Goal: Task Accomplishment & Management: Manage account settings

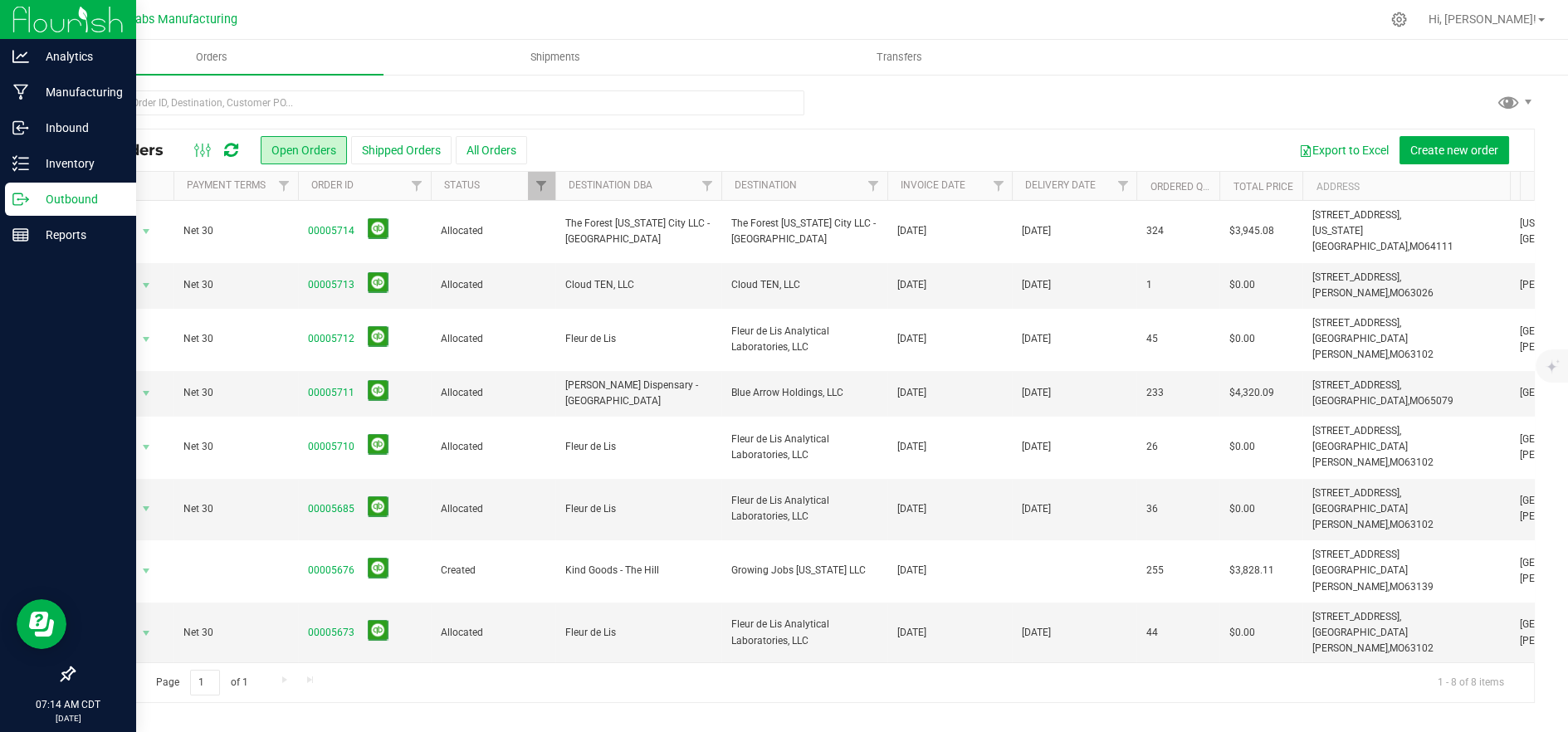
click at [33, 189] on p "Outbound" at bounding box center [78, 199] width 99 height 20
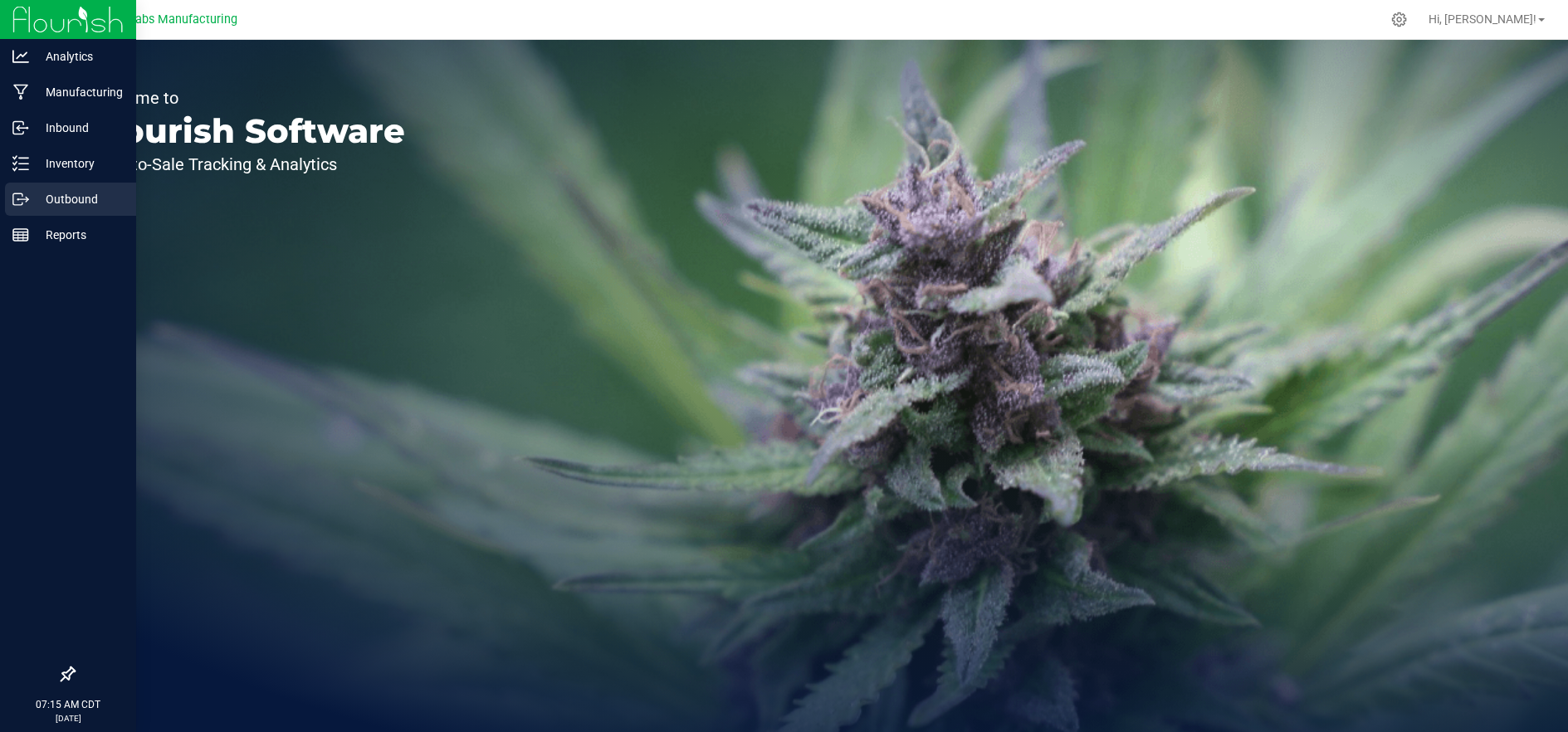
click at [72, 202] on p "Outbound" at bounding box center [78, 199] width 99 height 20
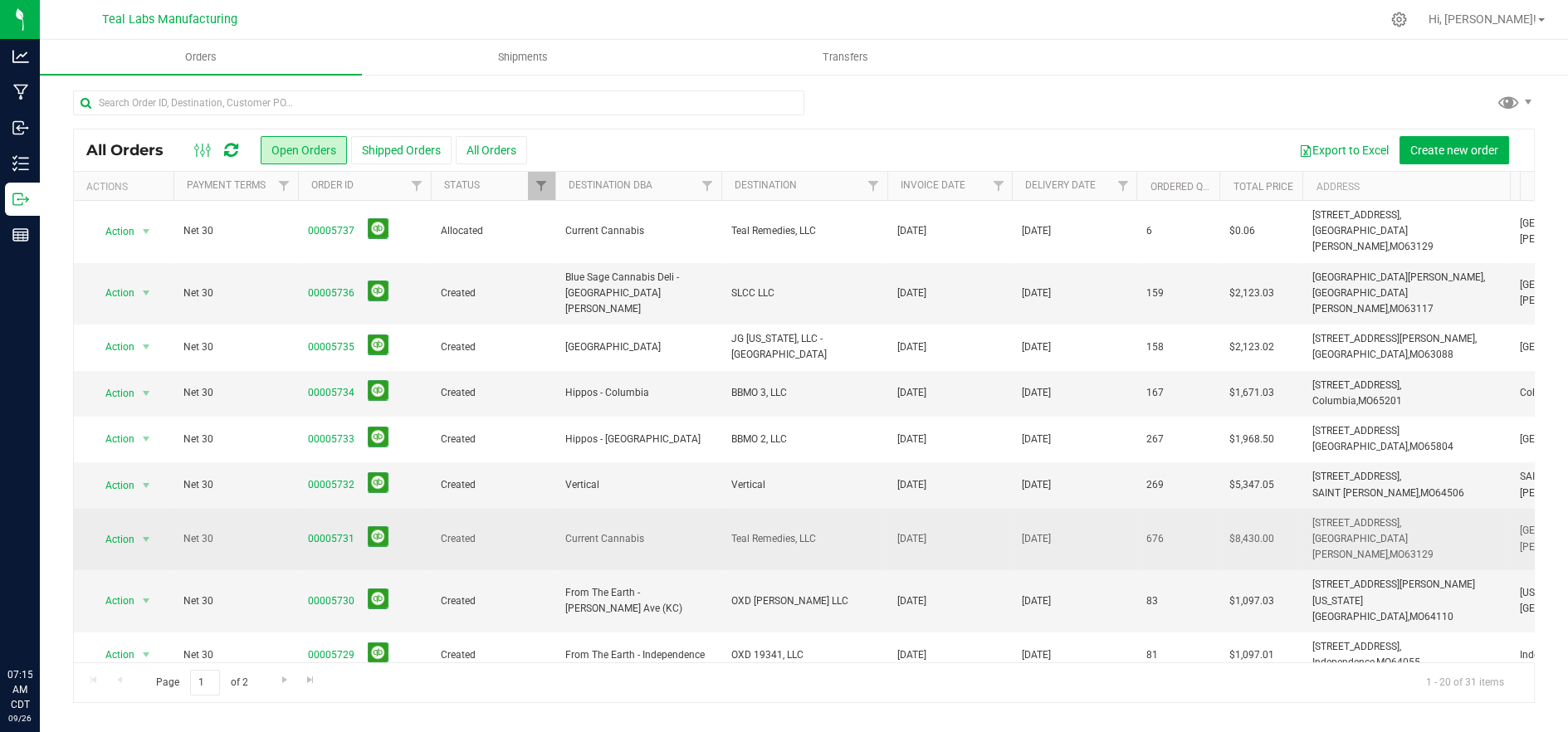
click at [305, 508] on td "00005731" at bounding box center [365, 539] width 133 height 63
click at [323, 530] on link "00005731" at bounding box center [331, 538] width 46 height 15
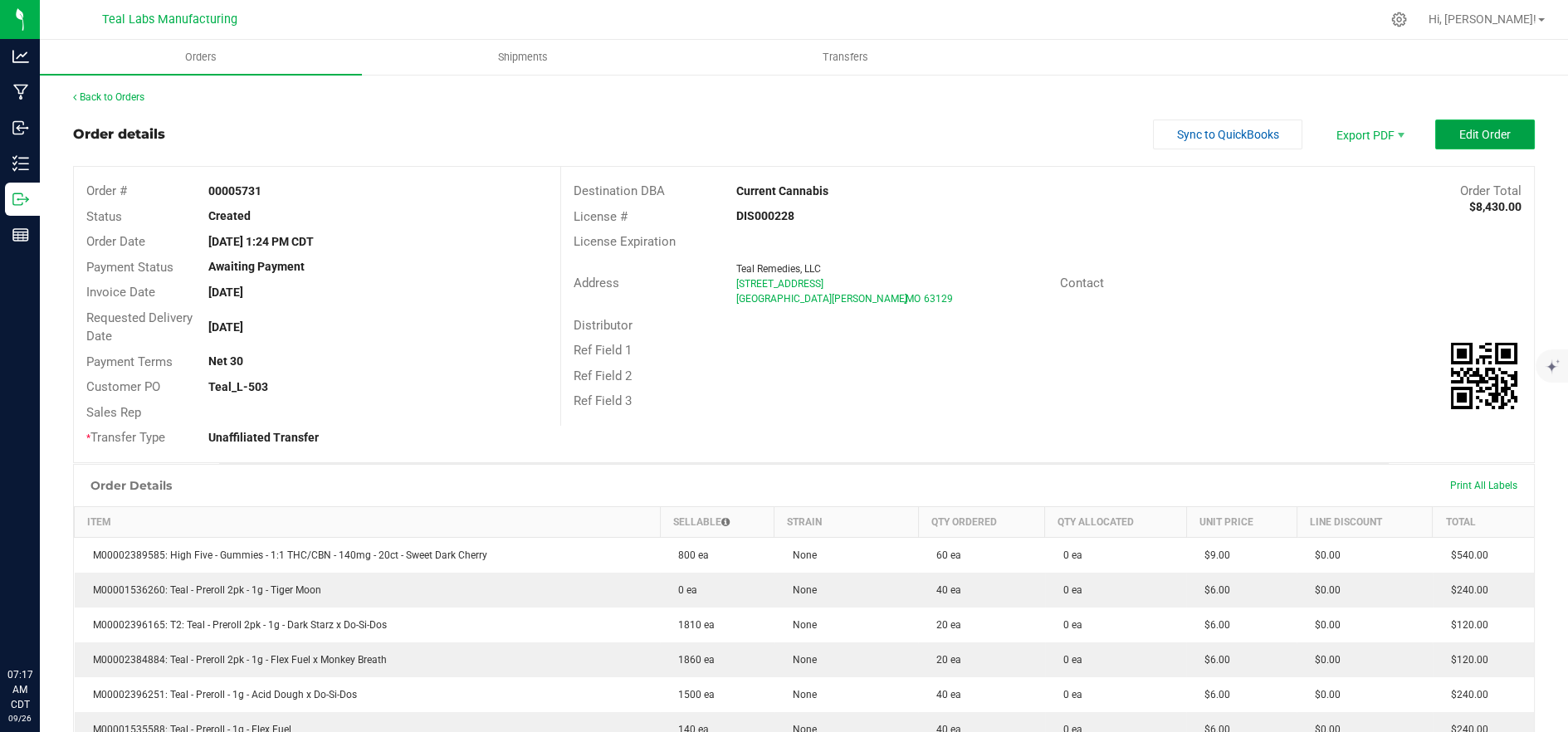
click at [1467, 138] on span "Edit Order" at bounding box center [1484, 134] width 51 height 14
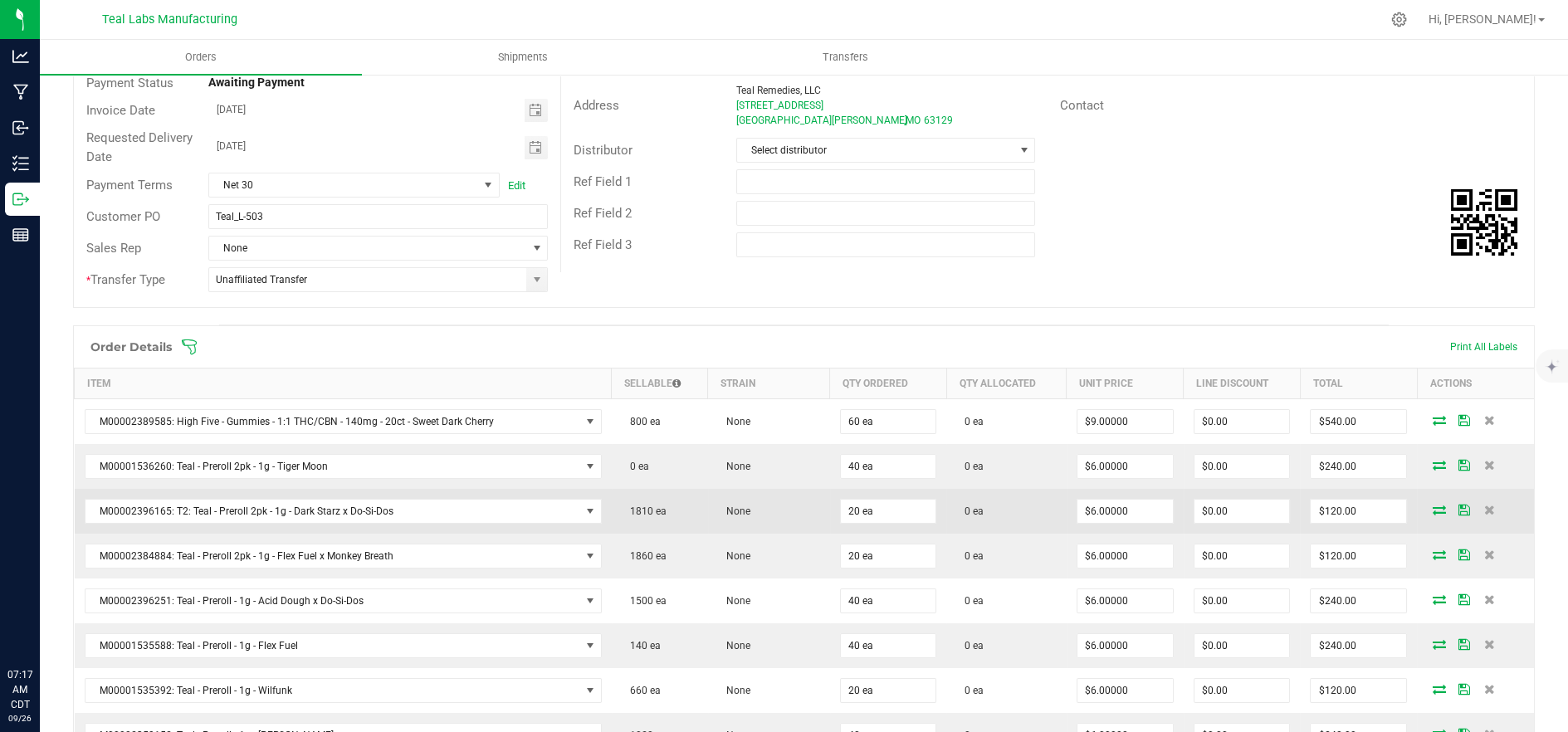
scroll to position [276, 0]
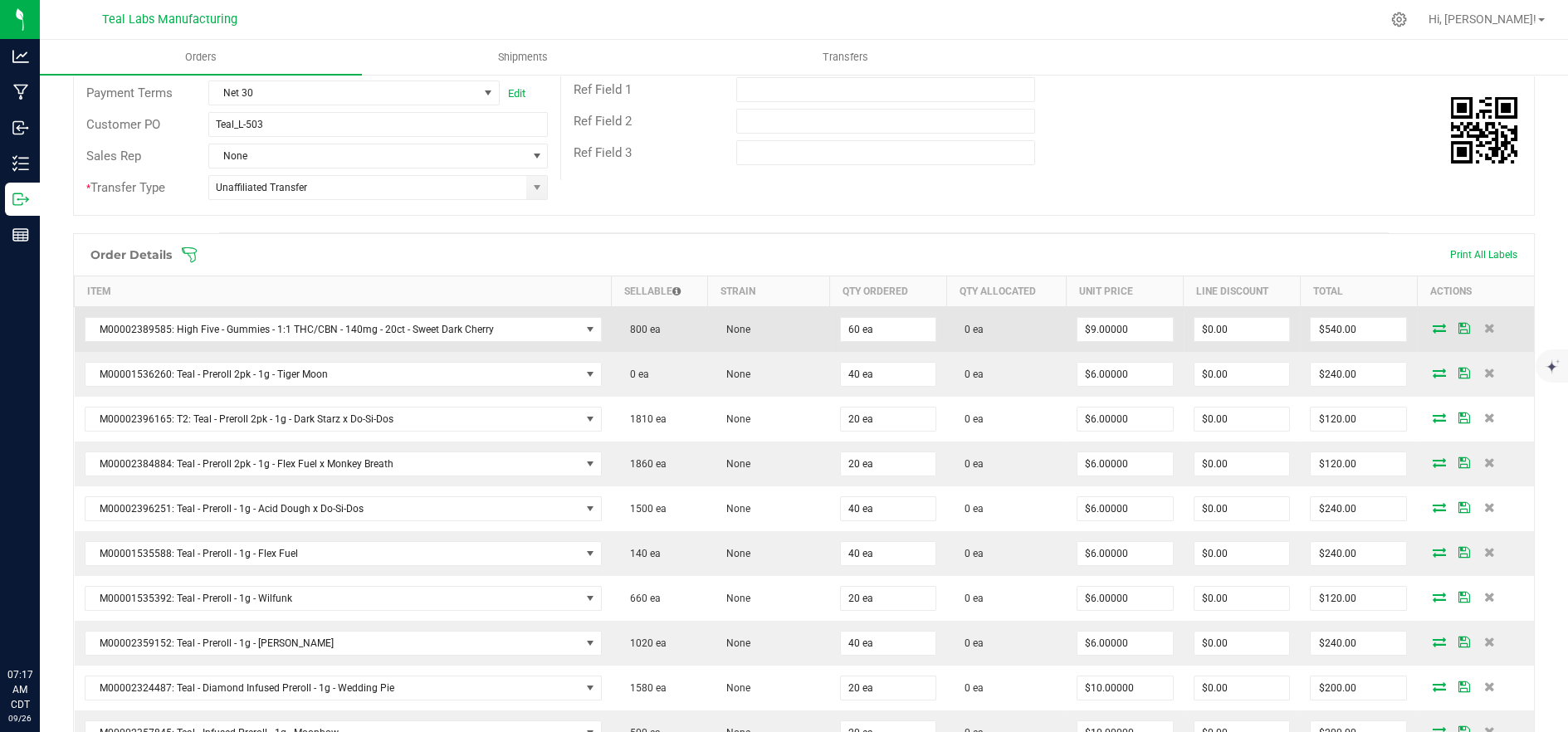
click at [1432, 327] on icon at bounding box center [1439, 328] width 14 height 10
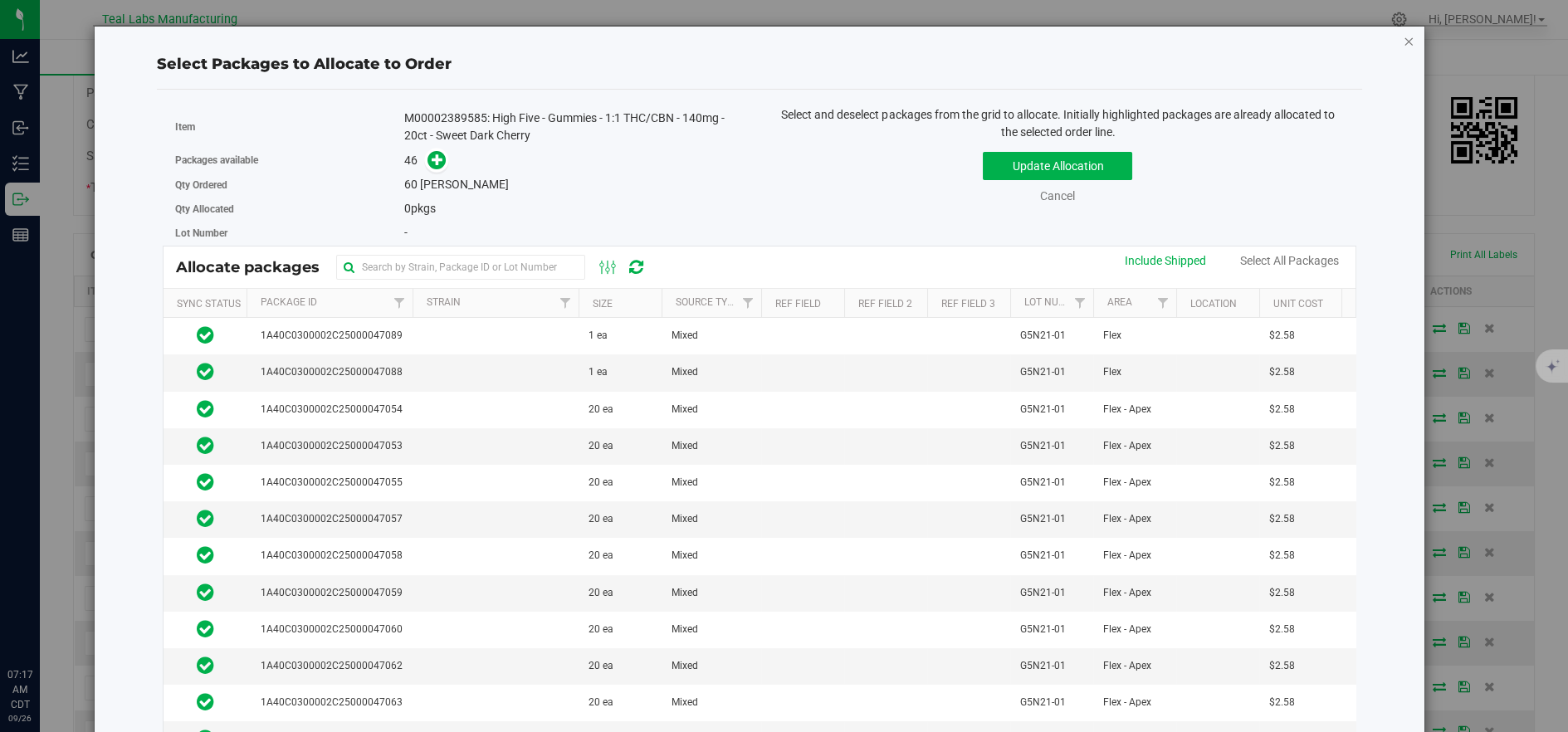
click at [1402, 34] on icon "button" at bounding box center [1408, 41] width 12 height 20
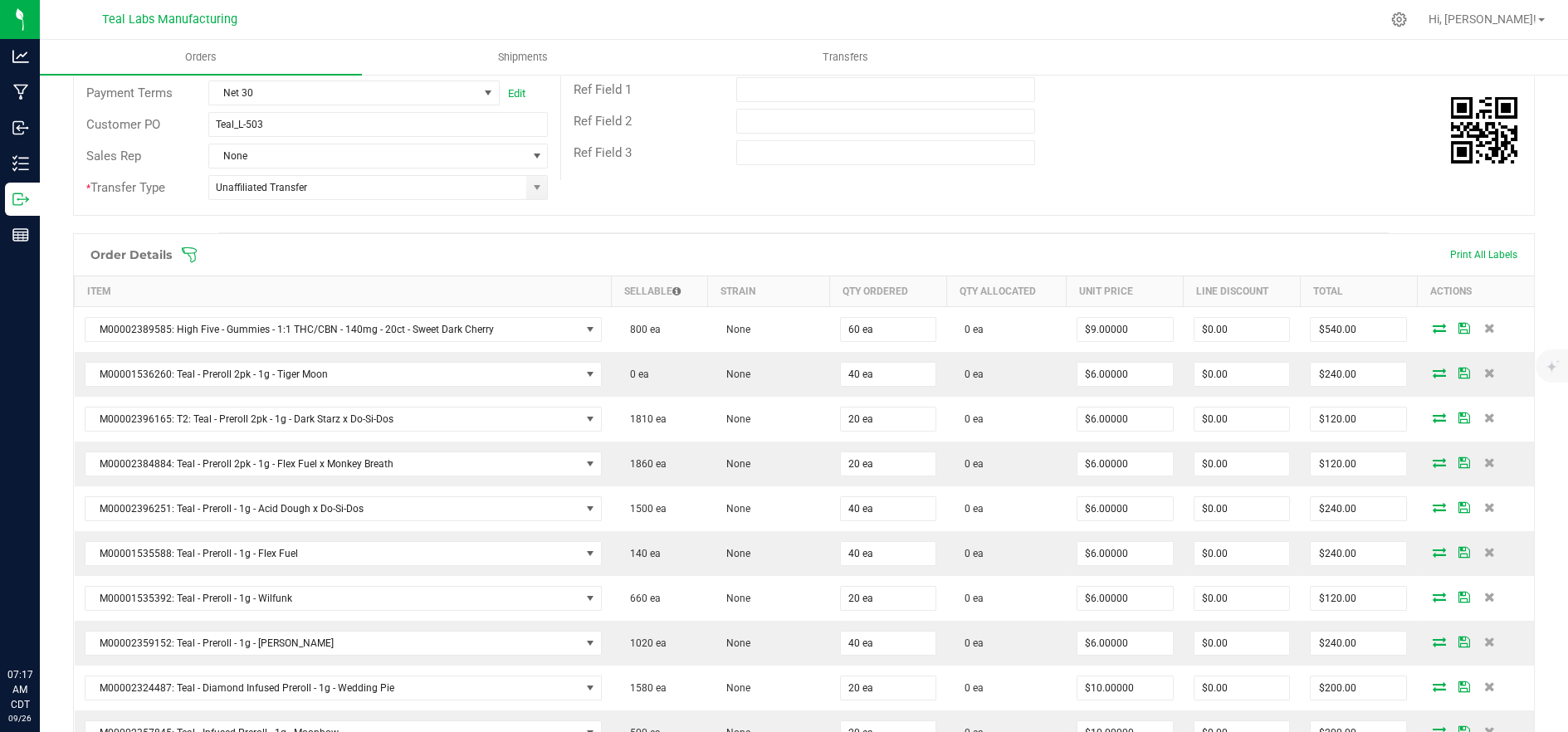
click at [187, 252] on icon at bounding box center [188, 254] width 16 height 16
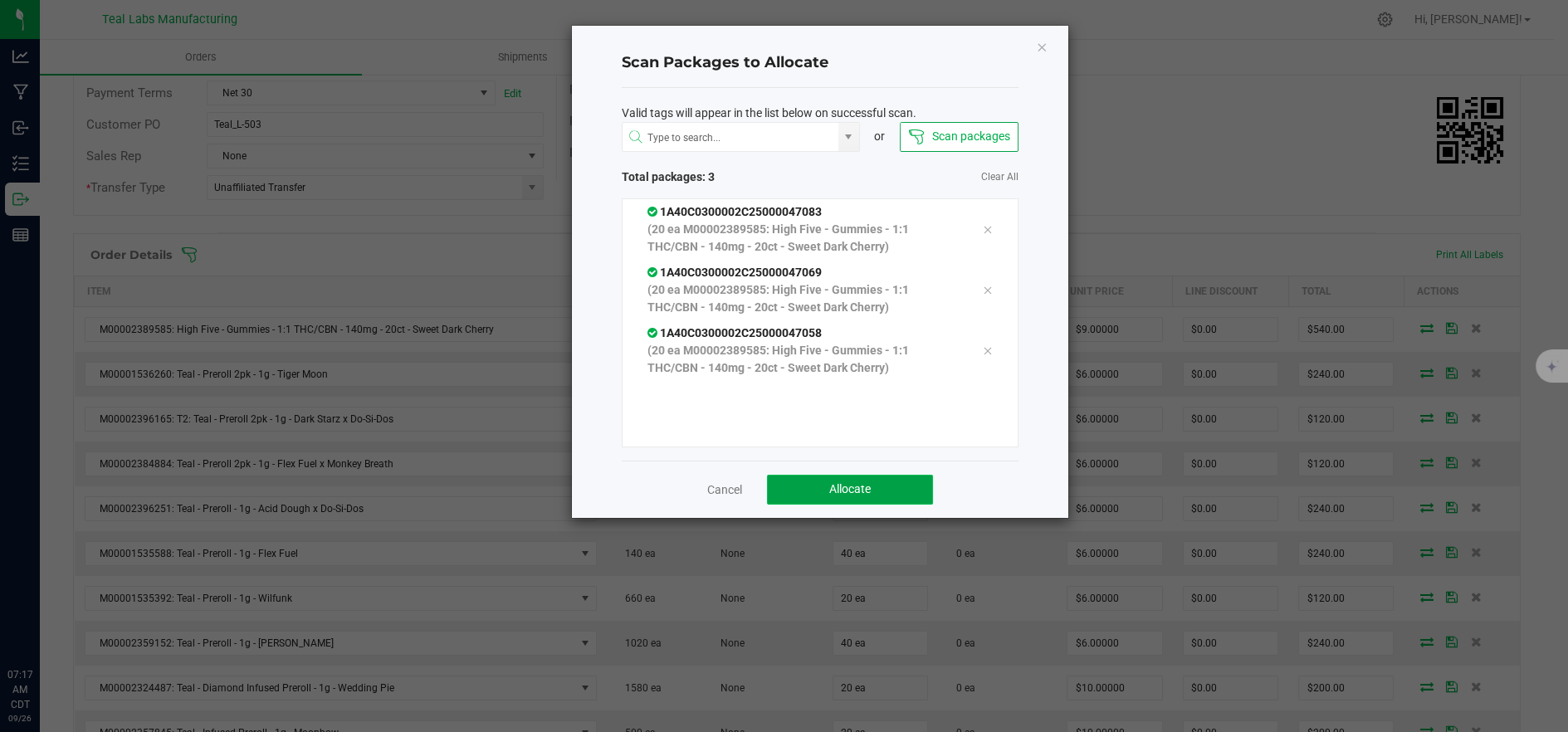
click at [859, 490] on span "Allocate" at bounding box center [849, 489] width 41 height 14
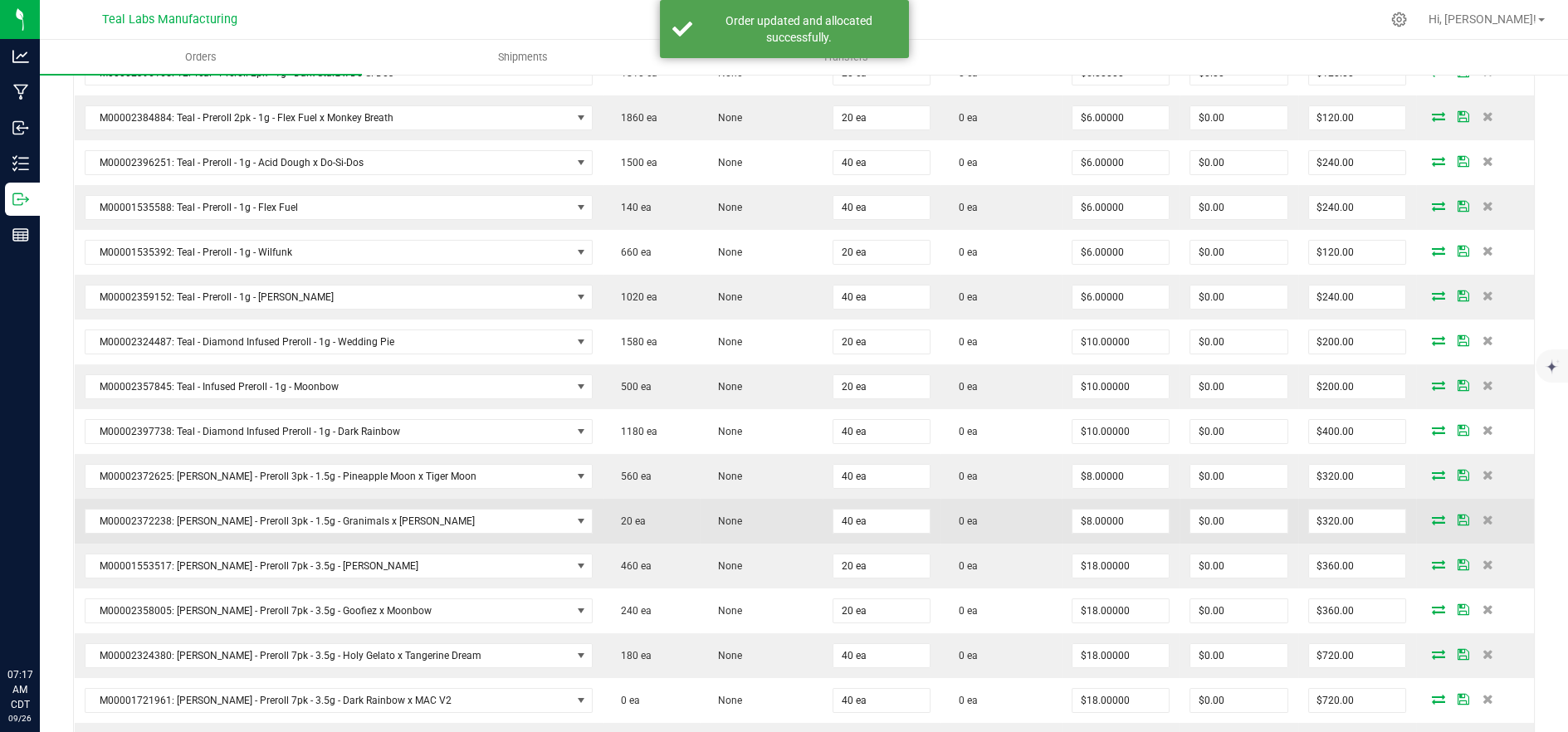
scroll to position [345, 0]
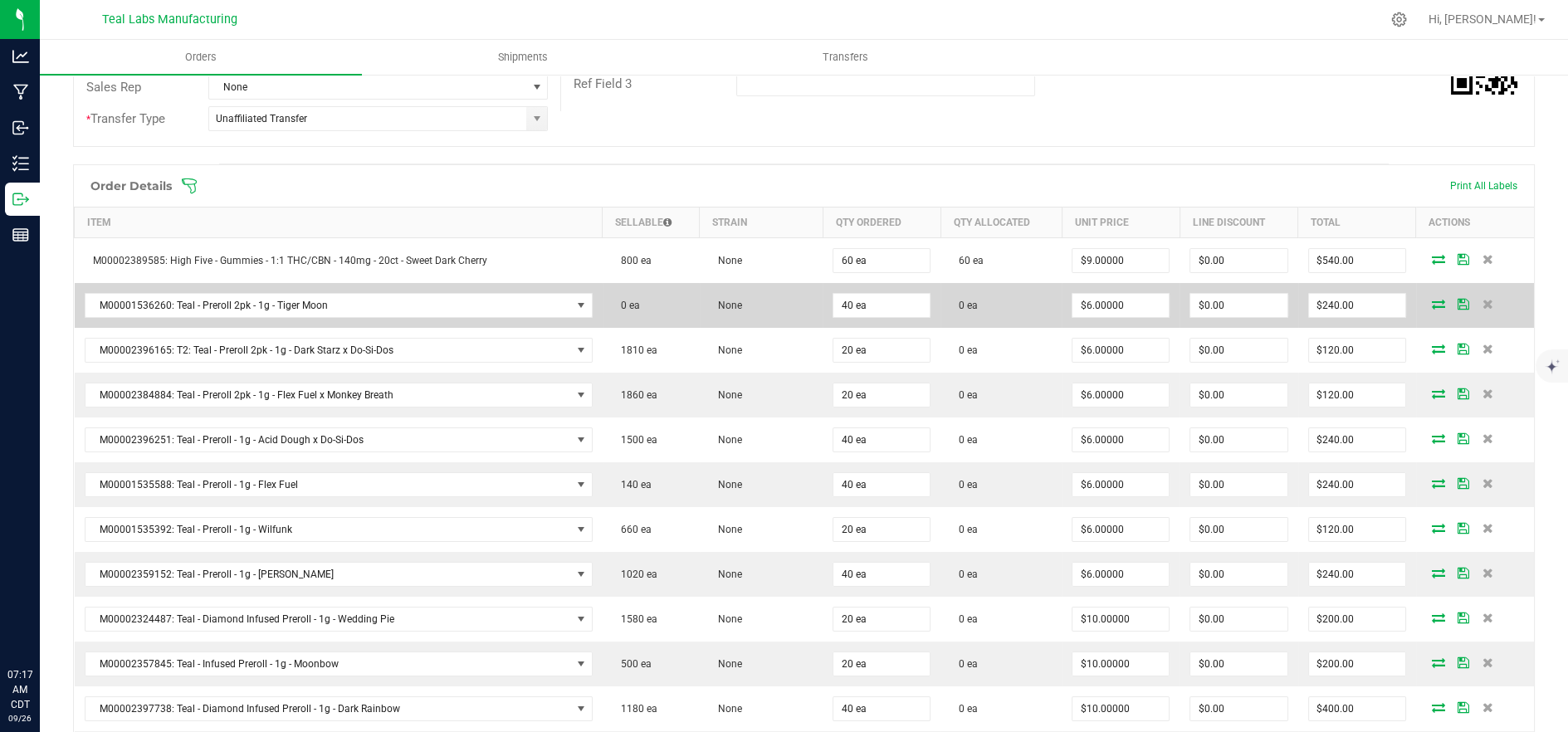
click at [1432, 306] on icon at bounding box center [1439, 304] width 14 height 10
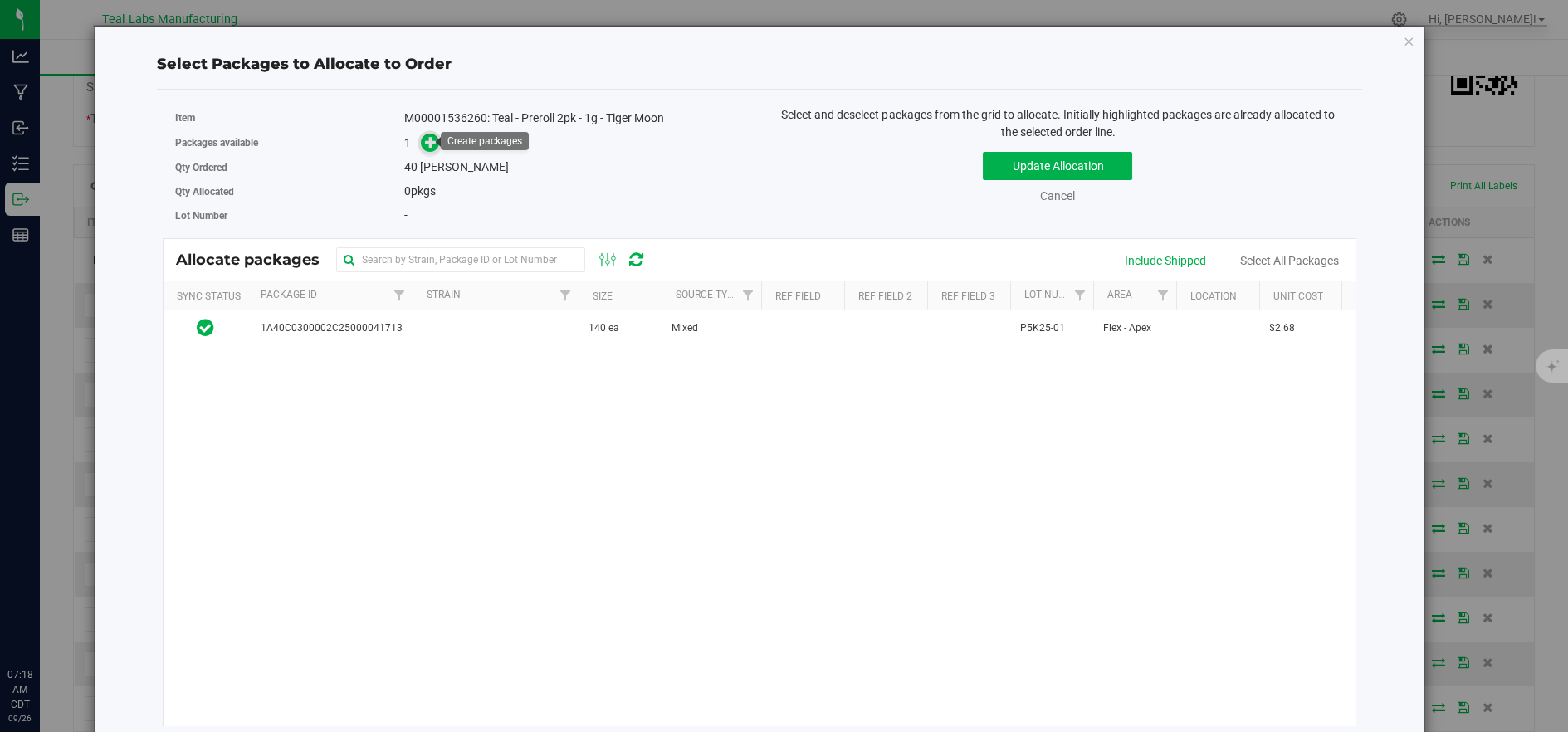
click at [429, 143] on icon at bounding box center [430, 142] width 12 height 12
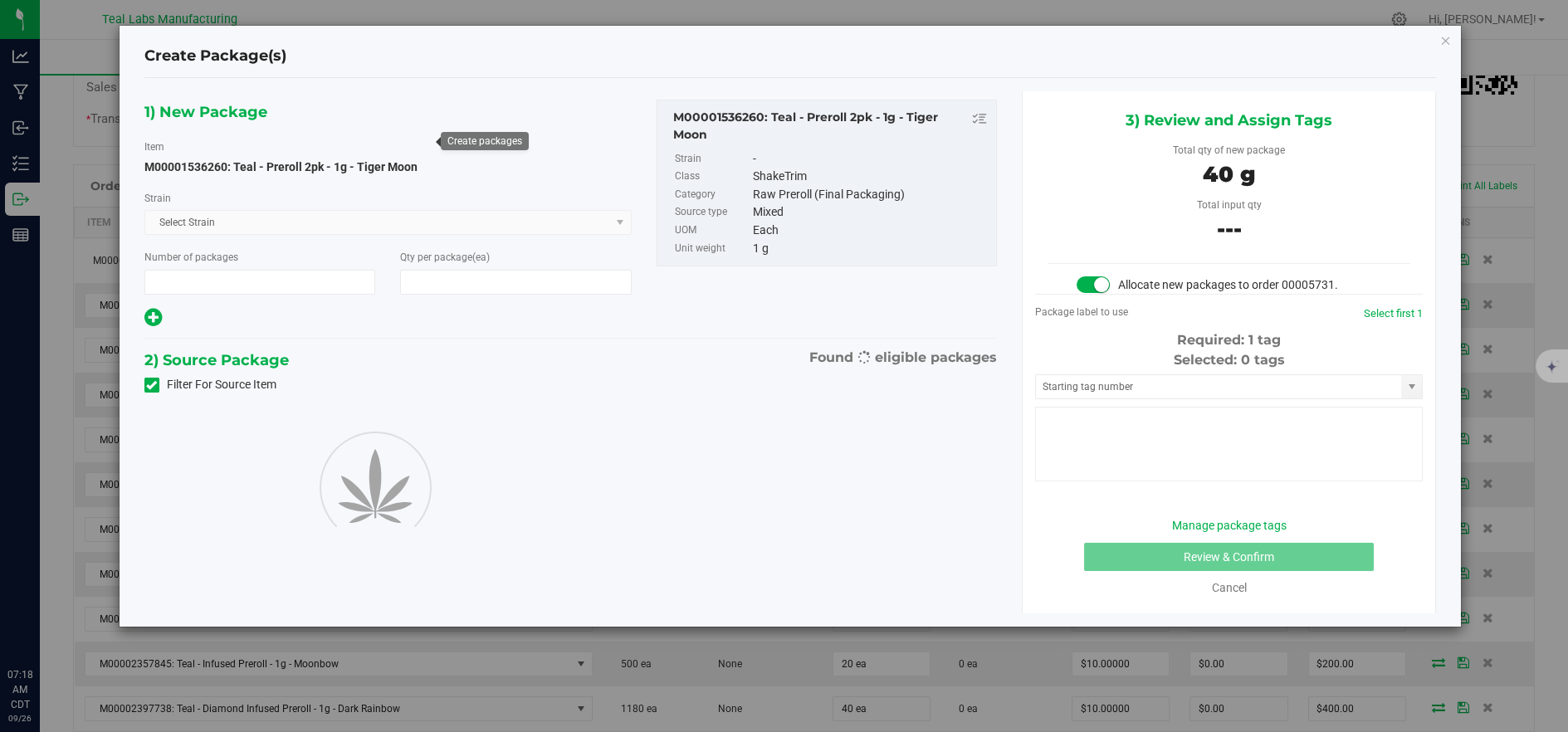
type input "1"
type input "40"
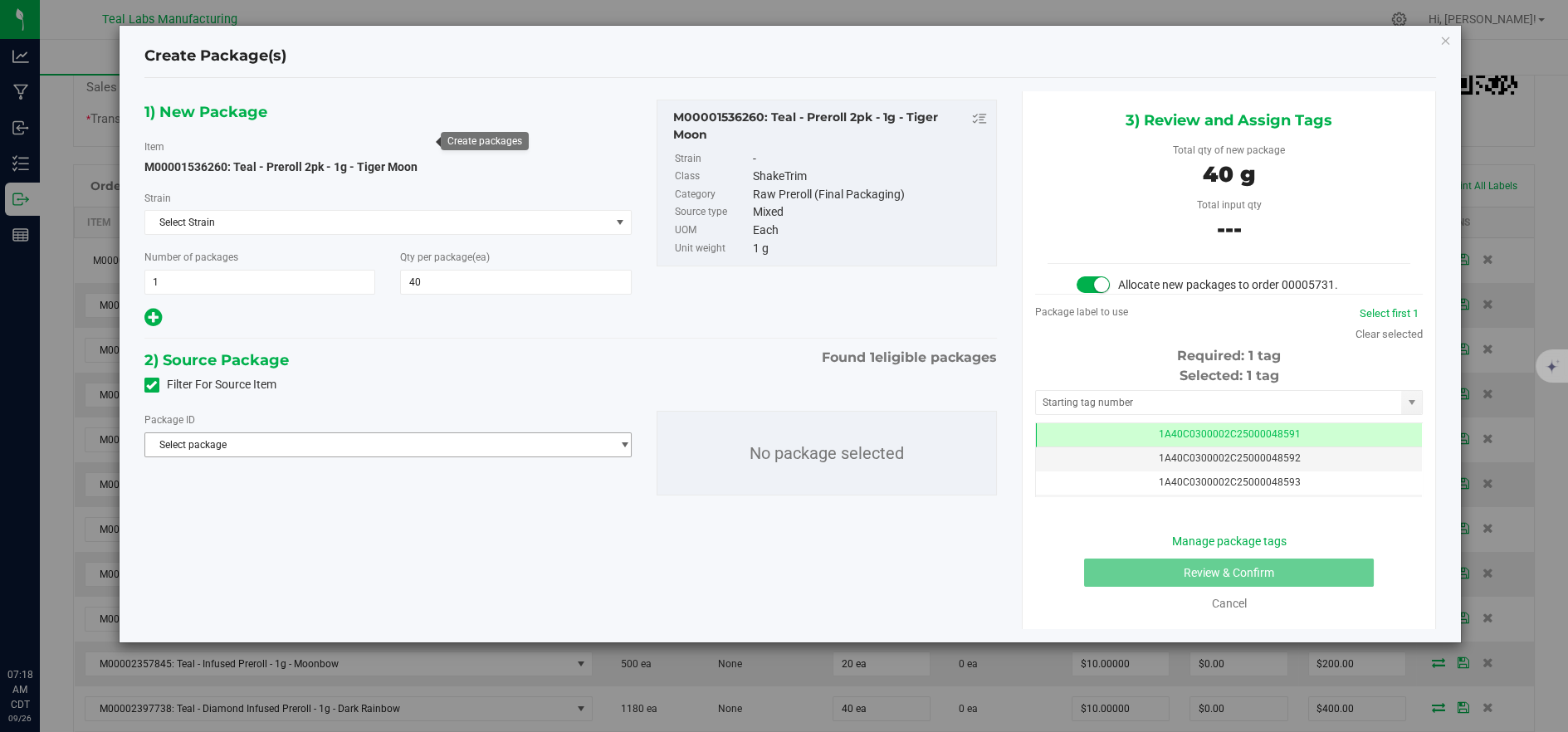
click at [321, 441] on span "Select package" at bounding box center [378, 445] width 465 height 23
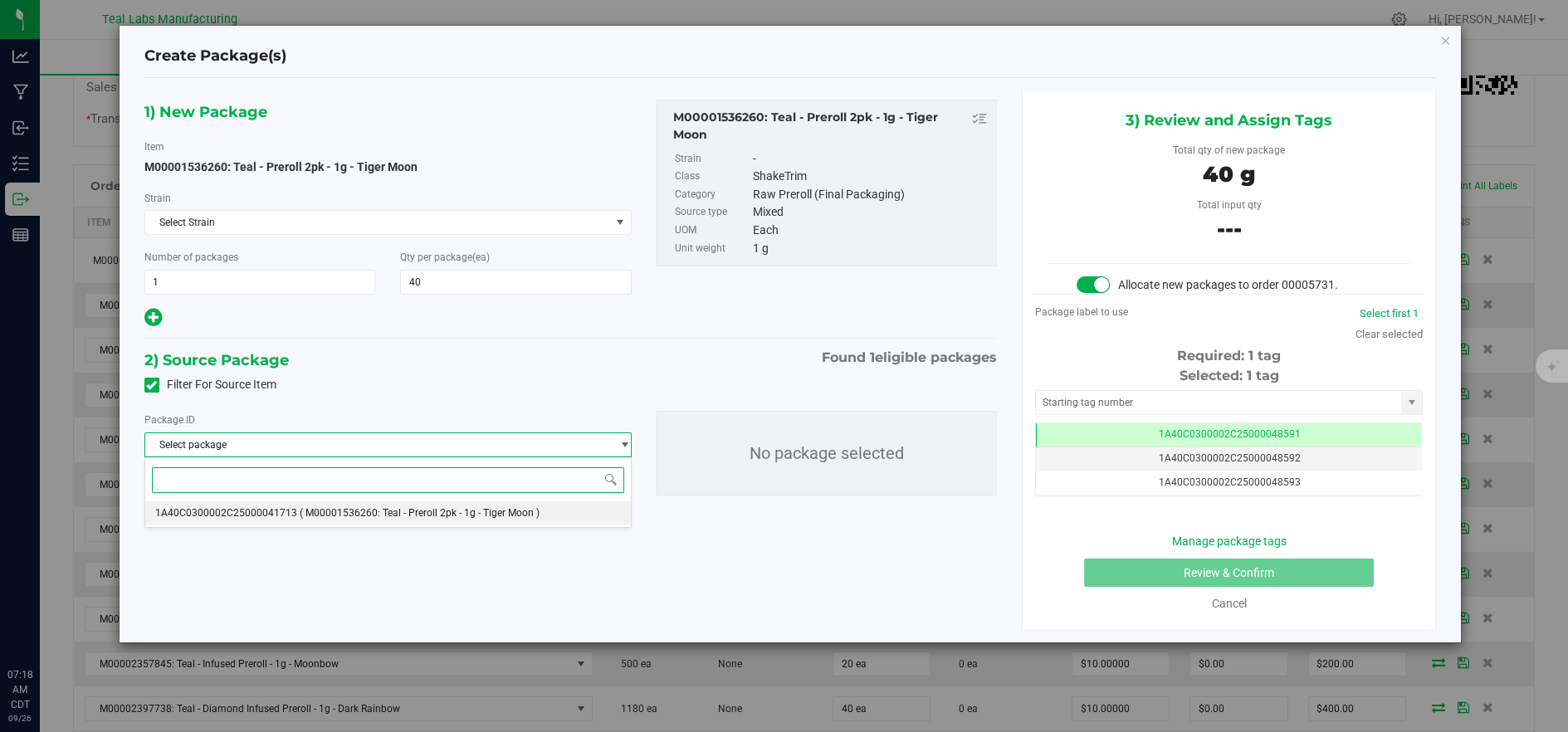
click at [394, 511] on span "( M00001536260: Teal - Preroll 2pk - 1g - Tiger Moon )" at bounding box center [419, 512] width 240 height 12
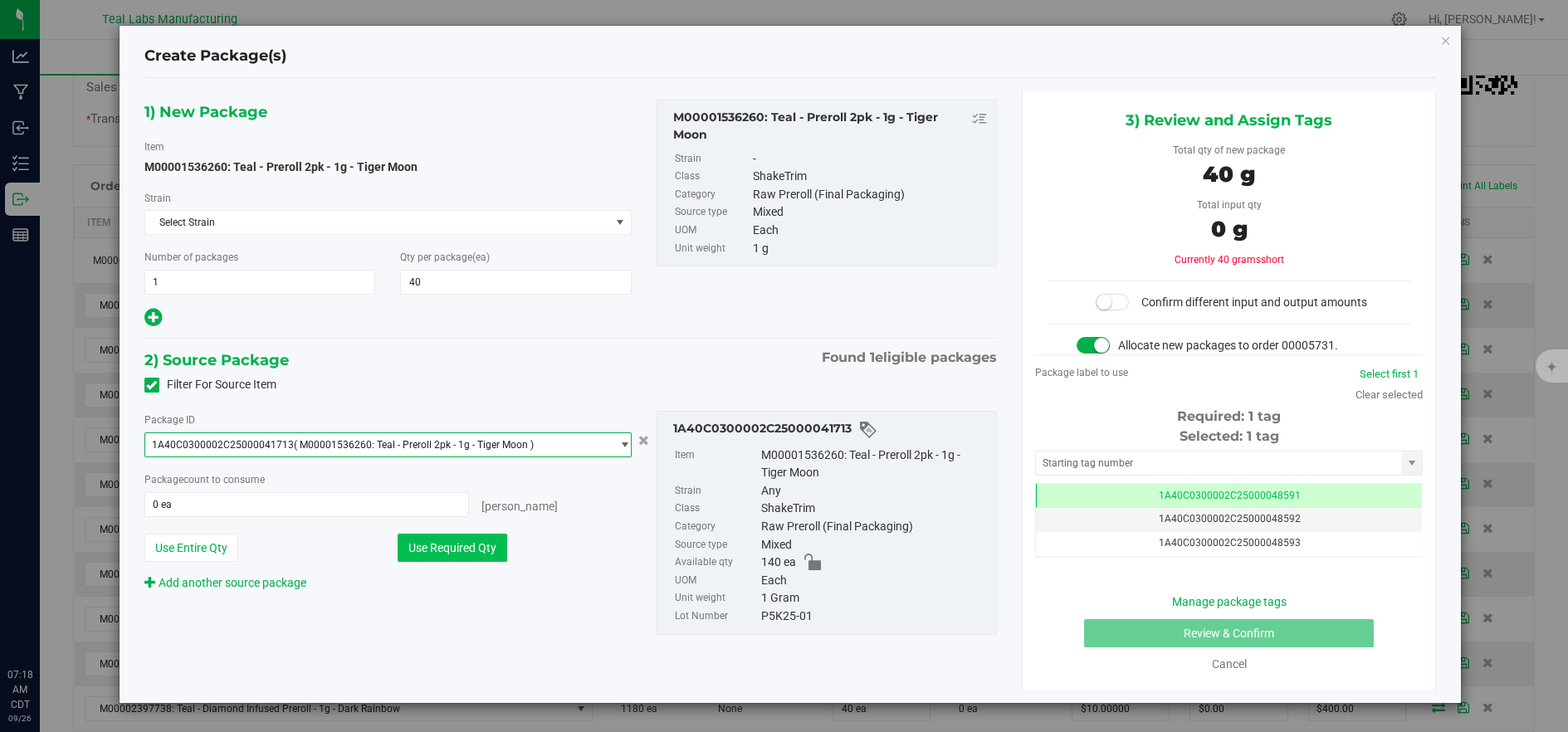
click at [450, 537] on button "Use Required Qty" at bounding box center [453, 547] width 110 height 28
type input "40 ea"
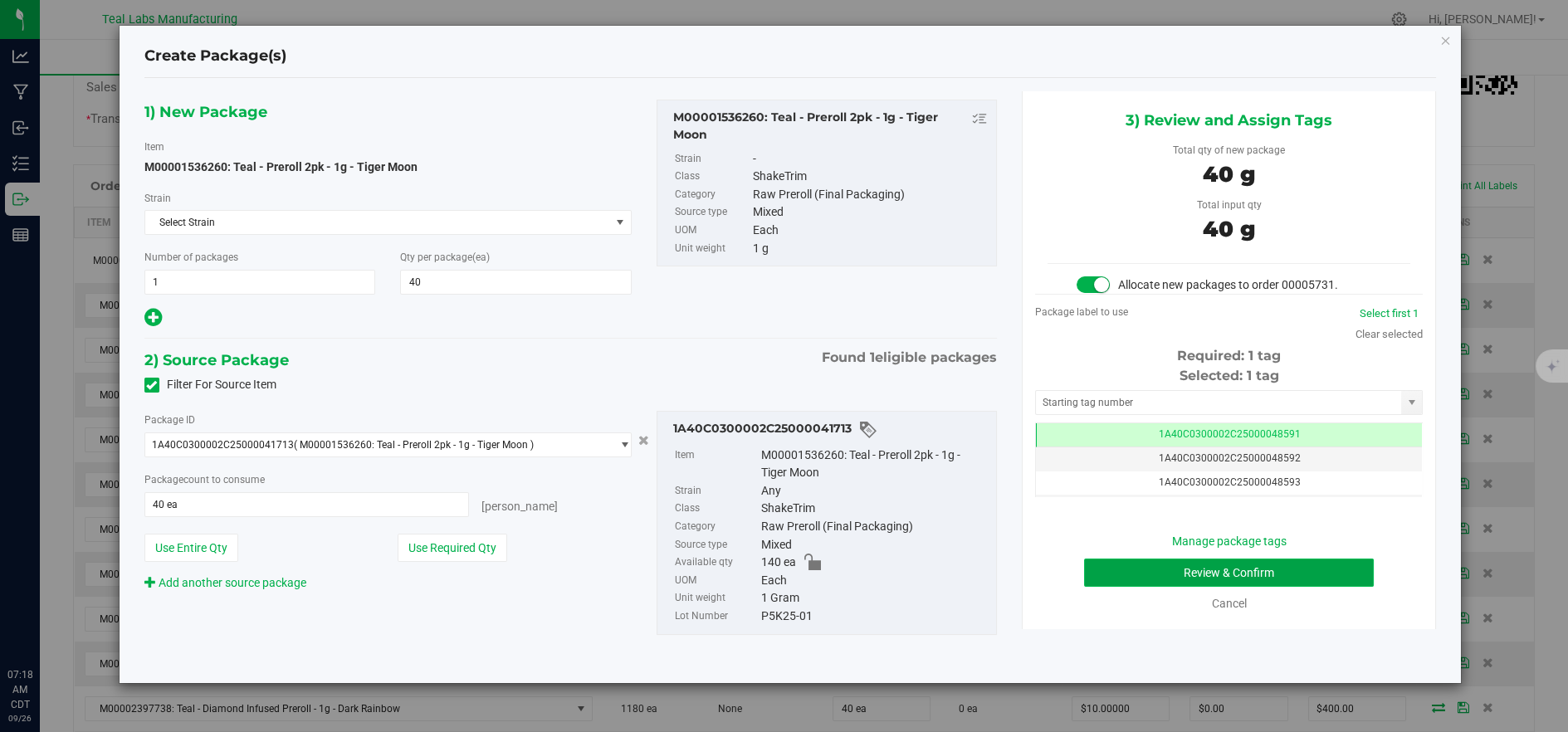
click at [1162, 575] on button "Review & Confirm" at bounding box center [1228, 572] width 289 height 28
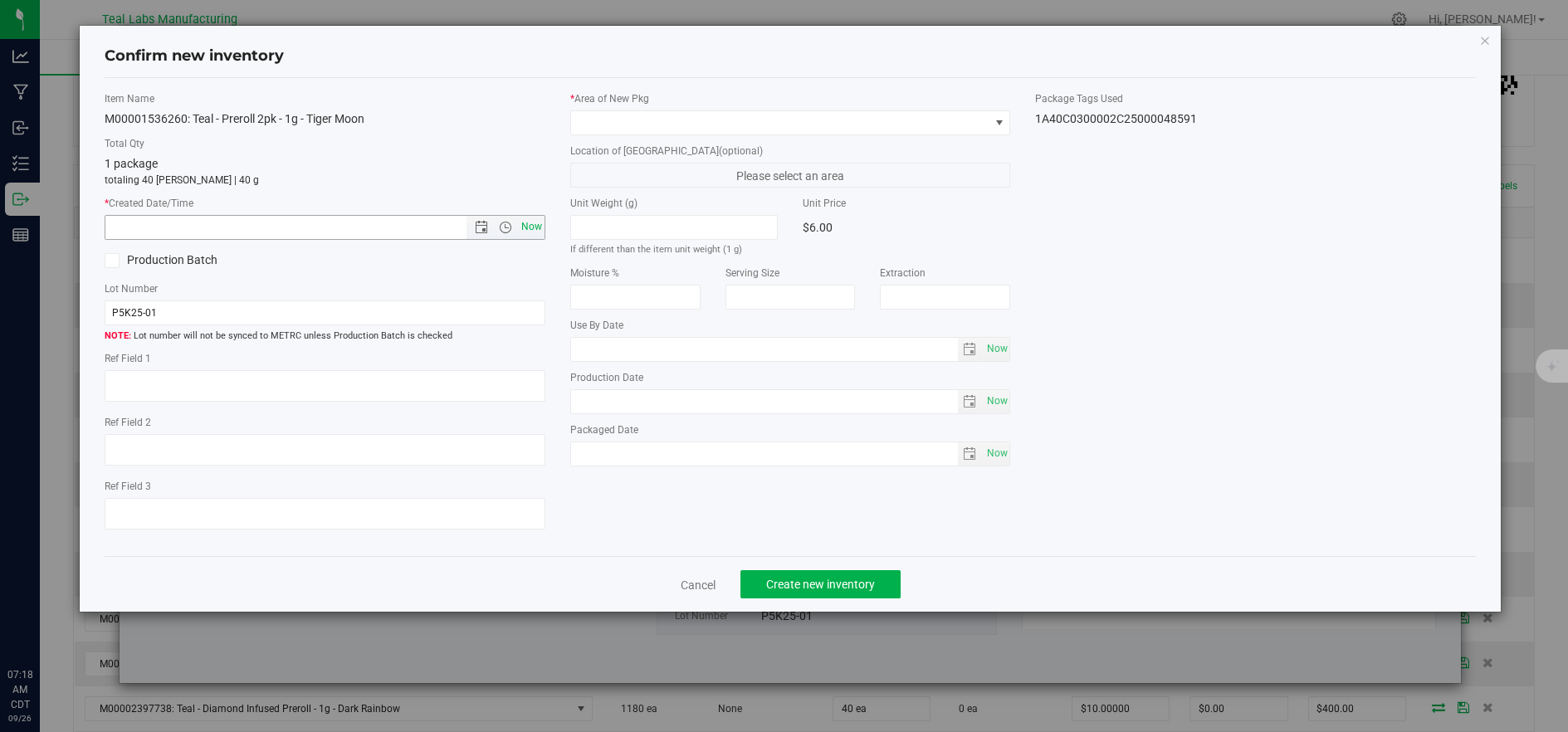
click at [530, 236] on span "Now" at bounding box center [531, 227] width 28 height 24
type input "9/26/2025 7:18 AM"
click at [842, 76] on div "Confirm new inventory" at bounding box center [789, 57] width 1371 height 42
click at [811, 111] on span at bounding box center [780, 122] width 418 height 23
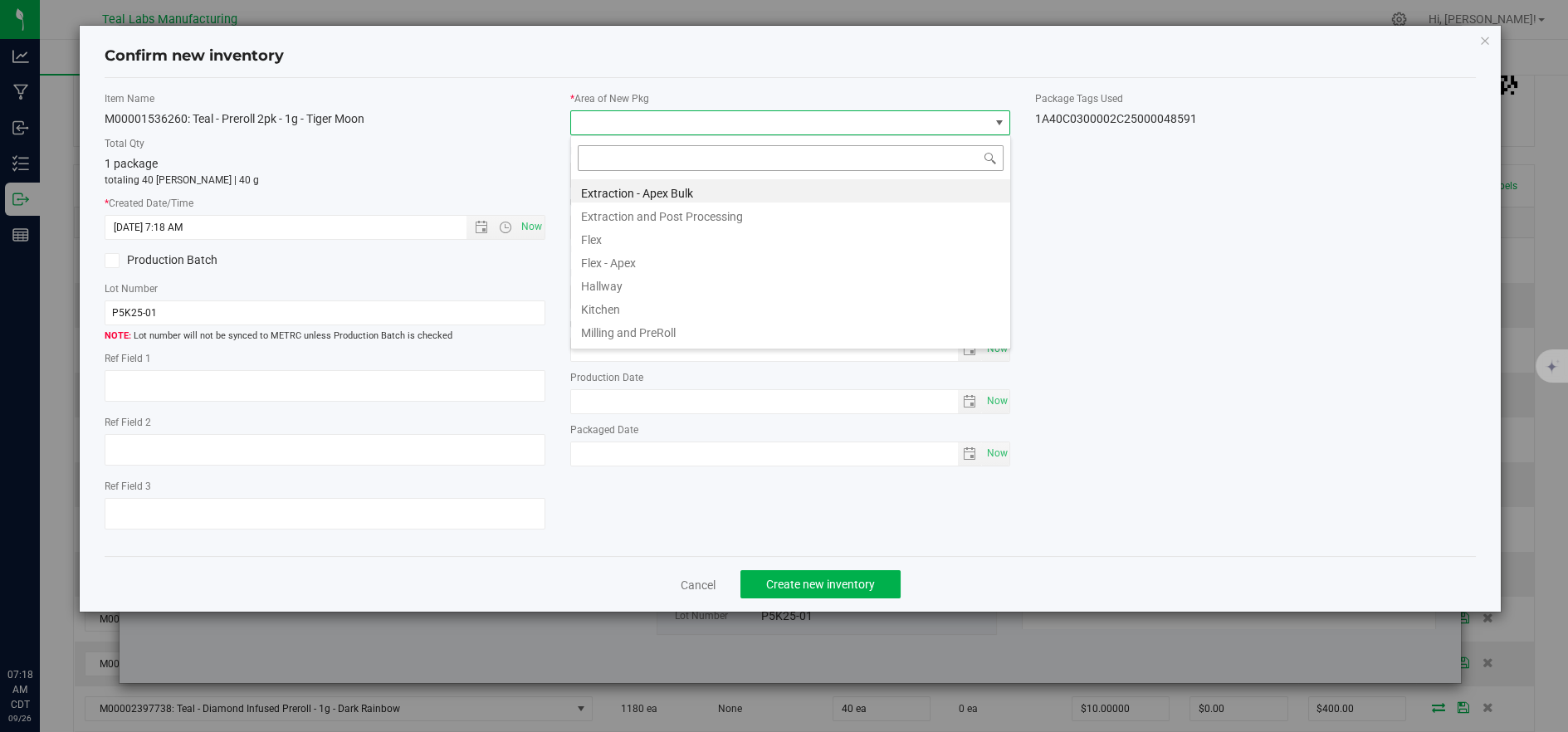
scroll to position [25, 439]
click at [622, 233] on li "Flex" at bounding box center [790, 237] width 439 height 23
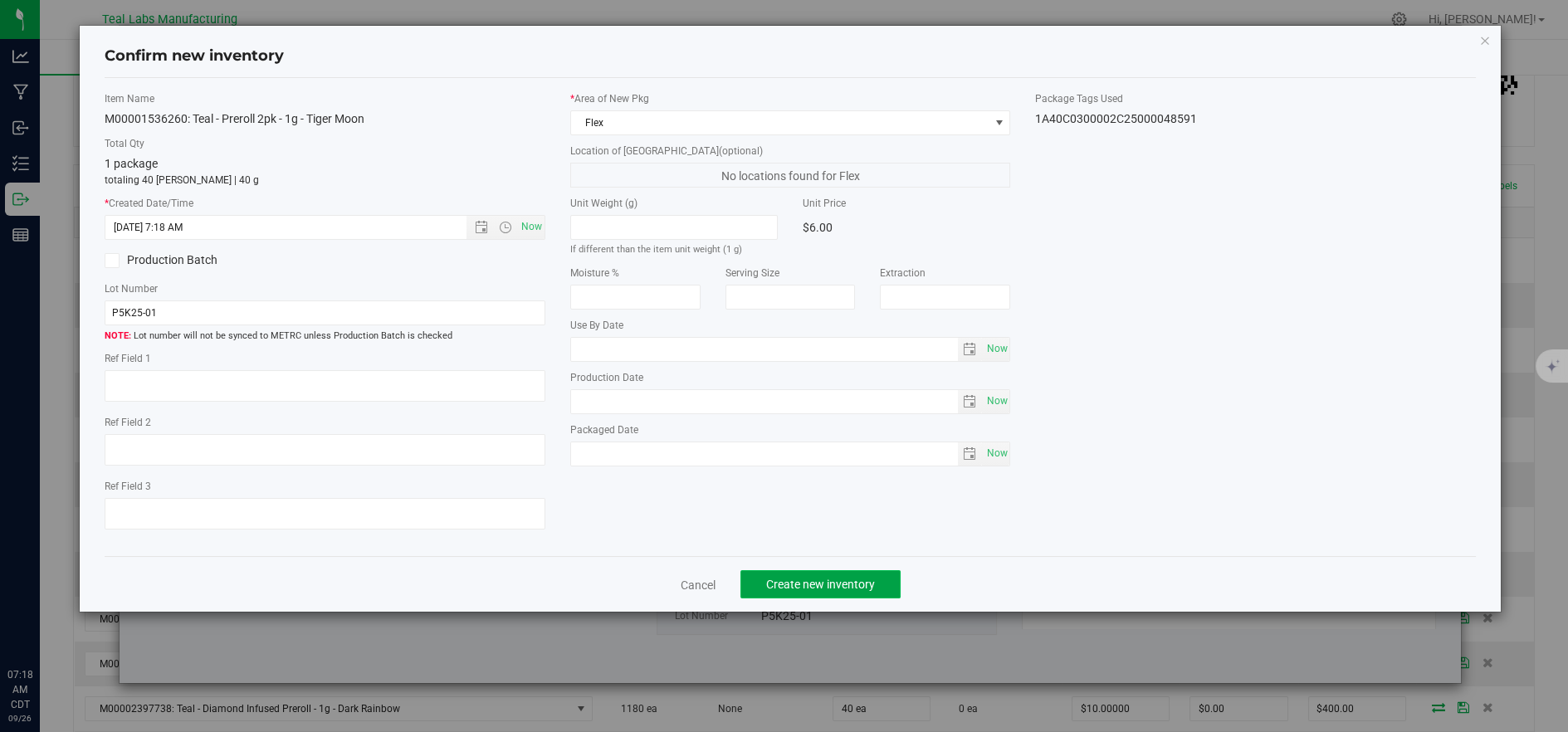
click at [825, 583] on span "Create new inventory" at bounding box center [820, 584] width 109 height 14
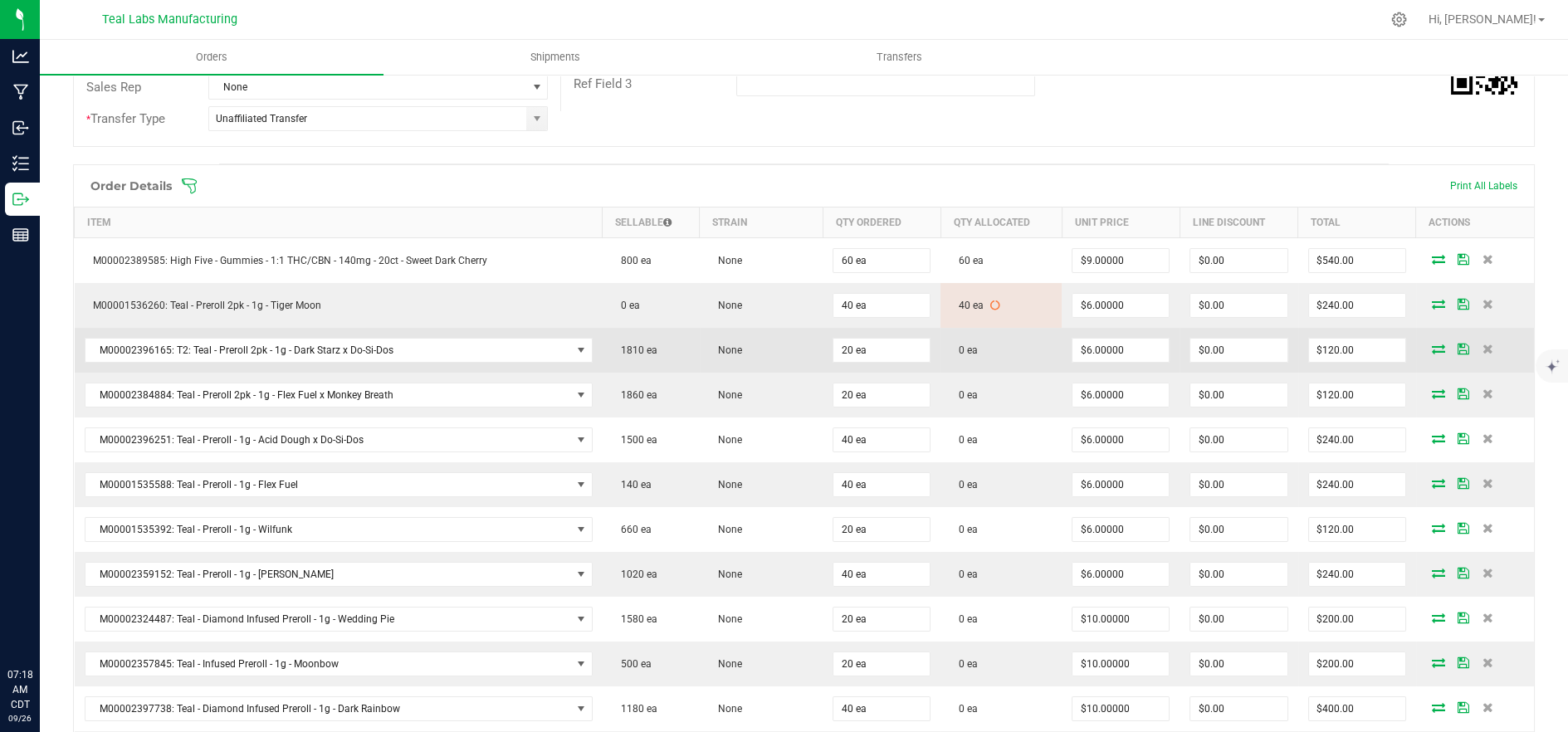
click at [1432, 345] on icon at bounding box center [1439, 348] width 14 height 10
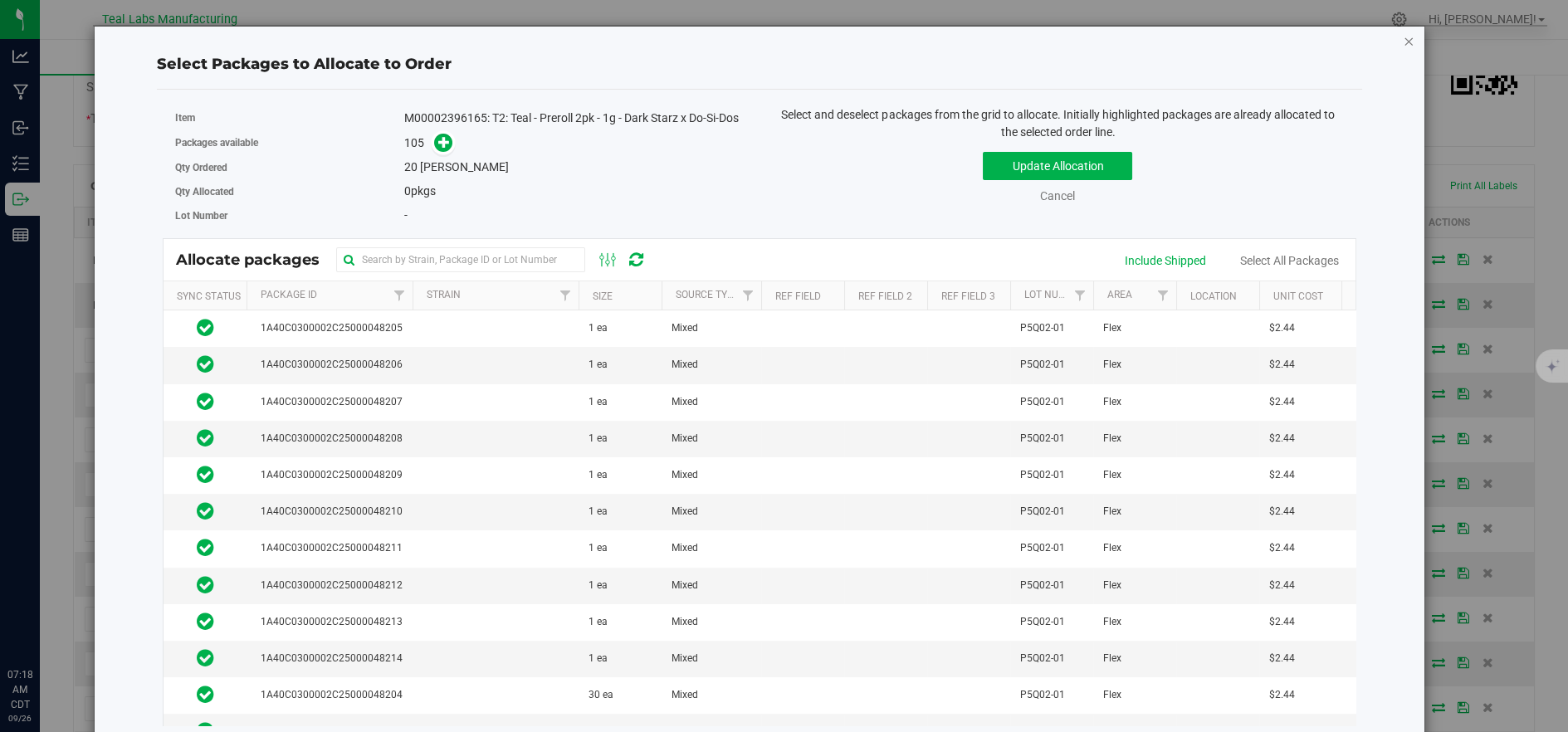
click at [1402, 40] on icon "button" at bounding box center [1408, 41] width 12 height 20
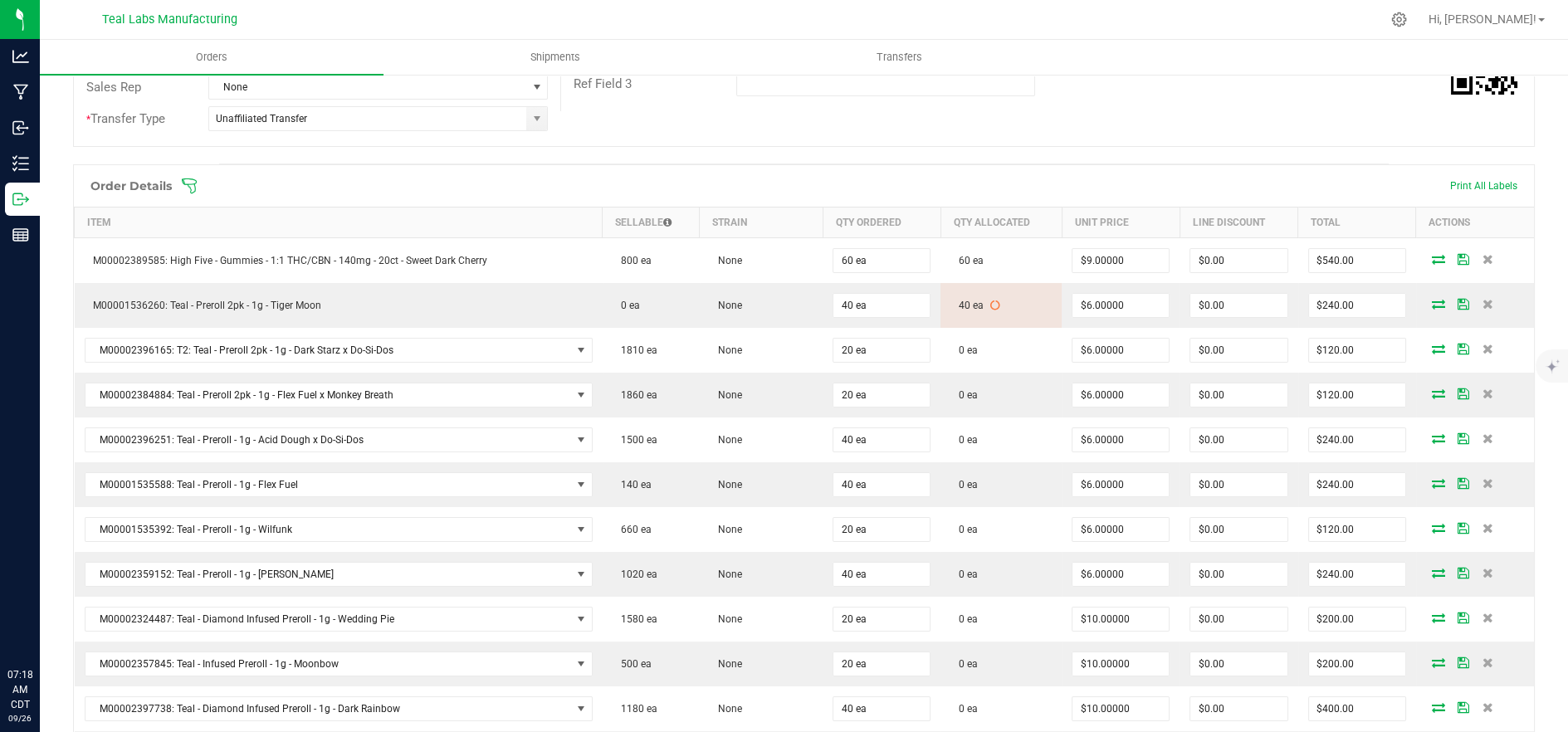
click at [185, 180] on icon at bounding box center [188, 185] width 16 height 16
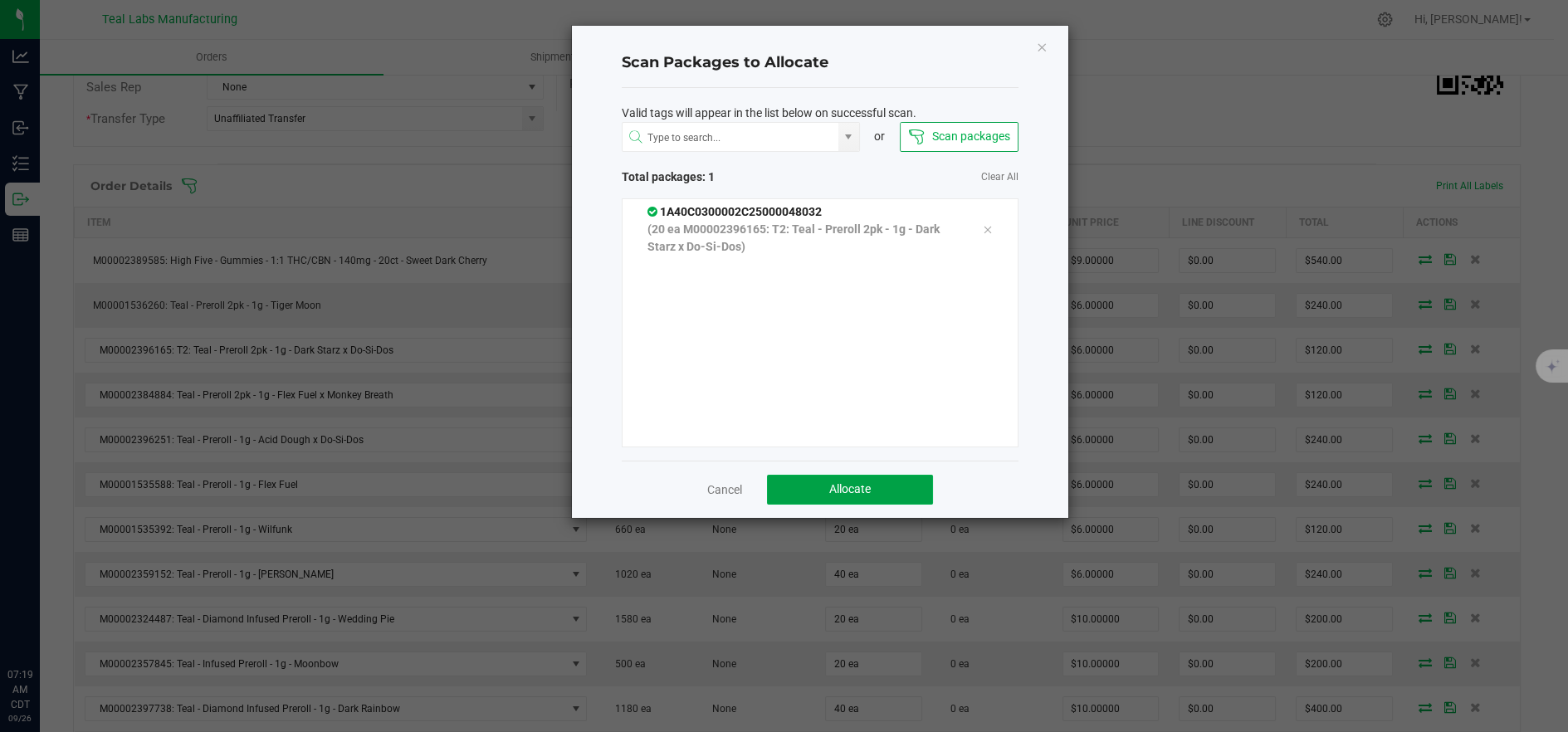
drag, startPoint x: 844, startPoint y: 478, endPoint x: 958, endPoint y: 460, distance: 115.4
click at [843, 477] on button "Allocate" at bounding box center [850, 489] width 166 height 30
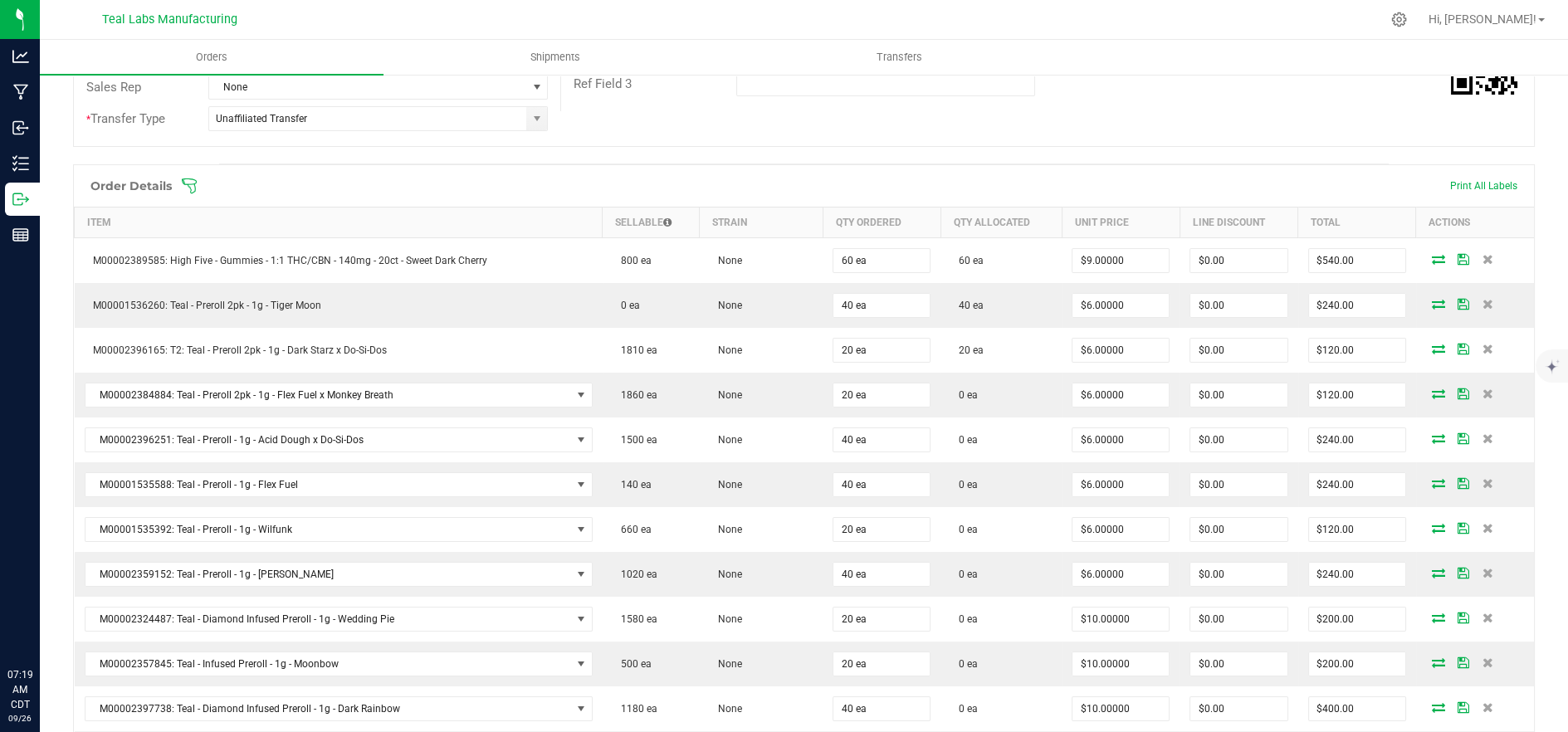
click at [187, 178] on icon at bounding box center [188, 185] width 14 height 14
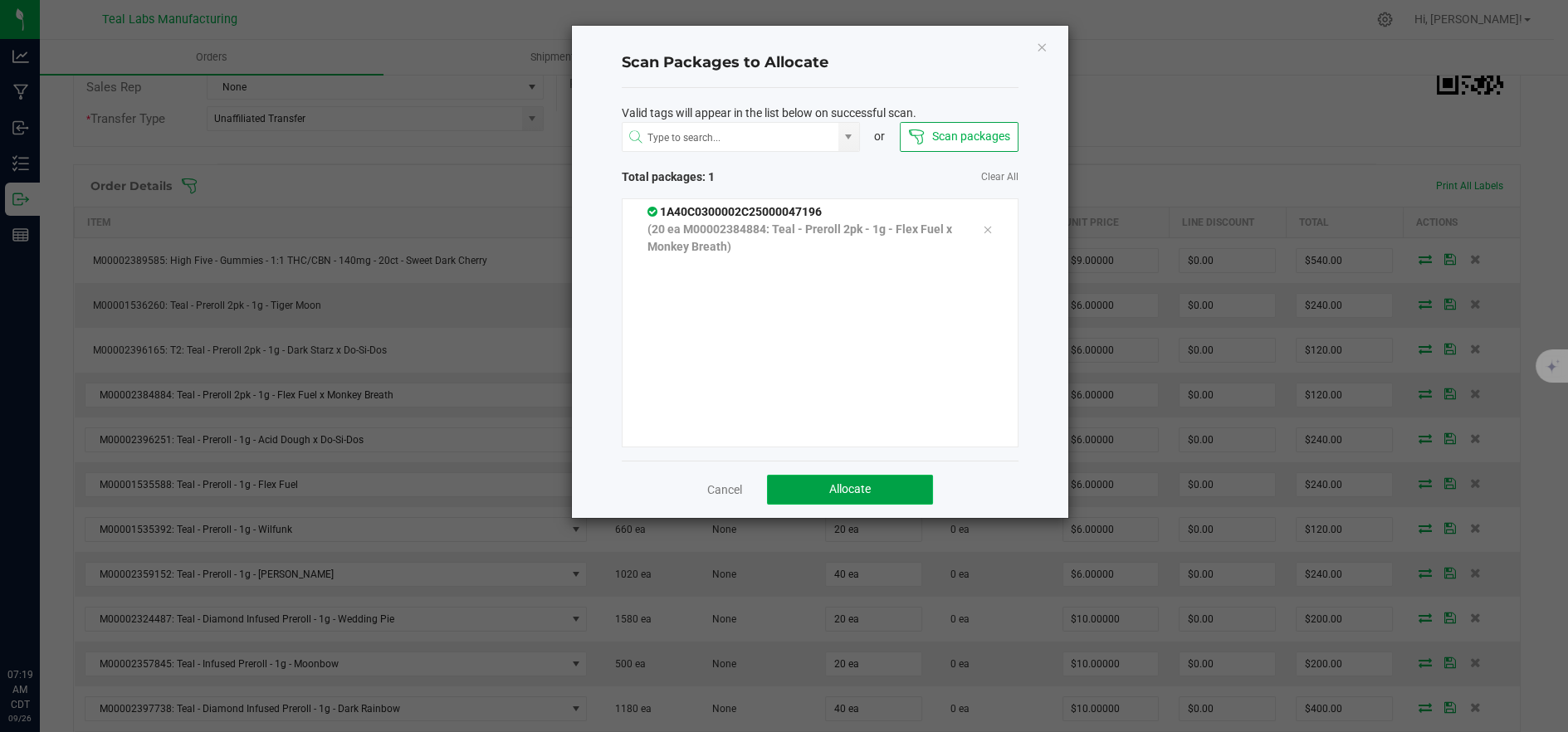
click at [853, 490] on span "Allocate" at bounding box center [849, 489] width 41 height 14
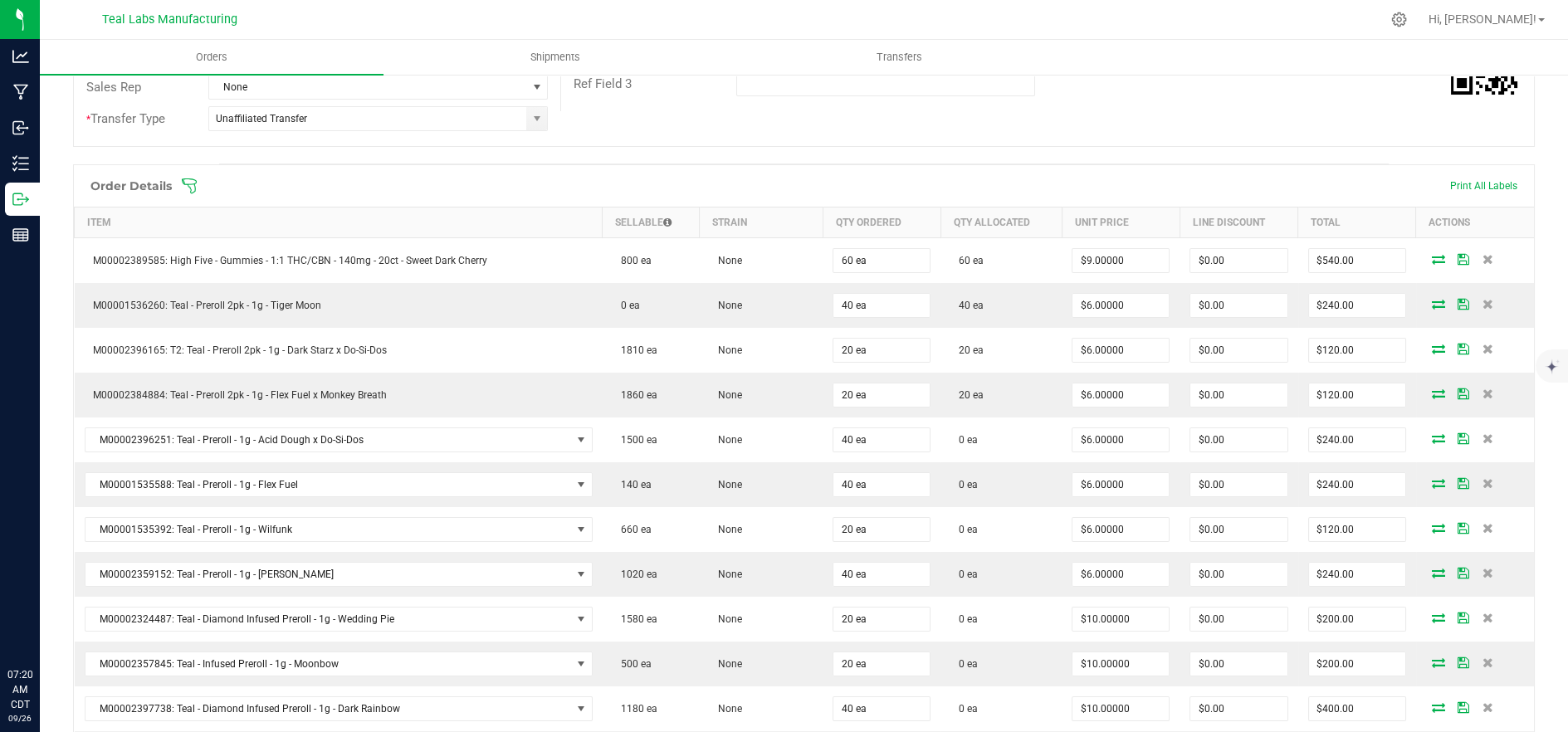
click at [184, 180] on icon at bounding box center [188, 185] width 16 height 16
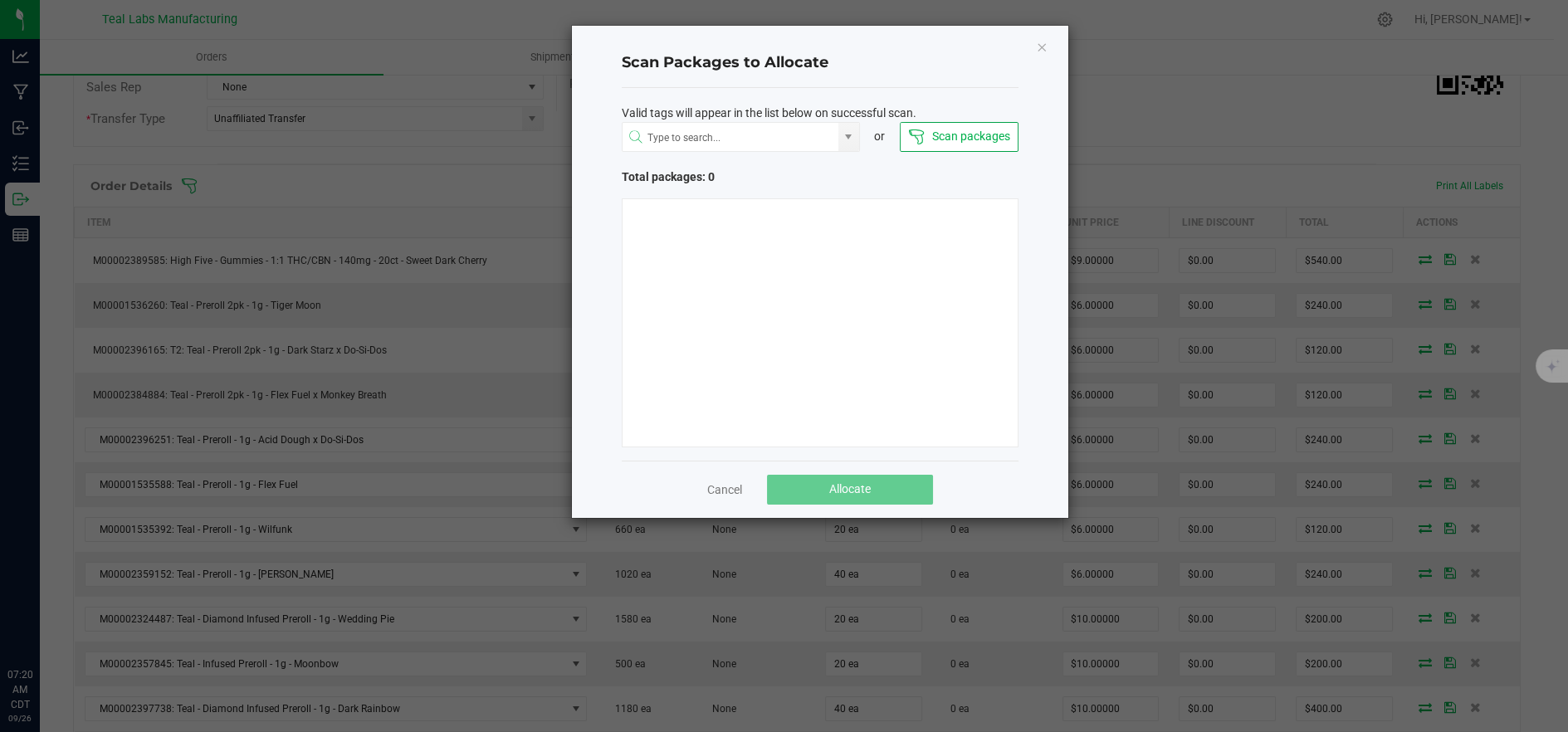
click at [963, 138] on button "Scan packages" at bounding box center [958, 136] width 119 height 30
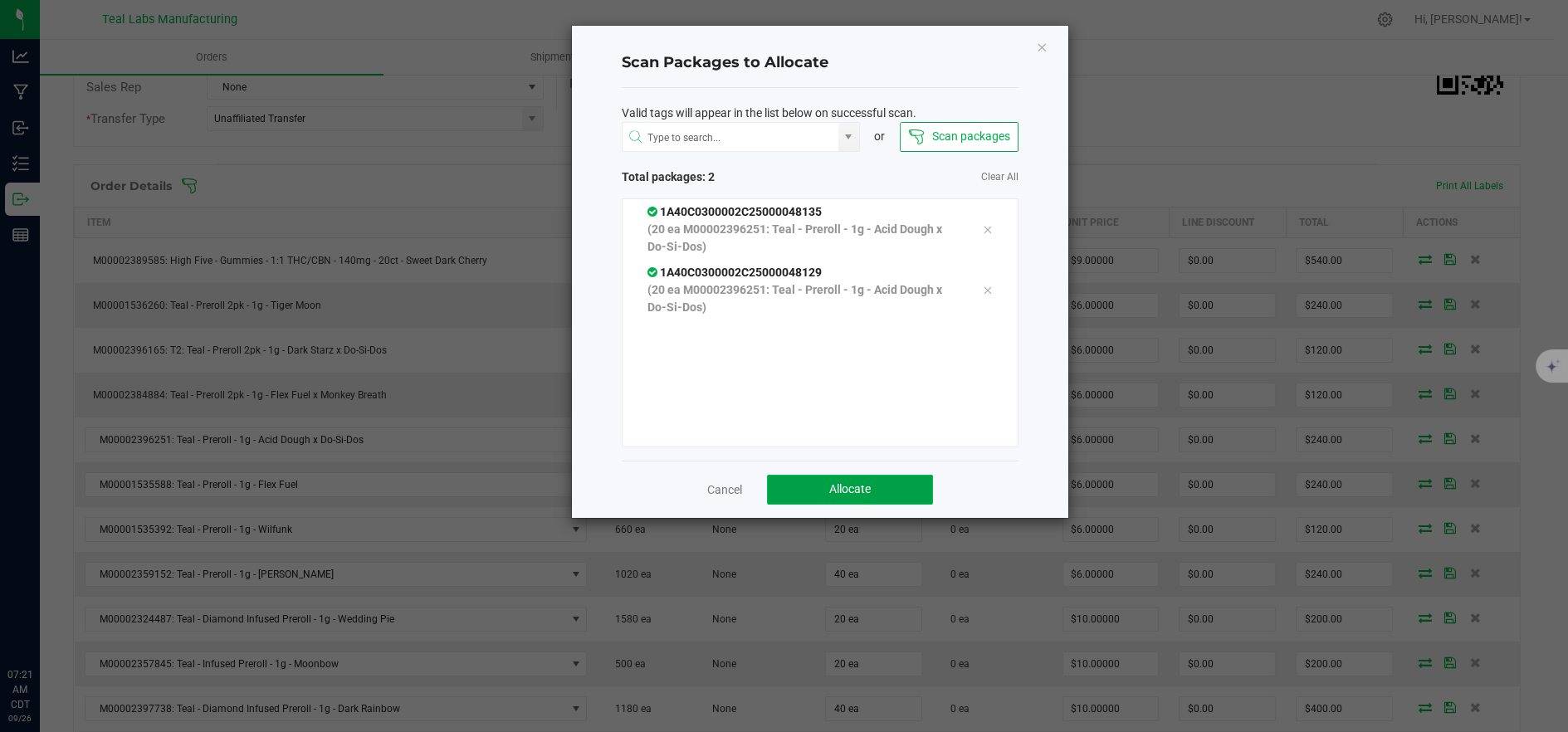
click at [832, 489] on span "Allocate" at bounding box center [849, 489] width 41 height 14
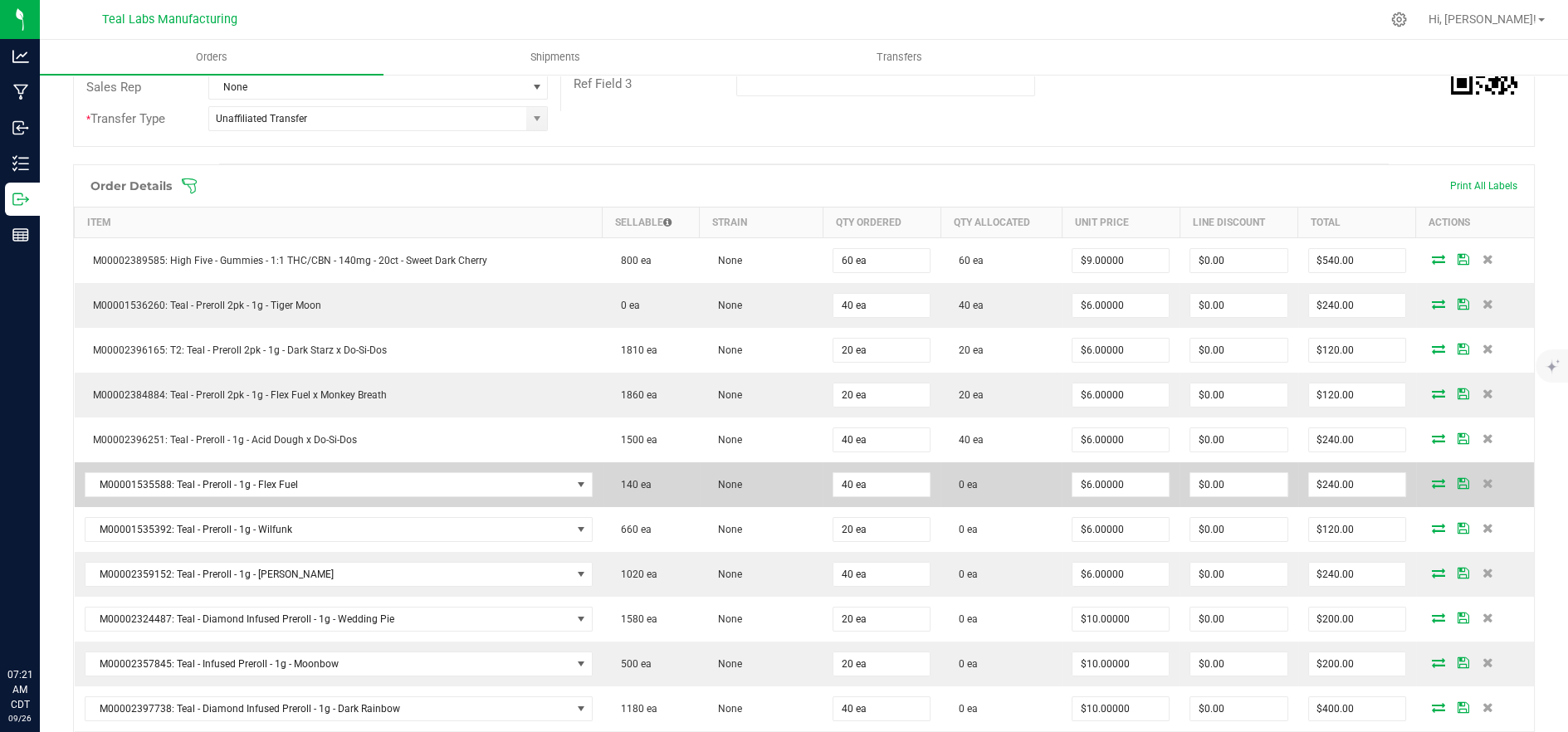
click at [1432, 483] on icon at bounding box center [1439, 482] width 14 height 10
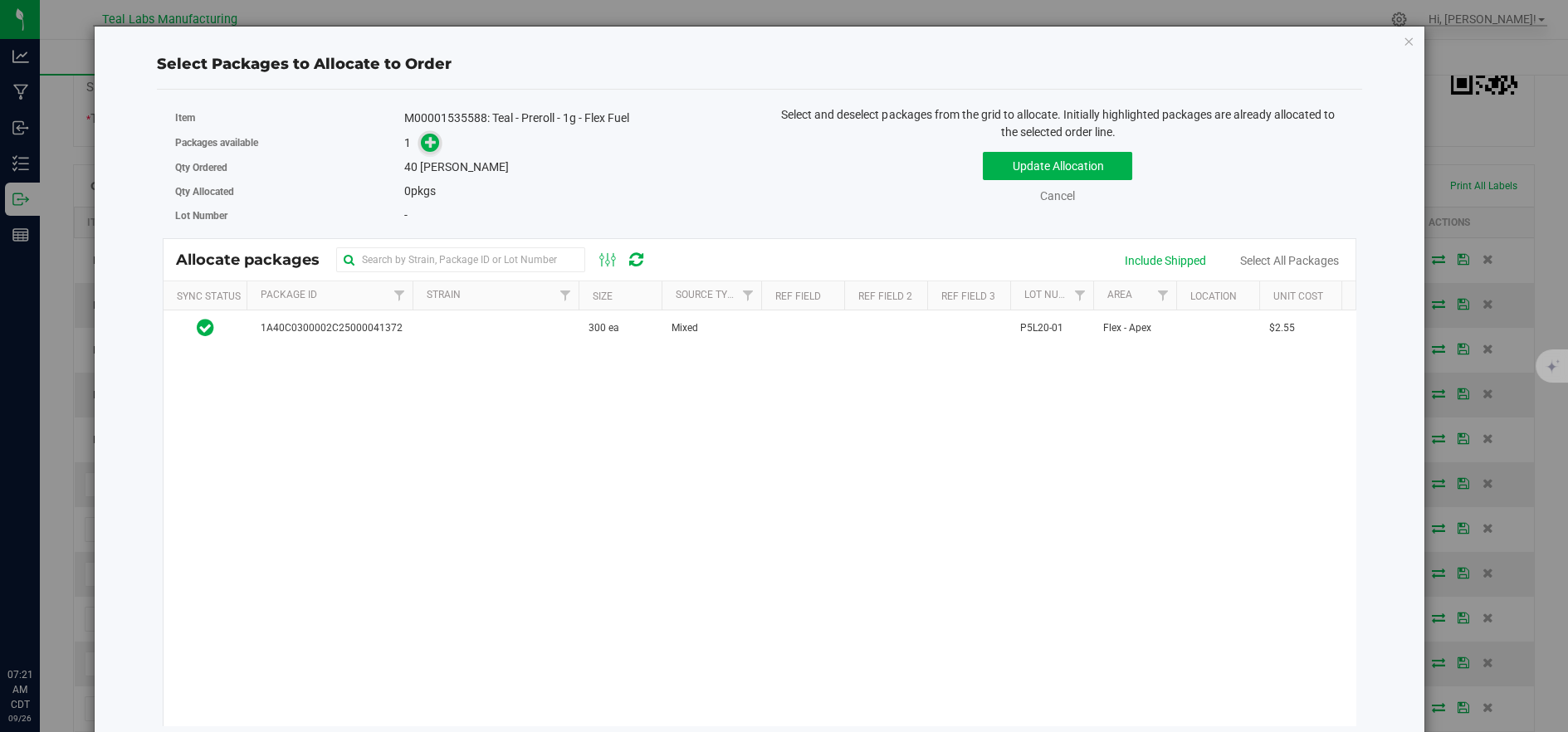
click at [428, 148] on icon at bounding box center [430, 142] width 12 height 12
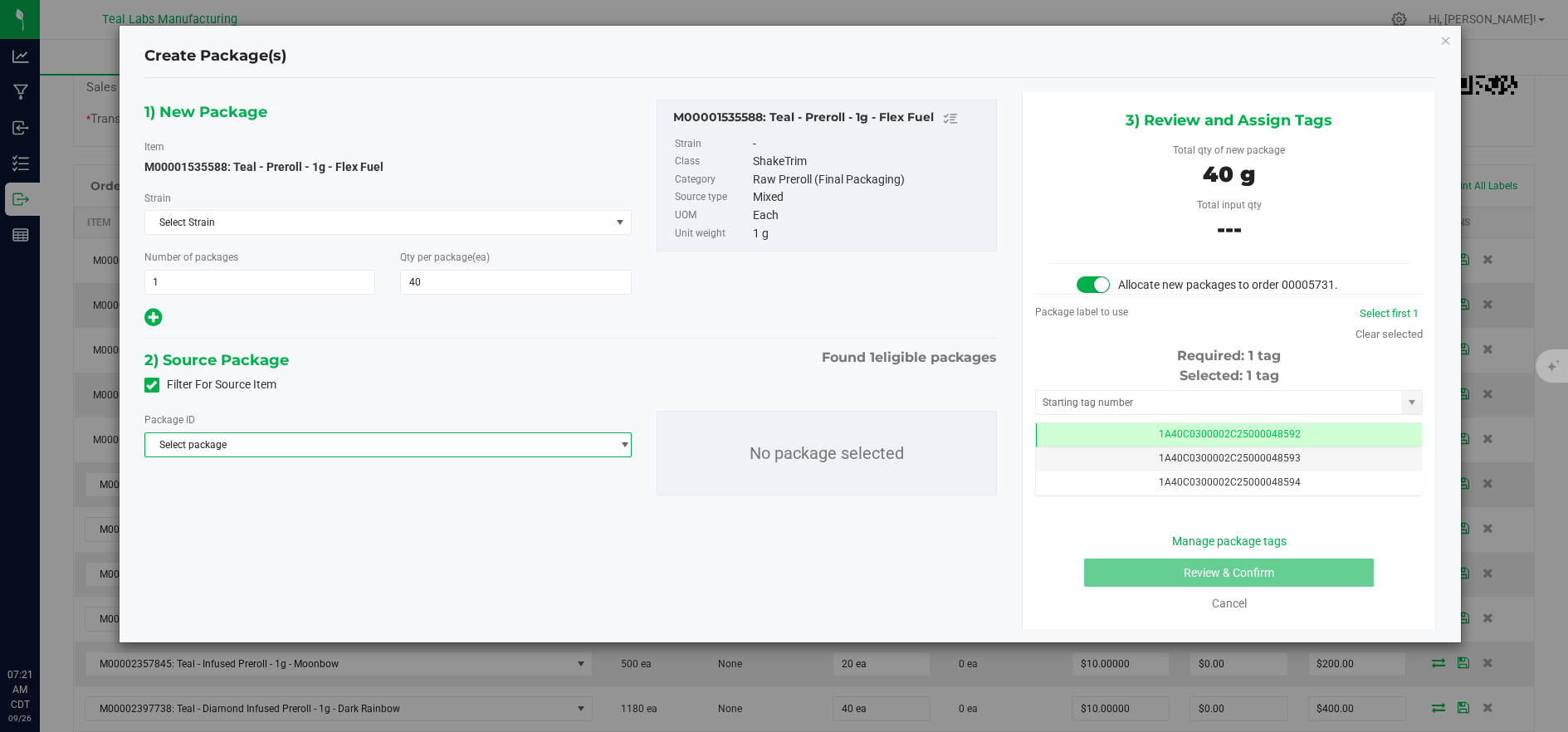
click at [434, 433] on span "Select package" at bounding box center [378, 445] width 465 height 23
click at [376, 506] on span "( M00001535588: Teal - Preroll - 1g - Flex Fuel )" at bounding box center [404, 512] width 210 height 12
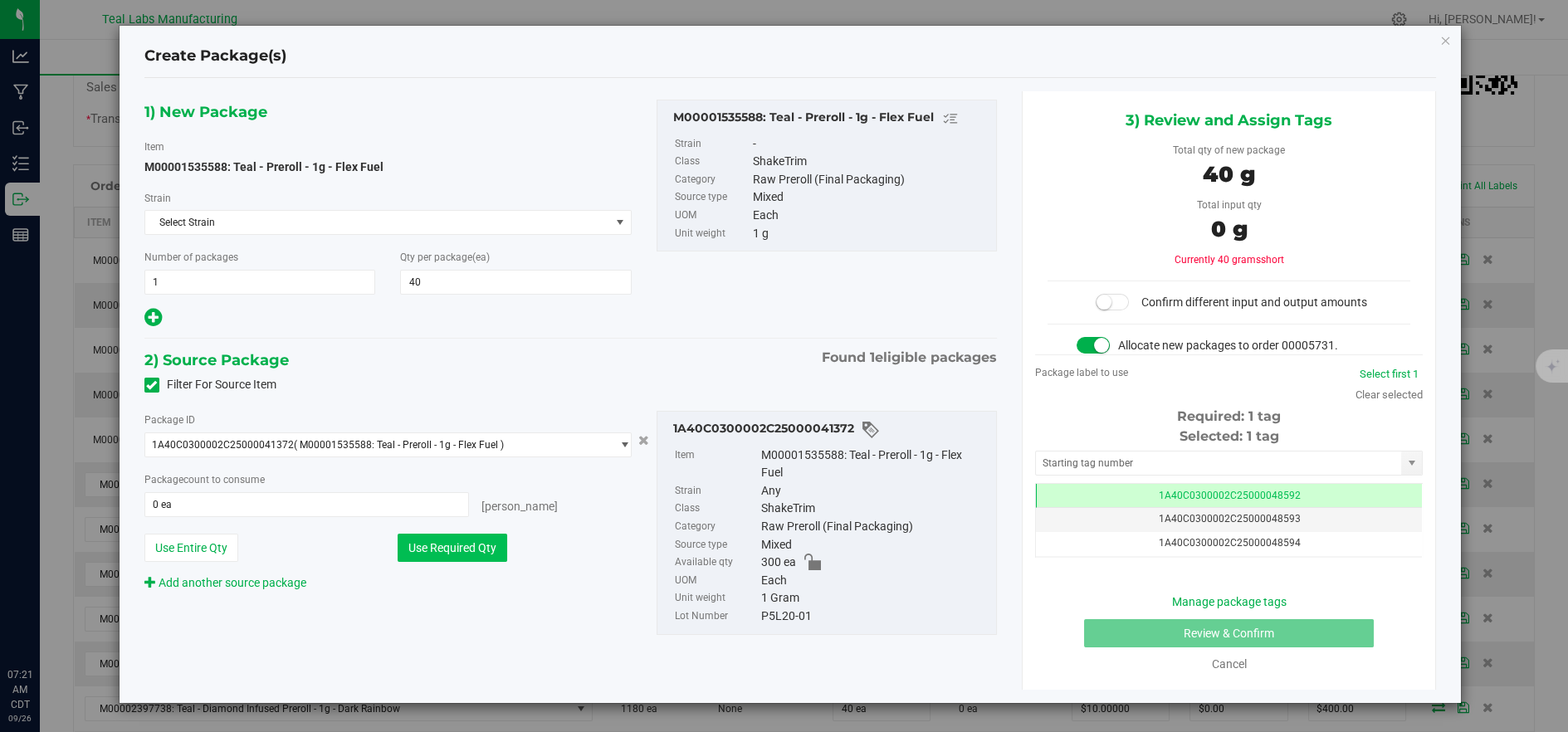
click at [451, 536] on button "Use Required Qty" at bounding box center [453, 547] width 110 height 28
type input "40 ea"
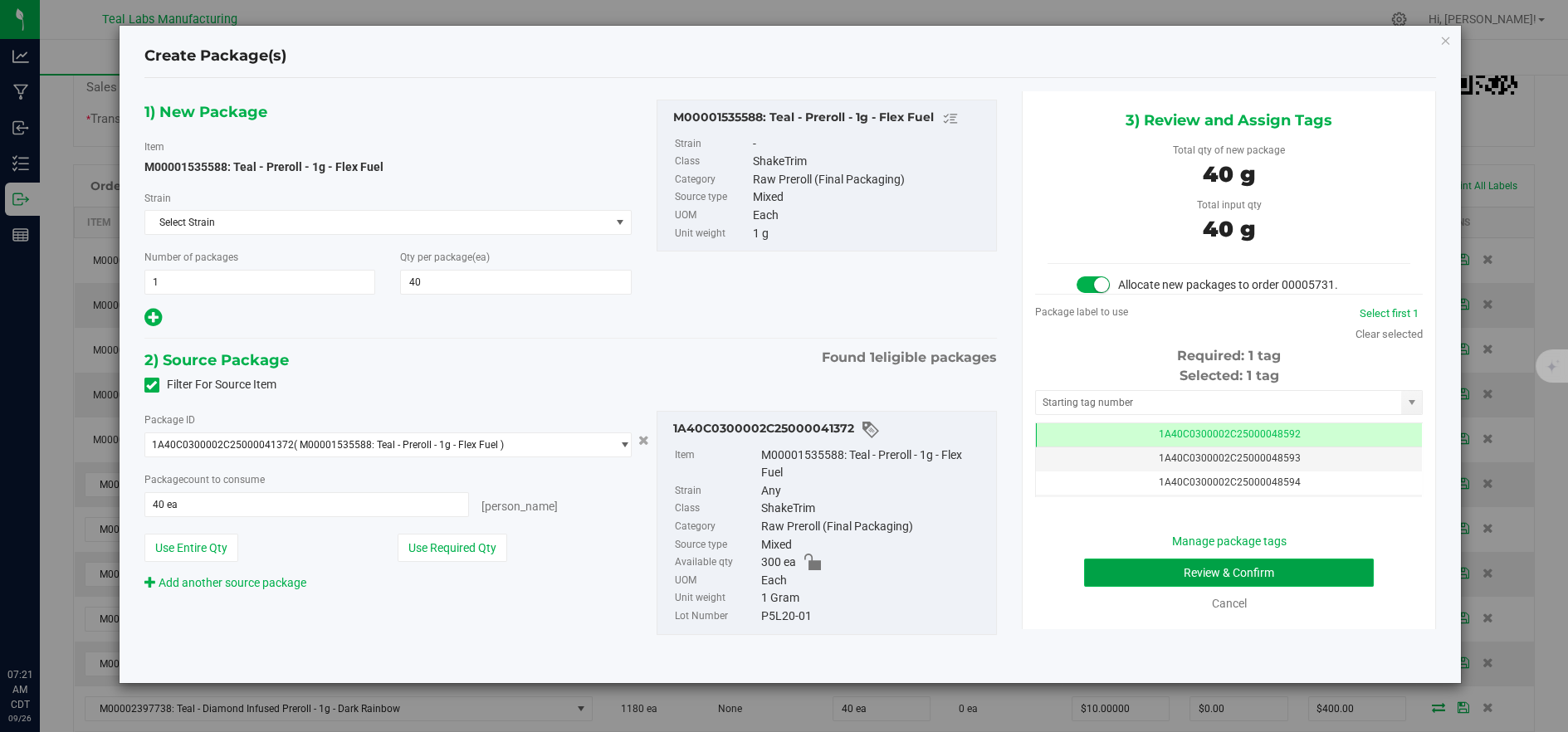
click at [1136, 574] on button "Review & Confirm" at bounding box center [1228, 572] width 289 height 28
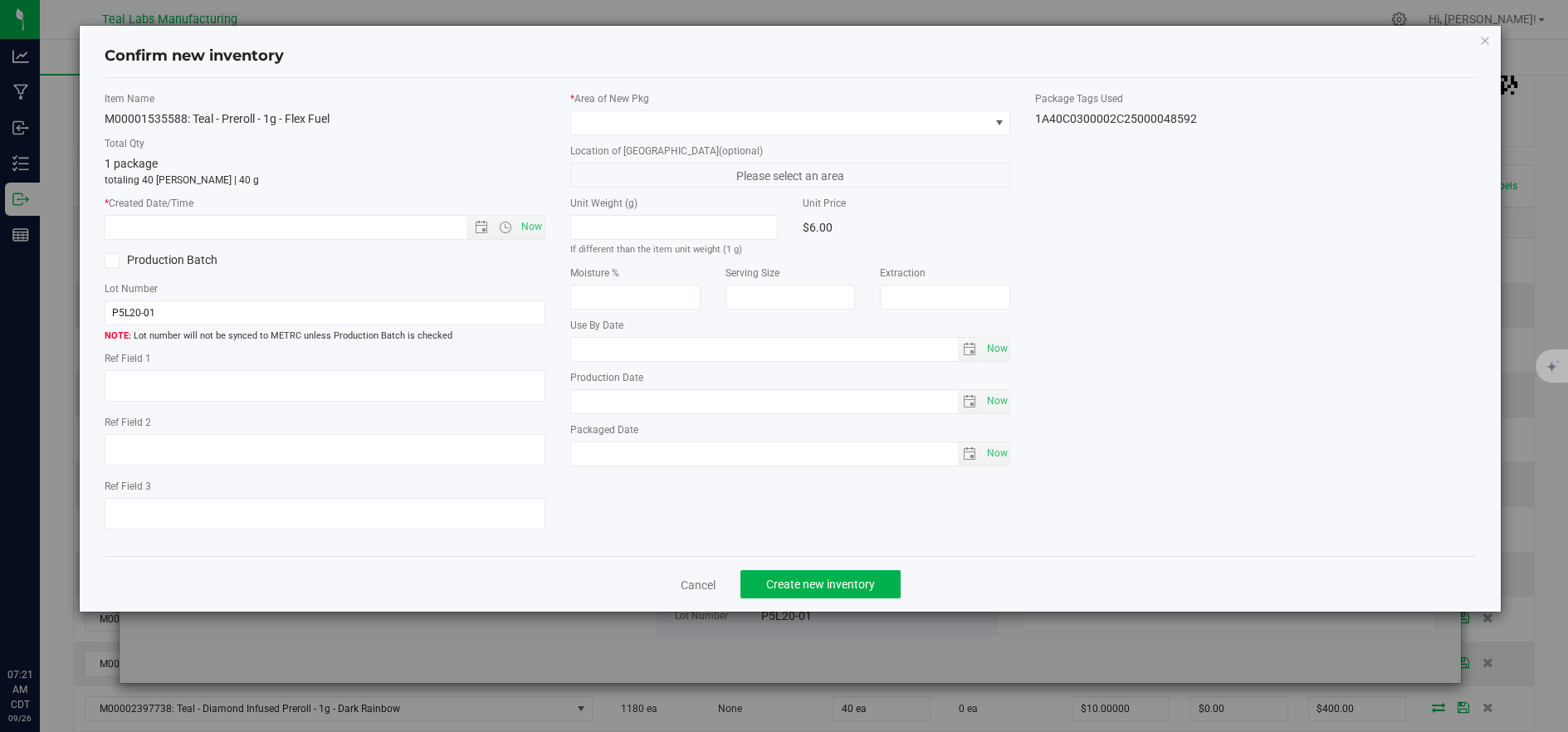
drag, startPoint x: 534, startPoint y: 233, endPoint x: 553, endPoint y: 220, distance: 23.0
click at [534, 232] on span "Now" at bounding box center [531, 227] width 28 height 24
type input "9/26/2025 7:21 AM"
click at [703, 123] on span at bounding box center [780, 122] width 418 height 23
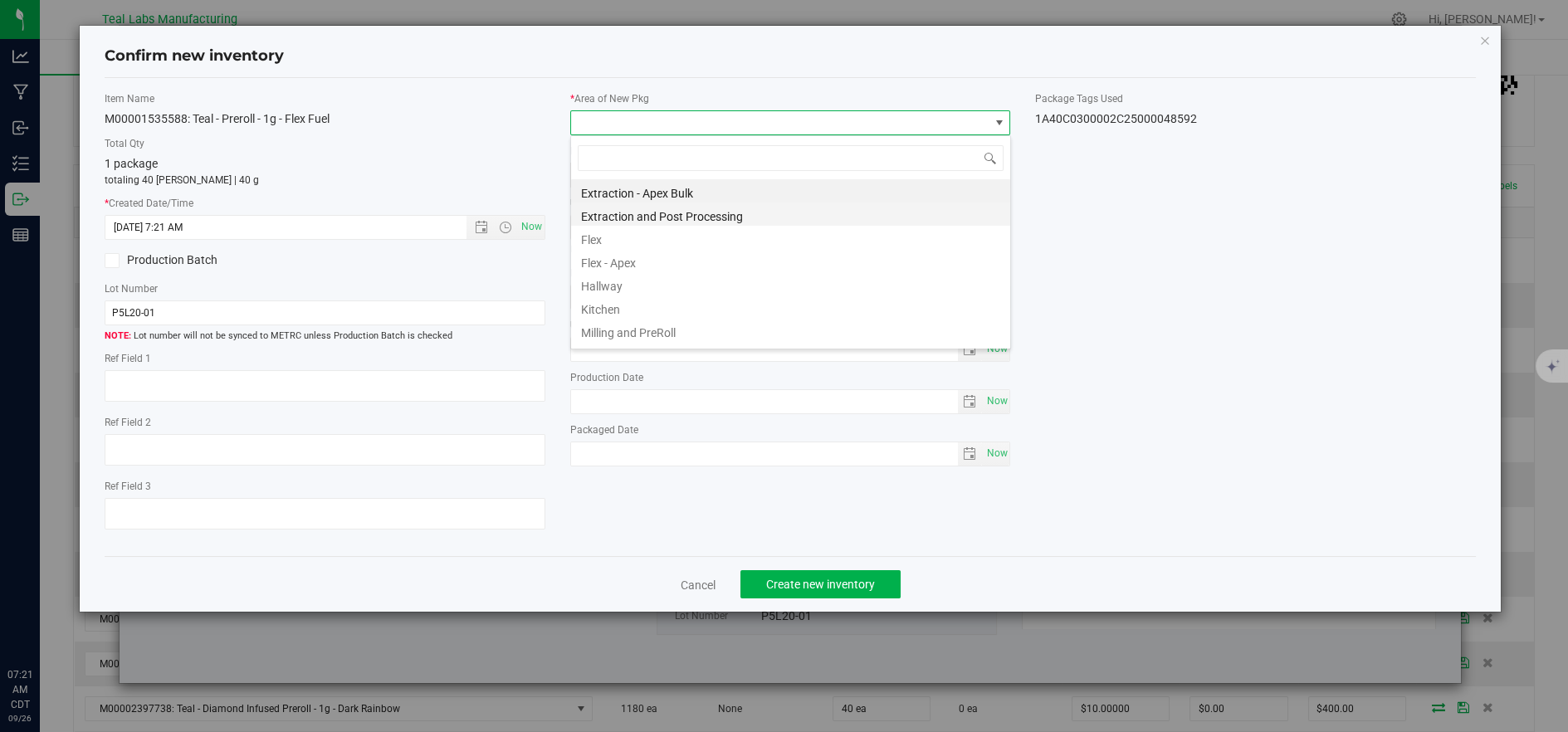
scroll to position [25, 439]
click at [607, 245] on li "Flex" at bounding box center [790, 237] width 439 height 23
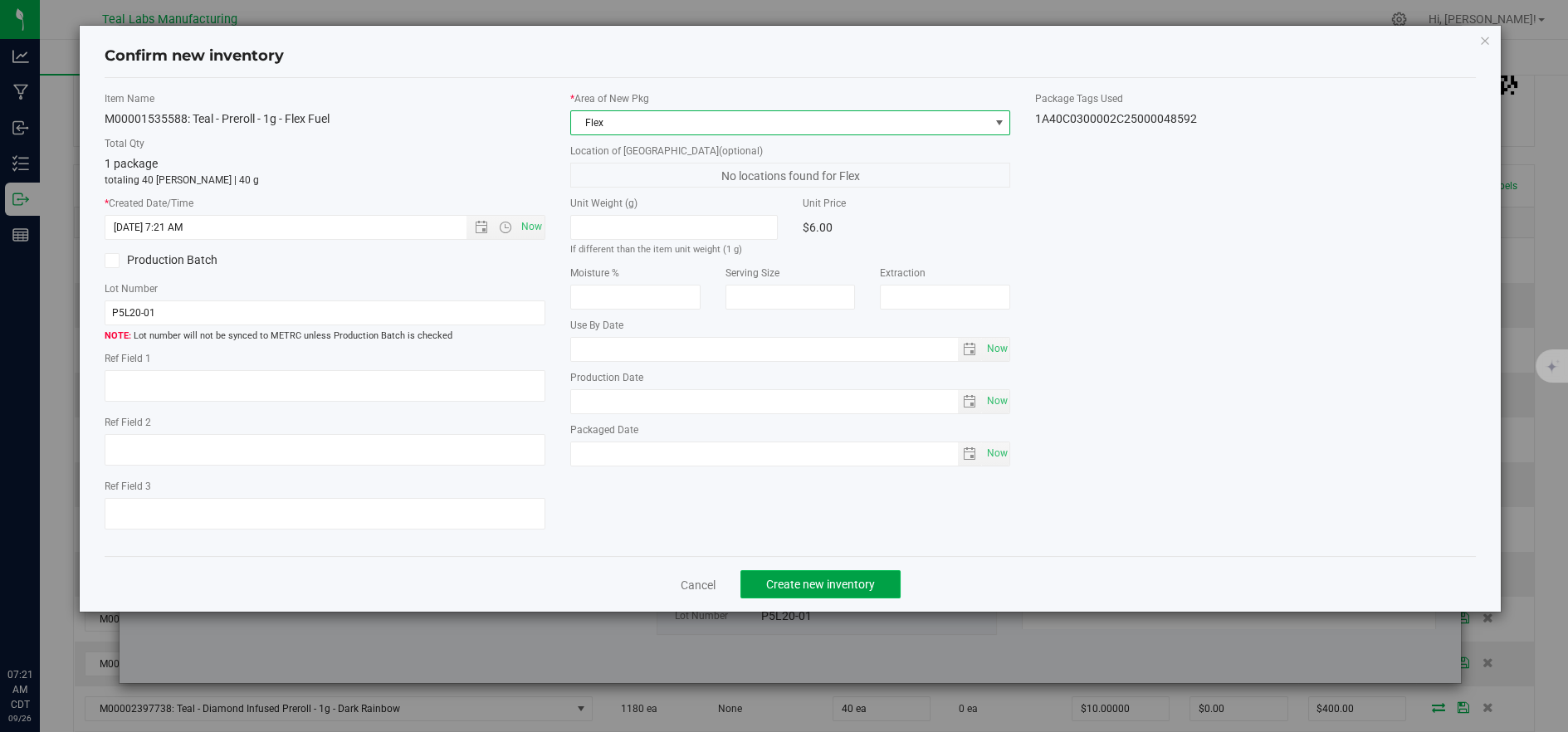
click at [843, 578] on button "Create new inventory" at bounding box center [820, 583] width 160 height 28
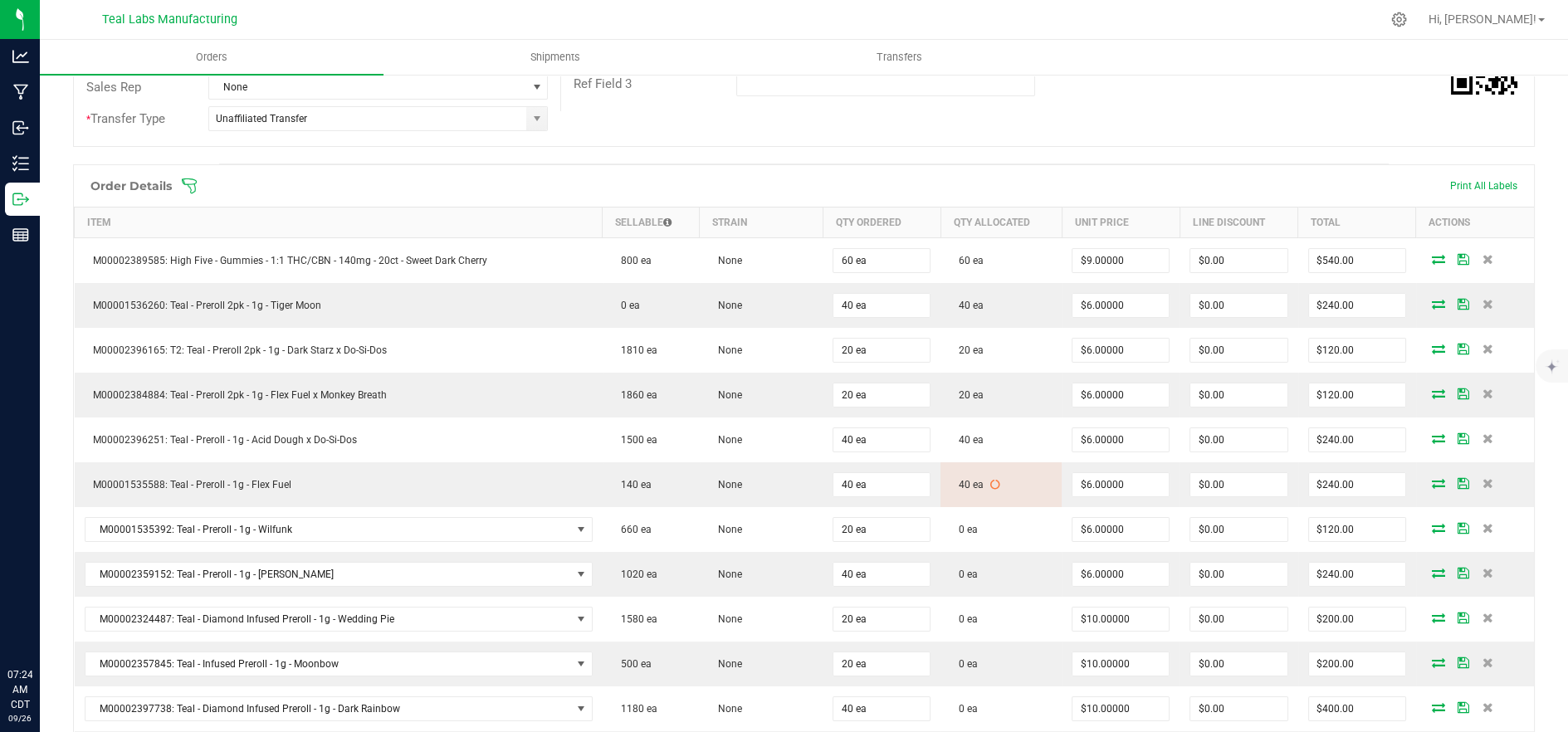
click at [195, 183] on icon at bounding box center [188, 185] width 16 height 16
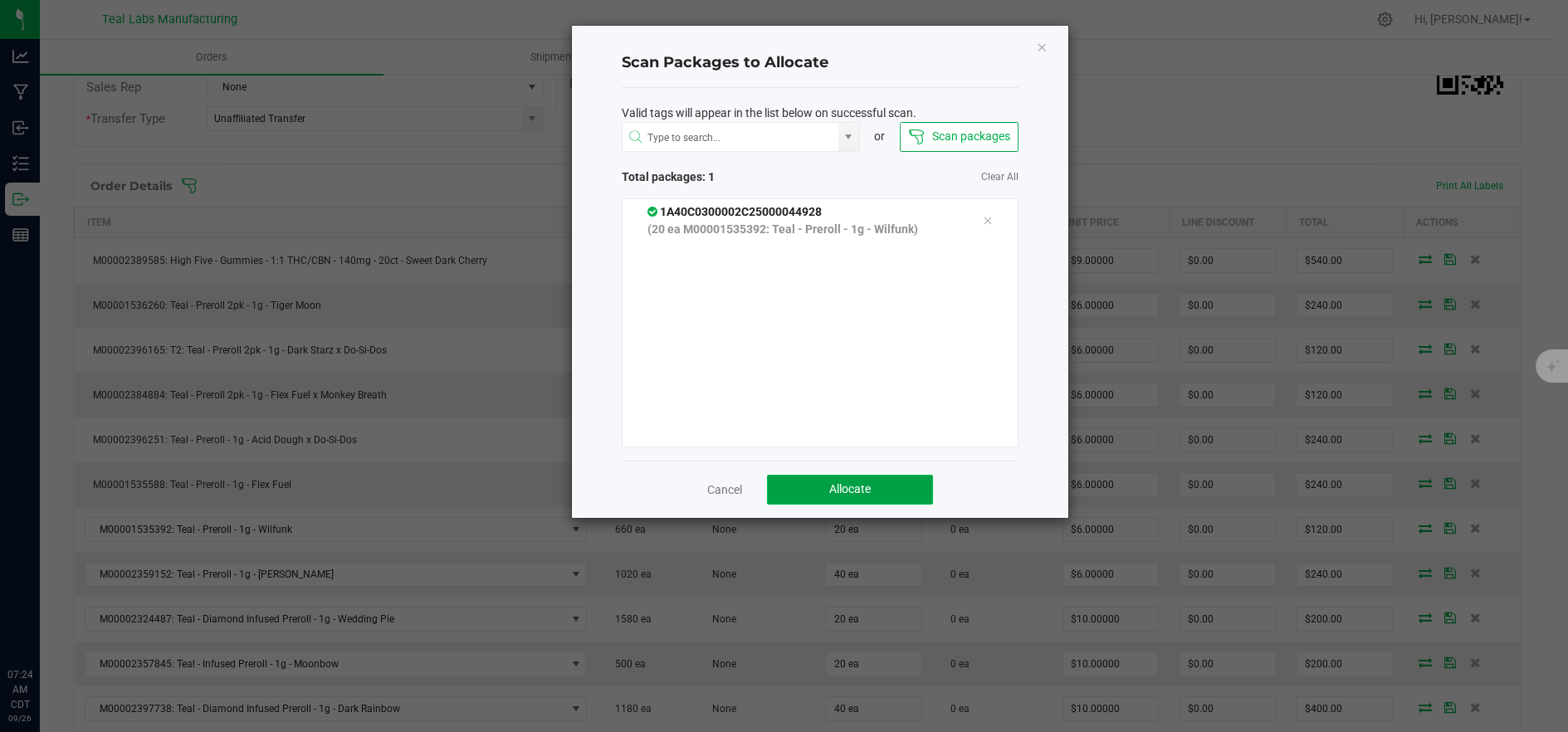
click at [813, 483] on button "Allocate" at bounding box center [850, 489] width 166 height 30
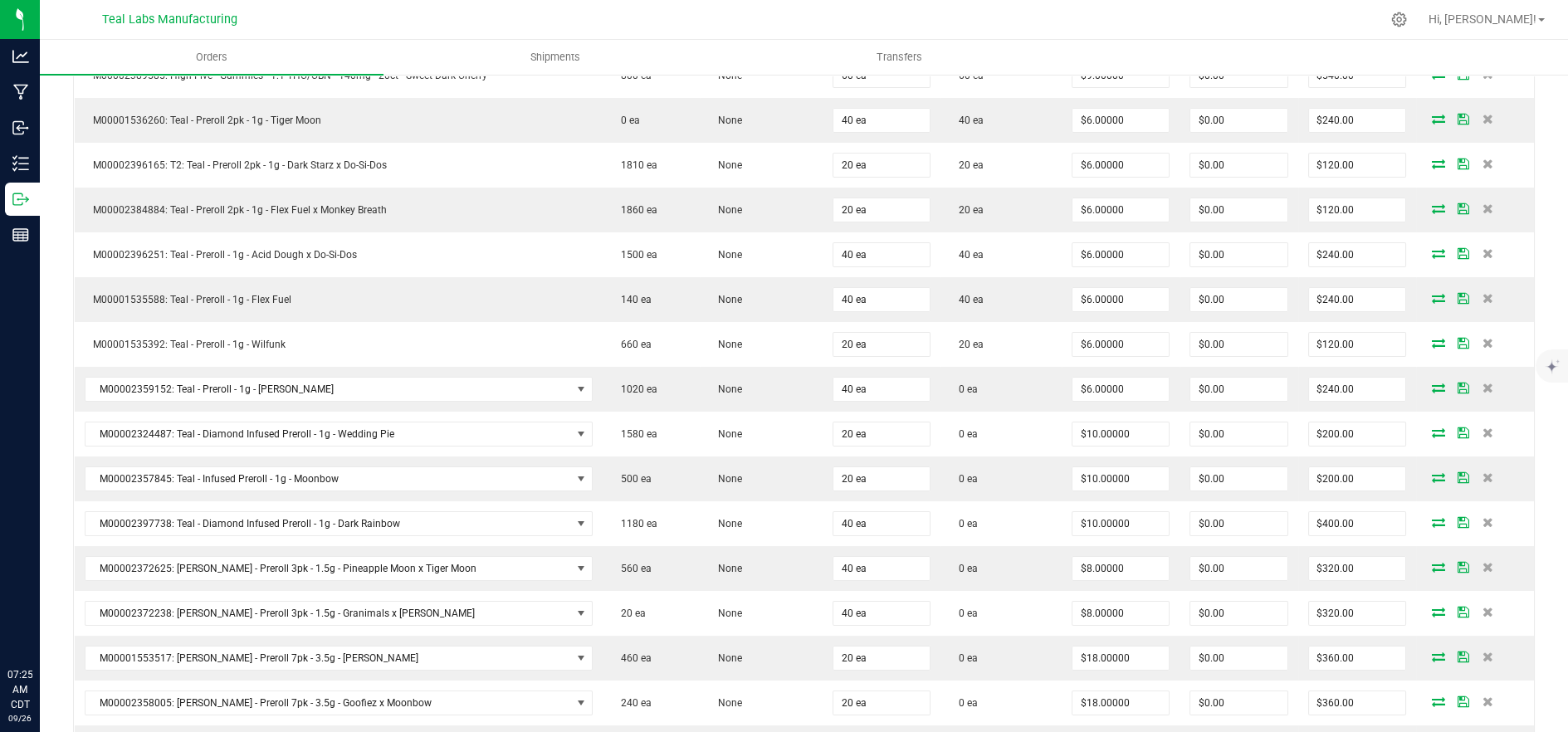
scroll to position [345, 0]
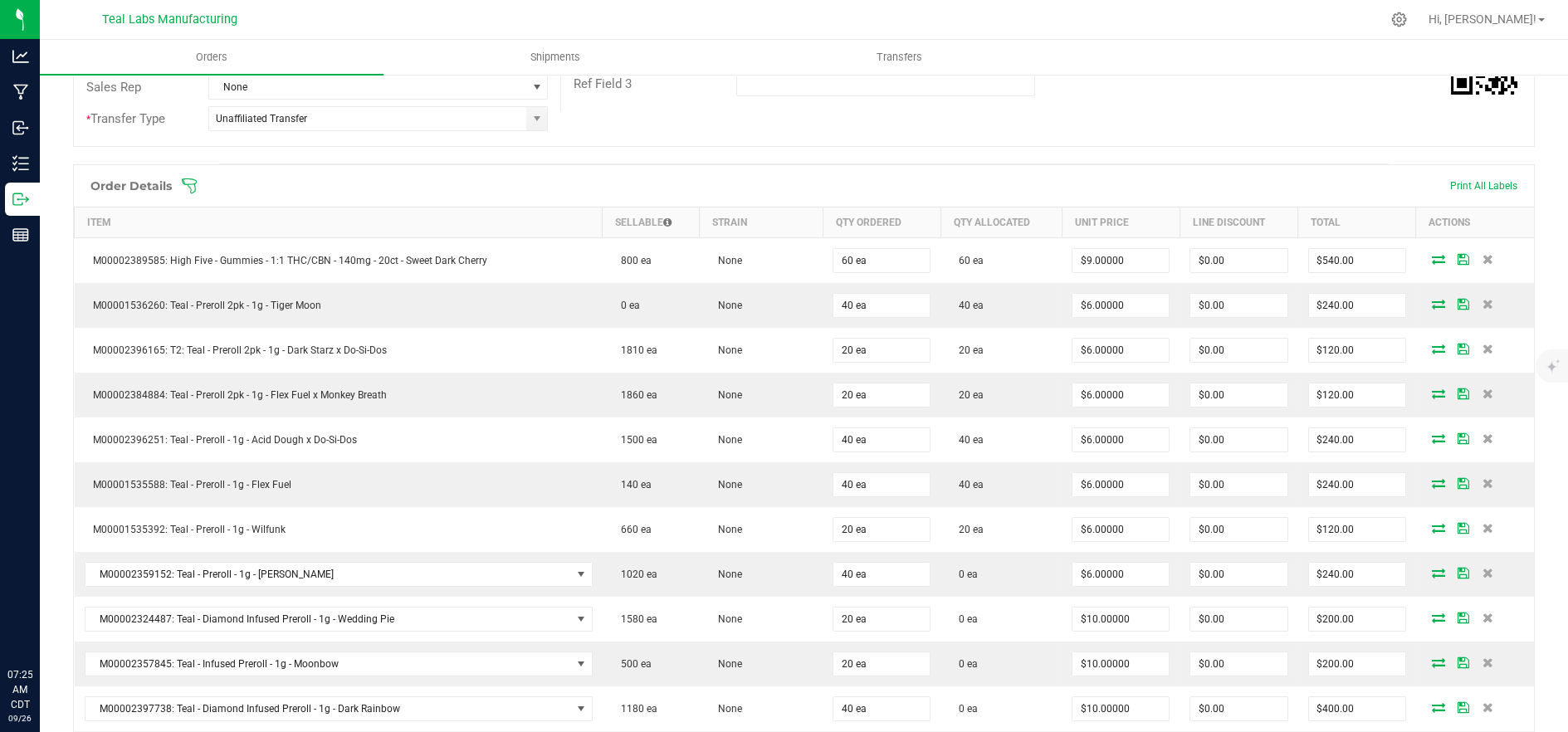
click at [185, 172] on div "Order Details Print All Labels" at bounding box center [804, 185] width 1460 height 41
click at [187, 177] on icon at bounding box center [188, 185] width 16 height 16
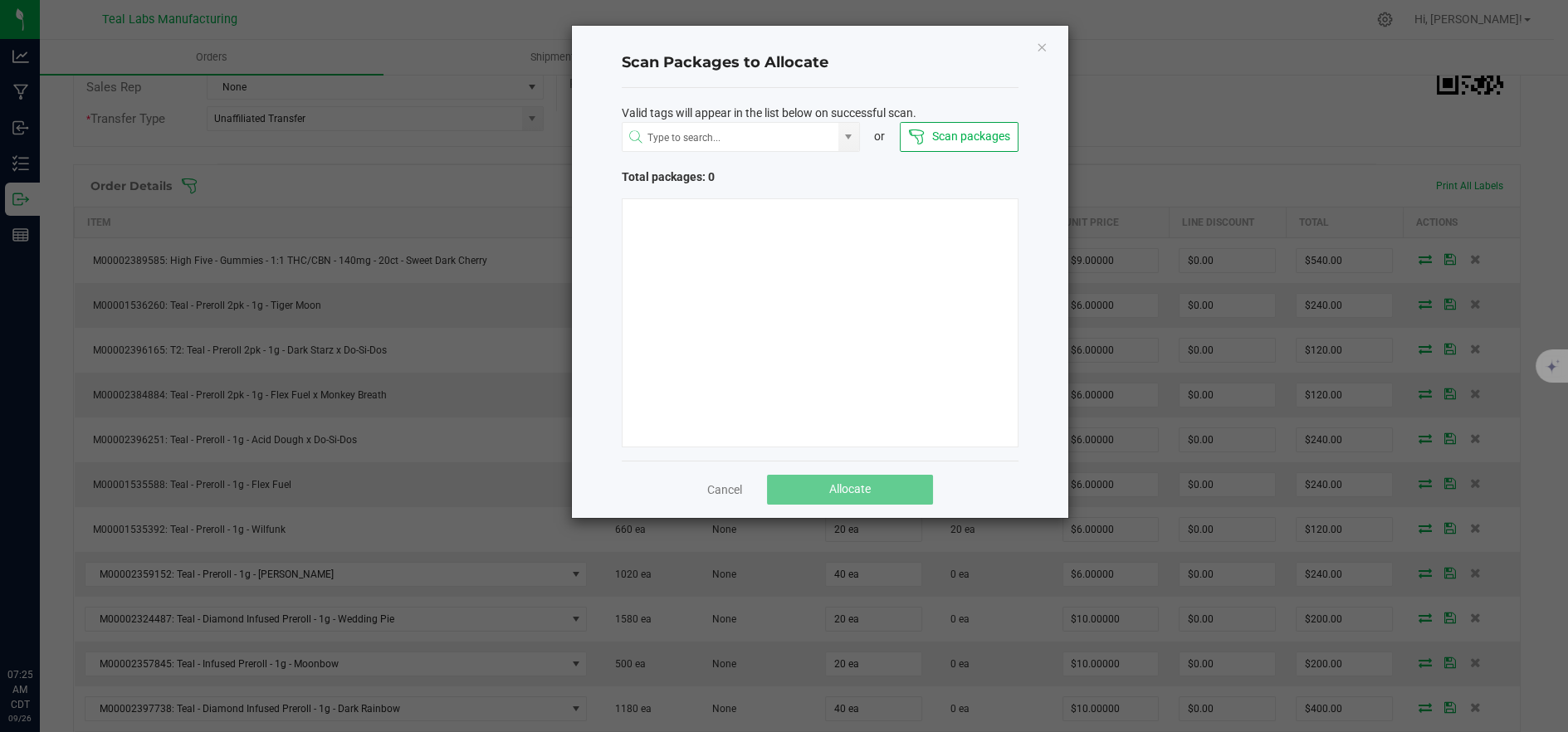
click at [970, 130] on button "Scan packages" at bounding box center [958, 136] width 119 height 30
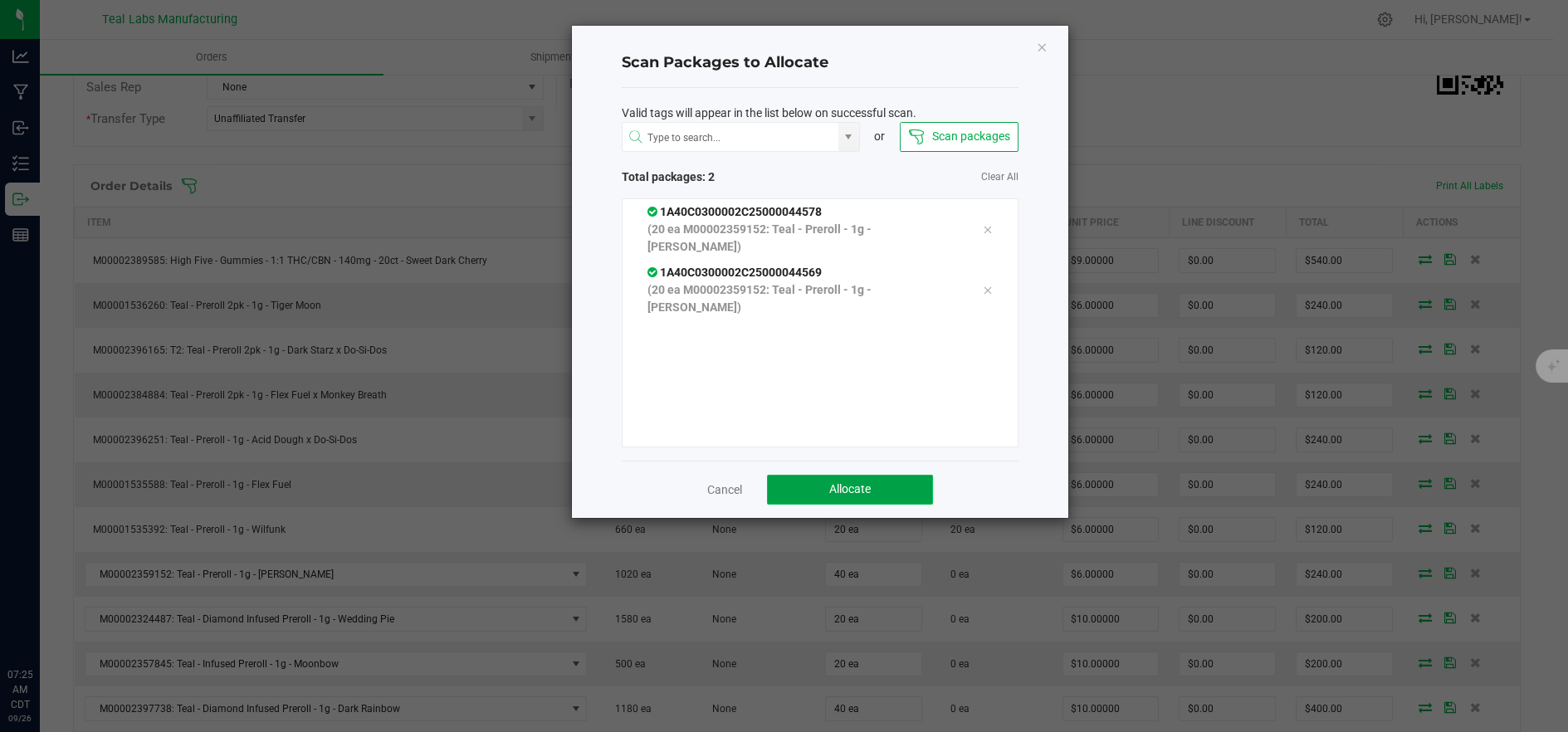
click at [877, 476] on button "Allocate" at bounding box center [850, 489] width 166 height 30
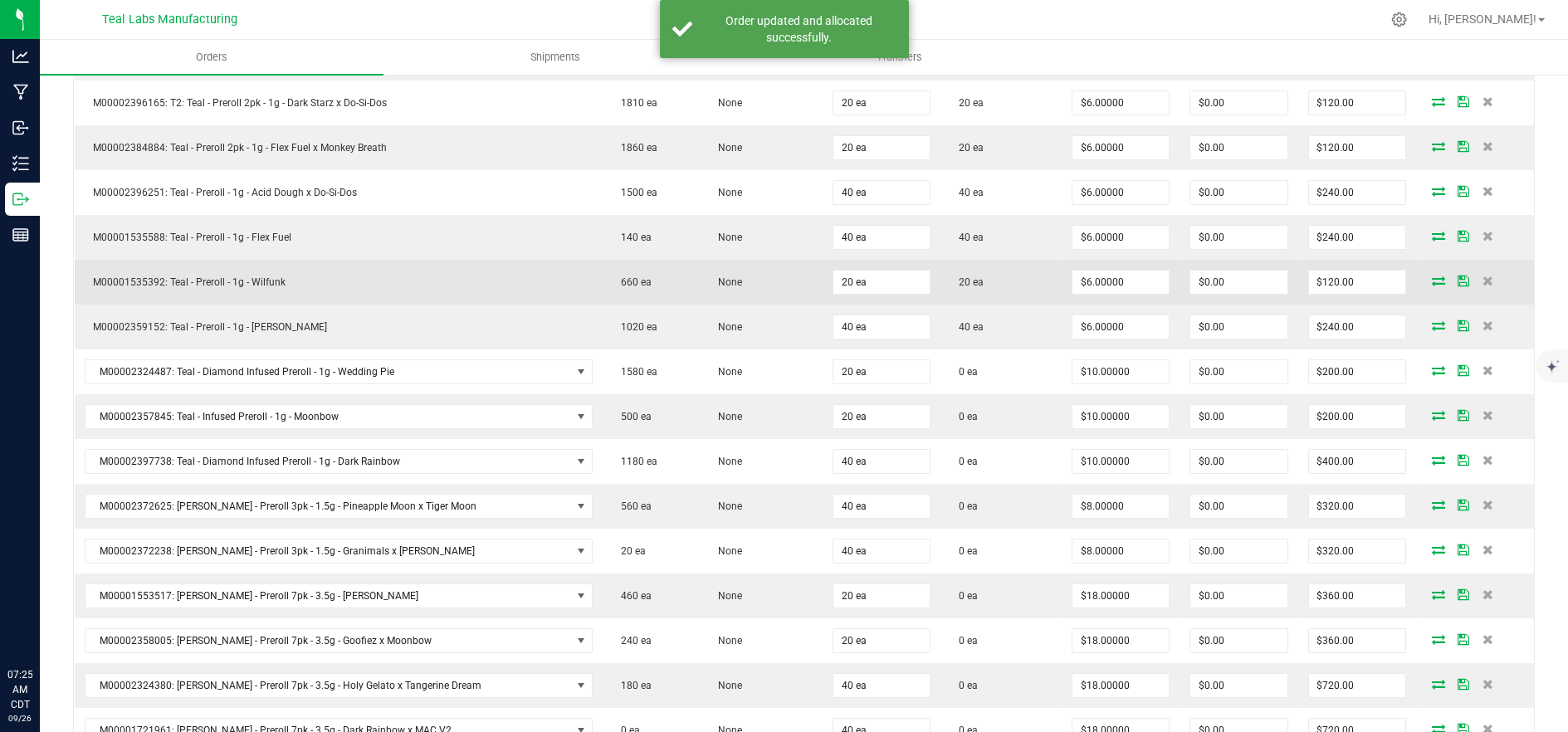
scroll to position [622, 0]
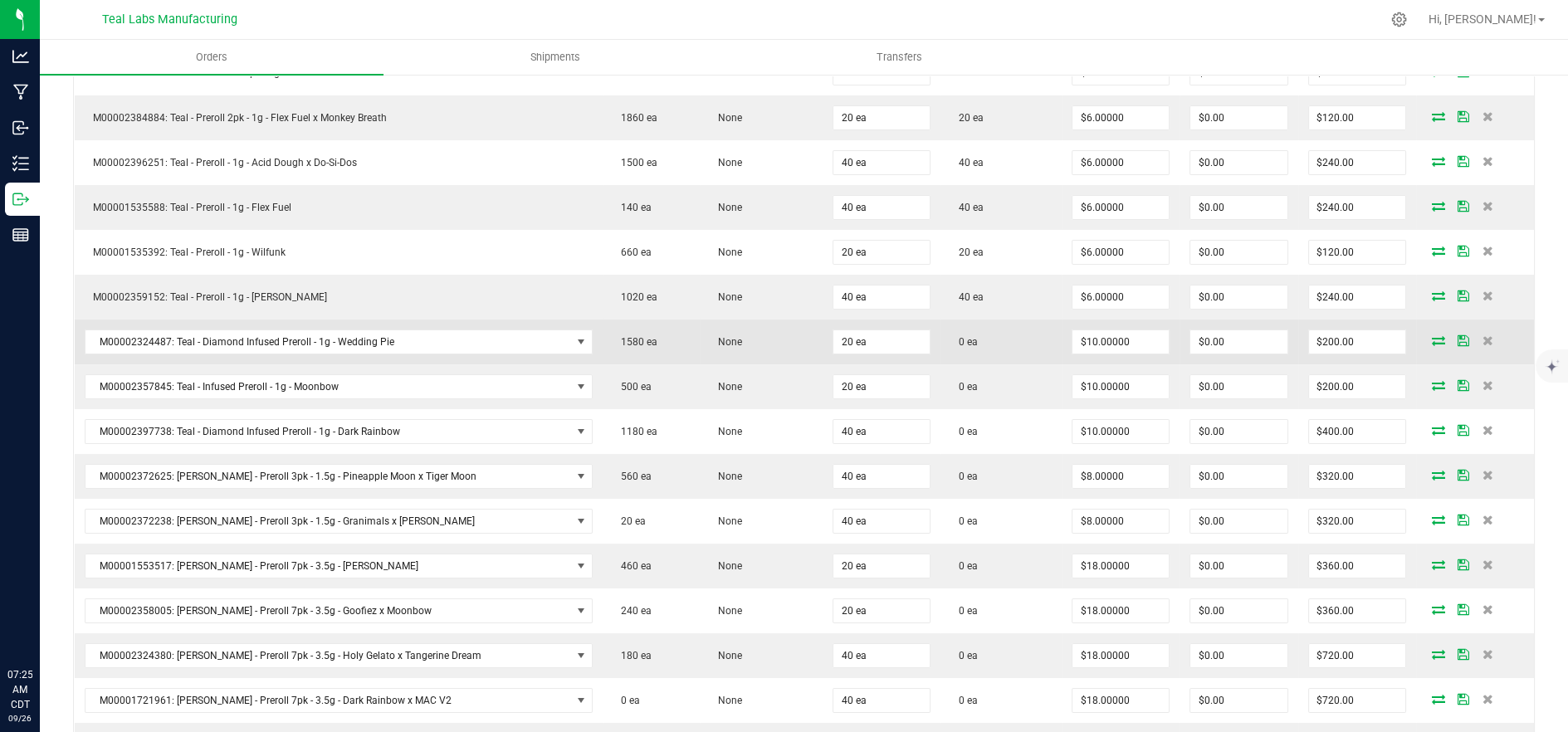
click at [1432, 340] on icon at bounding box center [1439, 339] width 14 height 10
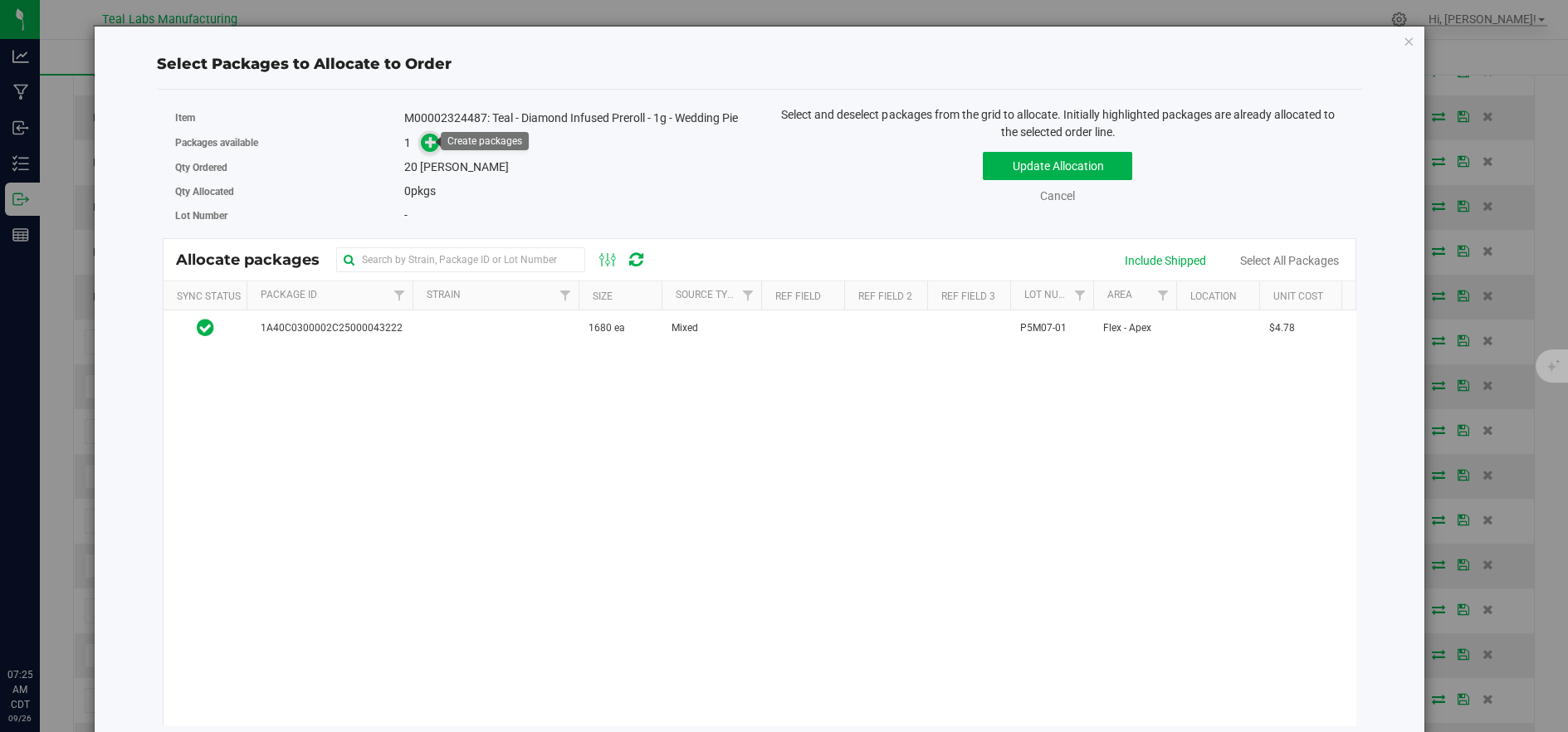
click at [426, 135] on icon at bounding box center [430, 141] width 13 height 13
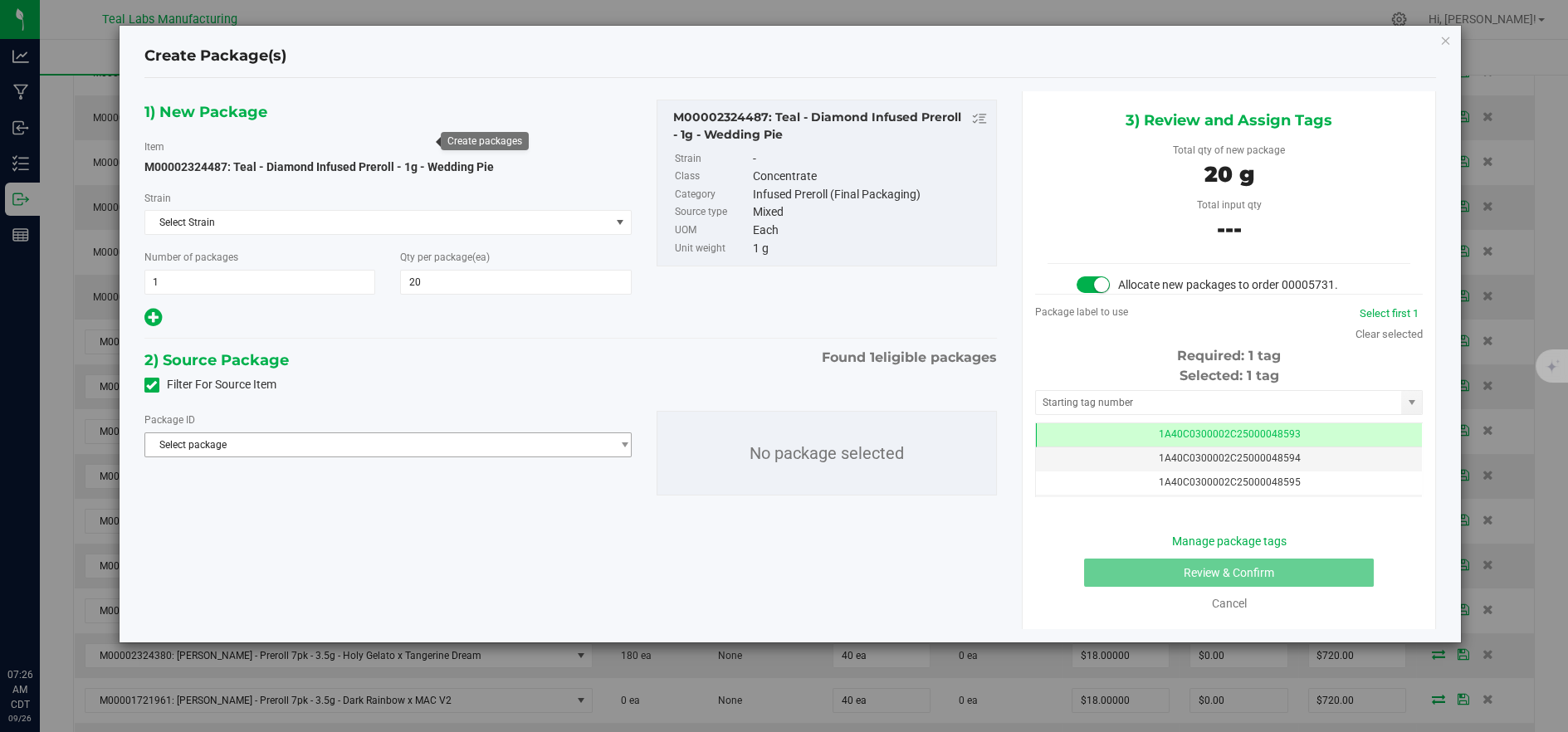
click at [447, 455] on div "Package ID Select package 1A40C0300002C25000043222 No package selected" at bounding box center [571, 452] width 878 height 111
click at [441, 441] on span "Select package" at bounding box center [378, 445] width 465 height 23
click at [464, 441] on span "Select package" at bounding box center [378, 445] width 465 height 23
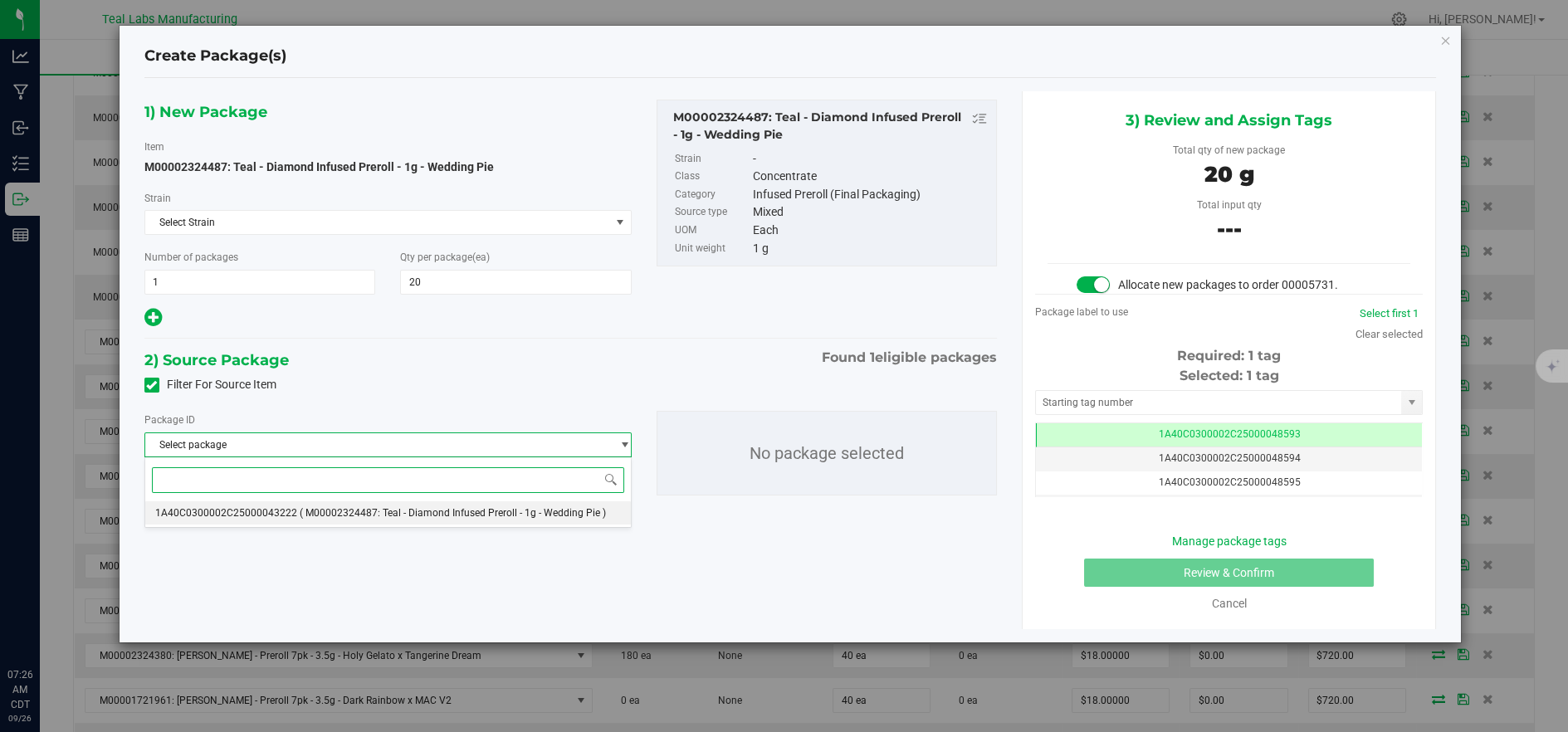
click at [450, 513] on span "( M00002324487: Teal - Diamond Infused Preroll - 1g - Wedding Pie )" at bounding box center [452, 512] width 306 height 12
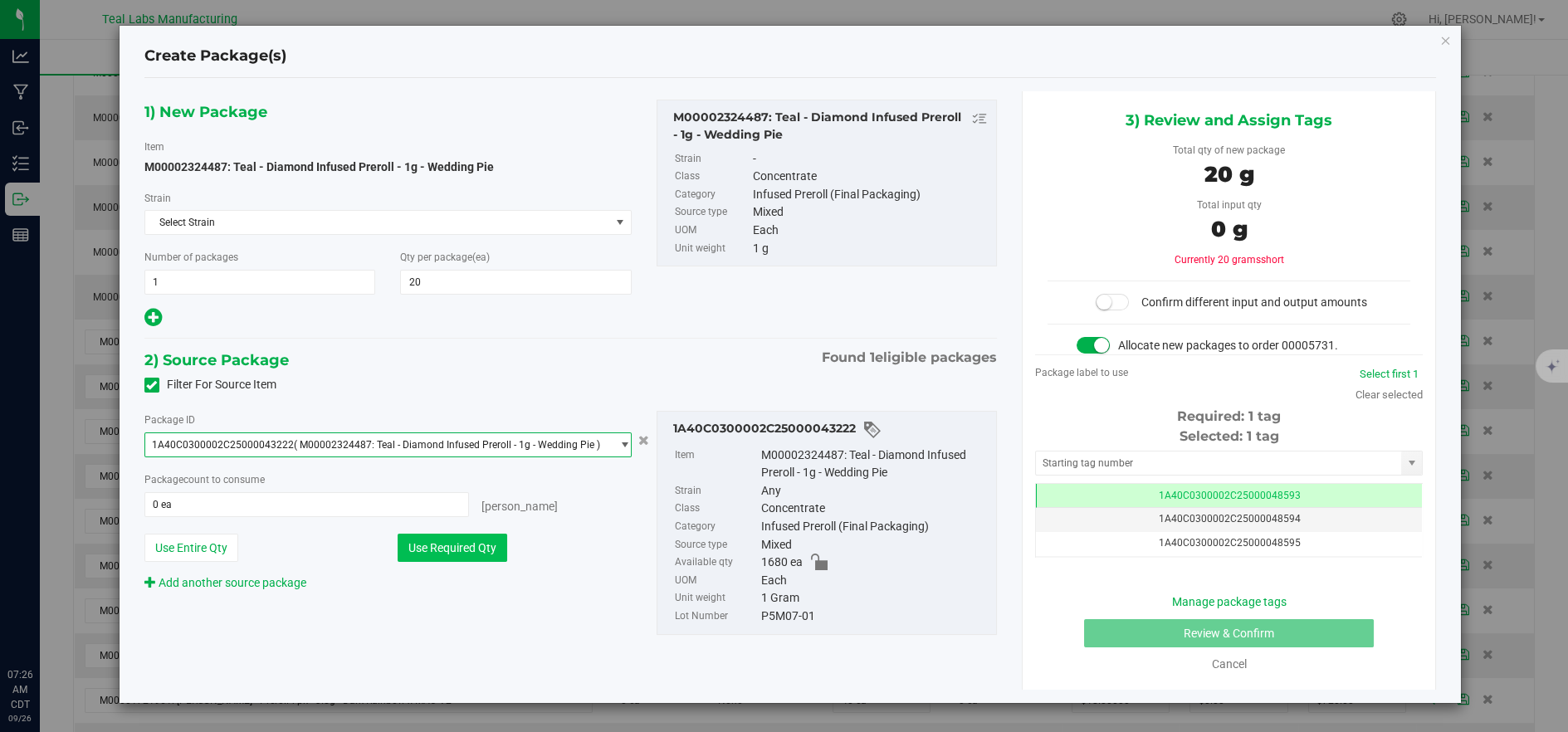
click at [477, 541] on button "Use Required Qty" at bounding box center [453, 547] width 110 height 28
type input "20 ea"
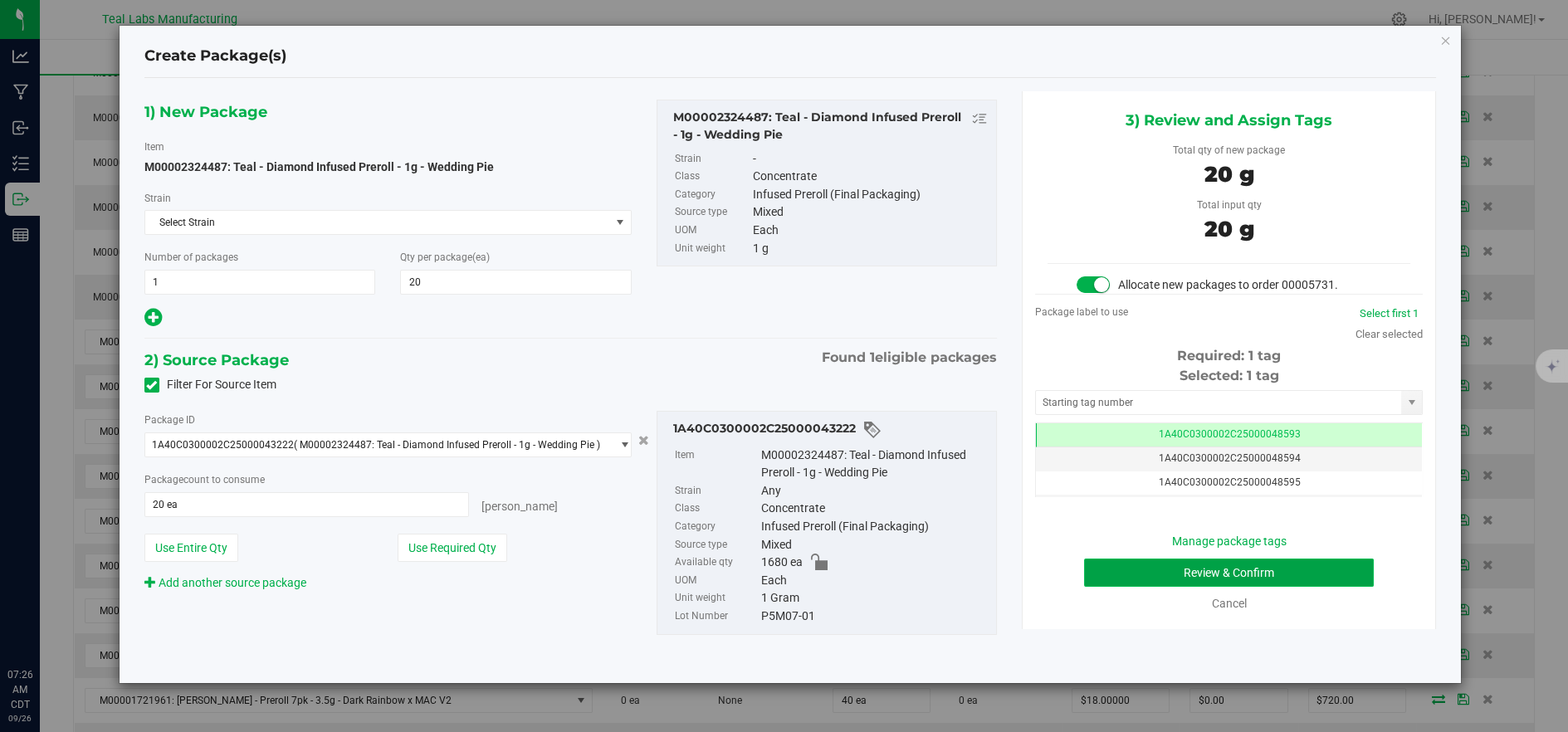
click at [1167, 559] on button "Review & Confirm" at bounding box center [1228, 572] width 289 height 28
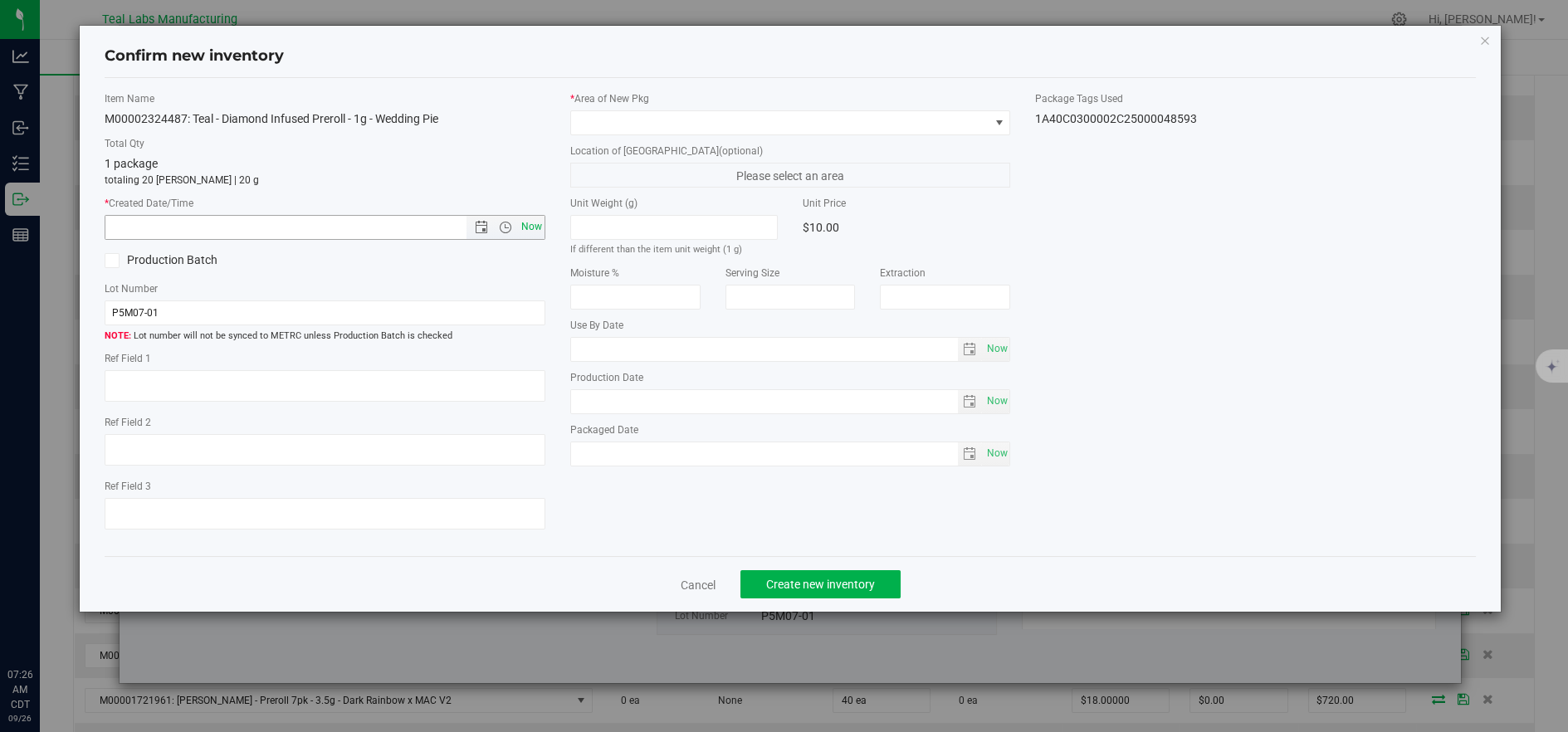
click at [541, 222] on span "Now" at bounding box center [531, 227] width 28 height 24
type input "9/26/2025 7:26 AM"
click at [694, 136] on div "* Area of New Pkg Location of New Pkg (optional) Please select an area Unit Wei…" at bounding box center [790, 283] width 465 height 383
click at [700, 127] on span at bounding box center [780, 122] width 418 height 23
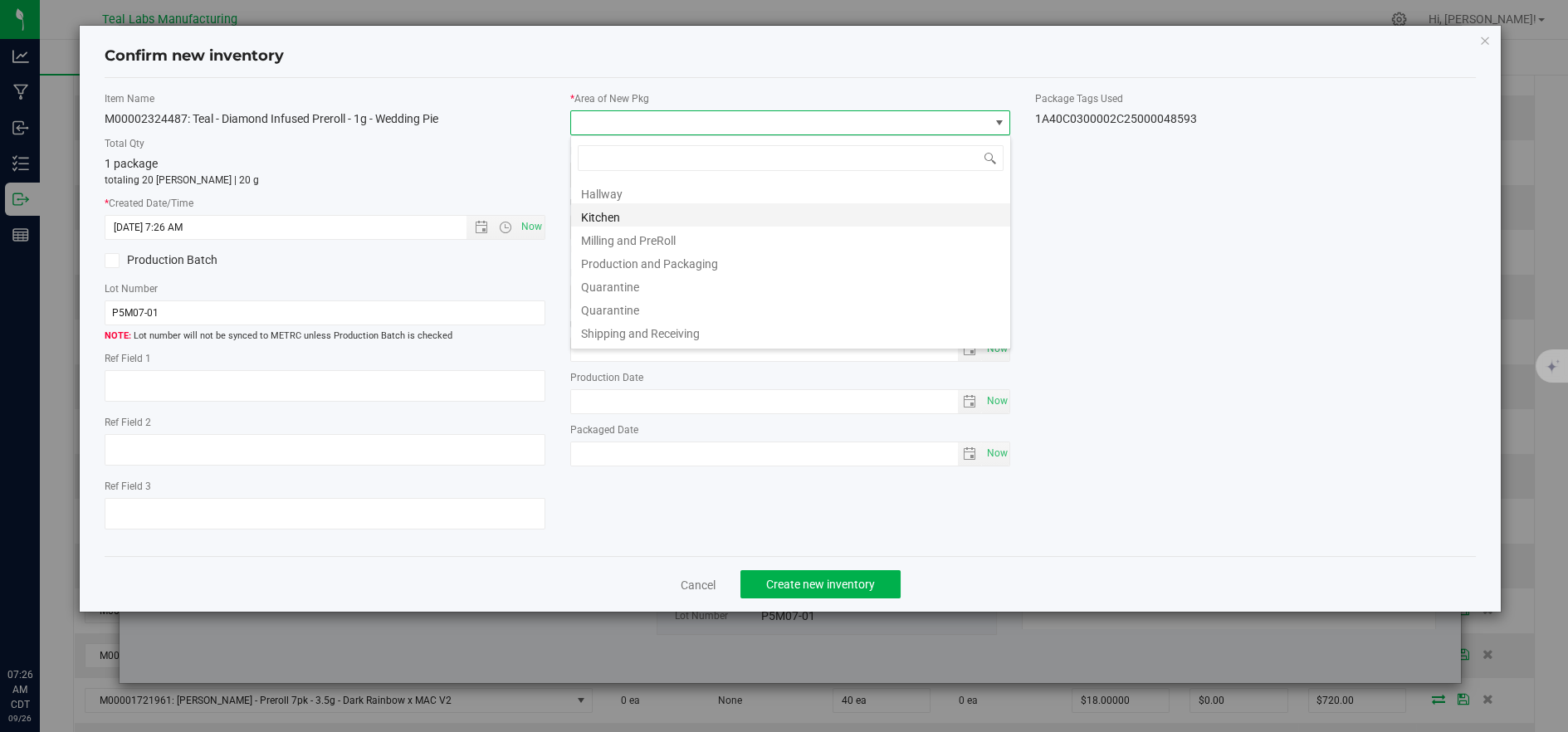
scroll to position [33, 0]
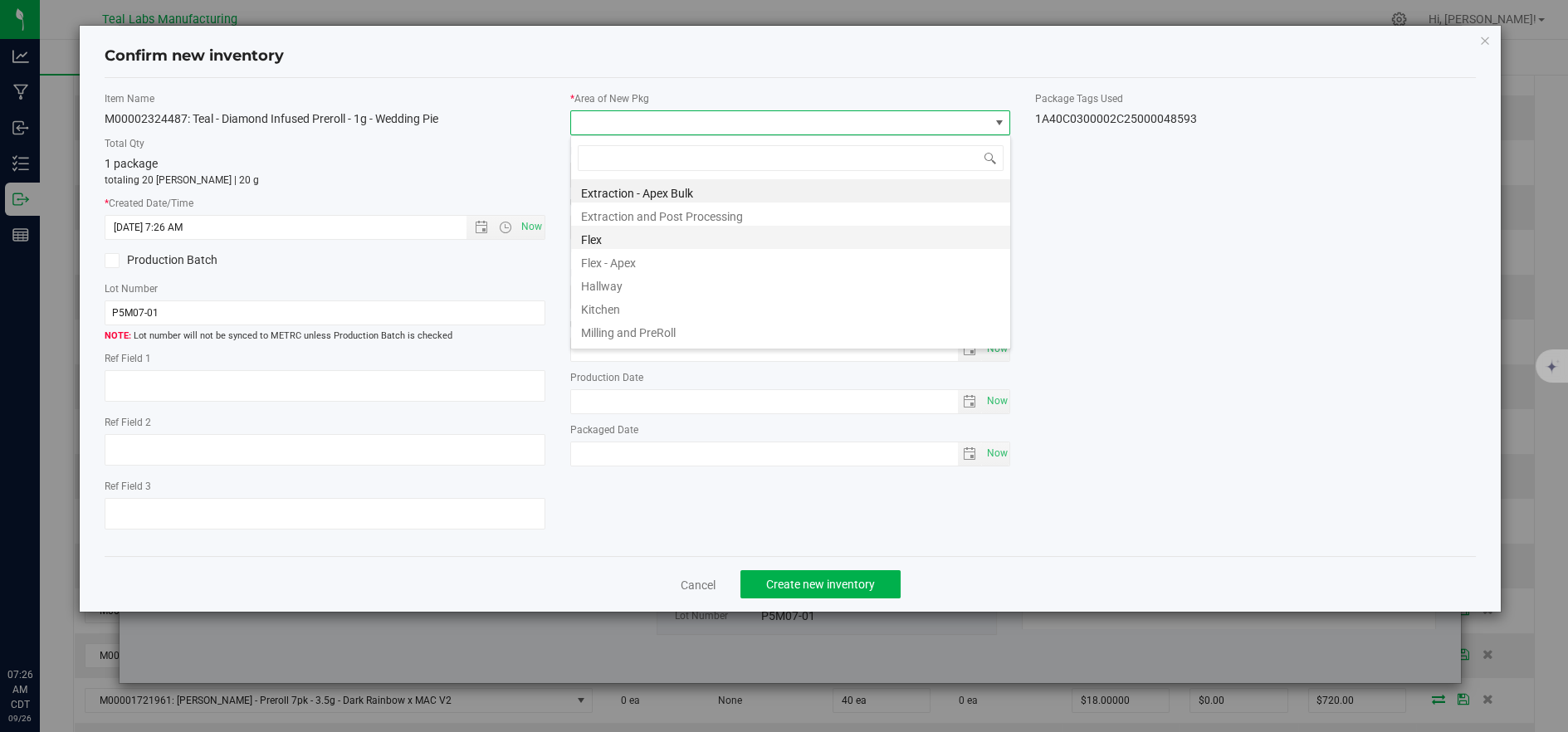
click at [616, 236] on li "Flex" at bounding box center [790, 237] width 439 height 23
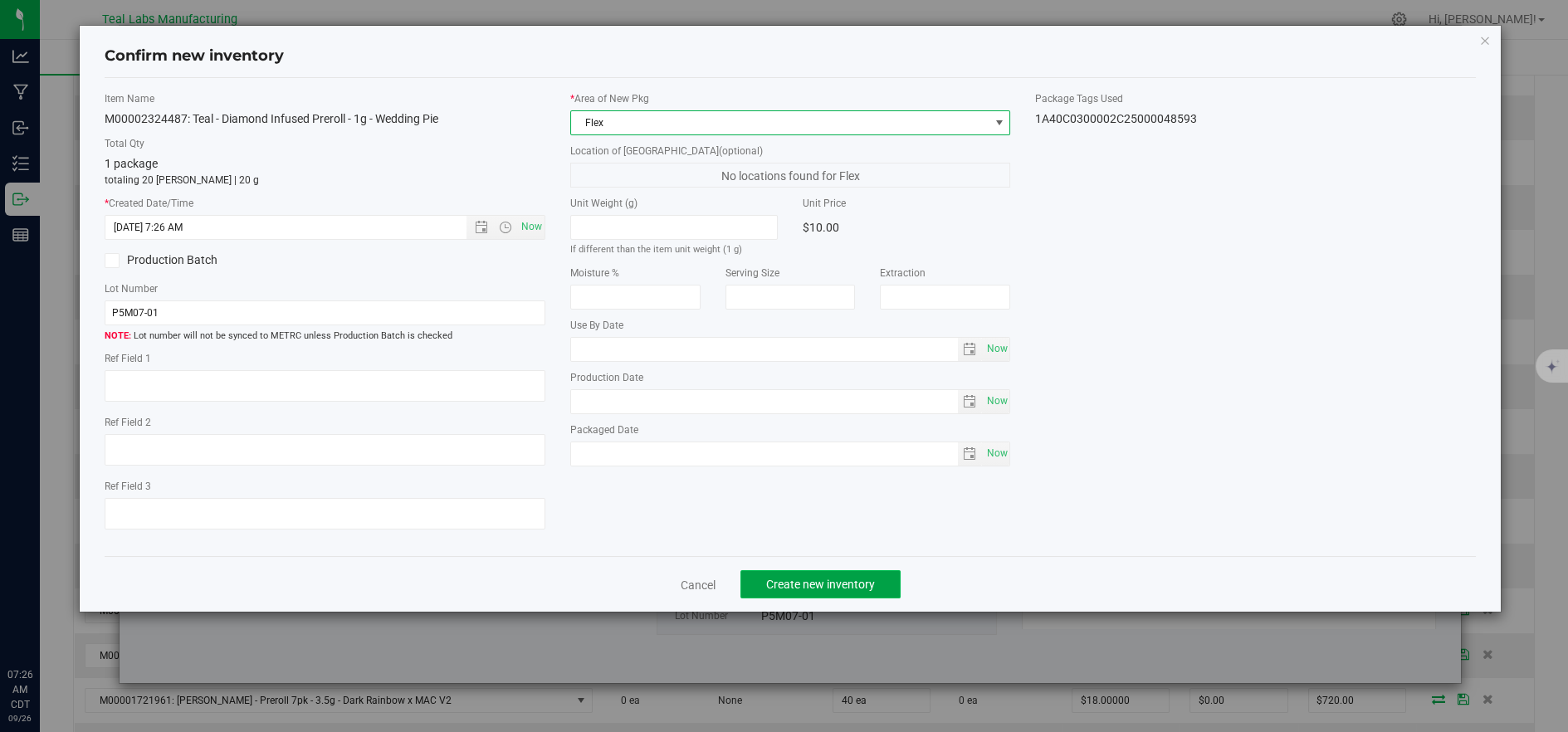
click at [833, 581] on span "Create new inventory" at bounding box center [820, 584] width 109 height 14
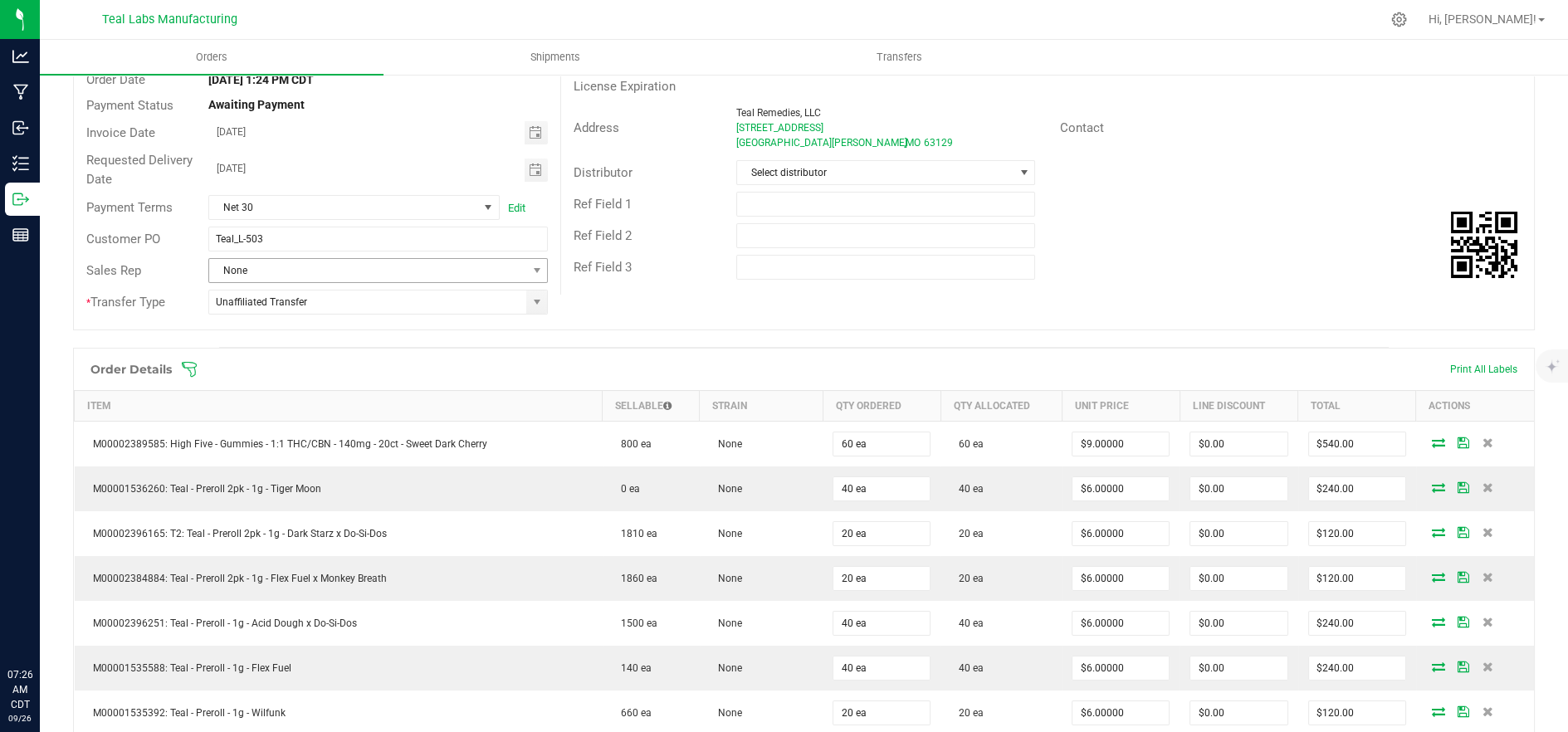
scroll to position [161, 0]
click at [194, 365] on icon at bounding box center [188, 369] width 16 height 16
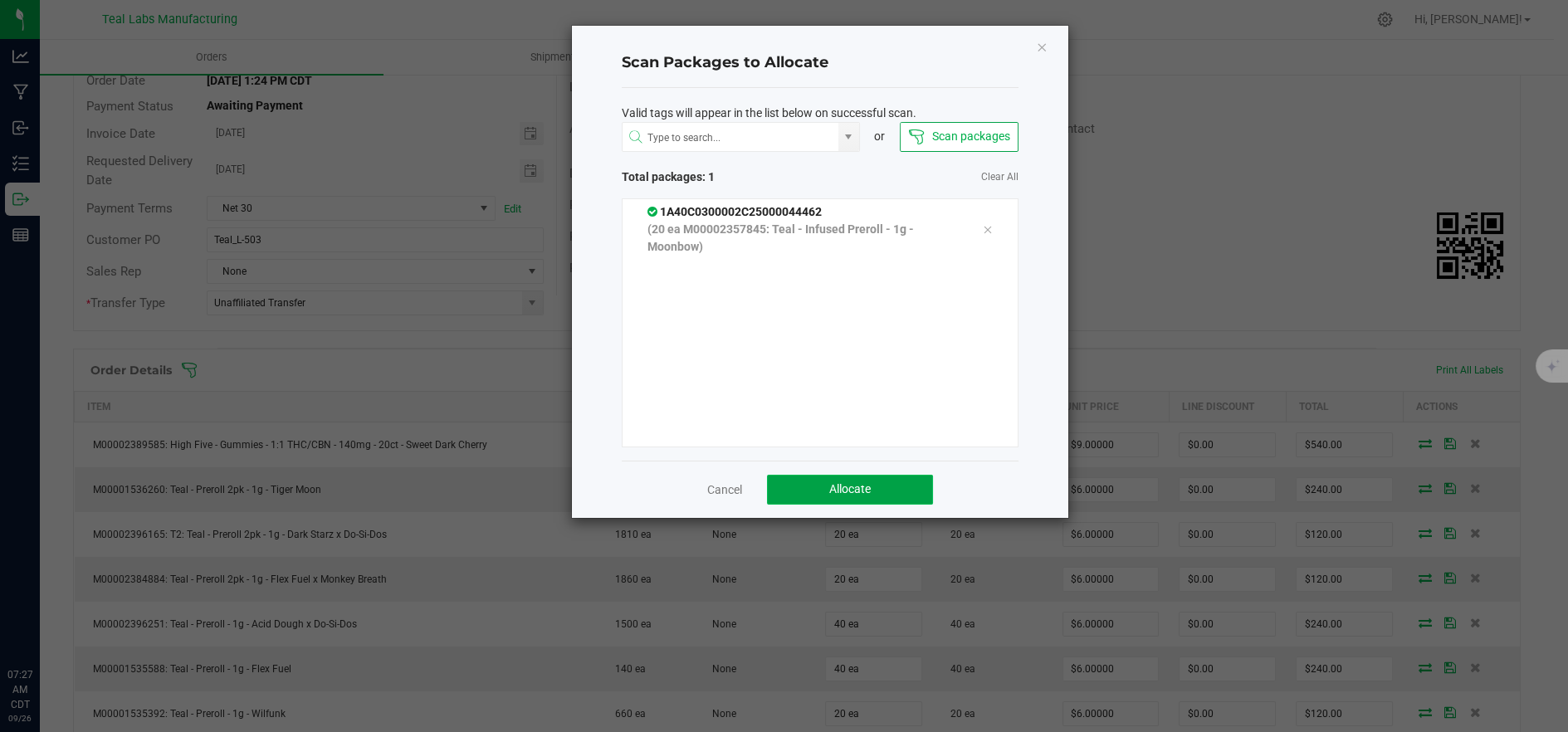
click at [887, 486] on button "Allocate" at bounding box center [850, 489] width 166 height 30
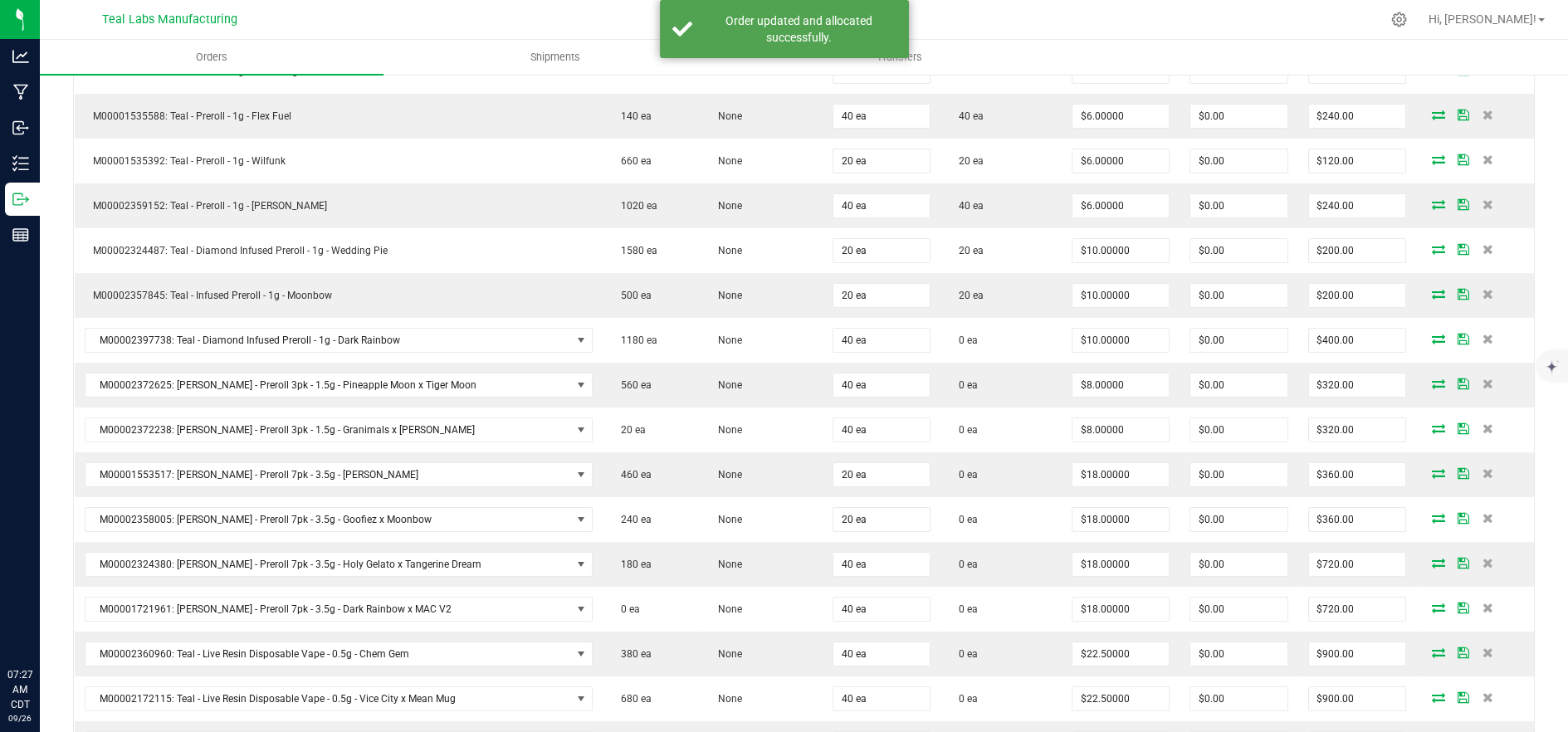
scroll to position [714, 0]
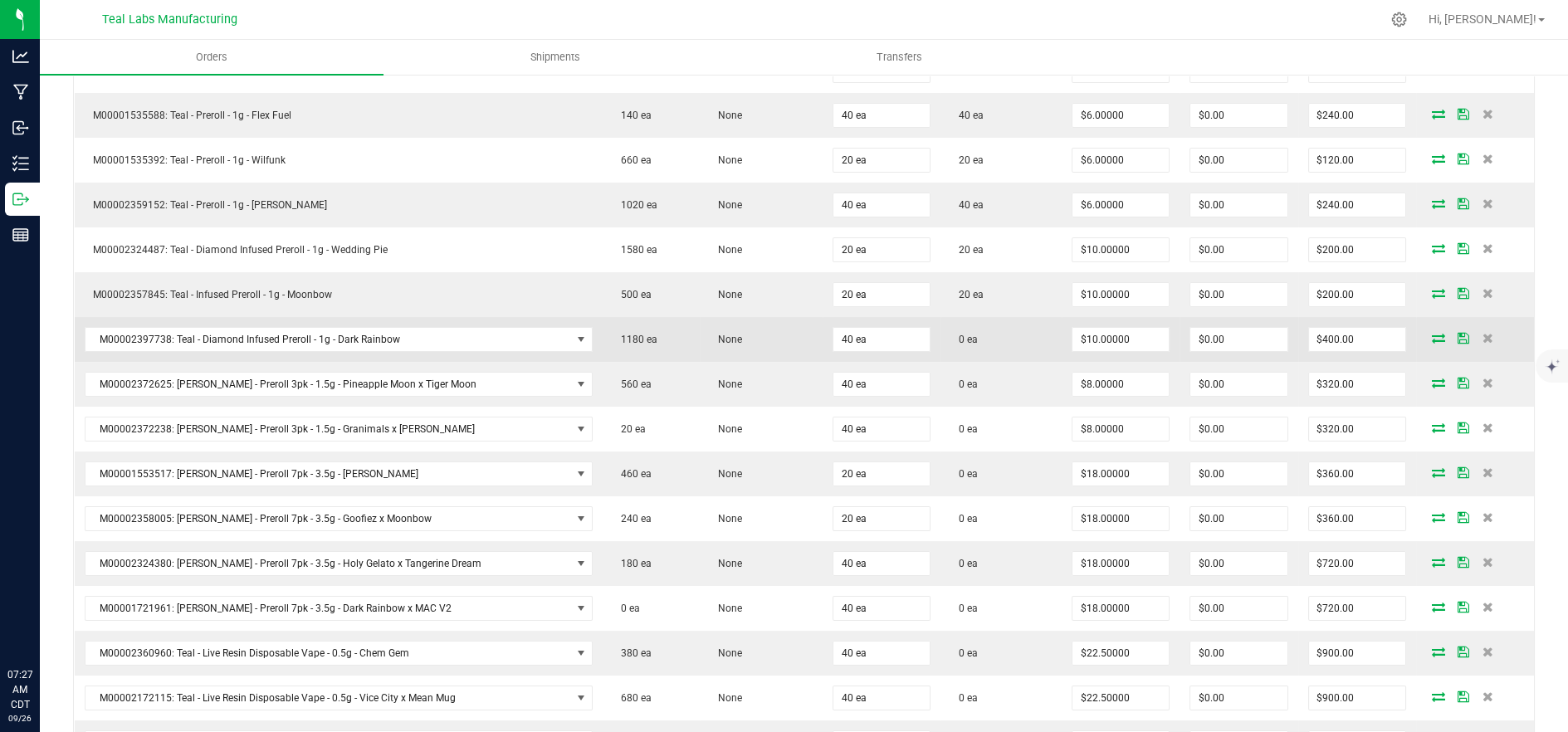
click at [1432, 337] on icon at bounding box center [1439, 338] width 14 height 10
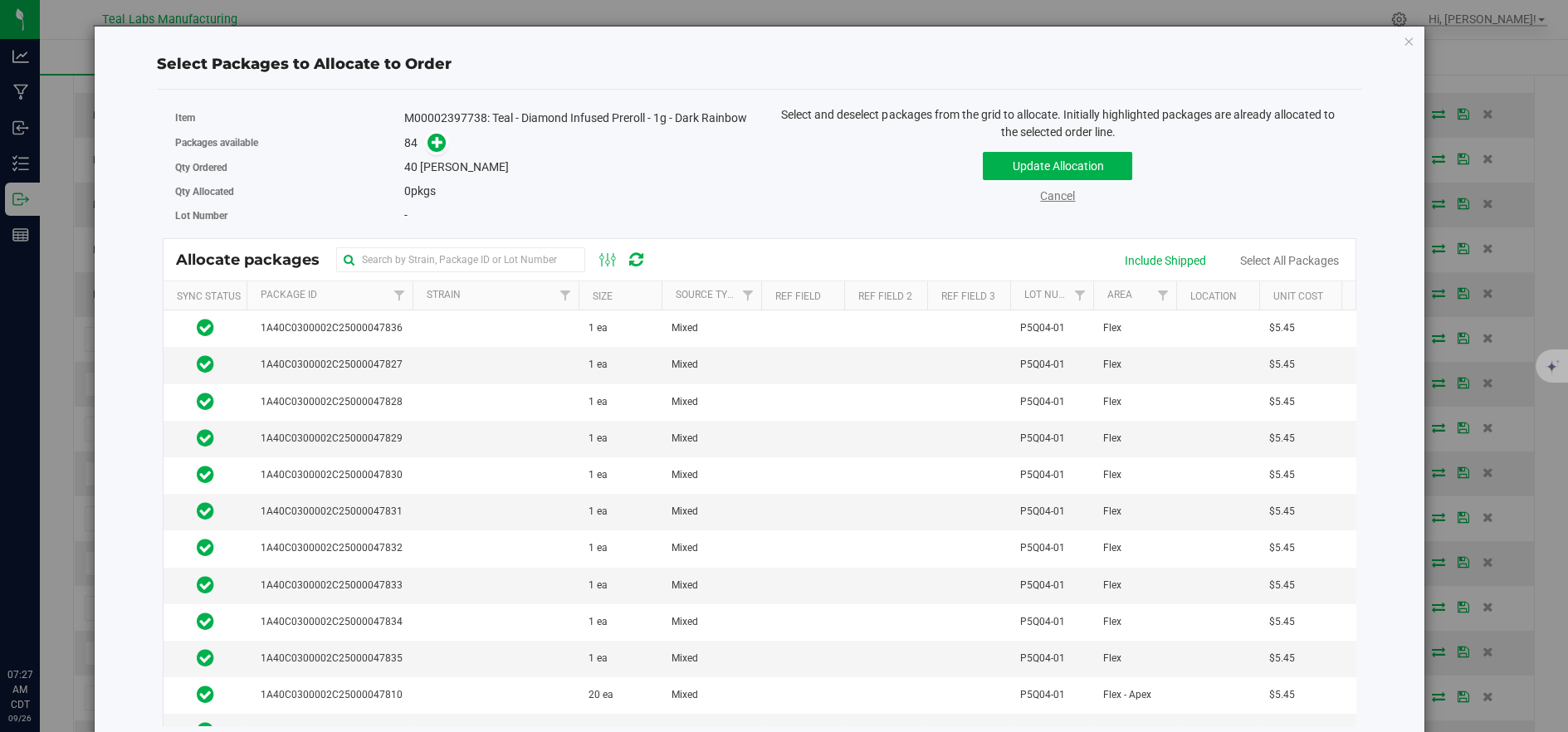
click at [1040, 202] on link "Cancel" at bounding box center [1058, 196] width 35 height 14
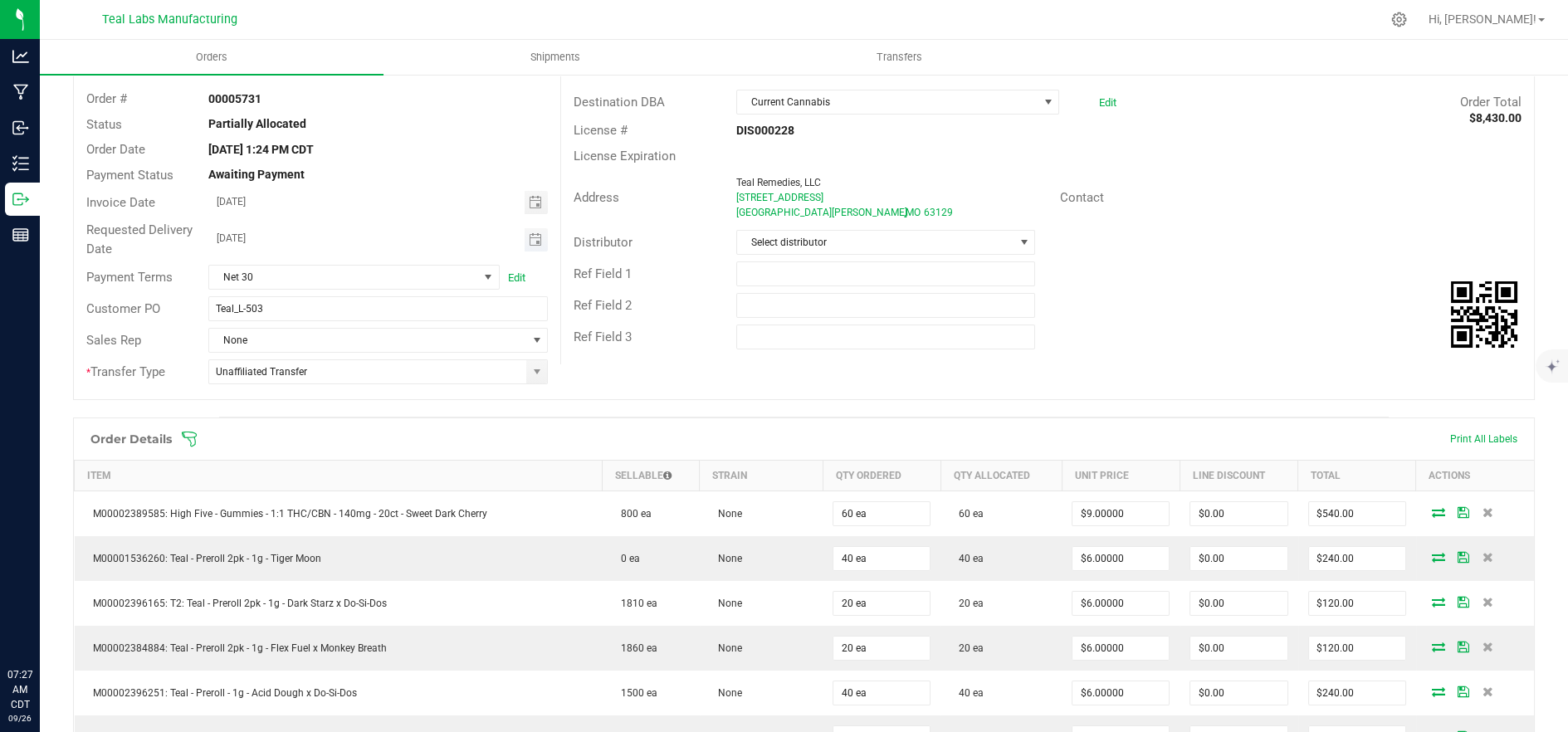
scroll to position [68, 0]
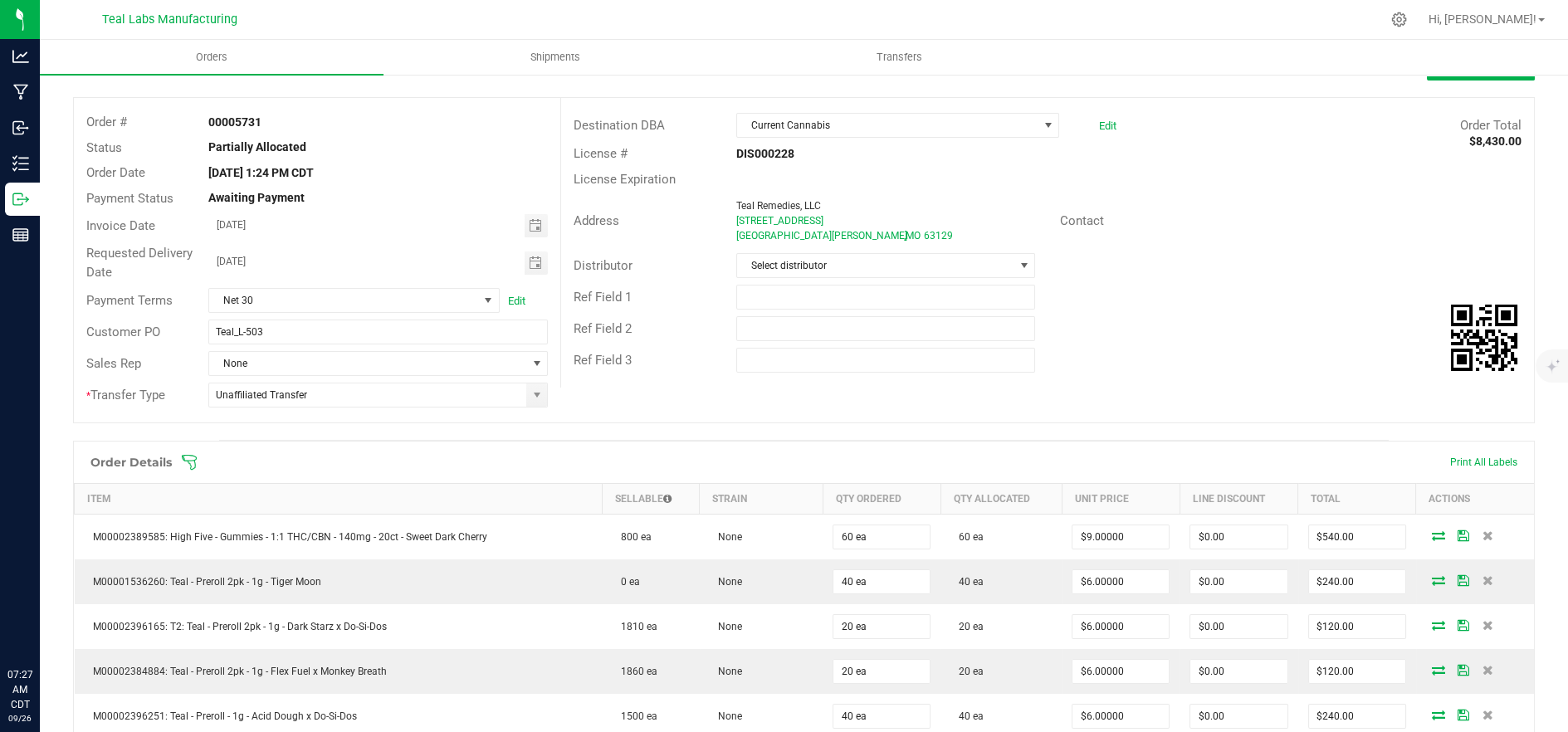
click at [191, 454] on icon at bounding box center [188, 461] width 14 height 14
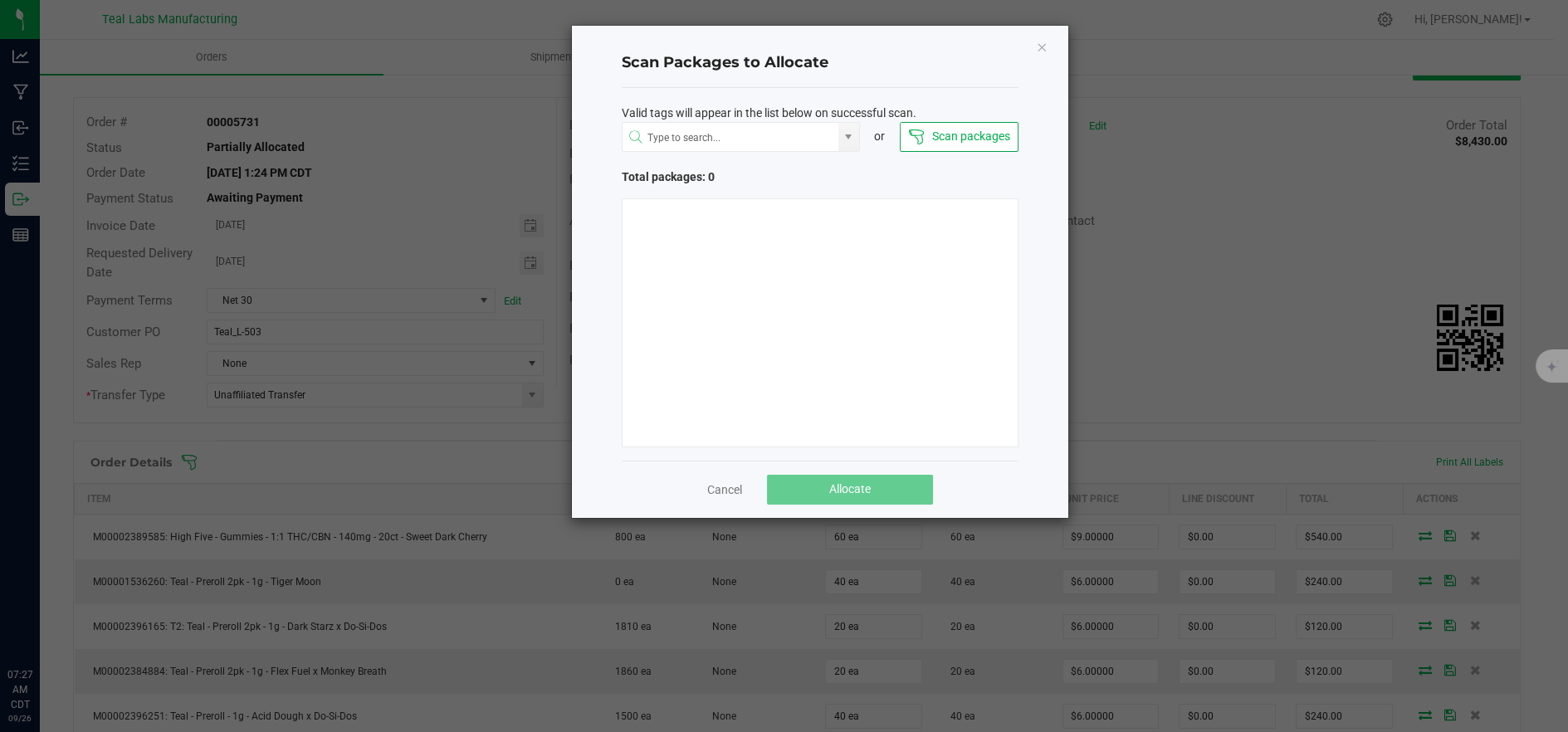
click at [945, 122] on button "Scan packages" at bounding box center [958, 136] width 119 height 30
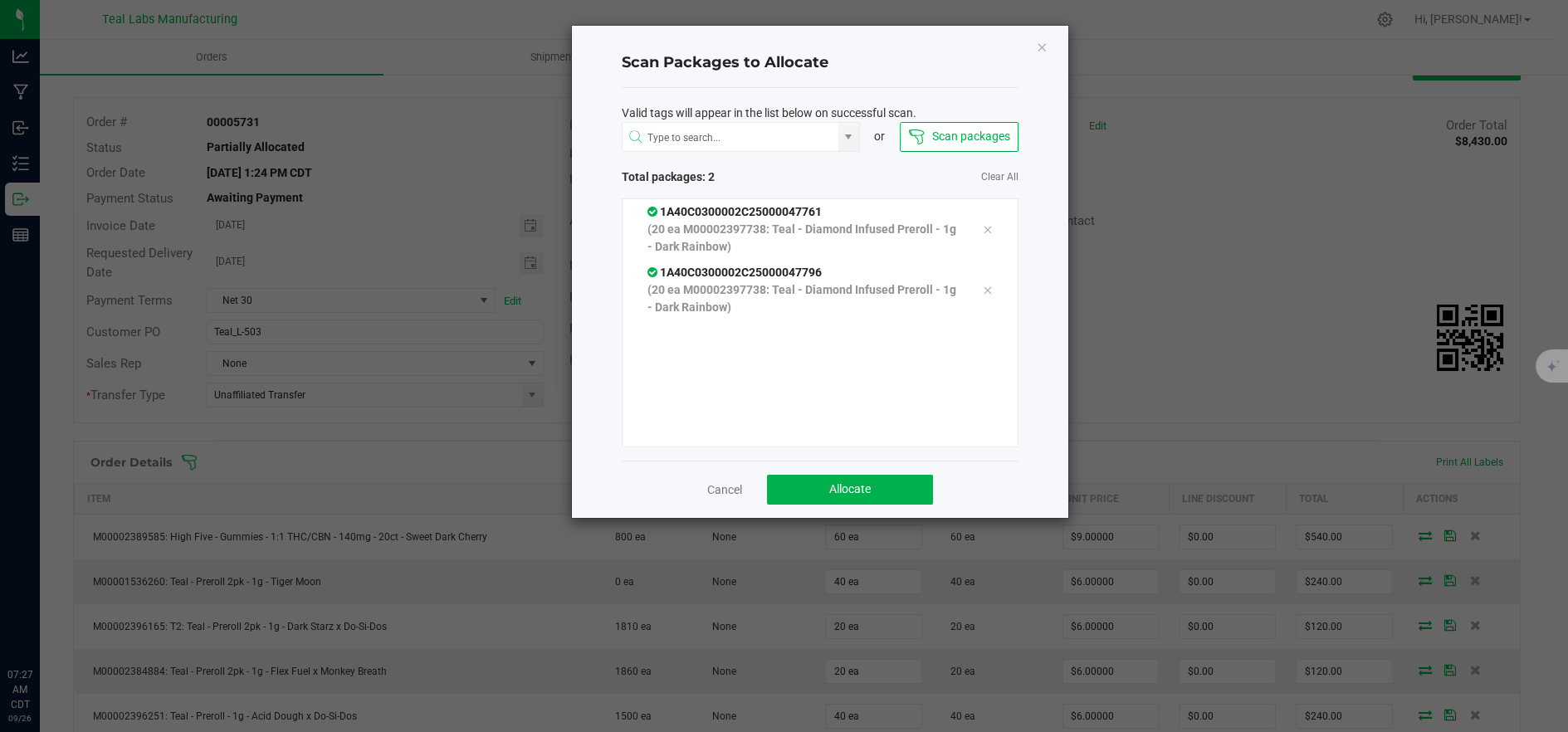
click at [833, 539] on ngb-modal-window "Scan Packages to Allocate Valid tags will appear in the list below on successfu…" at bounding box center [789, 366] width 1580 height 732
drag, startPoint x: 845, startPoint y: 482, endPoint x: 891, endPoint y: 483, distance: 46.0
click at [846, 483] on span "Allocate" at bounding box center [849, 489] width 41 height 14
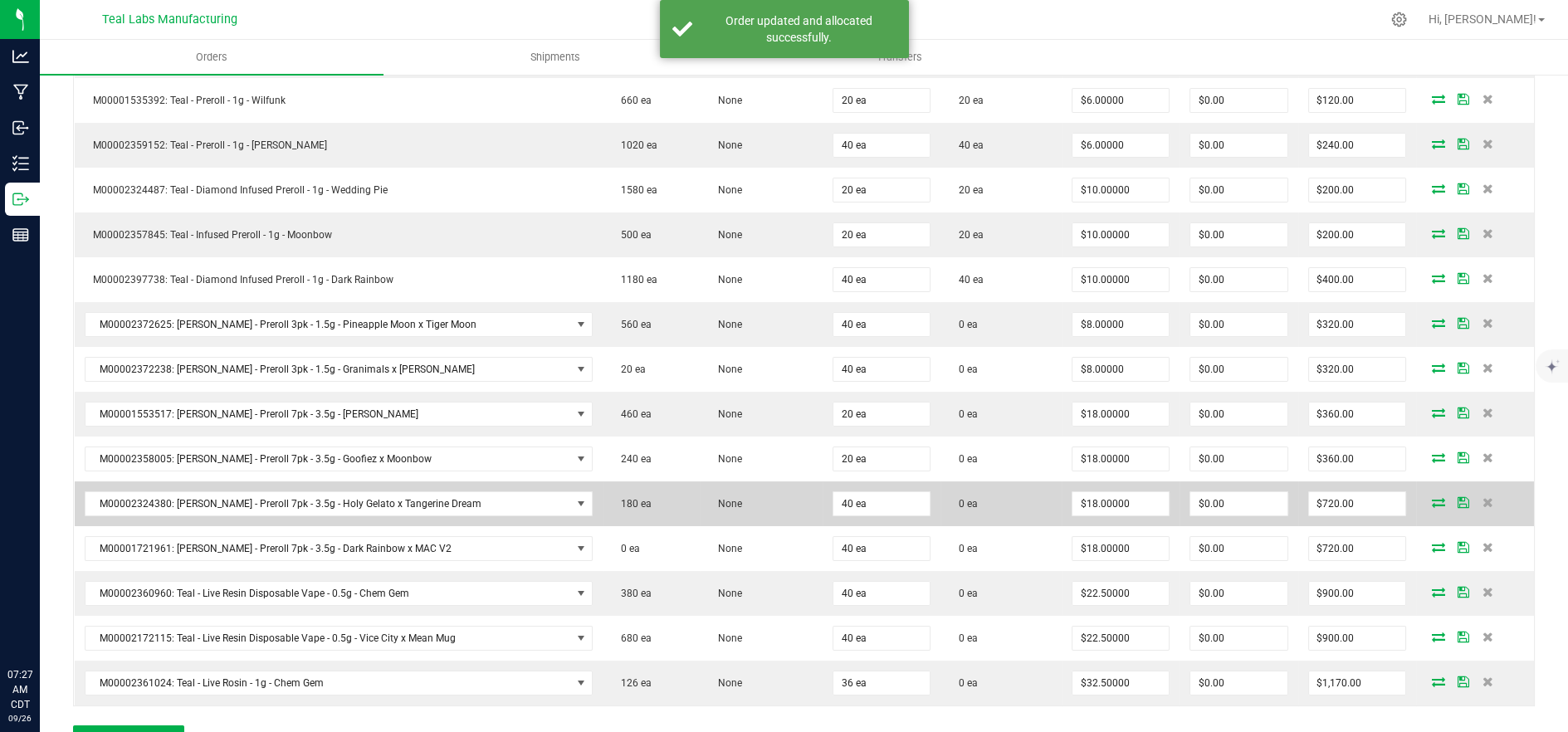
scroll to position [806, 0]
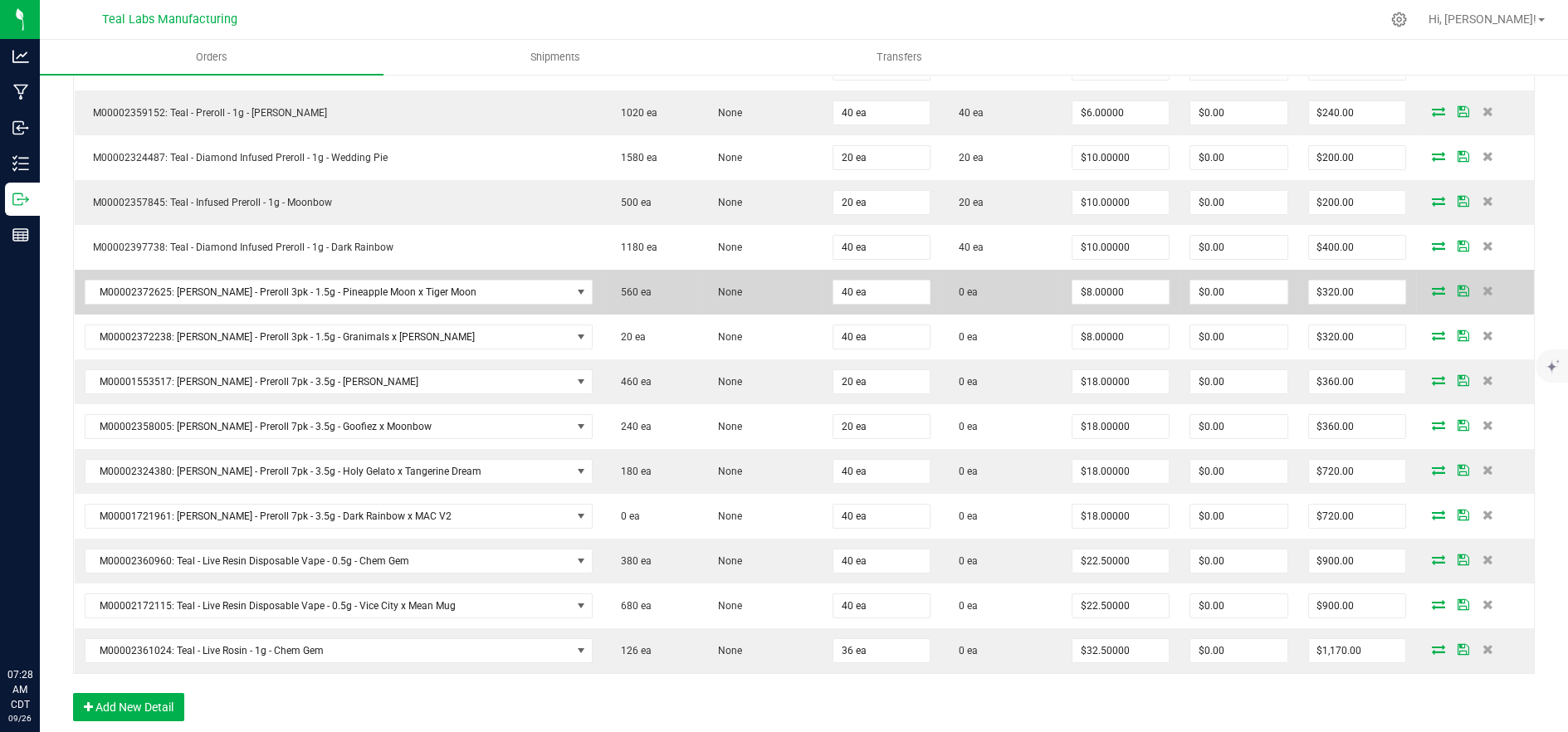
click at [1432, 286] on icon at bounding box center [1439, 290] width 14 height 10
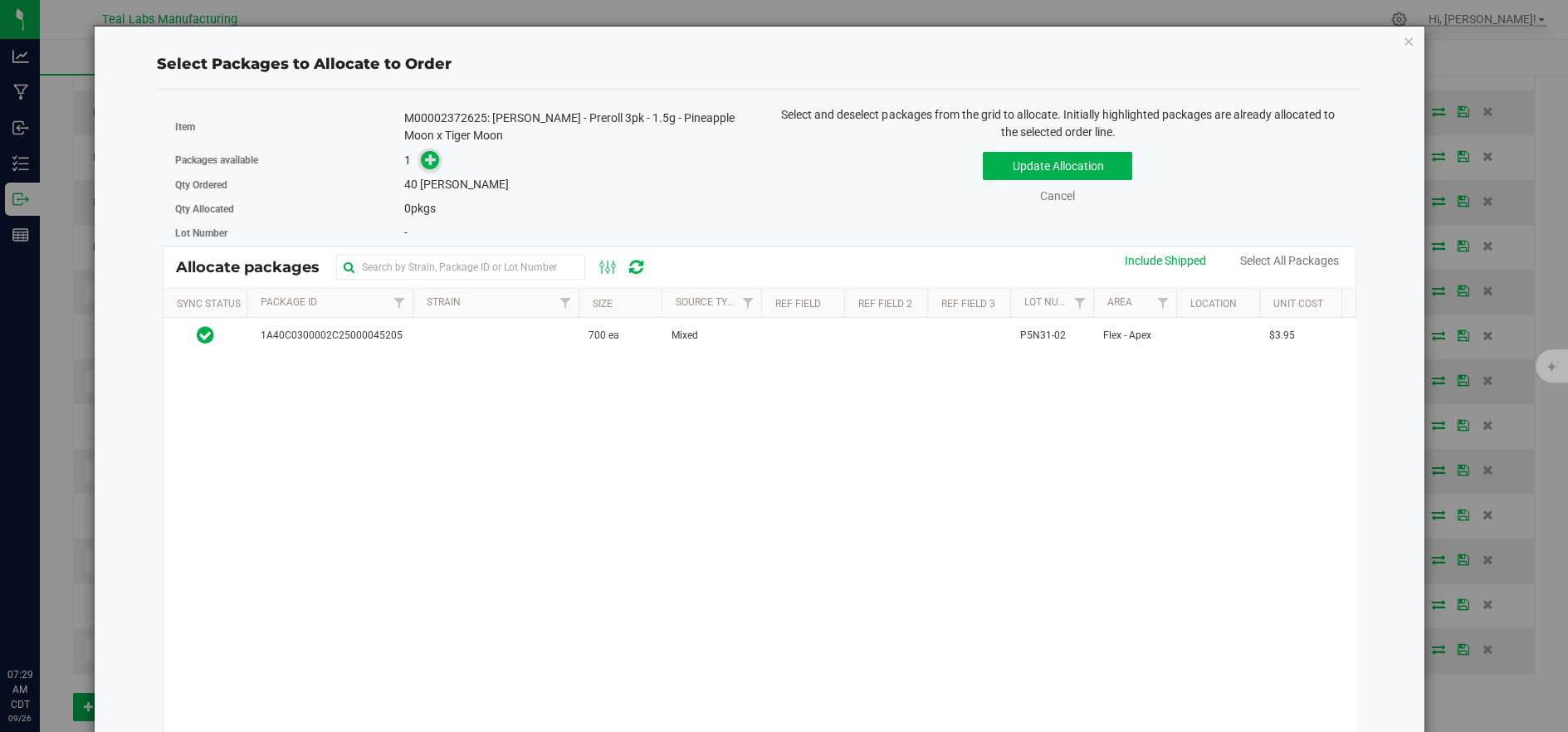
click at [433, 162] on icon at bounding box center [430, 159] width 12 height 12
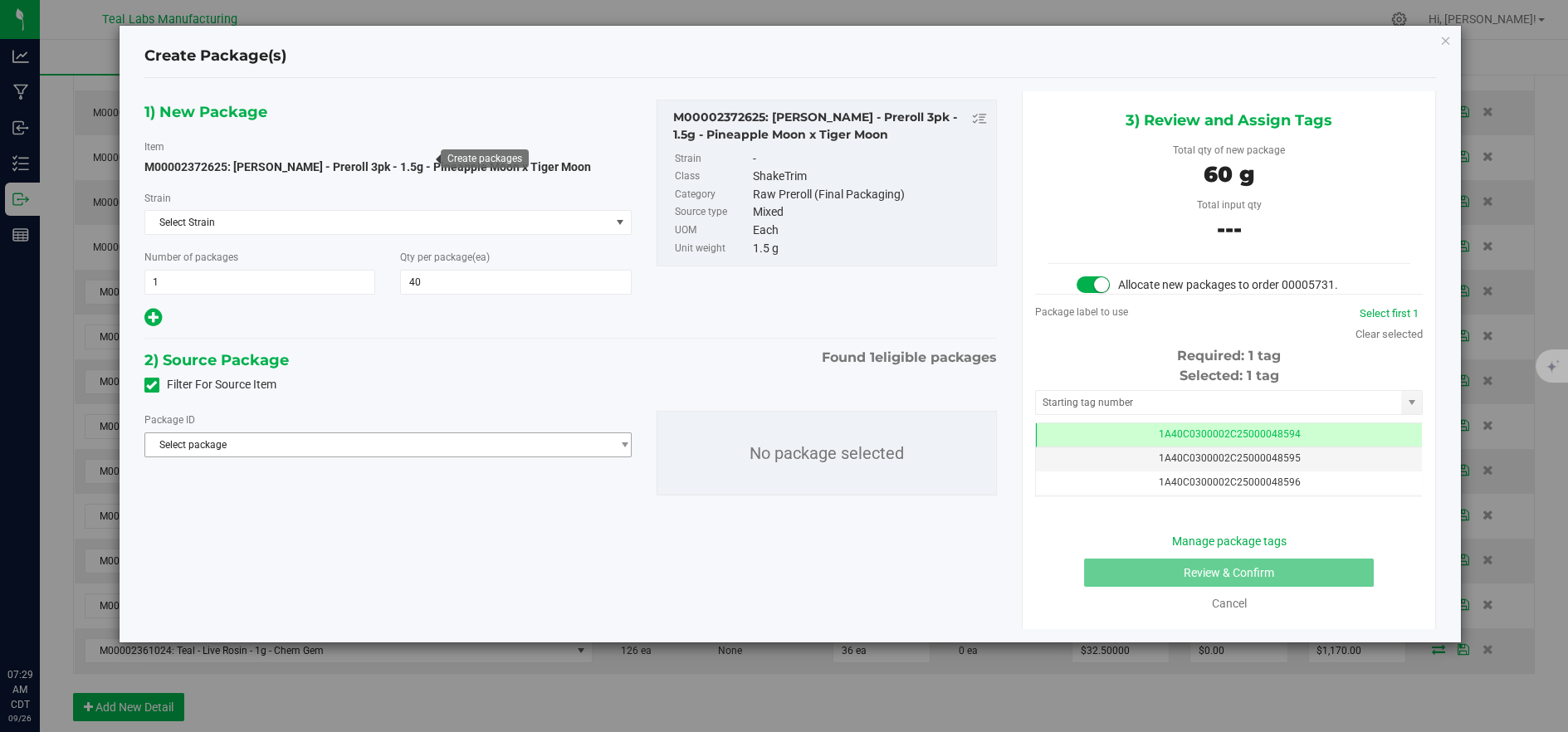
click at [453, 460] on div "Package ID Select package 1A40C0300002C25000045205 No package selected" at bounding box center [571, 452] width 878 height 111
click at [443, 443] on span "Select package" at bounding box center [378, 445] width 465 height 23
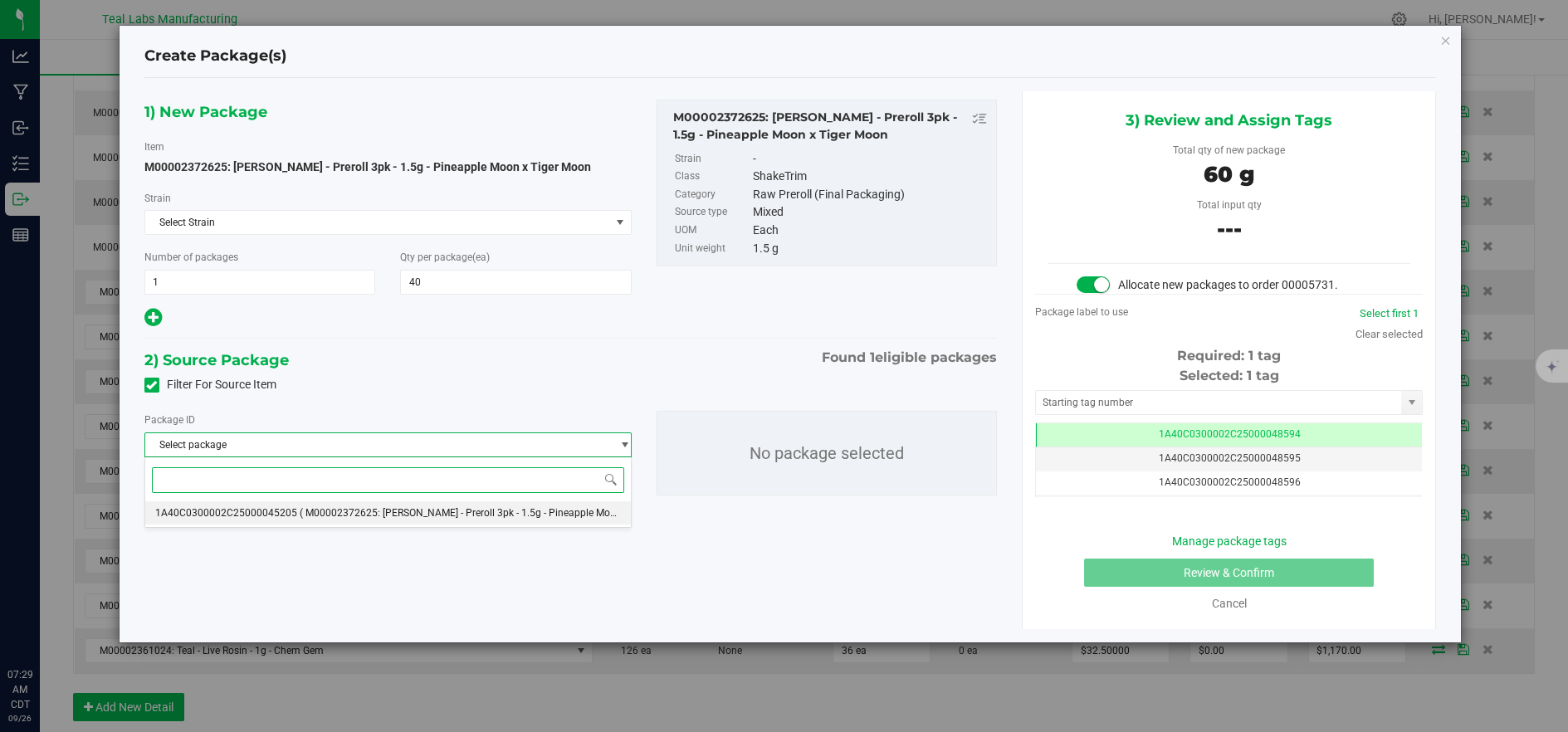
click at [466, 514] on span "( M00002372625: Kusch - Preroll 3pk - 1.5g - Pineapple Moon x Tiger Moon )" at bounding box center [493, 512] width 388 height 12
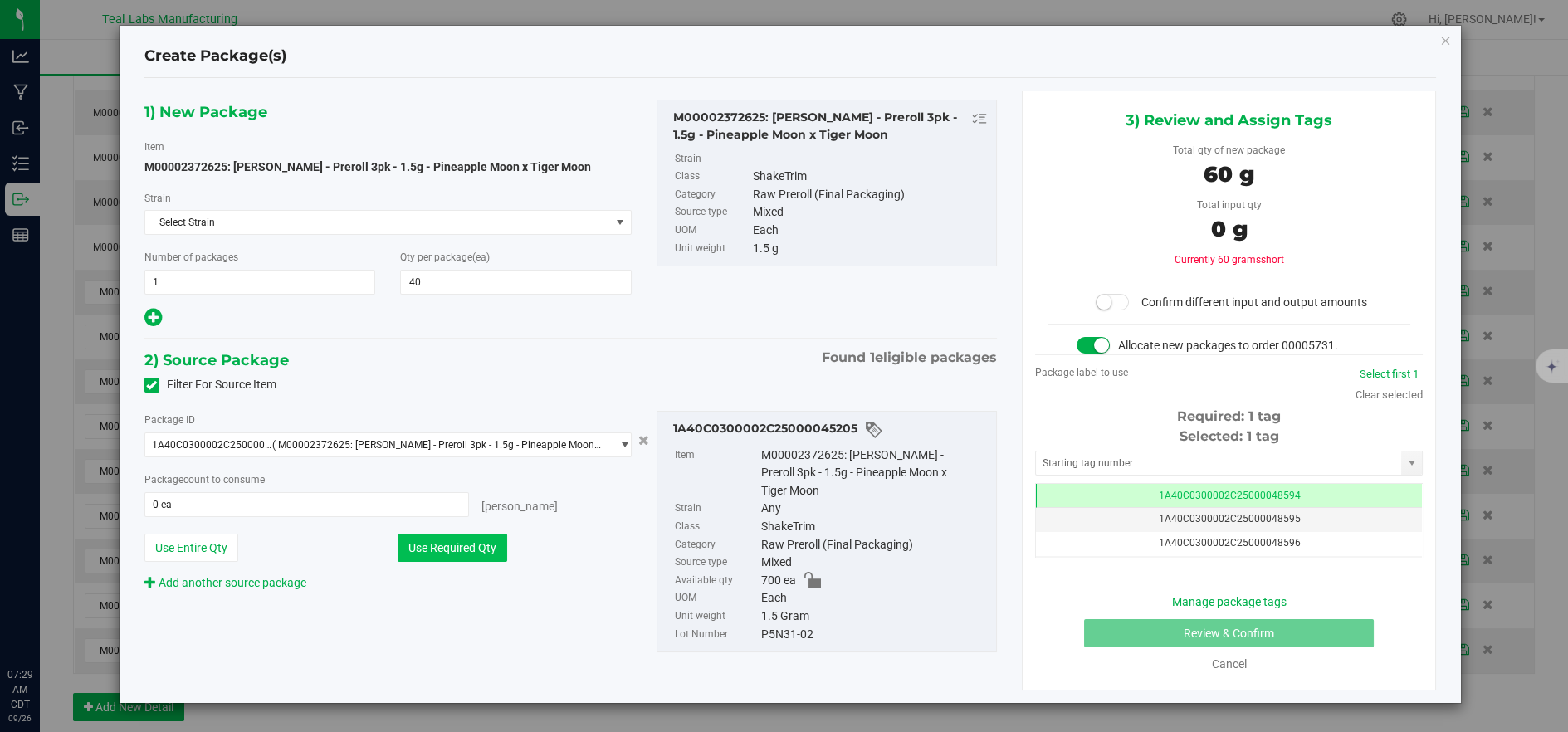
click at [464, 538] on button "Use Required Qty" at bounding box center [453, 547] width 110 height 28
type input "40 ea"
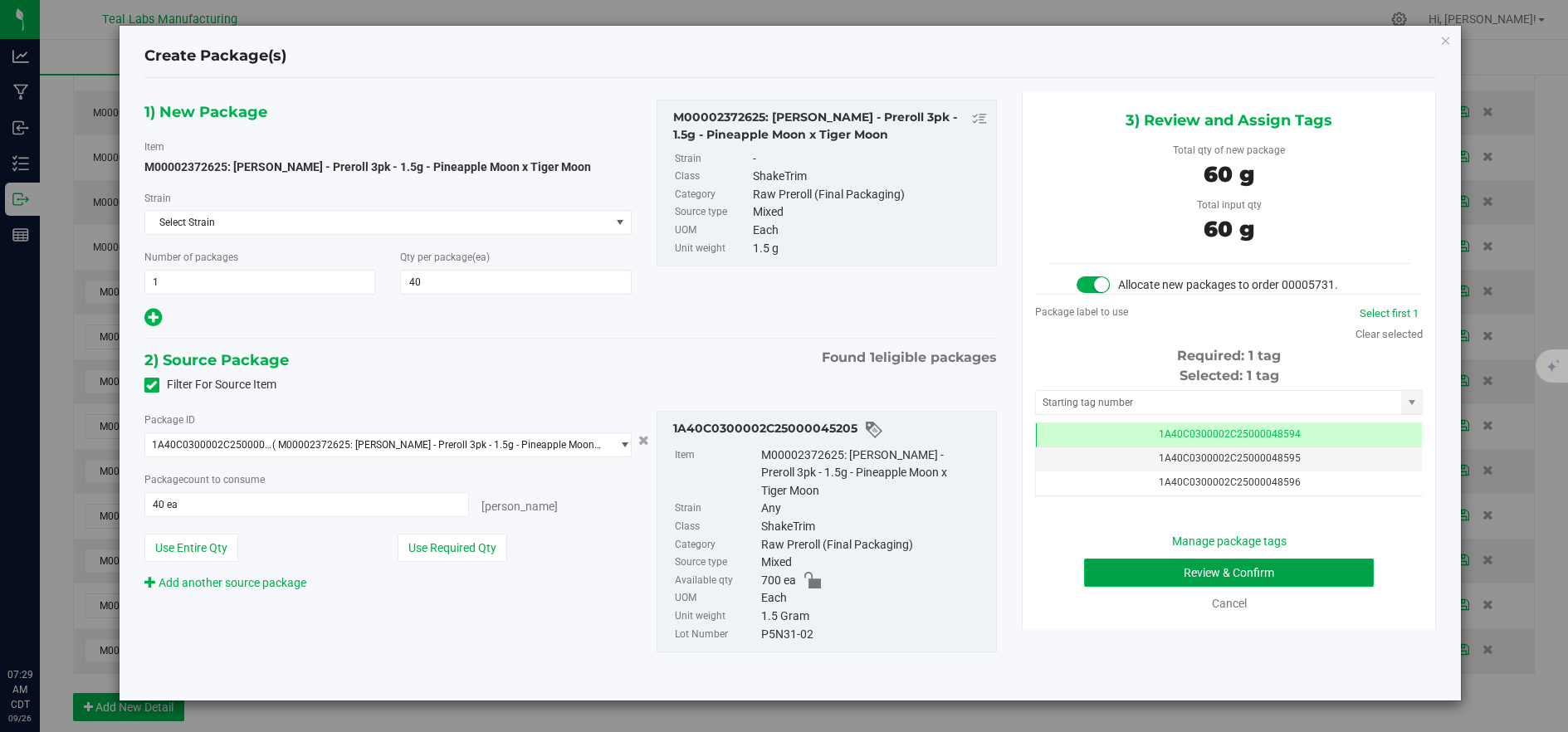
click at [1136, 558] on button "Review & Confirm" at bounding box center [1228, 572] width 289 height 28
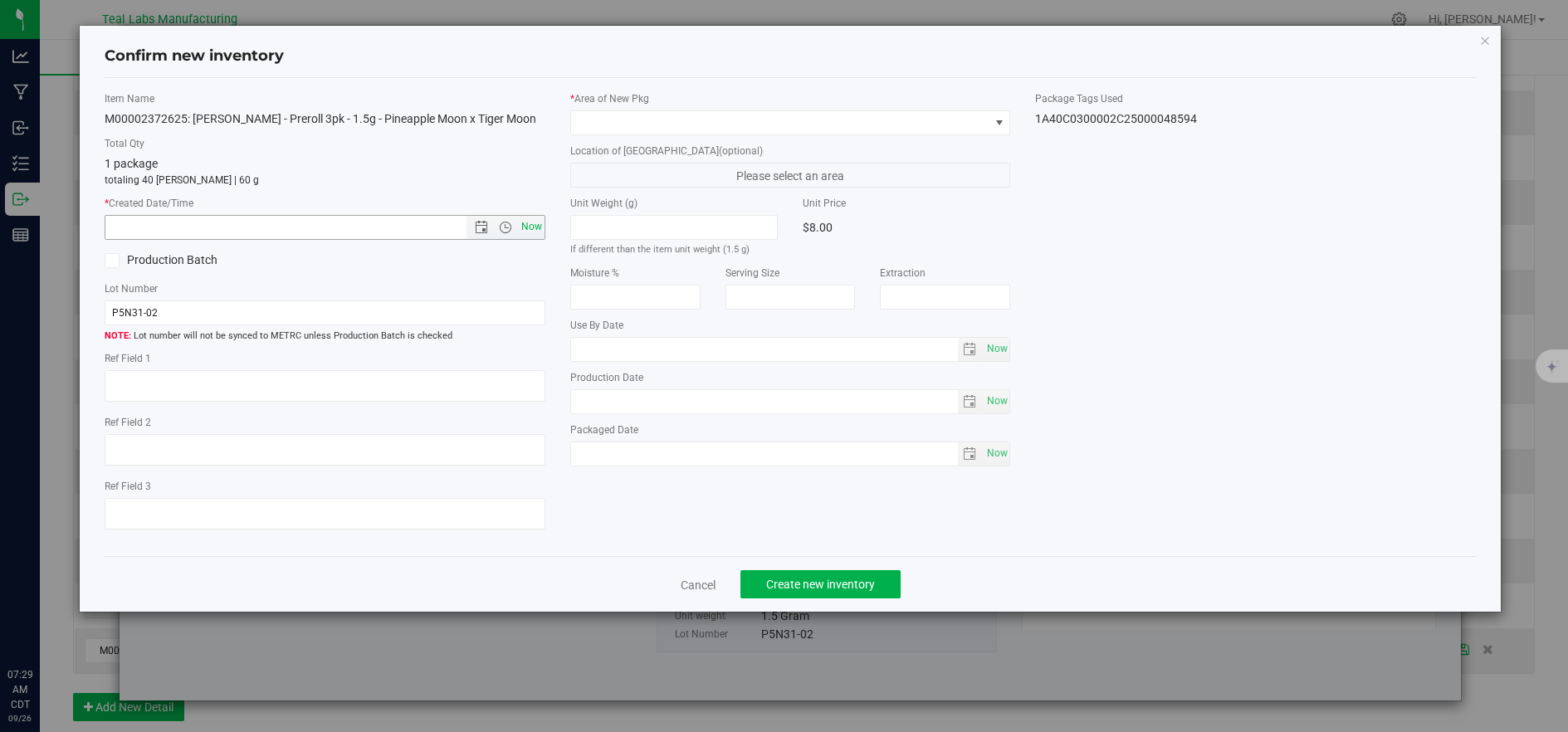
click at [538, 221] on span "Now" at bounding box center [531, 227] width 28 height 24
type input "9/26/2025 7:29 AM"
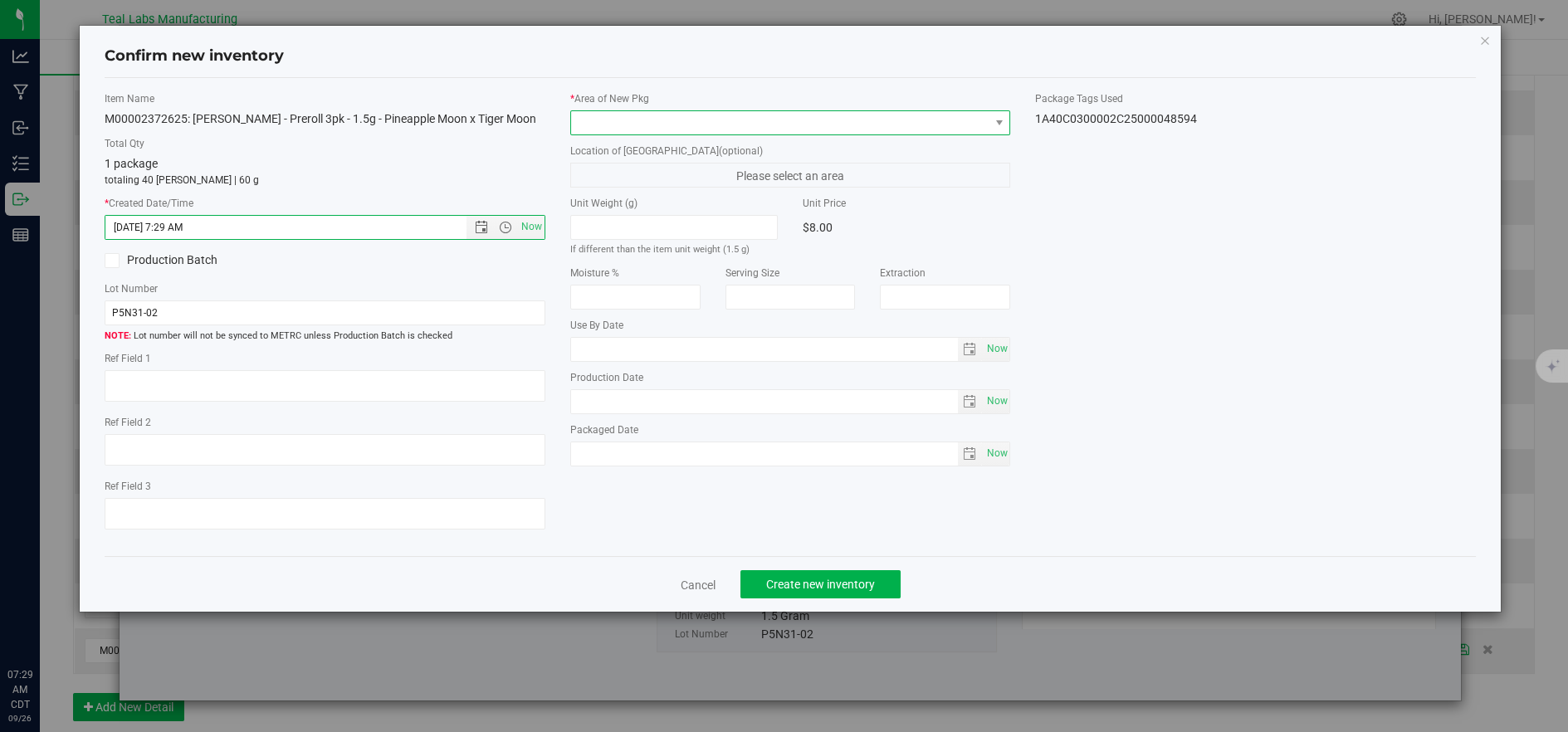
click at [662, 120] on span at bounding box center [780, 122] width 418 height 23
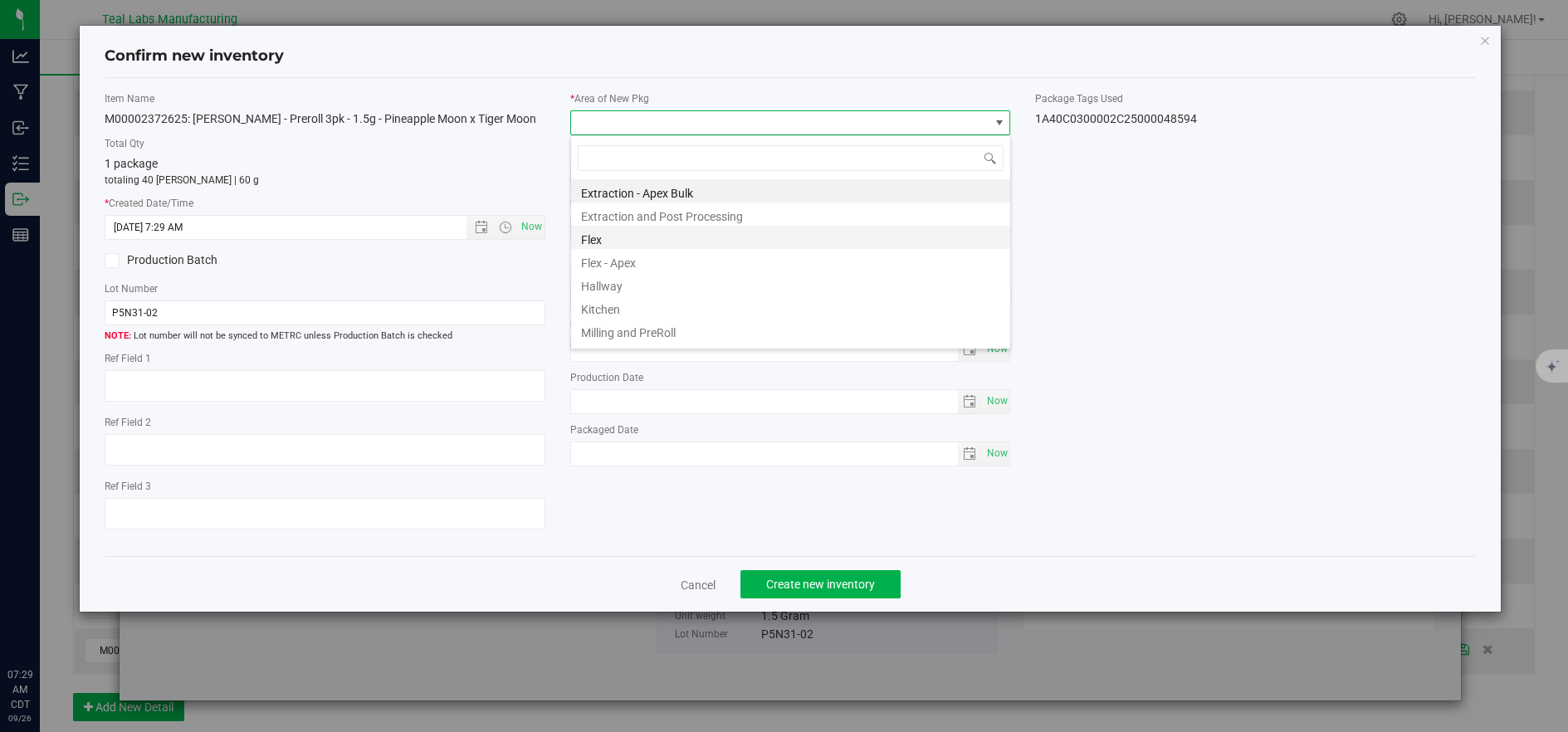
scroll to position [25, 439]
click at [626, 239] on li "Flex" at bounding box center [790, 237] width 439 height 23
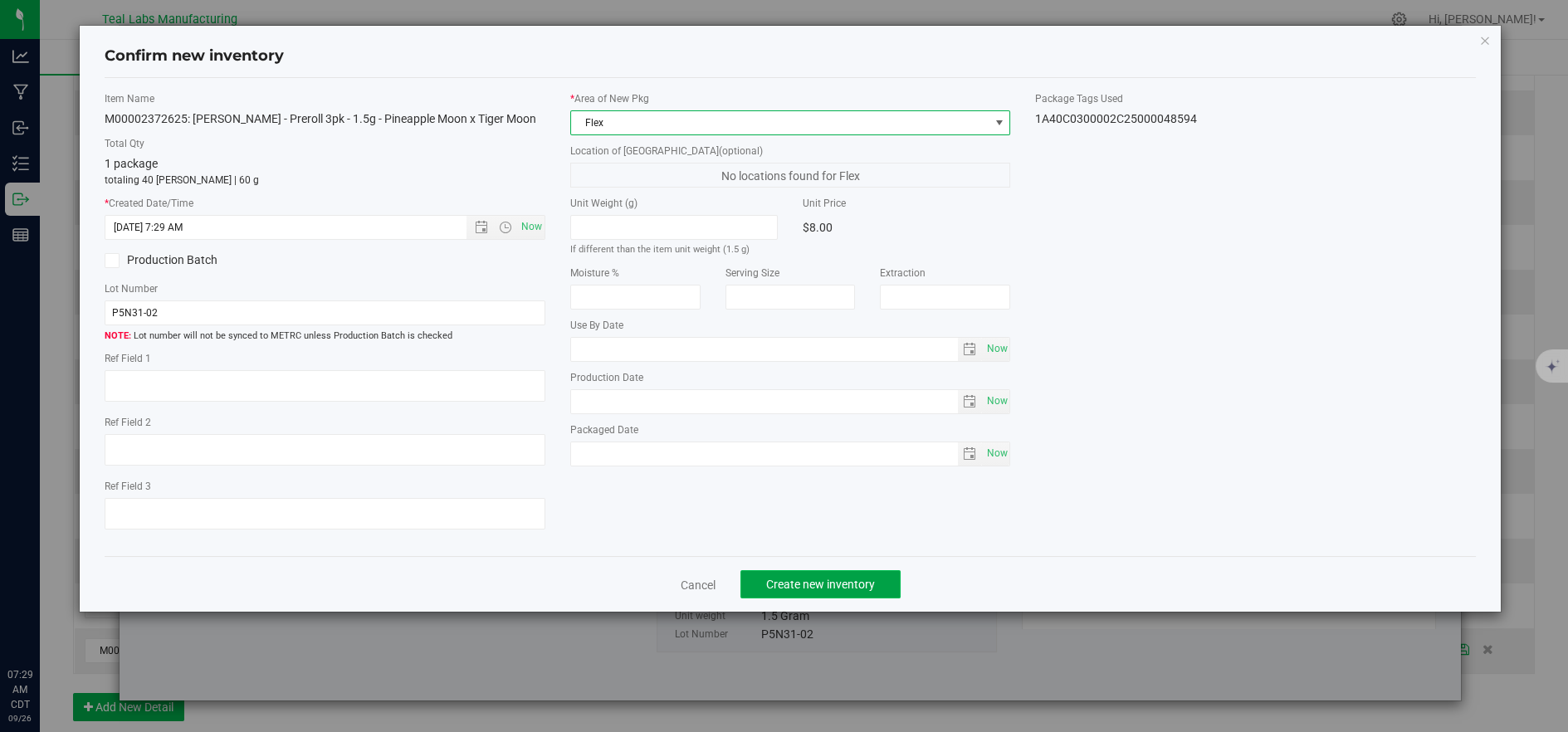
click at [813, 590] on span "Create new inventory" at bounding box center [820, 584] width 109 height 14
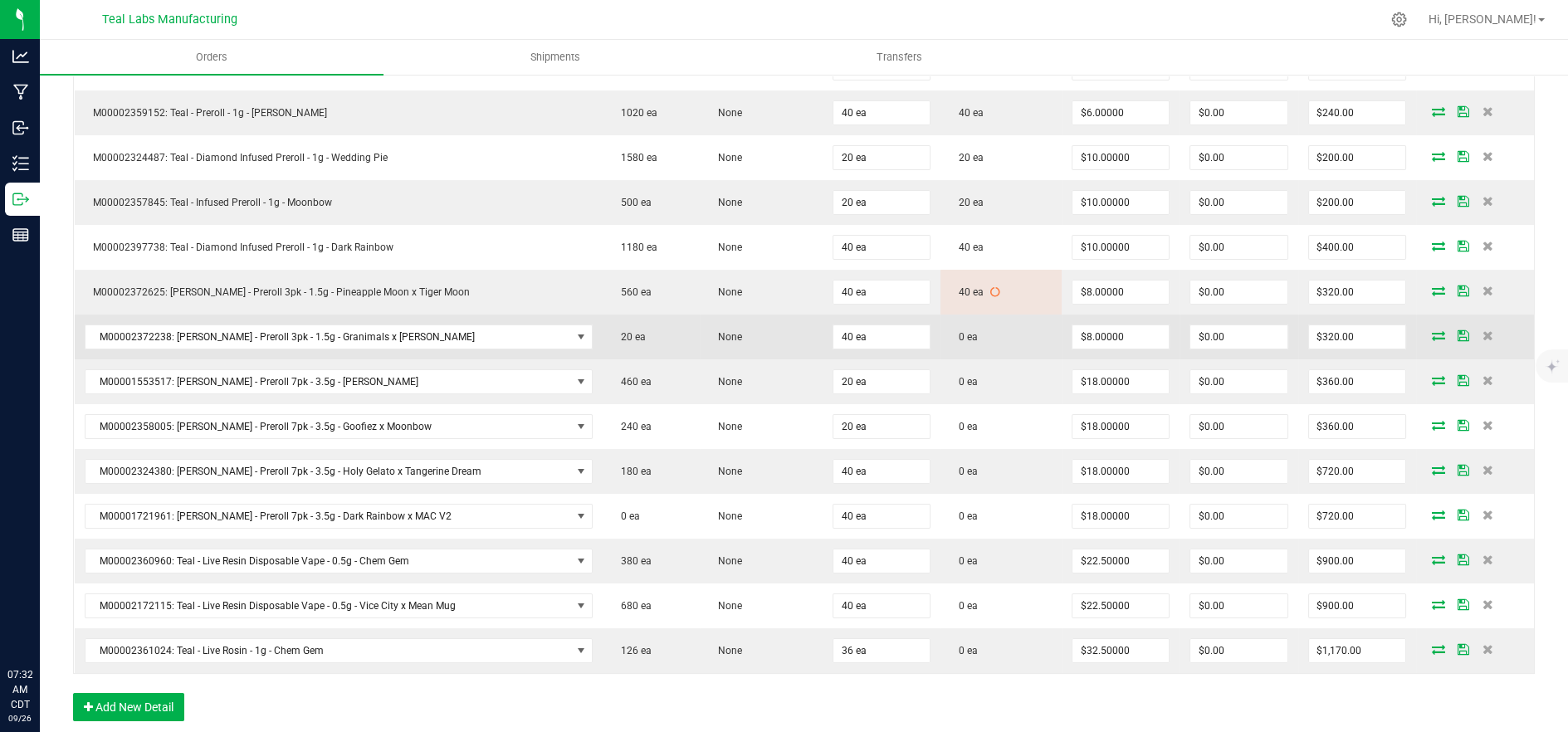
click at [1432, 330] on icon at bounding box center [1439, 335] width 14 height 10
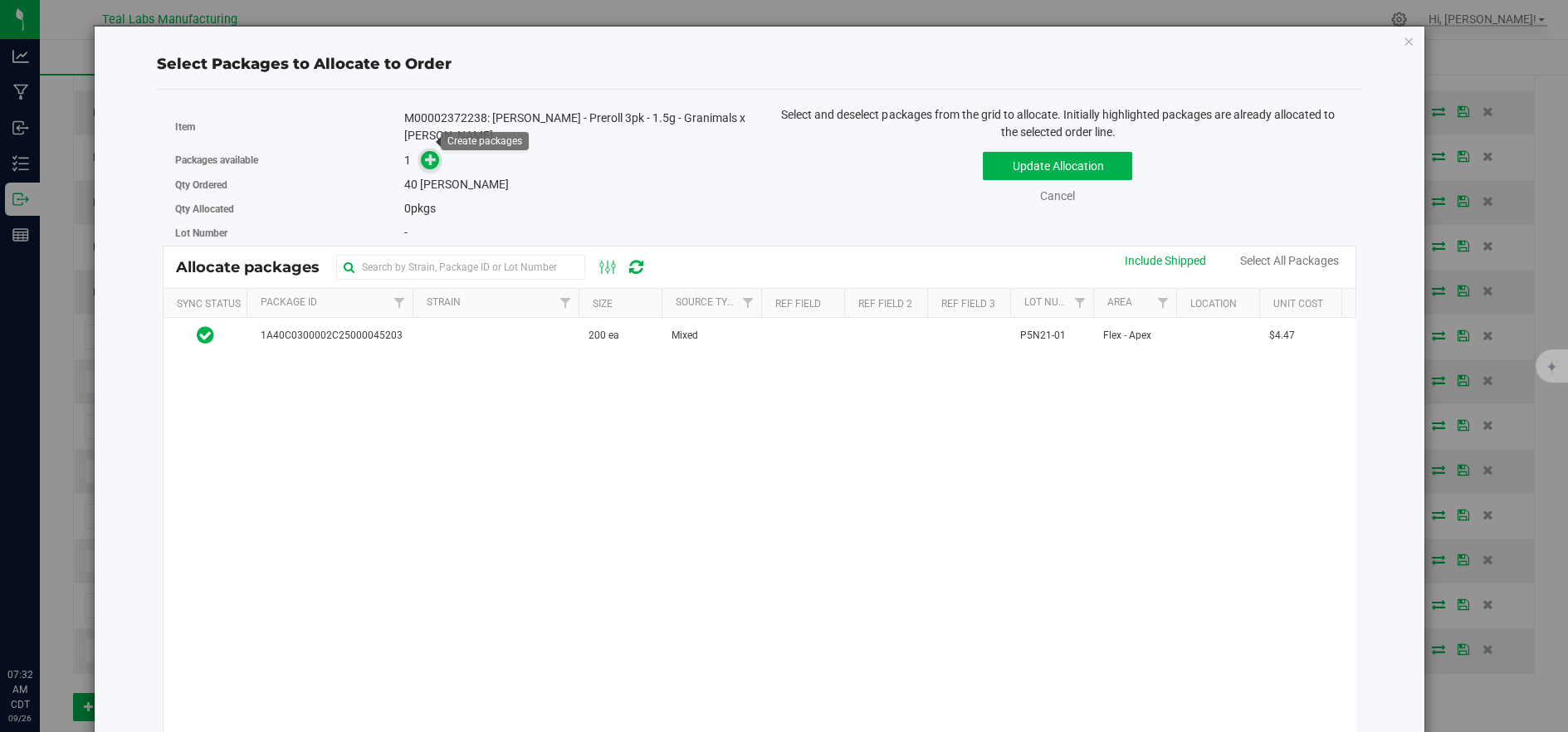
click at [425, 151] on span at bounding box center [430, 161] width 19 height 19
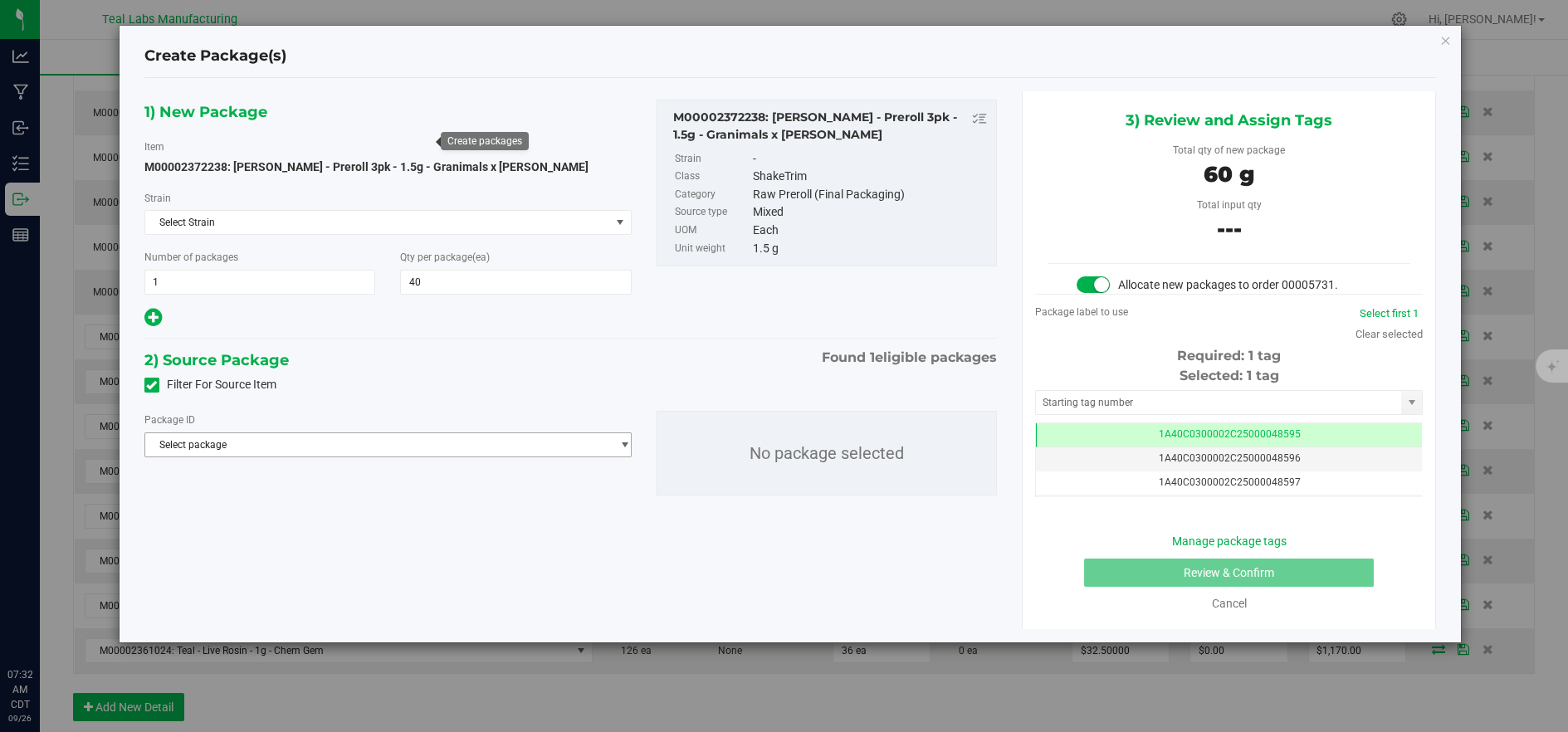
click at [442, 452] on span "Select package" at bounding box center [378, 445] width 465 height 23
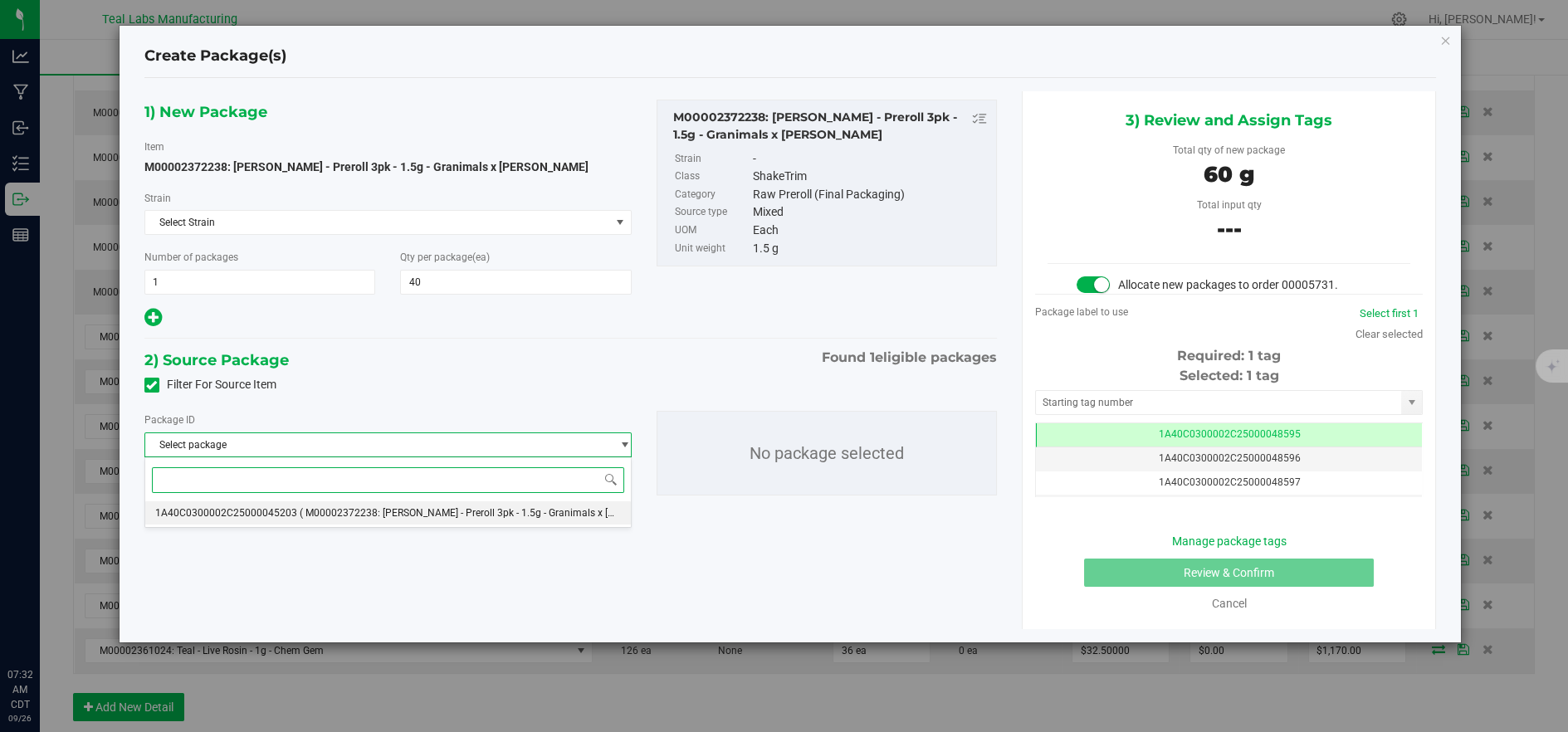
click at [431, 502] on li "1A40C0300002C25000045203 ( M00002372238: Kusch - Preroll 3pk - 1.5g - Granimals…" at bounding box center [388, 512] width 485 height 23
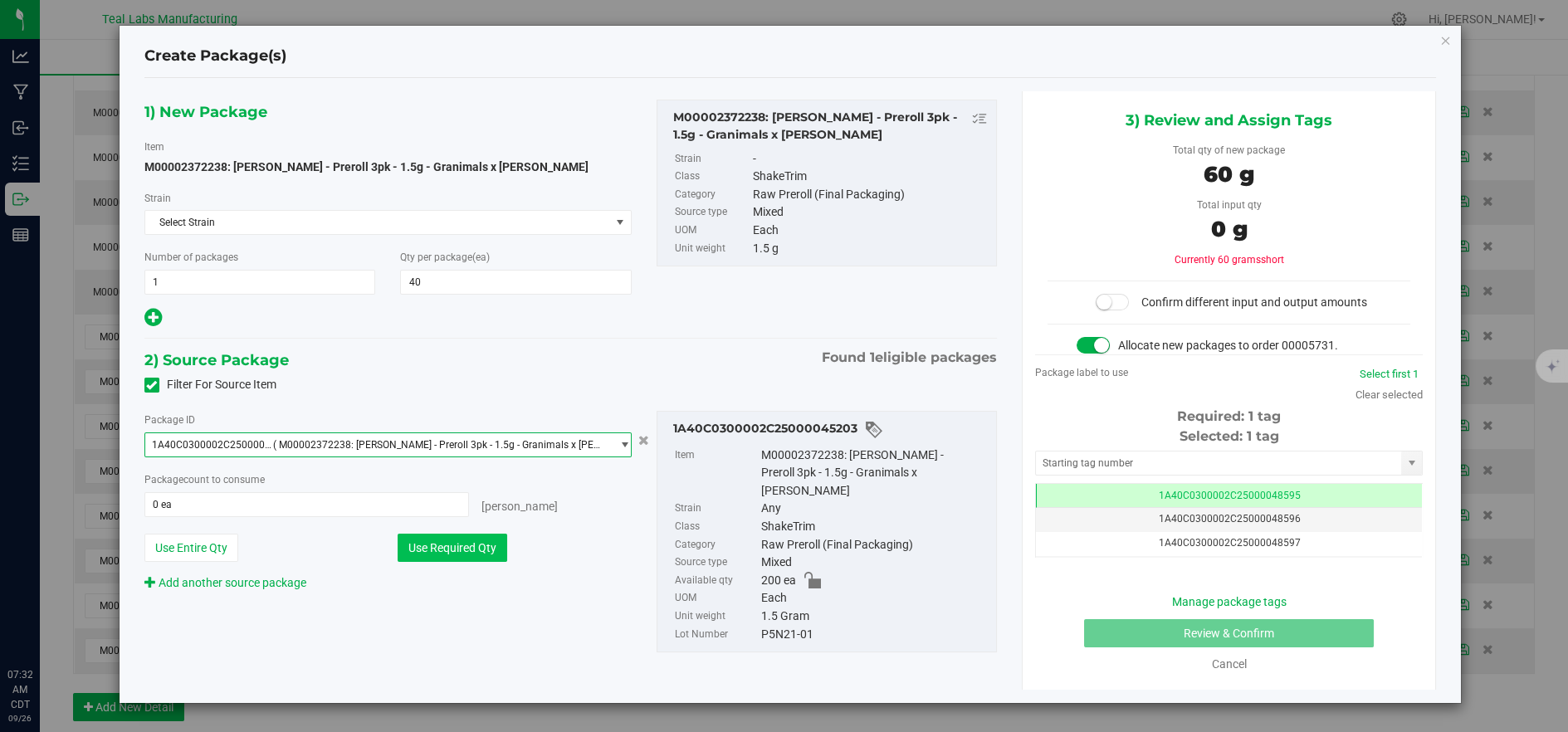
click at [447, 547] on button "Use Required Qty" at bounding box center [453, 547] width 110 height 28
type input "40 ea"
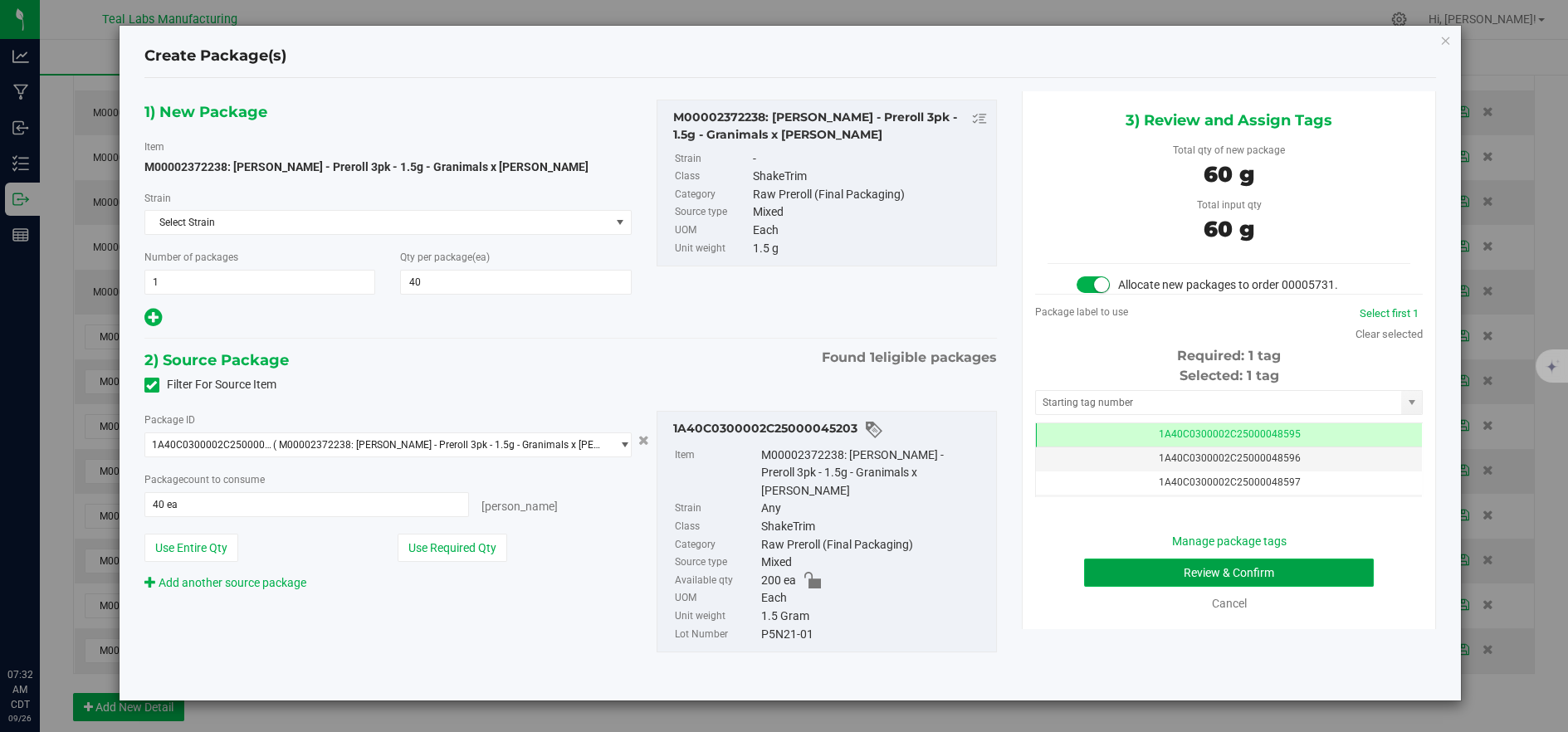
click at [1102, 570] on button "Review & Confirm" at bounding box center [1228, 572] width 289 height 28
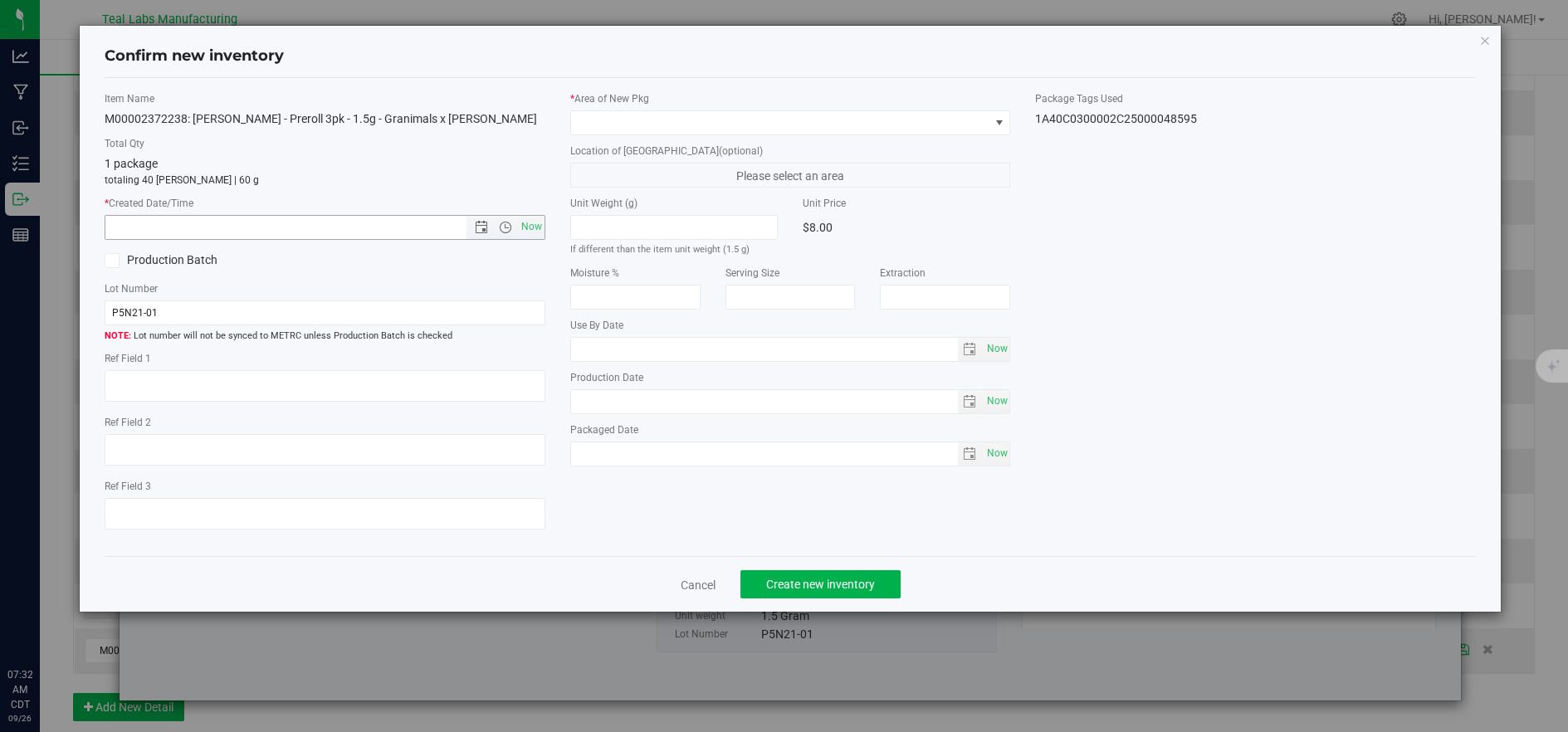
drag, startPoint x: 528, startPoint y: 225, endPoint x: 565, endPoint y: 198, distance: 45.8
click at [528, 224] on span "Now" at bounding box center [531, 227] width 28 height 24
type input "9/26/2025 7:32 AM"
drag, startPoint x: 637, startPoint y: 137, endPoint x: 660, endPoint y: 118, distance: 29.8
click at [640, 137] on div "* Area of New Pkg Location of New Pkg (optional) Please select an area Unit Wei…" at bounding box center [790, 283] width 465 height 383
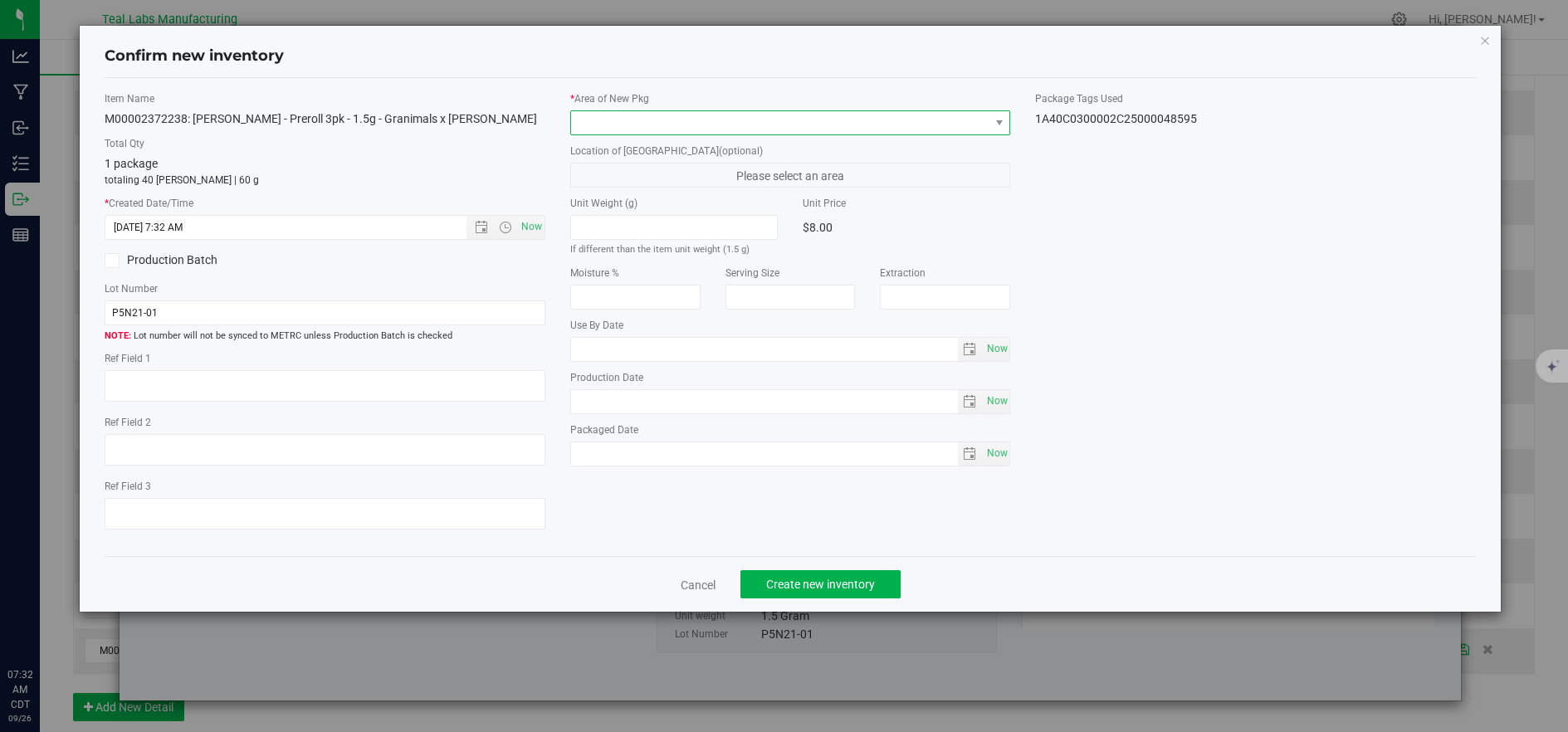
click at [660, 117] on span at bounding box center [780, 122] width 418 height 23
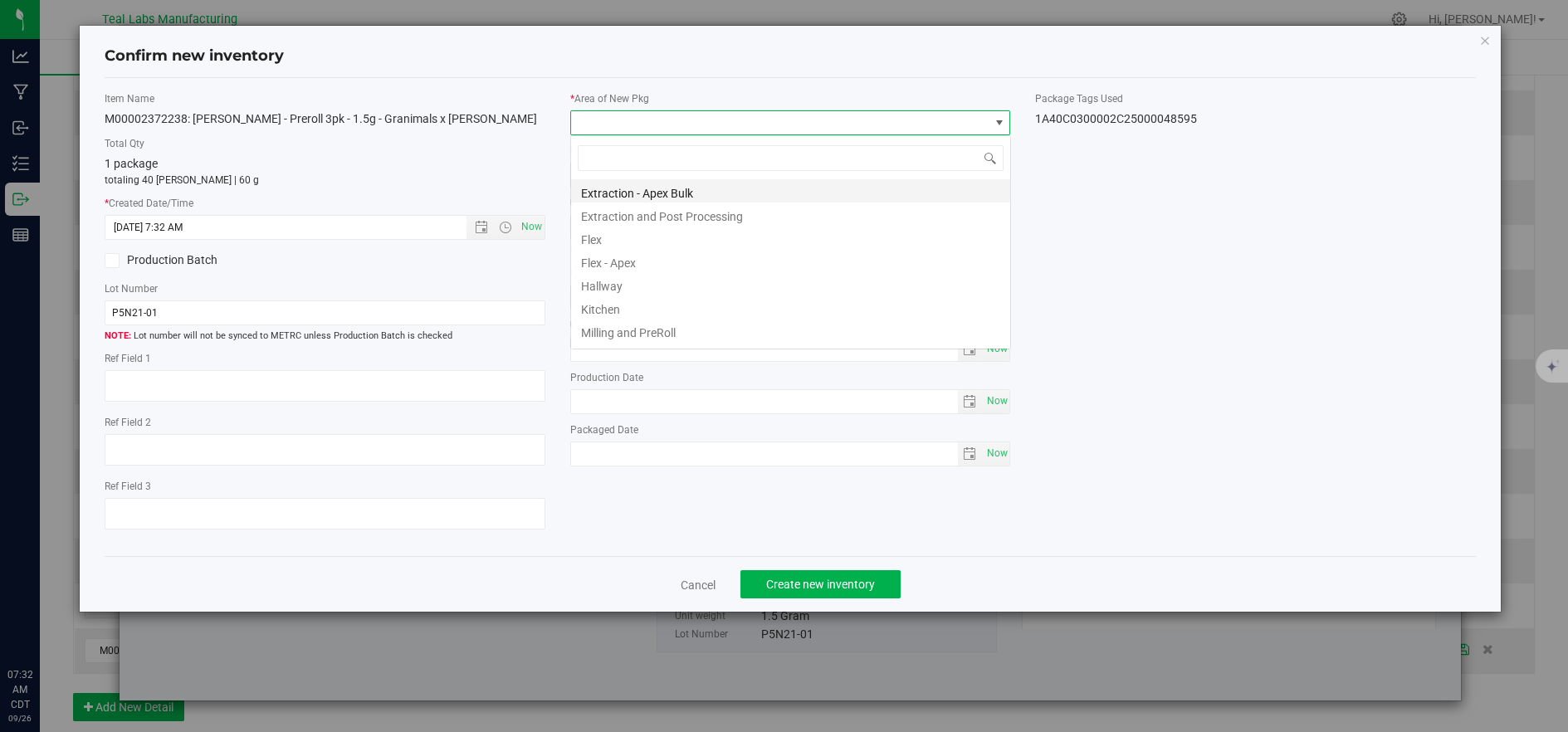
scroll to position [25, 439]
click at [642, 235] on li "Flex" at bounding box center [790, 237] width 439 height 23
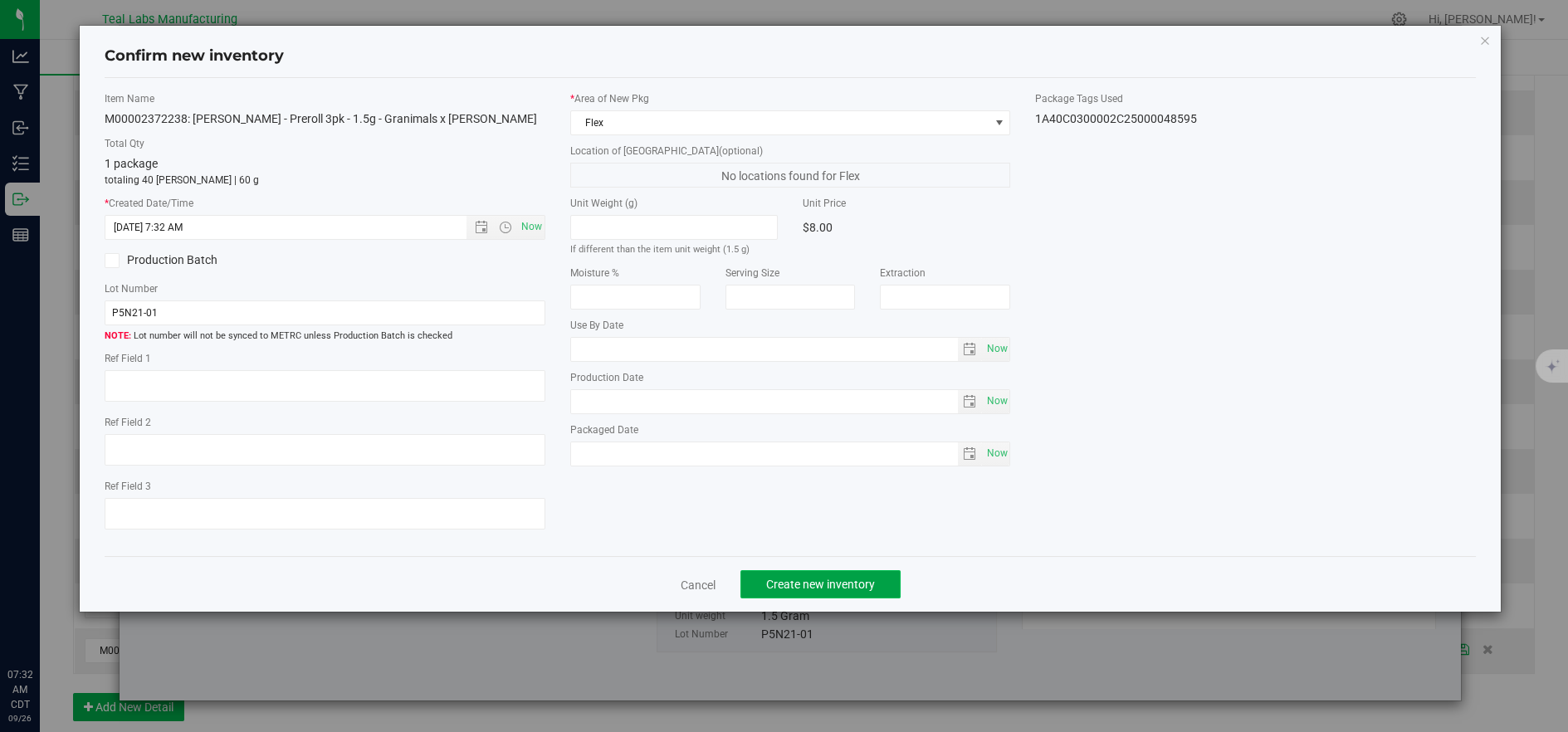
click at [798, 589] on span "Create new inventory" at bounding box center [820, 584] width 109 height 14
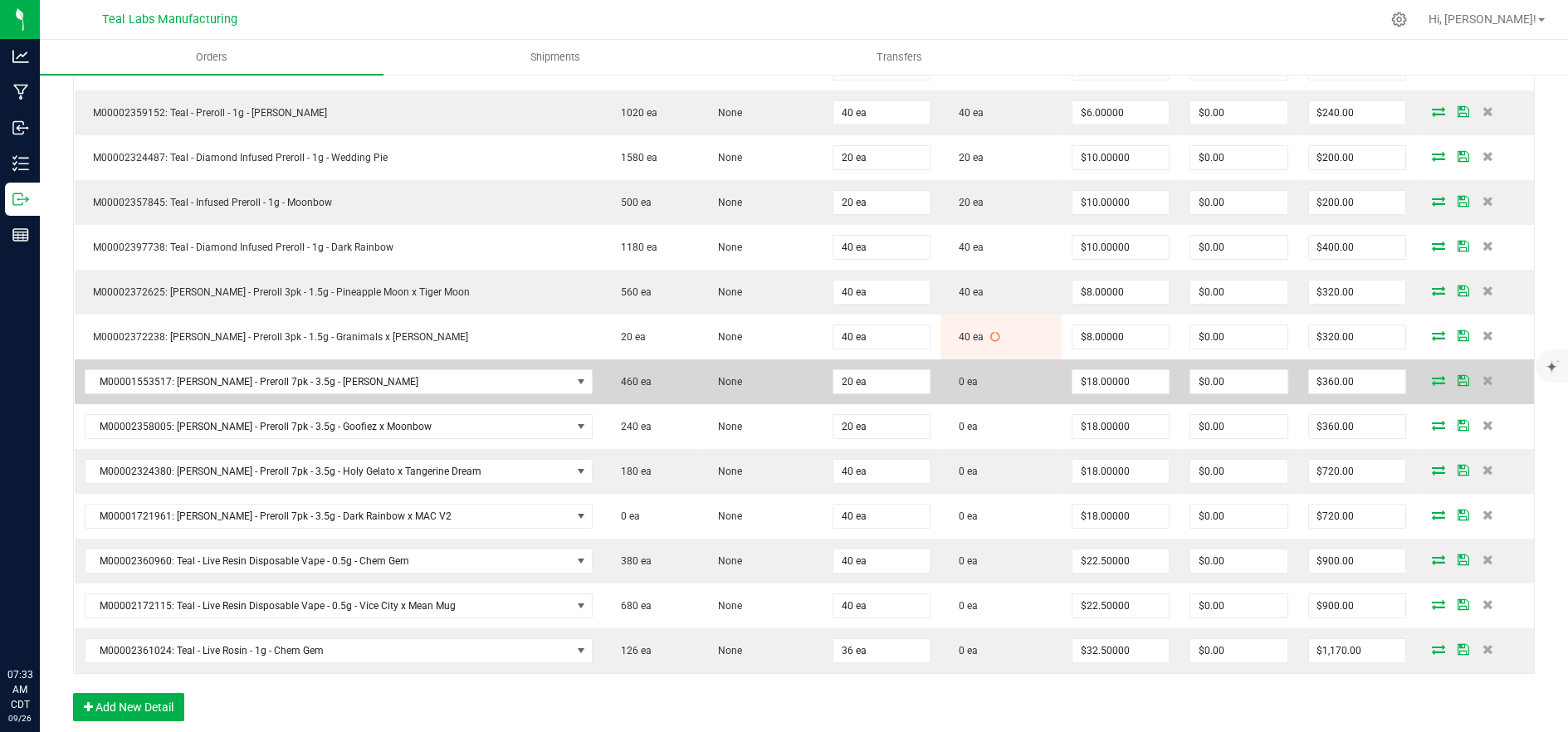
click at [1426, 376] on span at bounding box center [1439, 380] width 25 height 10
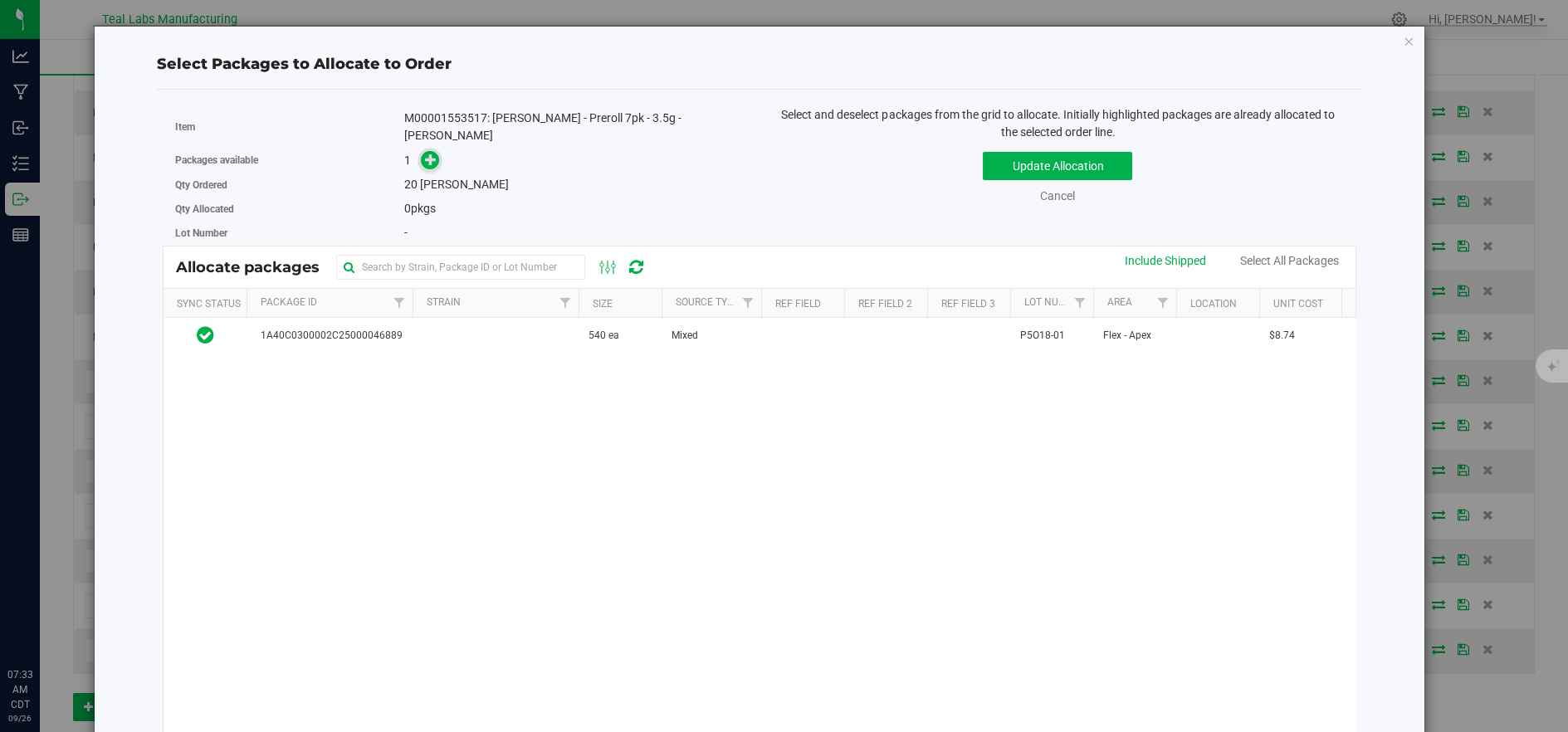
click at [429, 153] on icon at bounding box center [430, 159] width 12 height 12
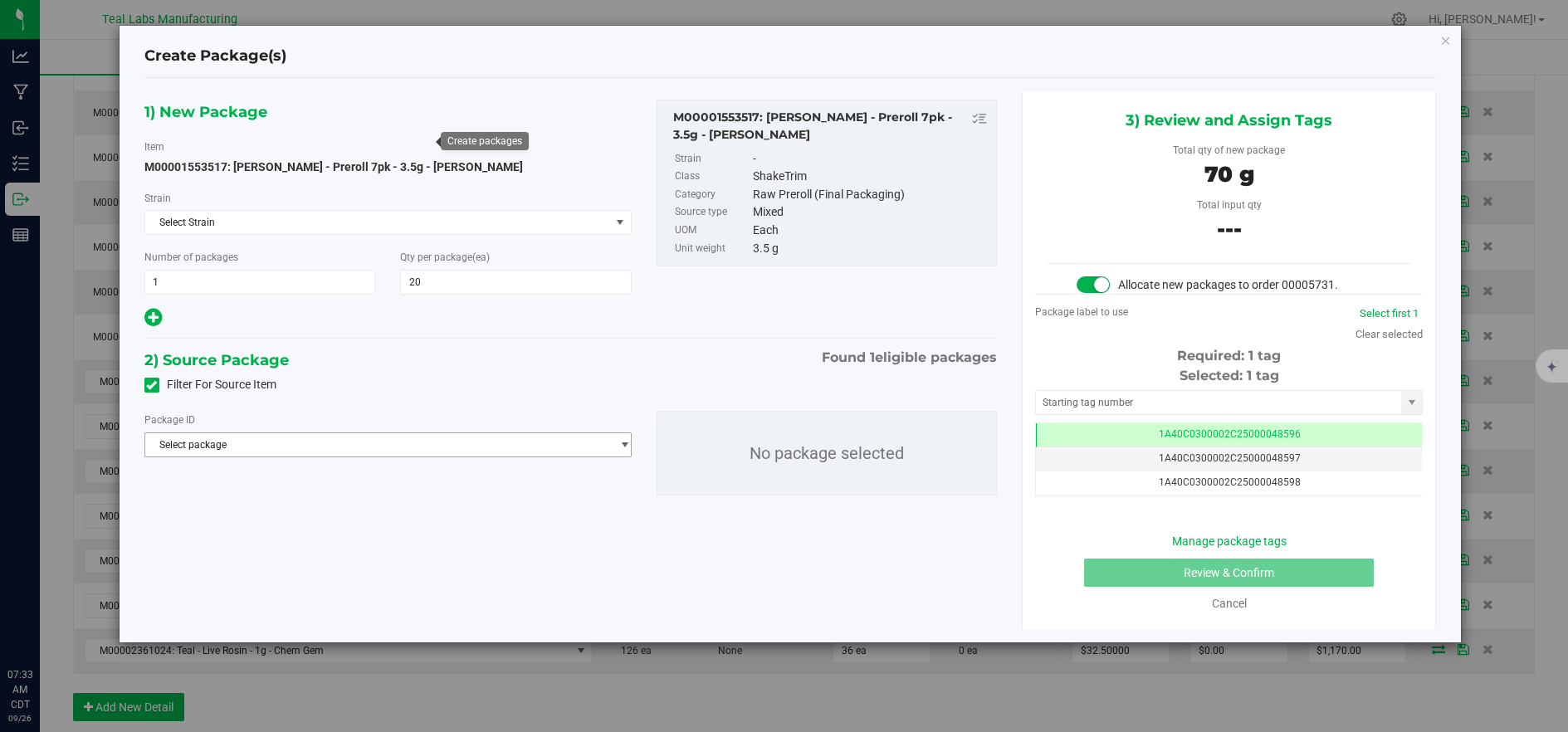
click at [492, 443] on span "Select package" at bounding box center [378, 445] width 465 height 23
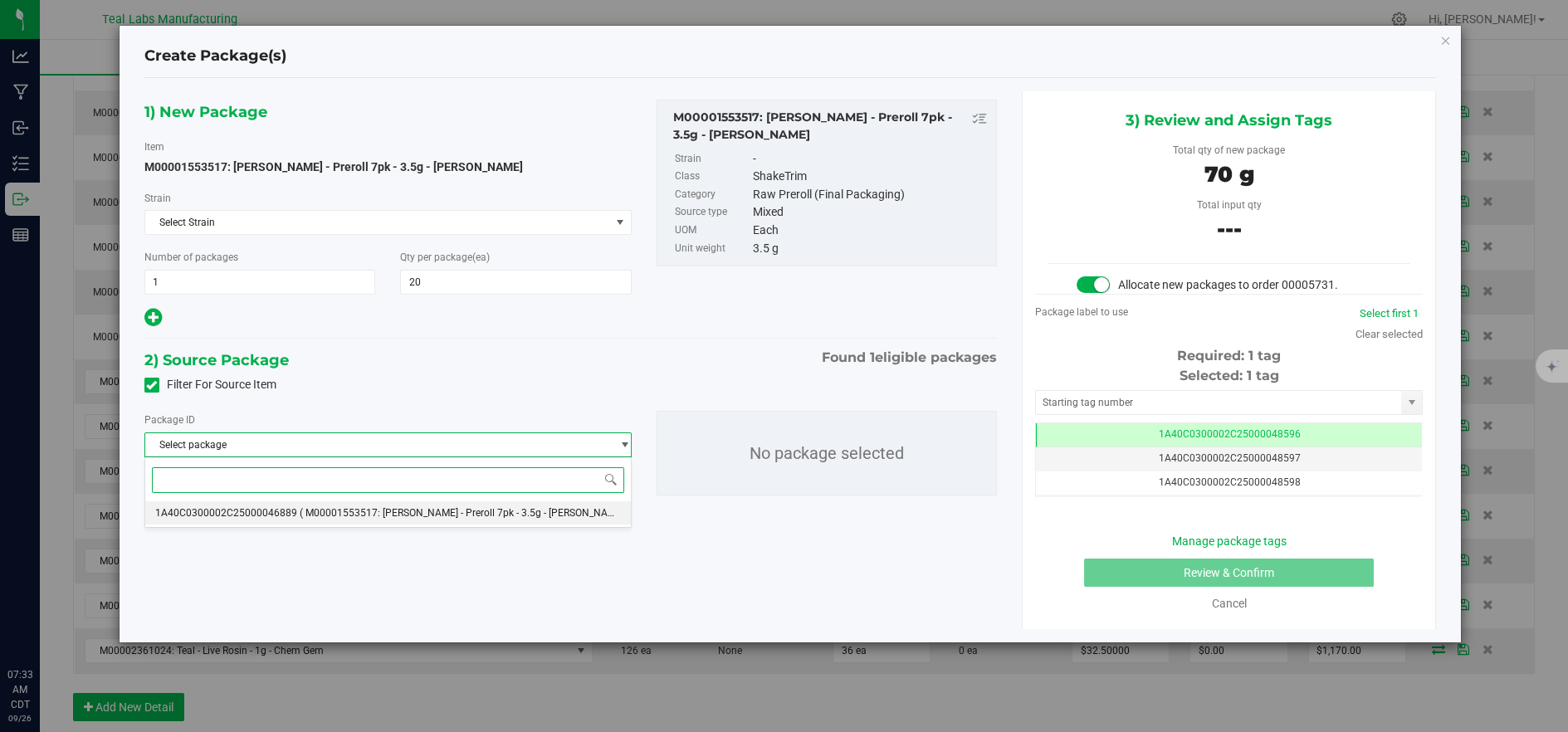
click at [529, 514] on span "( M00001553517: Kusch - Preroll 7pk - 3.5g - King Louie )" at bounding box center [464, 512] width 330 height 12
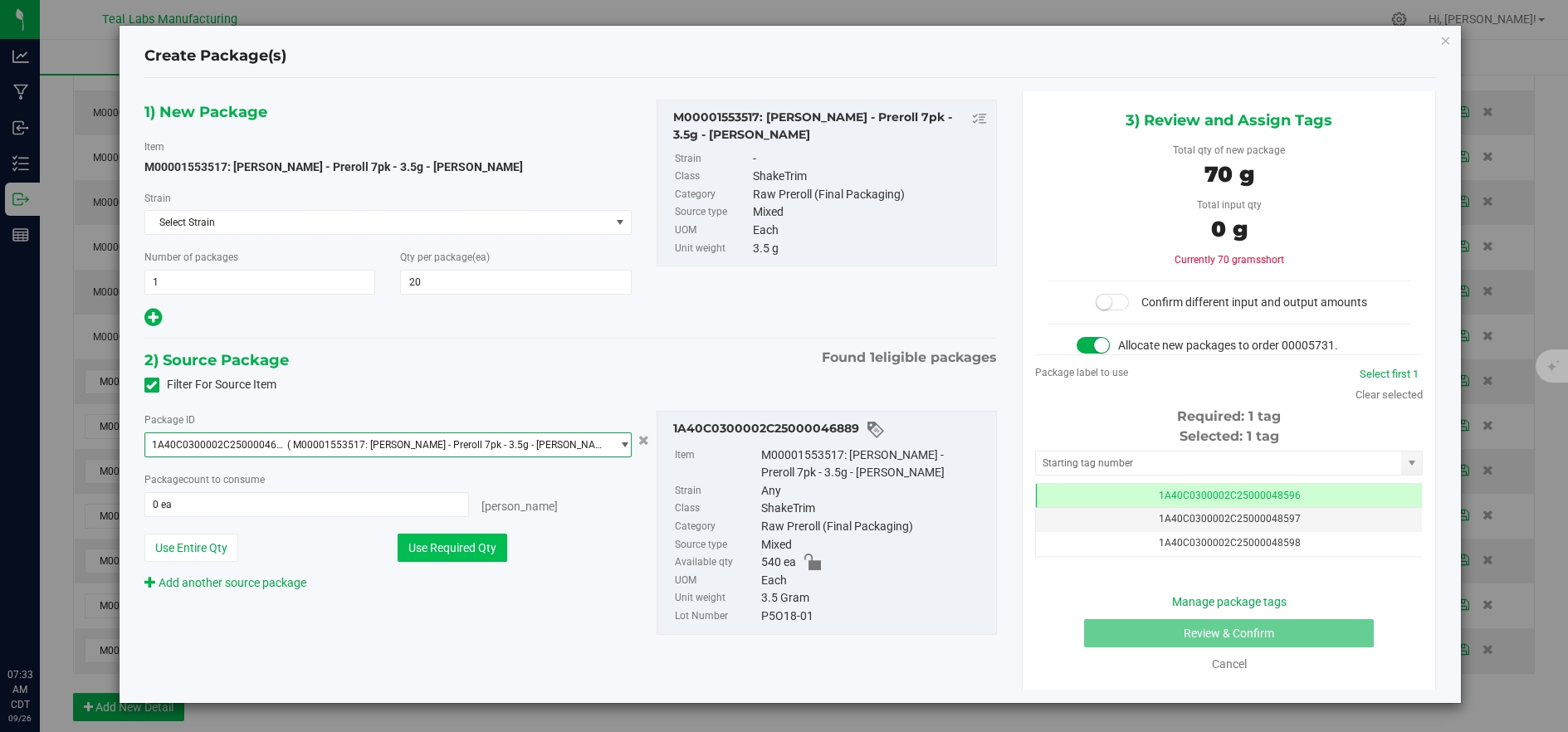
click at [498, 538] on button "Use Required Qty" at bounding box center [453, 547] width 110 height 28
type input "20 ea"
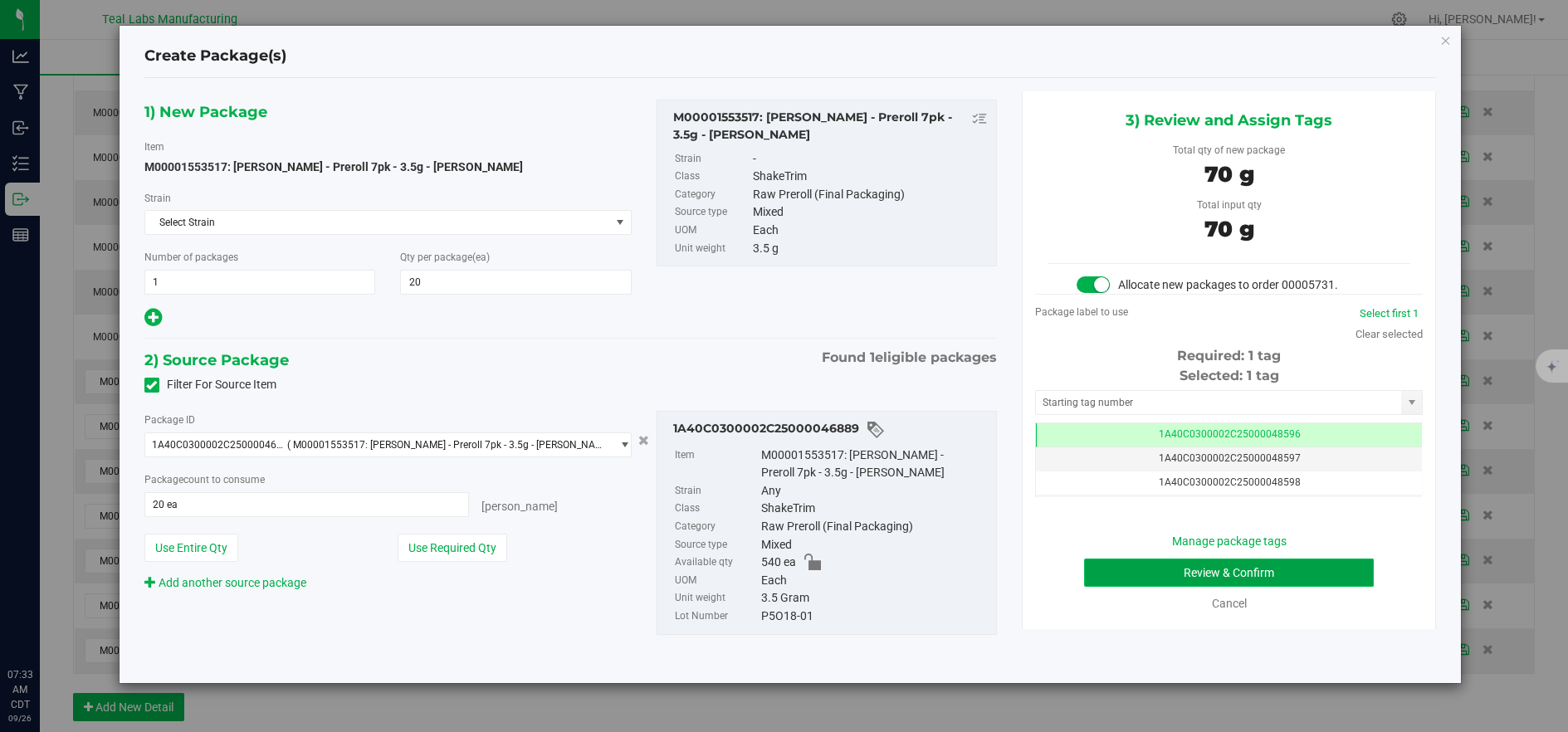
click at [1142, 566] on button "Review & Confirm" at bounding box center [1228, 572] width 289 height 28
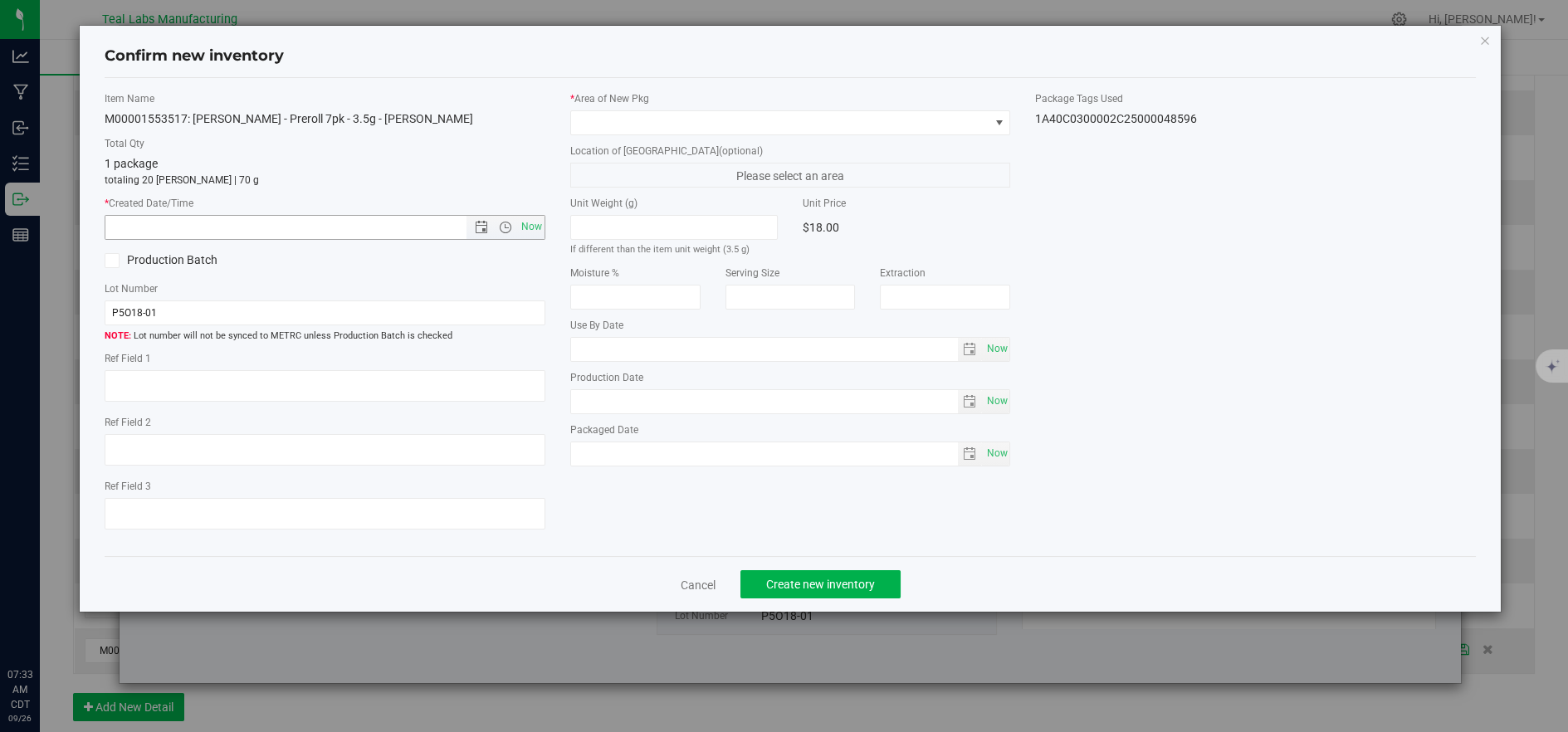
drag, startPoint x: 542, startPoint y: 235, endPoint x: 591, endPoint y: 193, distance: 64.5
click at [542, 234] on span "Now" at bounding box center [531, 227] width 28 height 24
type input "9/26/2025 7:33 AM"
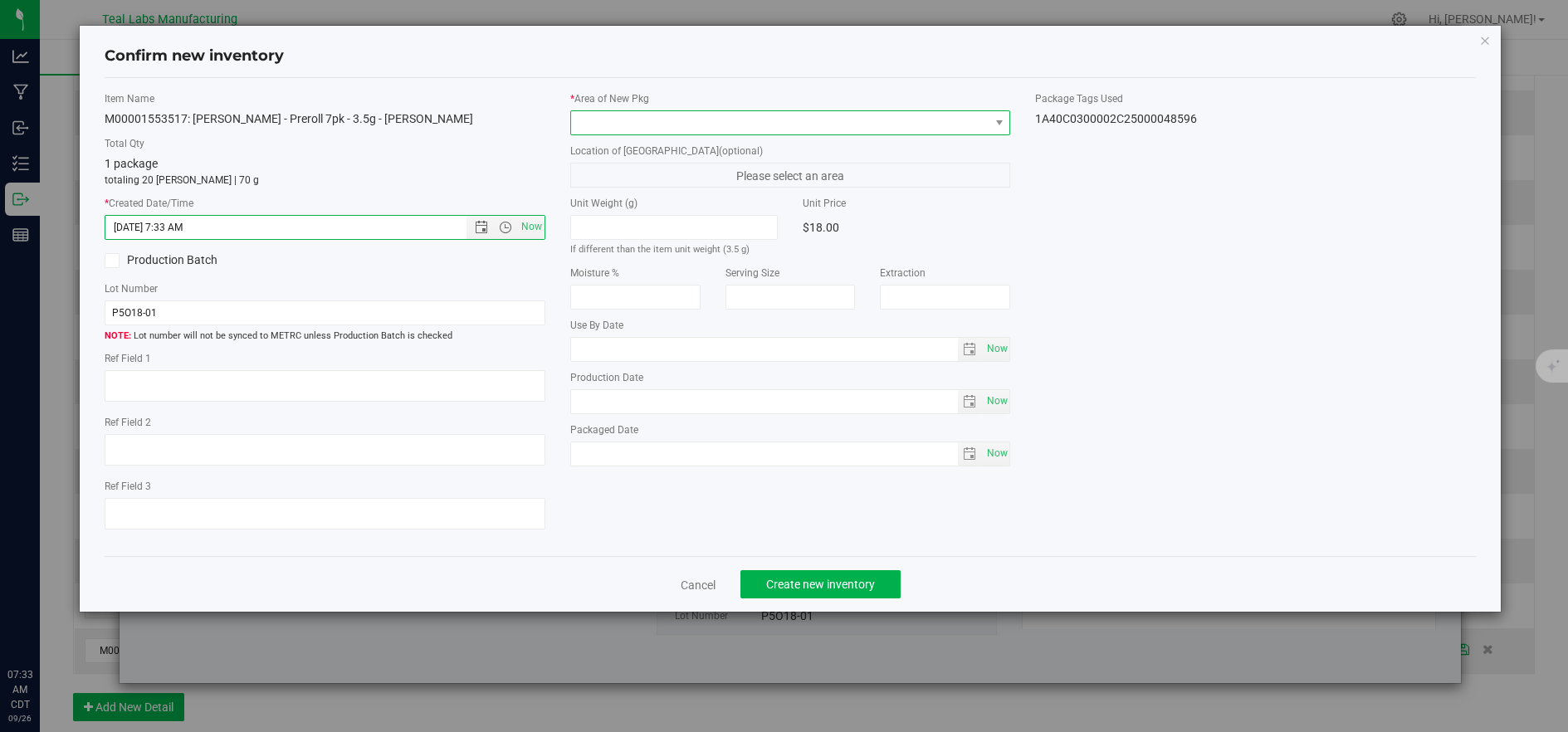
click at [671, 124] on span at bounding box center [780, 122] width 418 height 23
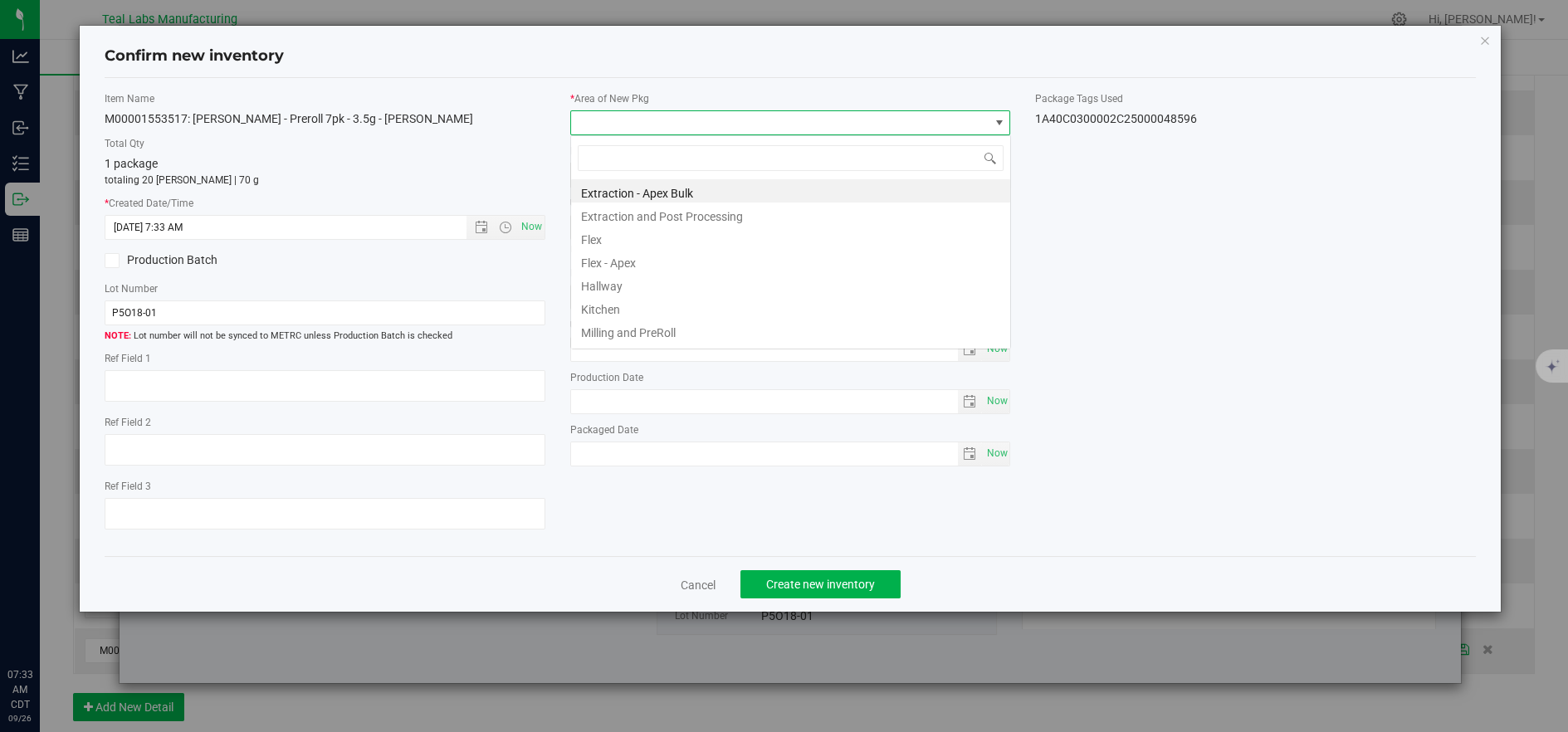
scroll to position [25, 439]
click at [631, 234] on li "Flex" at bounding box center [790, 237] width 439 height 23
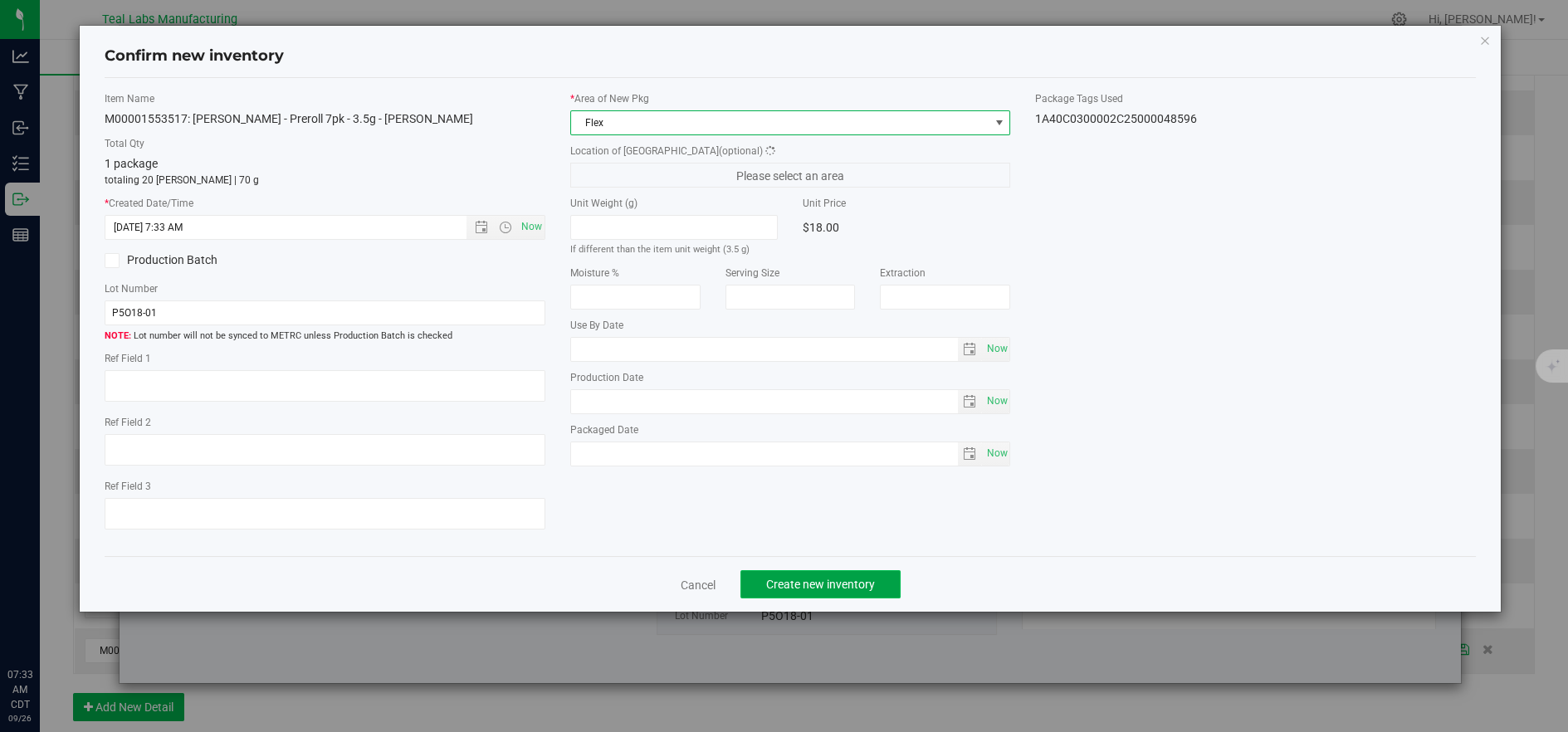
click at [879, 589] on button "Create new inventory" at bounding box center [820, 583] width 160 height 28
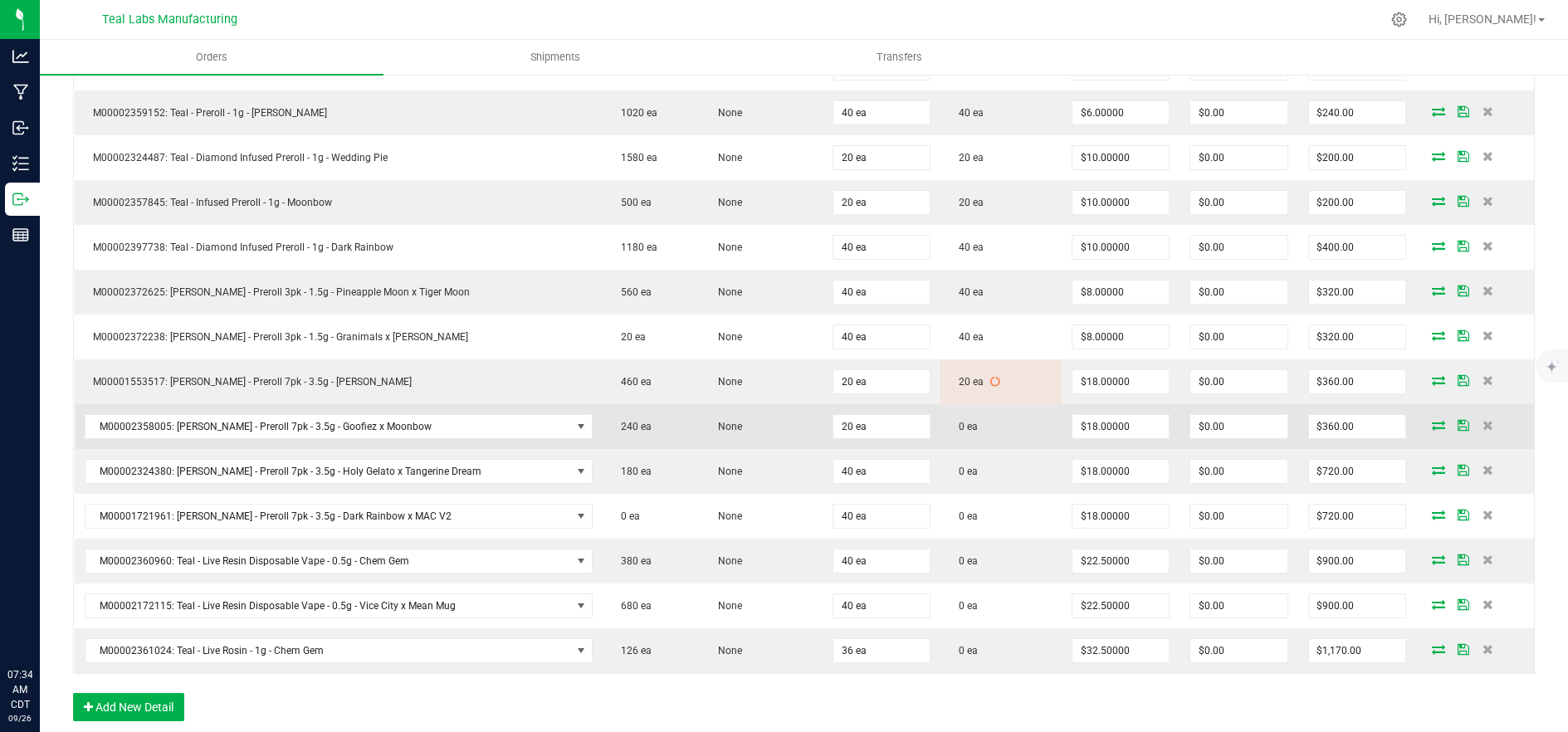
click at [1432, 420] on icon at bounding box center [1439, 424] width 14 height 10
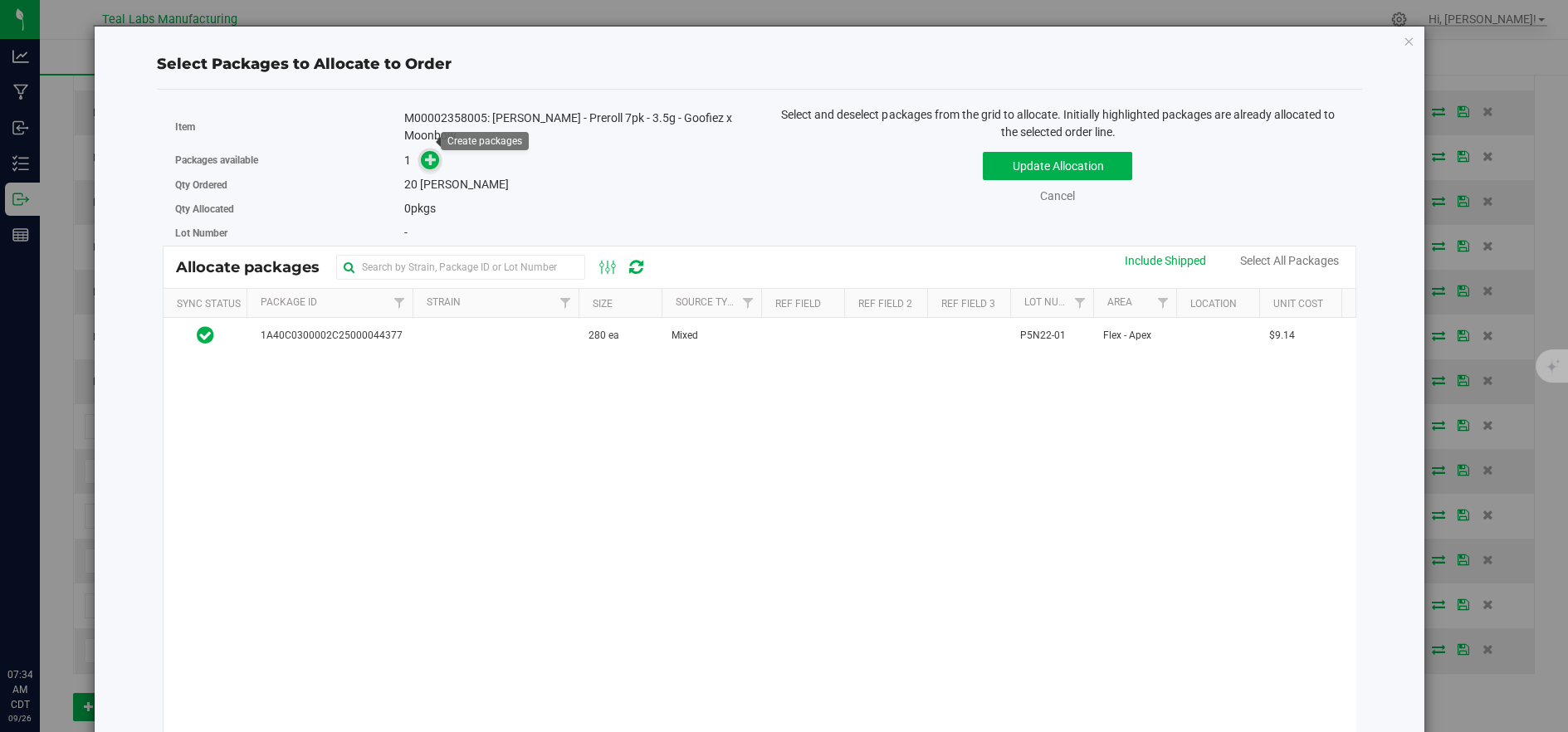
click at [436, 150] on span at bounding box center [430, 160] width 20 height 20
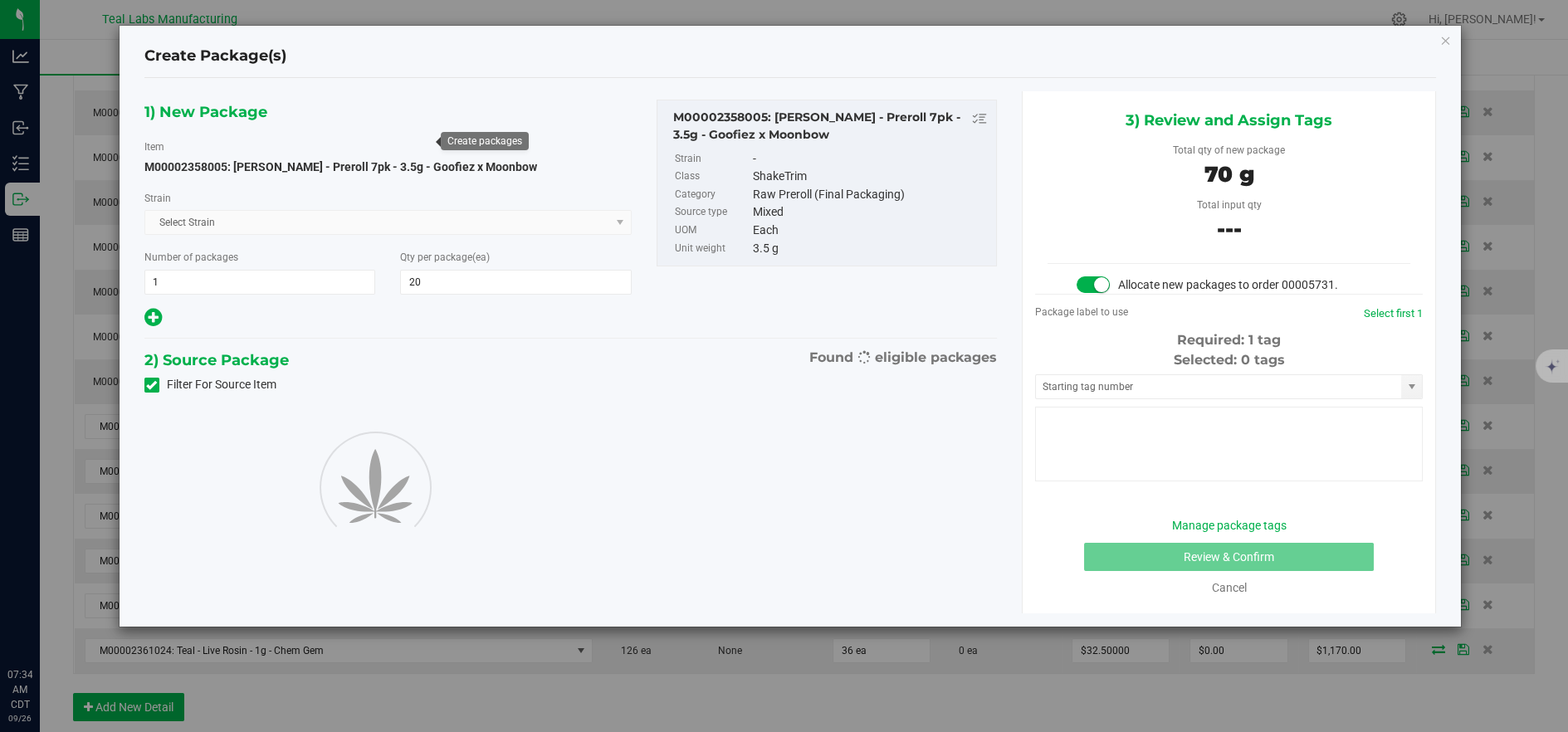
type input "20"
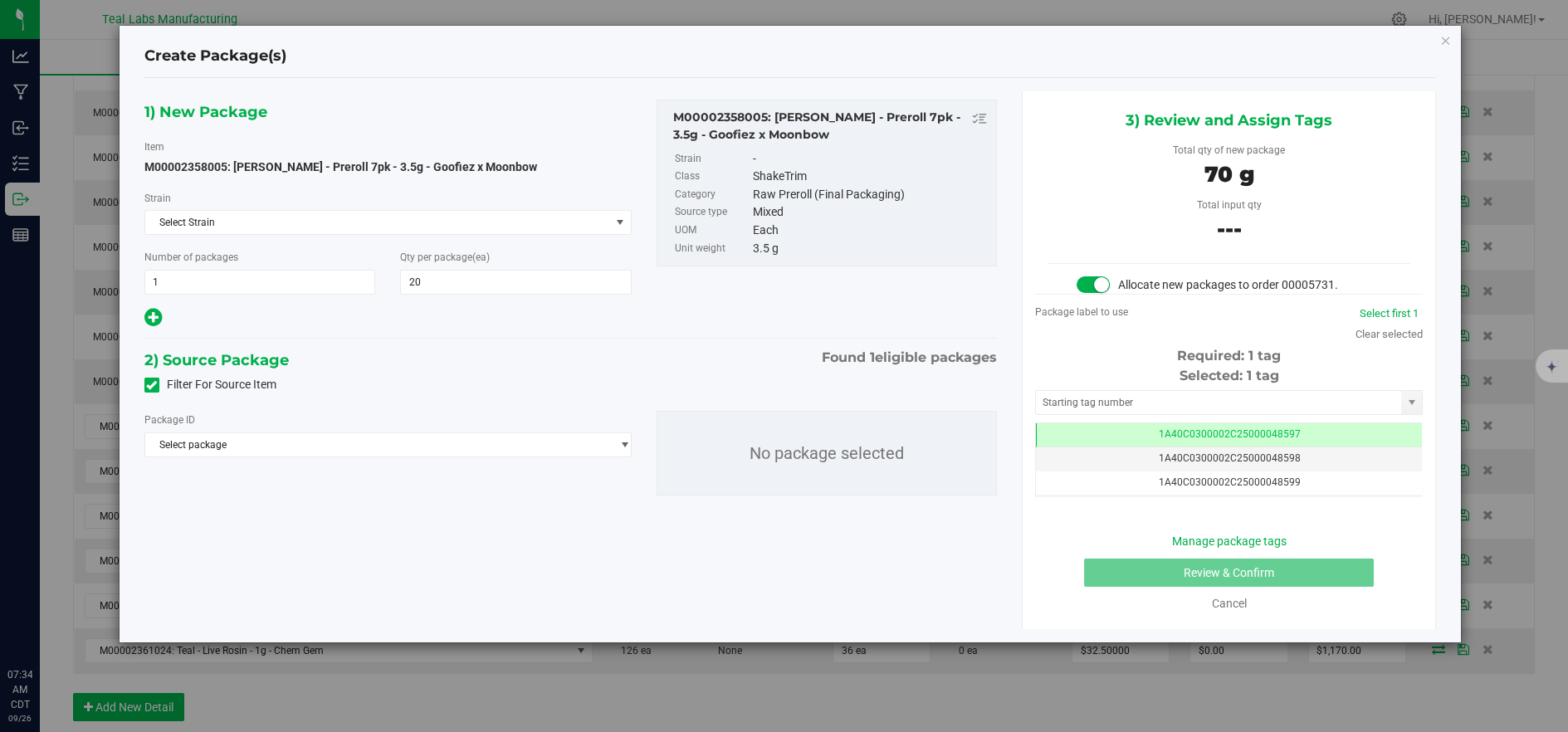
click at [418, 429] on div "Package ID Select package 1A40C0300002C25000044377" at bounding box center [388, 434] width 487 height 46
drag, startPoint x: 418, startPoint y: 447, endPoint x: 429, endPoint y: 448, distance: 11.0
click at [418, 449] on span "Select package" at bounding box center [378, 445] width 465 height 23
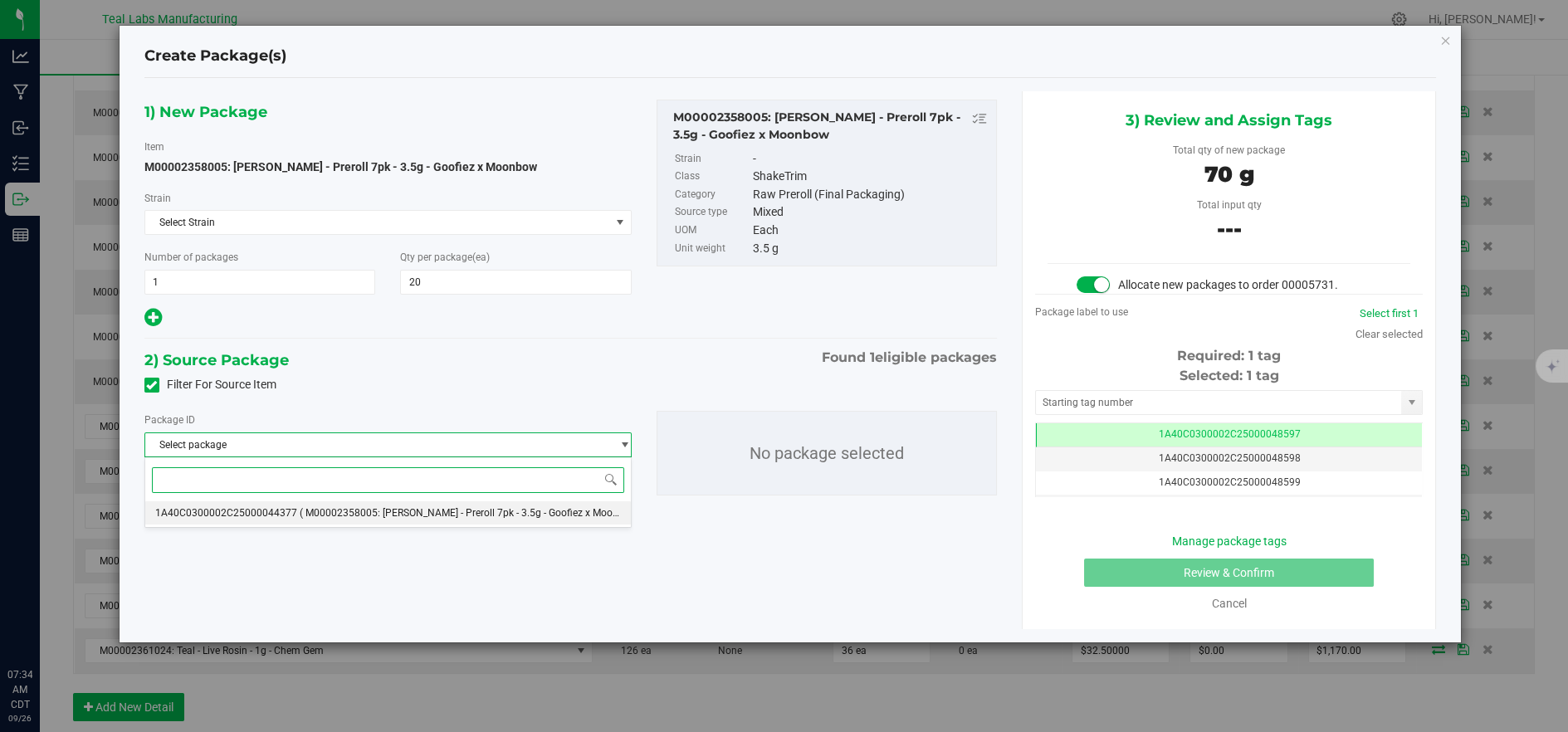
click at [448, 509] on span "( M00002358005: Kusch - Preroll 7pk - 3.5g - Goofiez x Moonbow )" at bounding box center [471, 512] width 344 height 12
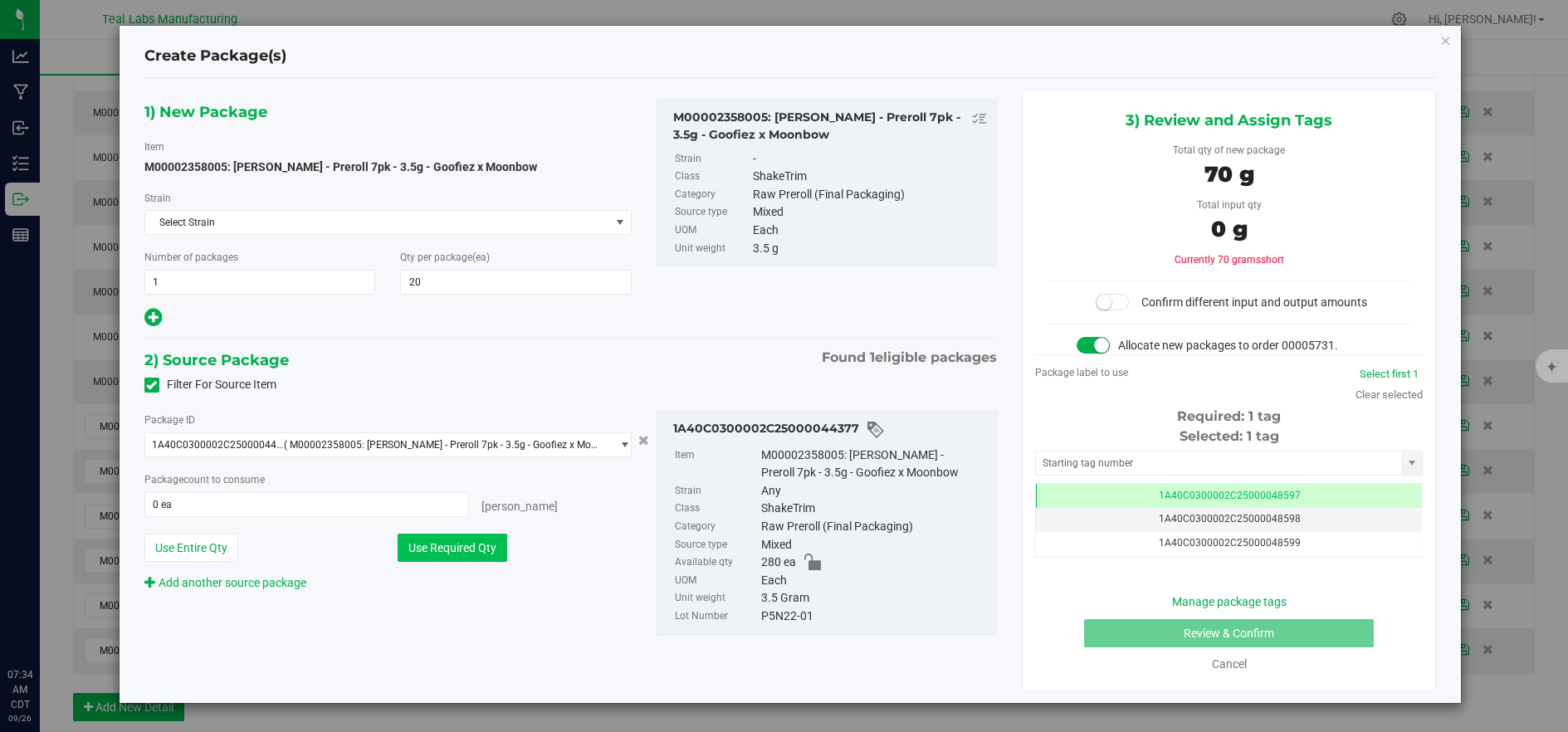
click at [457, 534] on button "Use Required Qty" at bounding box center [453, 547] width 110 height 28
type input "20 ea"
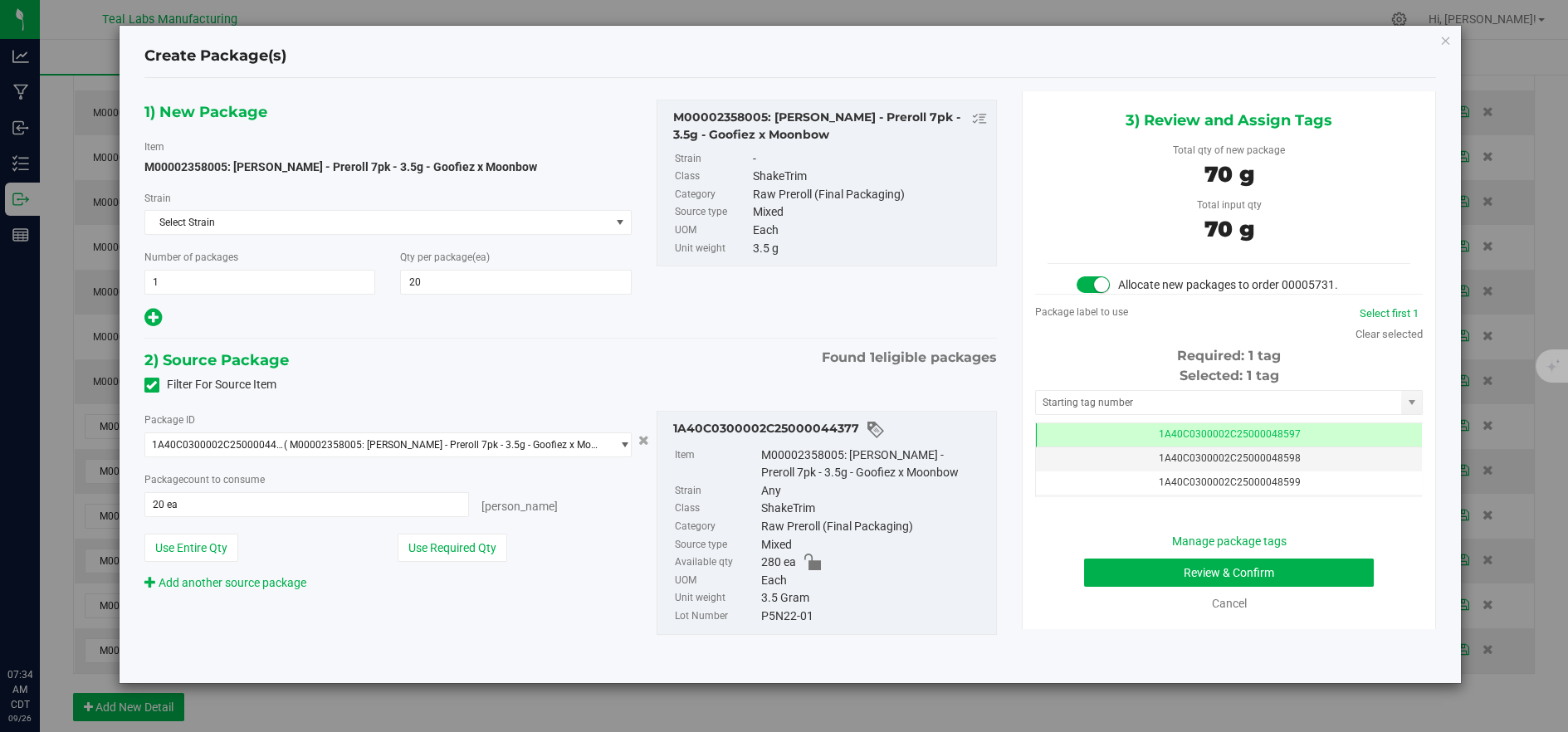
click at [1155, 553] on div "Manage package tags Review & Confirm Cancel" at bounding box center [1228, 572] width 363 height 80
click at [1128, 577] on button "Review & Confirm" at bounding box center [1228, 572] width 289 height 28
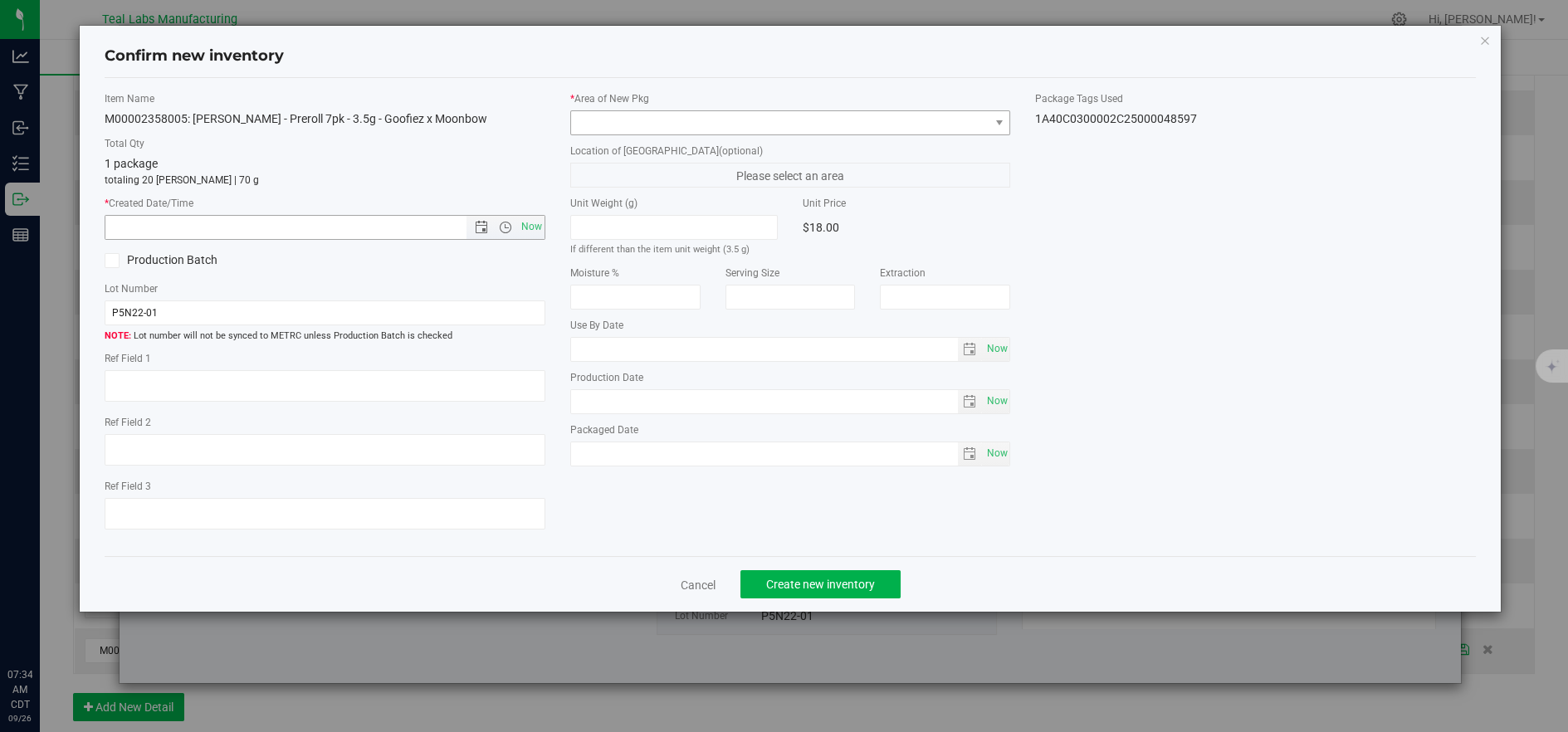
drag, startPoint x: 538, startPoint y: 222, endPoint x: 651, endPoint y: 122, distance: 150.9
click at [538, 220] on span "Now" at bounding box center [531, 227] width 28 height 24
type input "9/26/2025 7:34 AM"
click at [668, 107] on div "* Area of New Pkg" at bounding box center [790, 114] width 441 height 44
click at [668, 119] on span at bounding box center [780, 122] width 418 height 23
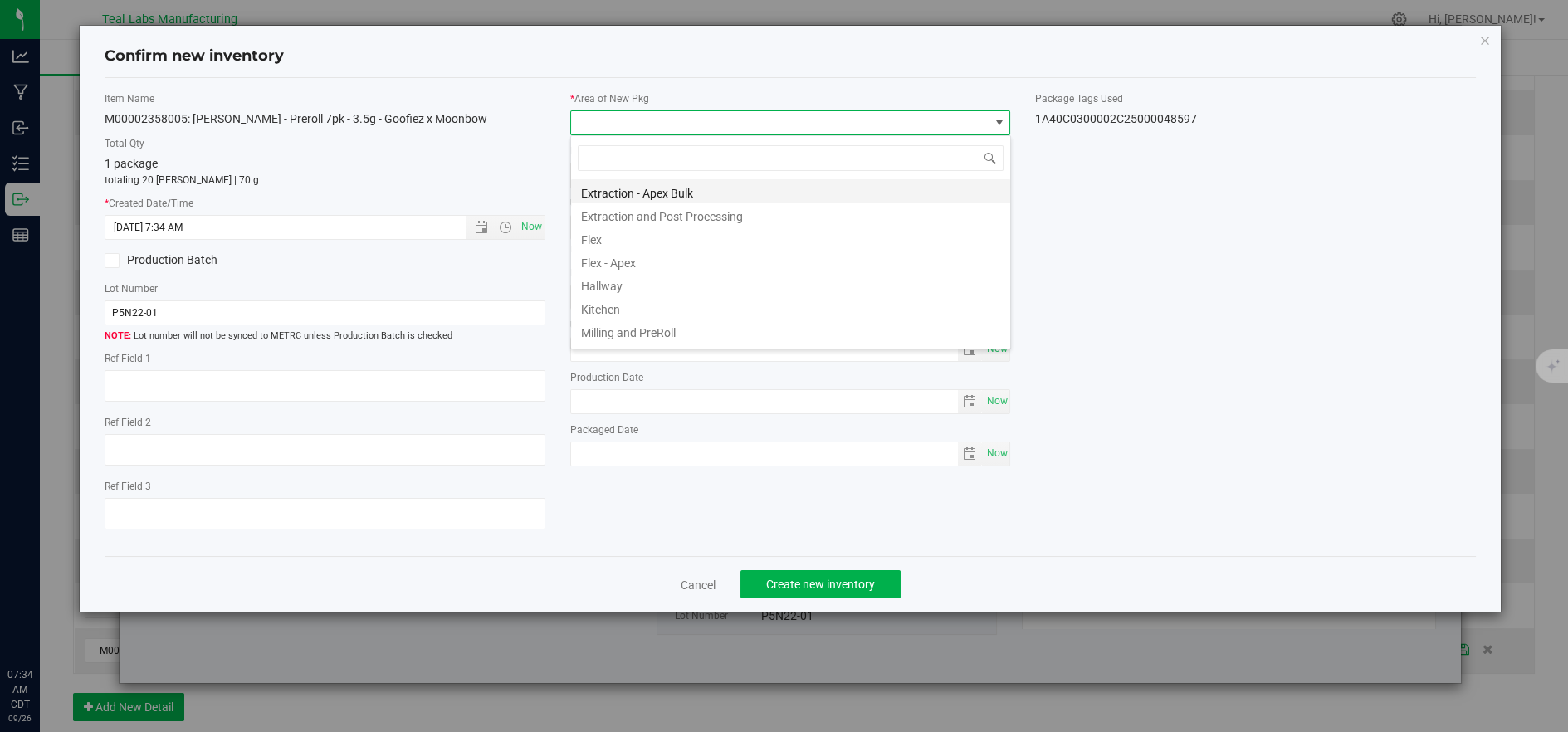
scroll to position [25, 439]
click at [619, 230] on li "Flex" at bounding box center [790, 237] width 439 height 23
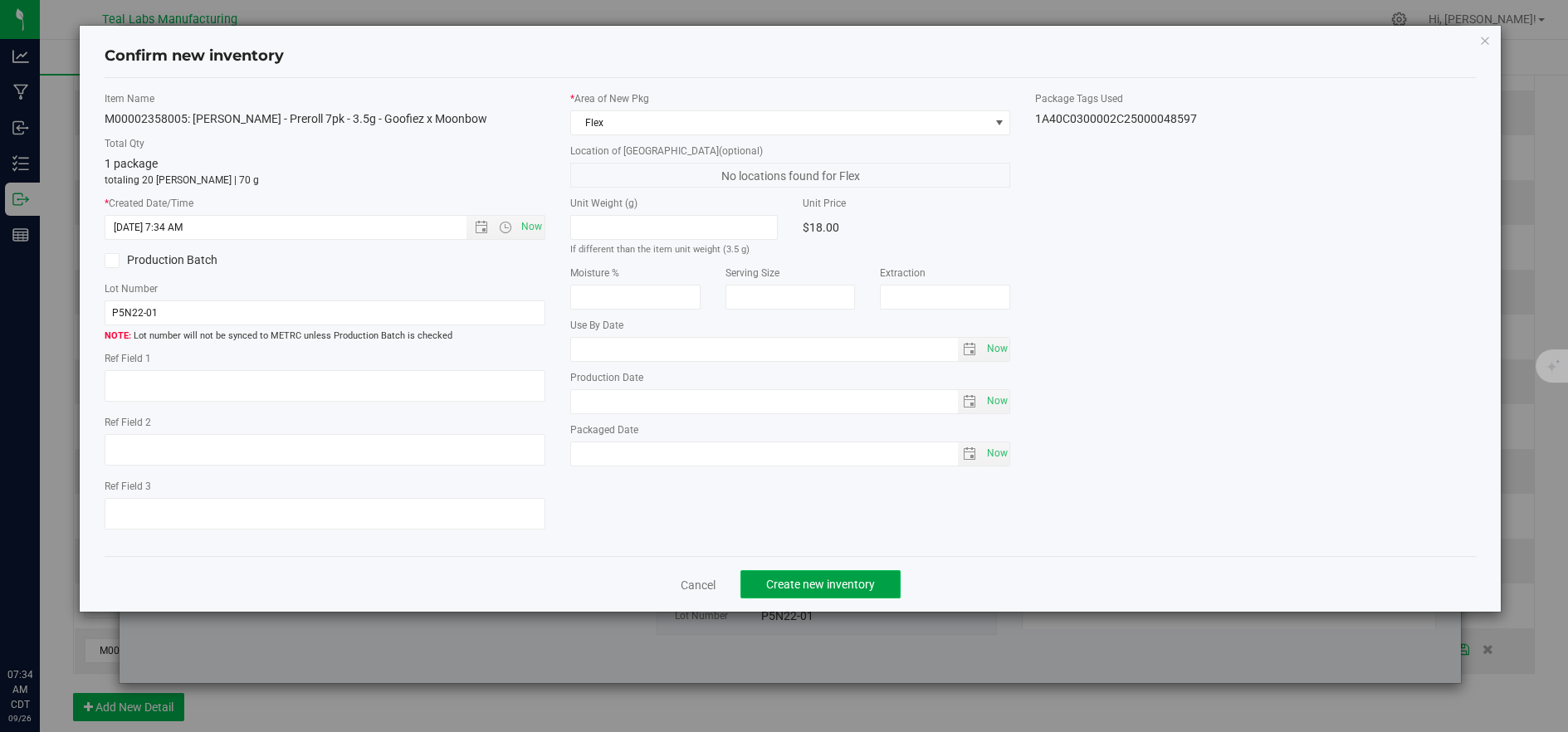
click at [827, 584] on span "Create new inventory" at bounding box center [820, 584] width 109 height 14
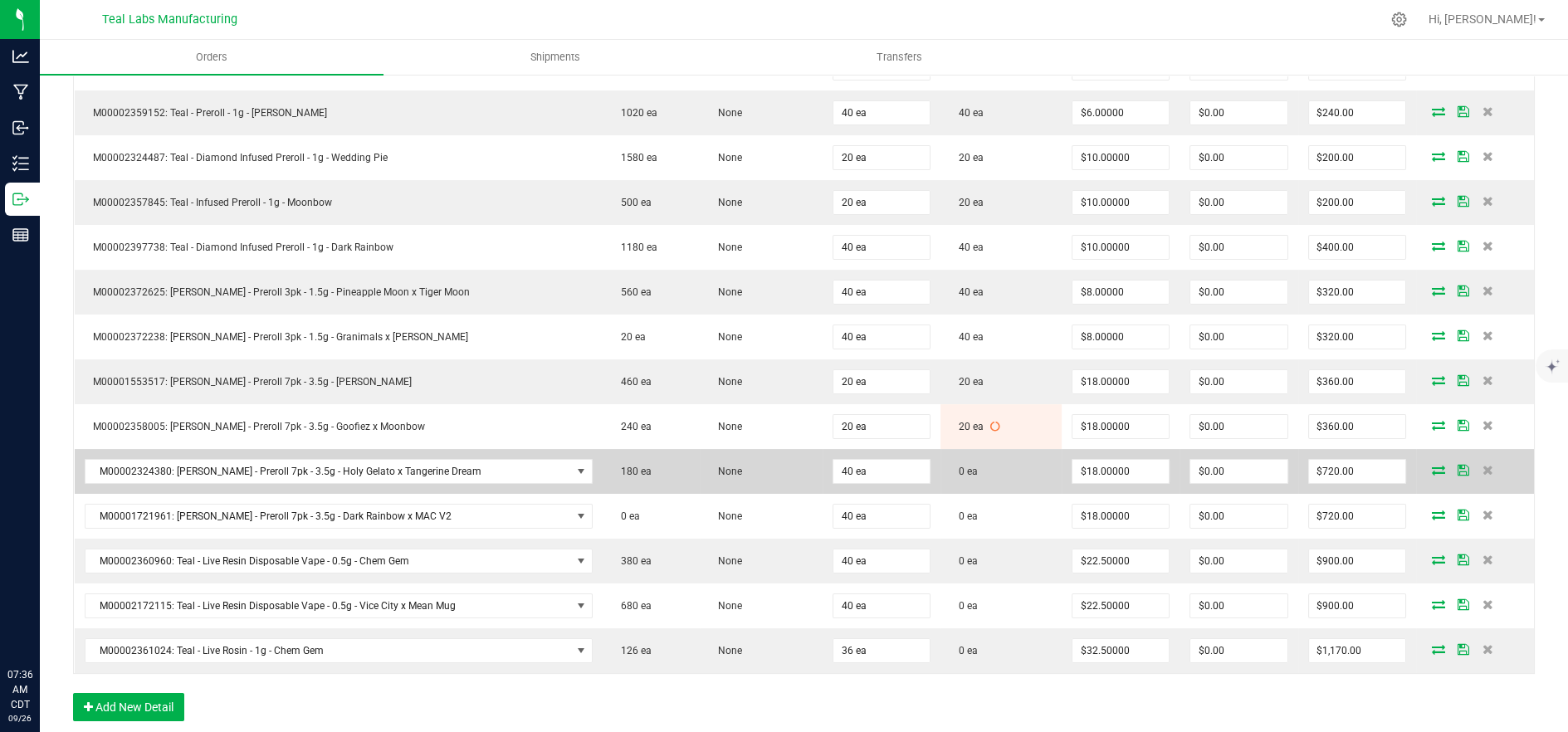
click at [1432, 465] on icon at bounding box center [1439, 470] width 14 height 10
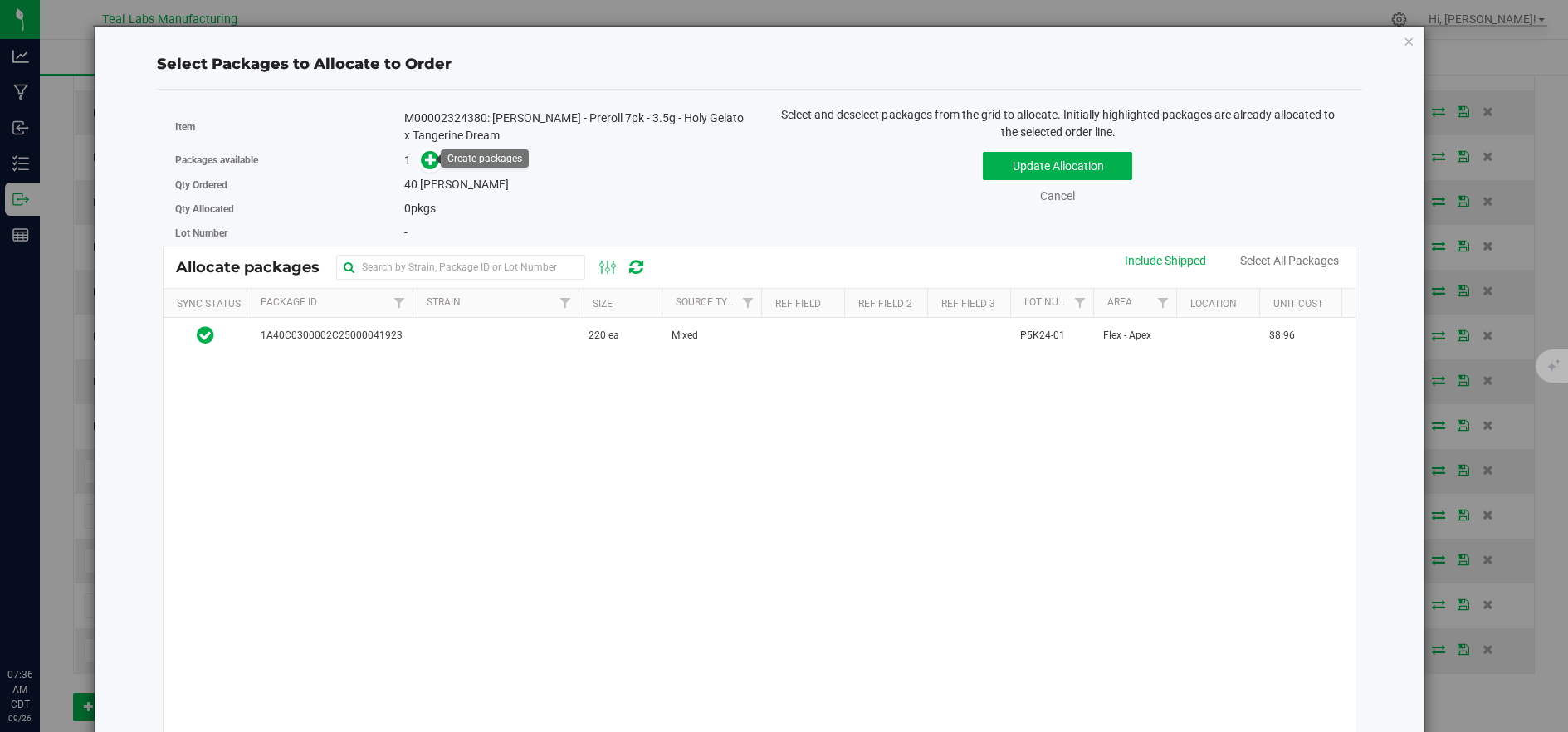
drag, startPoint x: 428, startPoint y: 159, endPoint x: 444, endPoint y: 166, distance: 17.5
click at [428, 159] on icon at bounding box center [430, 159] width 12 height 12
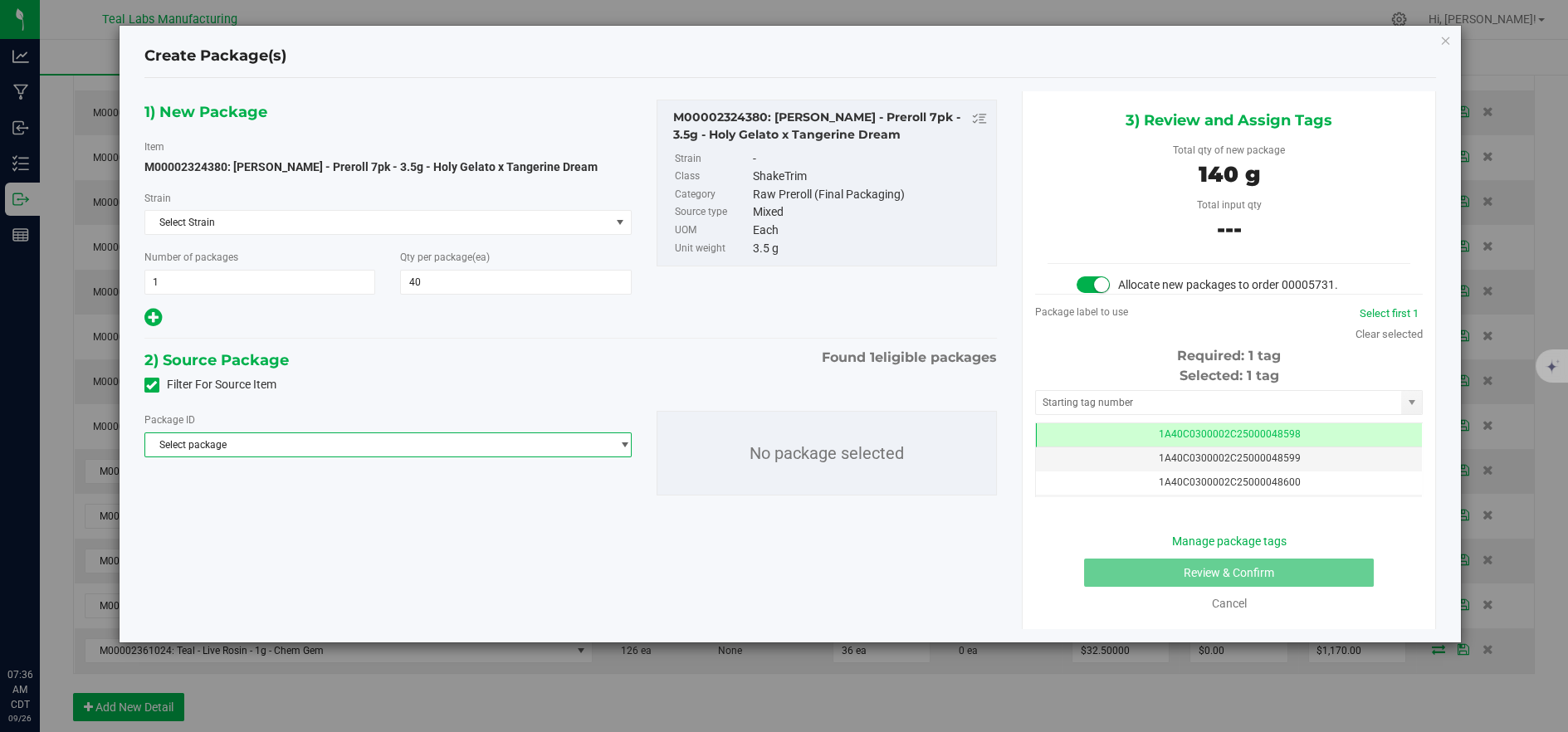
click at [487, 446] on span "Select package" at bounding box center [378, 445] width 465 height 23
click at [444, 523] on li "1A40C0300002C25000041923 ( M00002324380: Kusch - Preroll 7pk - 3.5g - Holy Gela…" at bounding box center [388, 512] width 485 height 23
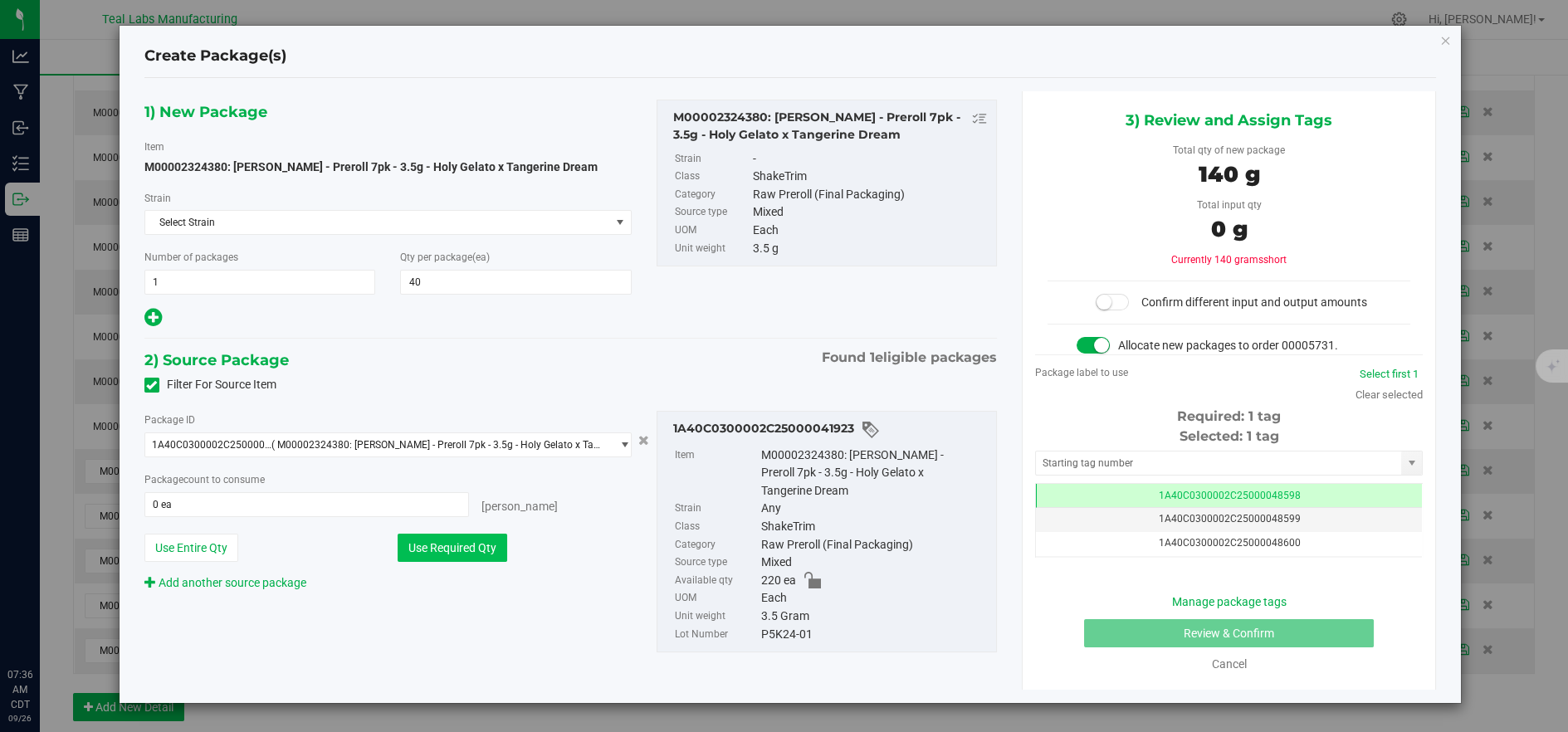
click at [471, 548] on button "Use Required Qty" at bounding box center [453, 547] width 110 height 28
type input "40 ea"
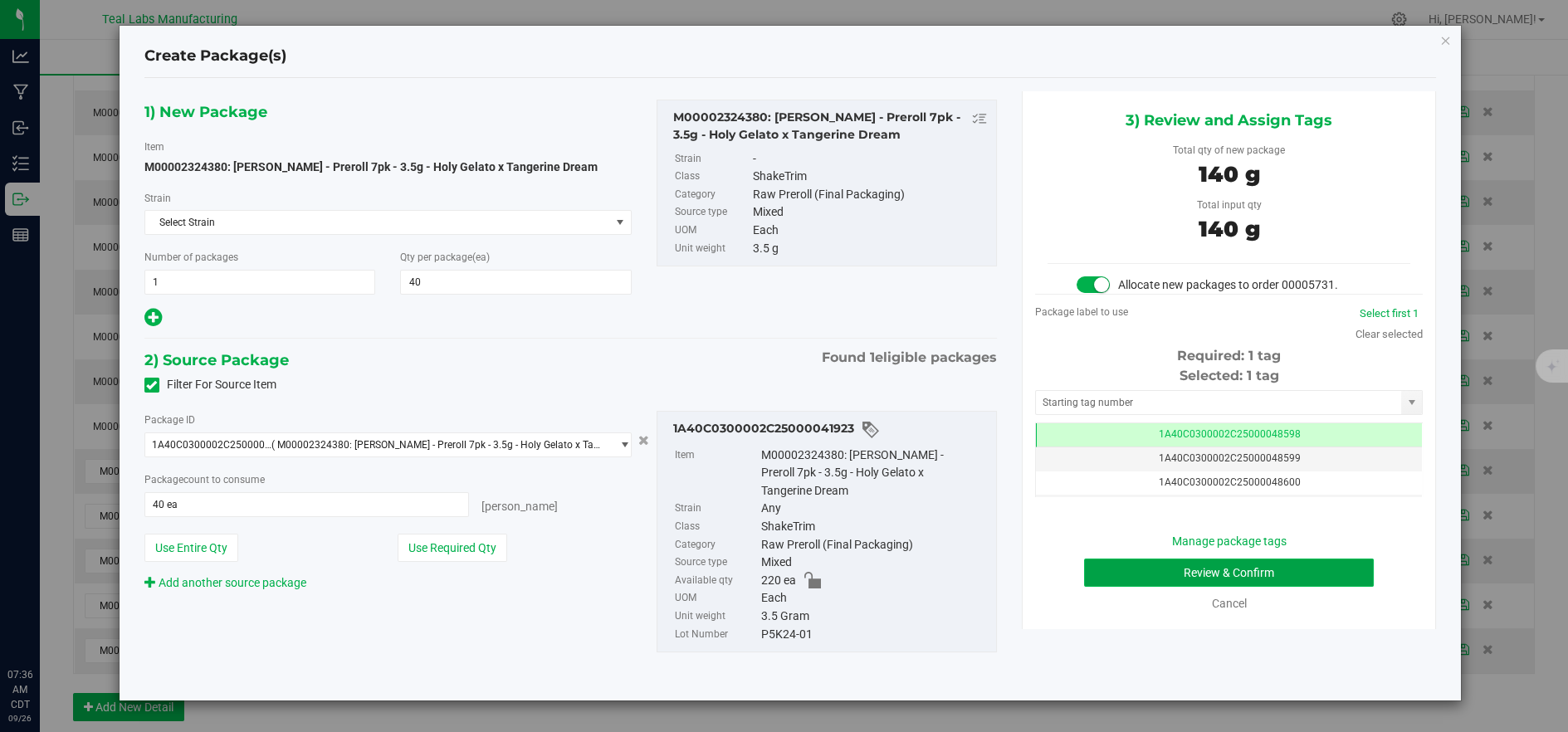
click at [1097, 572] on button "Review & Confirm" at bounding box center [1228, 572] width 289 height 28
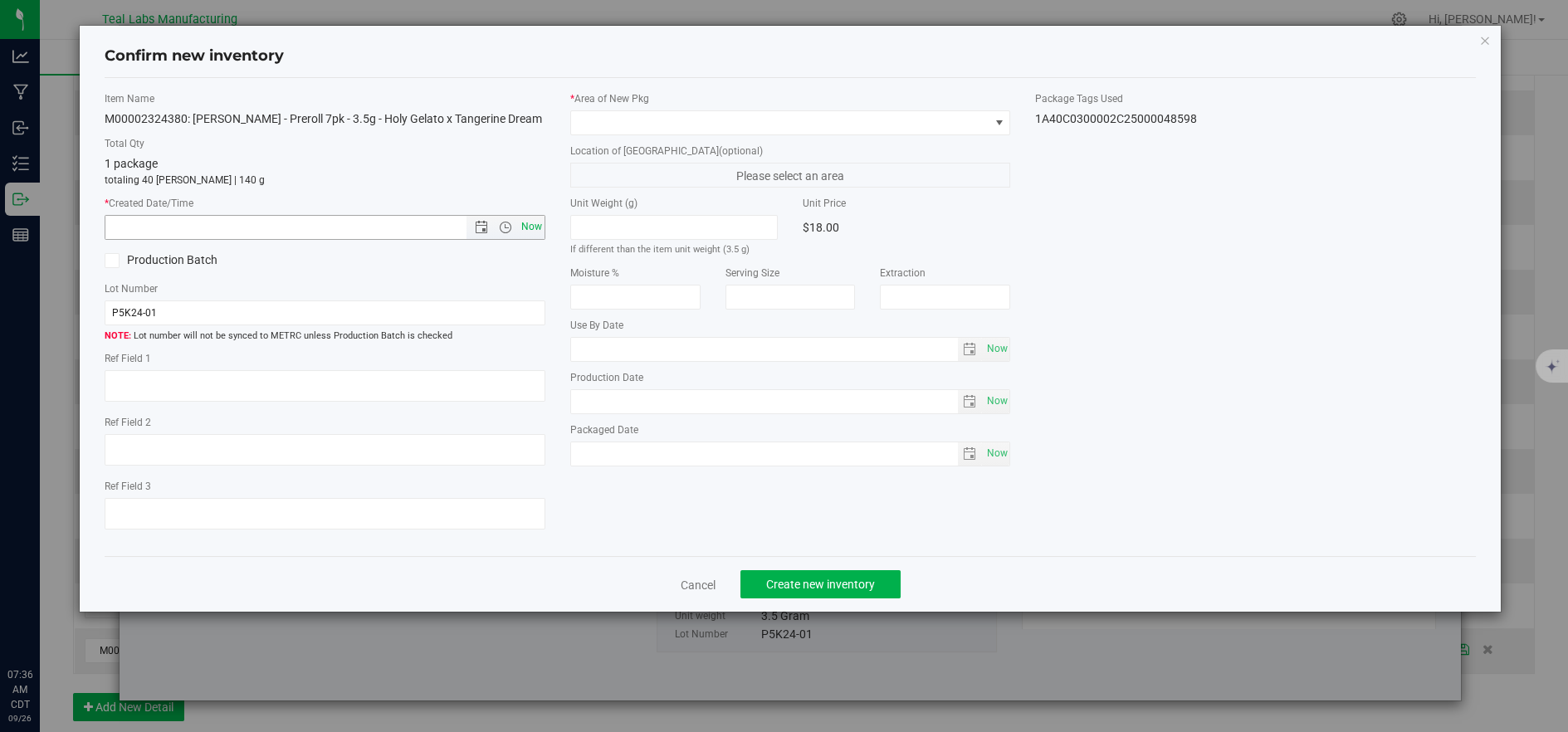
click at [527, 225] on span "Now" at bounding box center [531, 227] width 28 height 24
type input "9/26/2025 7:36 AM"
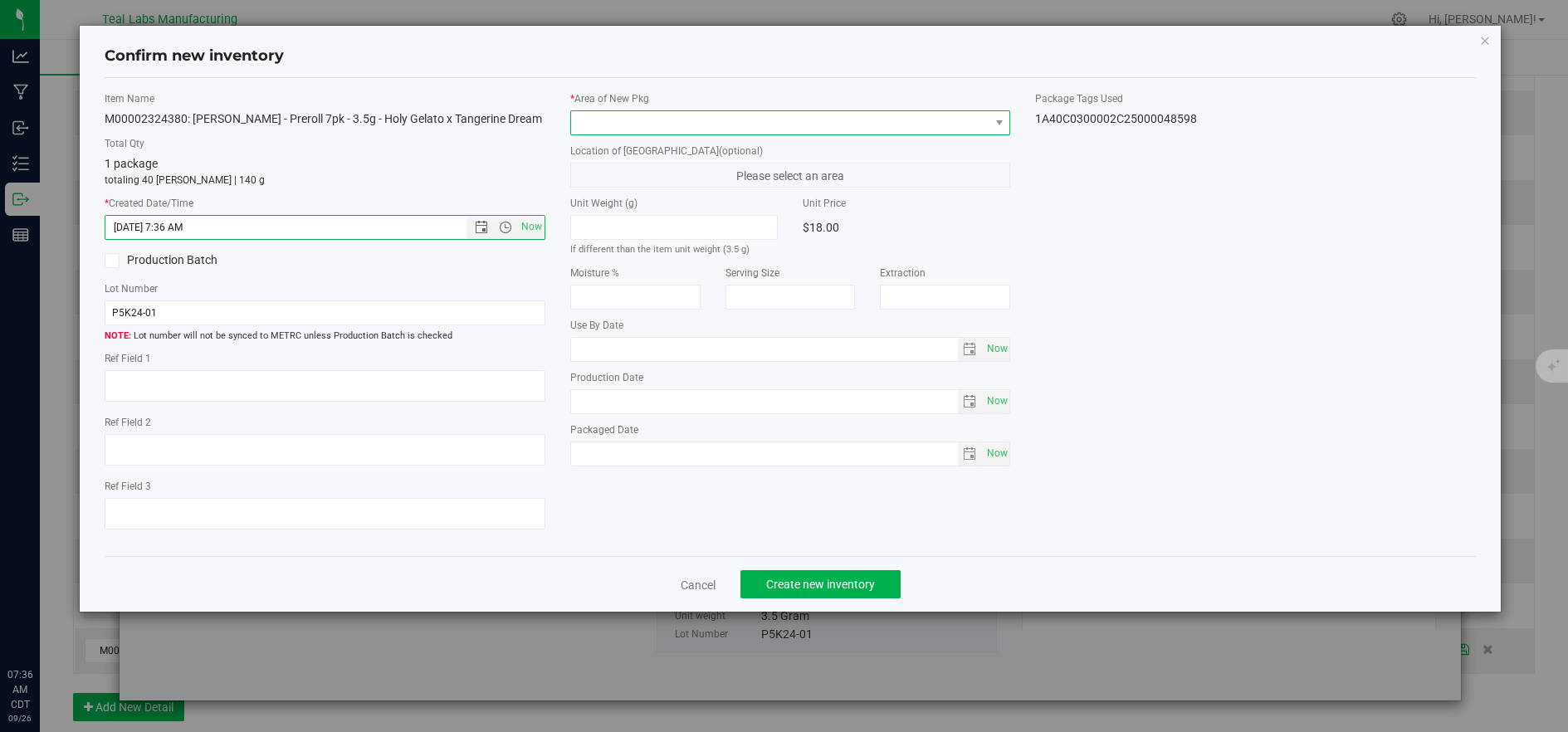
click at [656, 132] on span at bounding box center [780, 122] width 418 height 23
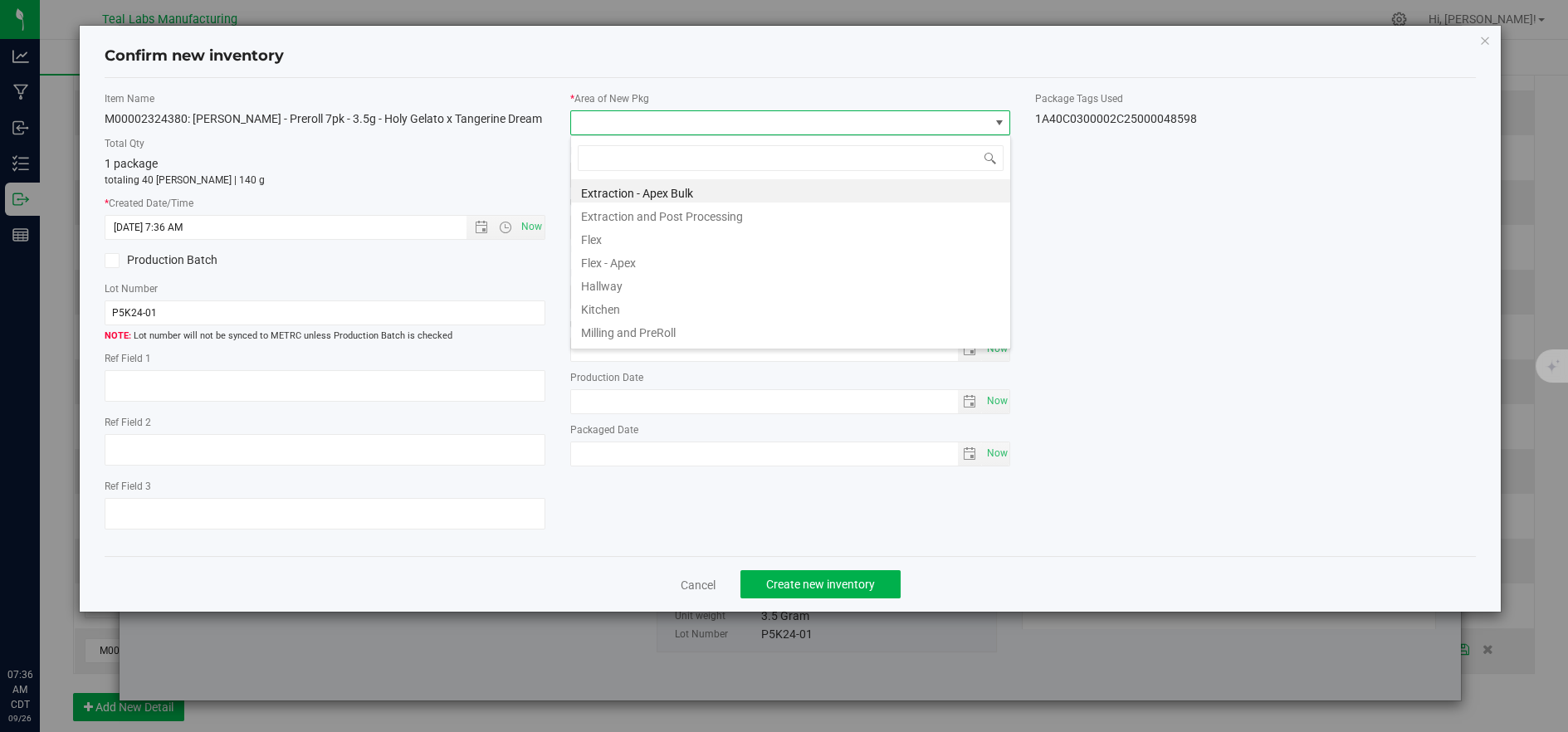
scroll to position [25, 439]
click at [606, 234] on li "Flex" at bounding box center [790, 237] width 439 height 23
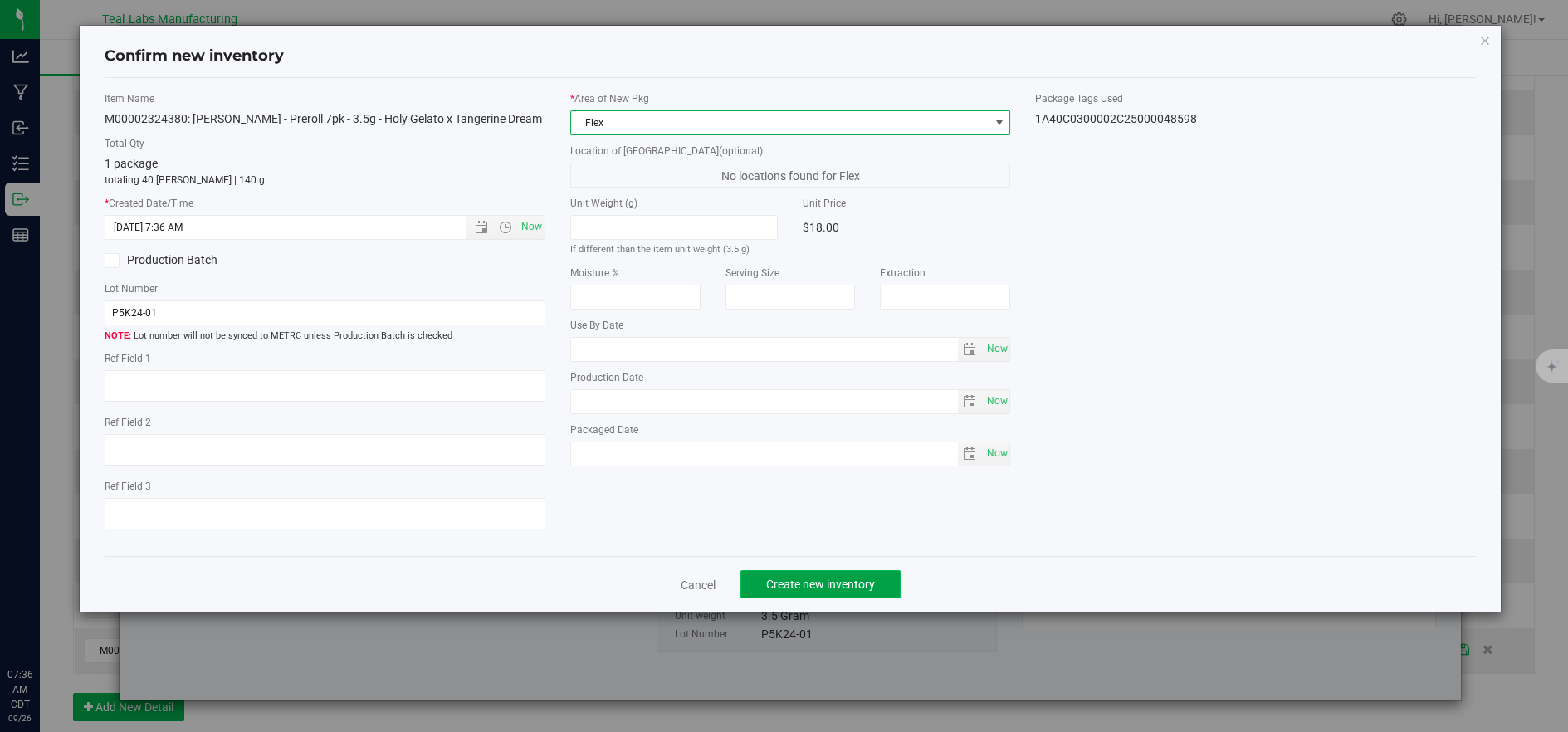
click at [829, 583] on span "Create new inventory" at bounding box center [820, 584] width 109 height 14
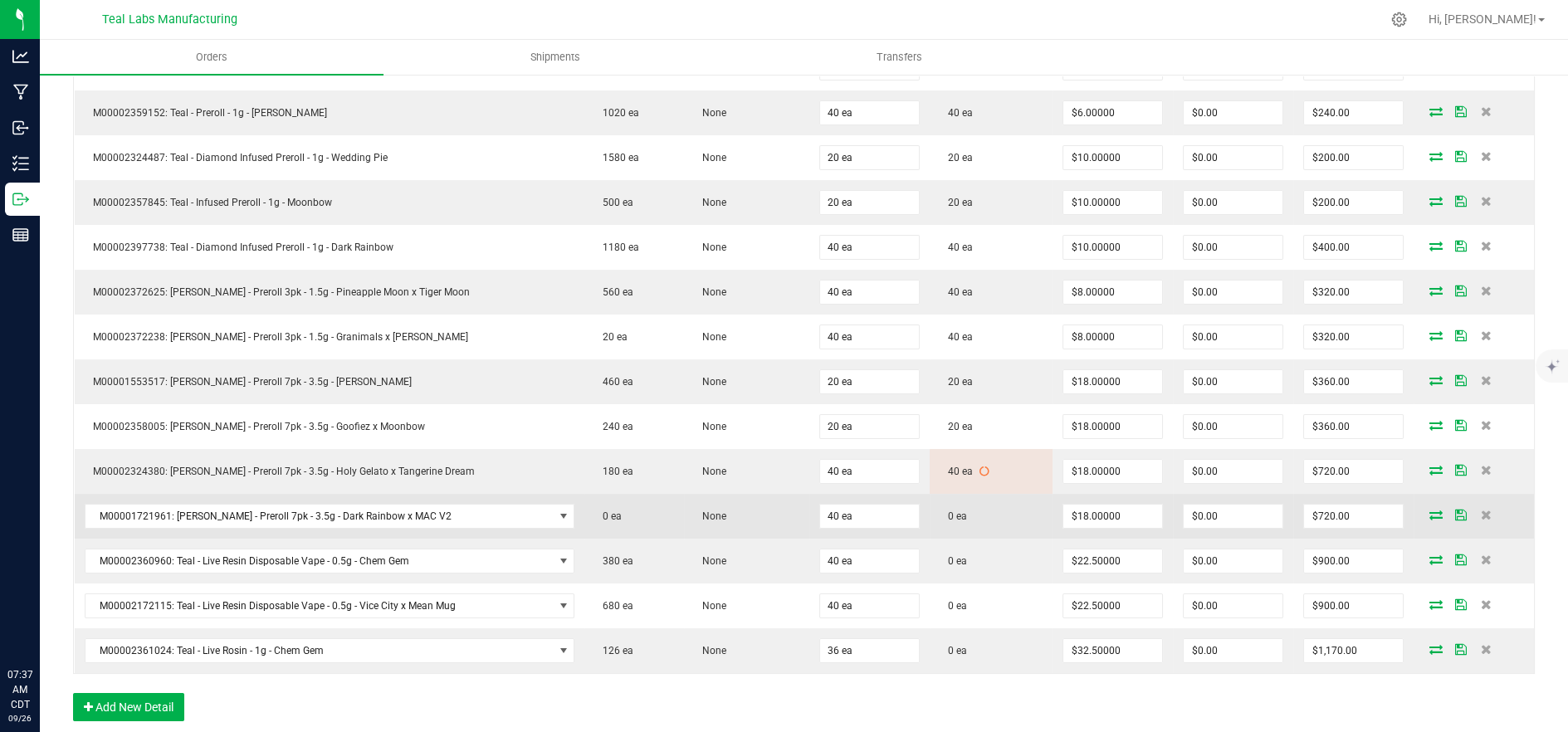
click at [1429, 512] on icon at bounding box center [1436, 514] width 14 height 10
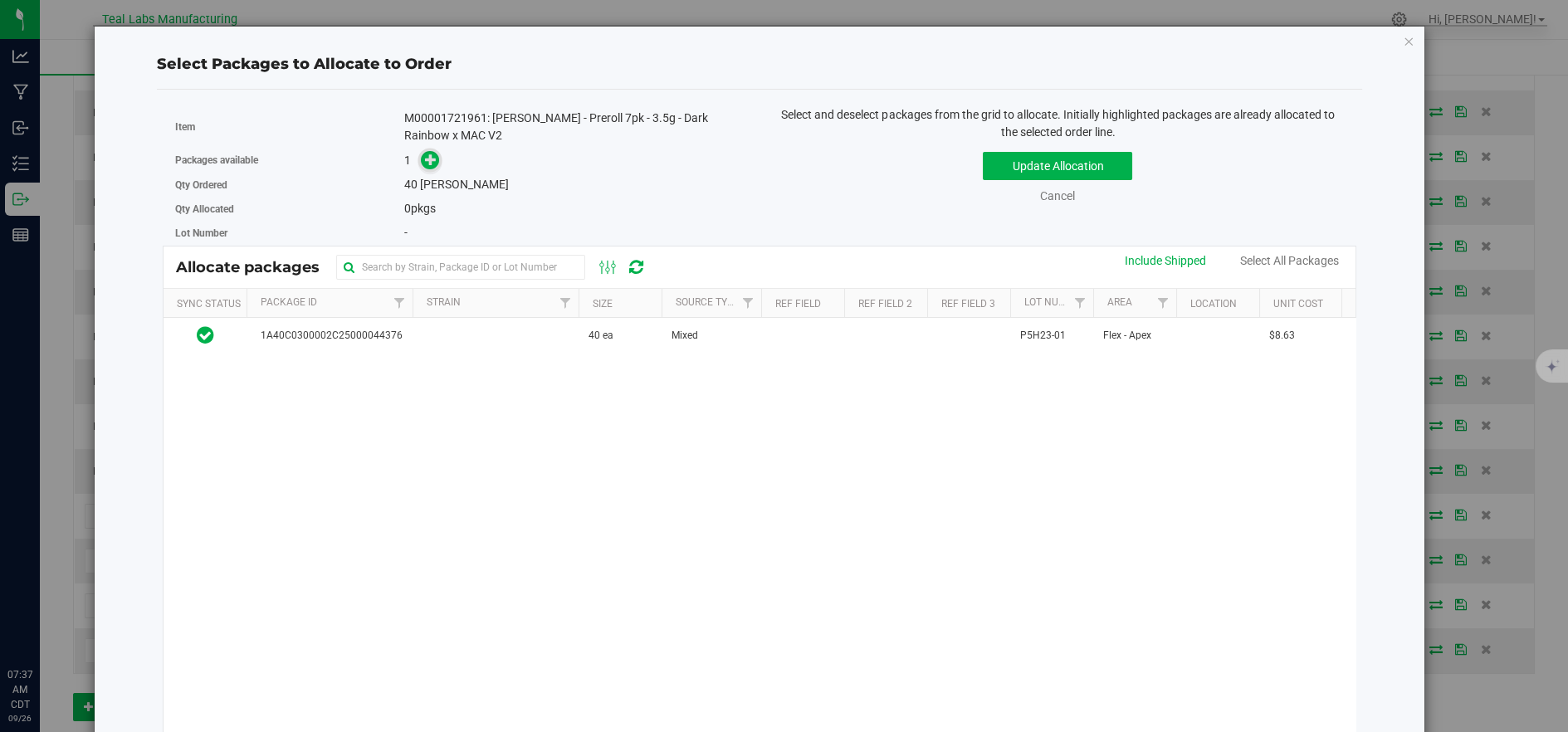
click at [425, 154] on icon at bounding box center [430, 159] width 12 height 12
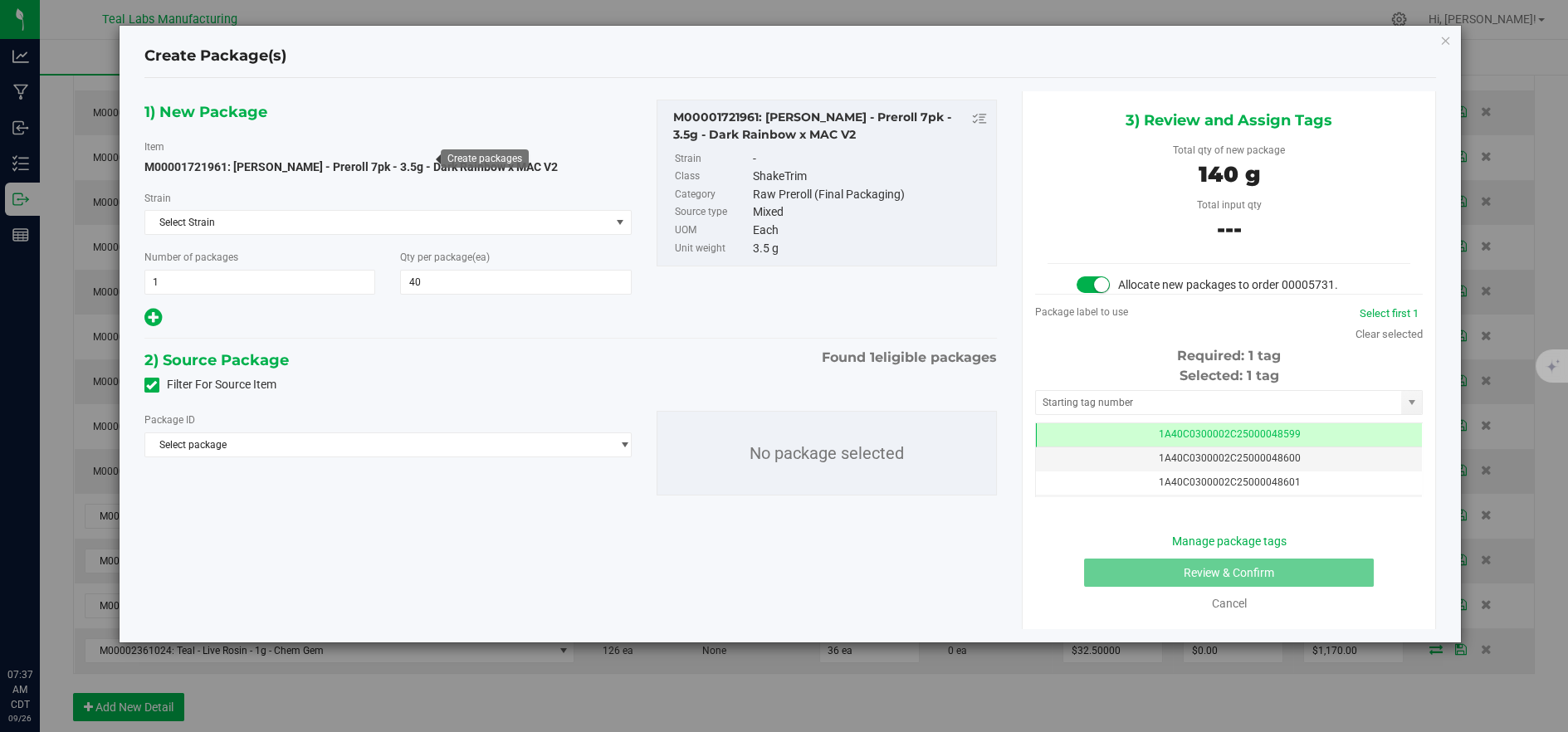
click at [471, 423] on div "Package ID" at bounding box center [388, 420] width 487 height 17
click at [470, 443] on span "Select package" at bounding box center [378, 445] width 465 height 23
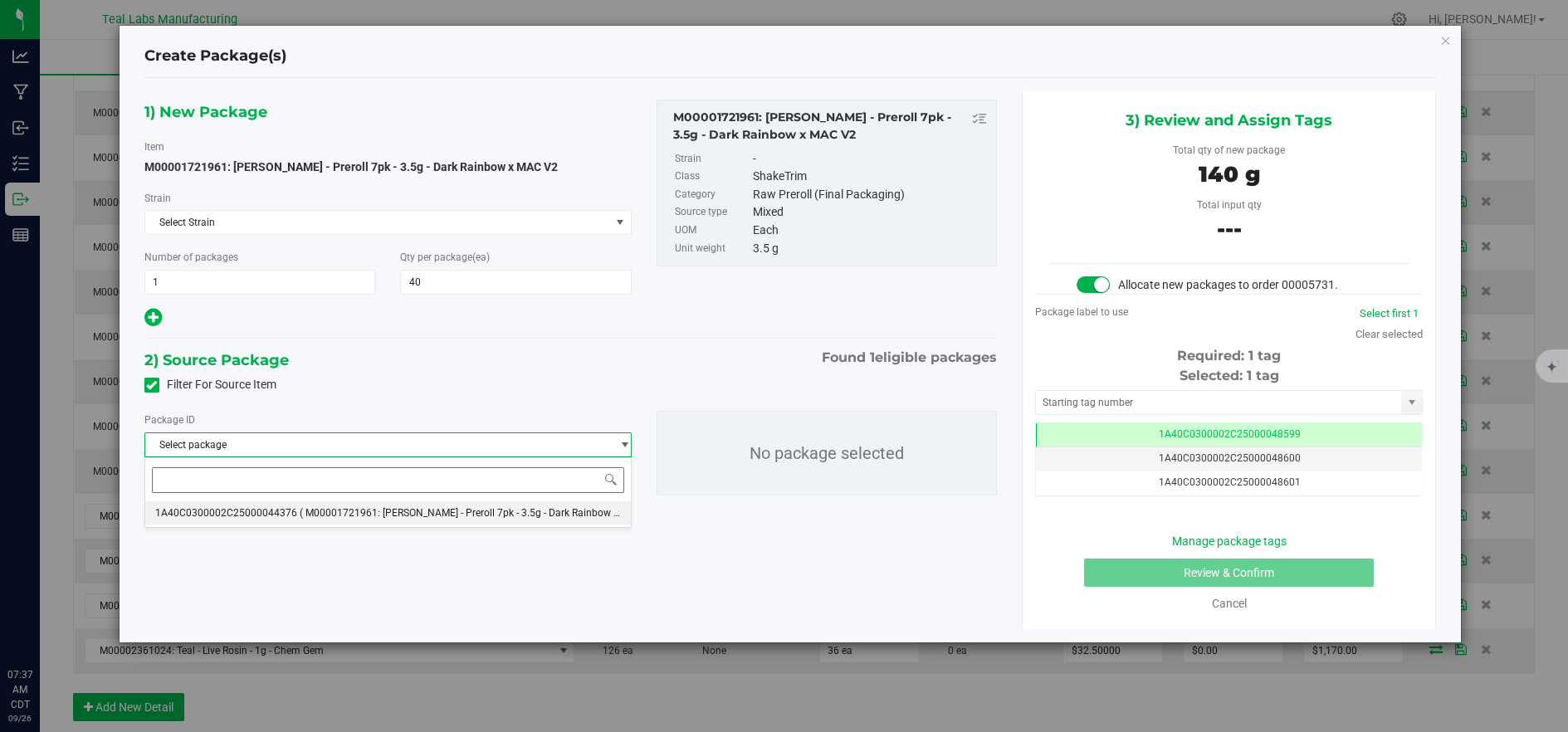
click at [489, 519] on li "1A40C0300002C25000044376 ( M00001721961: Kusch - Preroll 7pk - 3.5g - Dark Rain…" at bounding box center [388, 512] width 485 height 23
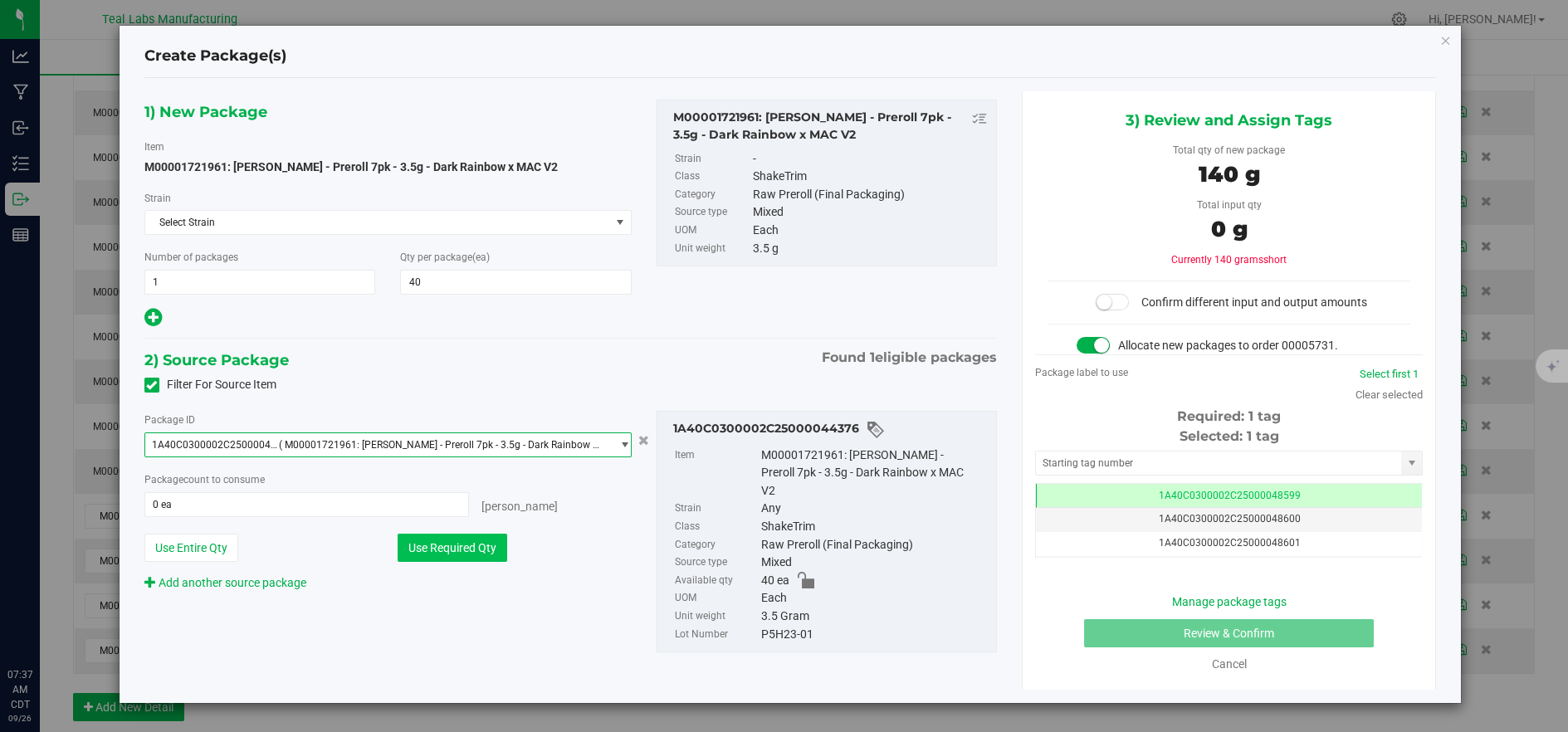
click at [488, 539] on button "Use Required Qty" at bounding box center [453, 547] width 110 height 28
type input "40 ea"
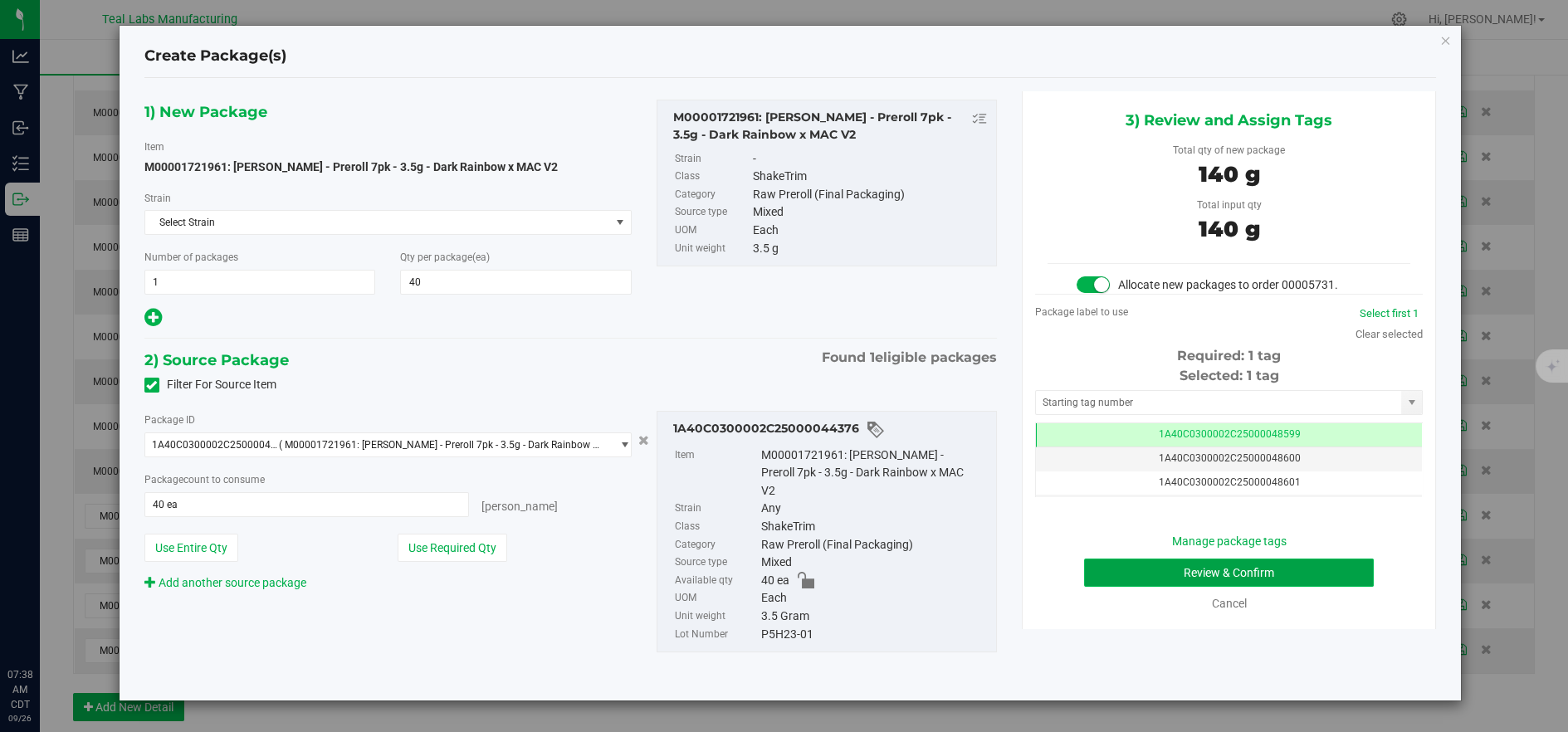
click at [1114, 572] on button "Review & Confirm" at bounding box center [1228, 572] width 289 height 28
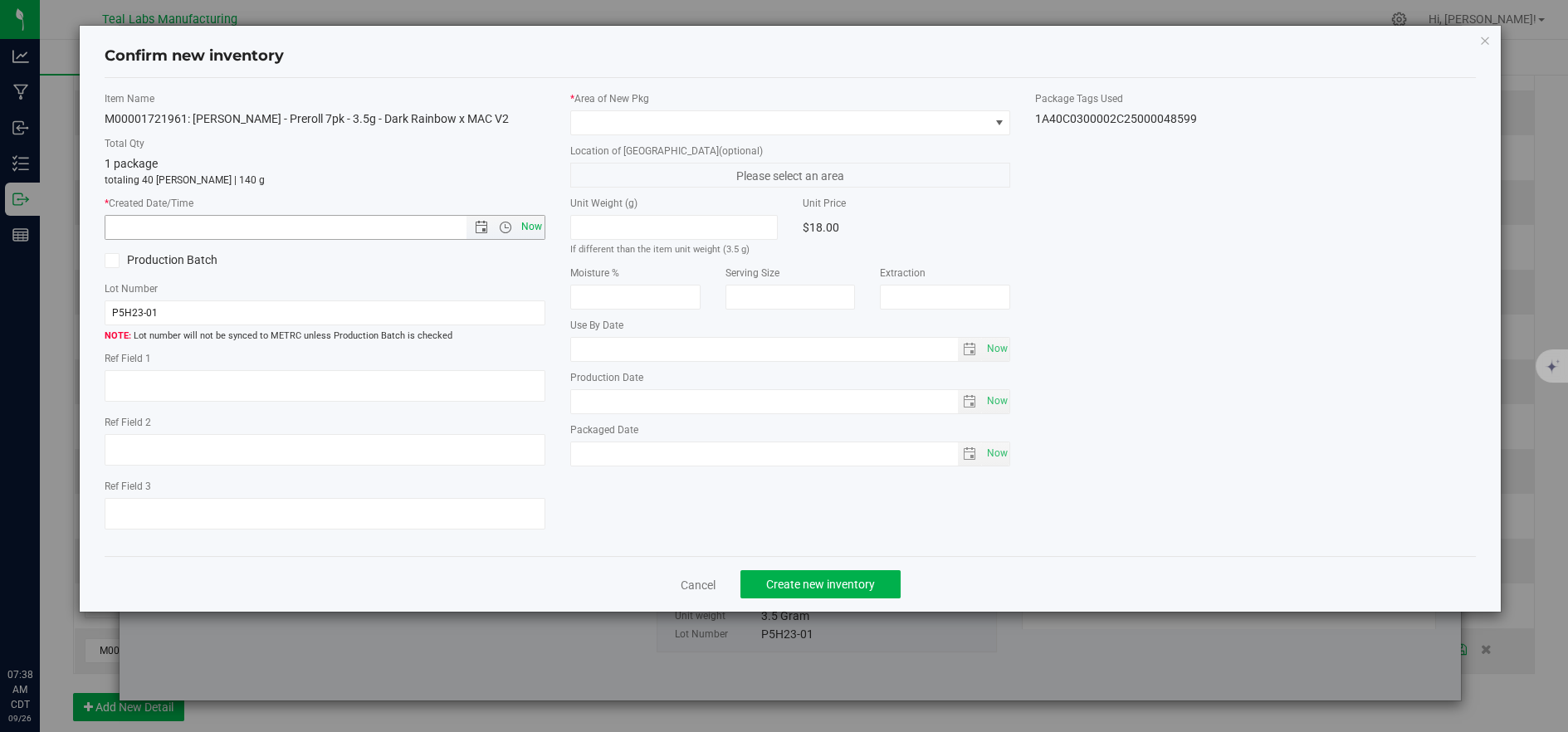
click at [528, 220] on span "Now" at bounding box center [531, 227] width 28 height 24
type input "9/26/2025 7:38 AM"
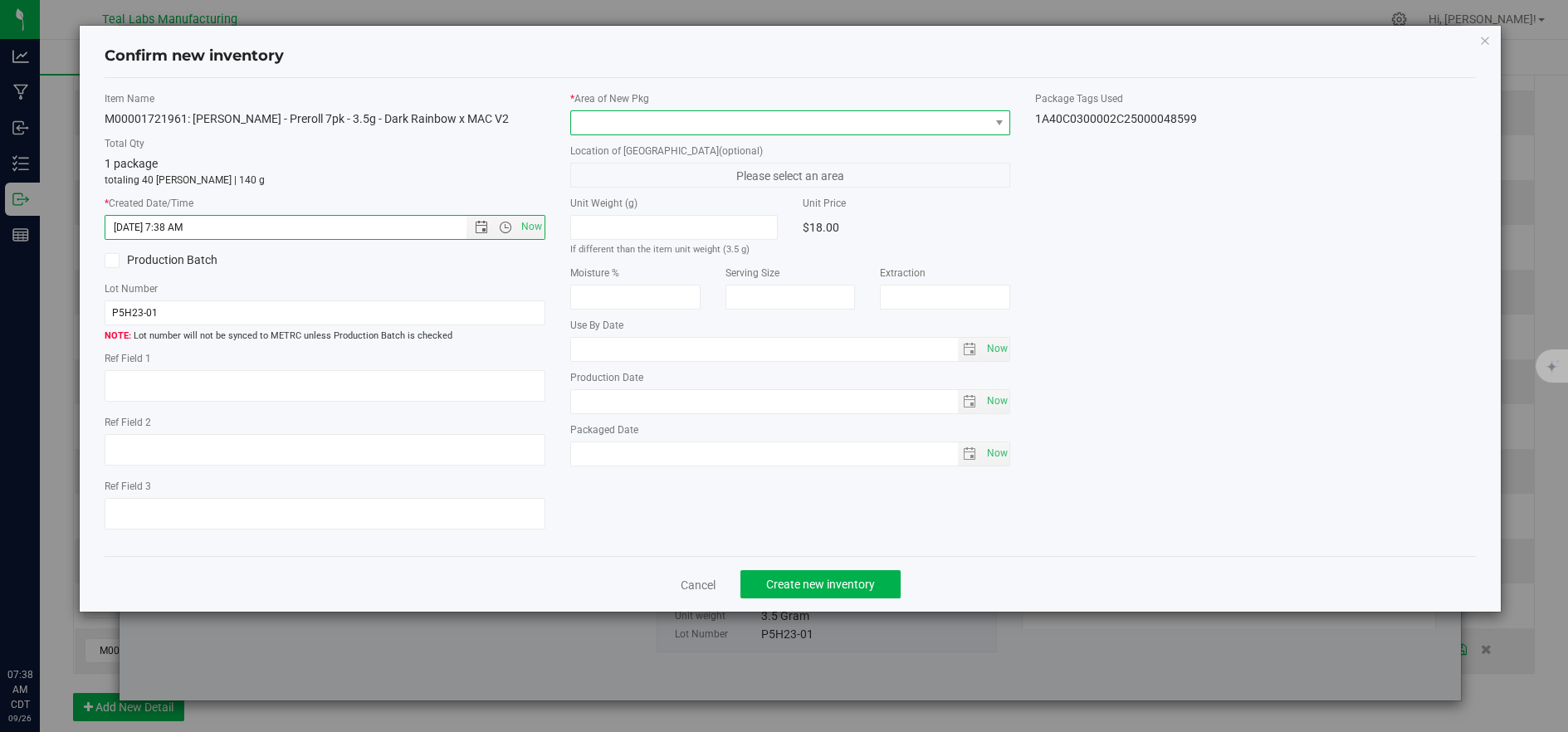
click at [702, 130] on span at bounding box center [780, 122] width 418 height 23
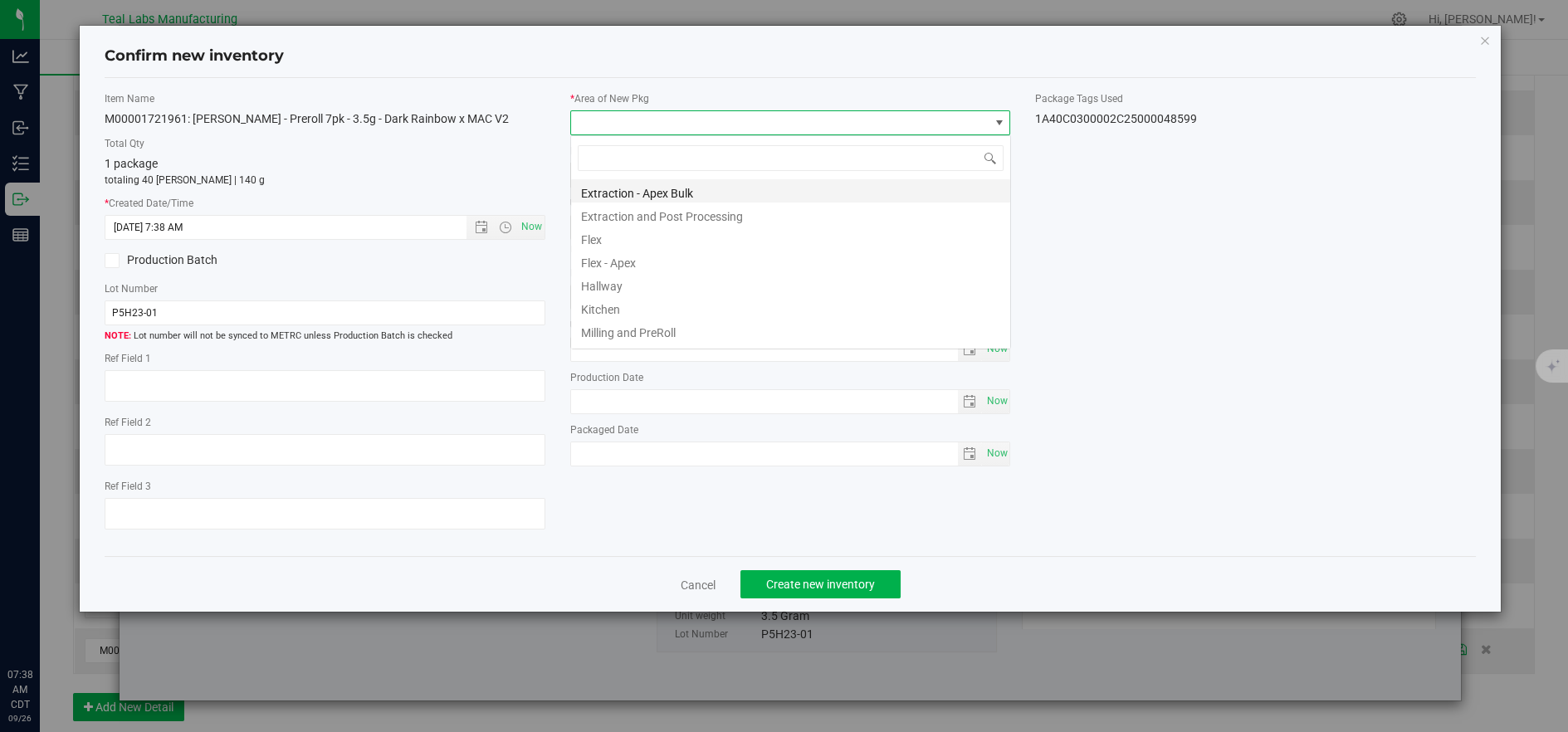
scroll to position [25, 439]
click at [626, 242] on li "Flex" at bounding box center [790, 237] width 439 height 23
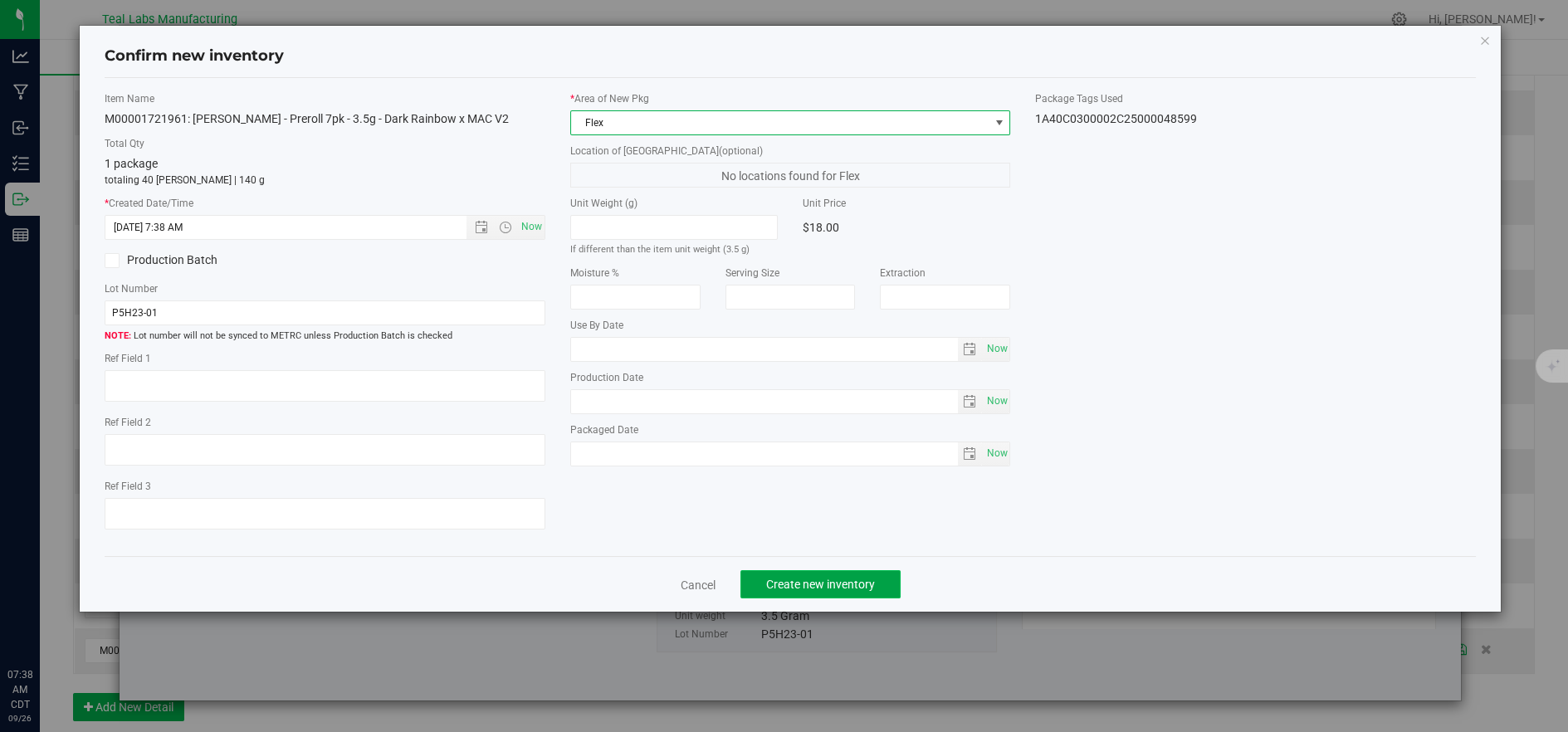
click at [815, 581] on span "Create new inventory" at bounding box center [820, 584] width 109 height 14
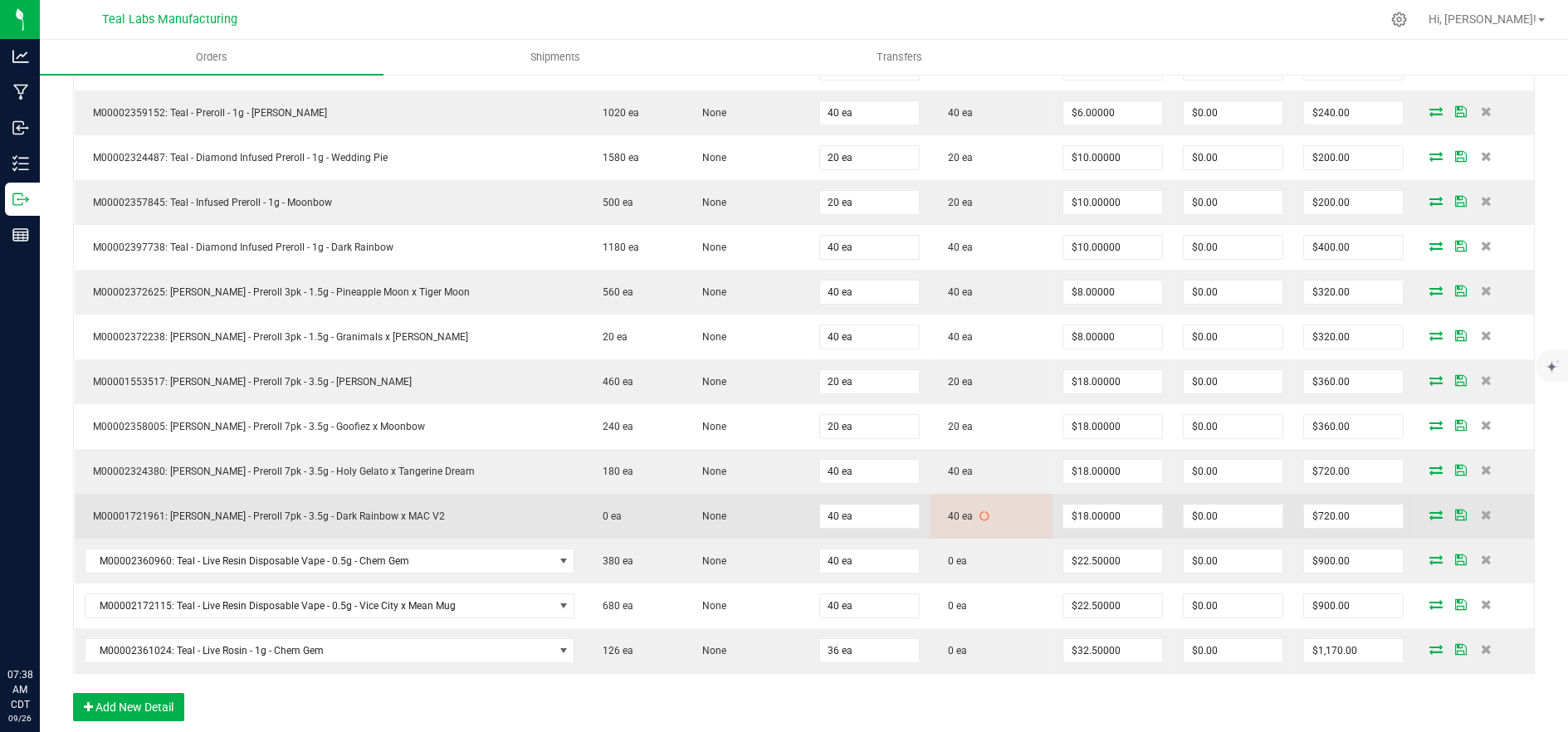
scroll to position [161, 0]
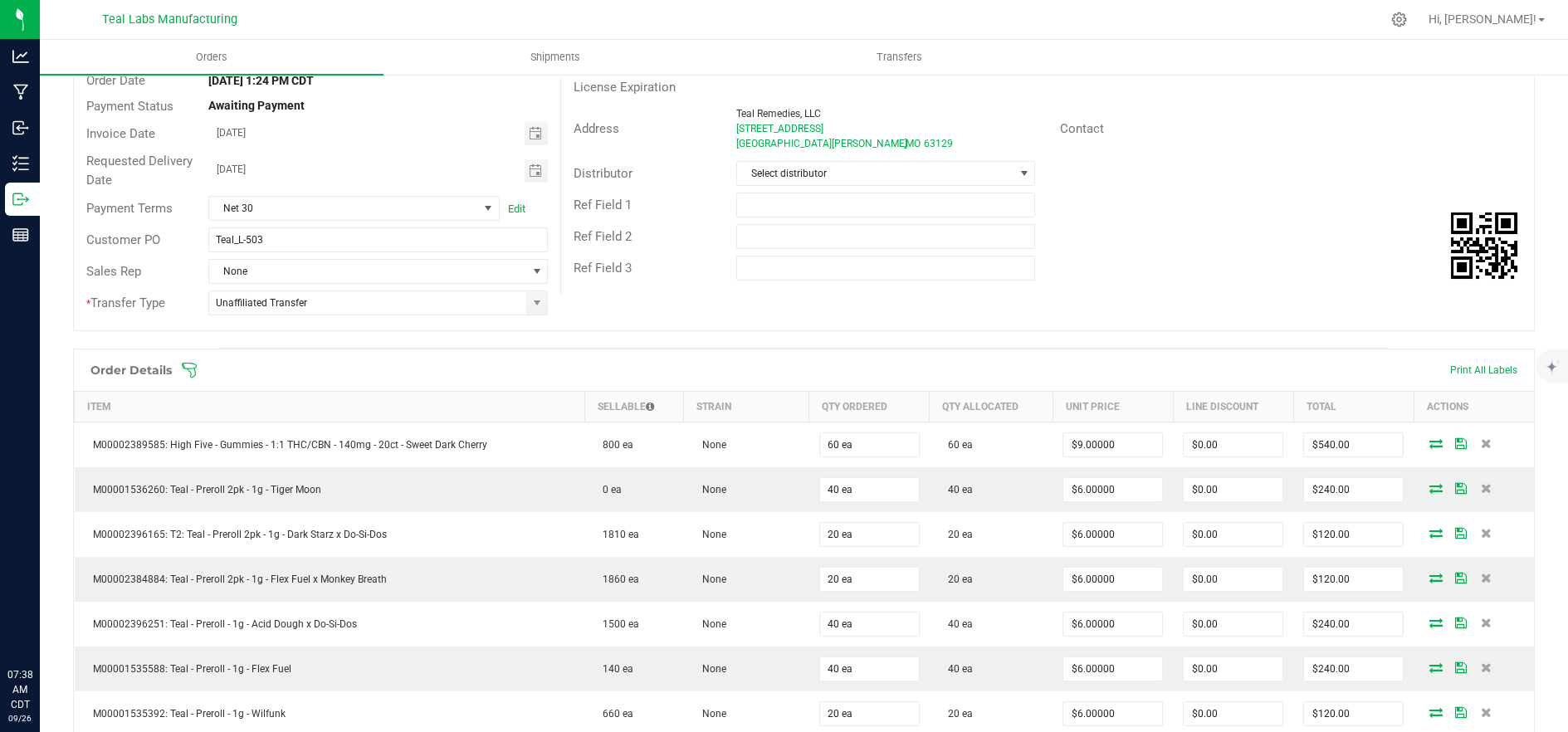
click at [190, 362] on icon at bounding box center [188, 369] width 16 height 16
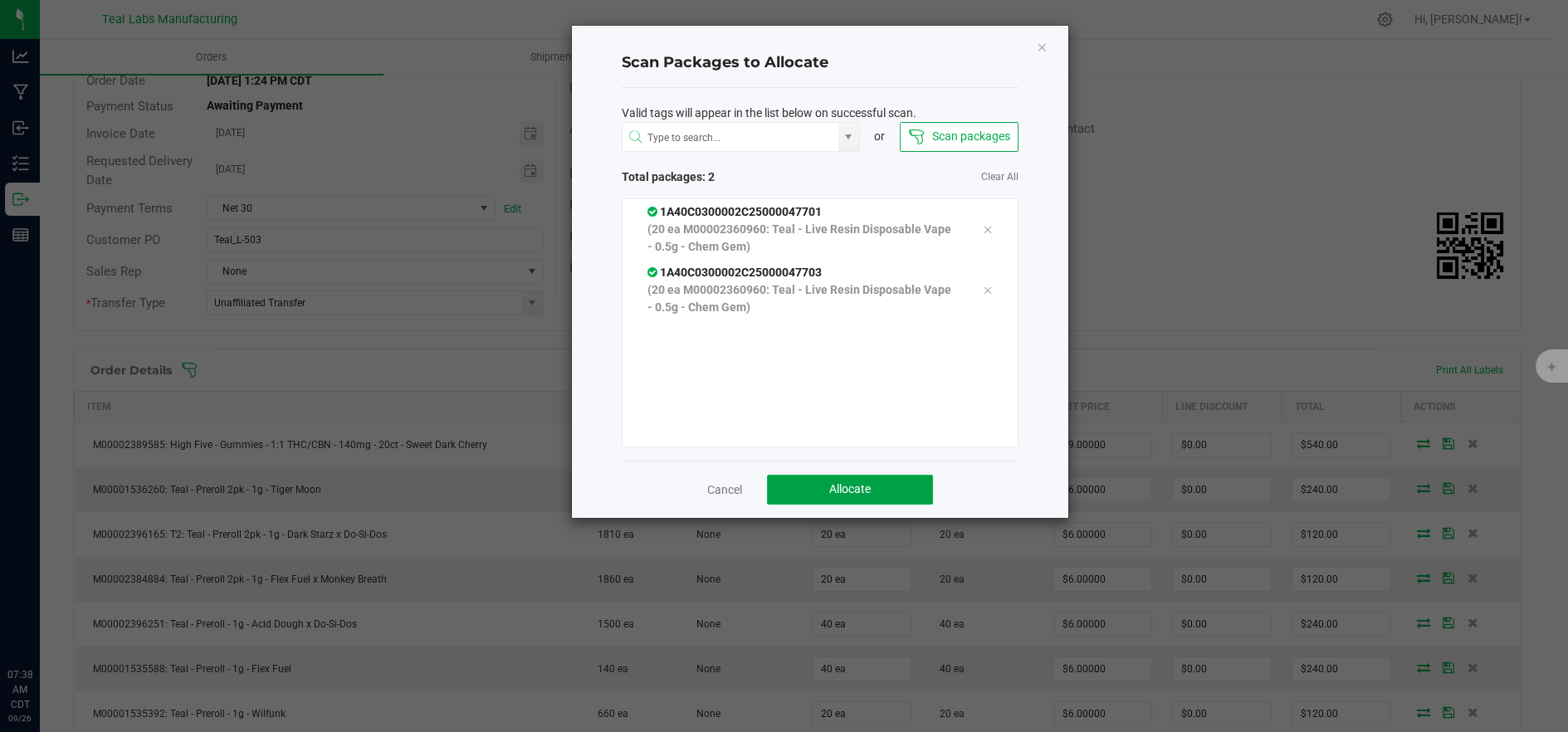
click at [908, 492] on button "Allocate" at bounding box center [850, 489] width 166 height 30
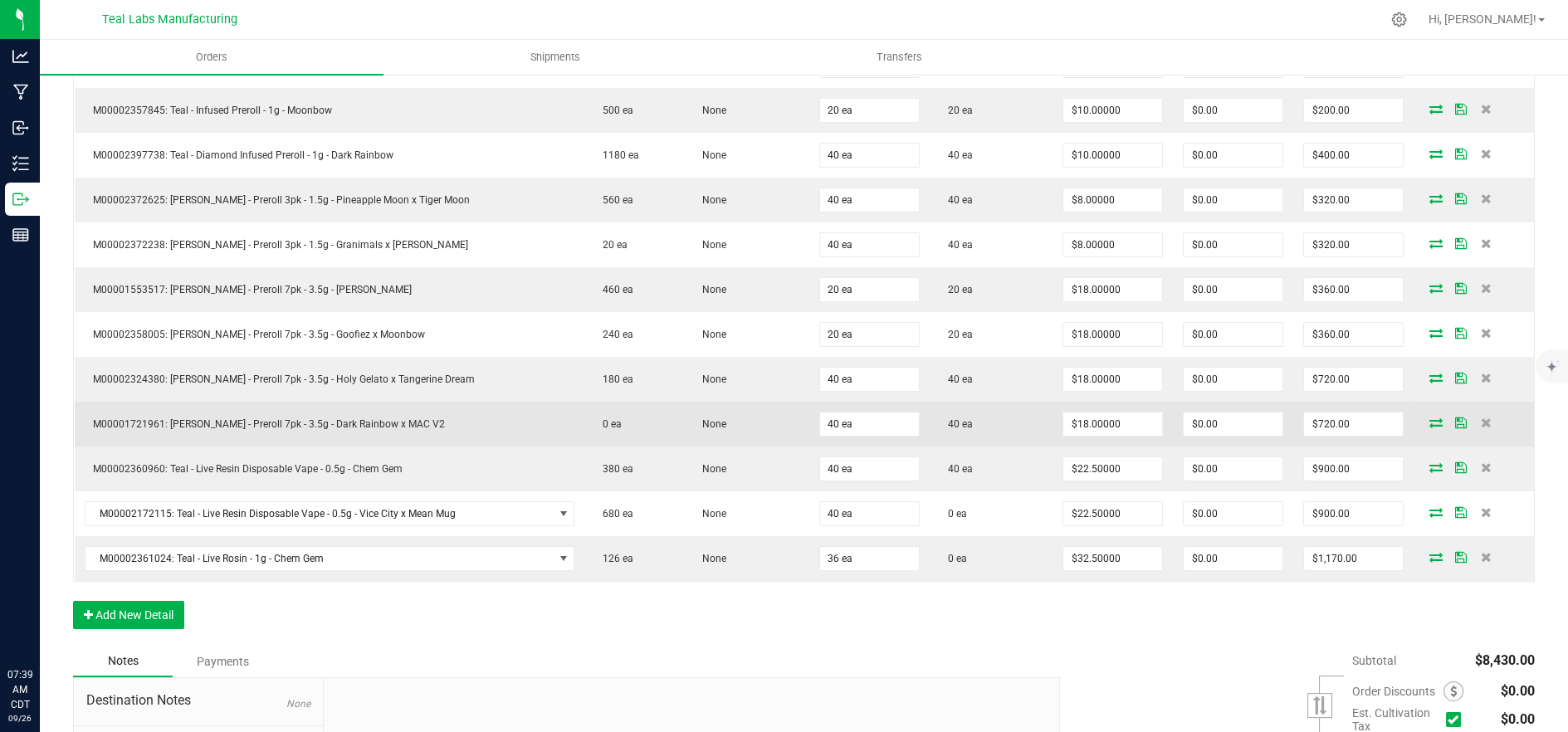
scroll to position [253, 0]
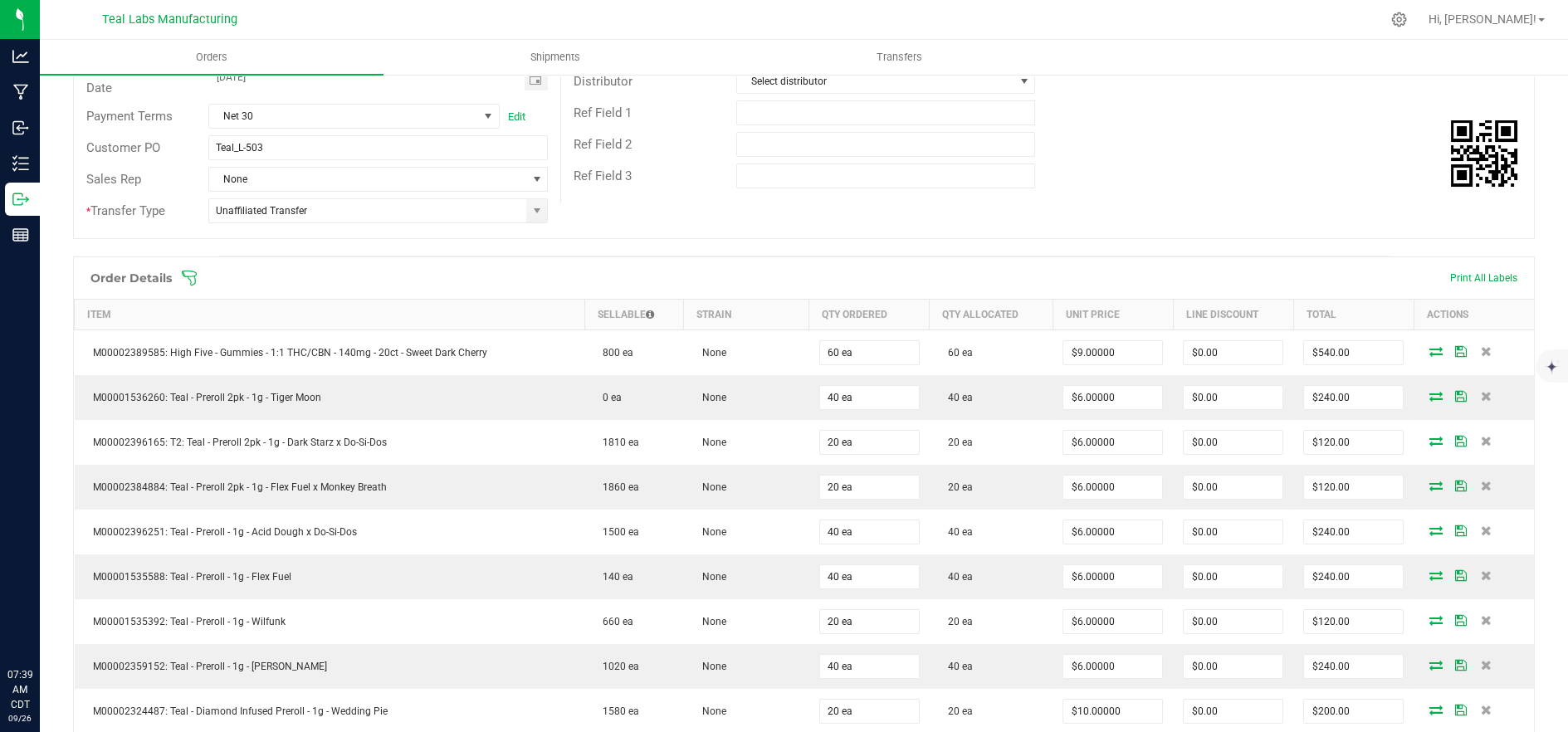
click at [193, 277] on icon at bounding box center [188, 278] width 16 height 16
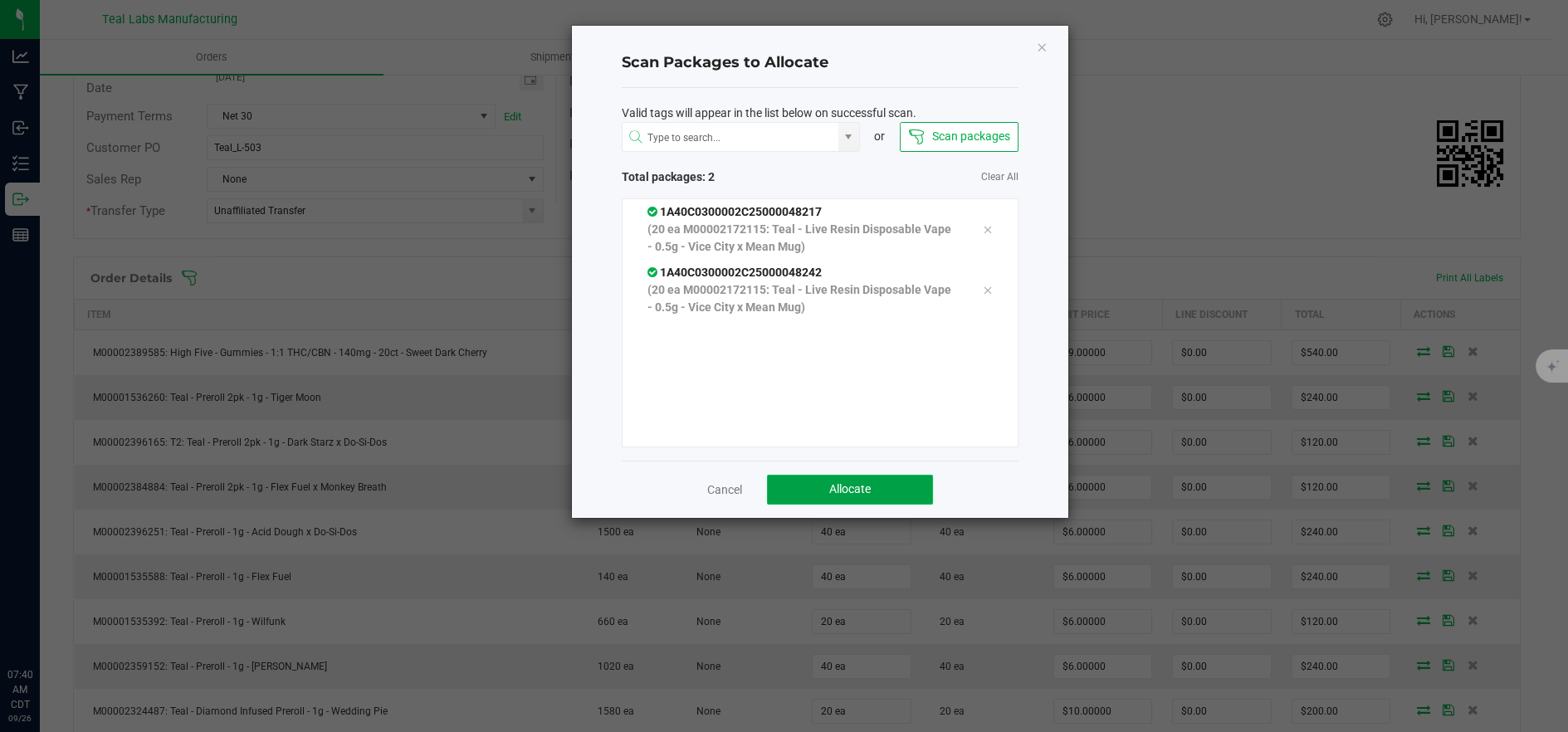
click at [860, 485] on span "Allocate" at bounding box center [849, 489] width 41 height 14
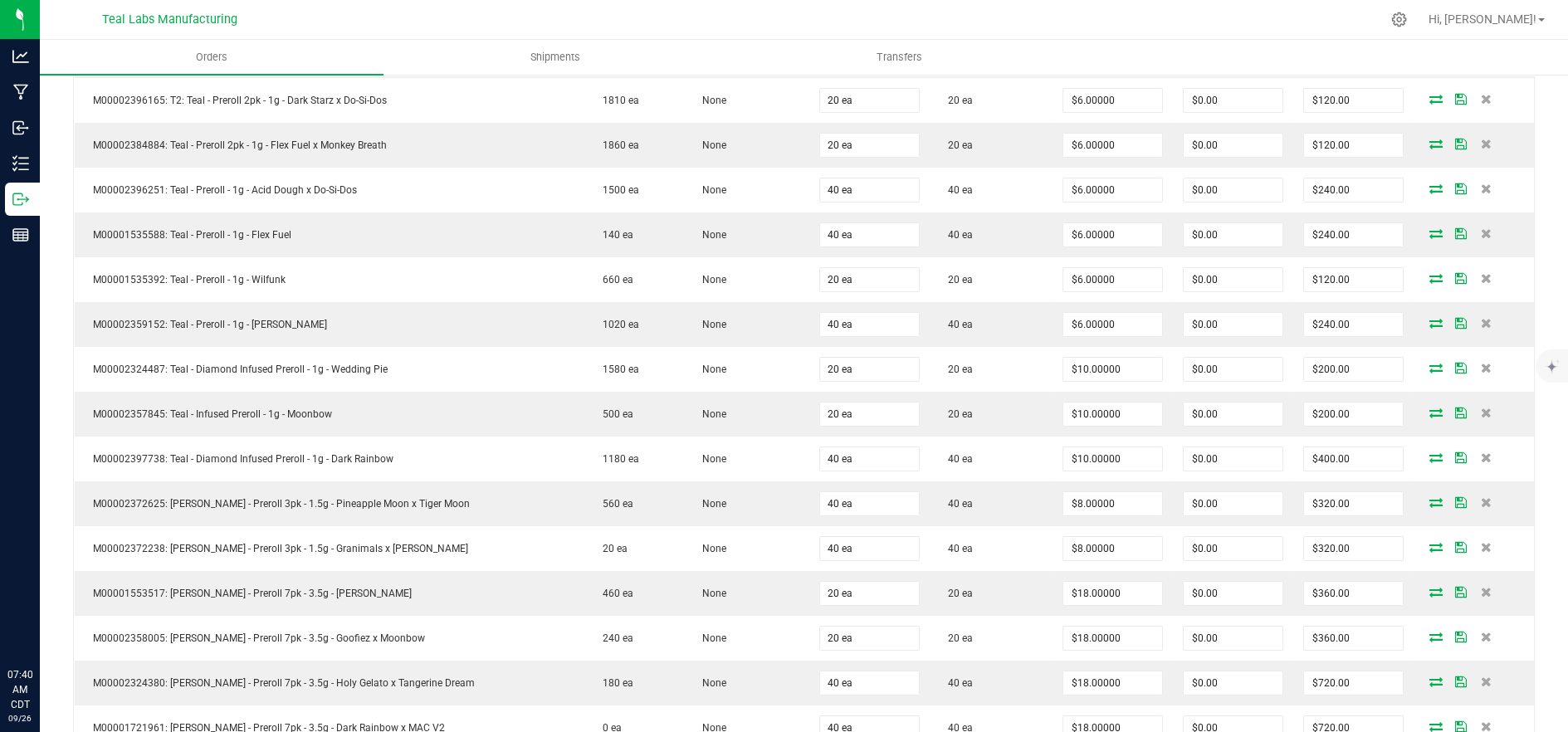
scroll to position [345, 0]
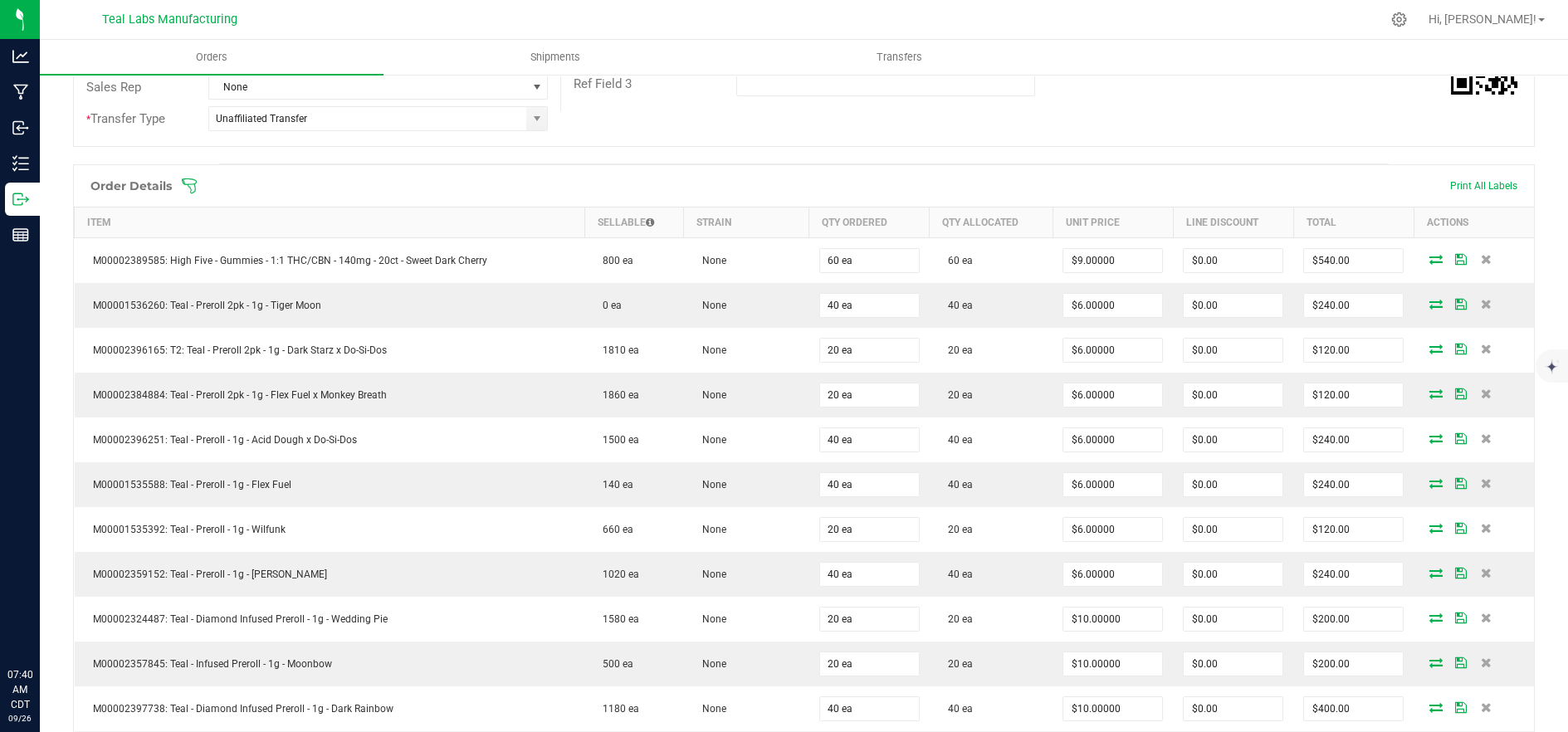
click at [191, 186] on icon at bounding box center [188, 185] width 16 height 16
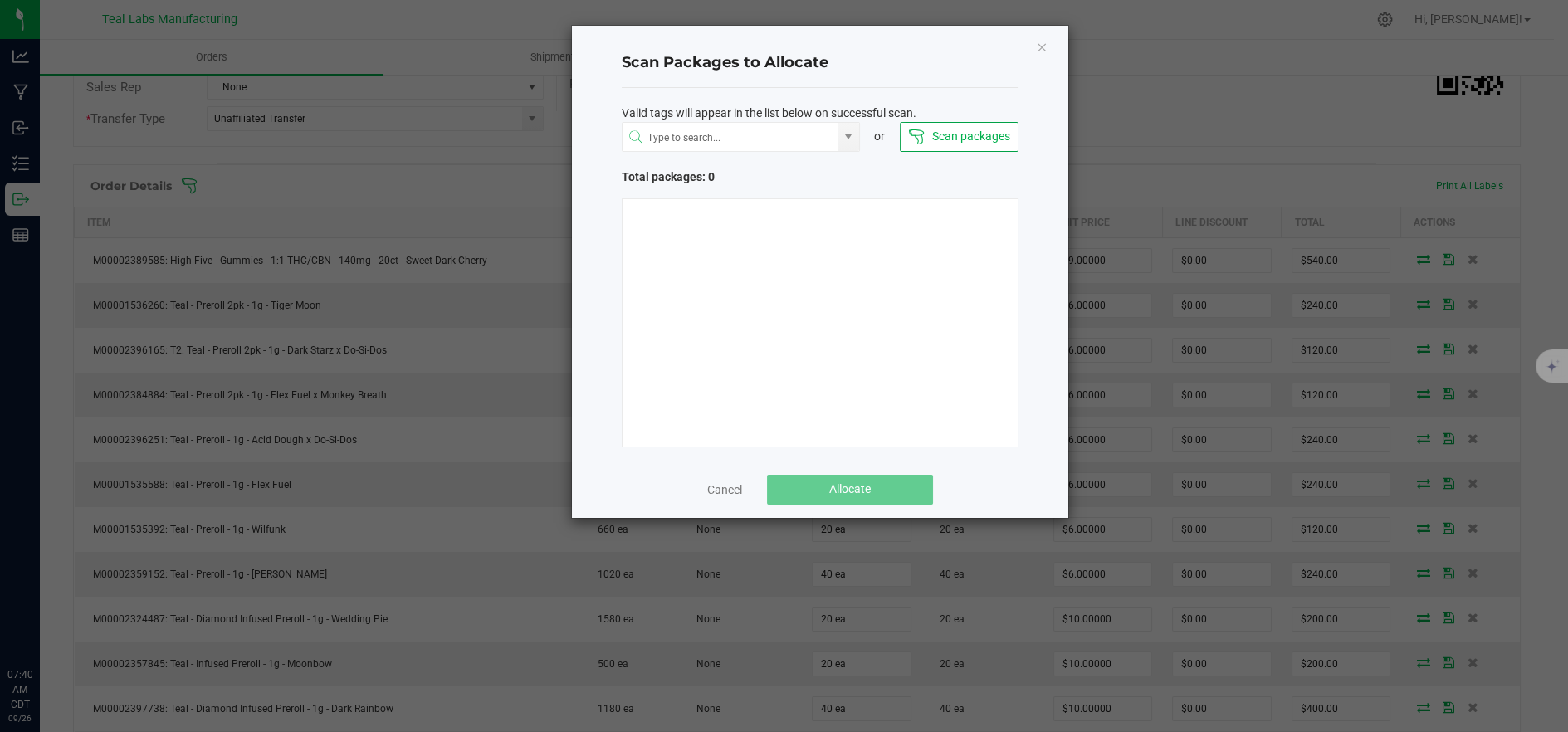
click at [947, 139] on button "Scan packages" at bounding box center [958, 136] width 119 height 30
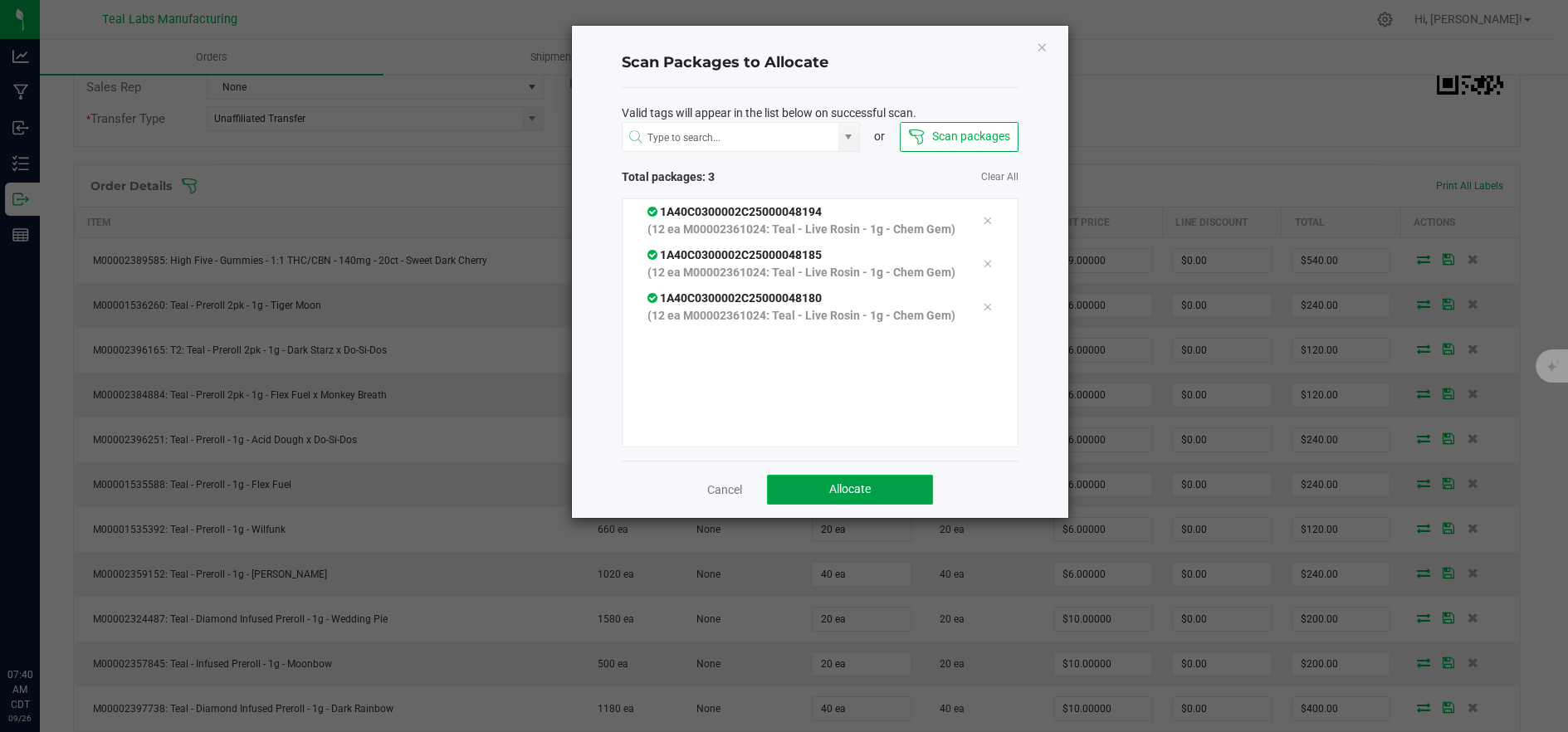
click at [852, 489] on span "Allocate" at bounding box center [849, 489] width 41 height 14
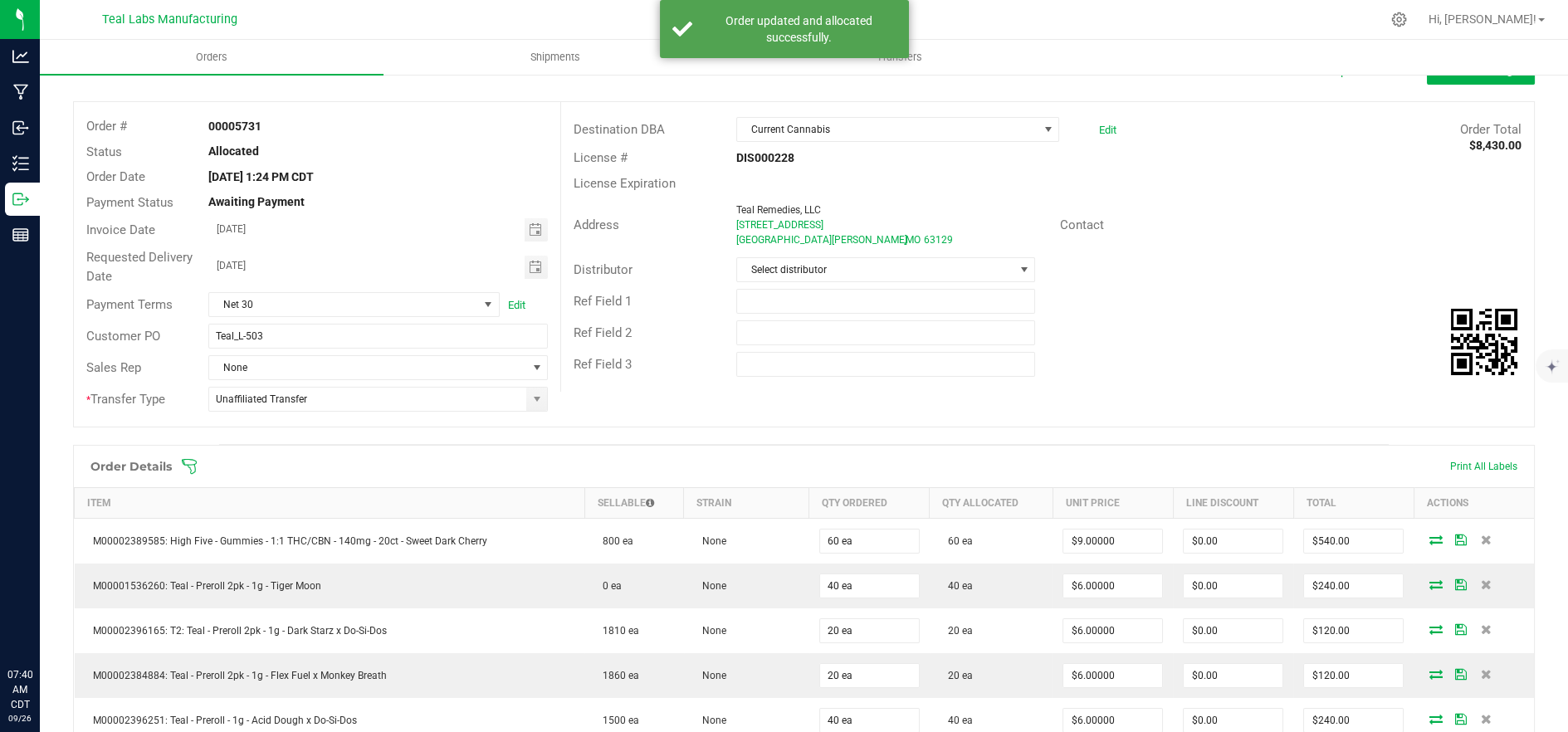
scroll to position [0, 0]
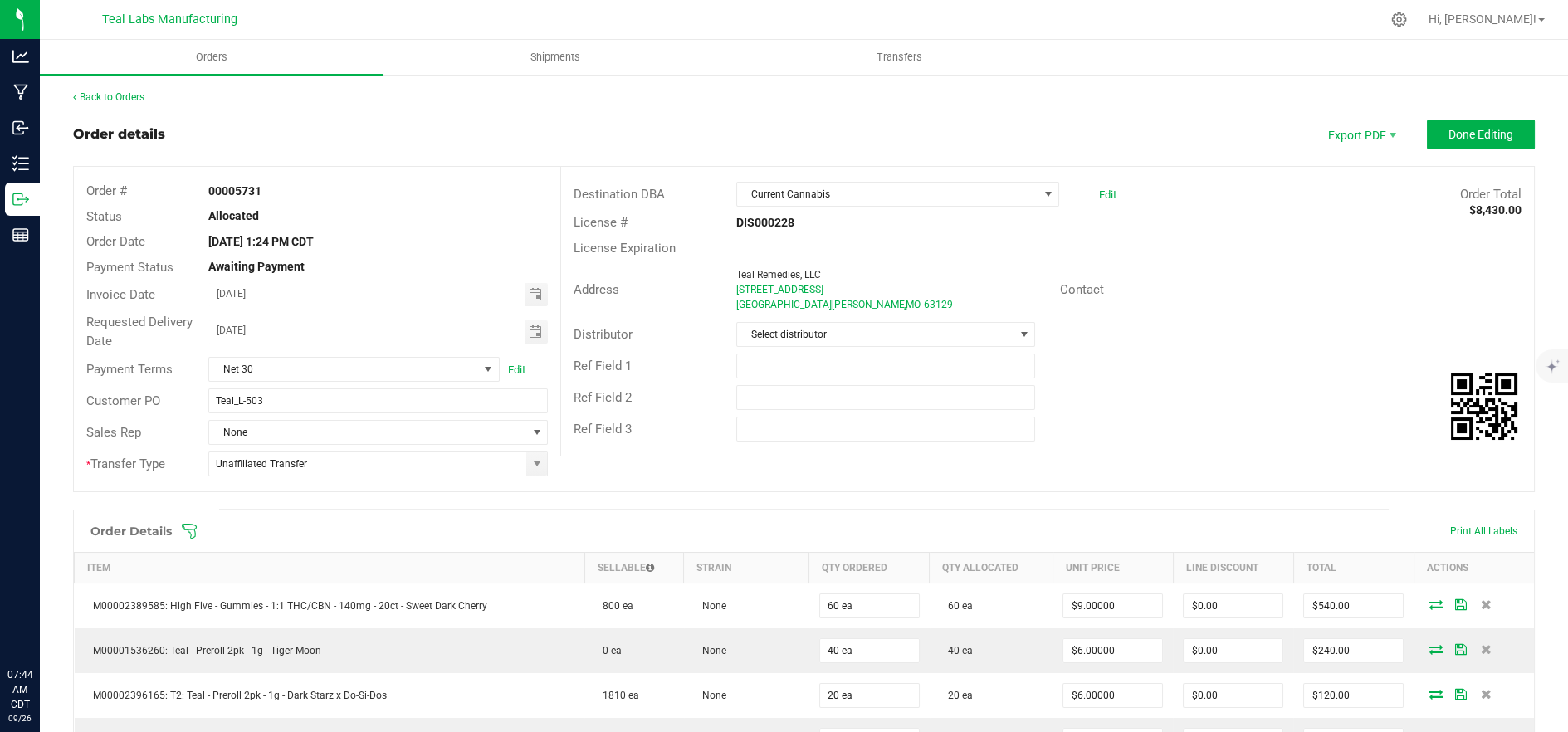
click at [1488, 127] on span "Done Editing" at bounding box center [1480, 134] width 65 height 14
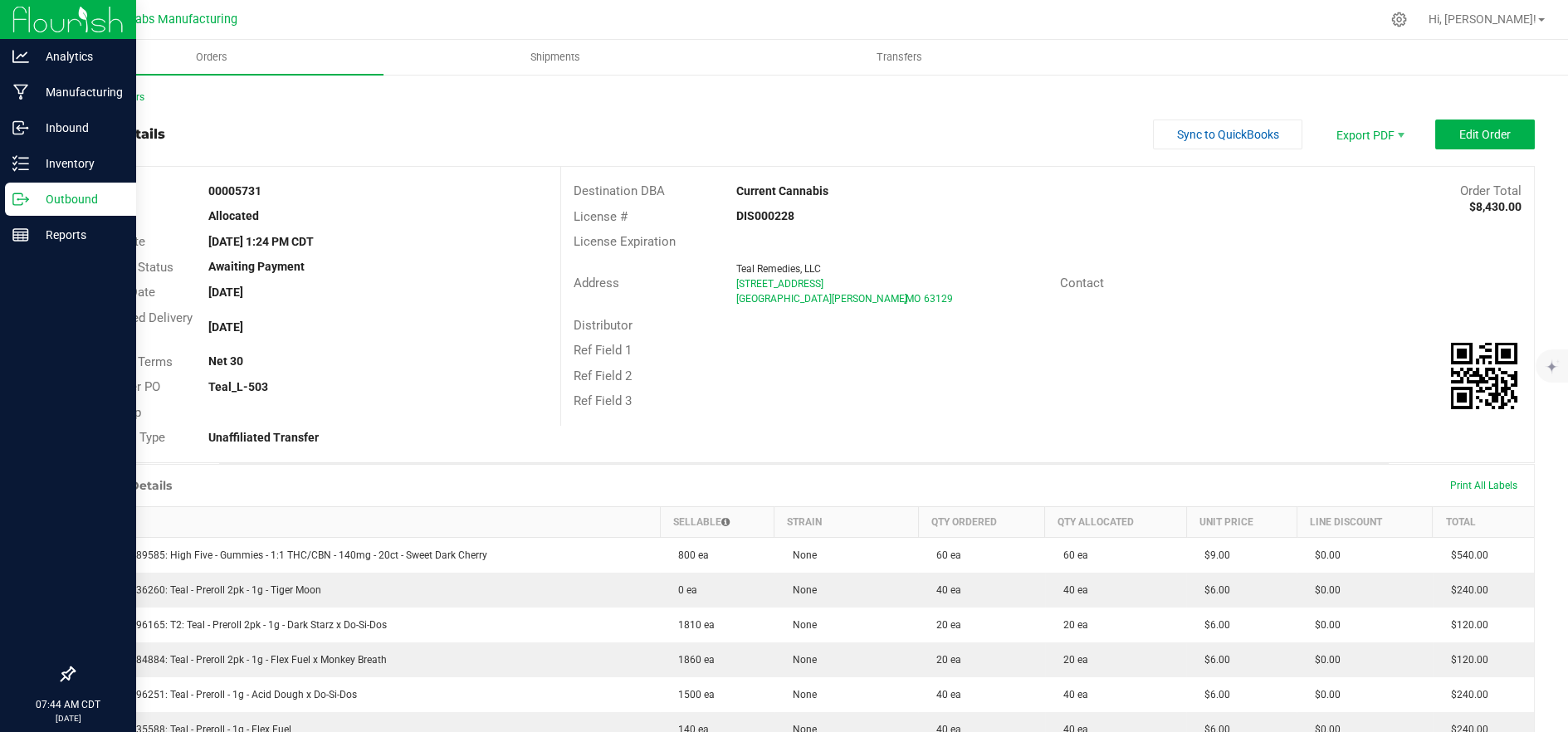
drag, startPoint x: 37, startPoint y: 201, endPoint x: 81, endPoint y: 199, distance: 44.0
click at [37, 200] on p "Outbound" at bounding box center [78, 199] width 99 height 20
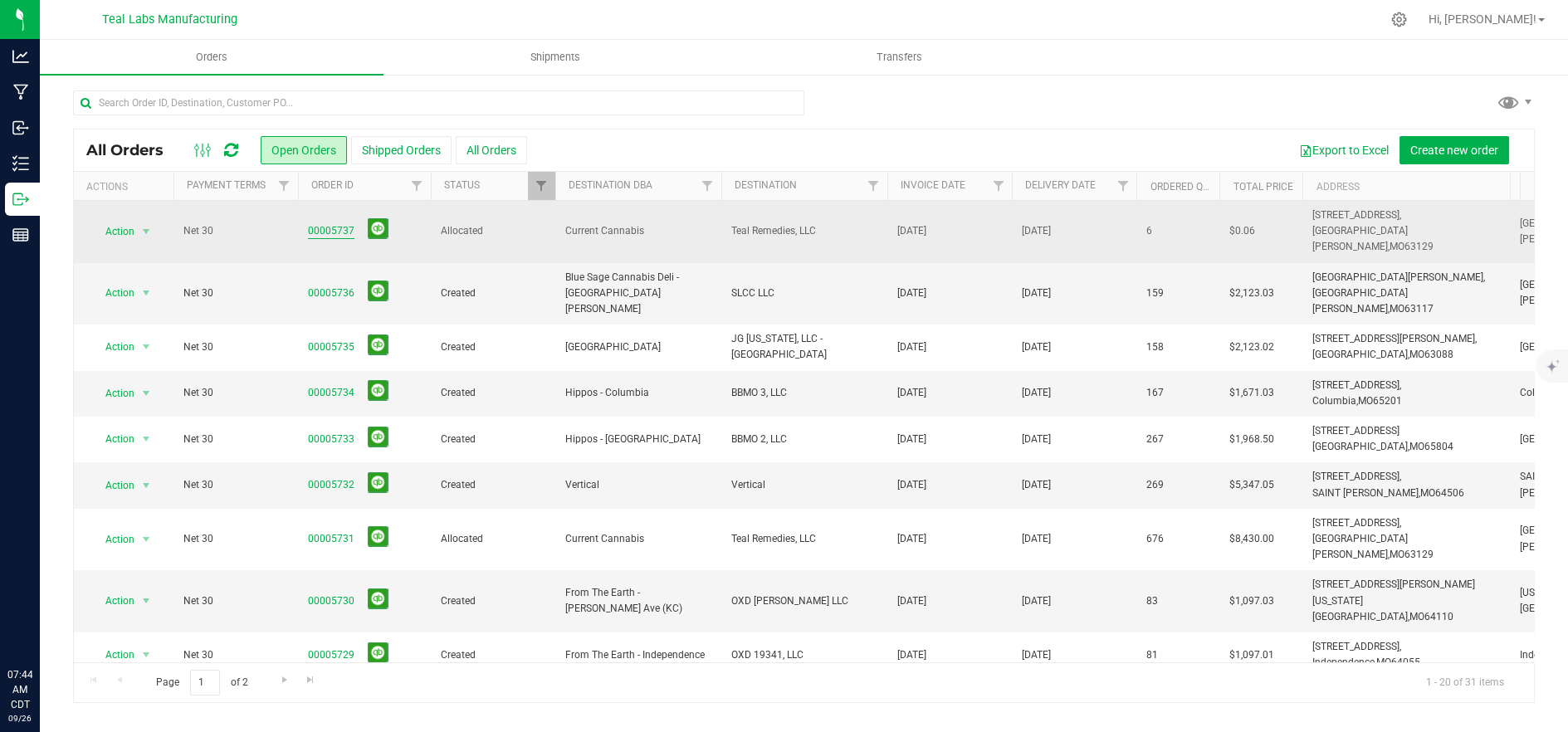
click at [329, 223] on link "00005737" at bounding box center [331, 230] width 46 height 15
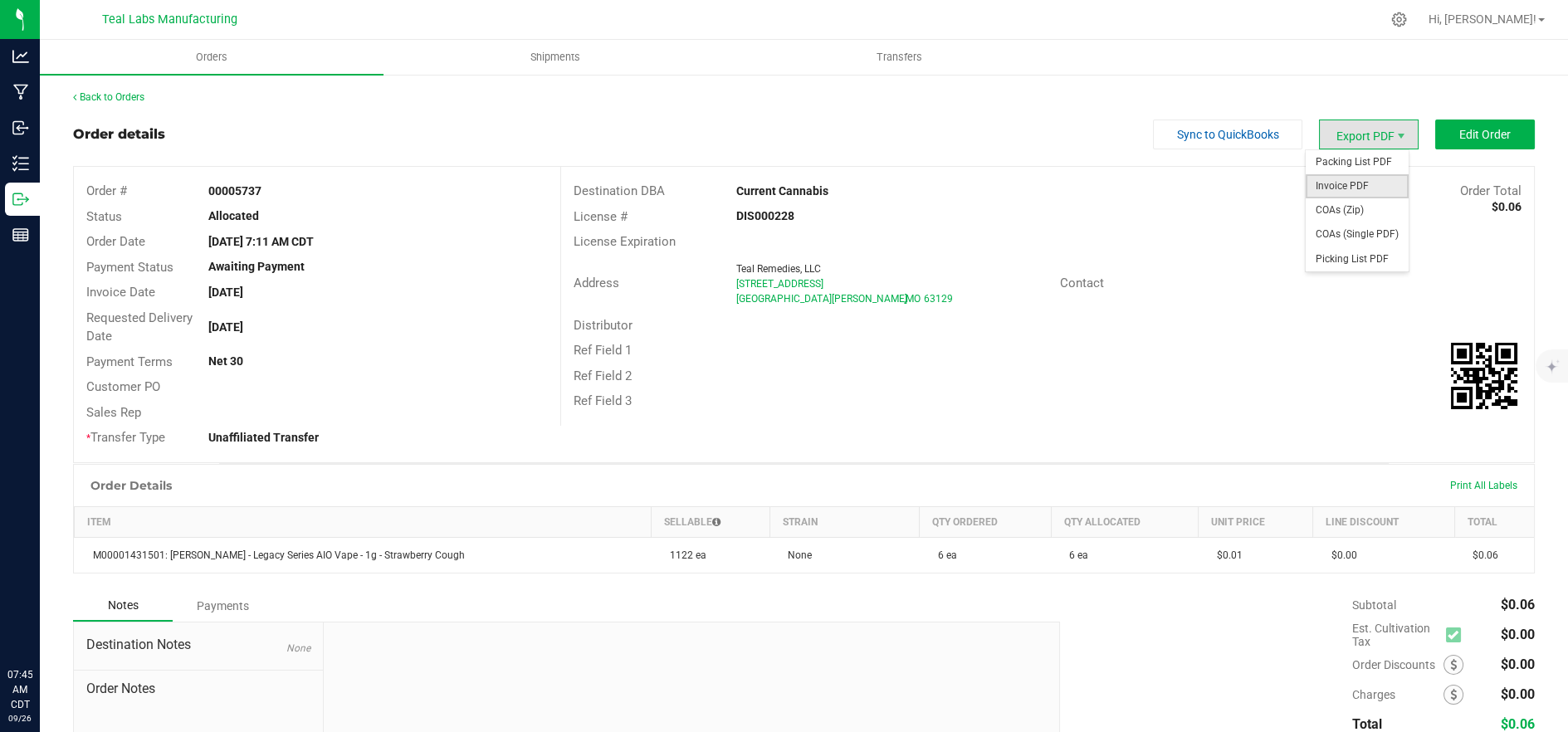
click at [1348, 185] on span "Invoice PDF" at bounding box center [1357, 186] width 103 height 24
click at [1449, 142] on button "Edit Order" at bounding box center [1484, 134] width 99 height 30
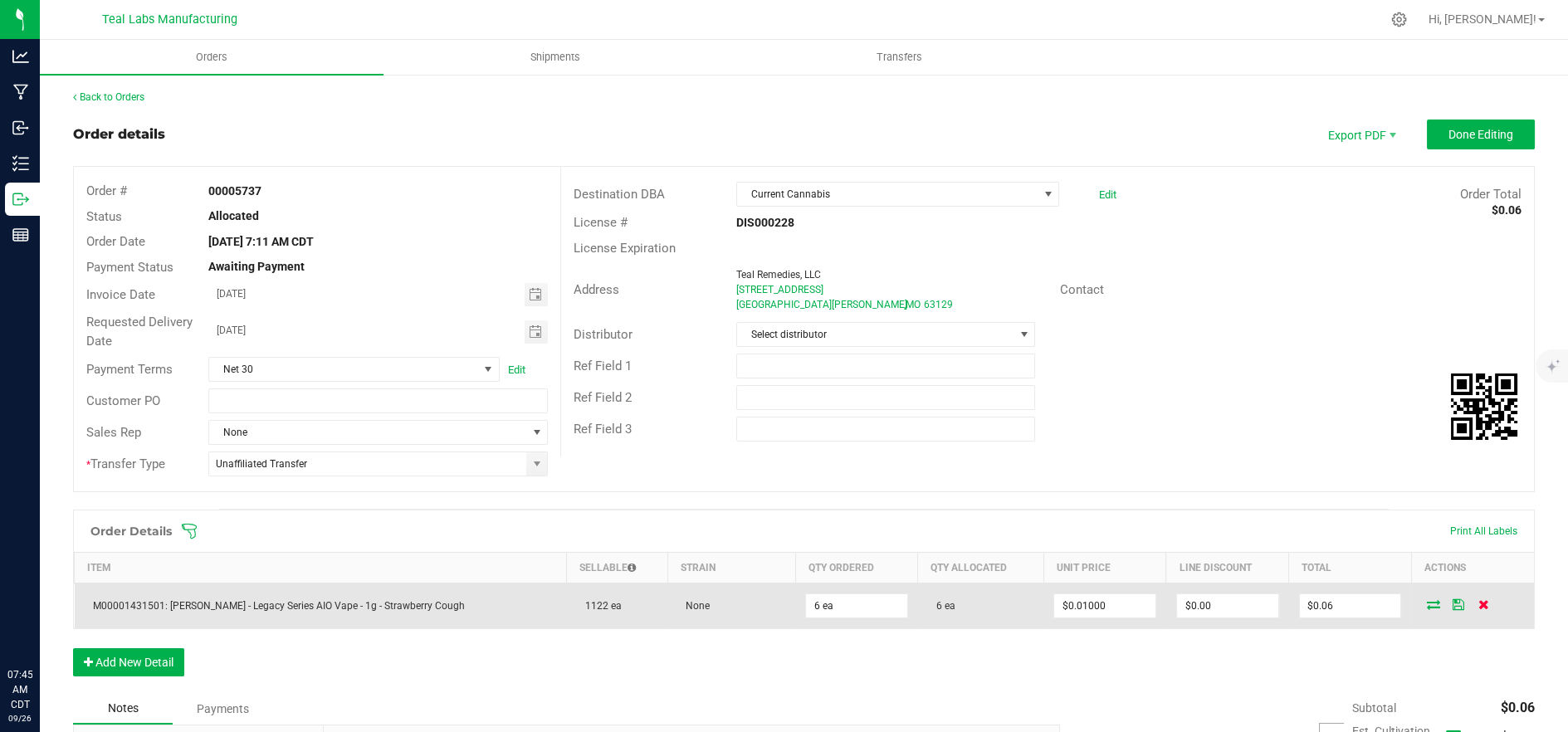
click at [1478, 602] on icon at bounding box center [1483, 604] width 11 height 10
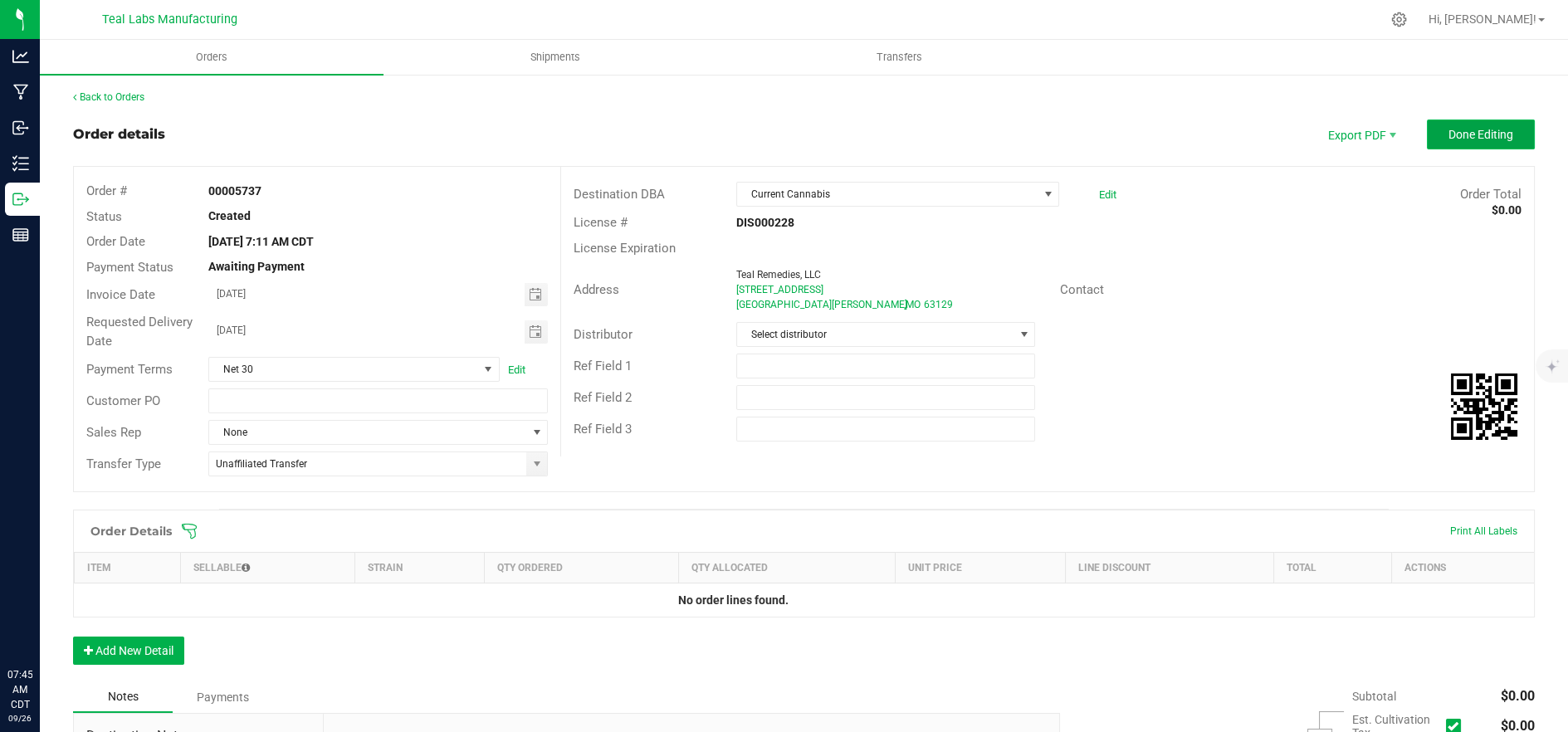
click at [1500, 125] on button "Done Editing" at bounding box center [1480, 134] width 108 height 30
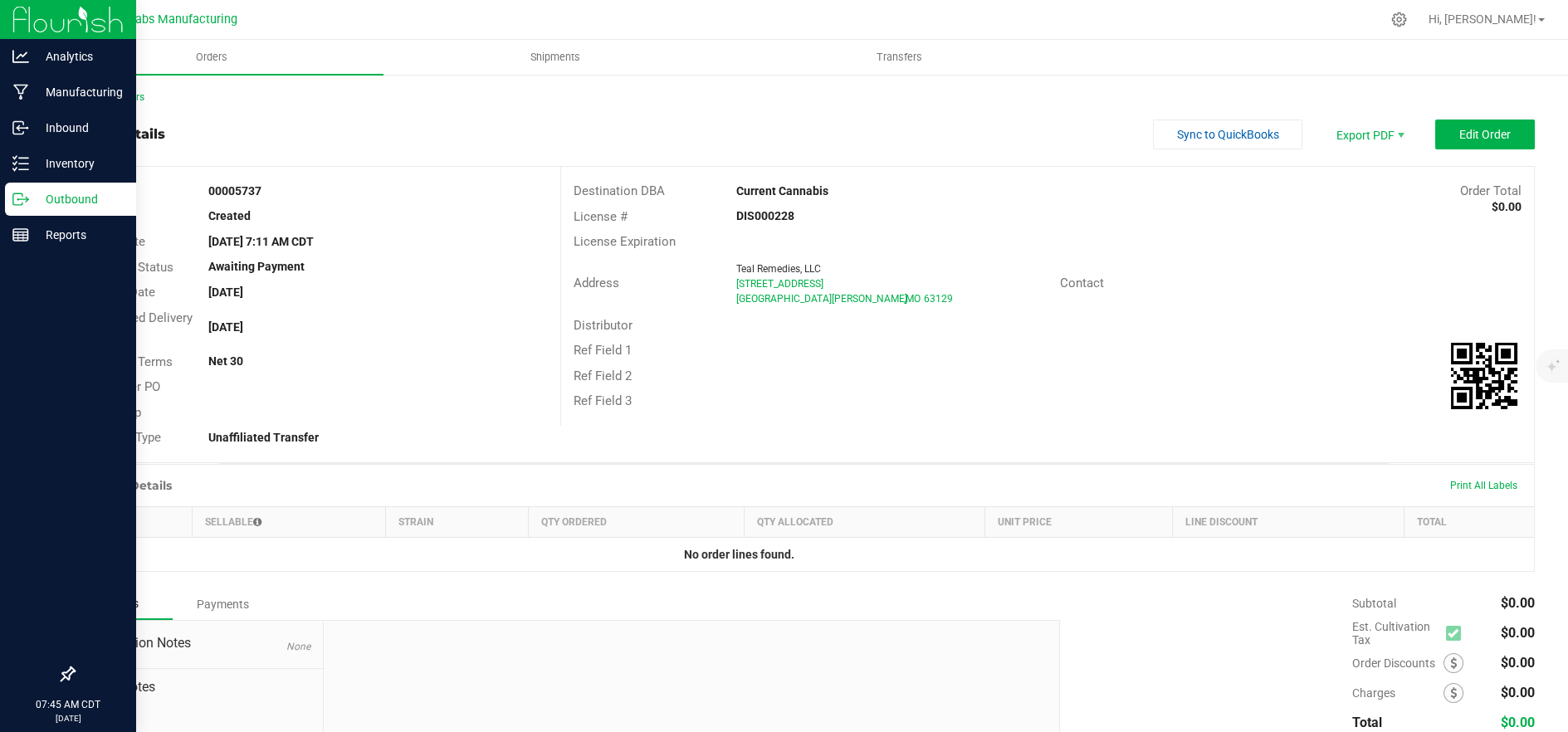
click at [17, 186] on div "Outbound" at bounding box center [70, 199] width 131 height 33
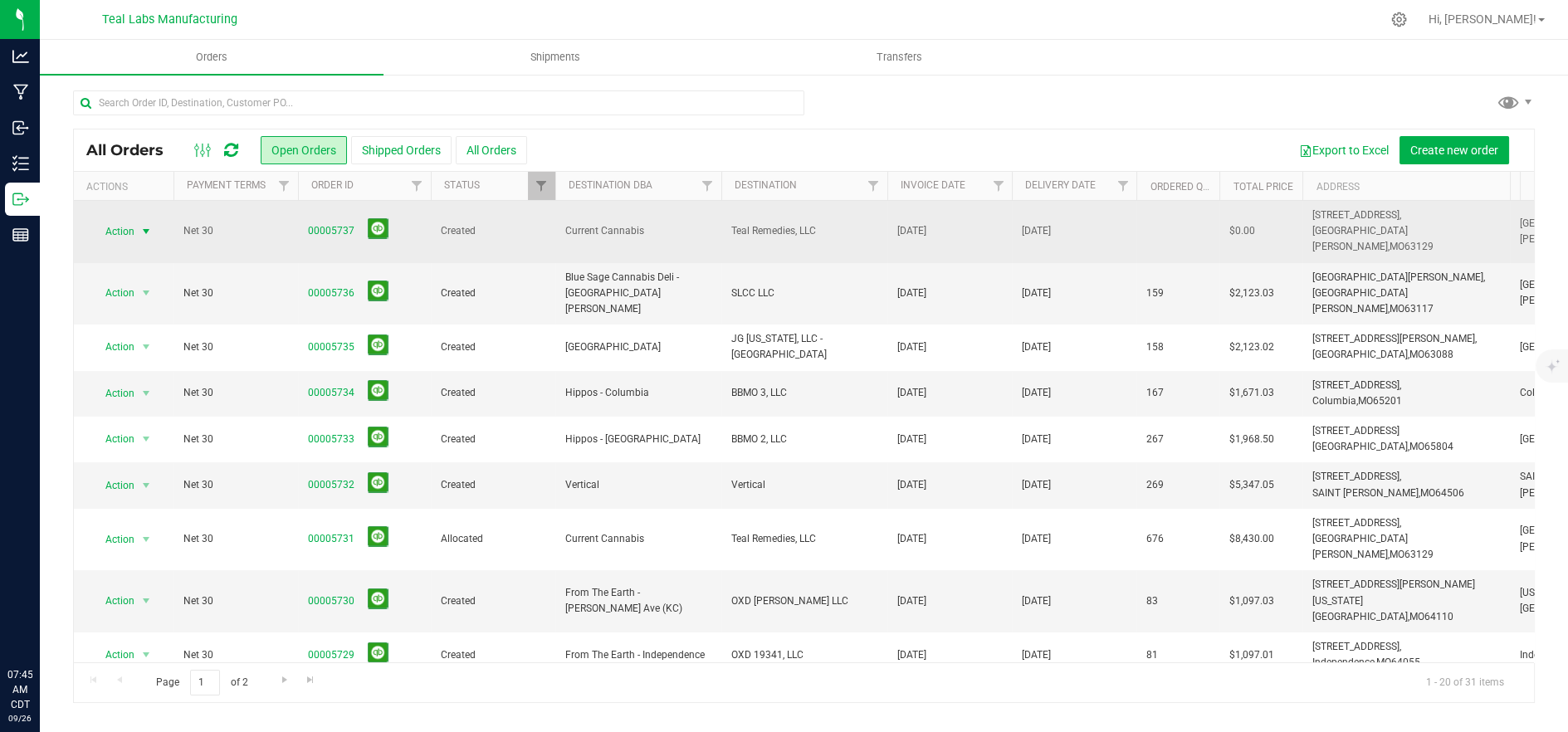
click at [119, 224] on span "Action" at bounding box center [113, 231] width 44 height 23
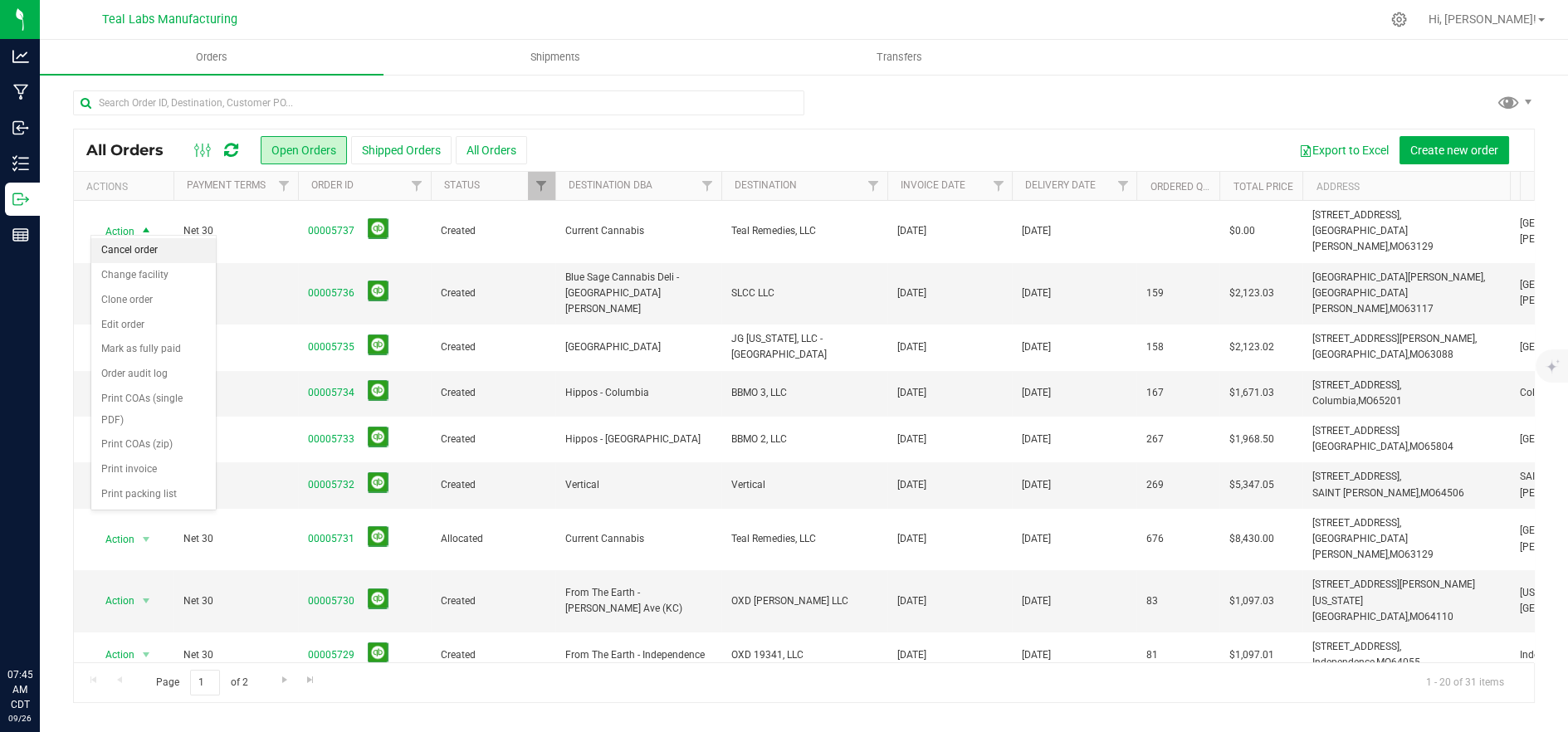
click at [132, 248] on li "Cancel order" at bounding box center [153, 251] width 124 height 25
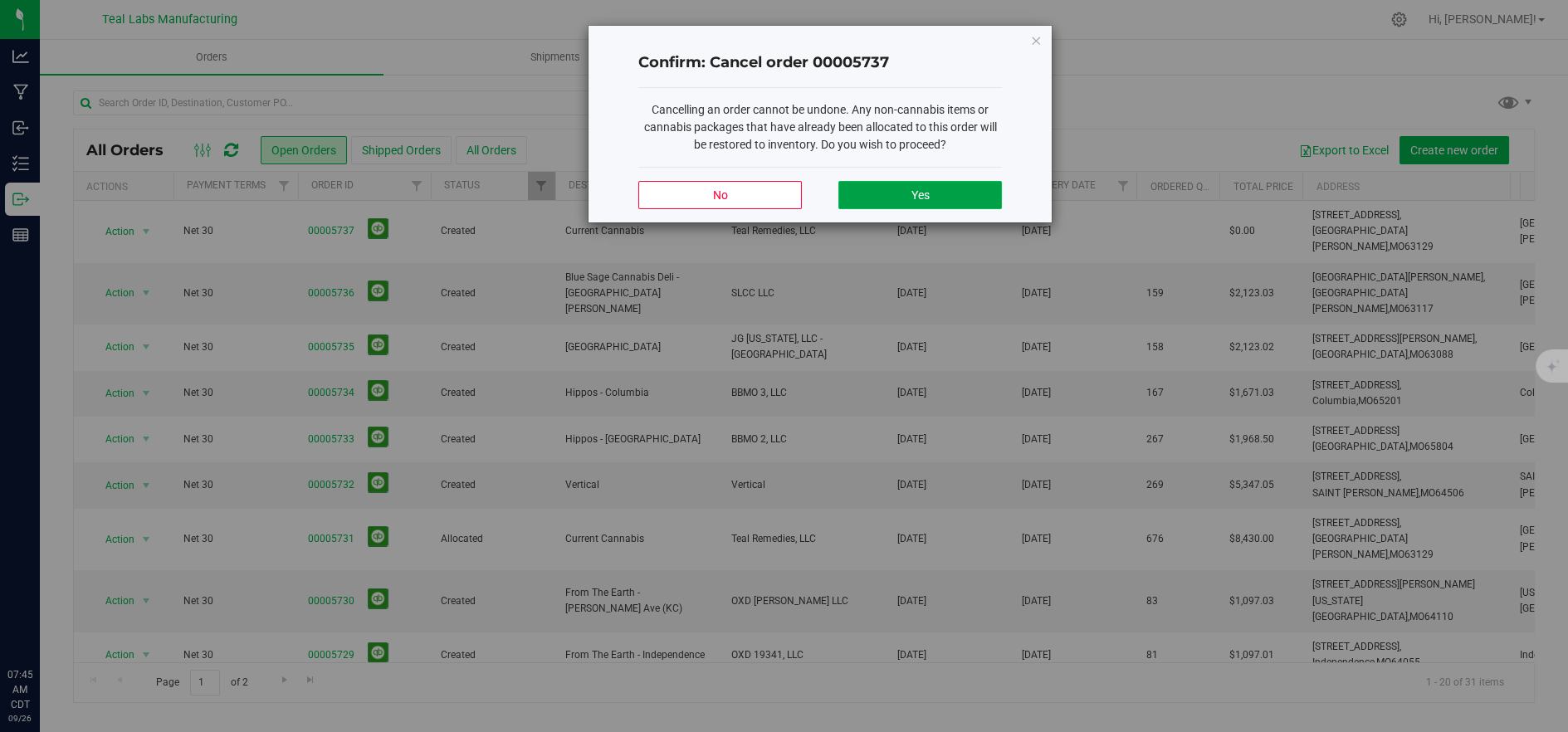
click at [928, 199] on span "Yes" at bounding box center [919, 195] width 18 height 14
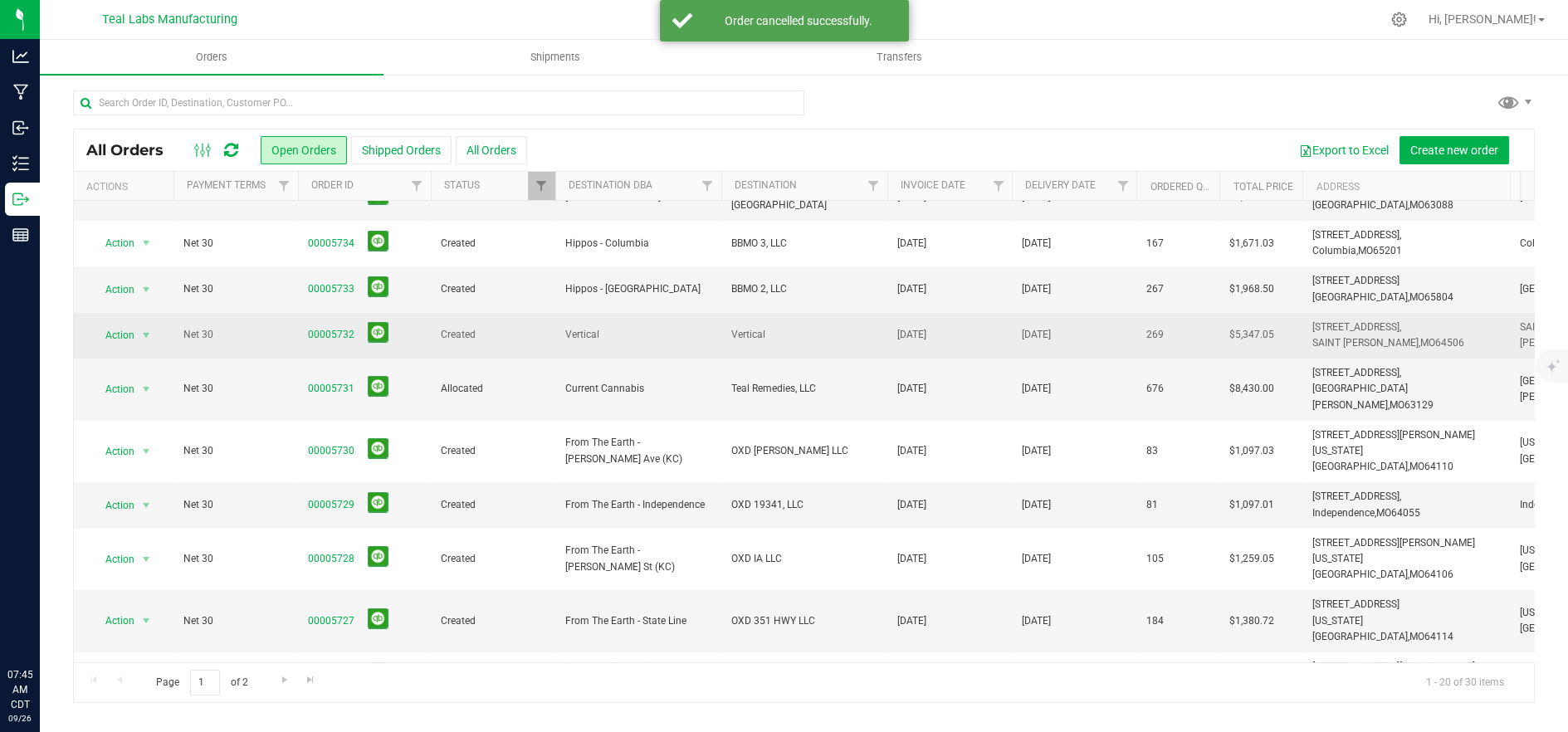
scroll to position [184, 0]
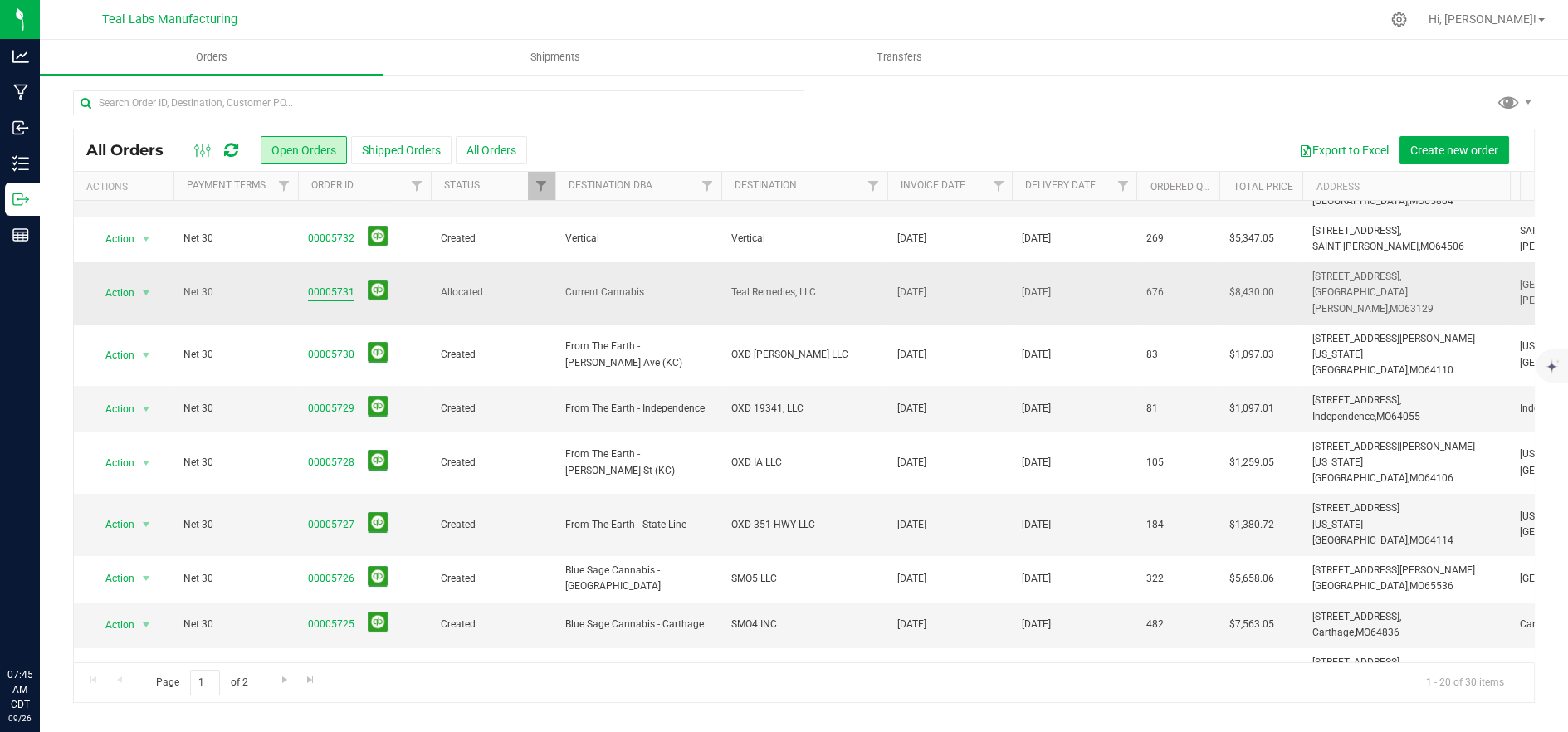
click at [326, 285] on link "00005731" at bounding box center [331, 292] width 46 height 15
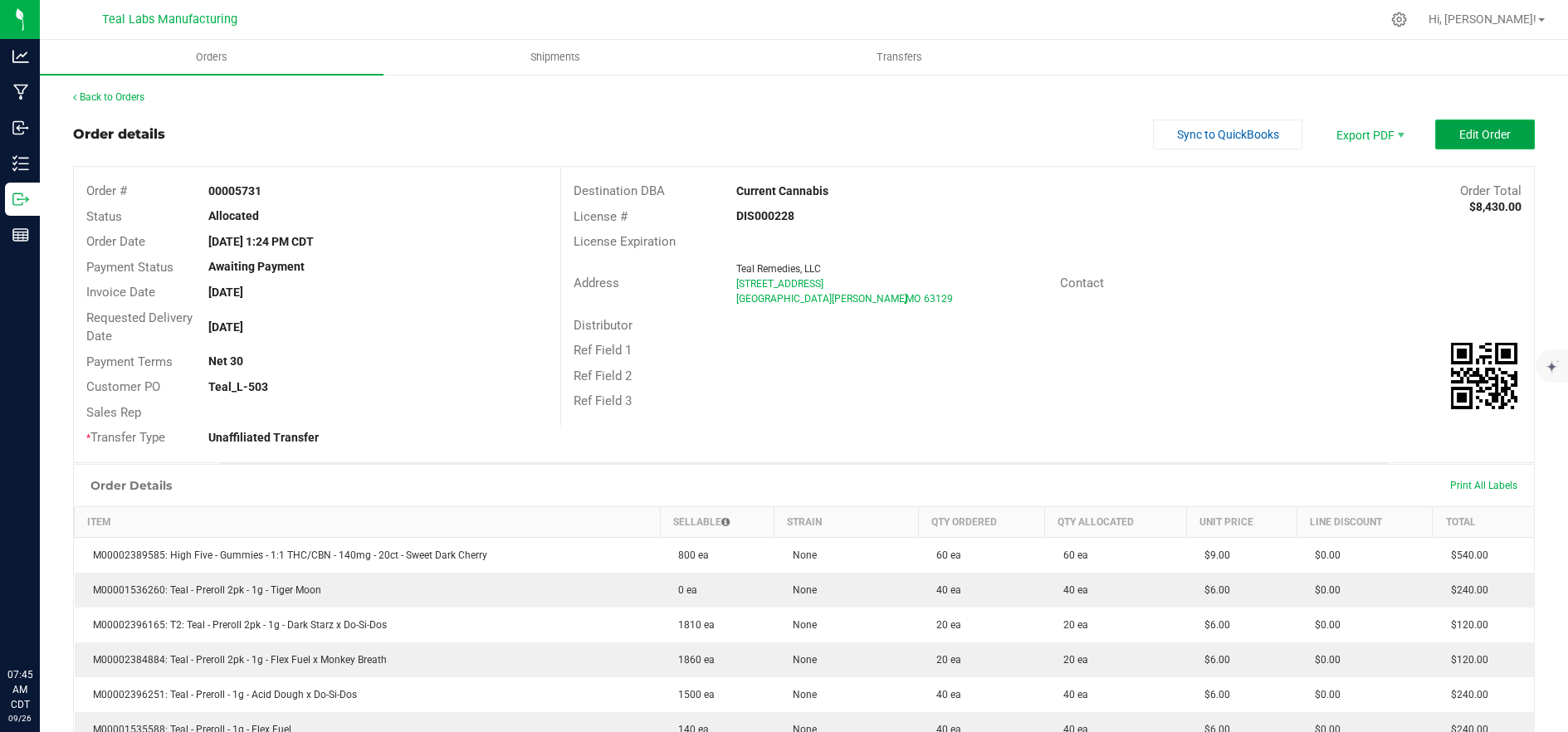
click at [1469, 138] on span "Edit Order" at bounding box center [1484, 134] width 51 height 14
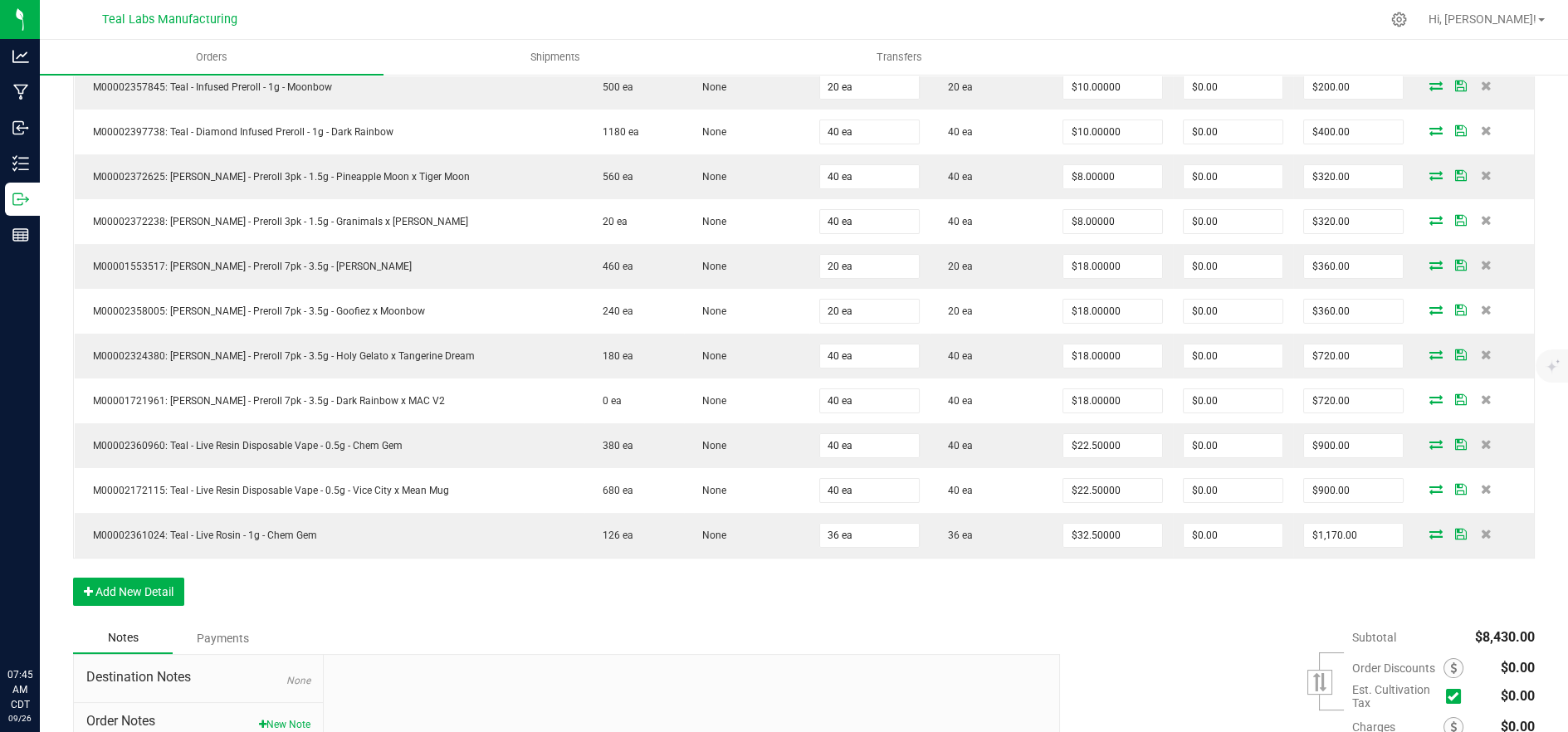
scroll to position [1082, 0]
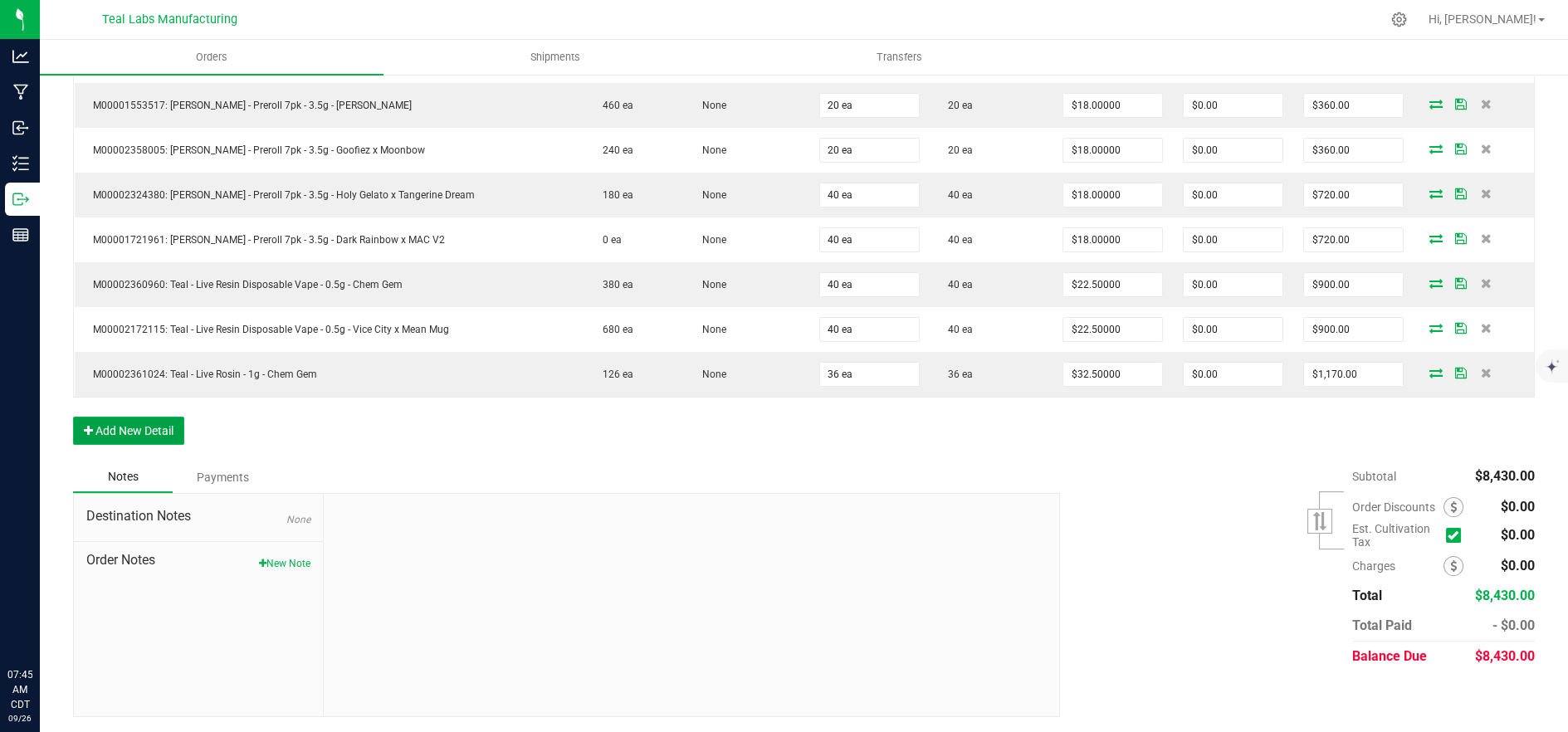
click at [104, 424] on button "Add New Detail" at bounding box center [128, 430] width 111 height 28
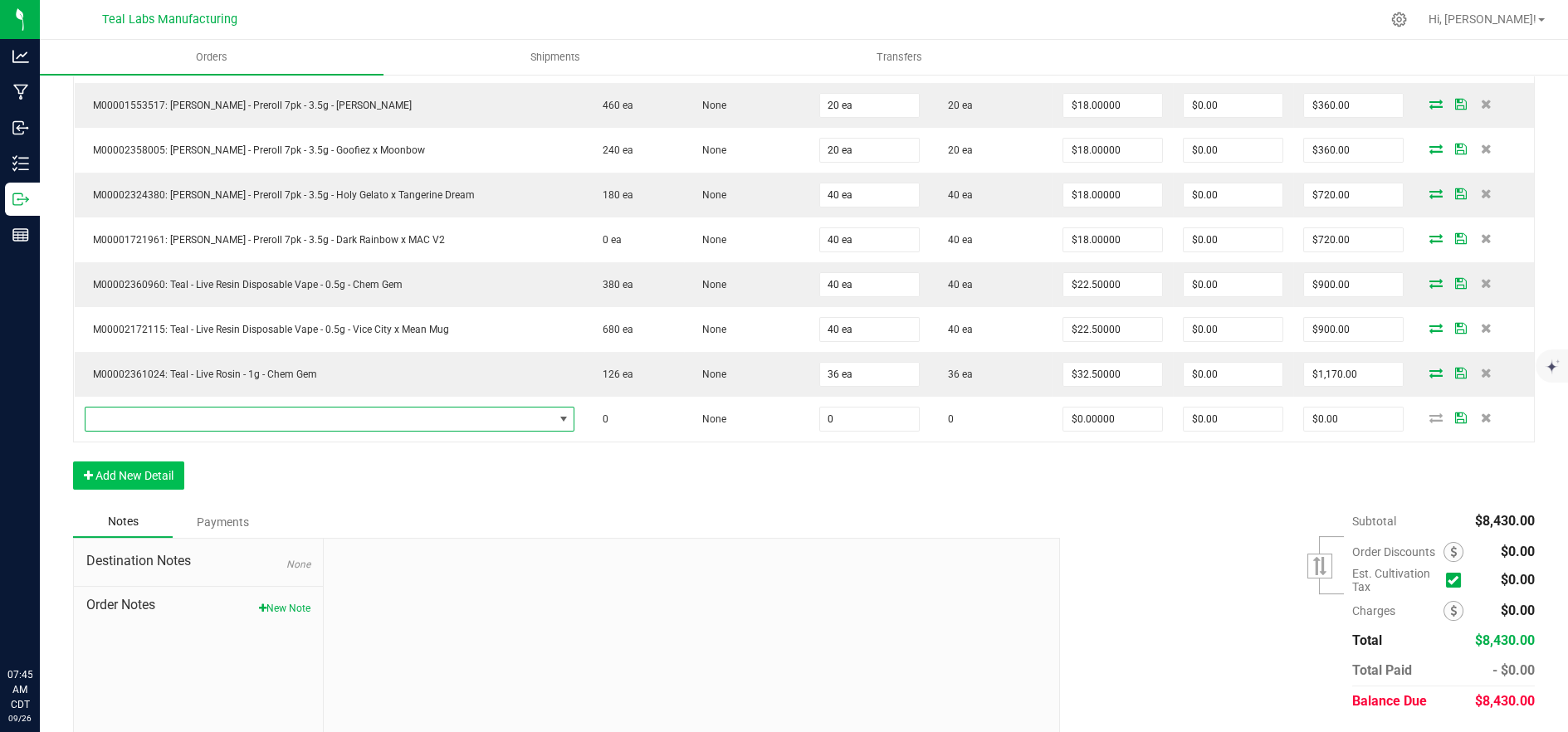
click at [221, 425] on span "NO DATA FOUND" at bounding box center [319, 419] width 468 height 23
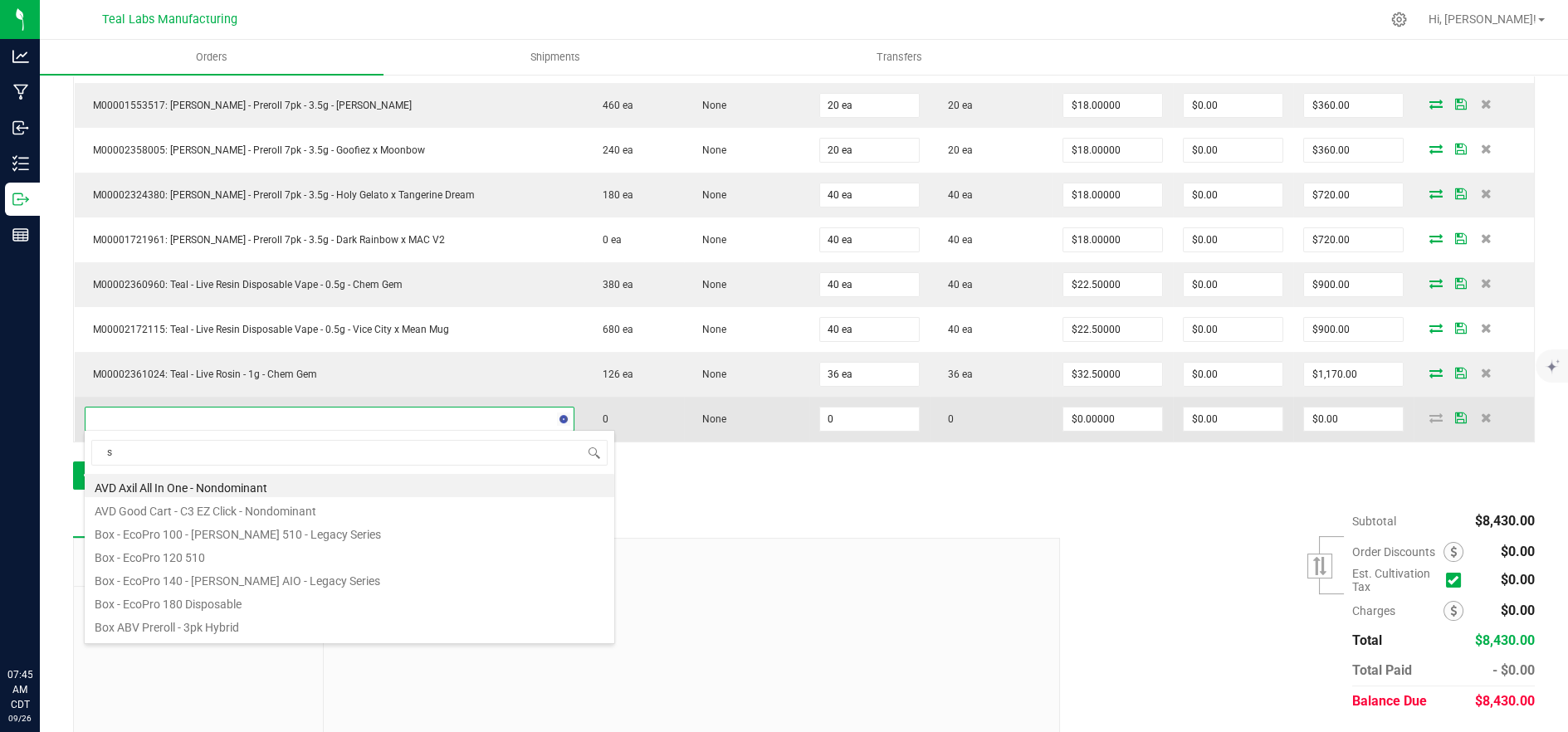
scroll to position [25, 476]
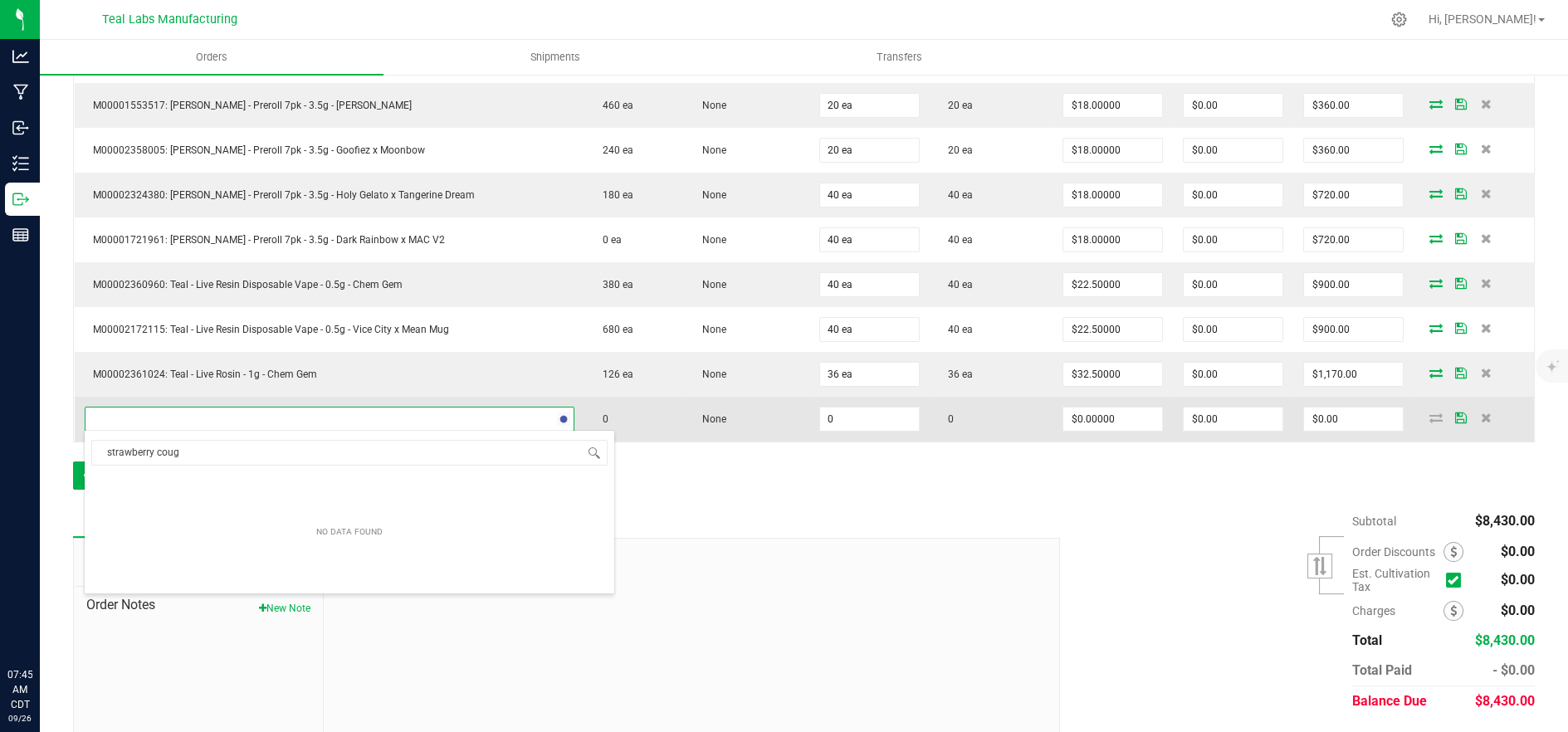
type input "strawberry cough"
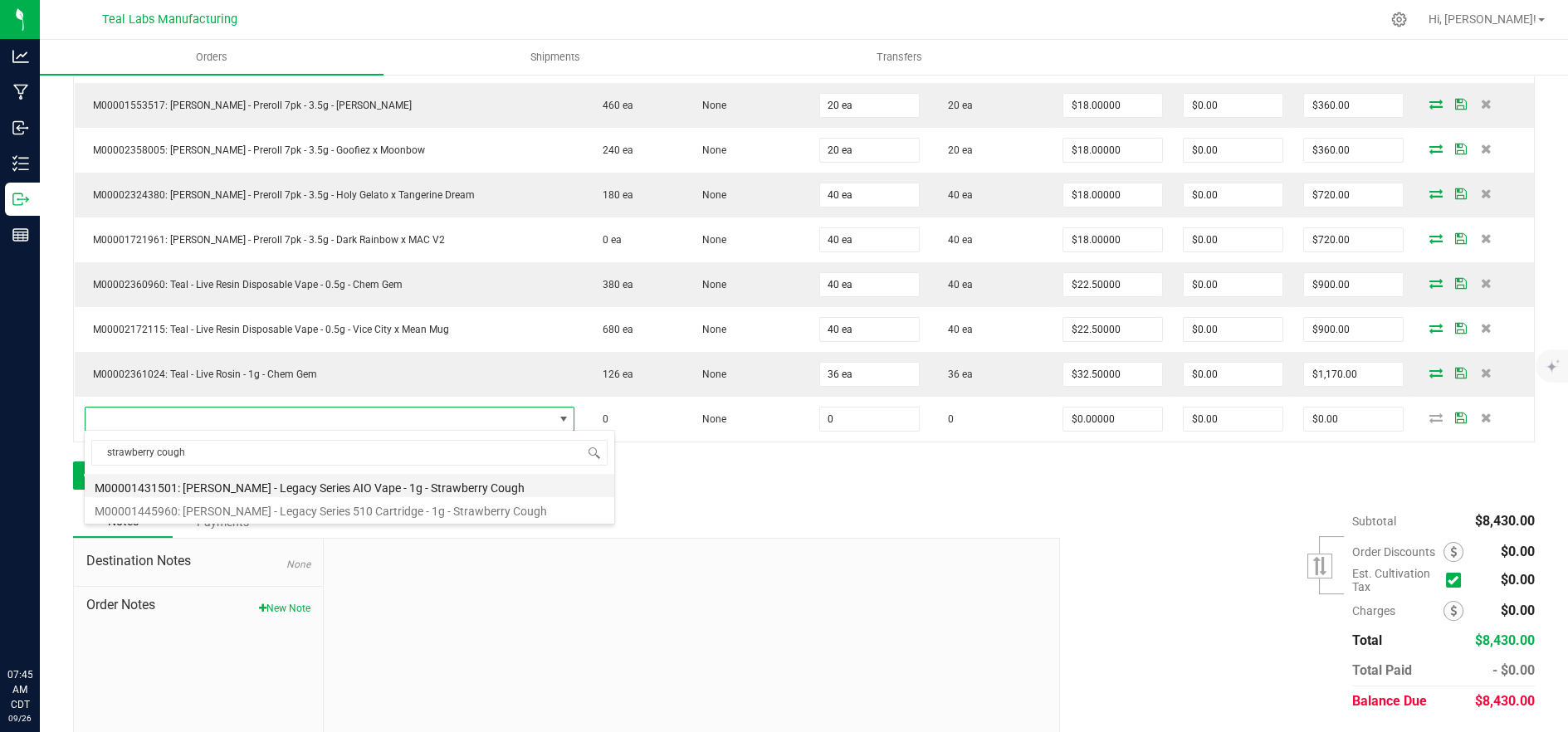
click at [352, 484] on li "M00001431501: Kusch - Legacy Series AIO Vape - 1g - Strawberry Cough" at bounding box center [349, 485] width 530 height 23
type input "0 ea"
type input "$25.00000"
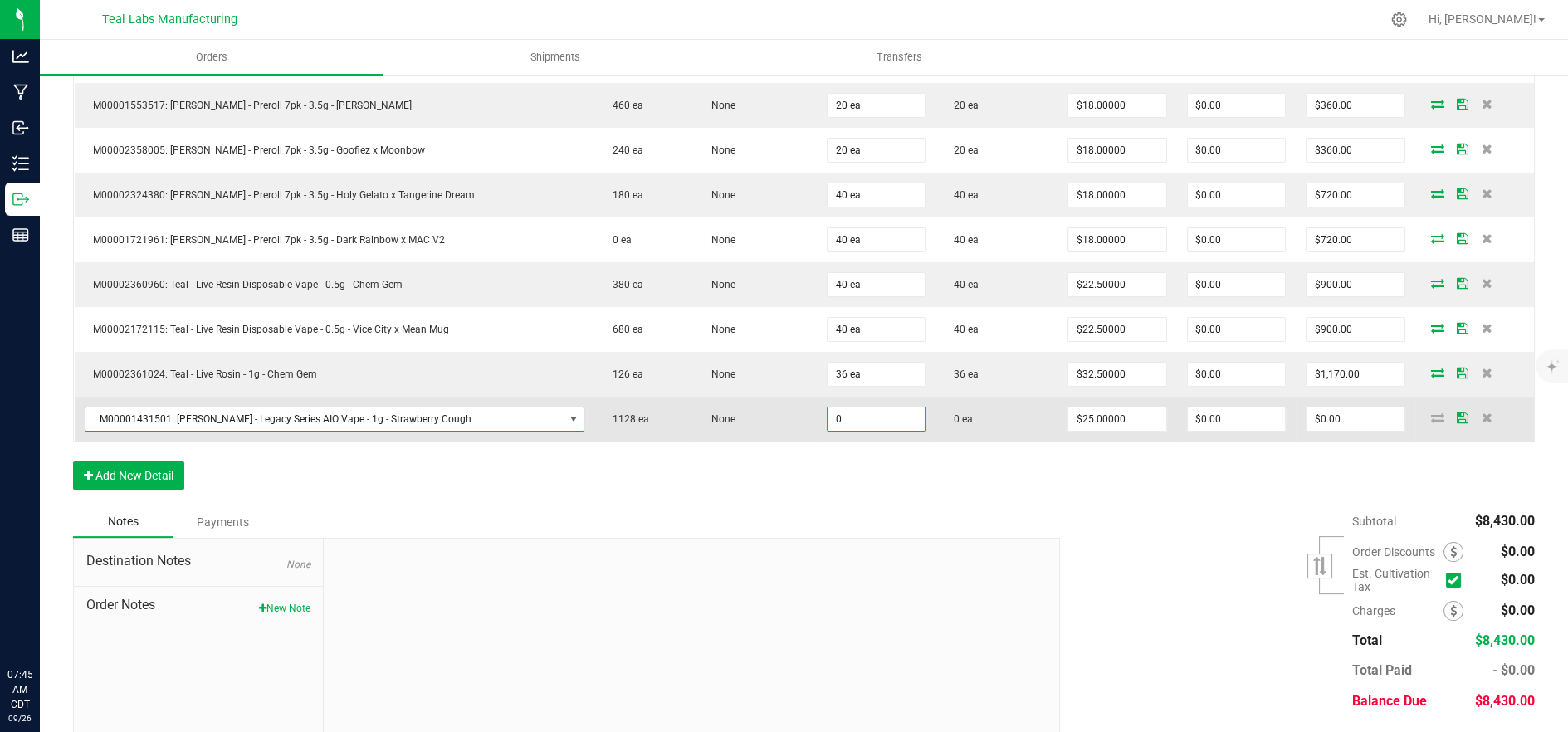
click at [876, 420] on input "0" at bounding box center [875, 419] width 97 height 23
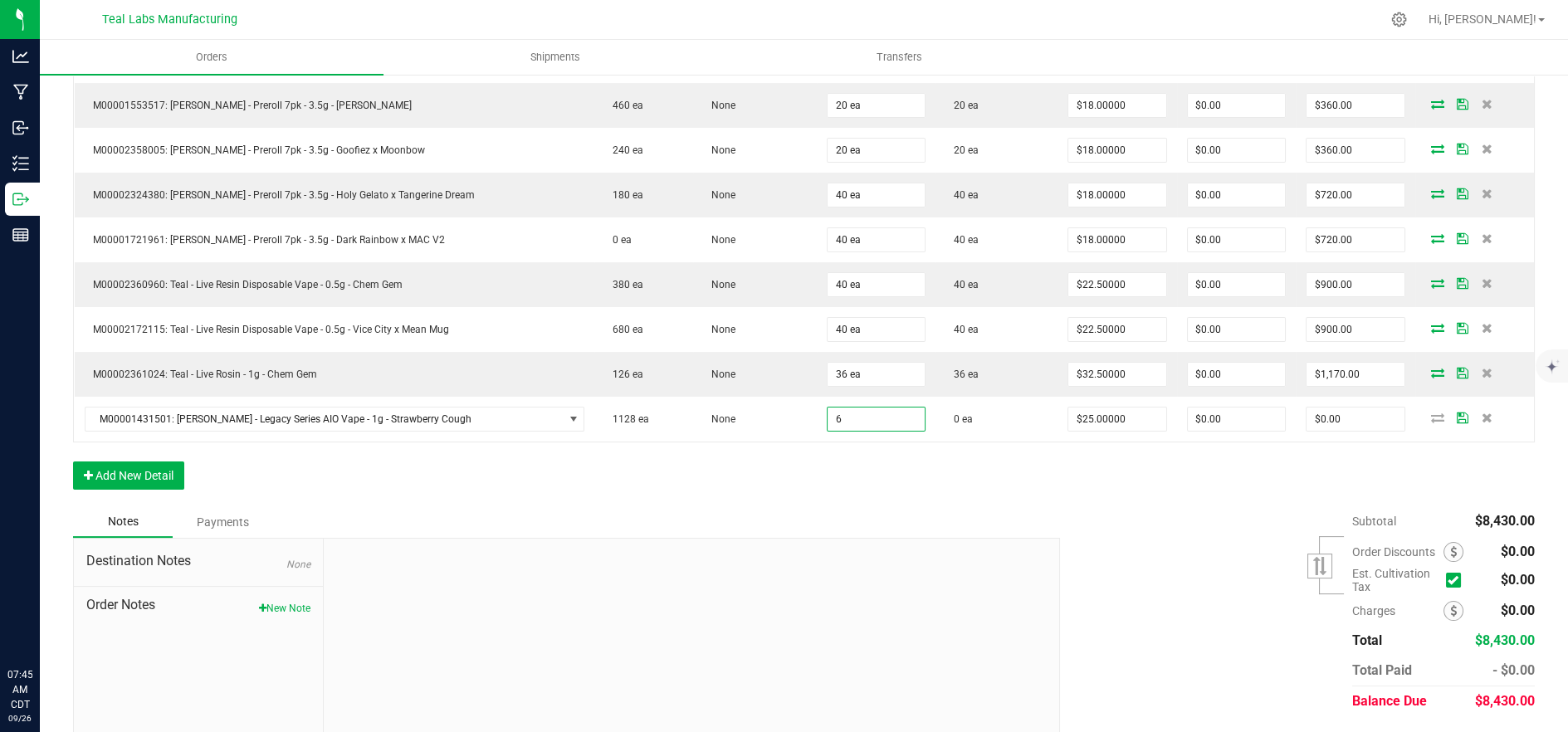
type input "6 ea"
type input "$150.00"
drag, startPoint x: 984, startPoint y: 570, endPoint x: 1355, endPoint y: 453, distance: 389.0
click at [985, 570] on div at bounding box center [691, 649] width 735 height 222
click at [1431, 414] on icon at bounding box center [1438, 417] width 14 height 10
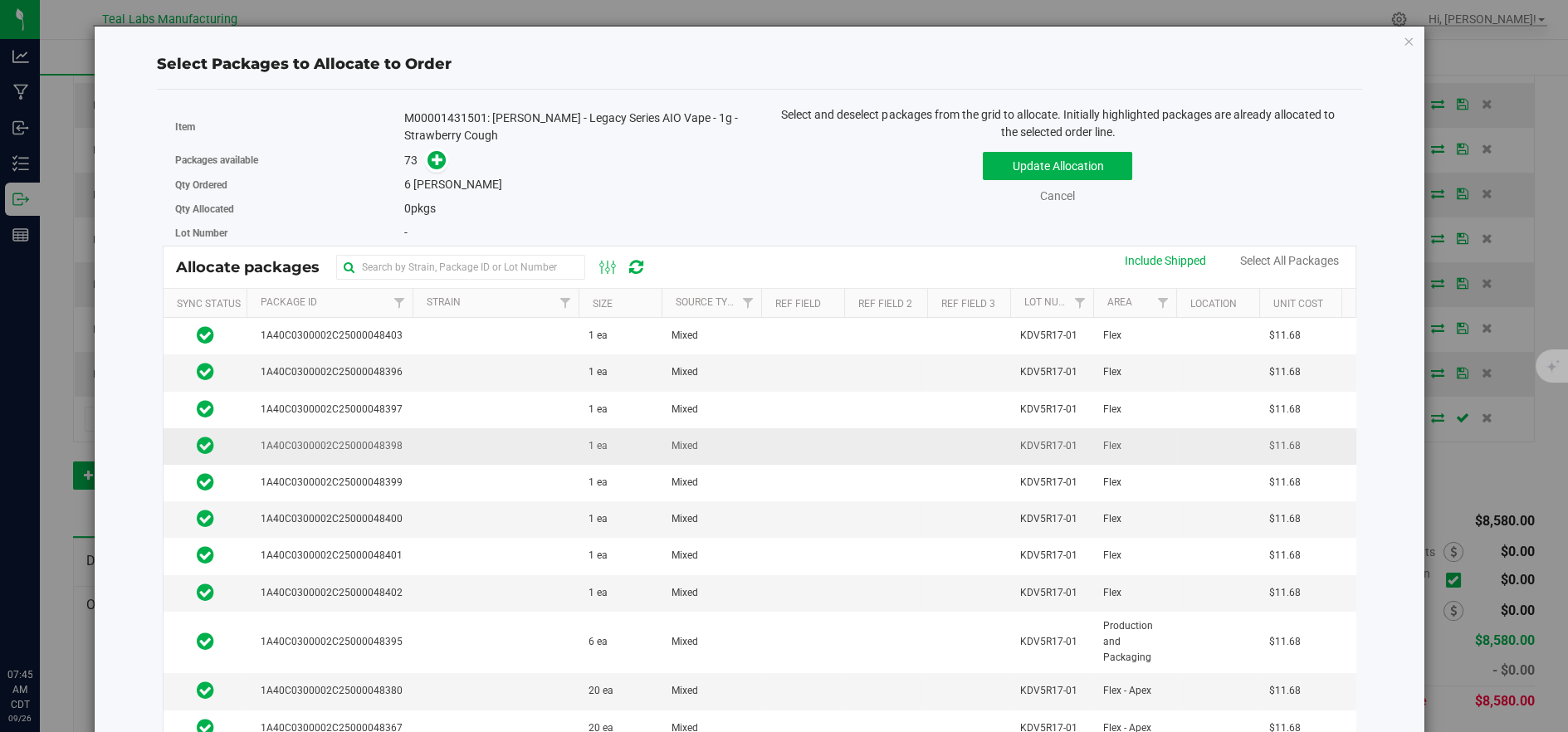
scroll to position [92, 0]
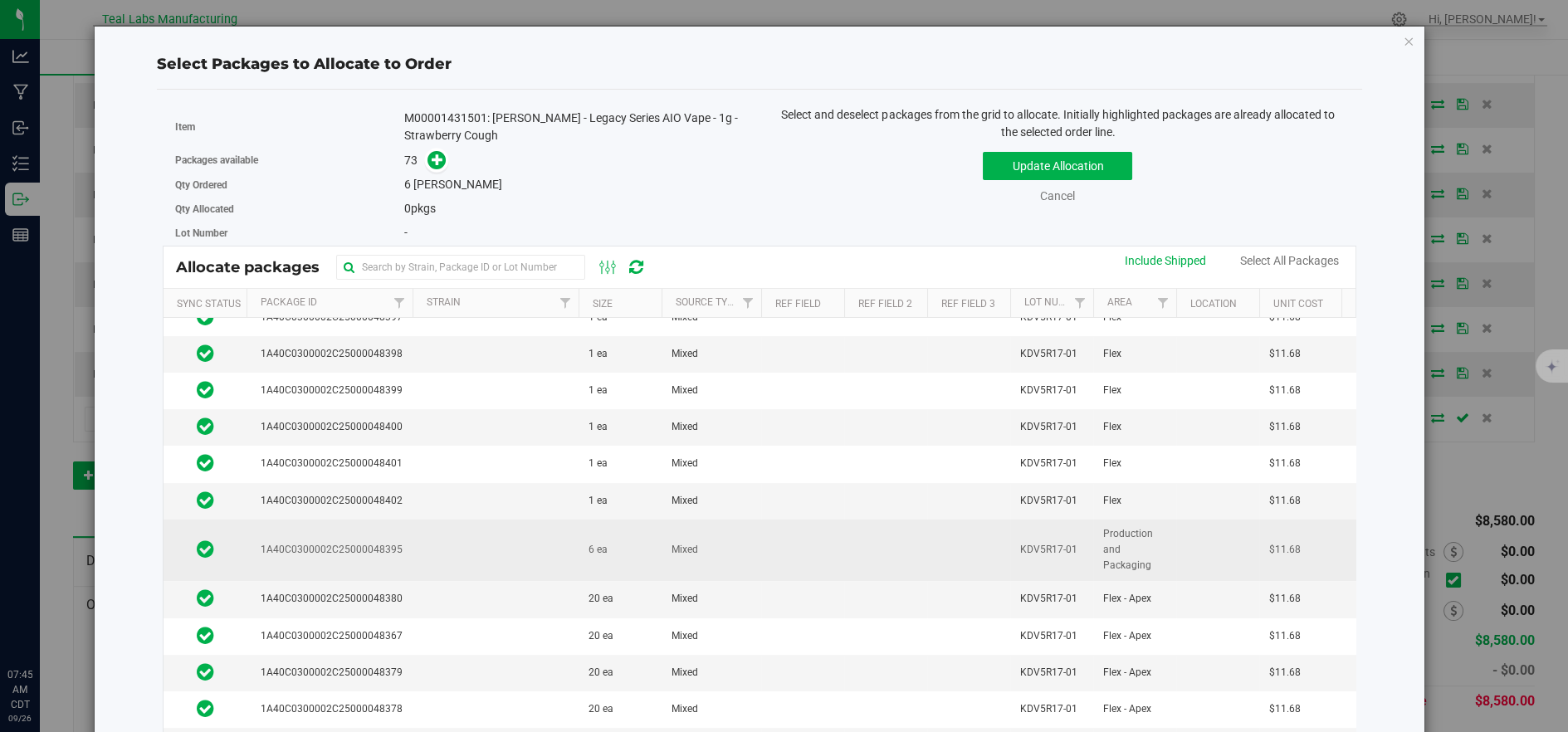
click at [614, 548] on td "6 ea" at bounding box center [619, 550] width 83 height 63
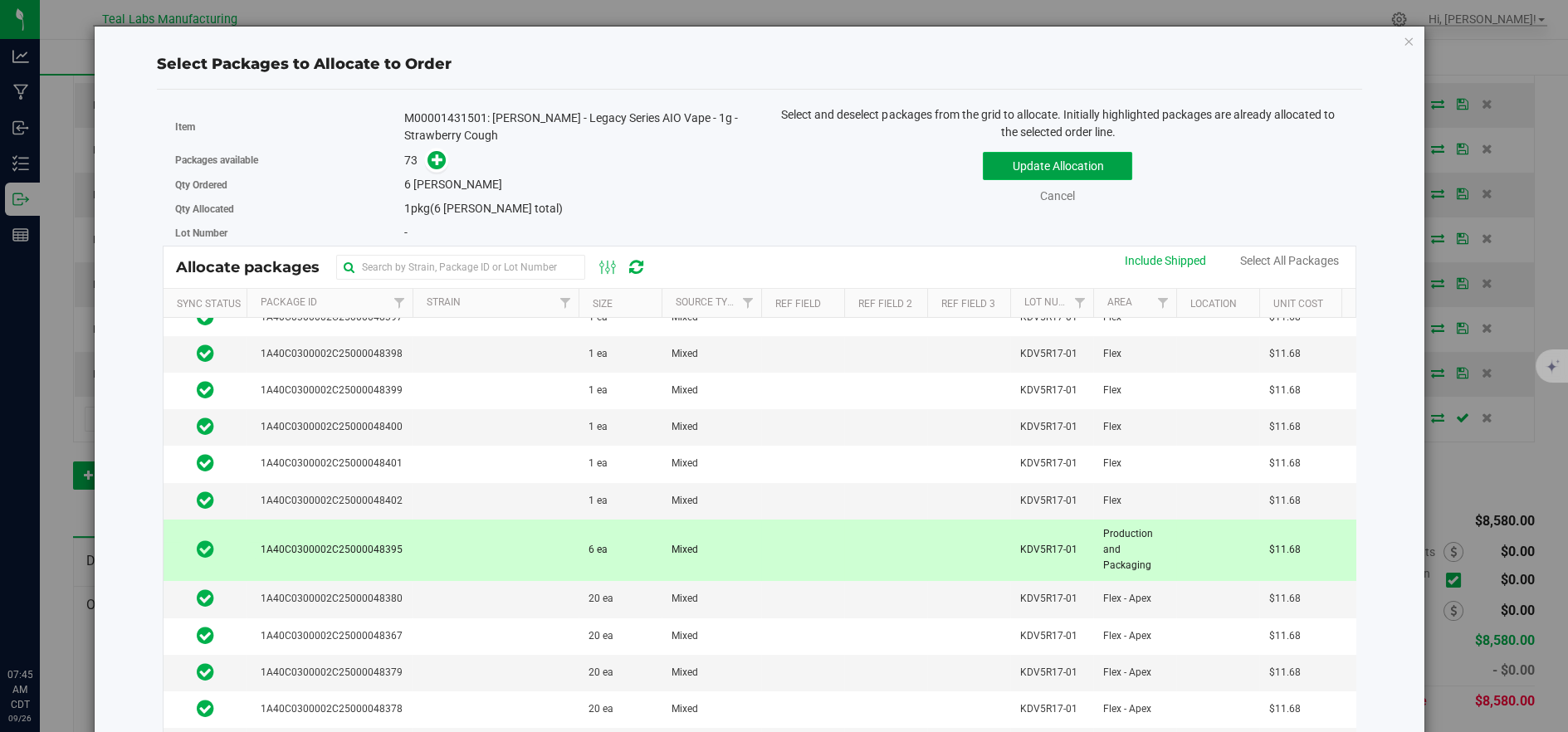
click at [1062, 164] on button "Update Allocation" at bounding box center [1057, 165] width 150 height 28
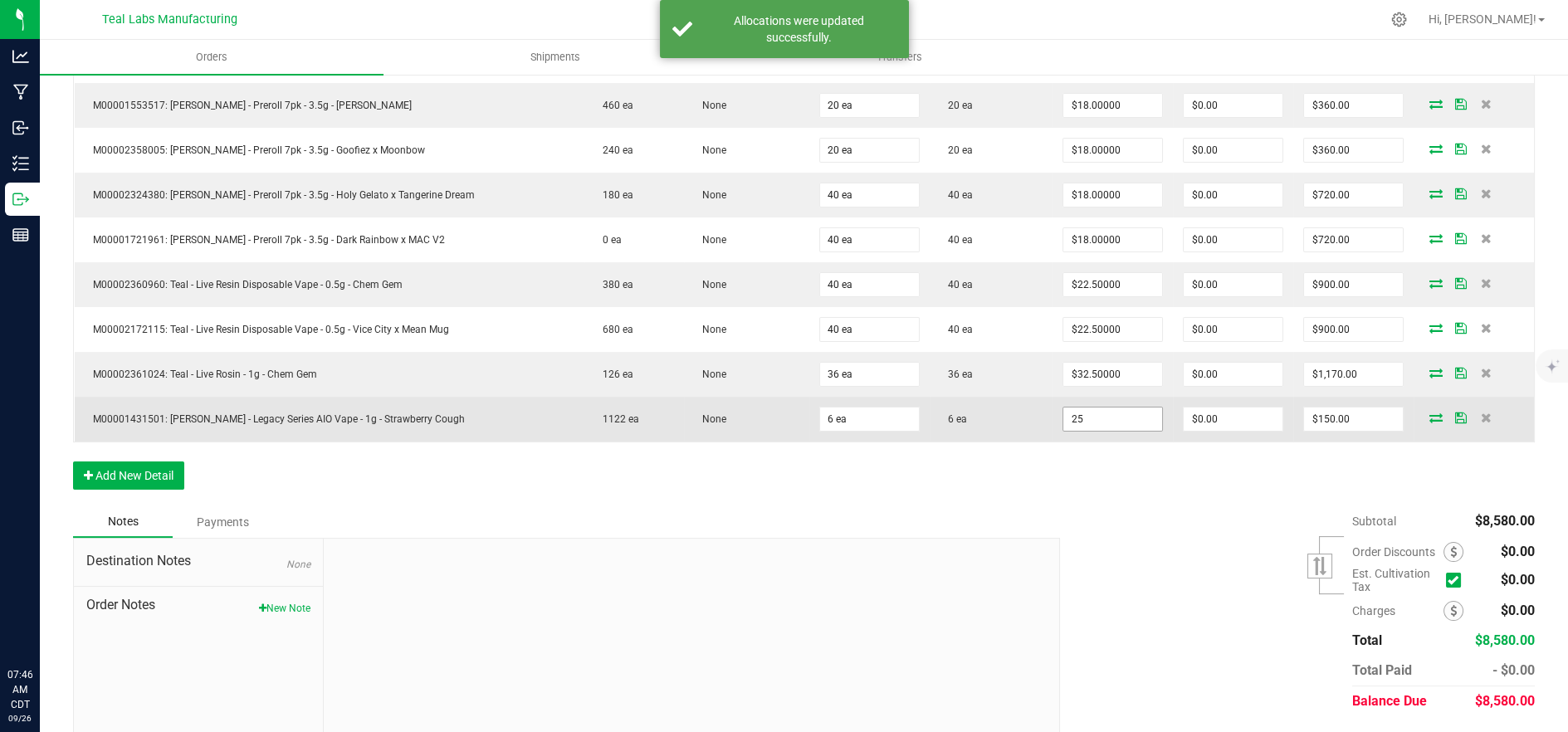
click at [1116, 413] on input "25" at bounding box center [1113, 419] width 98 height 23
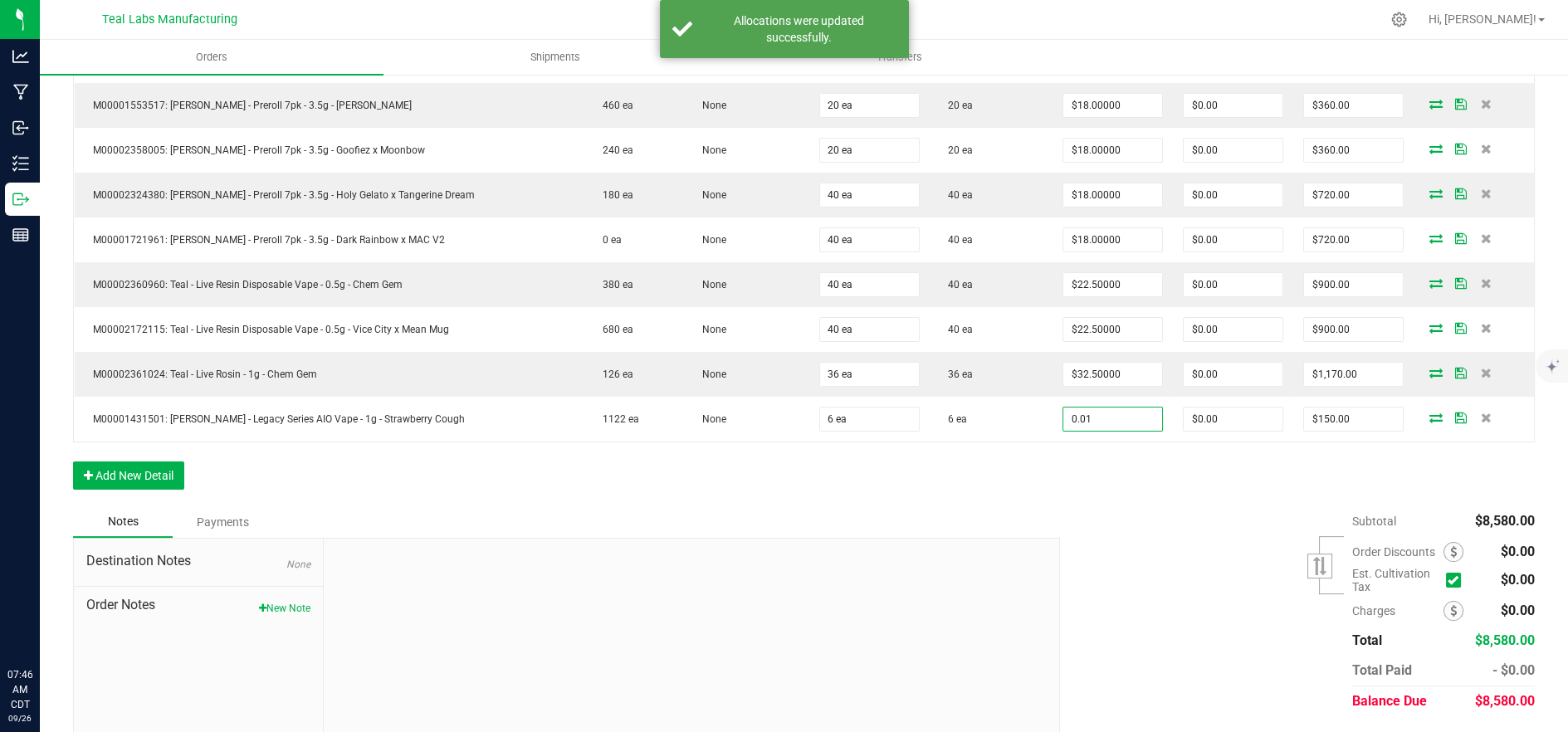
type input "$0.01000"
type input "$0.06"
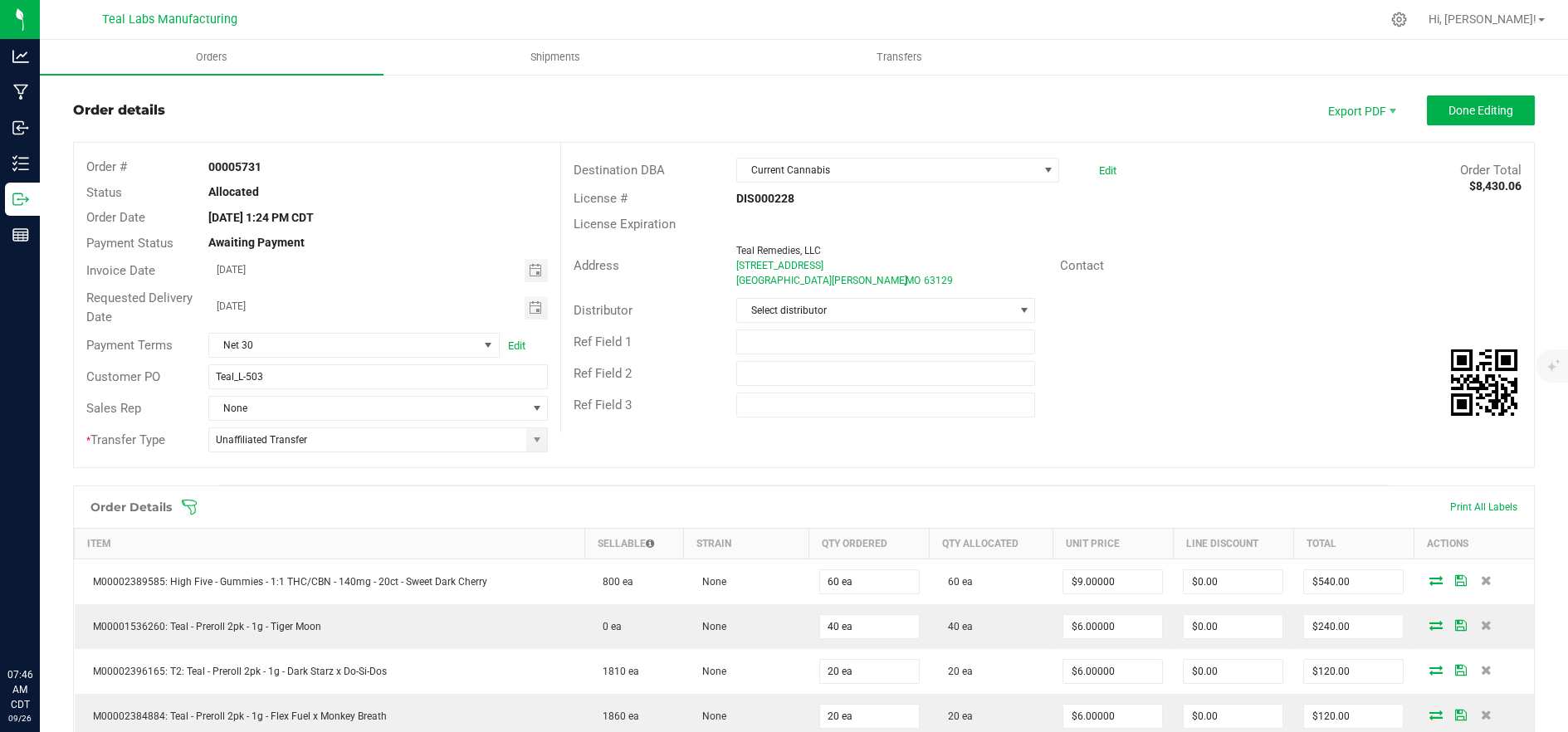
scroll to position [0, 0]
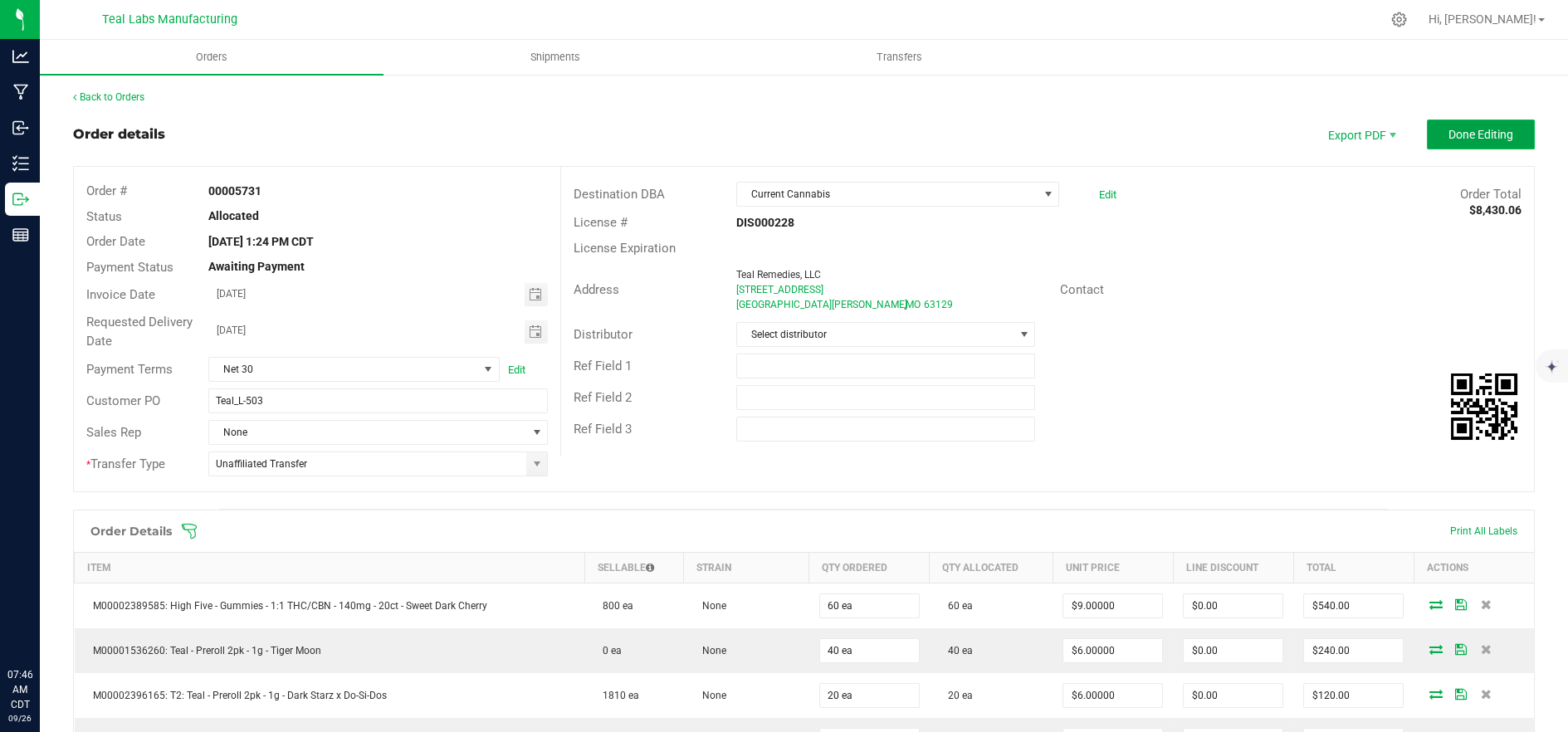
click at [1489, 133] on span "Done Editing" at bounding box center [1480, 134] width 65 height 14
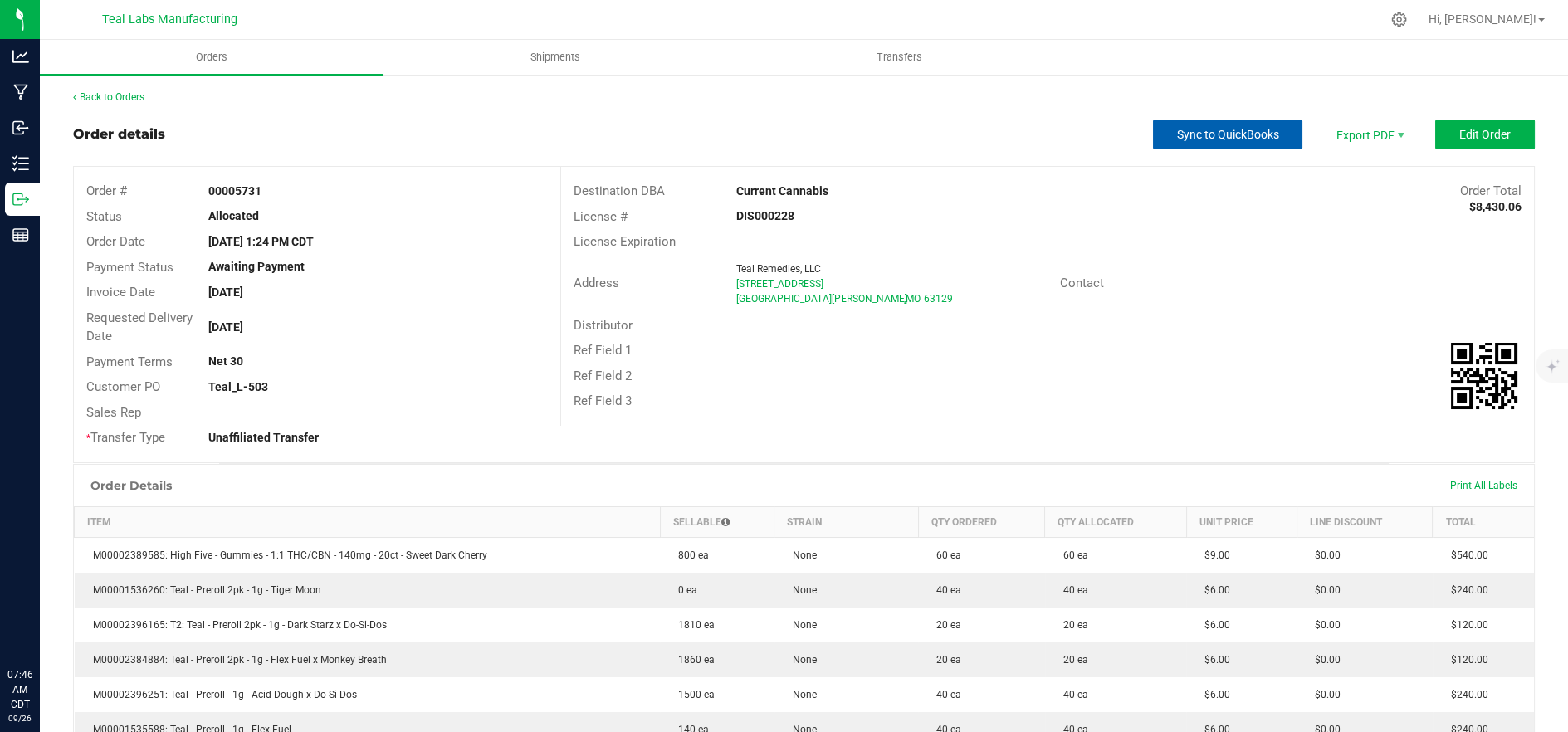
click at [1219, 128] on span "Sync to QuickBooks" at bounding box center [1228, 134] width 102 height 14
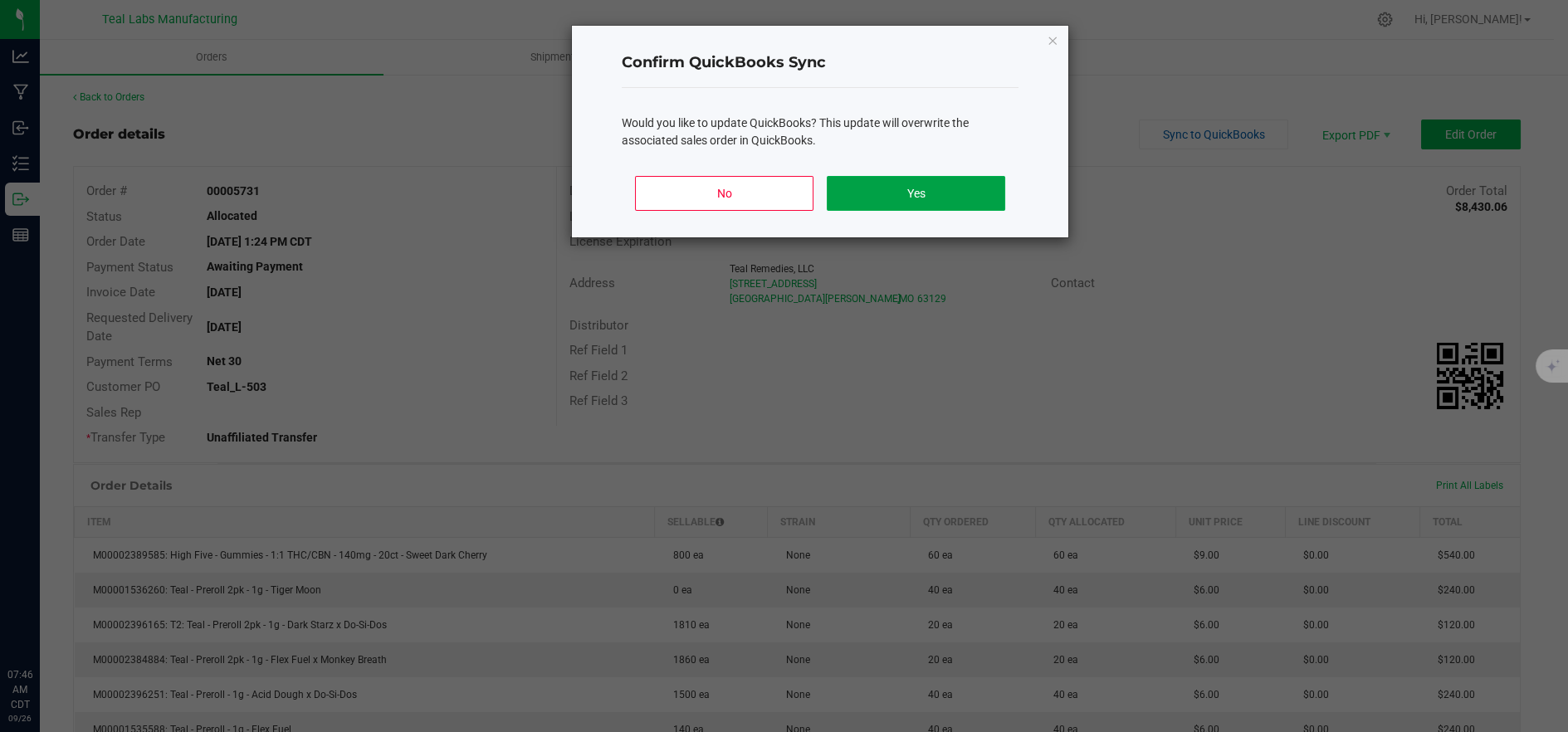
click at [901, 191] on button "Yes" at bounding box center [916, 193] width 179 height 35
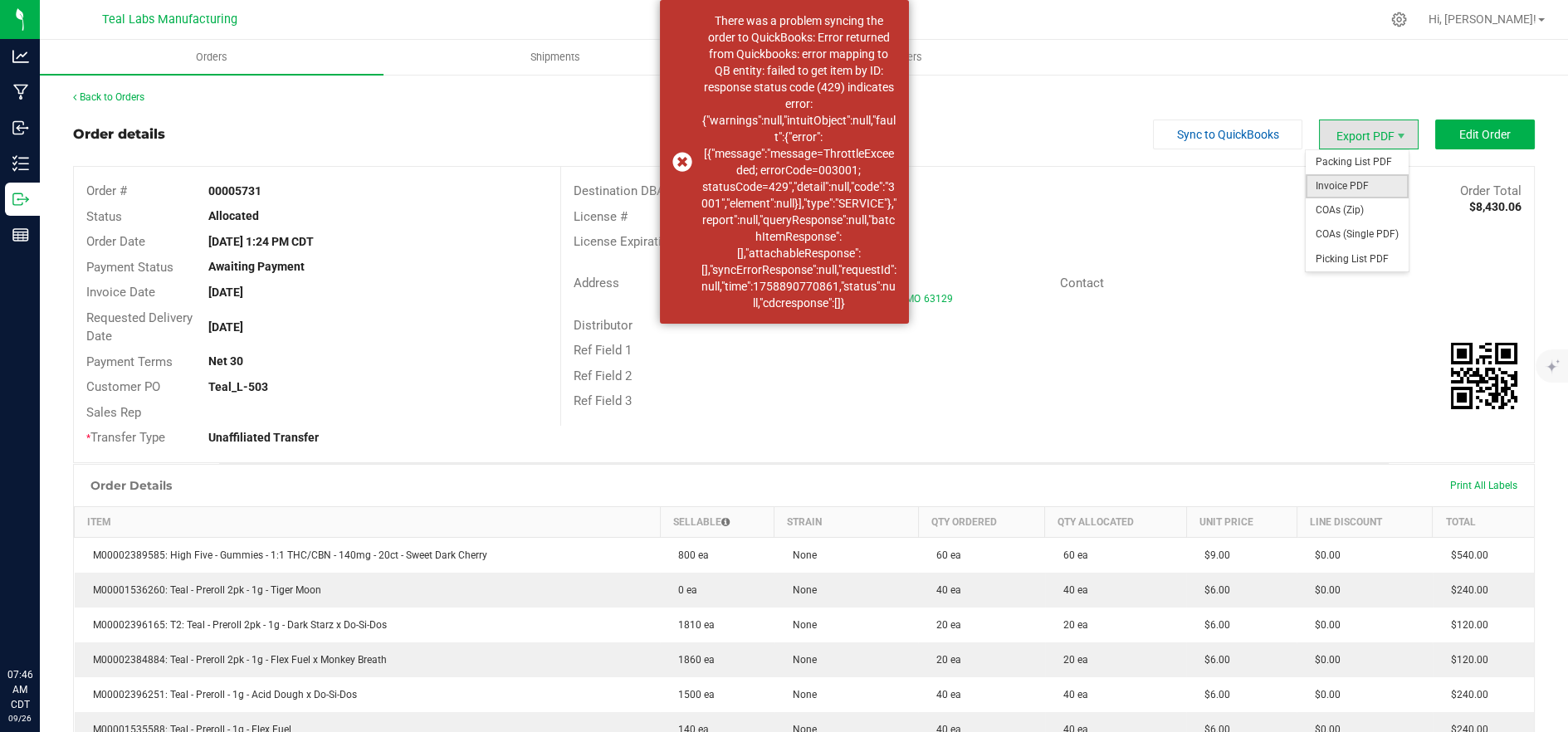
click at [1346, 187] on span "Invoice PDF" at bounding box center [1357, 186] width 103 height 24
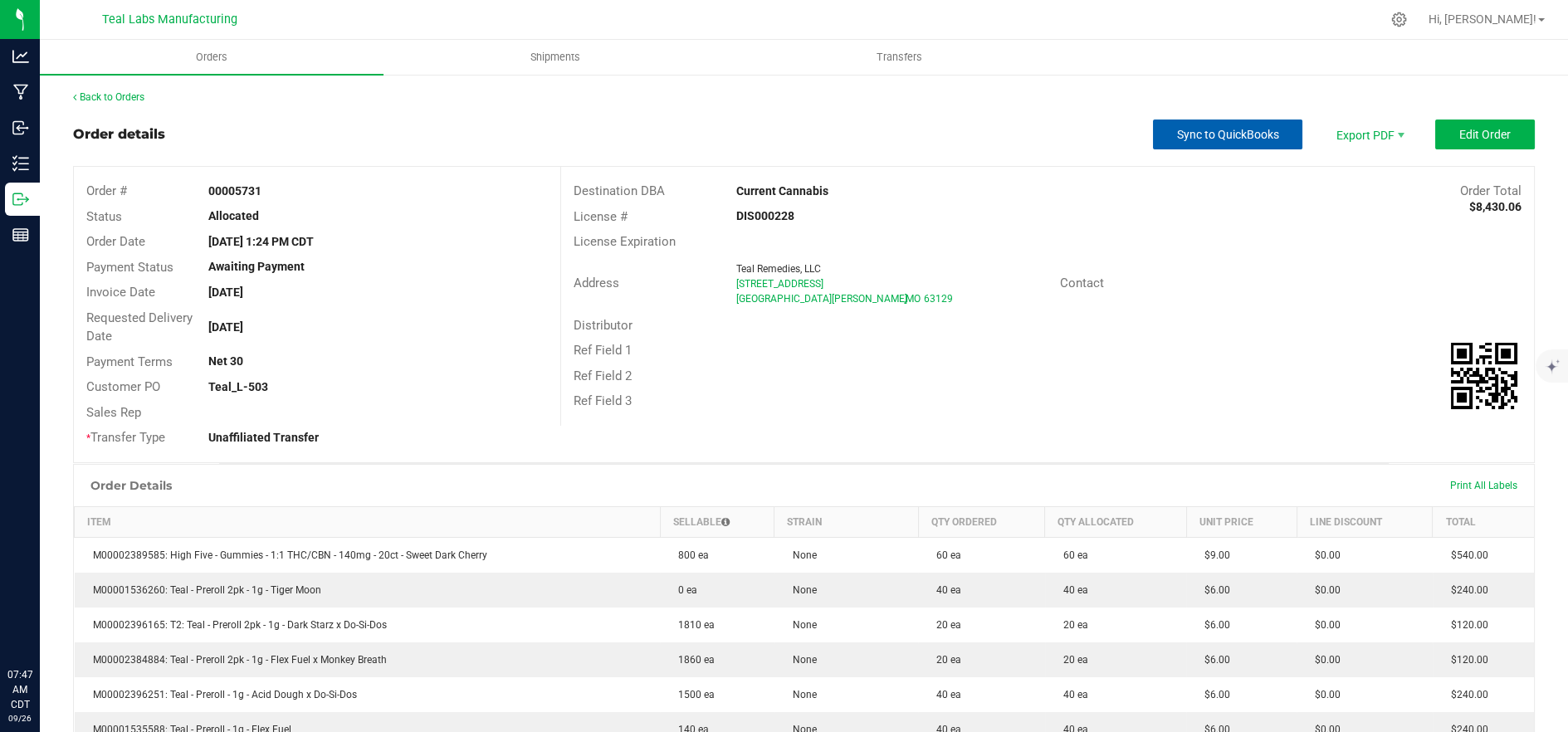
click at [1206, 139] on span "Sync to QuickBooks" at bounding box center [1228, 134] width 102 height 14
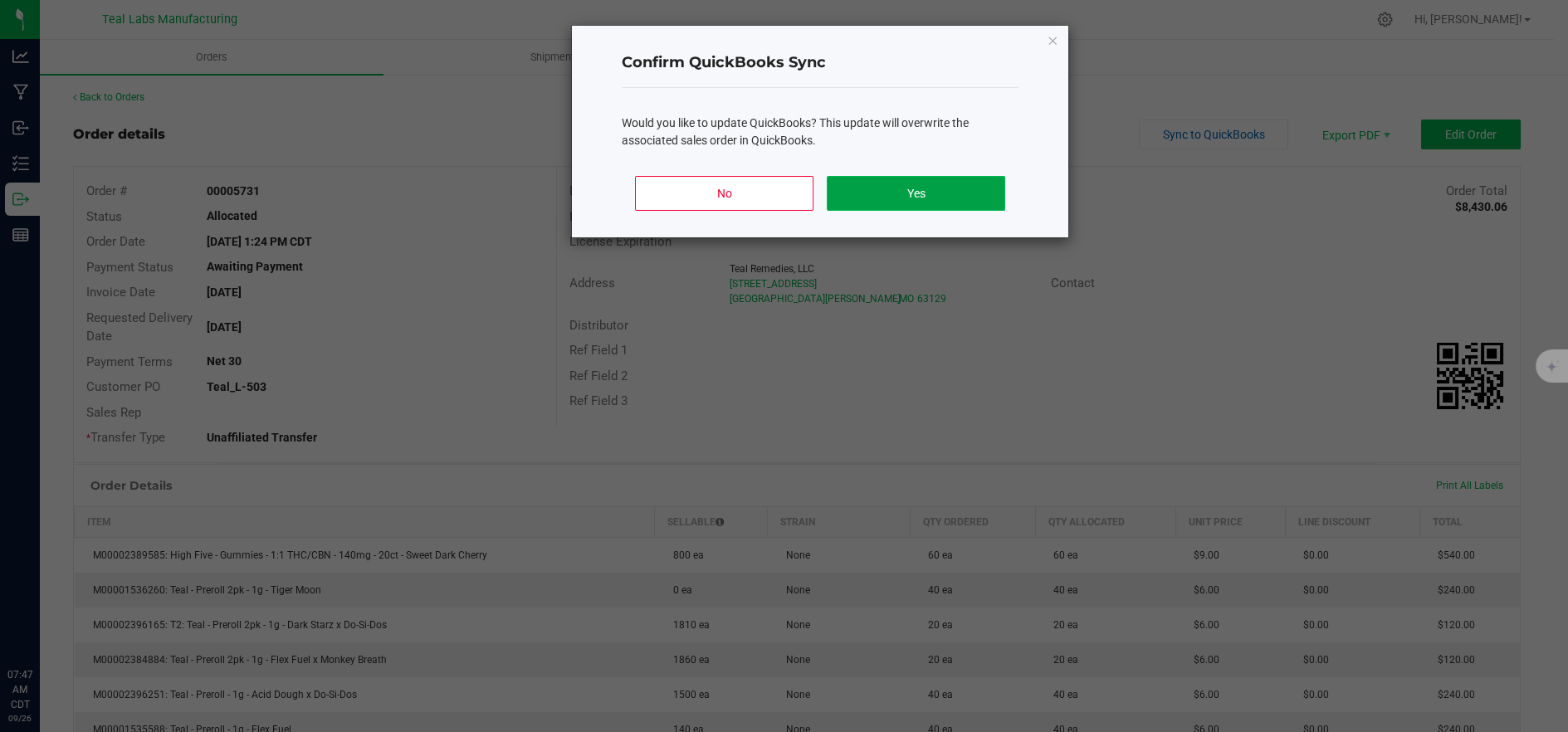
click at [900, 176] on button "Yes" at bounding box center [916, 193] width 179 height 35
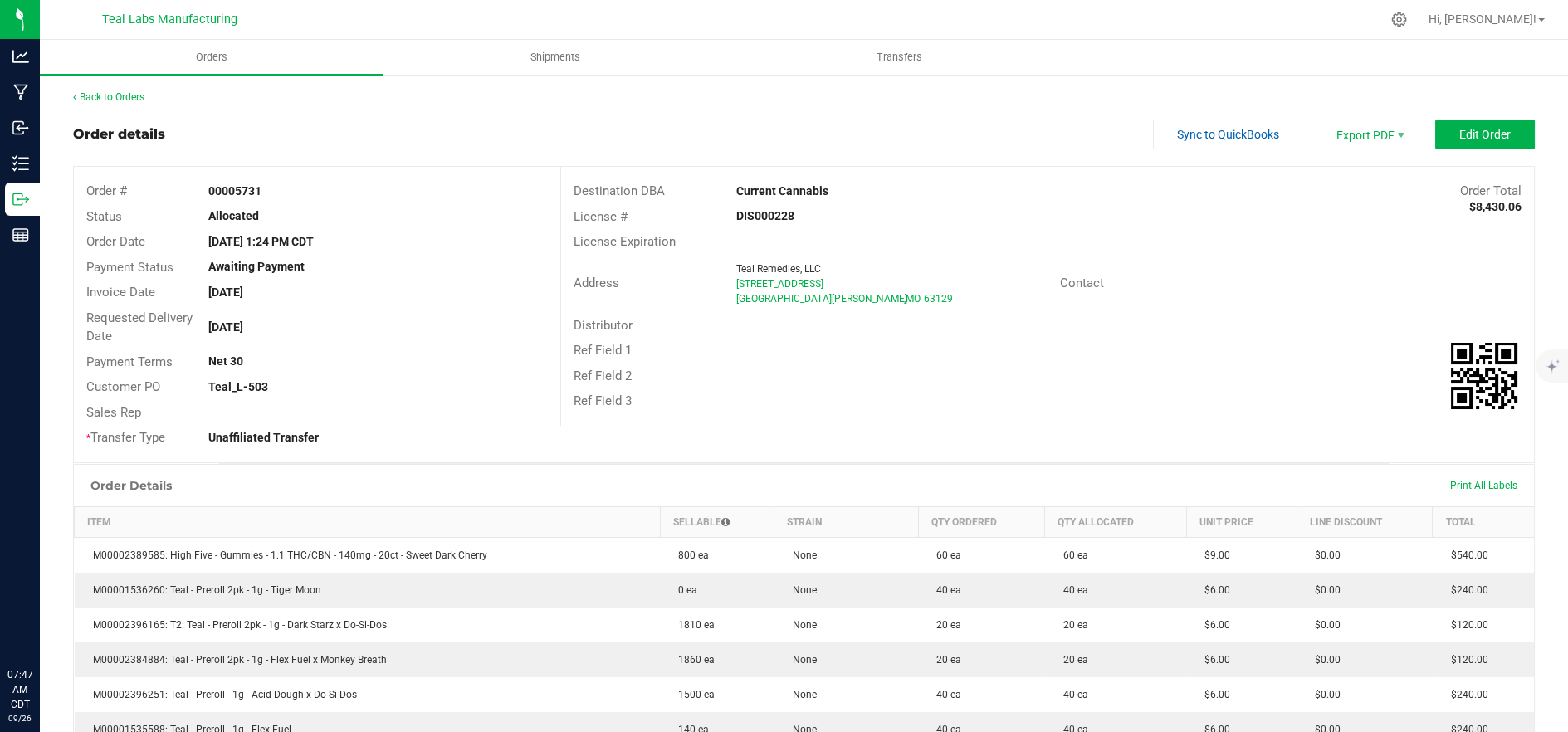
click at [901, 183] on div "Current Cannabis" at bounding box center [926, 191] width 405 height 17
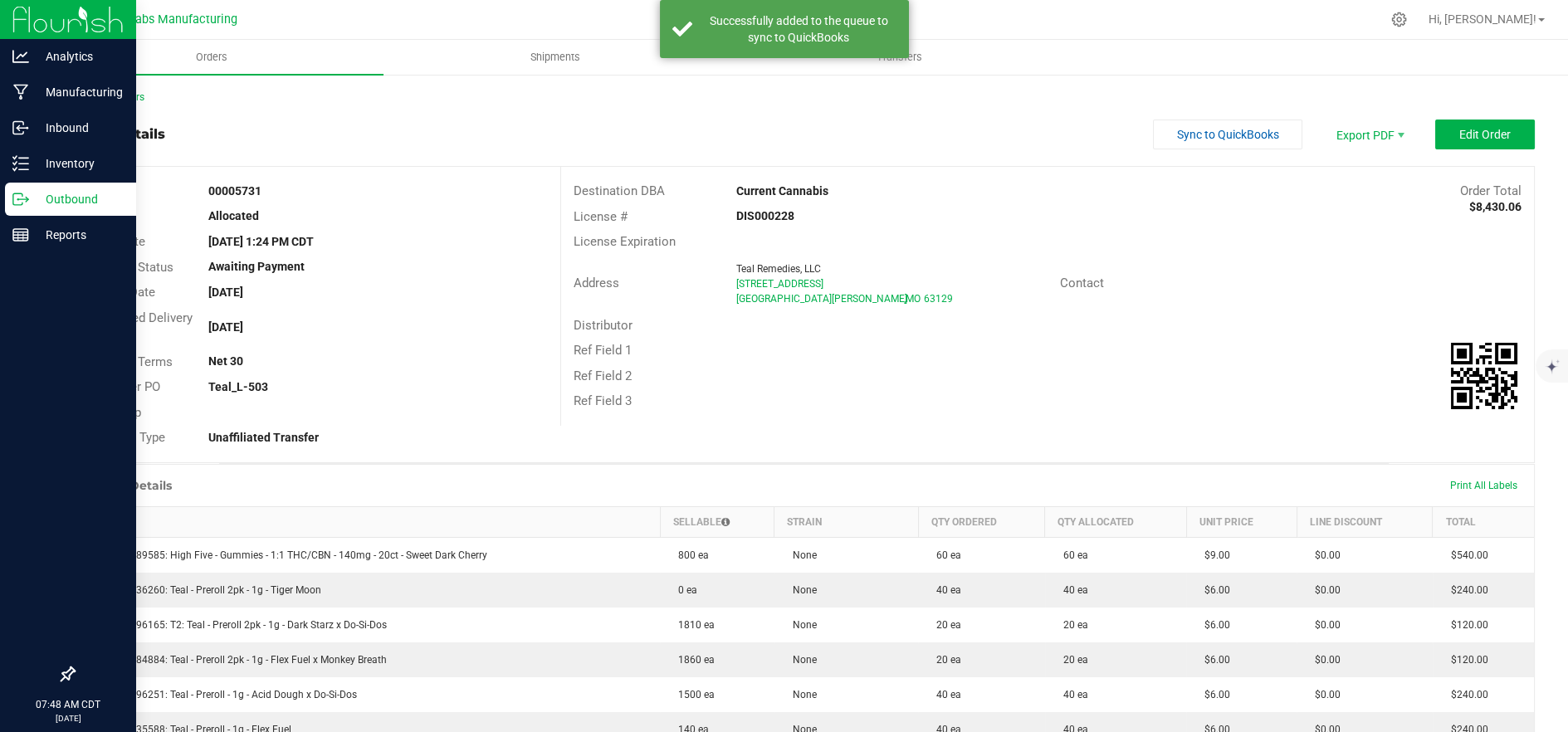
click at [32, 204] on p "Outbound" at bounding box center [78, 199] width 99 height 20
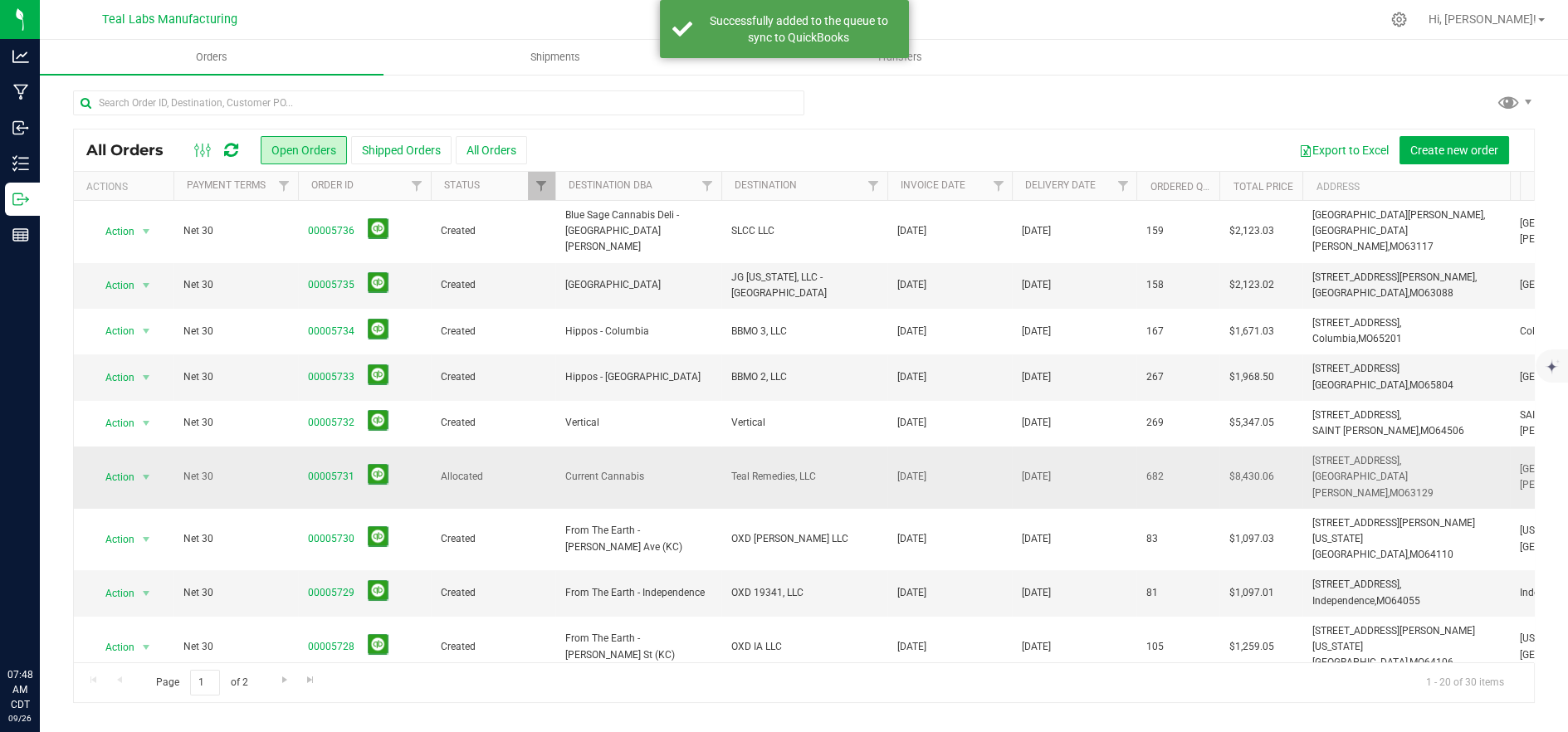
click at [644, 469] on span "Current Cannabis" at bounding box center [638, 476] width 146 height 15
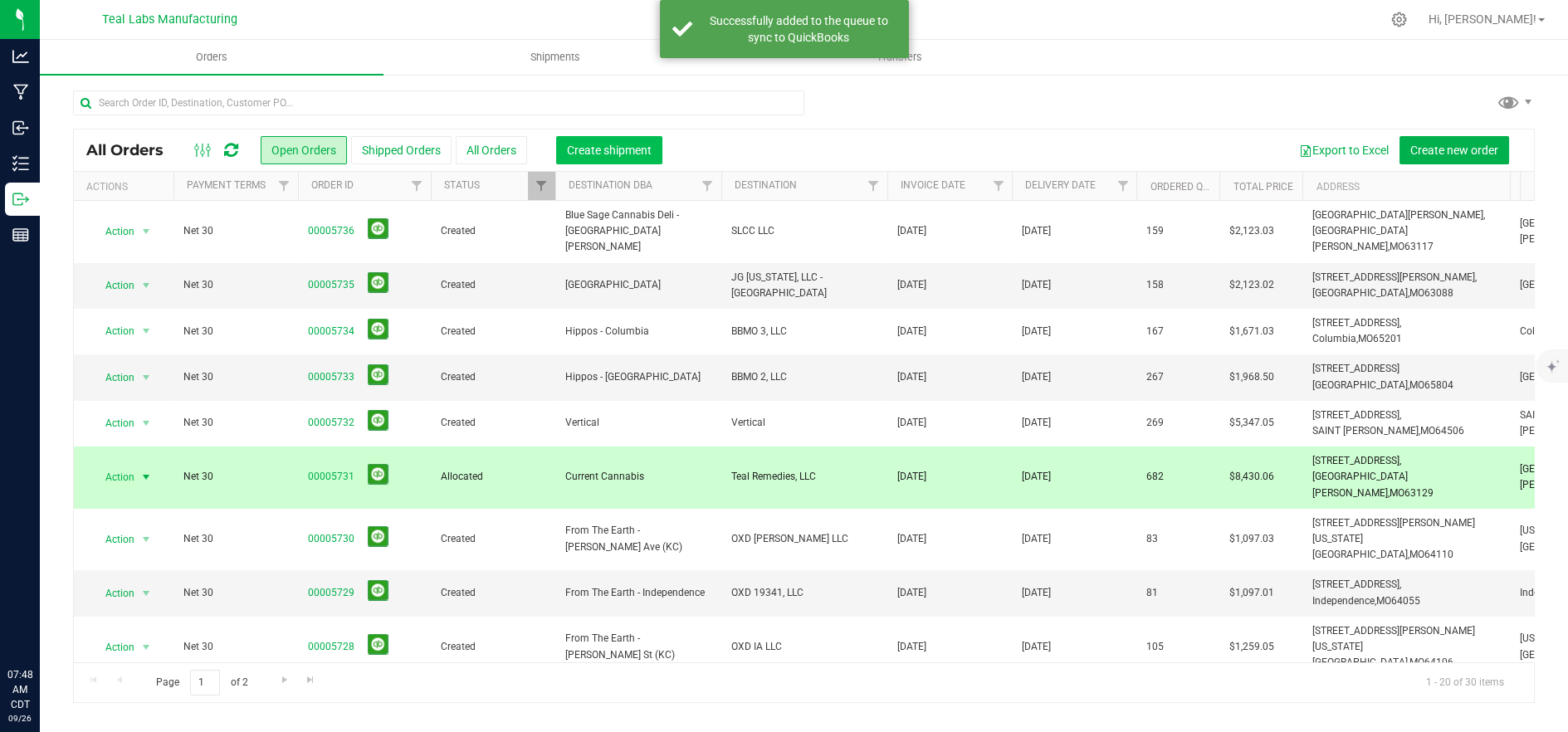
click at [599, 150] on span "Create shipment" at bounding box center [609, 150] width 85 height 14
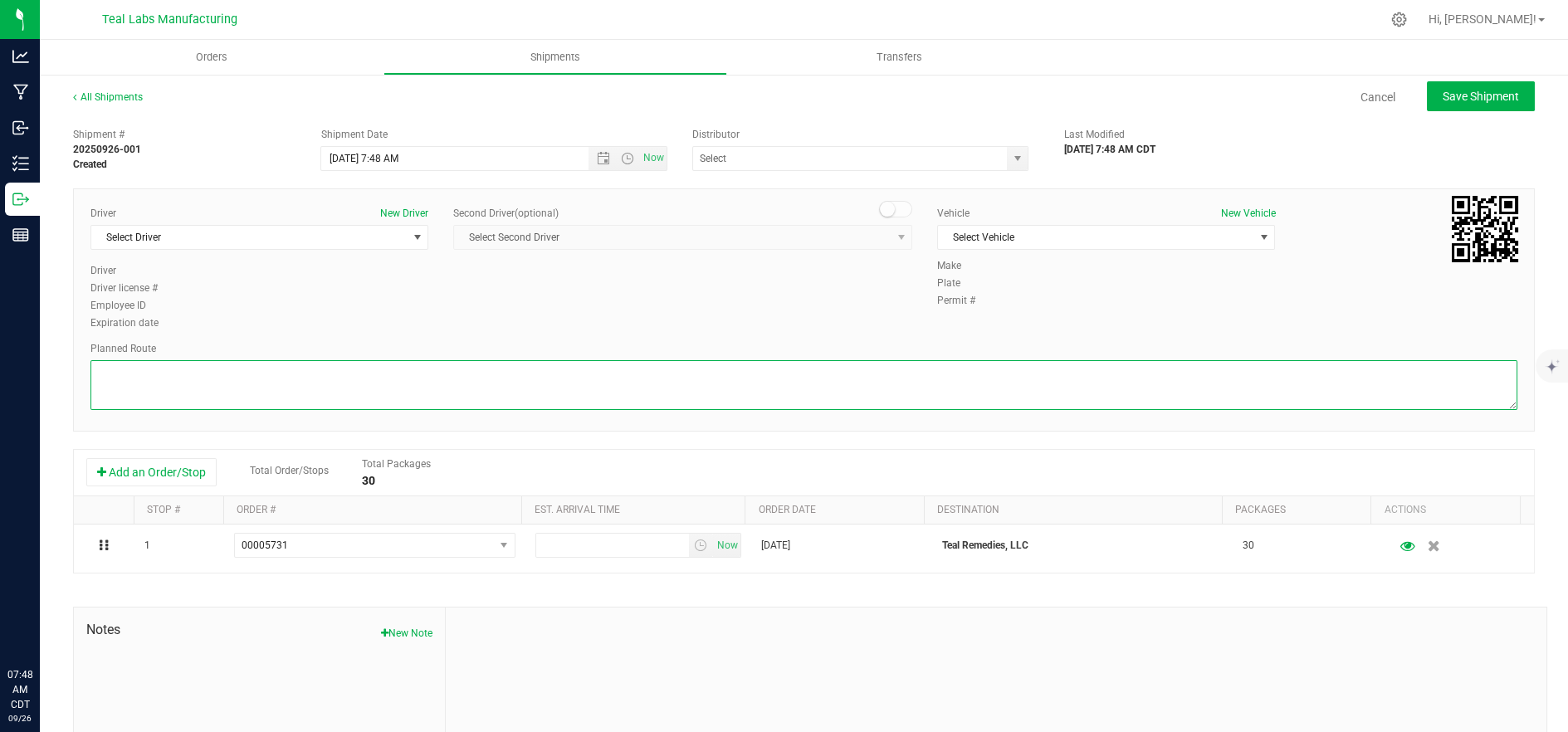
click at [480, 376] on textarea at bounding box center [804, 385] width 1426 height 50
paste textarea "Head northwest on Salt River Rd. Go for 0.4 mi. Then 0.4 miles Take left ramp o…"
type textarea "Head northwest on Salt River Rd. Go for 0.4 mi. Then 0.4 miles Take left ramp o…"
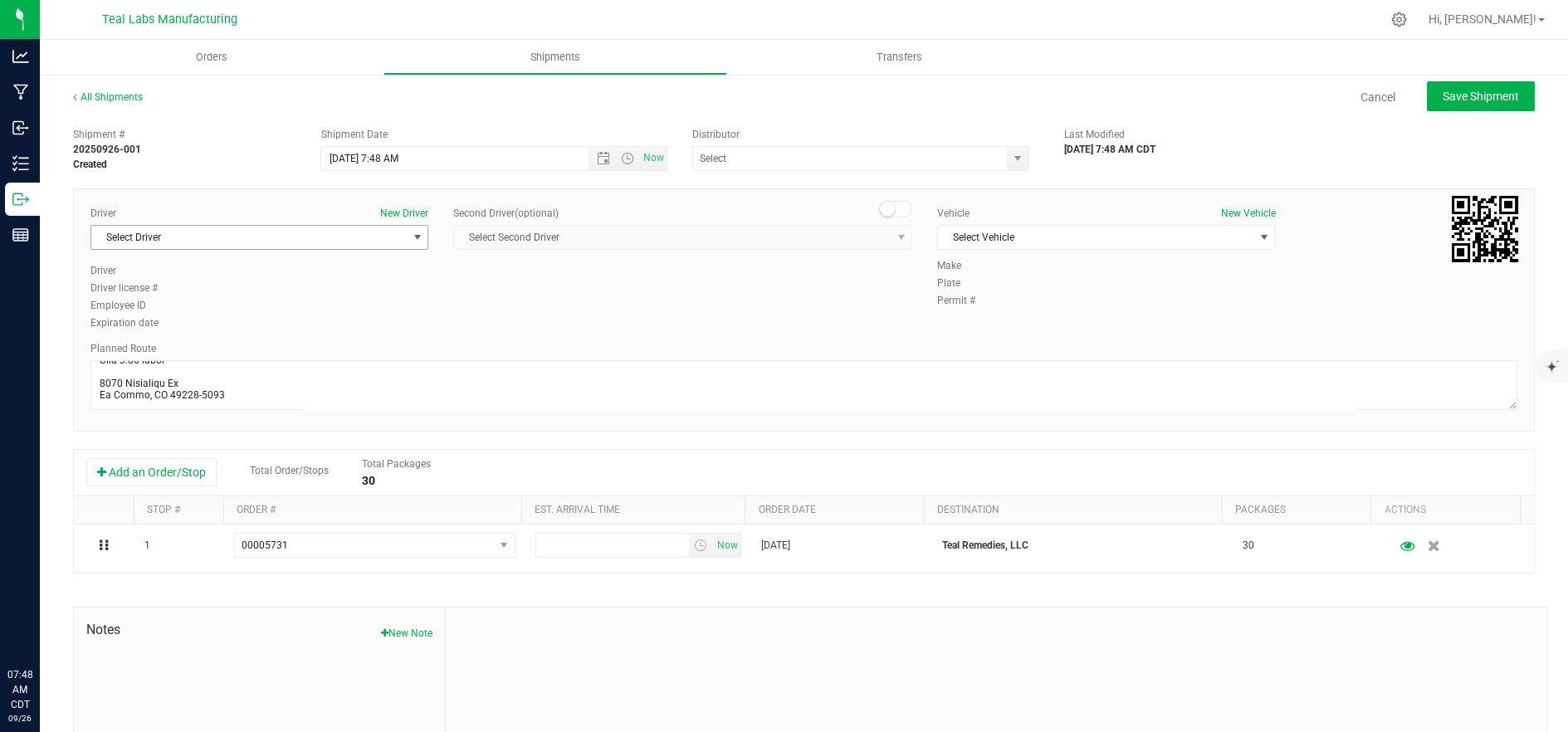
click at [265, 226] on span "Select Driver" at bounding box center [249, 237] width 316 height 23
click at [244, 312] on li "Adolphus Busch" at bounding box center [258, 306] width 333 height 25
type input "adol"
click at [1112, 231] on span "Select Vehicle" at bounding box center [1095, 237] width 316 height 23
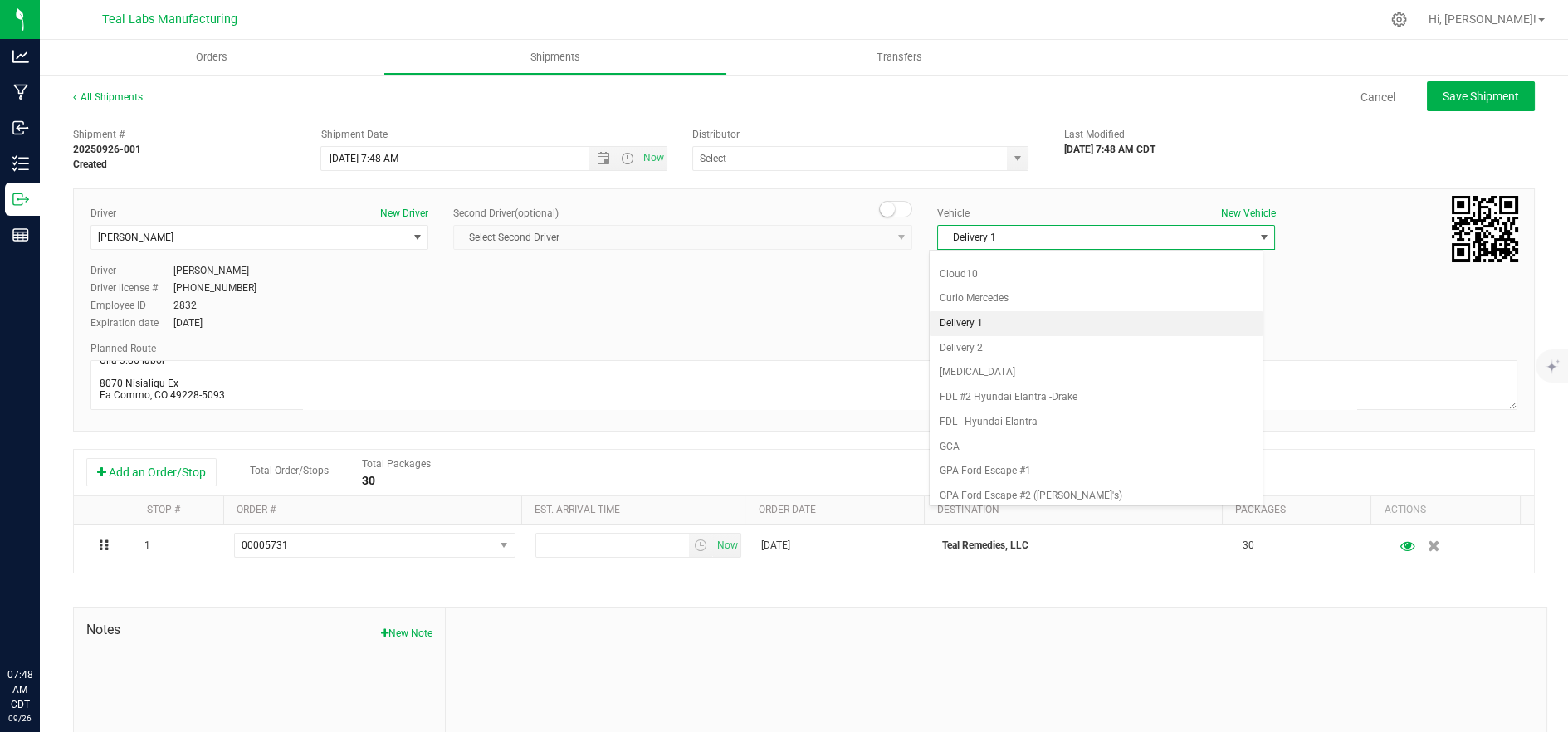
scroll to position [619, 0]
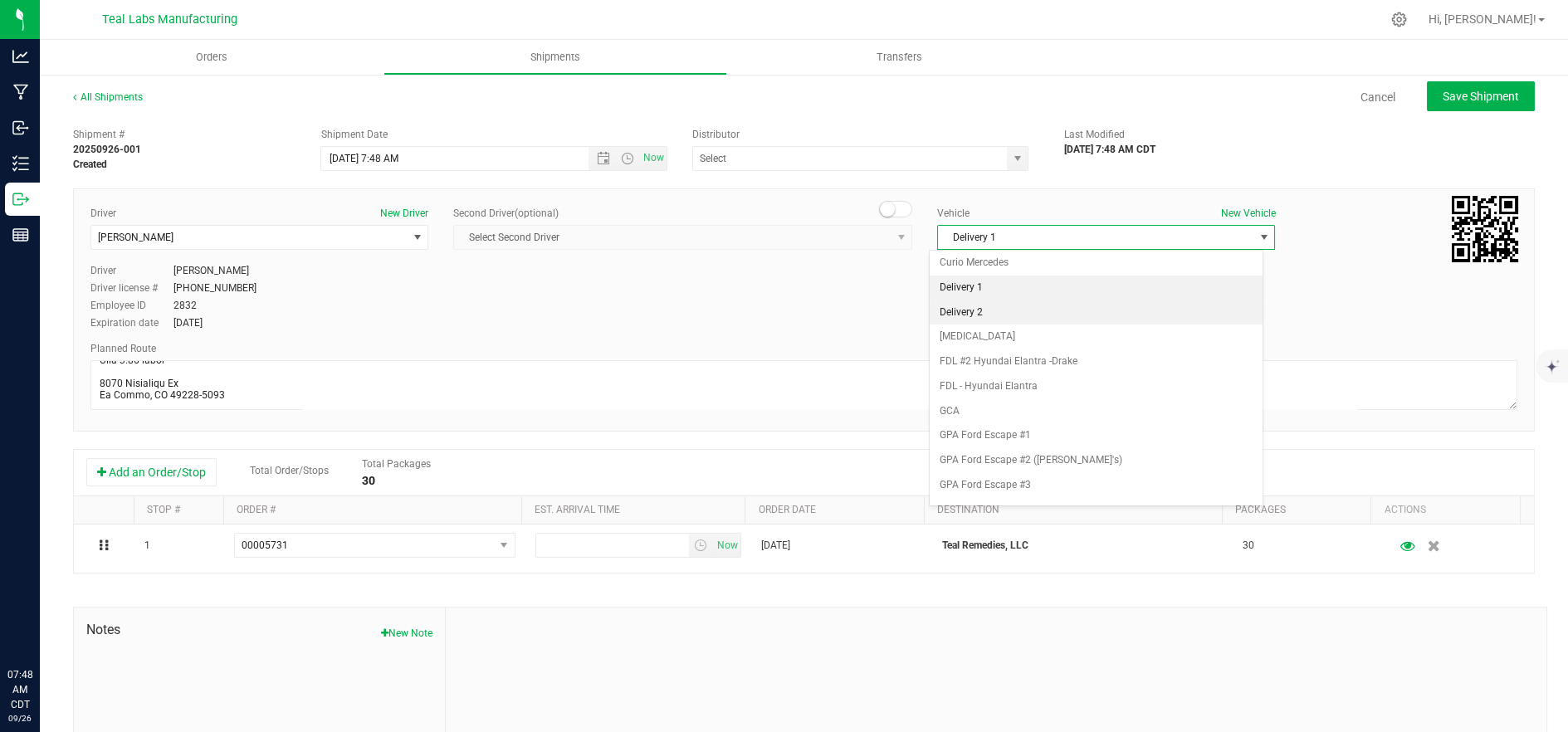
click at [1001, 312] on li "Delivery 2" at bounding box center [1095, 312] width 333 height 25
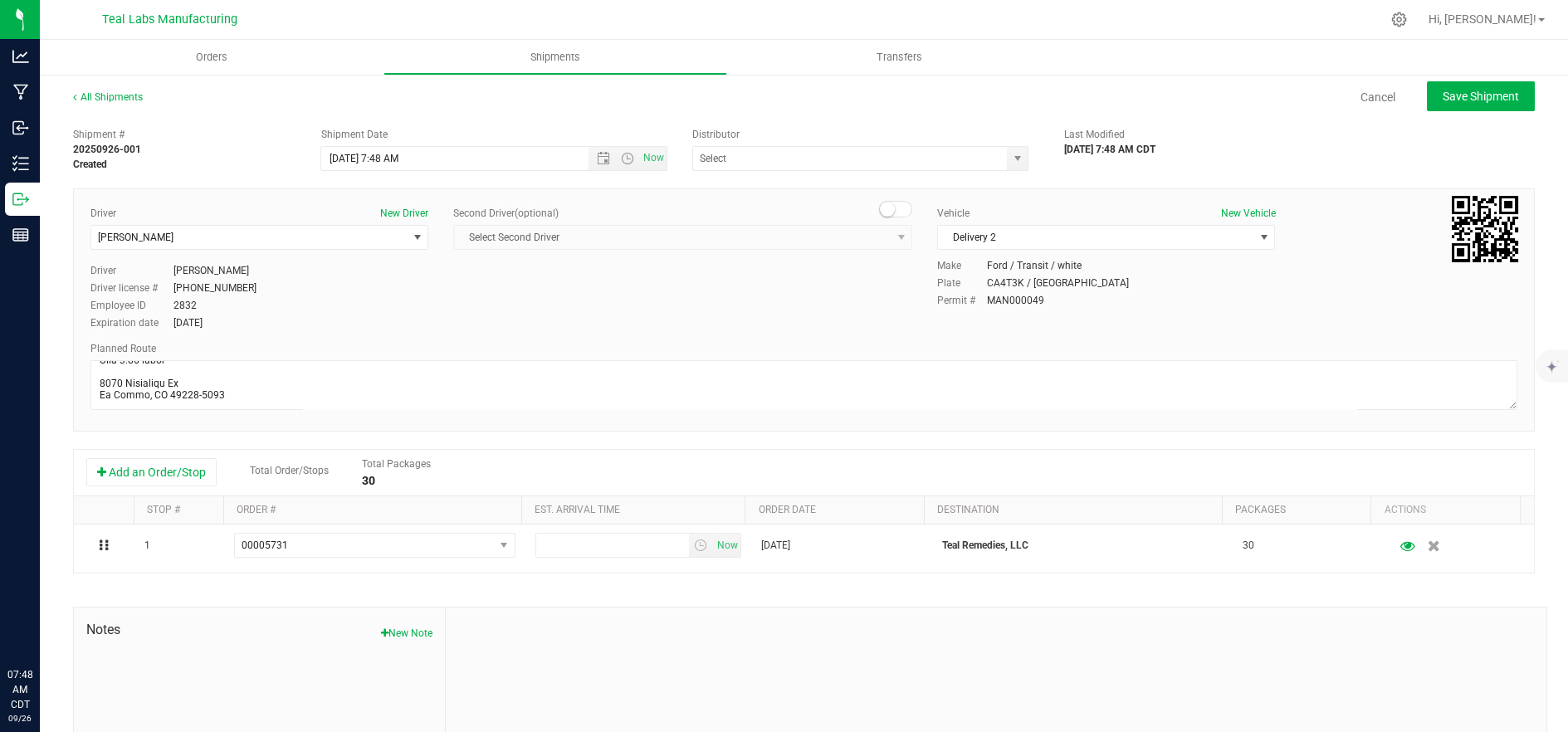
click at [701, 307] on div "Driver New Driver Adolphus Busch Select Driver Adolphus Busch Driver Adolphus B…" at bounding box center [804, 269] width 1451 height 127
click at [622, 159] on span "Open the time view" at bounding box center [627, 158] width 14 height 14
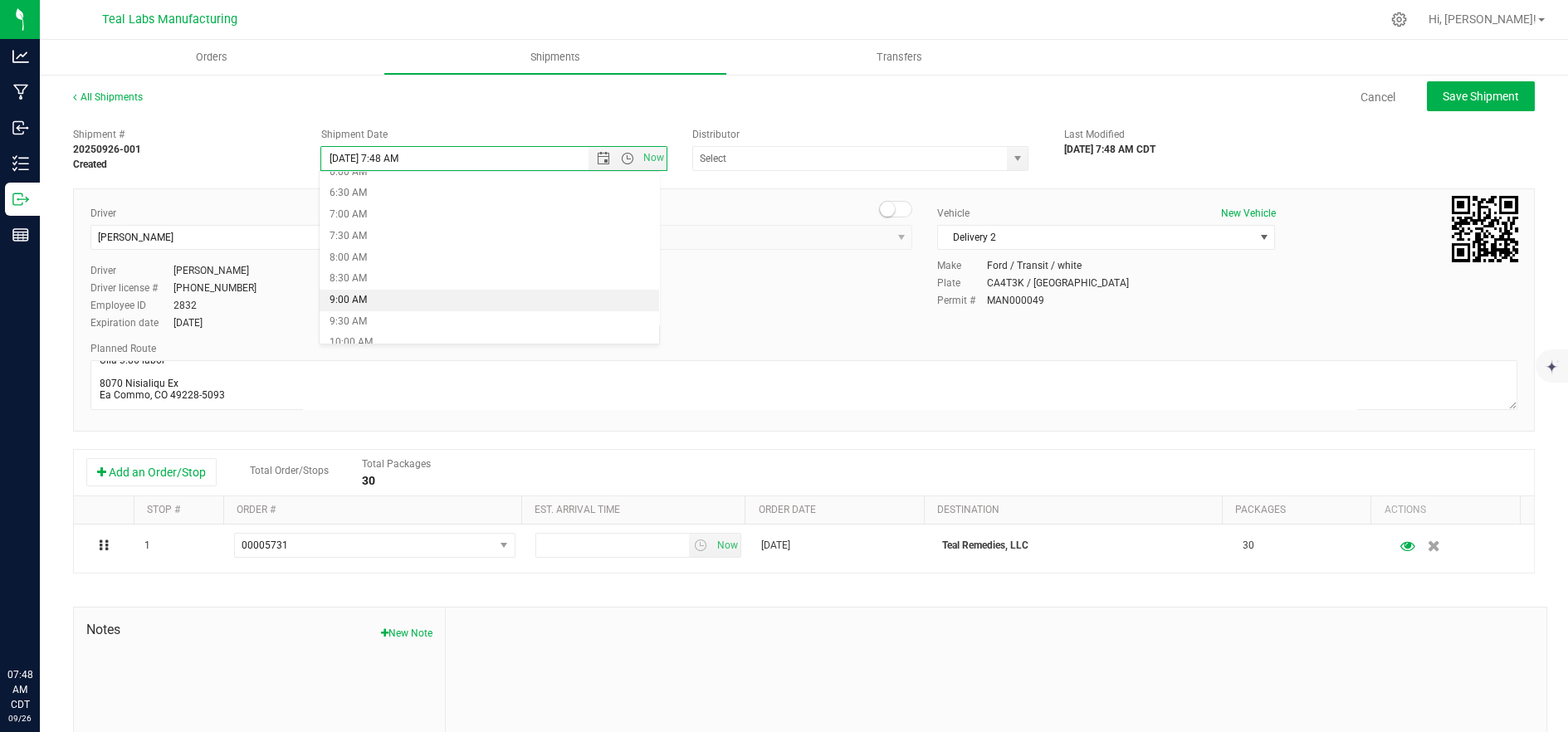
scroll to position [276, 0]
click at [366, 248] on li "8:00 AM" at bounding box center [489, 251] width 341 height 21
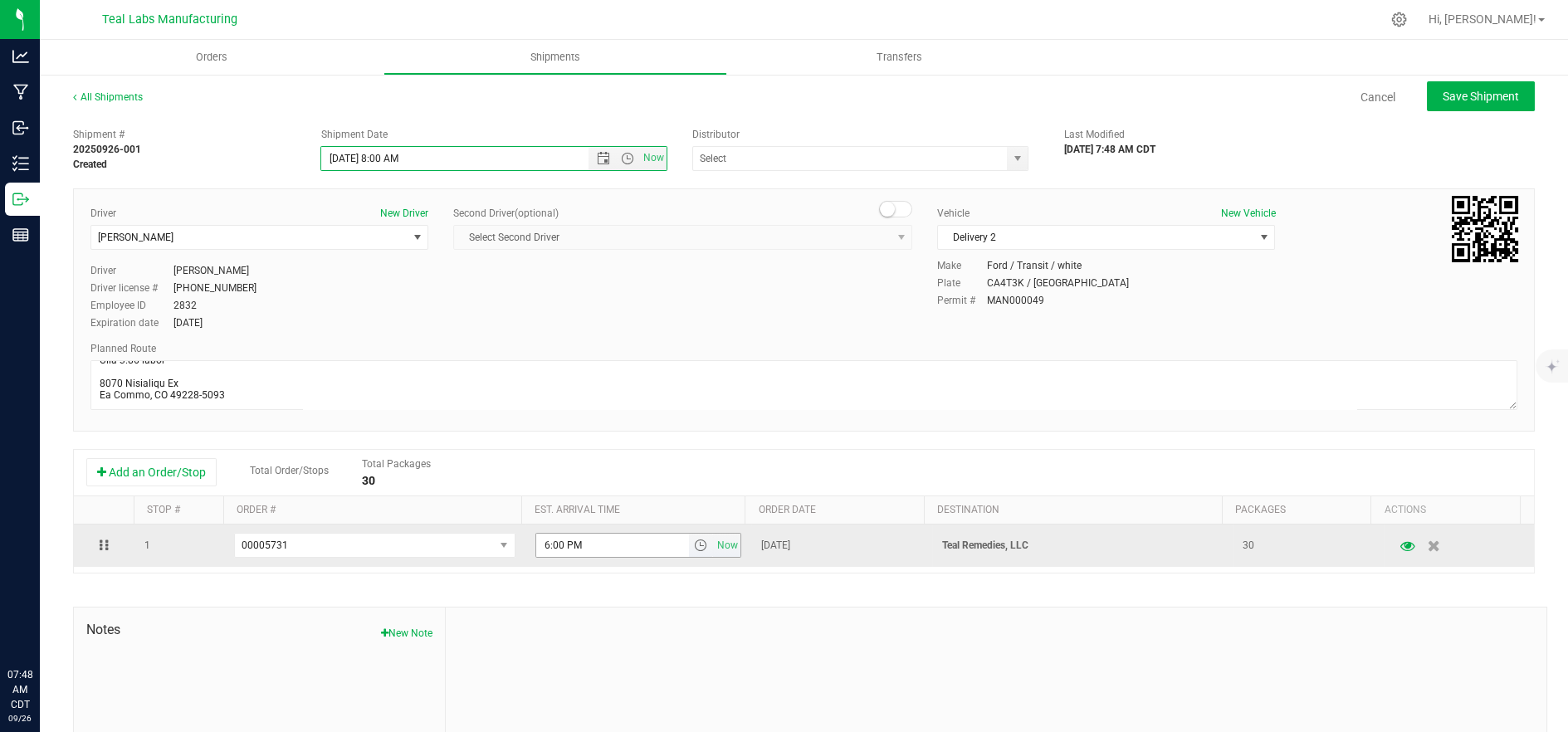
click at [694, 547] on span "select" at bounding box center [701, 545] width 14 height 14
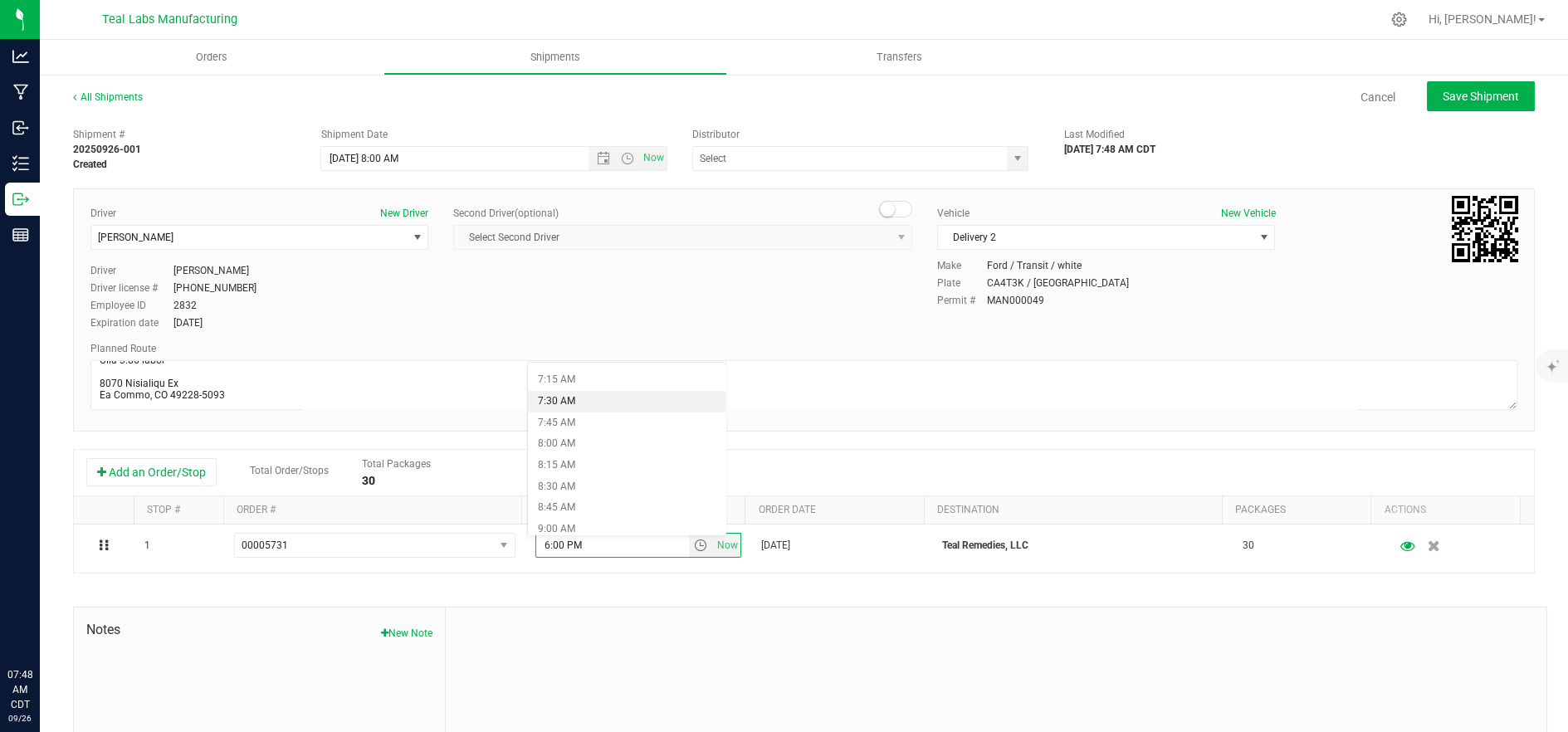
scroll to position [644, 0]
click at [563, 493] on li "9:00 AM" at bounding box center [627, 500] width 199 height 21
click at [1469, 97] on span "Save Shipment" at bounding box center [1480, 96] width 76 height 14
type input "9/26/2025 1:00 PM"
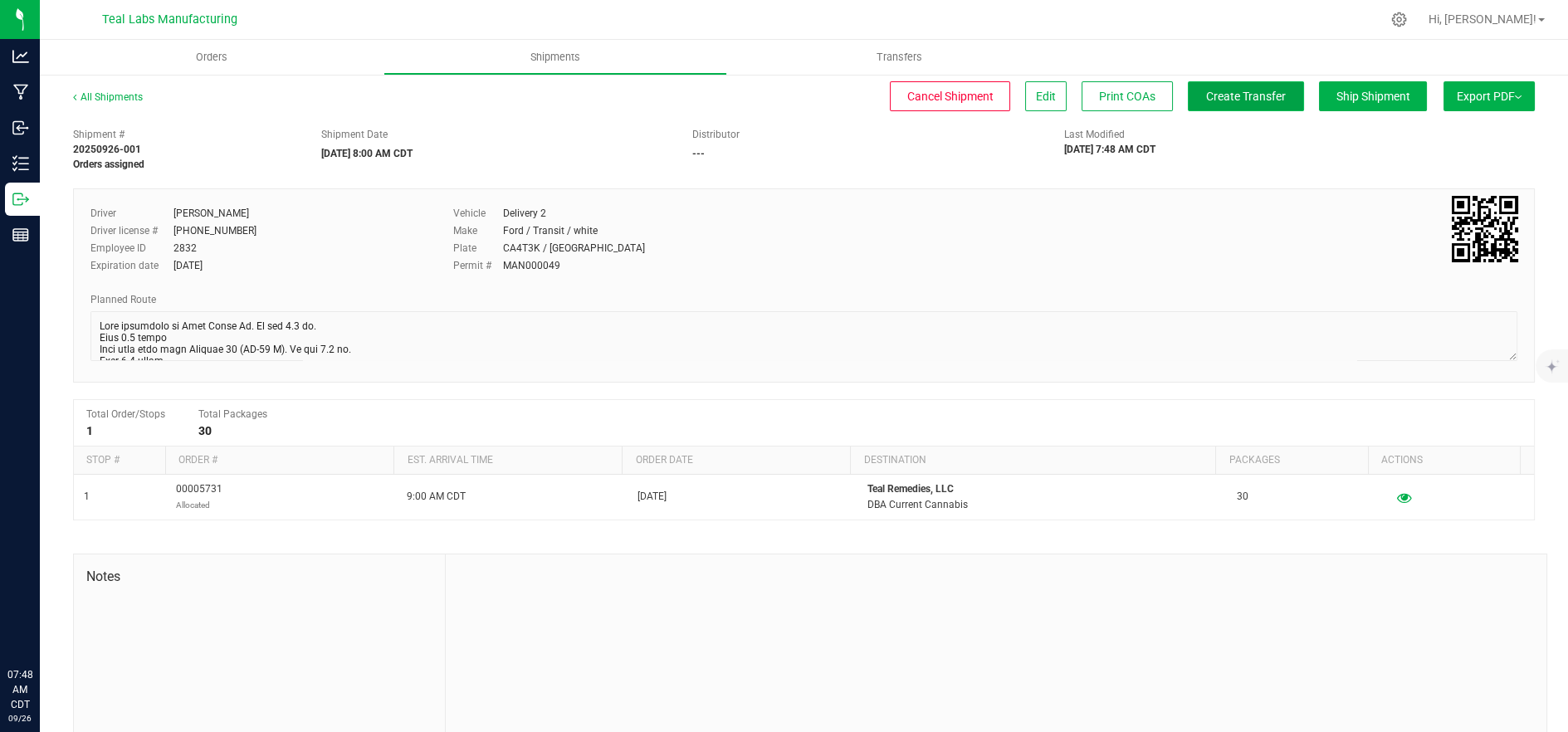
click at [1219, 90] on span "Create Transfer" at bounding box center [1246, 96] width 80 height 14
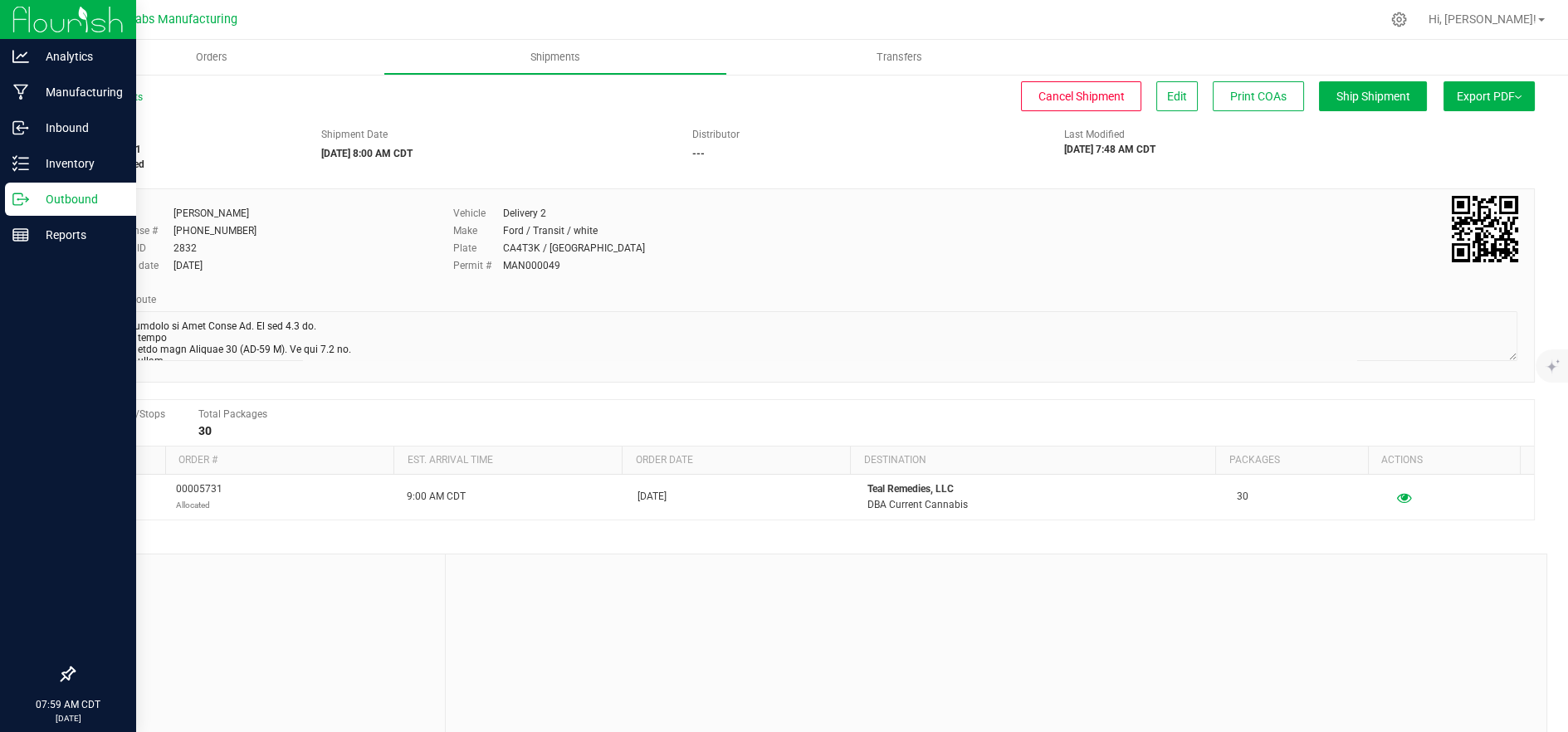
click at [42, 200] on p "Outbound" at bounding box center [78, 199] width 99 height 20
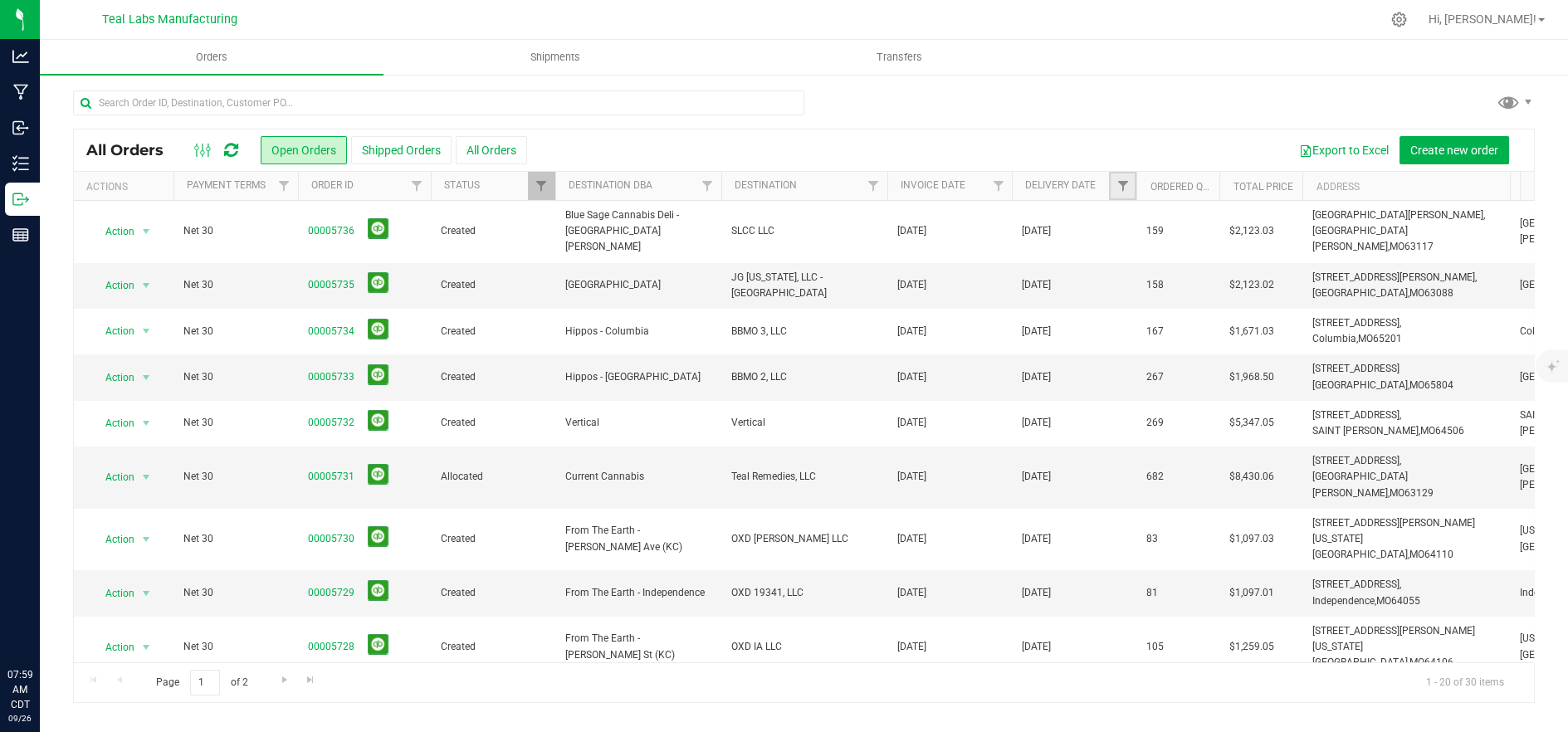
click at [1120, 175] on link "Filter" at bounding box center [1122, 185] width 27 height 28
click at [1278, 283] on span "select" at bounding box center [1277, 286] width 14 height 14
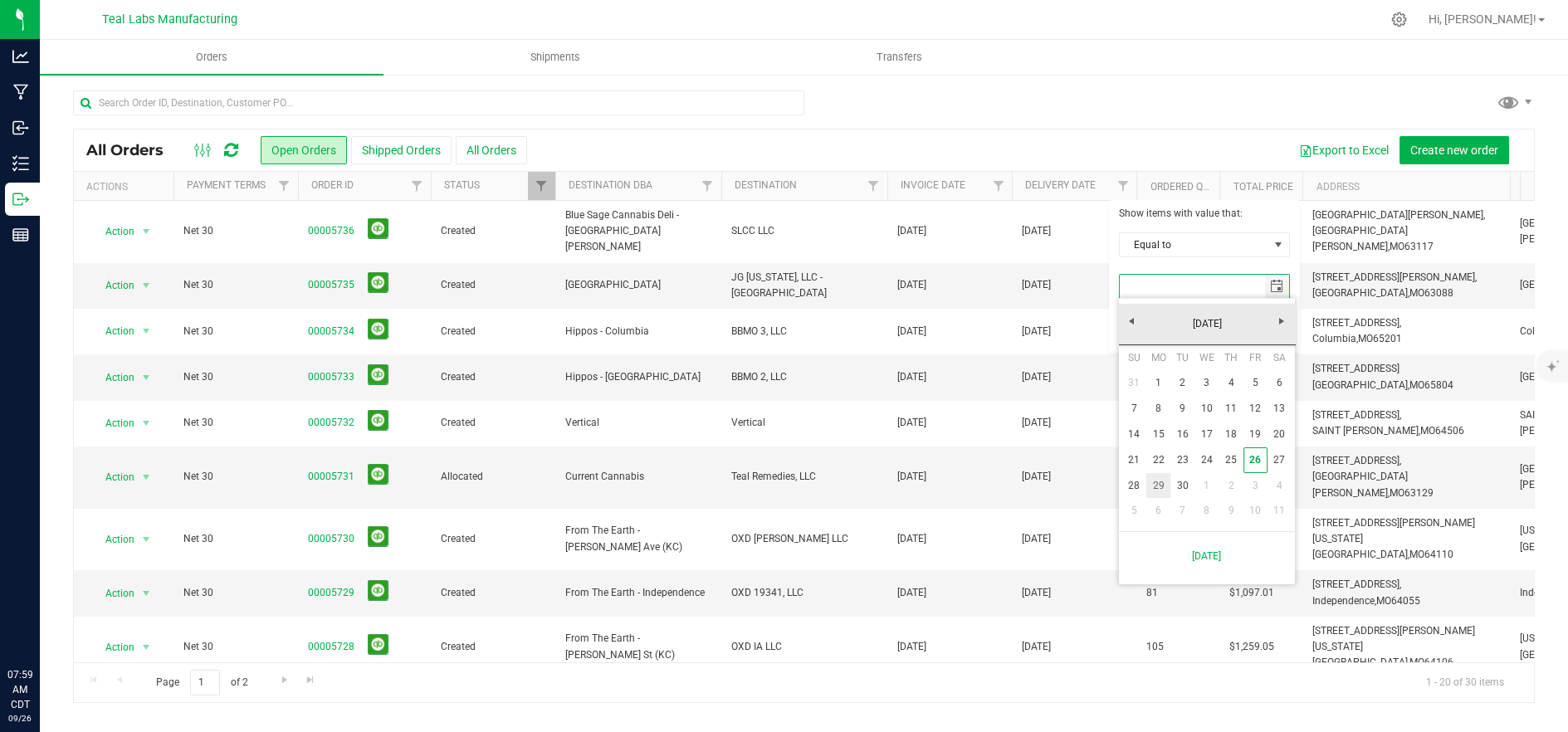
drag, startPoint x: 1164, startPoint y: 484, endPoint x: 1151, endPoint y: 383, distance: 101.8
click at [1164, 484] on link "29" at bounding box center [1158, 485] width 24 height 26
type input "9/29/2025"
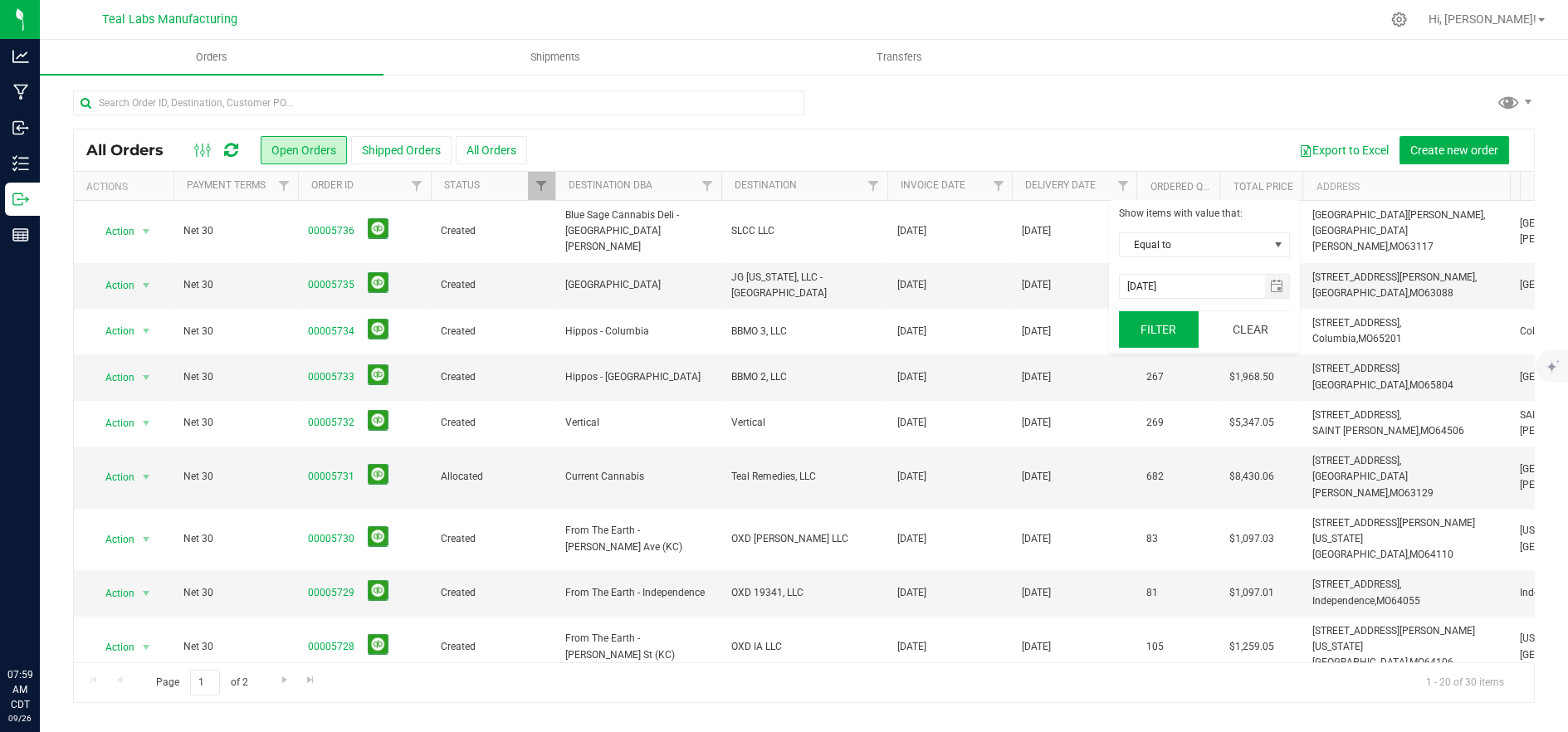
click at [1152, 329] on button "Filter" at bounding box center [1158, 330] width 80 height 37
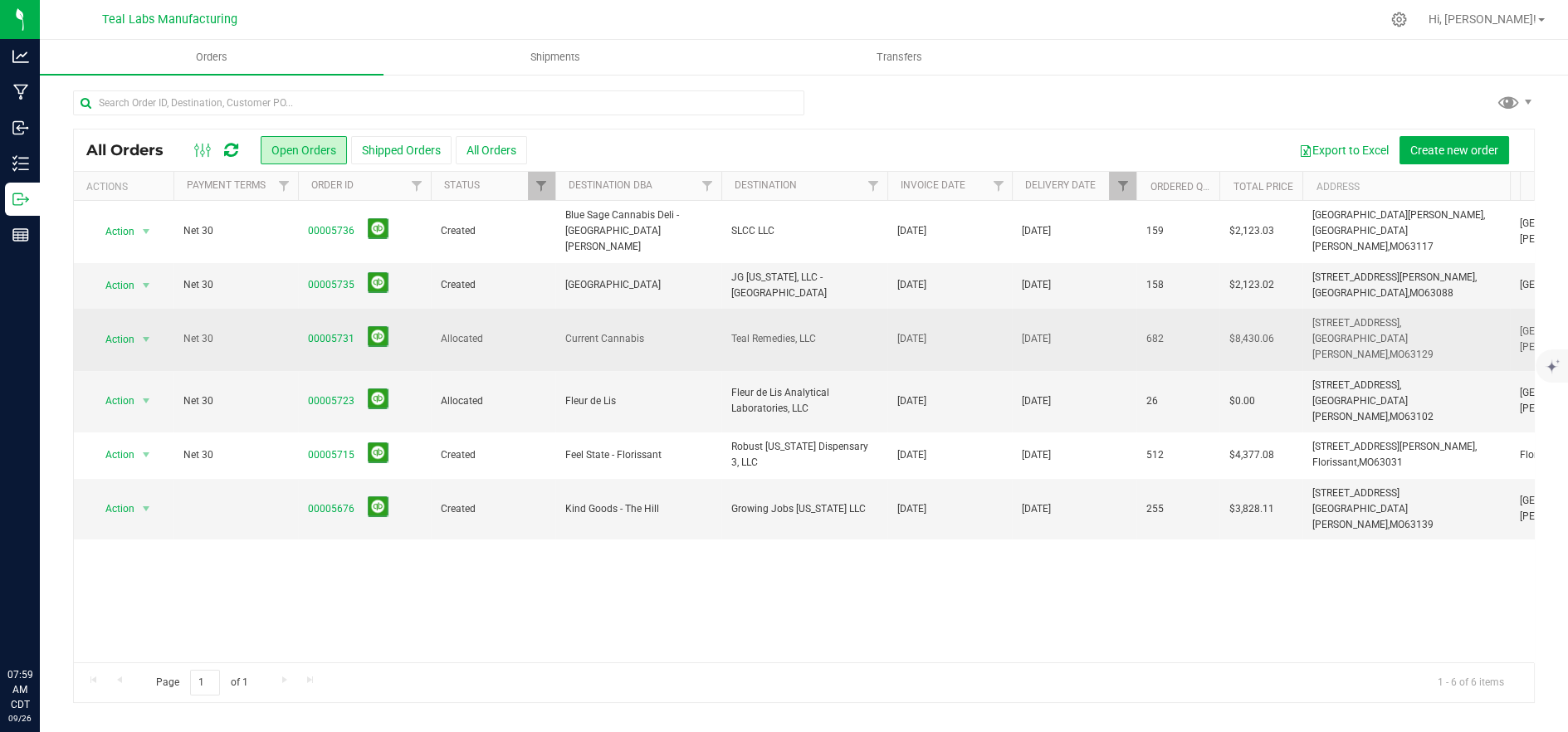
click at [525, 323] on td "Allocated" at bounding box center [492, 339] width 124 height 63
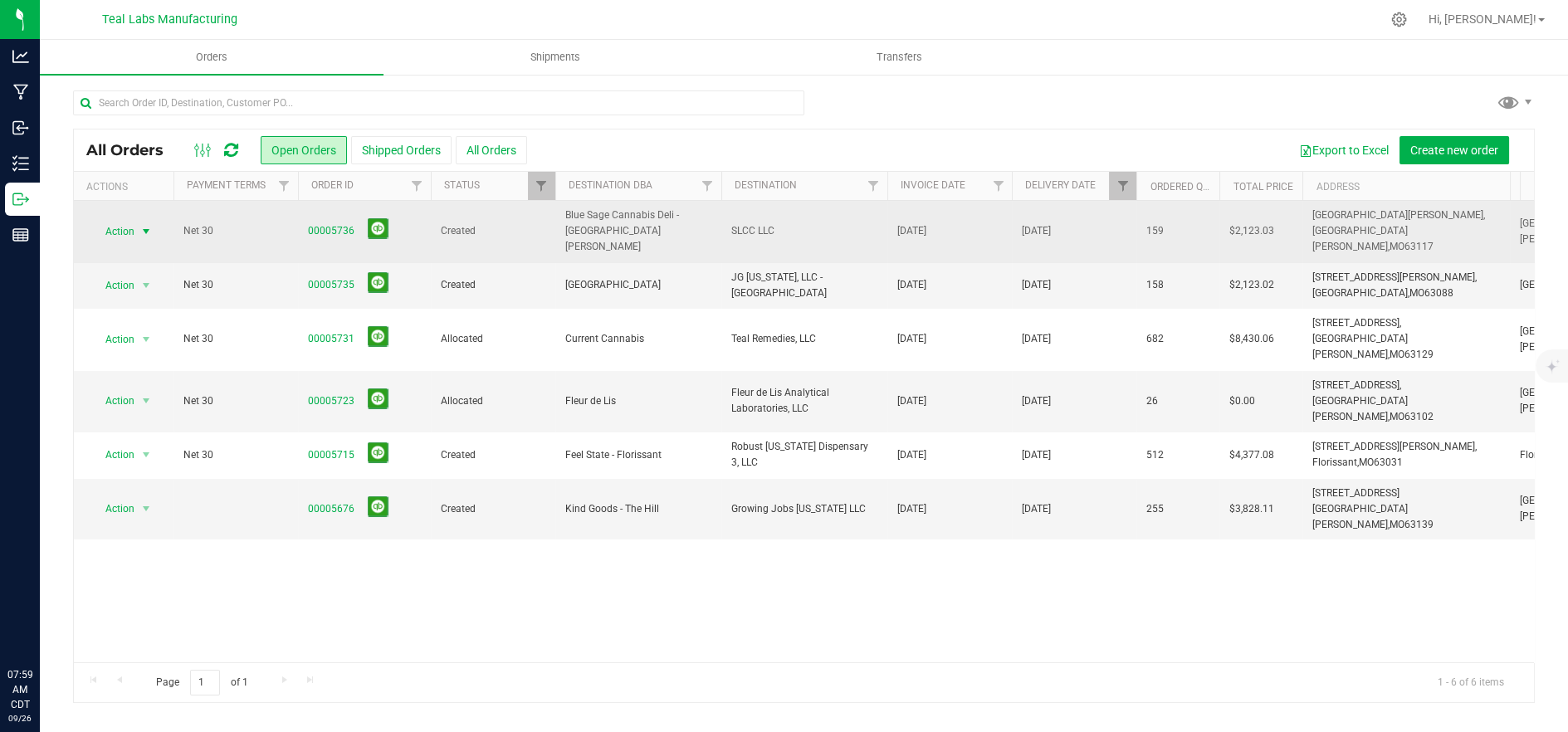
click at [127, 221] on span "Action" at bounding box center [113, 231] width 44 height 23
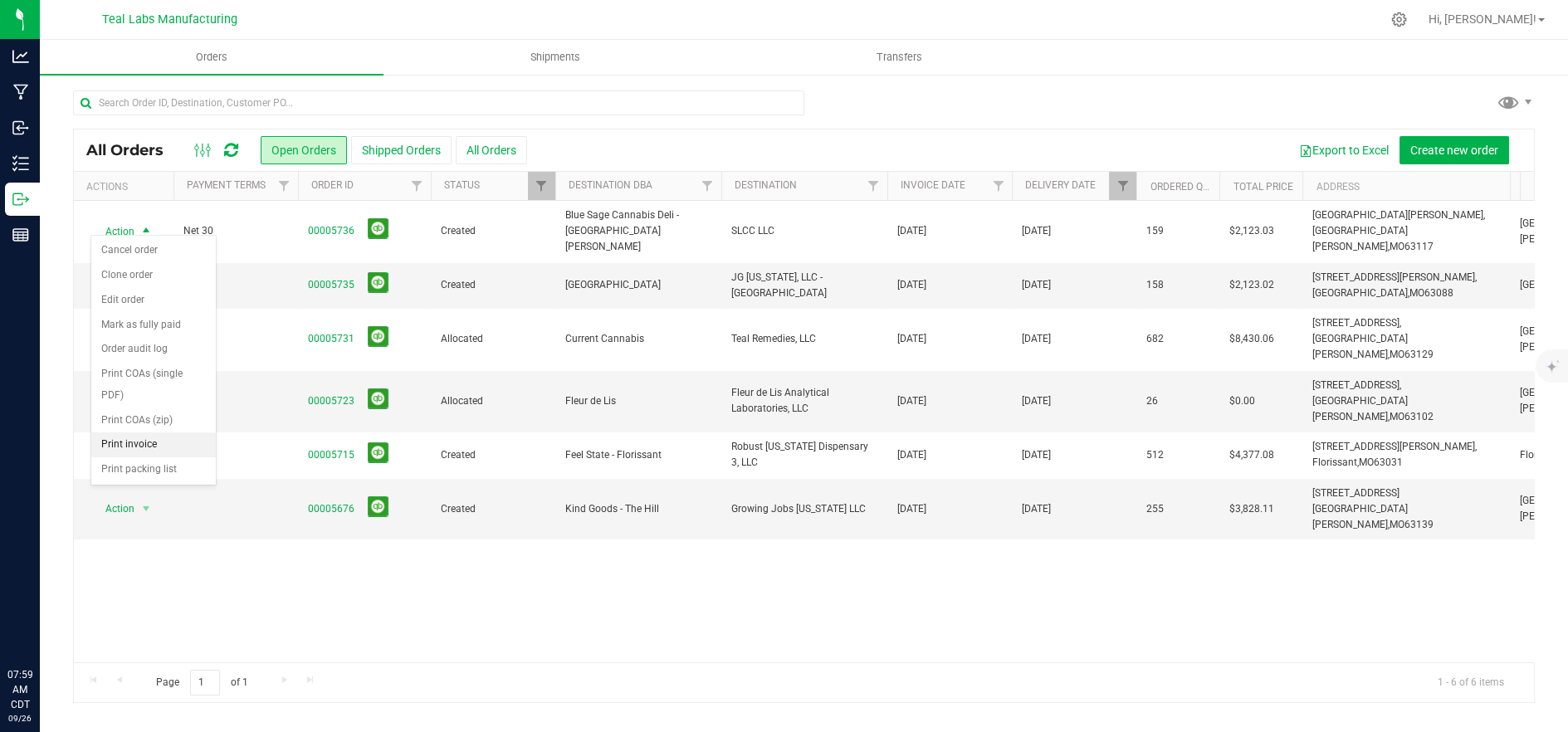
click at [105, 432] on li "Print invoice" at bounding box center [153, 445] width 124 height 25
click at [100, 274] on span "Action" at bounding box center [113, 285] width 44 height 23
click at [169, 478] on li "Print invoice" at bounding box center [153, 491] width 124 height 25
click at [1440, 565] on div "Action Action Cancel order Clone order Edit order Mark as fully paid Order audi…" at bounding box center [804, 431] width 1460 height 461
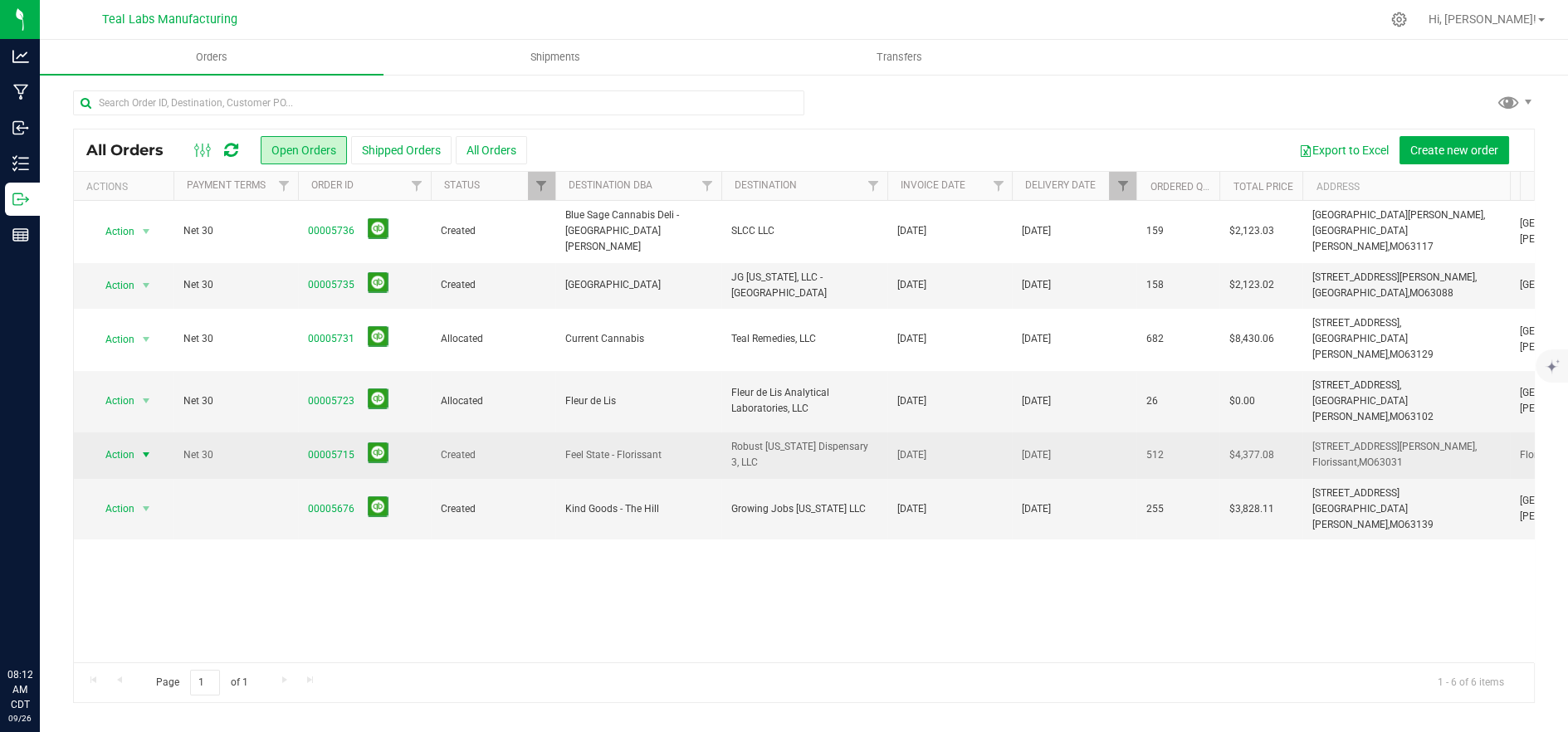
drag, startPoint x: 102, startPoint y: 409, endPoint x: 113, endPoint y: 414, distance: 12.1
click at [104, 443] on span "Action" at bounding box center [113, 454] width 44 height 23
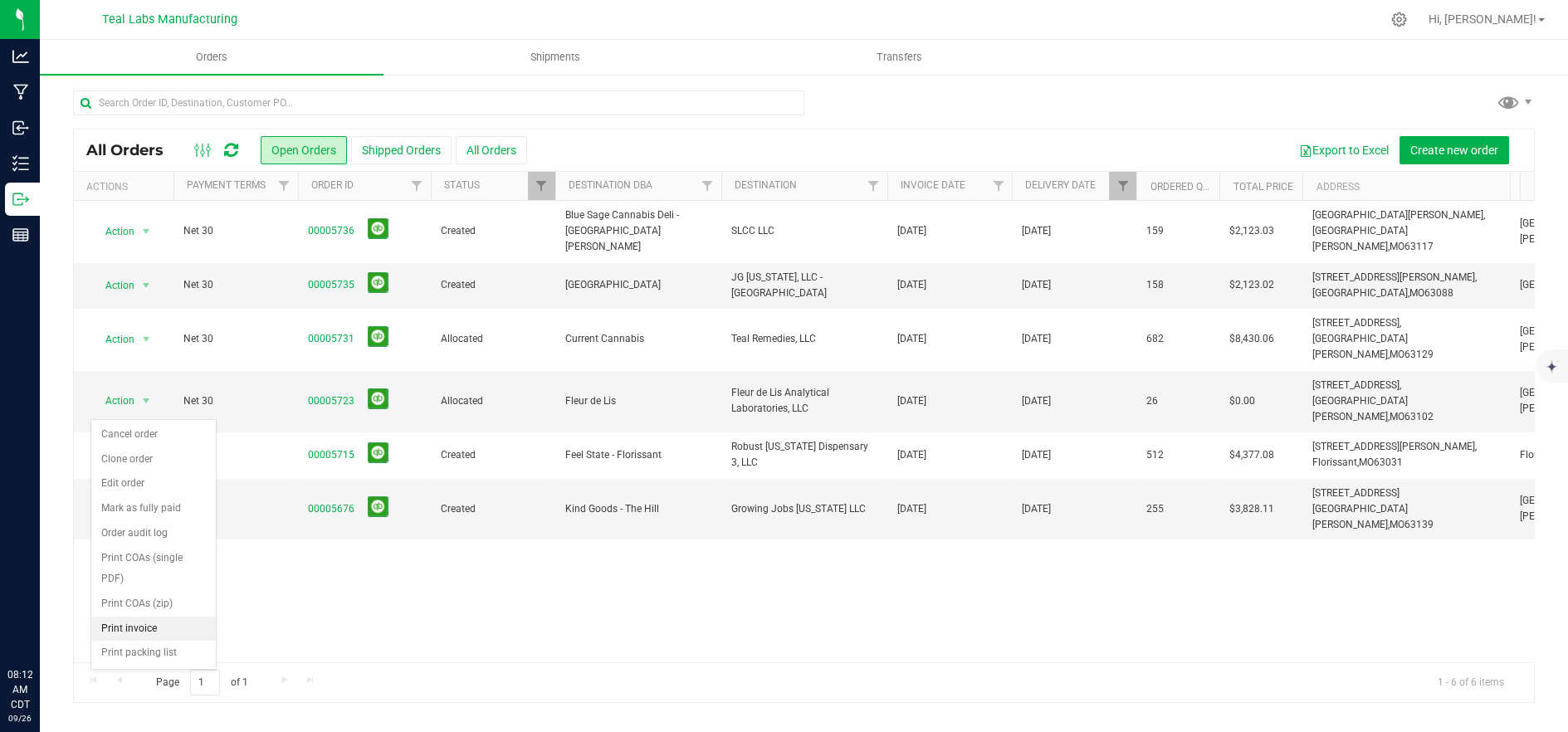
click at [148, 616] on li "Print invoice" at bounding box center [153, 629] width 124 height 25
click at [106, 497] on span "Action" at bounding box center [113, 508] width 44 height 23
click at [160, 662] on li "Print invoice" at bounding box center [153, 674] width 124 height 25
click at [1114, 180] on link "Filter" at bounding box center [1122, 185] width 27 height 28
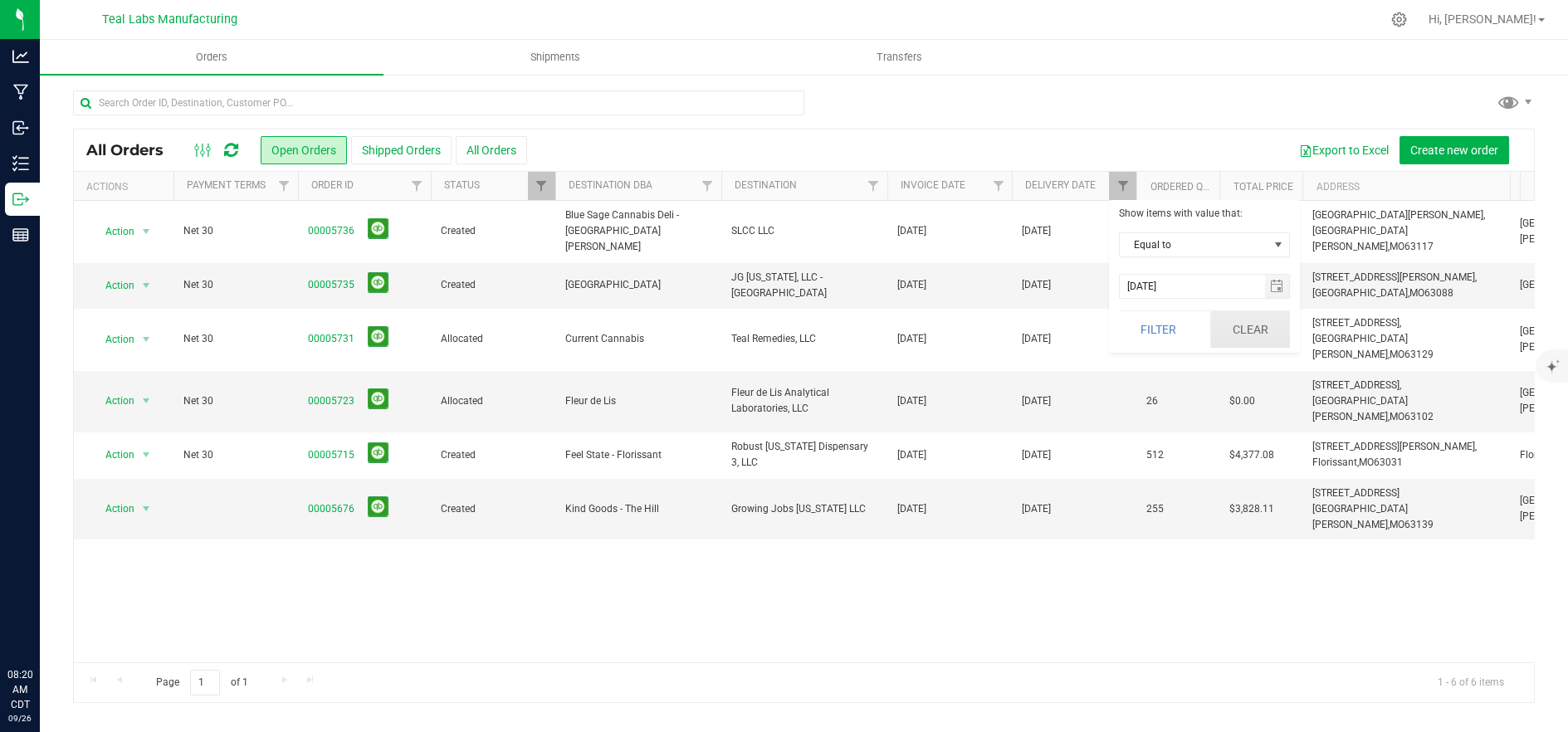
click at [1264, 339] on button "Clear" at bounding box center [1250, 330] width 80 height 37
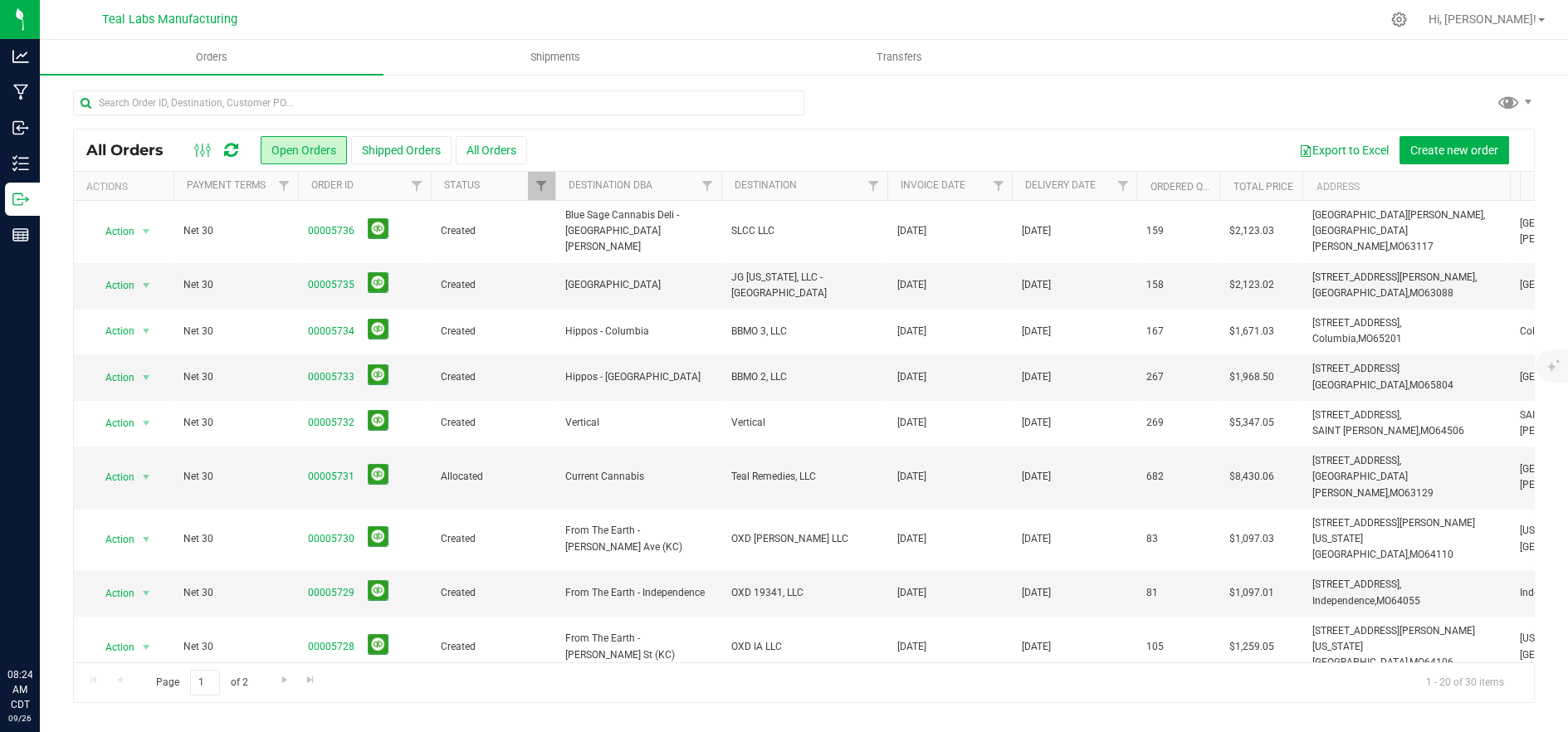
click at [409, 14] on div at bounding box center [839, 19] width 1083 height 33
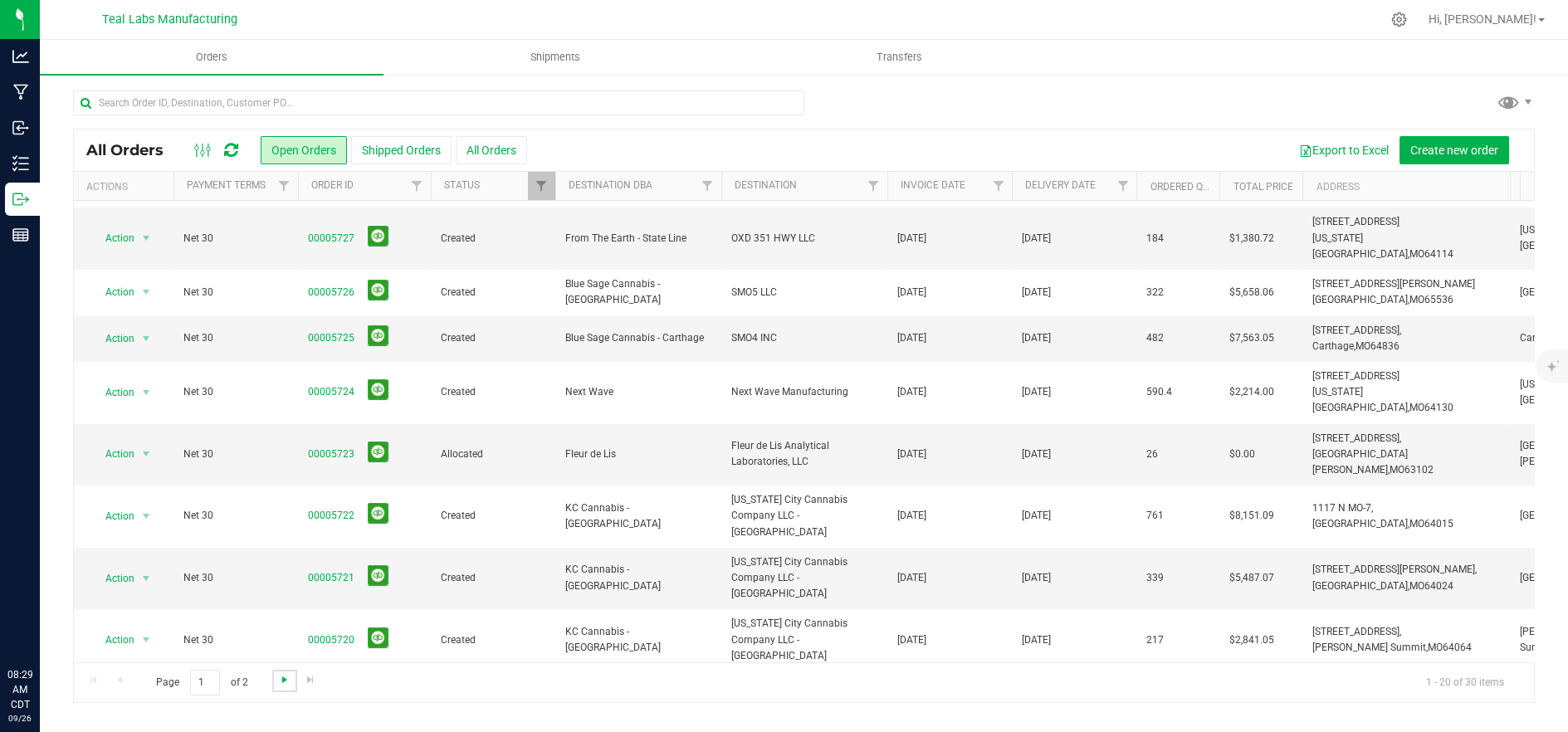
click at [281, 680] on span "Go to the next page" at bounding box center [285, 679] width 14 height 14
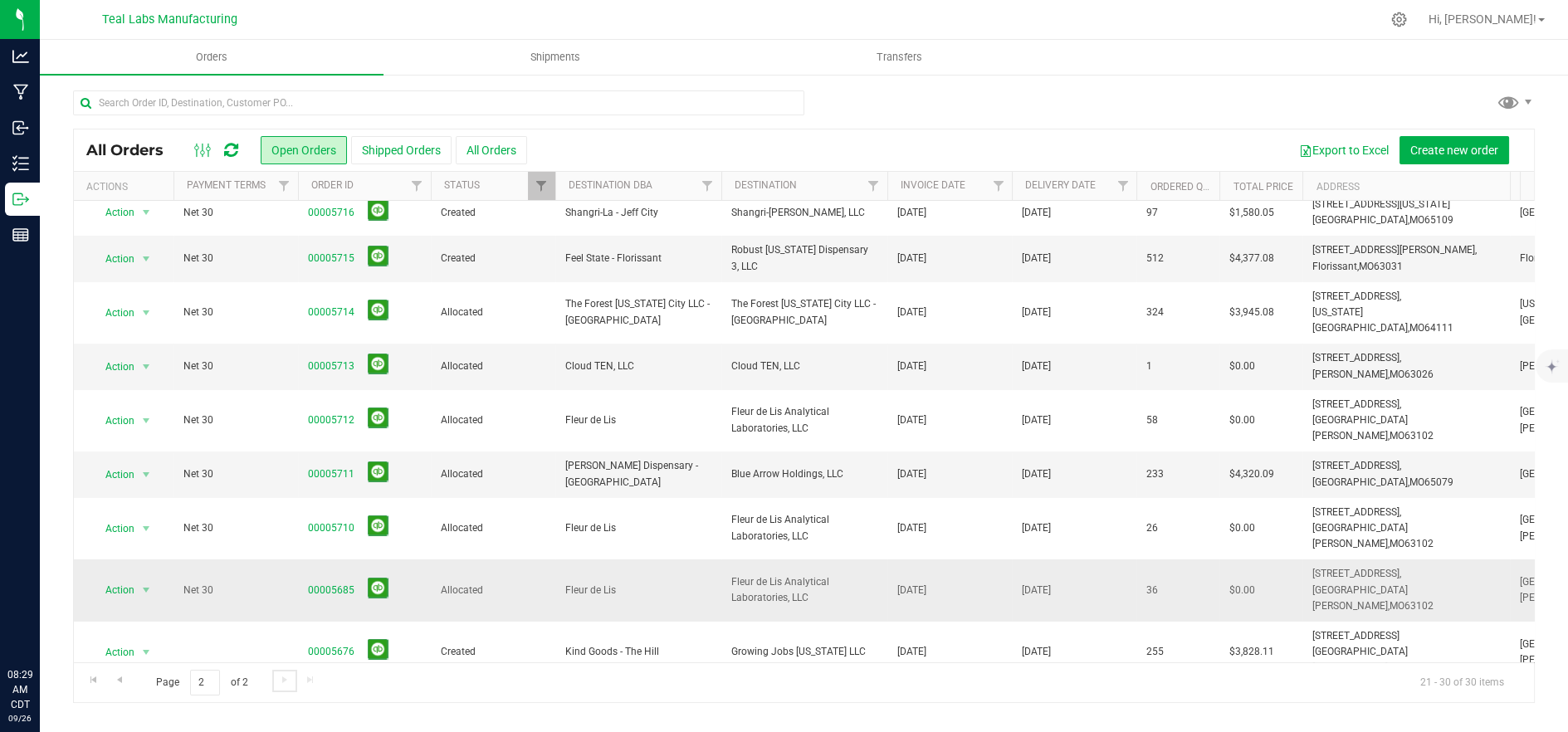
scroll to position [0, 0]
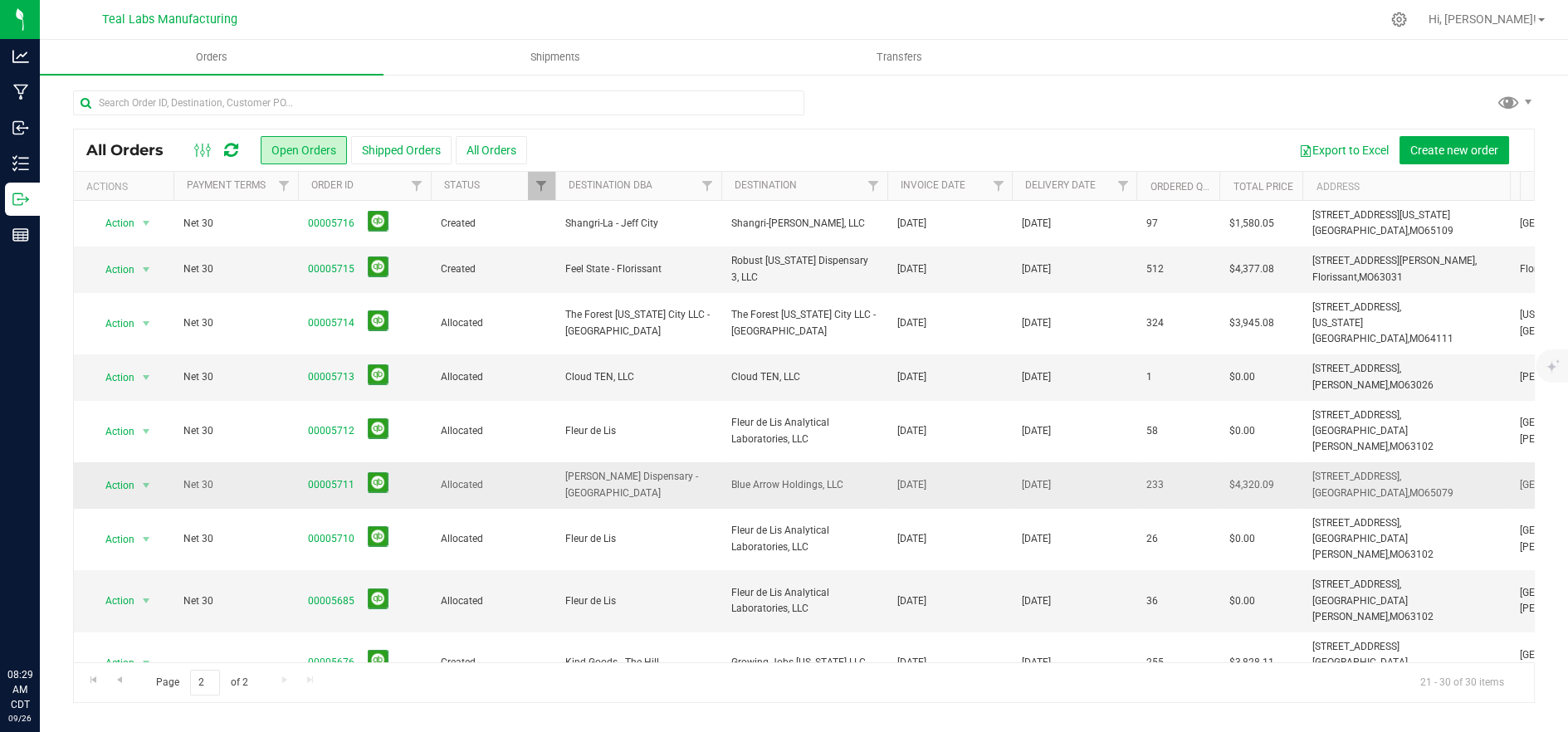
click at [534, 477] on span "Allocated" at bounding box center [493, 485] width 104 height 15
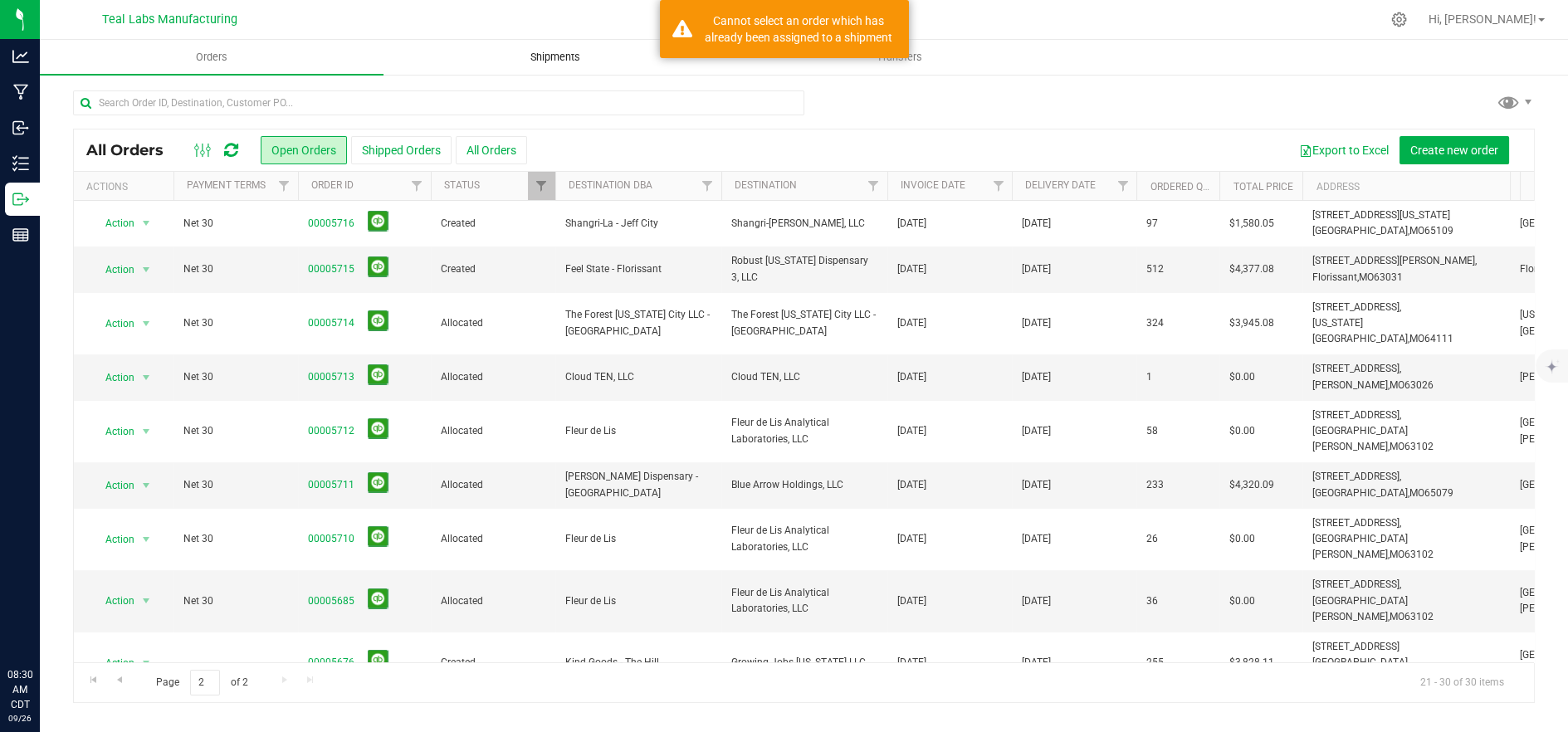
click at [559, 60] on span "Shipments" at bounding box center [555, 57] width 95 height 14
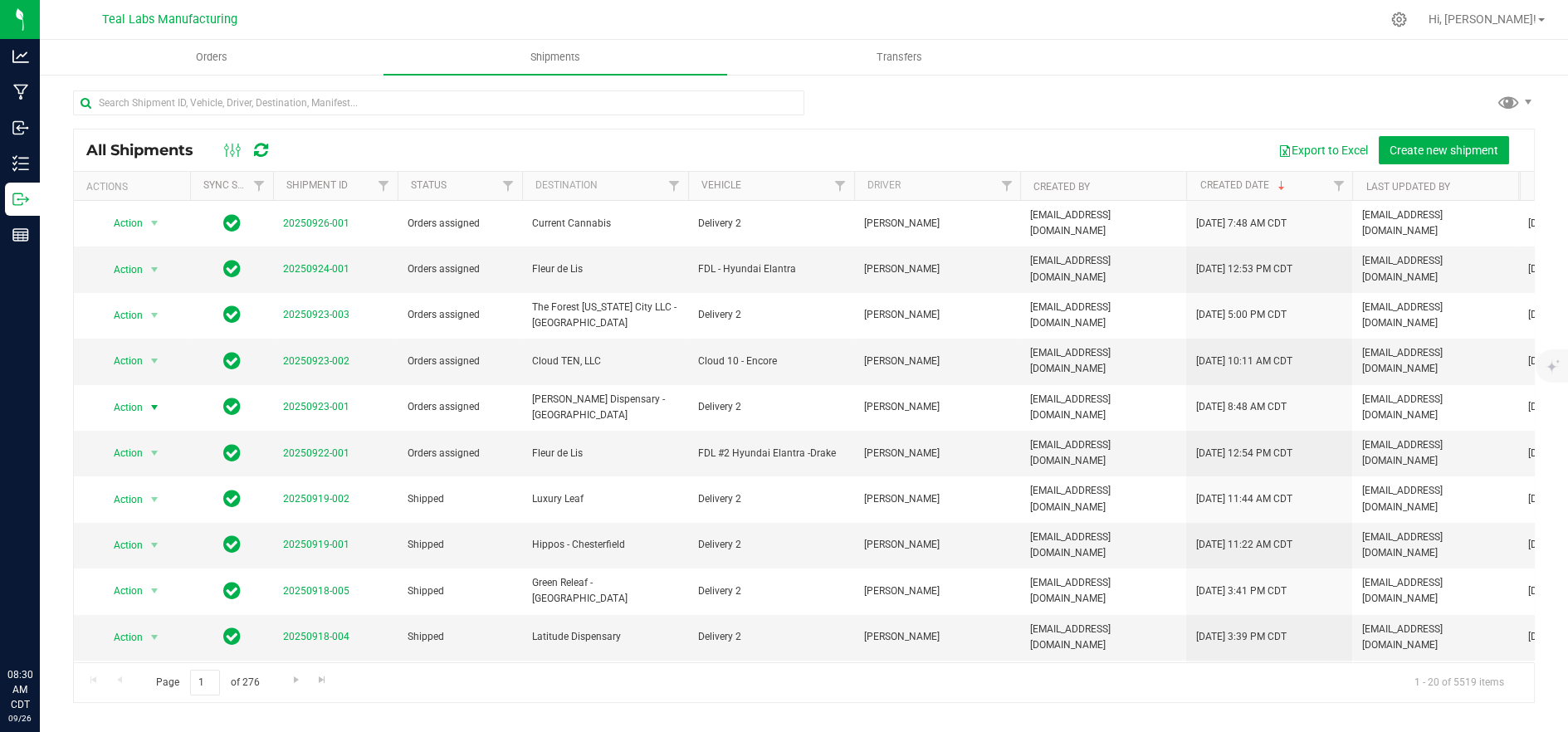
drag, startPoint x: 137, startPoint y: 379, endPoint x: 125, endPoint y: 392, distance: 17.7
click at [136, 395] on span "Action" at bounding box center [121, 407] width 44 height 23
click at [139, 536] on li "Ship shipment" at bounding box center [161, 549] width 124 height 25
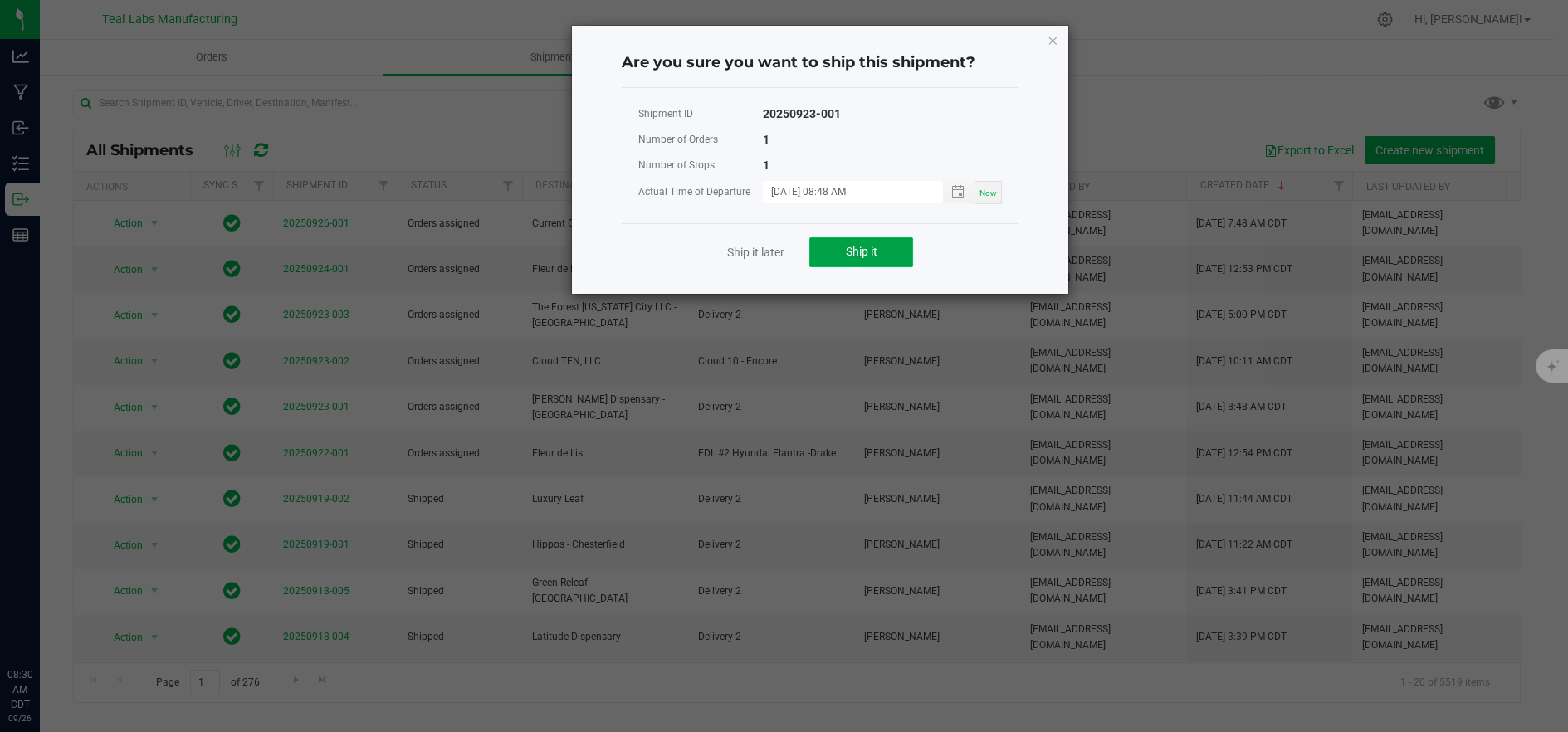
click at [839, 252] on button "Ship it" at bounding box center [862, 252] width 104 height 30
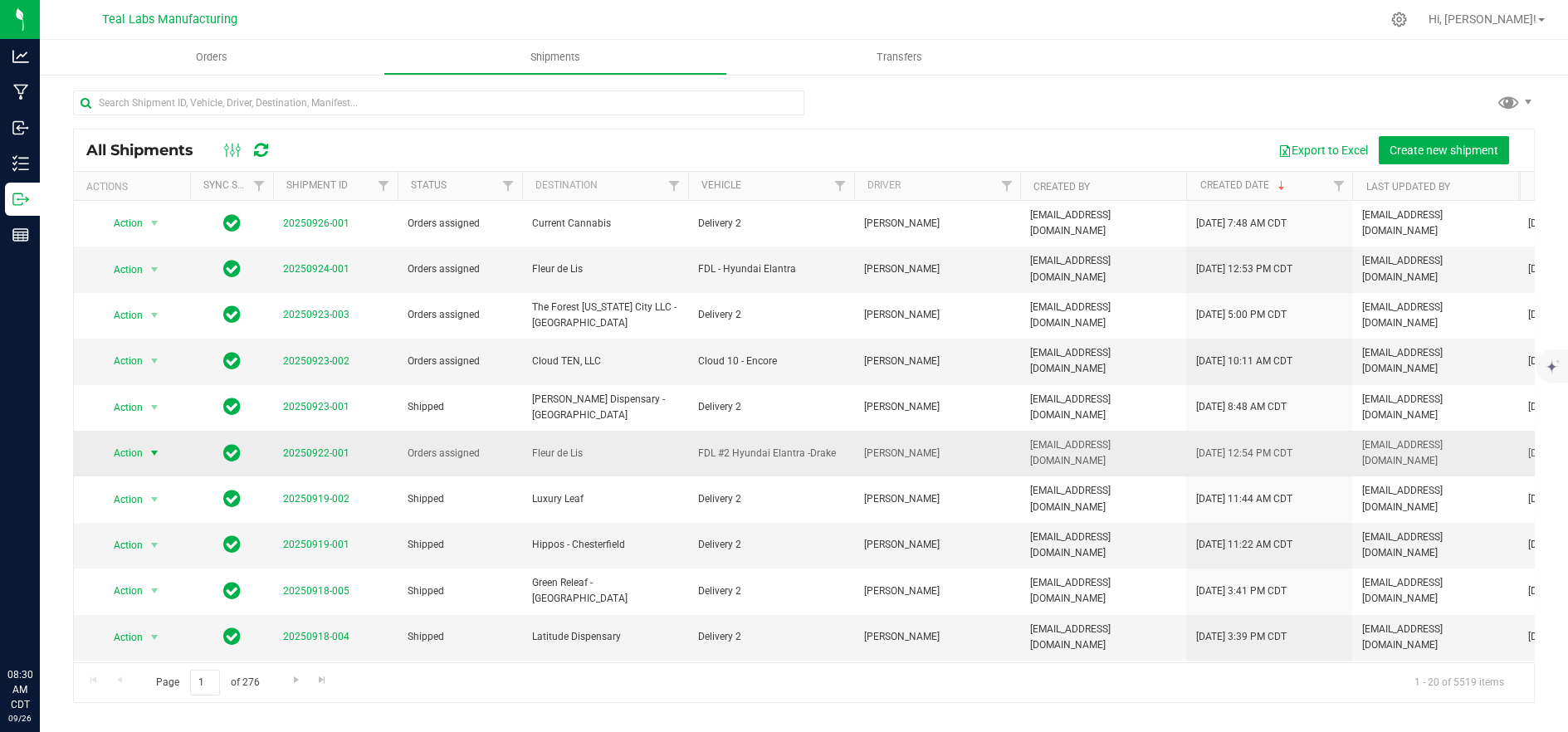
click at [120, 442] on span "Action" at bounding box center [121, 453] width 44 height 23
click at [152, 574] on li "Ship shipment" at bounding box center [161, 586] width 124 height 25
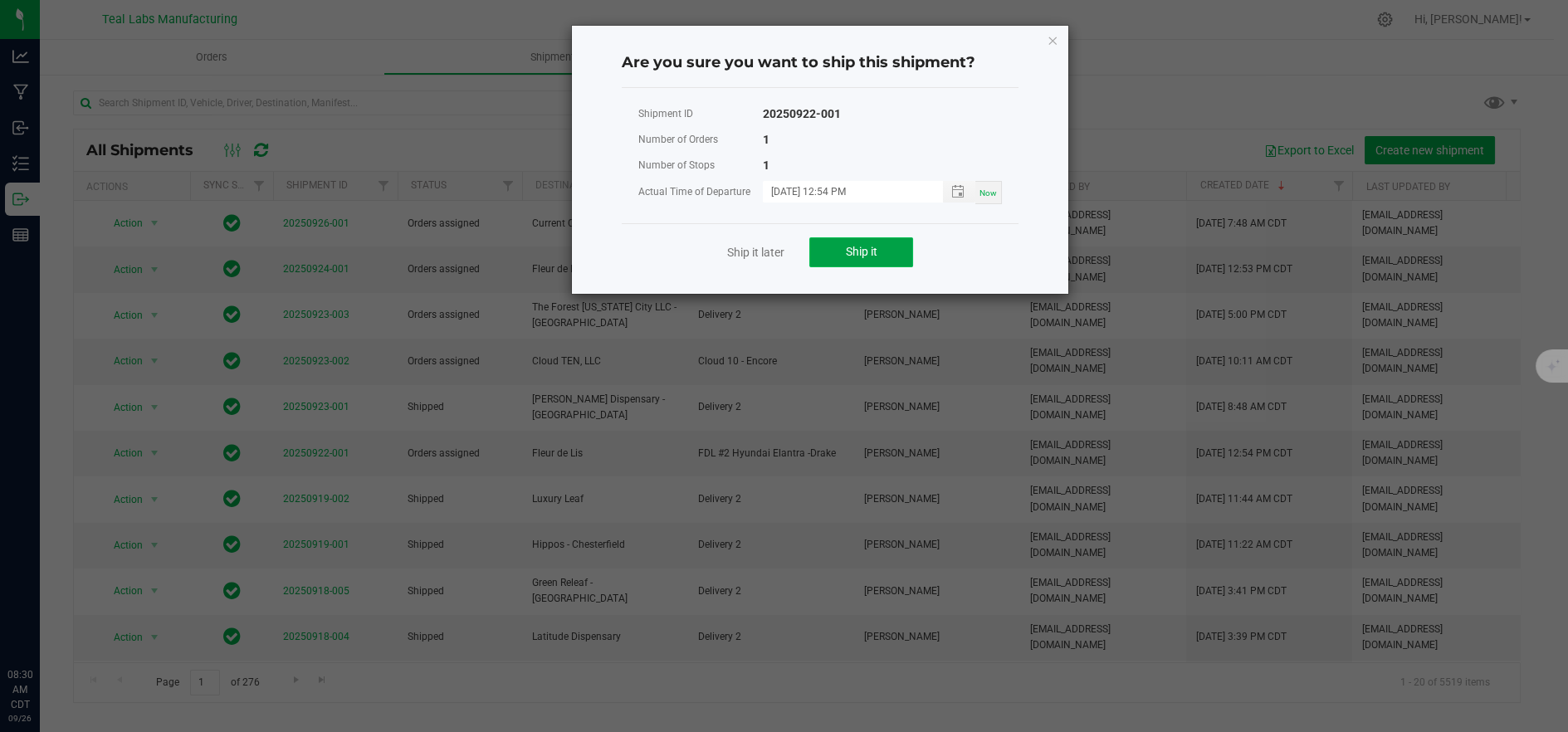
click at [901, 256] on button "Ship it" at bounding box center [862, 252] width 104 height 30
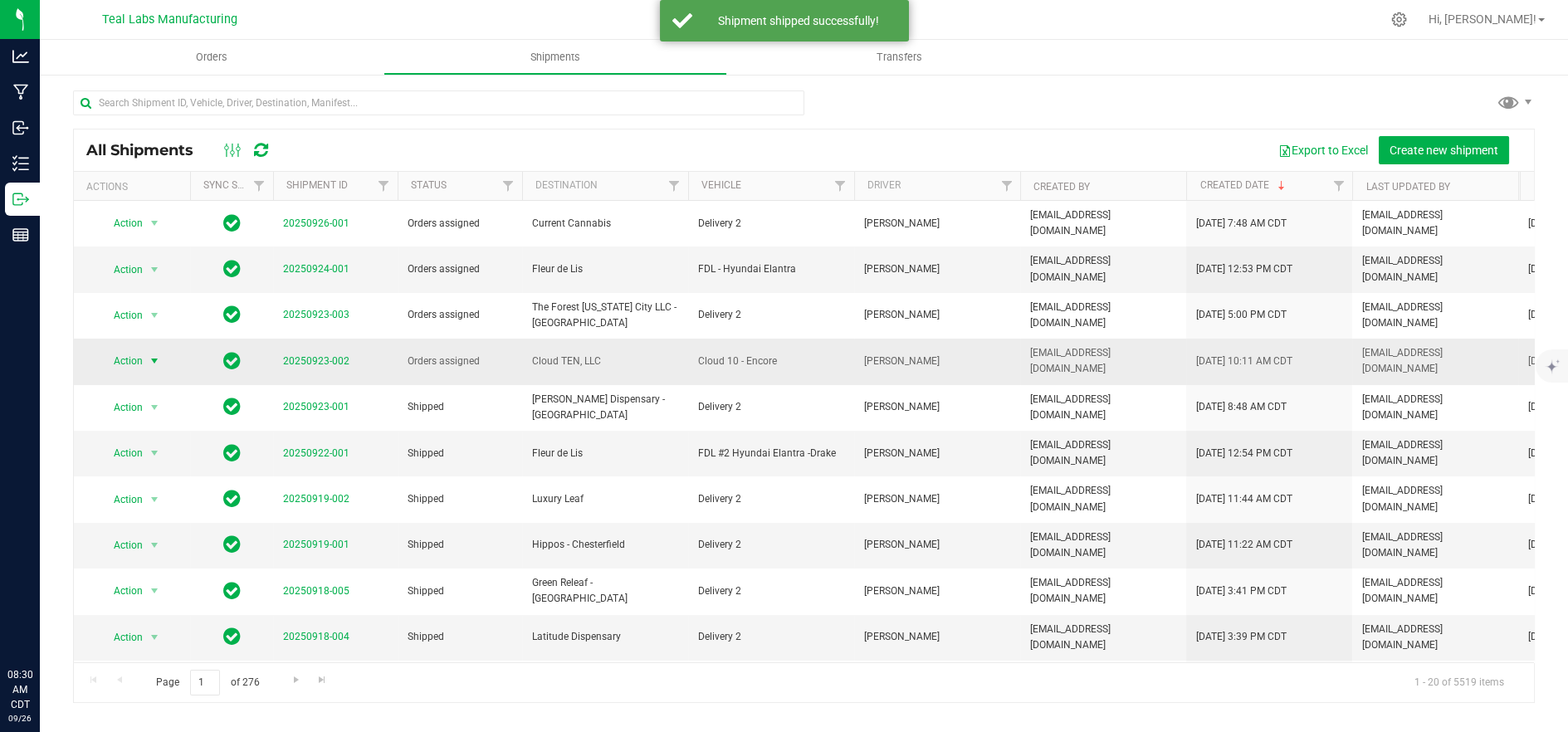
click at [138, 349] on span "Action" at bounding box center [121, 361] width 44 height 23
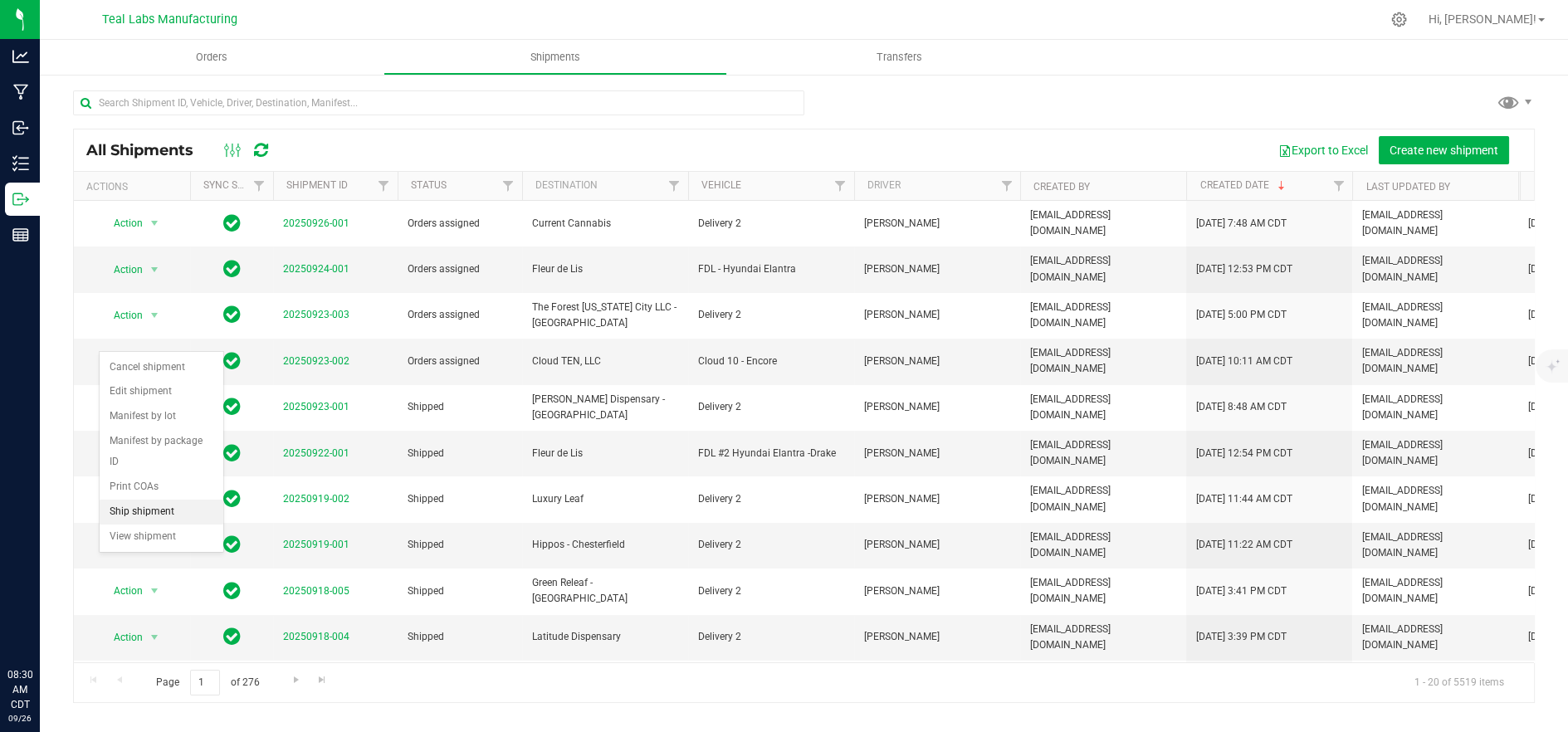
click at [127, 500] on li "Ship shipment" at bounding box center [161, 512] width 124 height 25
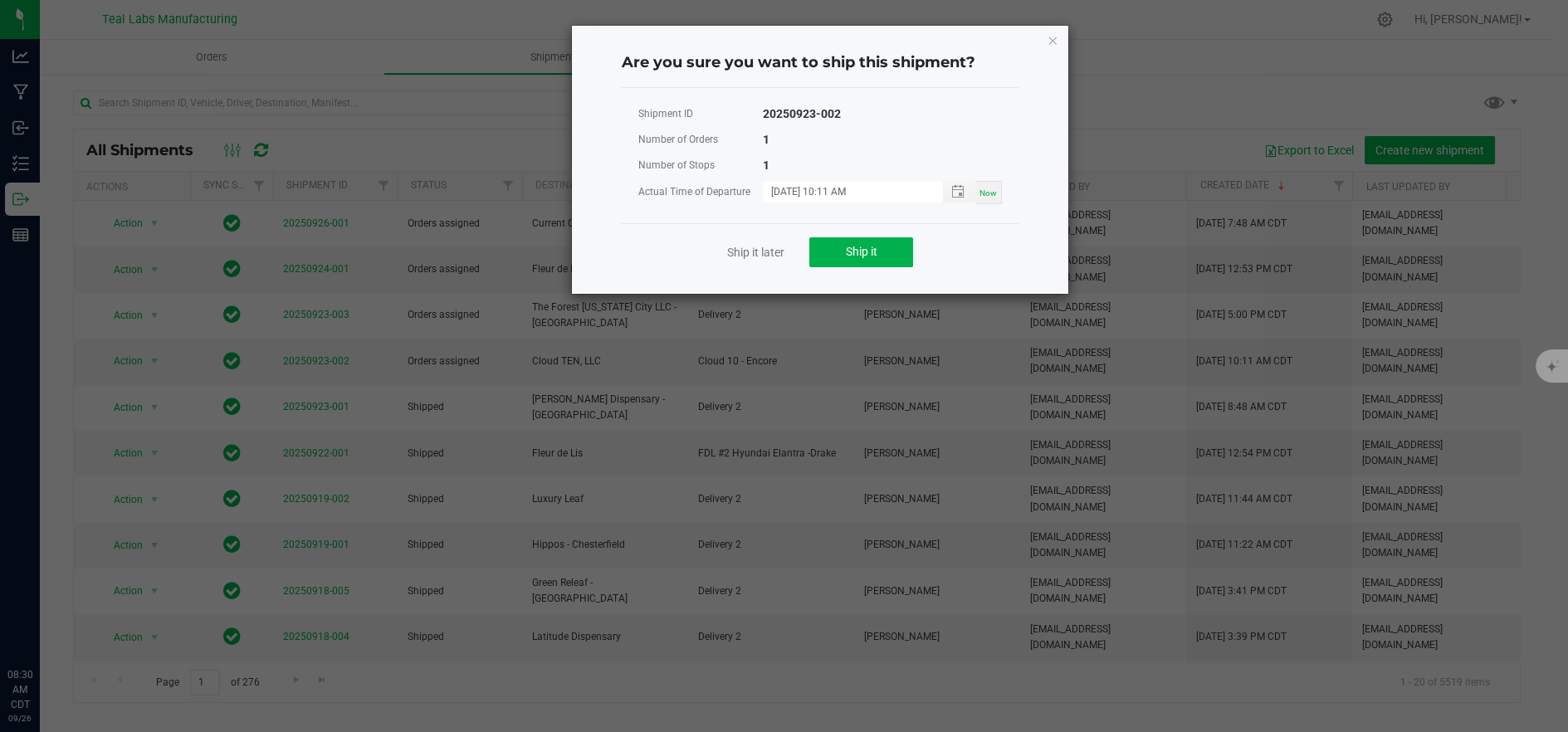
click at [831, 266] on div "Ship it later Ship it" at bounding box center [819, 251] width 397 height 57
click at [832, 262] on button "Ship it" at bounding box center [862, 252] width 104 height 30
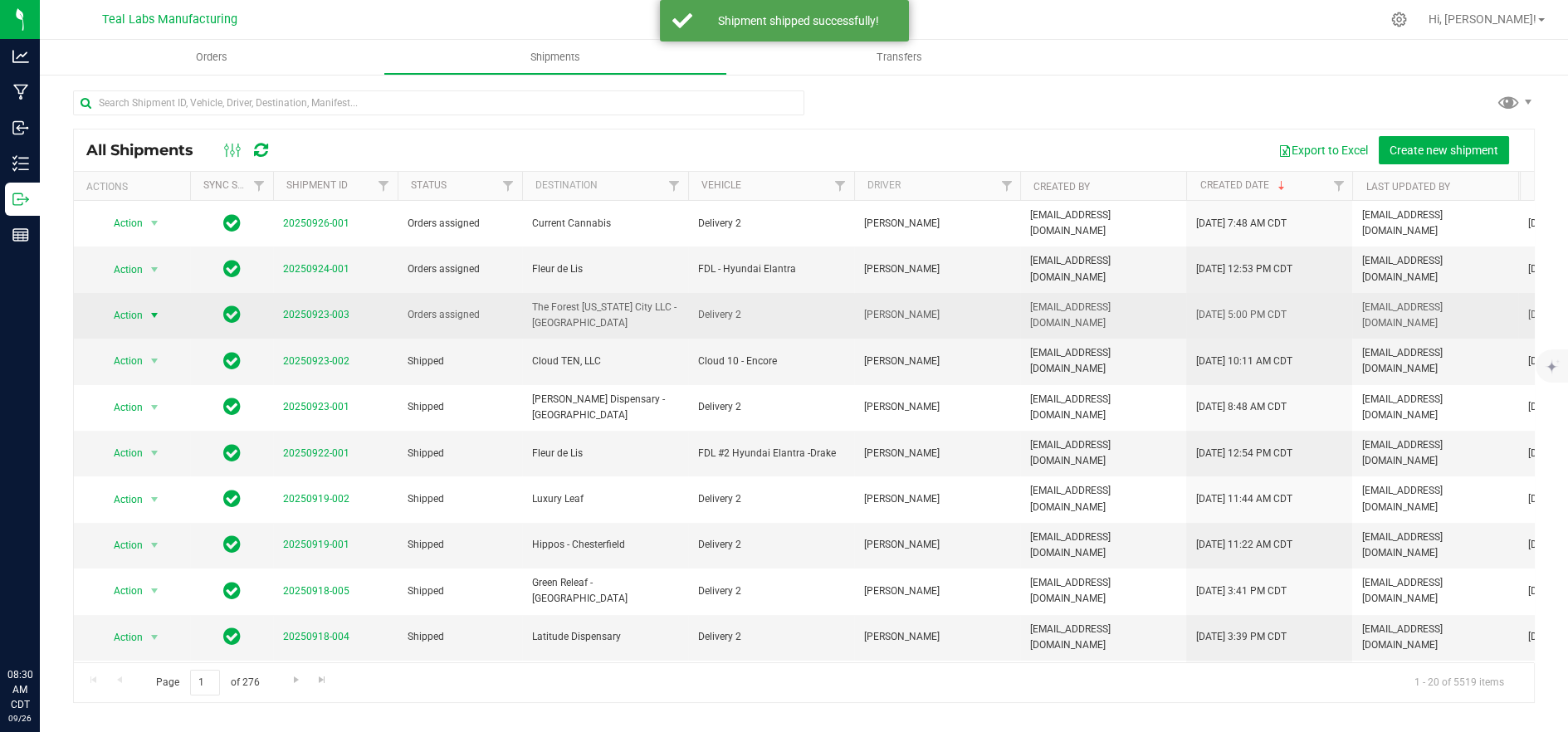
click at [148, 309] on span "select" at bounding box center [154, 315] width 14 height 14
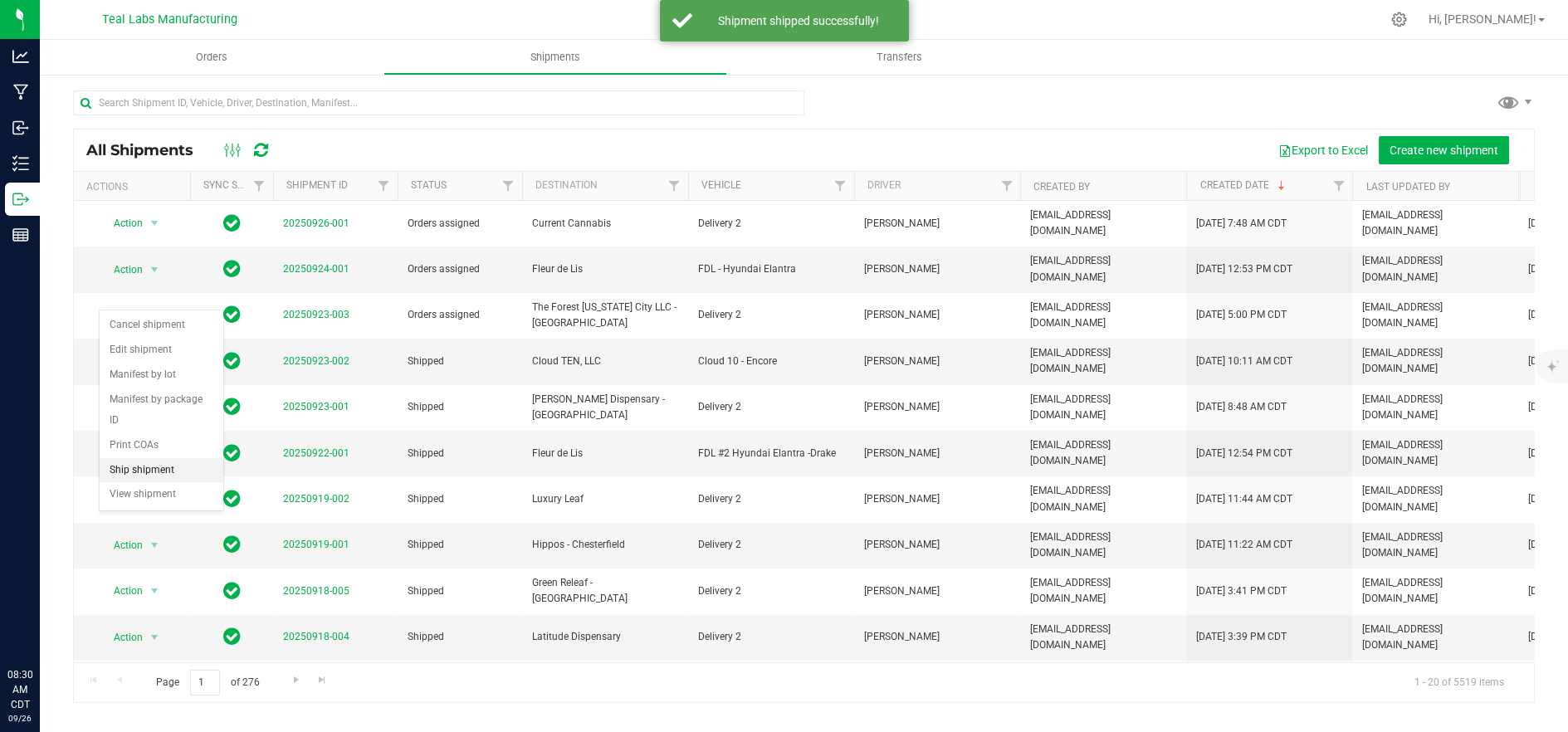
click at [138, 458] on li "Ship shipment" at bounding box center [161, 471] width 124 height 25
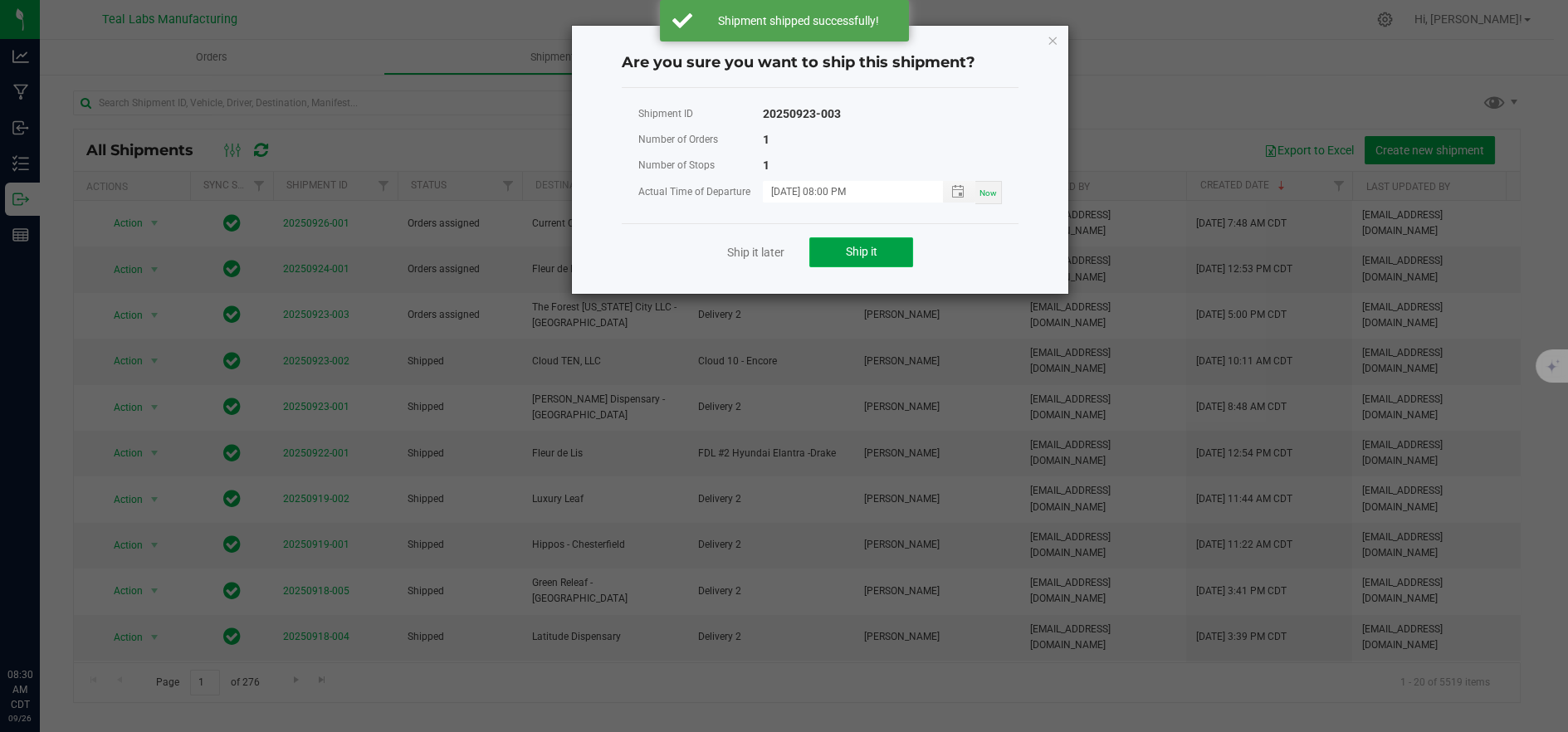
click at [859, 256] on span "Ship it" at bounding box center [861, 252] width 32 height 14
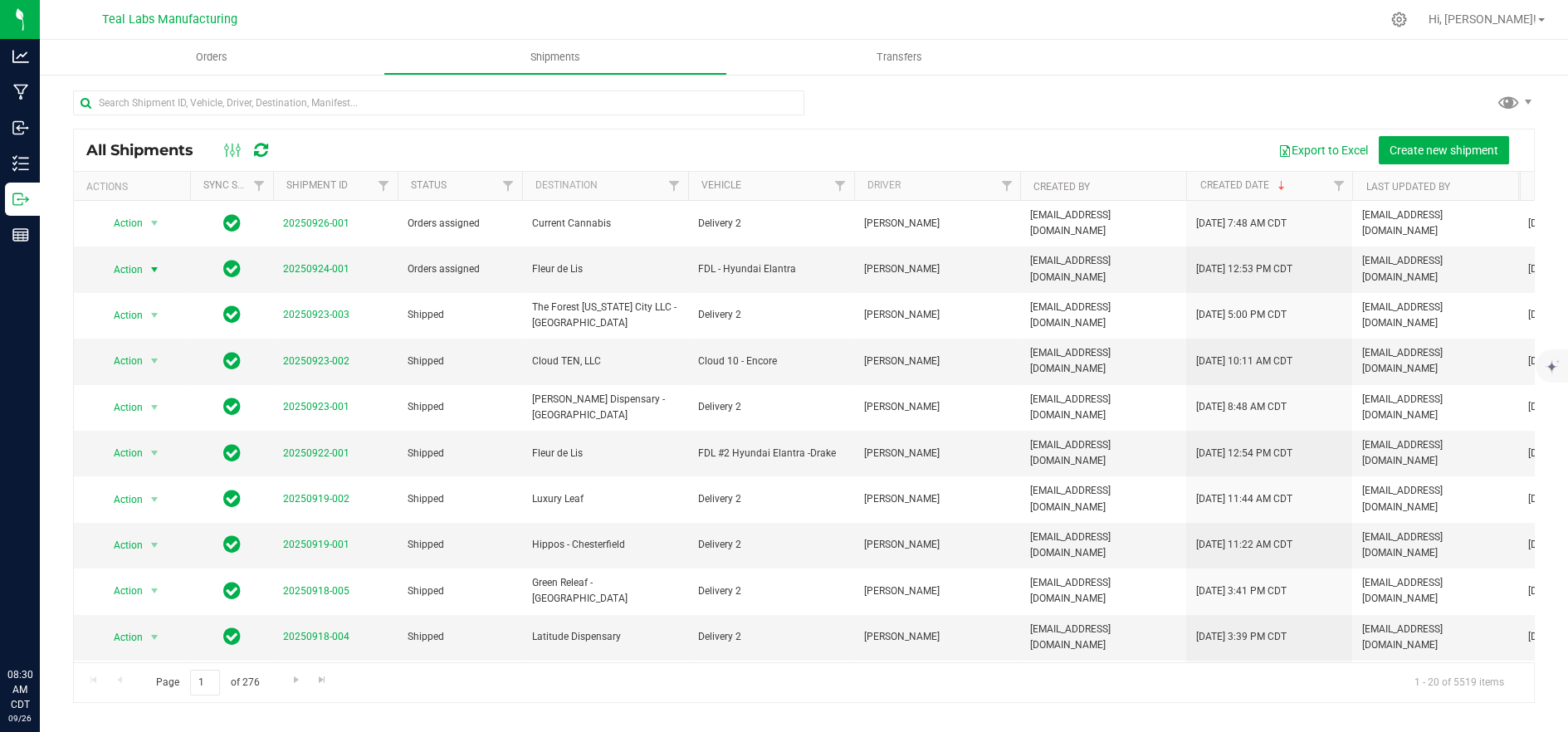
drag, startPoint x: 139, startPoint y: 252, endPoint x: 135, endPoint y: 286, distance: 34.2
click at [139, 258] on span "Action" at bounding box center [121, 269] width 44 height 23
drag, startPoint x: 146, startPoint y: 406, endPoint x: 222, endPoint y: 384, distance: 79.1
click at [146, 417] on li "Ship shipment" at bounding box center [161, 429] width 124 height 25
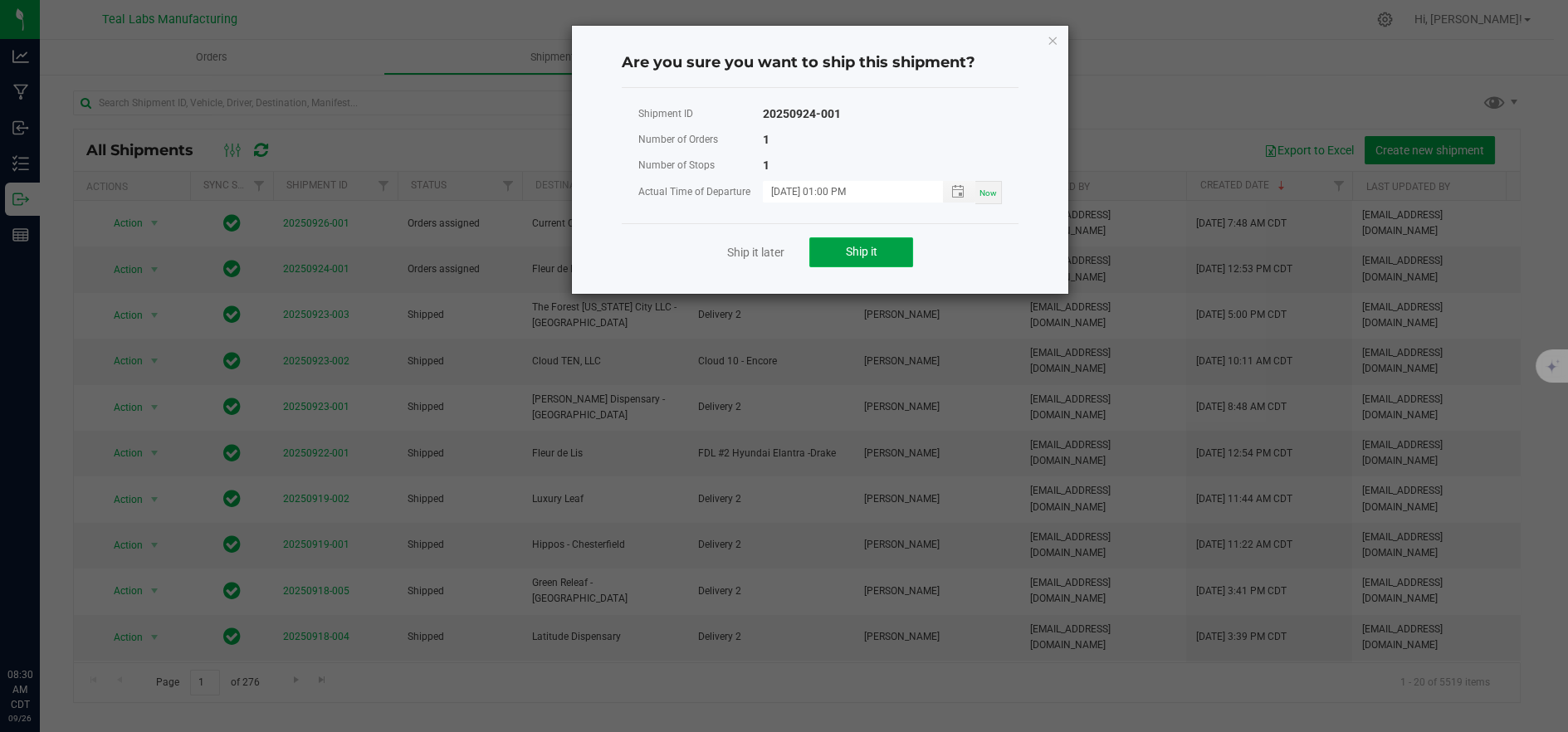
click at [906, 246] on button "Ship it" at bounding box center [862, 252] width 104 height 30
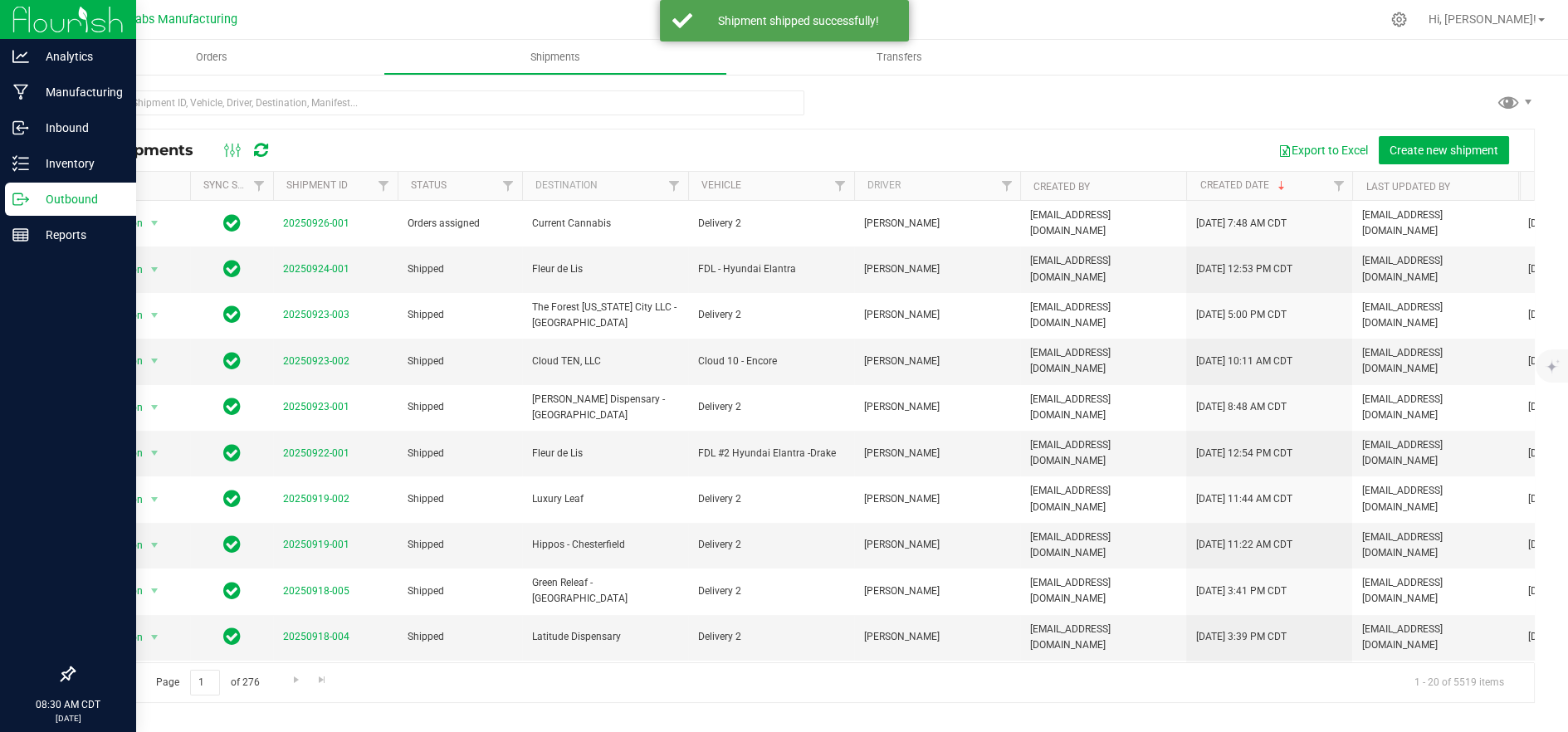
click at [38, 201] on p "Outbound" at bounding box center [78, 199] width 99 height 20
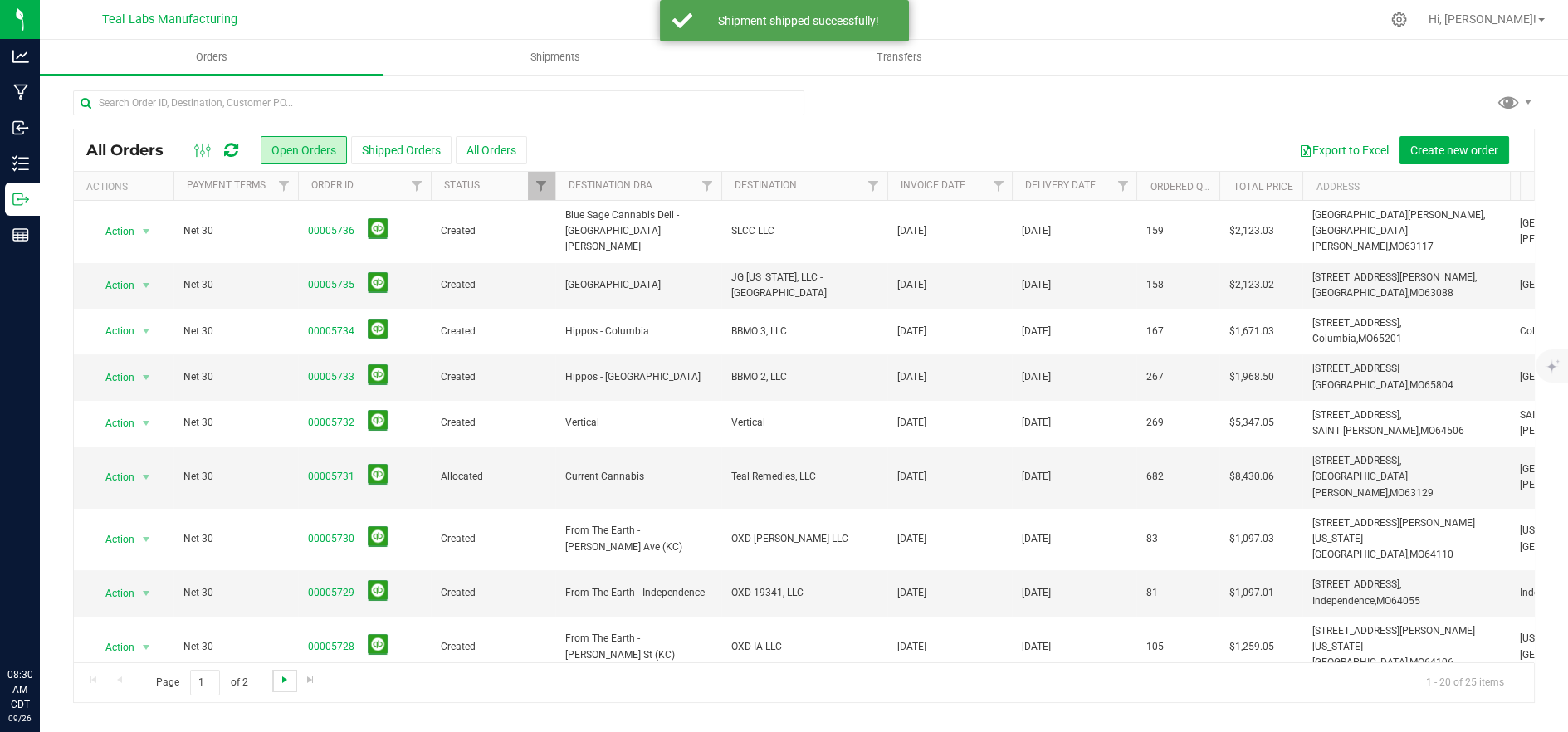
click at [282, 682] on span "Go to the next page" at bounding box center [285, 679] width 14 height 14
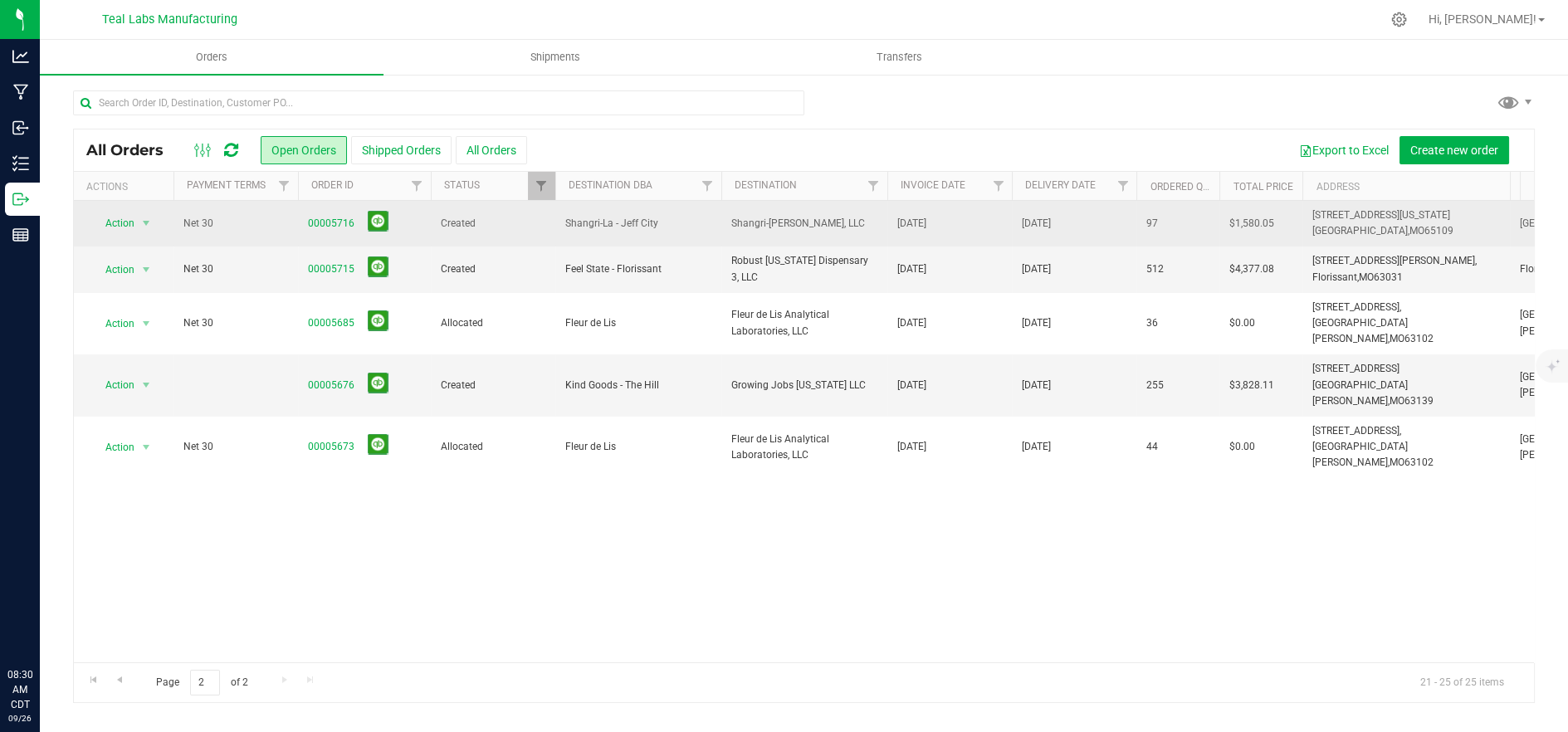
click at [646, 216] on span "Shangri-La - Jeff City" at bounding box center [638, 224] width 146 height 15
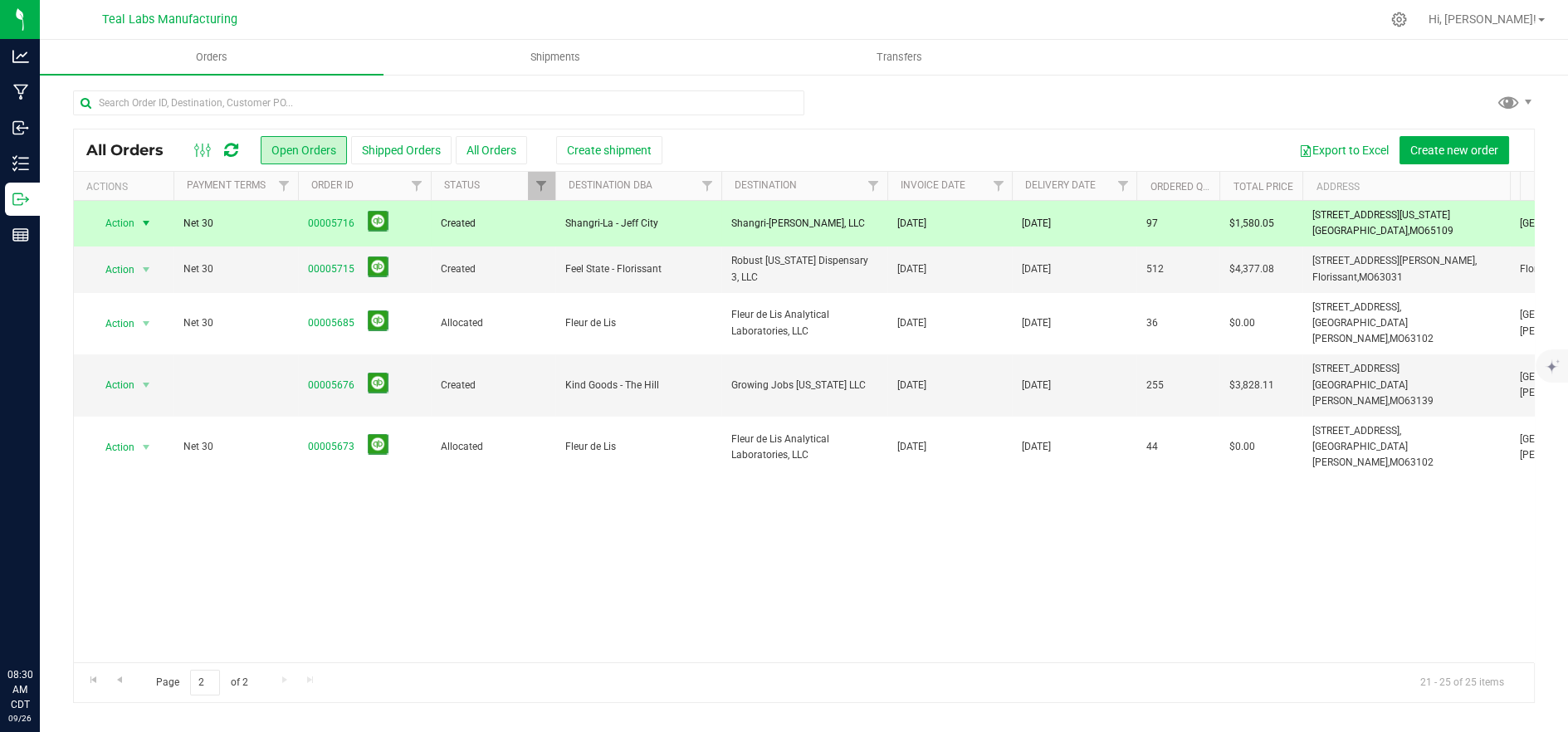
click at [646, 216] on span "Shangri-La - Jeff City" at bounding box center [638, 224] width 146 height 15
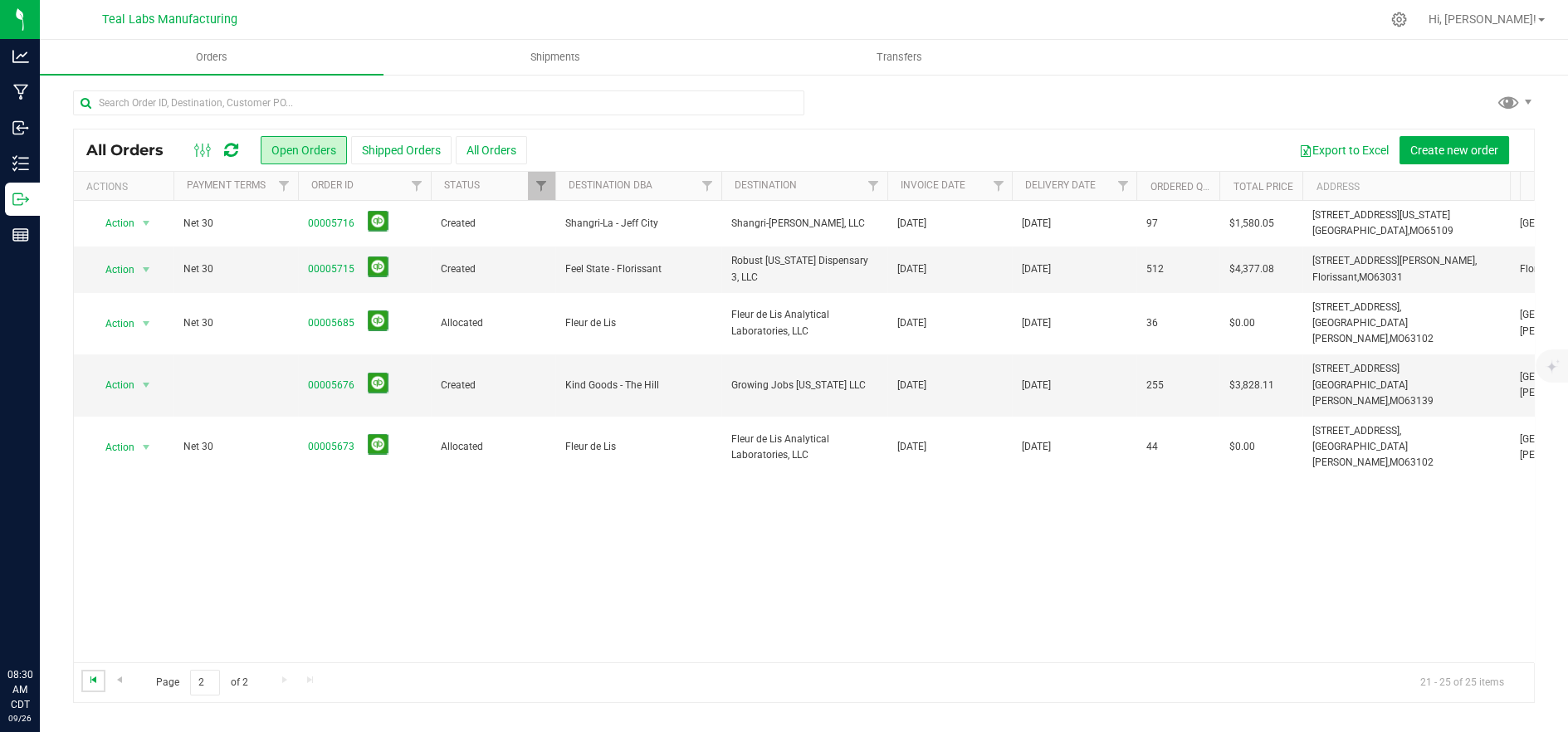
click at [90, 680] on span "Go to the first page" at bounding box center [94, 679] width 14 height 14
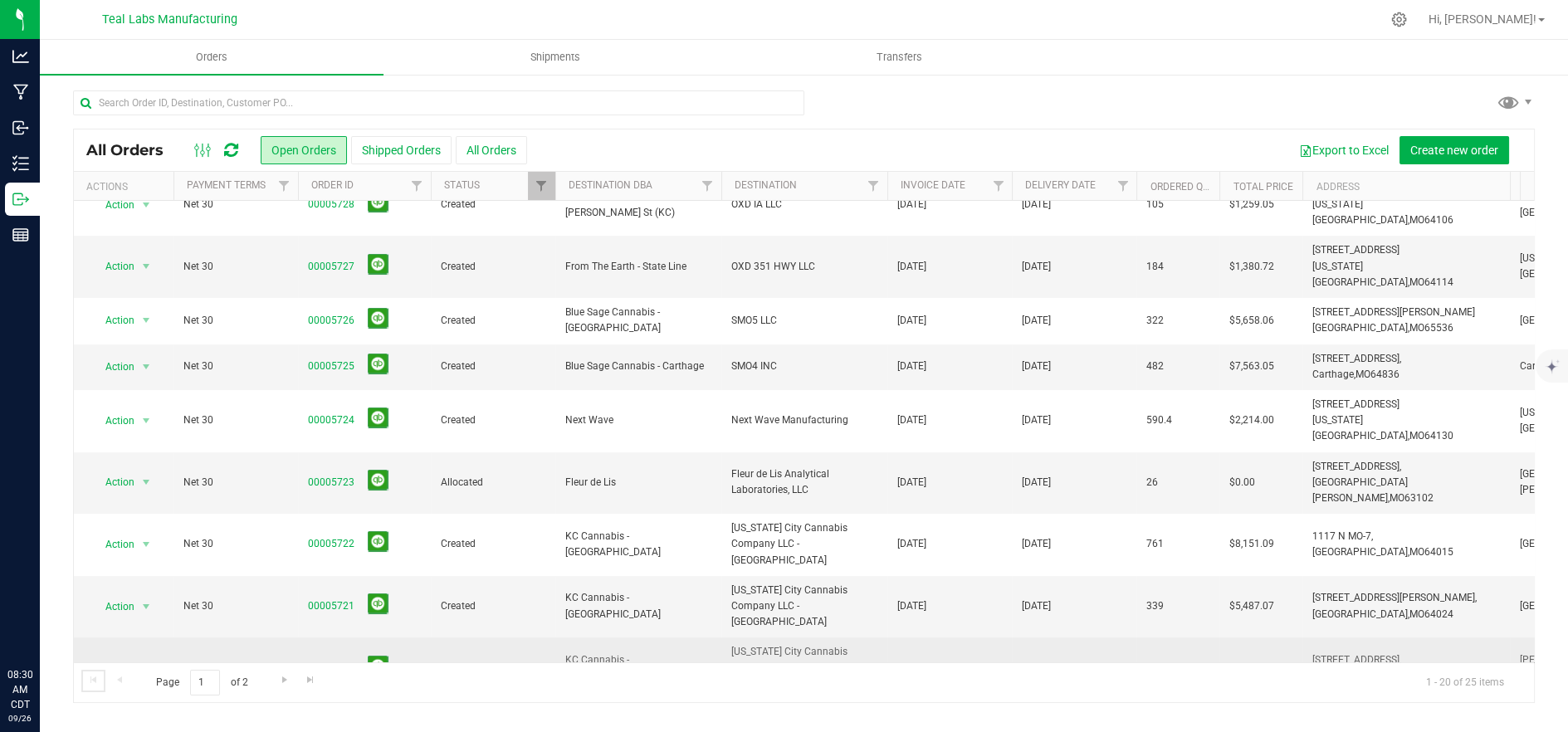
scroll to position [471, 0]
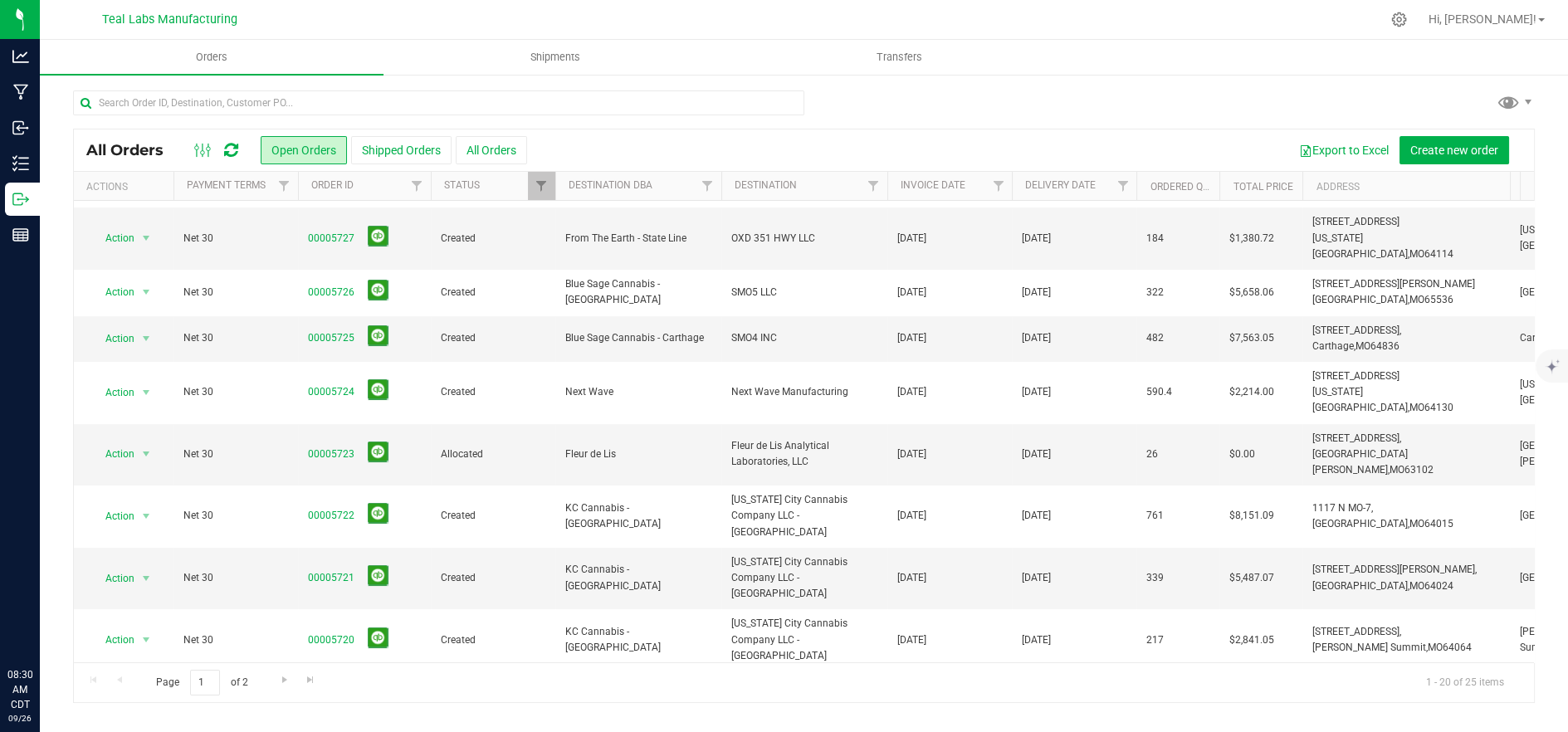
click at [528, 671] on td "Created" at bounding box center [492, 702] width 124 height 63
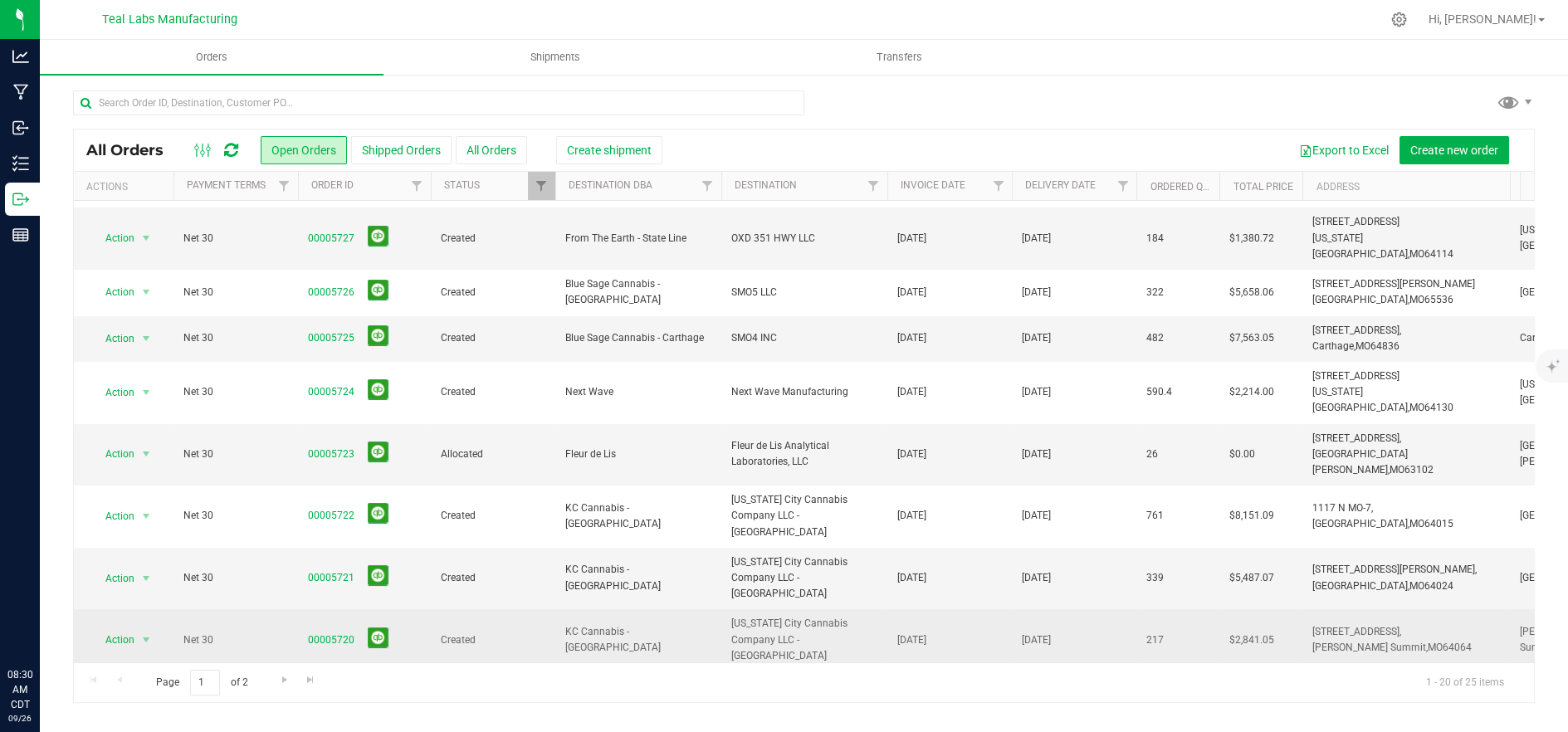
click at [527, 609] on td "Created" at bounding box center [492, 639] width 124 height 63
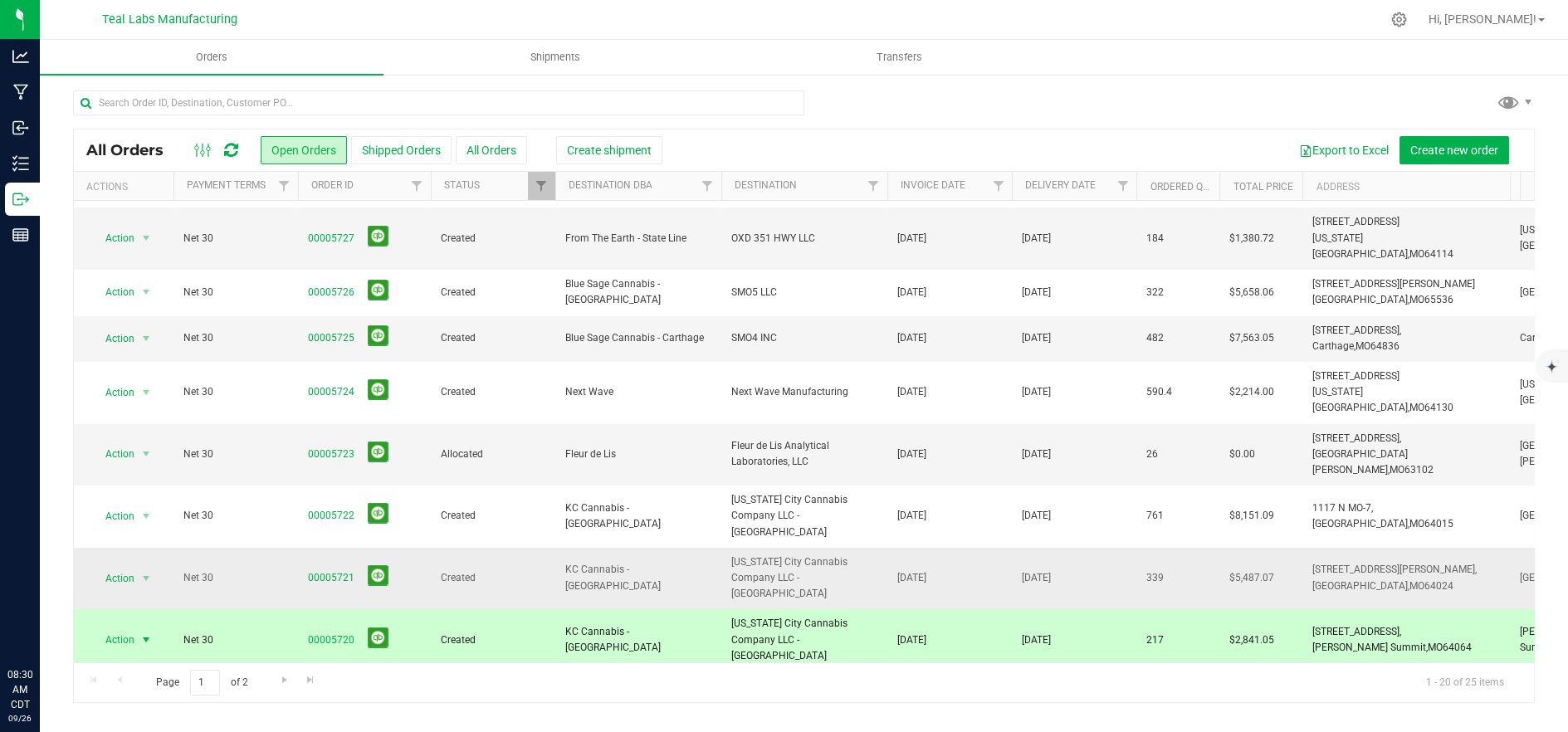
click at [522, 570] on span "Created" at bounding box center [493, 578] width 104 height 15
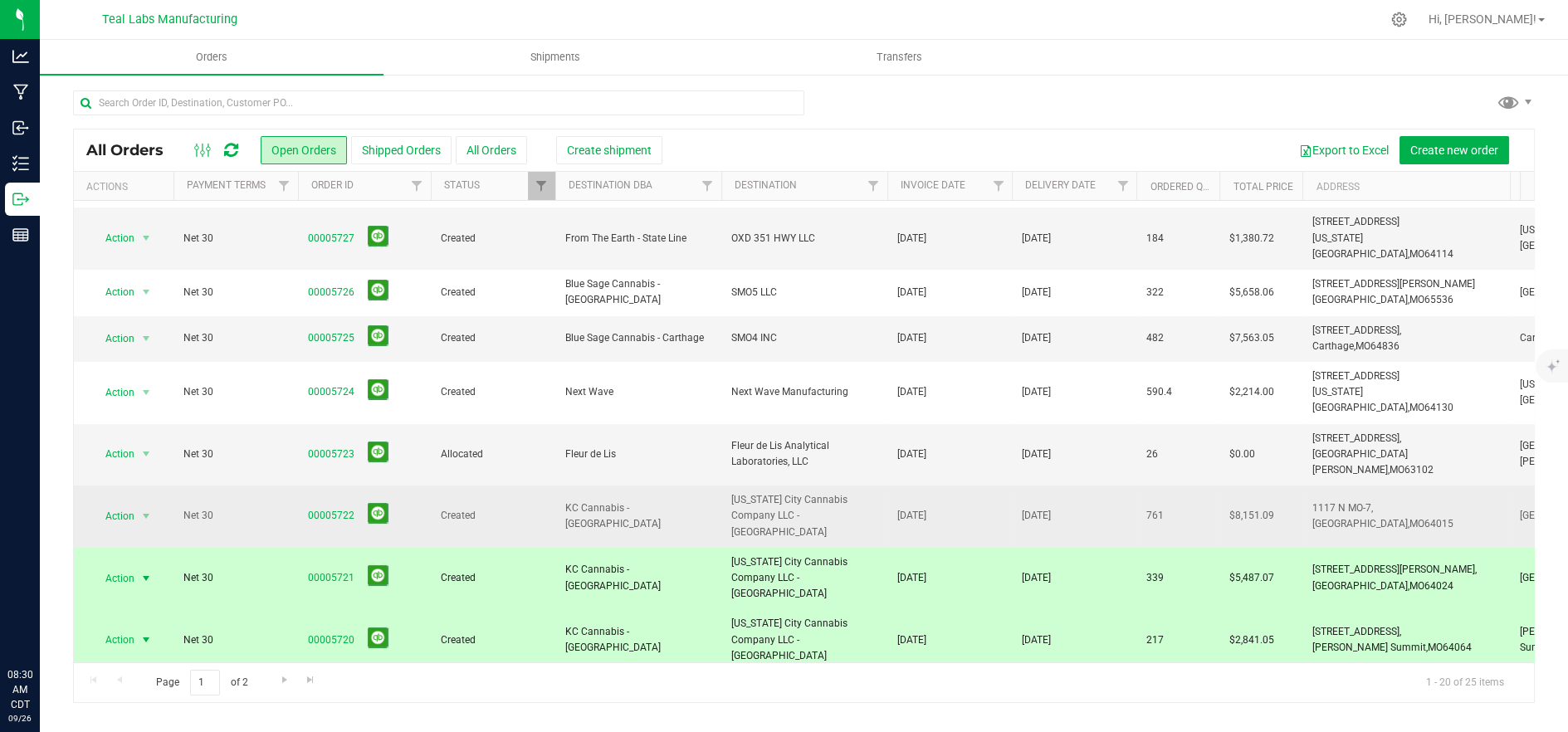
click at [519, 485] on td "Created" at bounding box center [492, 516] width 124 height 63
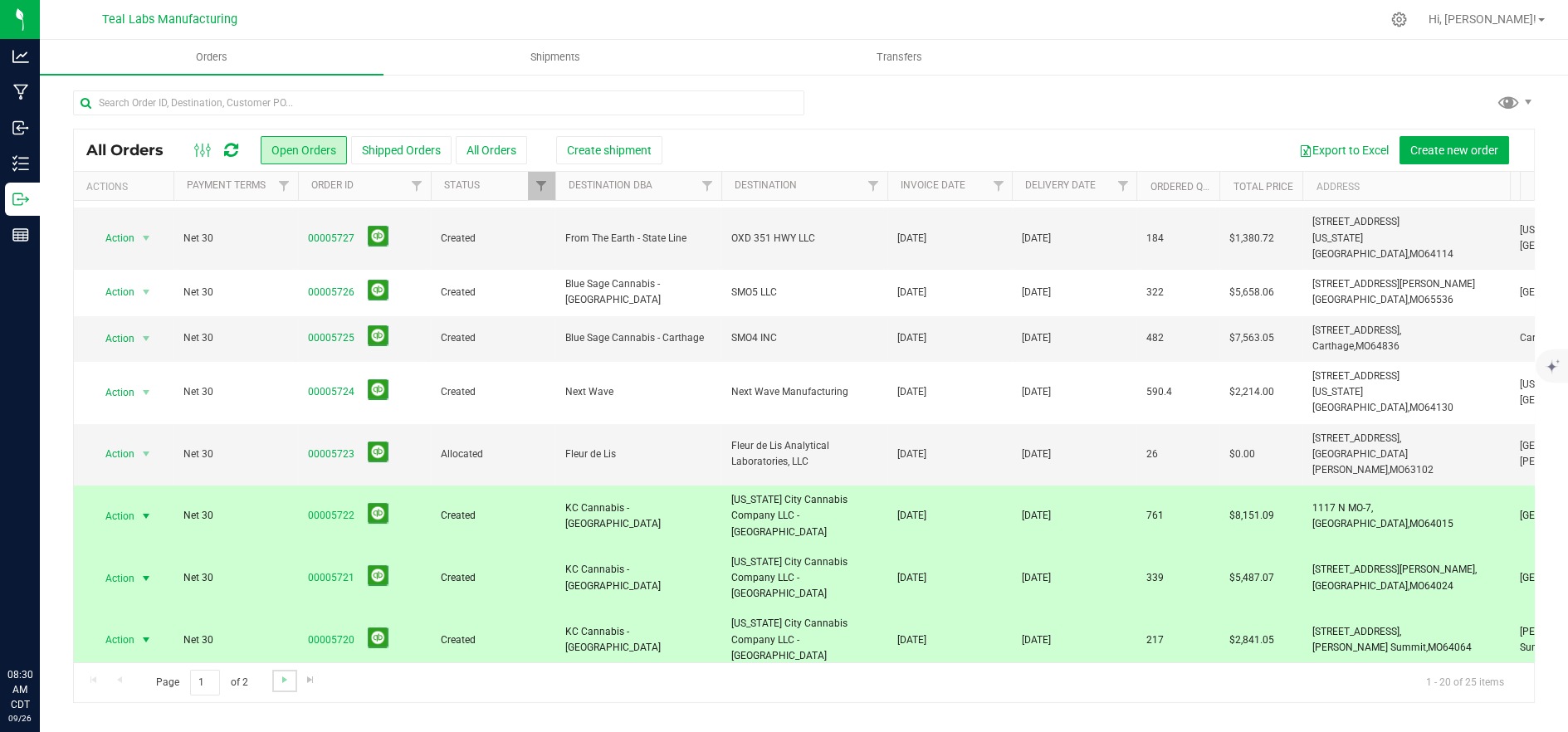
click at [277, 671] on link "Go to the next page" at bounding box center [284, 680] width 24 height 22
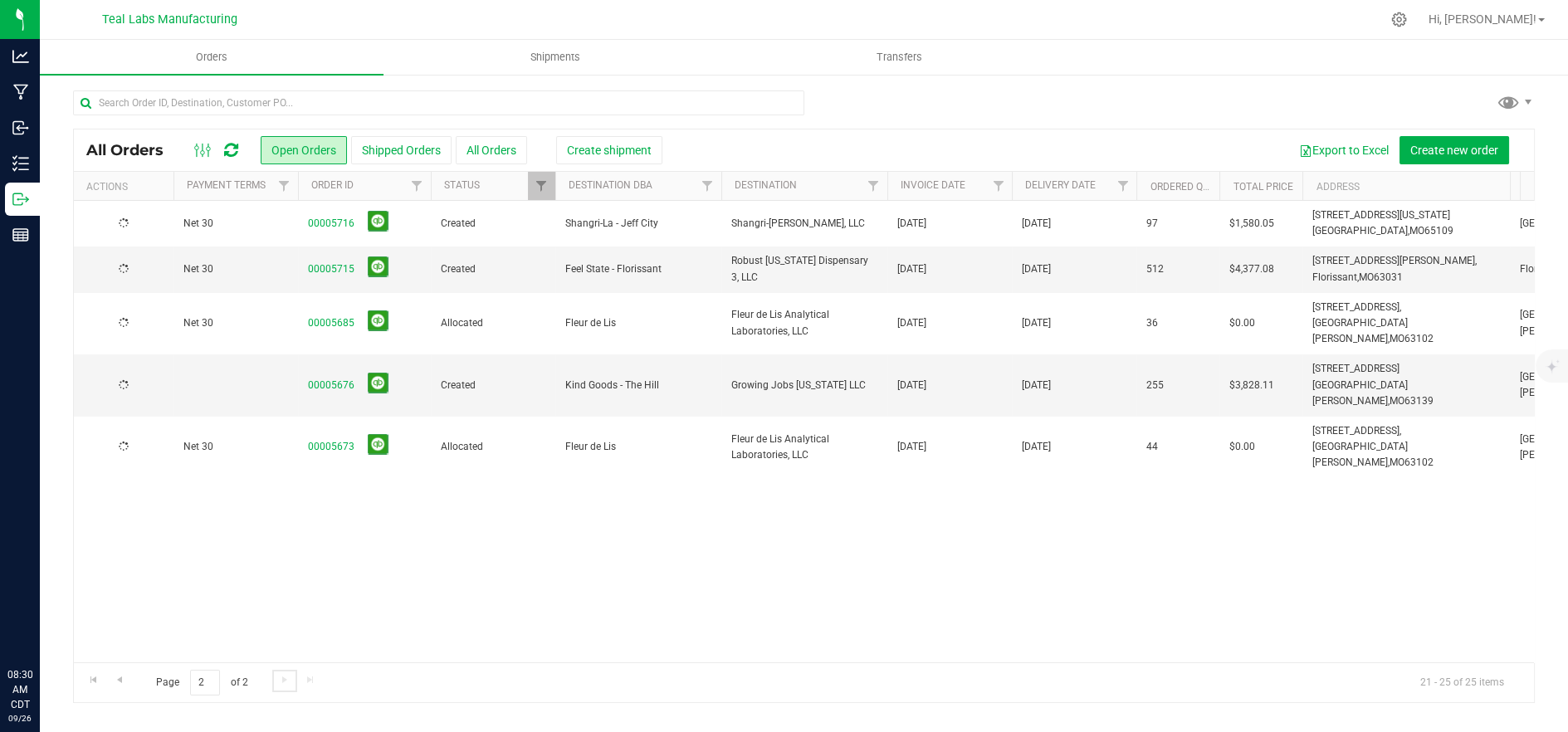
scroll to position [0, 0]
click at [115, 681] on span "Go to the previous page" at bounding box center [120, 679] width 14 height 14
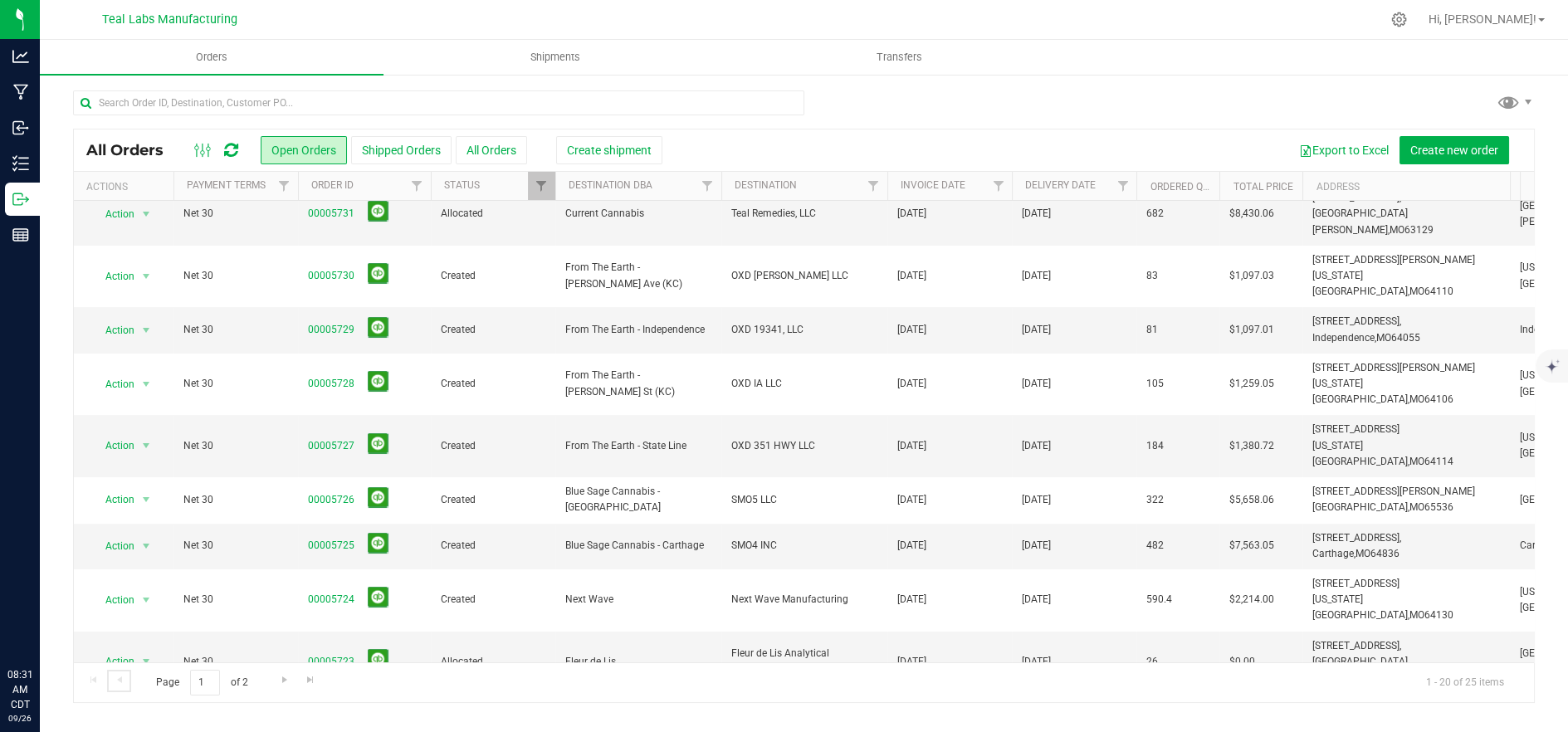
scroll to position [276, 0]
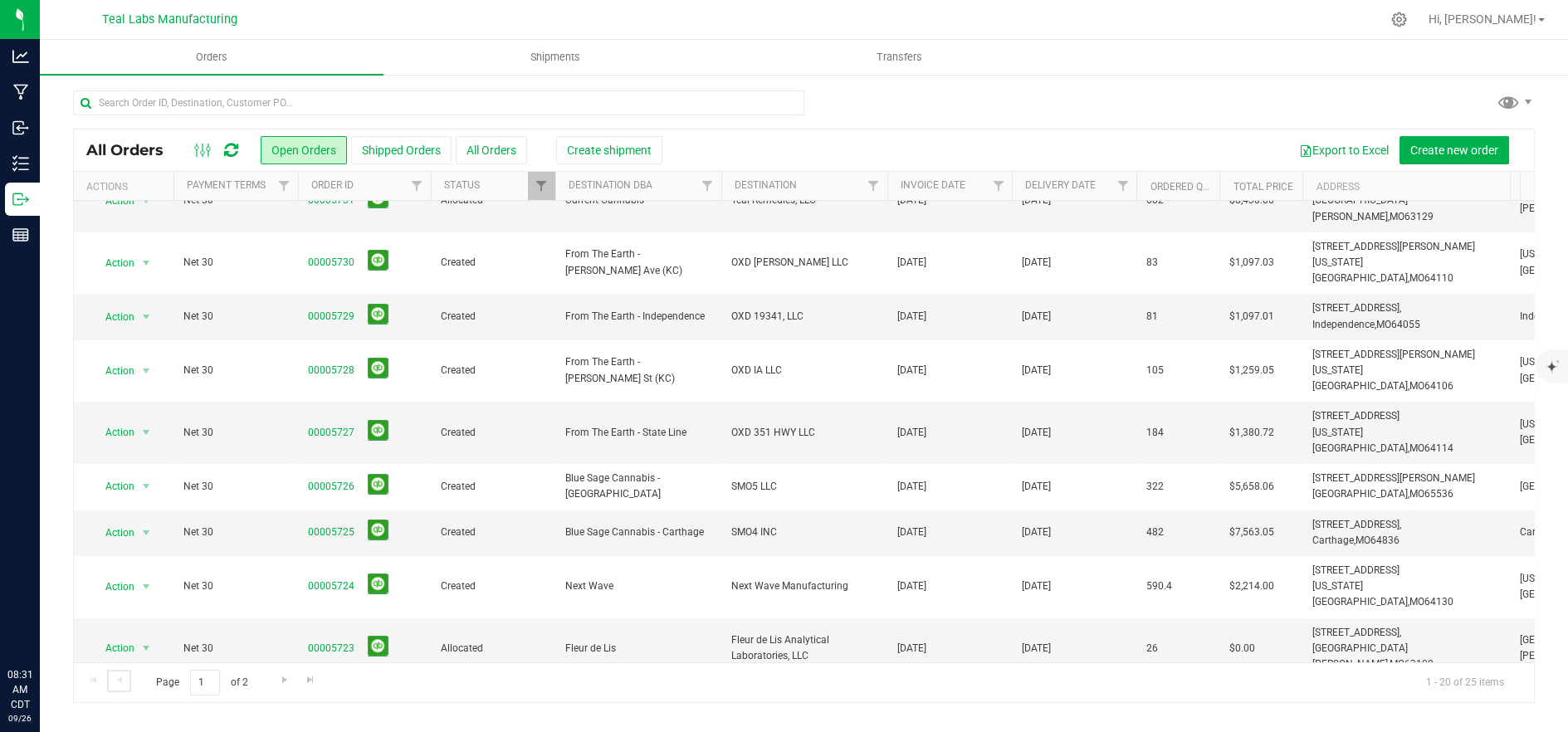
click at [1132, 181] on div at bounding box center [1136, 186] width 8 height 29
click at [1121, 182] on span "Filter" at bounding box center [1122, 186] width 14 height 14
click at [1281, 292] on span "select" at bounding box center [1277, 286] width 14 height 14
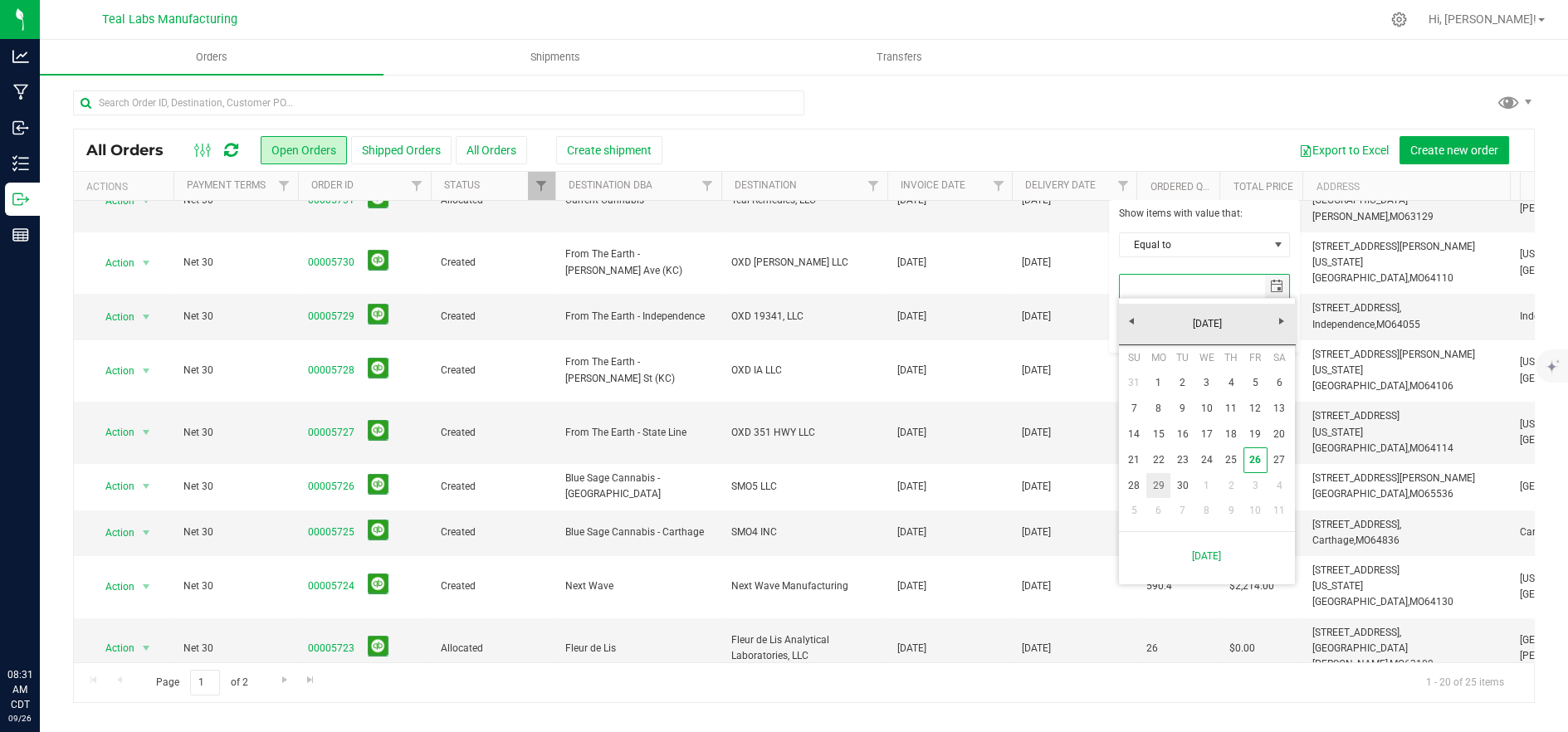
drag, startPoint x: 1159, startPoint y: 489, endPoint x: 1152, endPoint y: 463, distance: 26.9
click at [1159, 489] on link "29" at bounding box center [1158, 485] width 24 height 26
type input "9/29/2025"
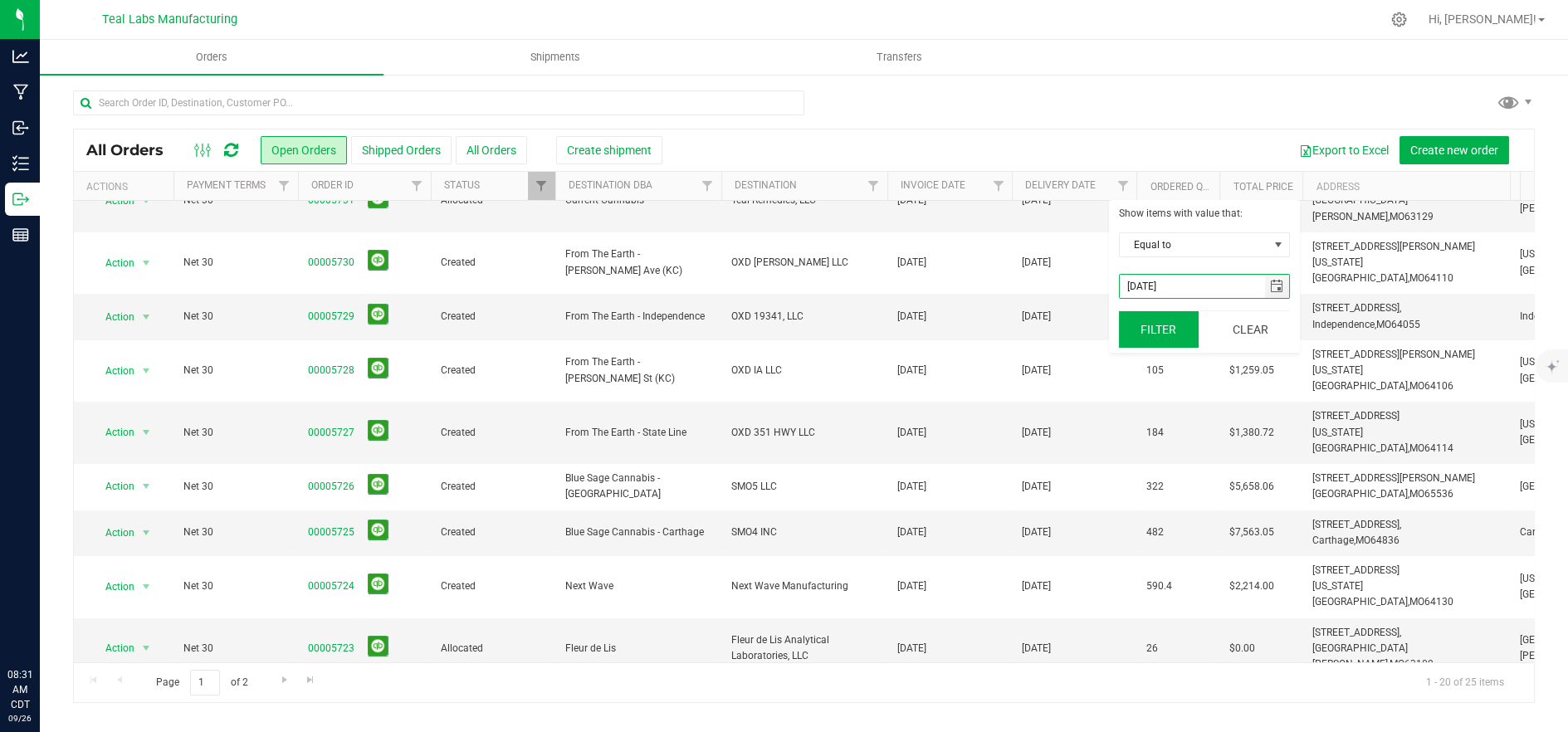
click at [1163, 317] on button "Filter" at bounding box center [1158, 330] width 80 height 37
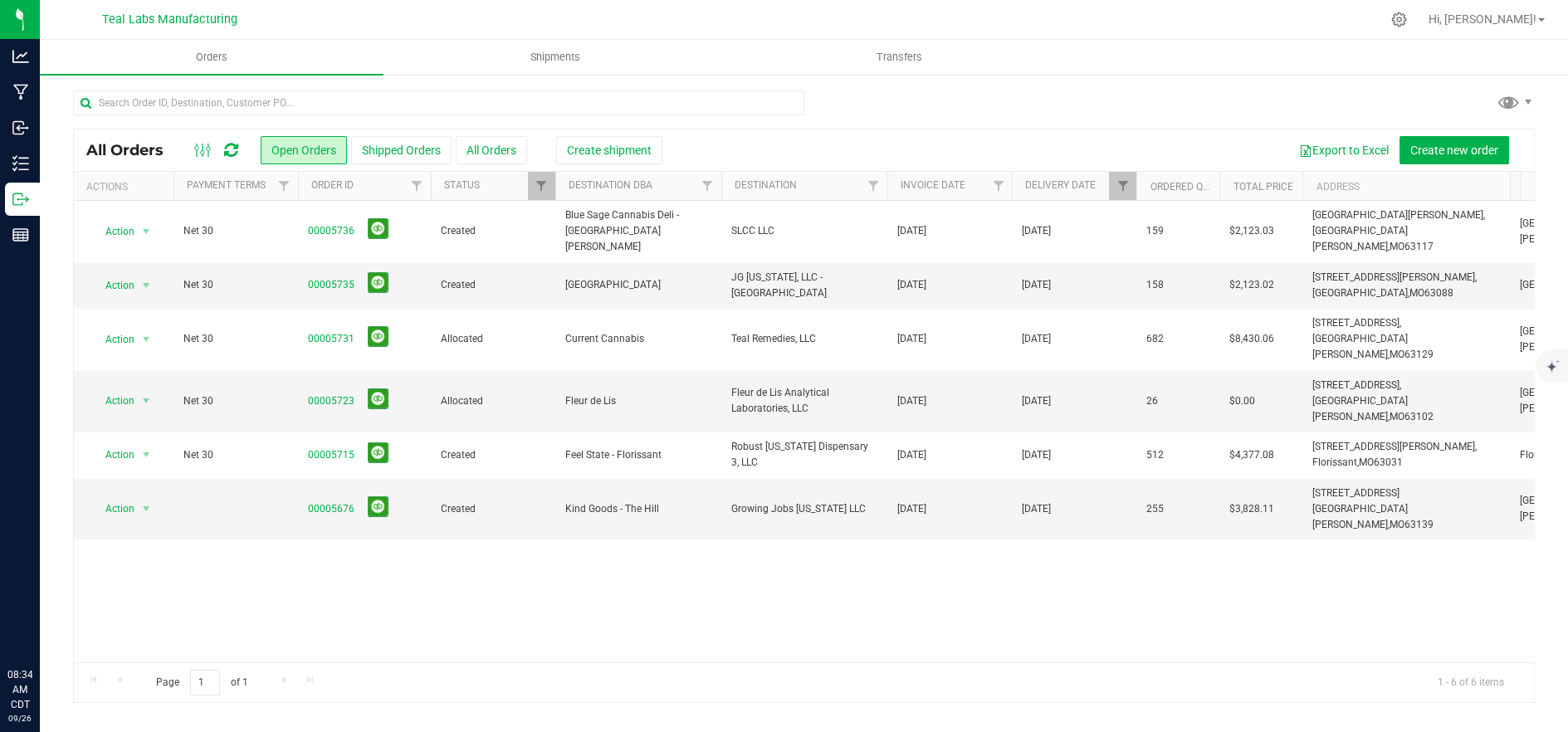
click at [367, 562] on div "Action Action Cancel order Clone order Edit order Mark as fully paid Order audi…" at bounding box center [804, 431] width 1460 height 461
click at [318, 501] on link "00005676" at bounding box center [331, 508] width 46 height 15
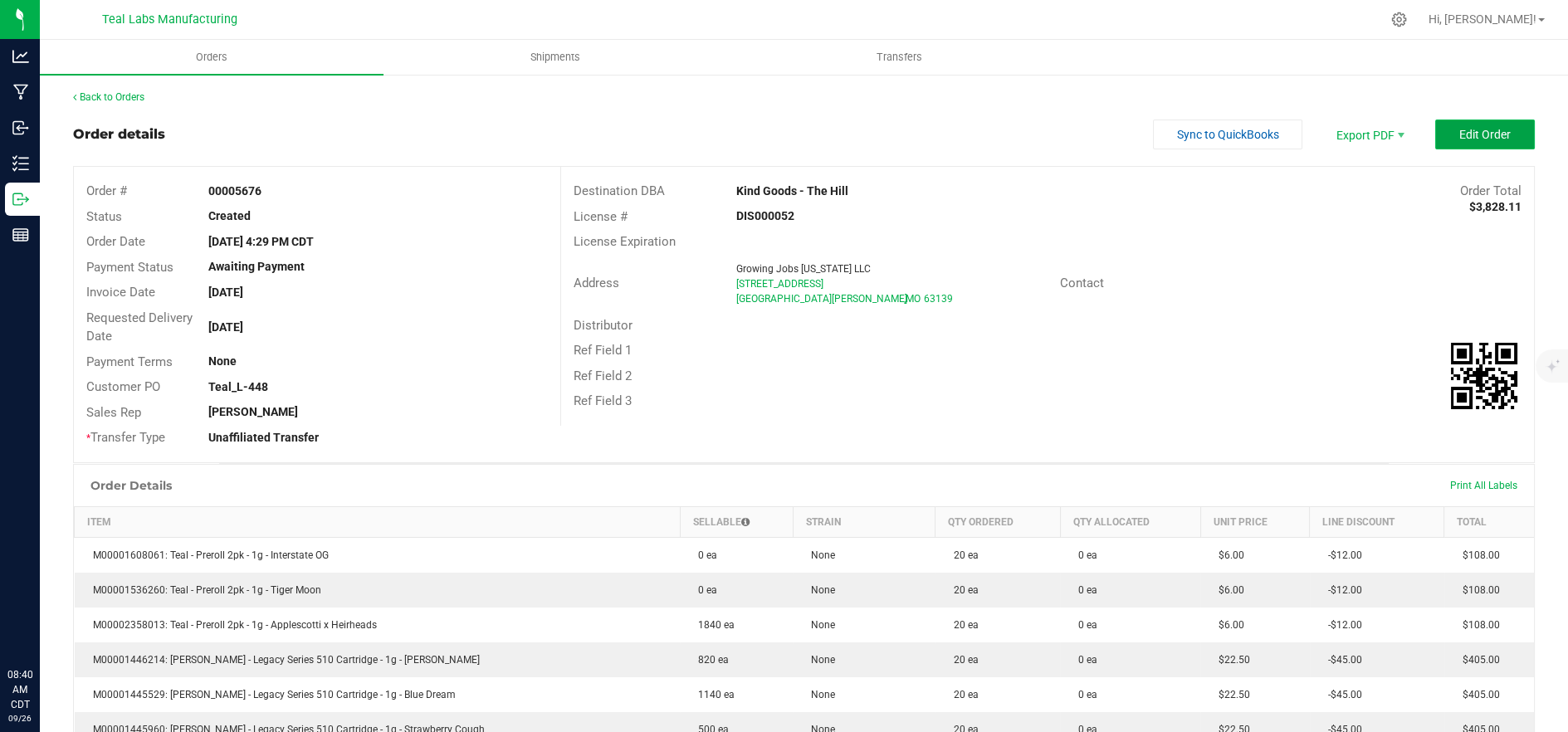
click at [1502, 129] on button "Edit Order" at bounding box center [1484, 134] width 99 height 30
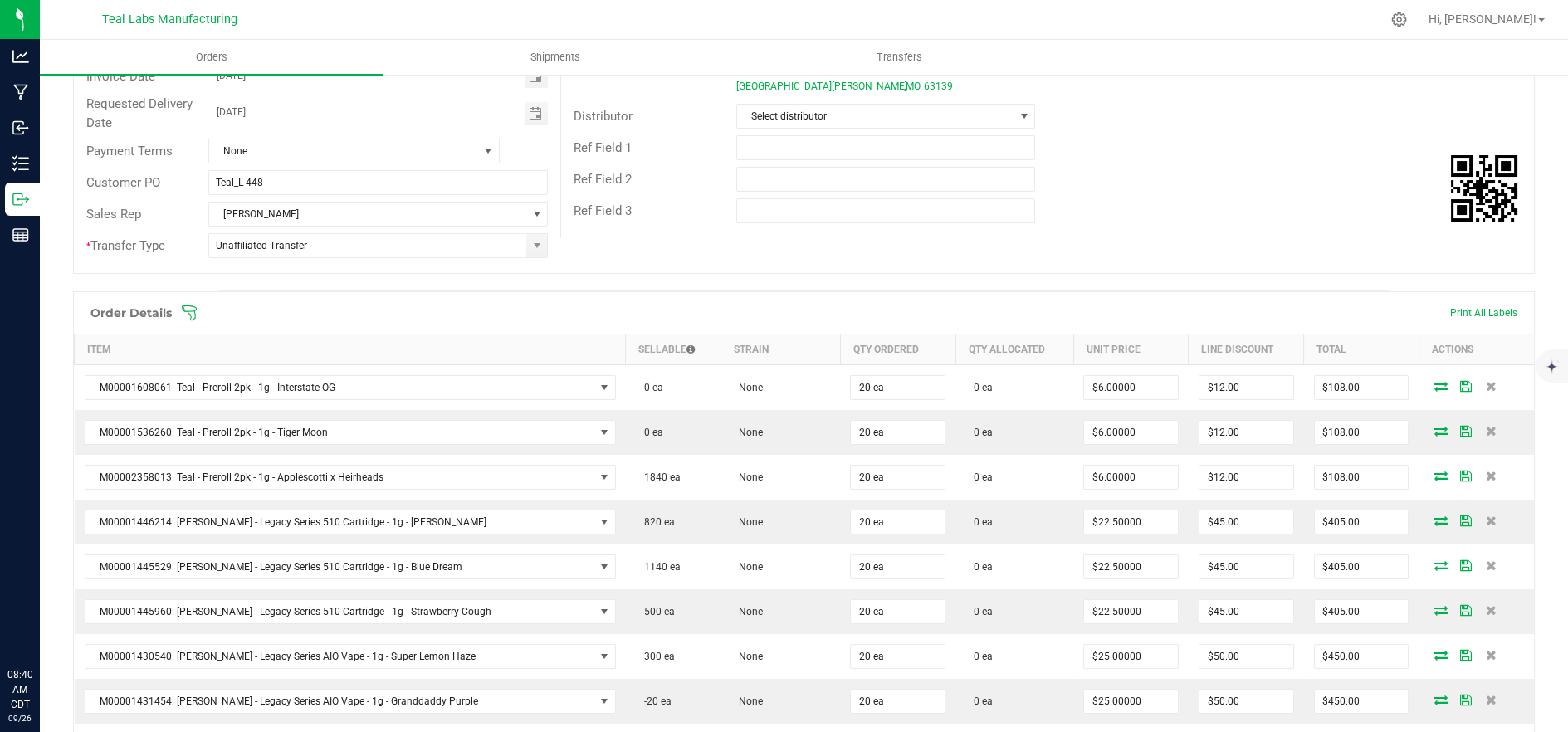
scroll to position [276, 0]
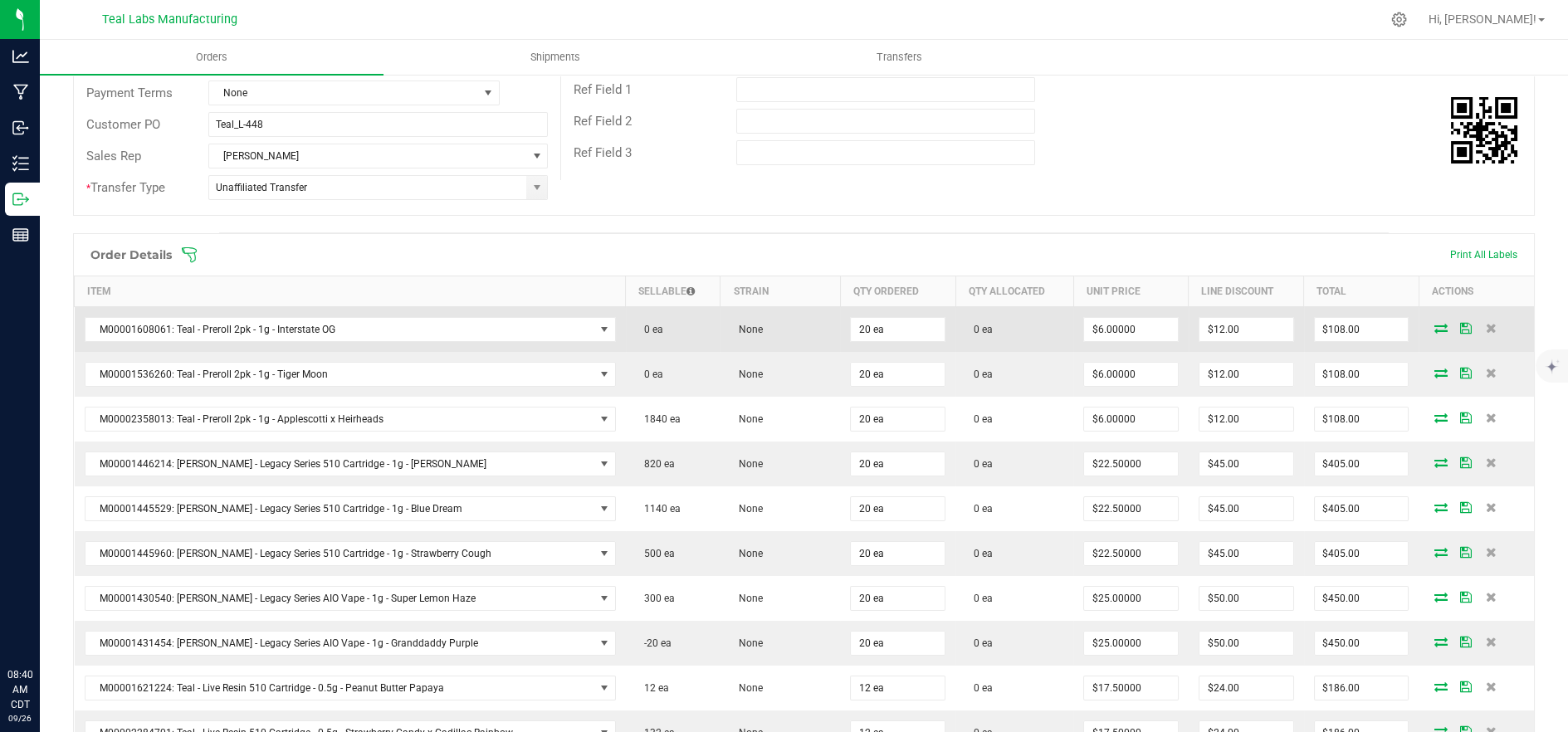
click at [1434, 329] on icon at bounding box center [1441, 328] width 14 height 10
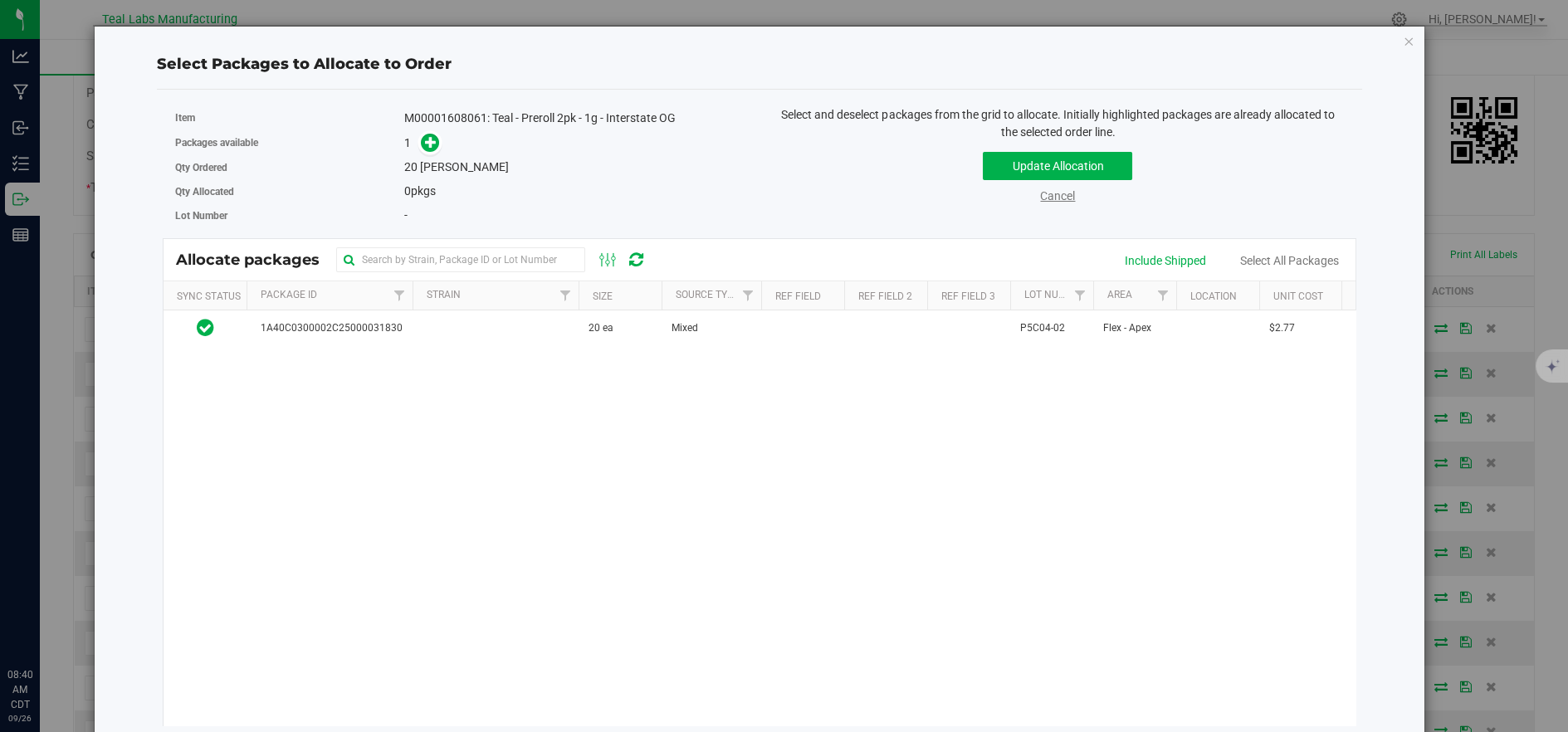
click at [1040, 199] on link "Cancel" at bounding box center [1058, 196] width 35 height 14
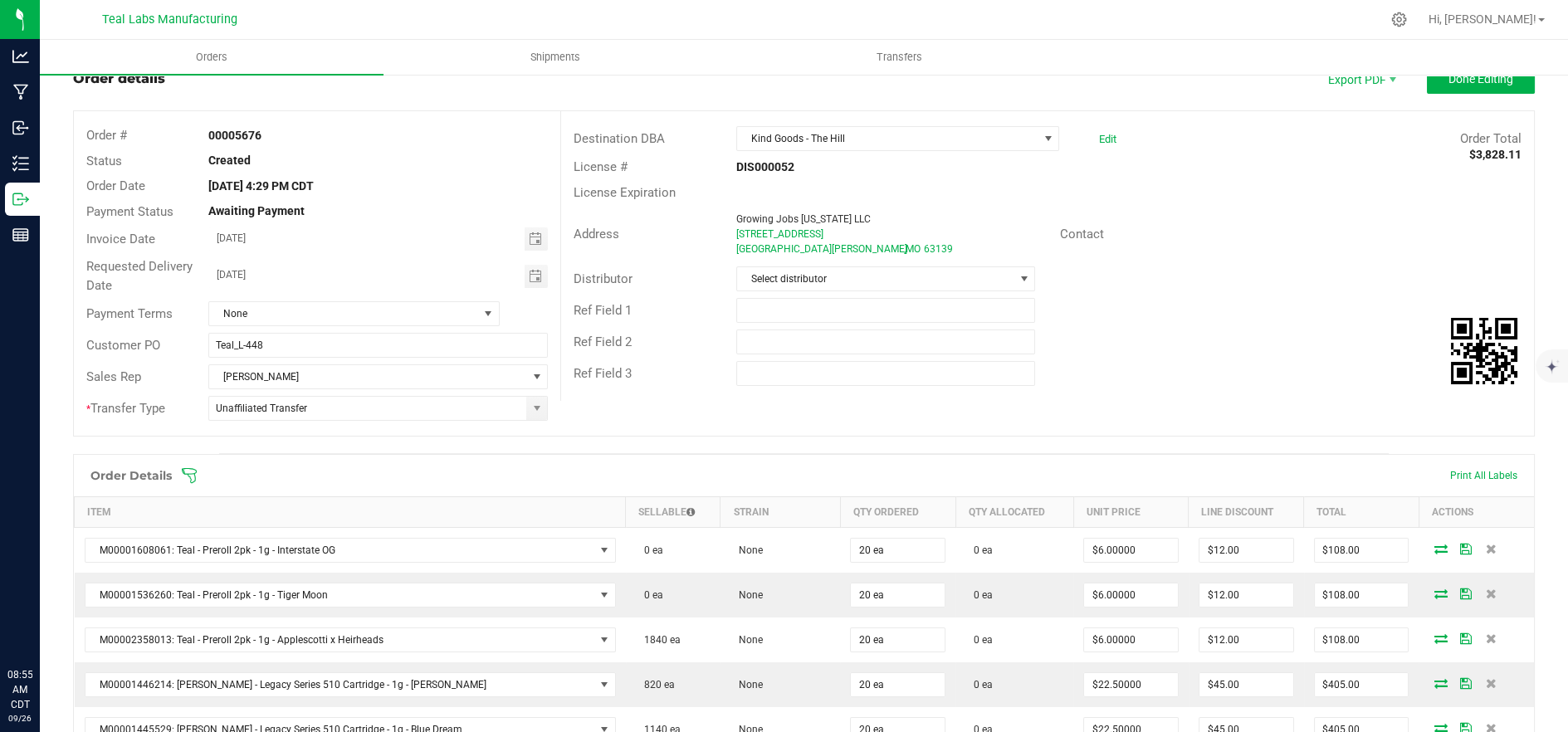
scroll to position [0, 0]
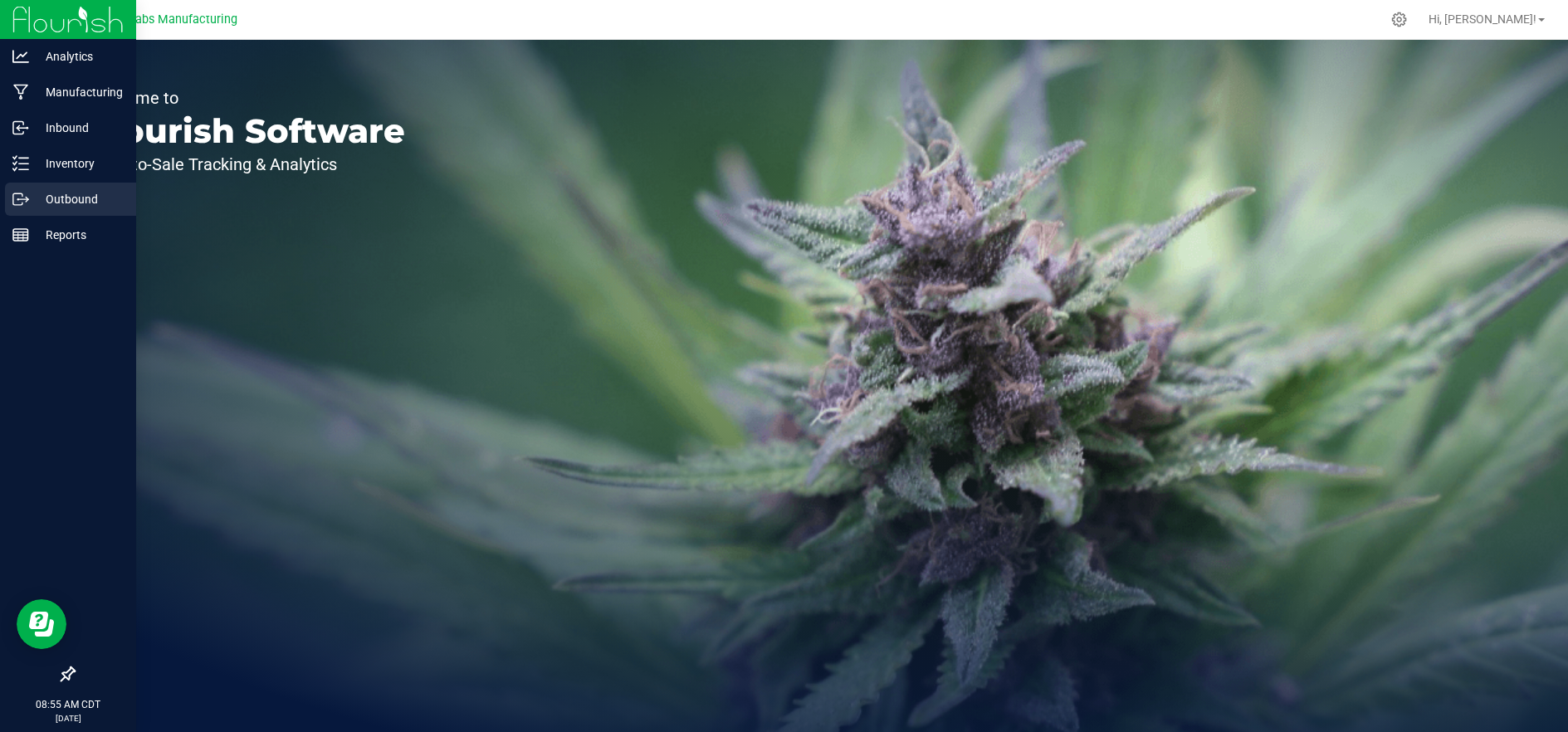
click at [56, 192] on p "Outbound" at bounding box center [78, 199] width 99 height 20
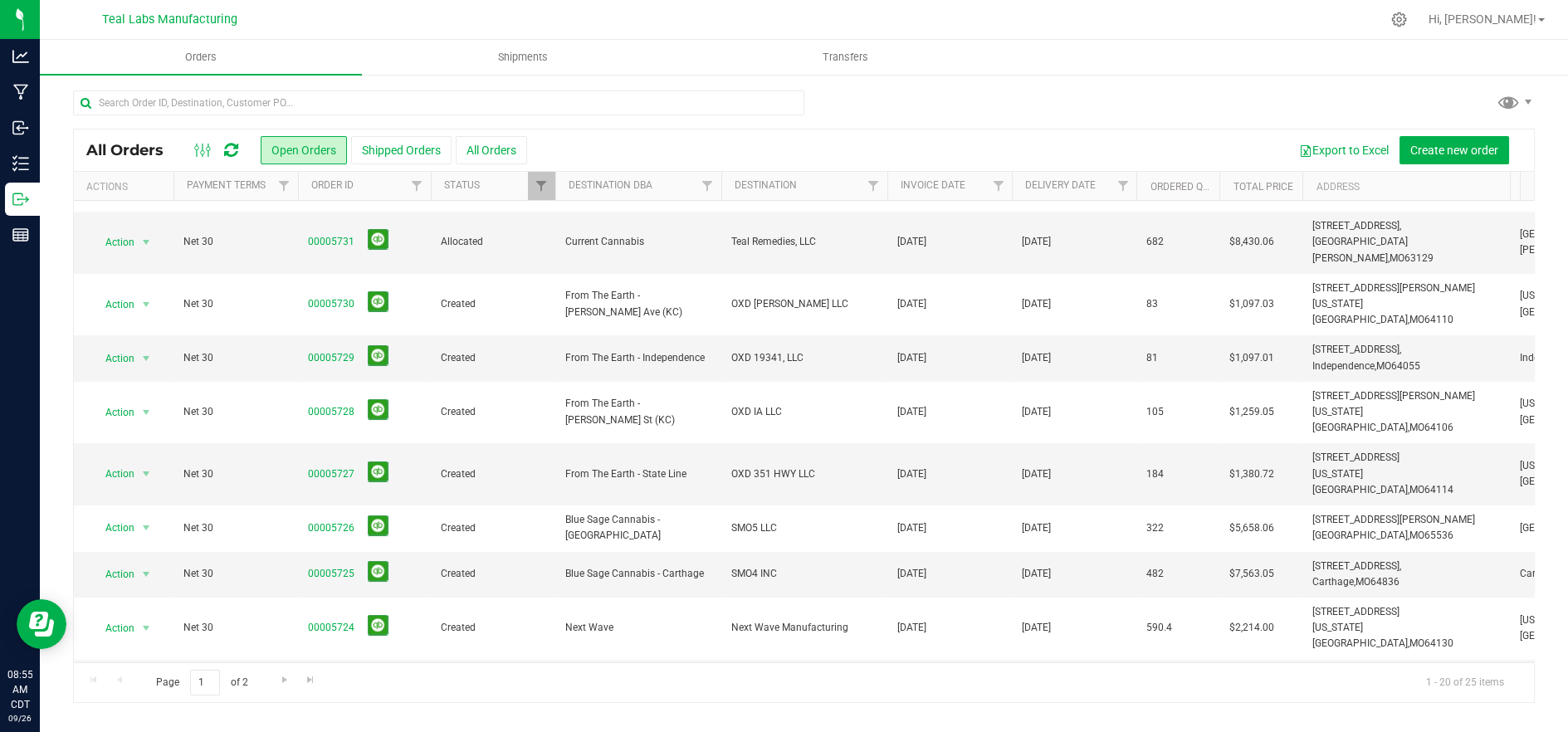
scroll to position [471, 0]
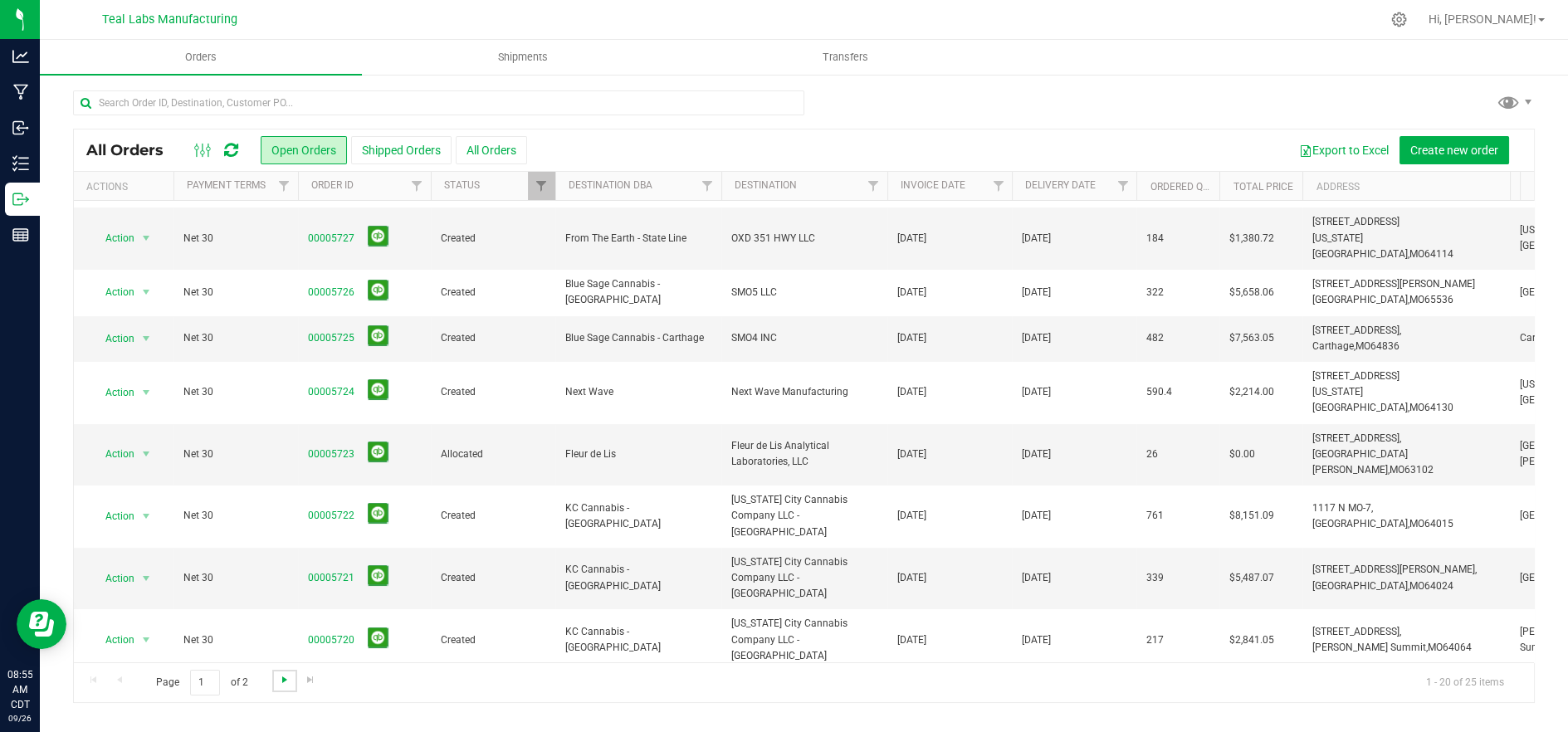
click at [282, 676] on span "Go to the next page" at bounding box center [285, 679] width 14 height 14
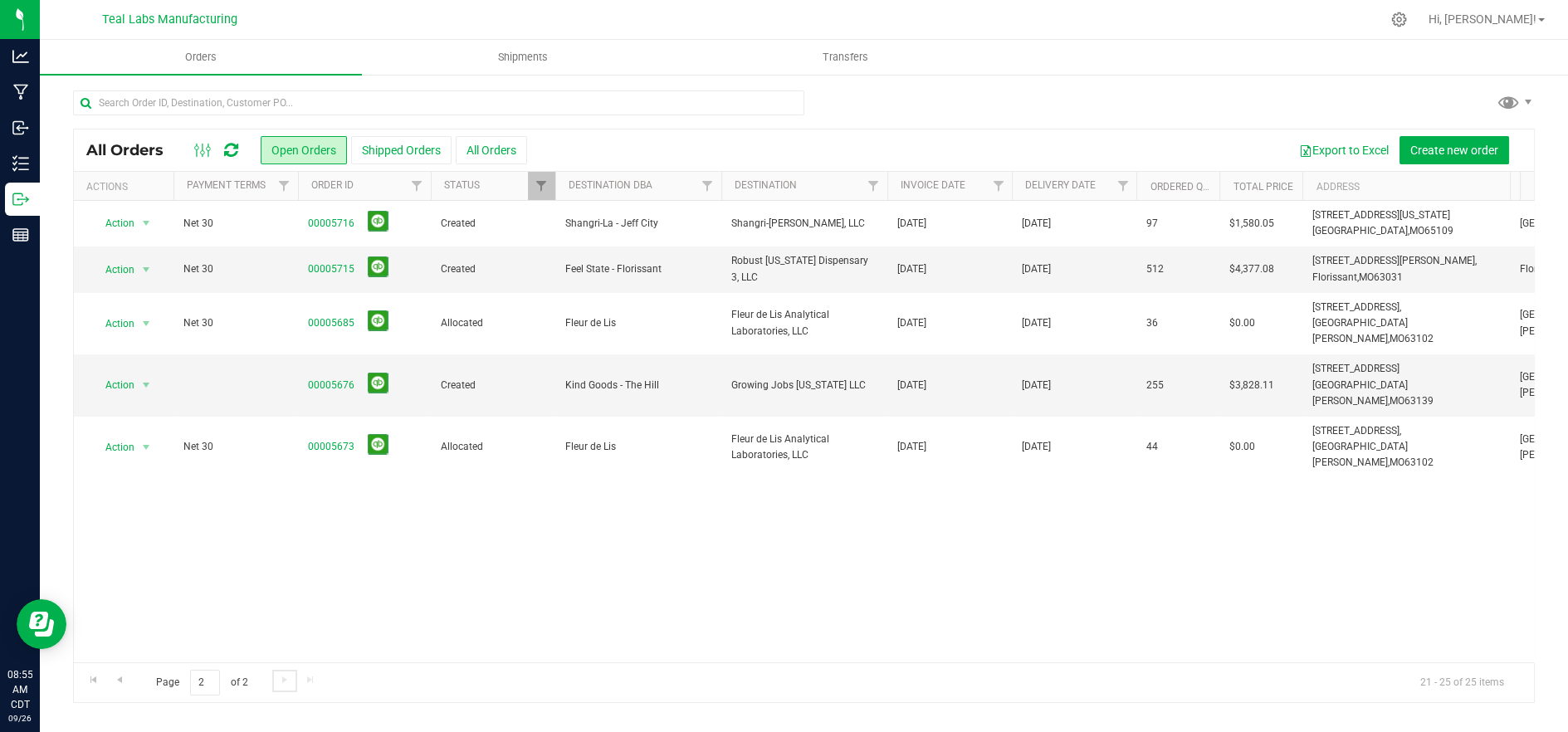
scroll to position [0, 0]
click at [344, 377] on link "00005676" at bounding box center [331, 385] width 46 height 15
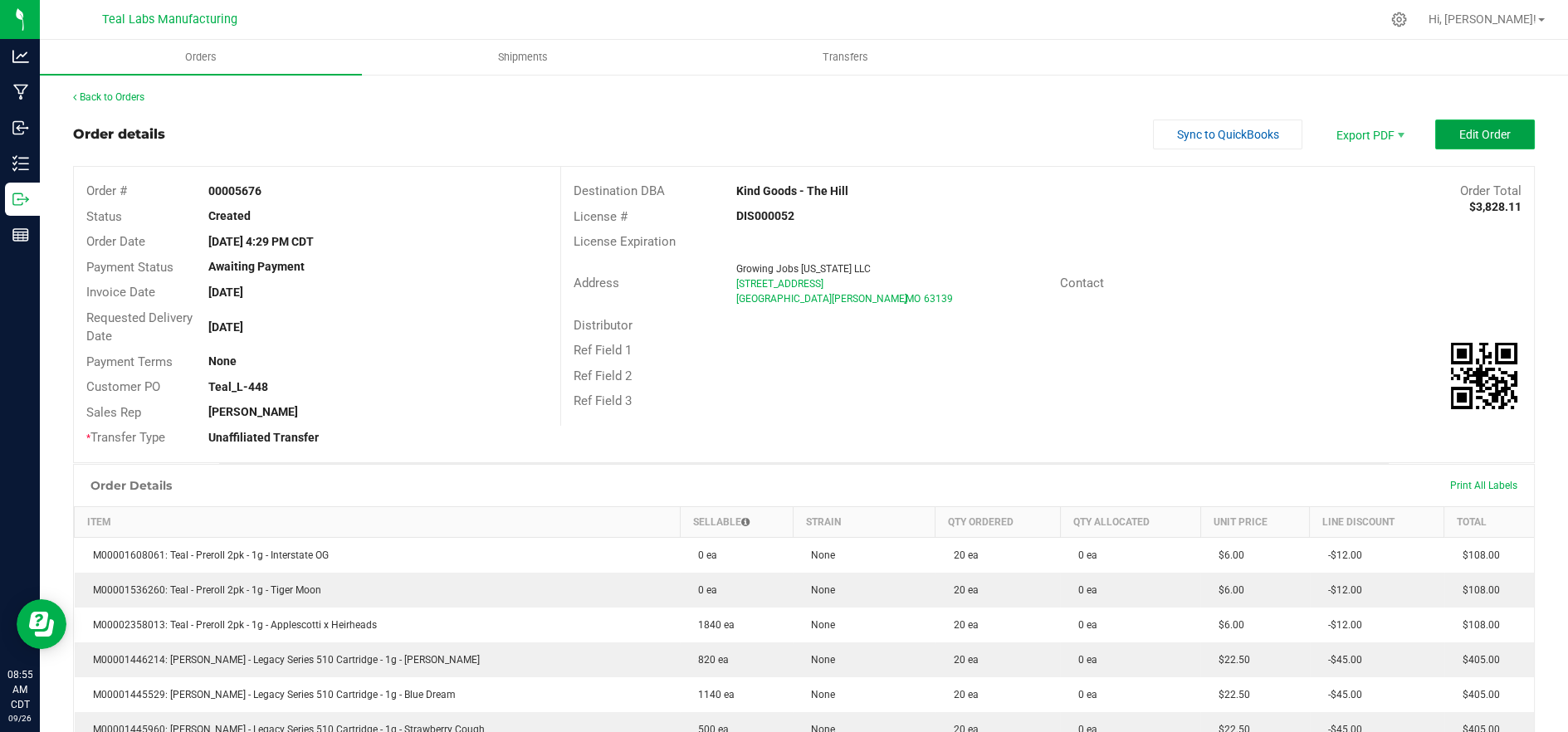
click at [1510, 133] on button "Edit Order" at bounding box center [1484, 134] width 99 height 30
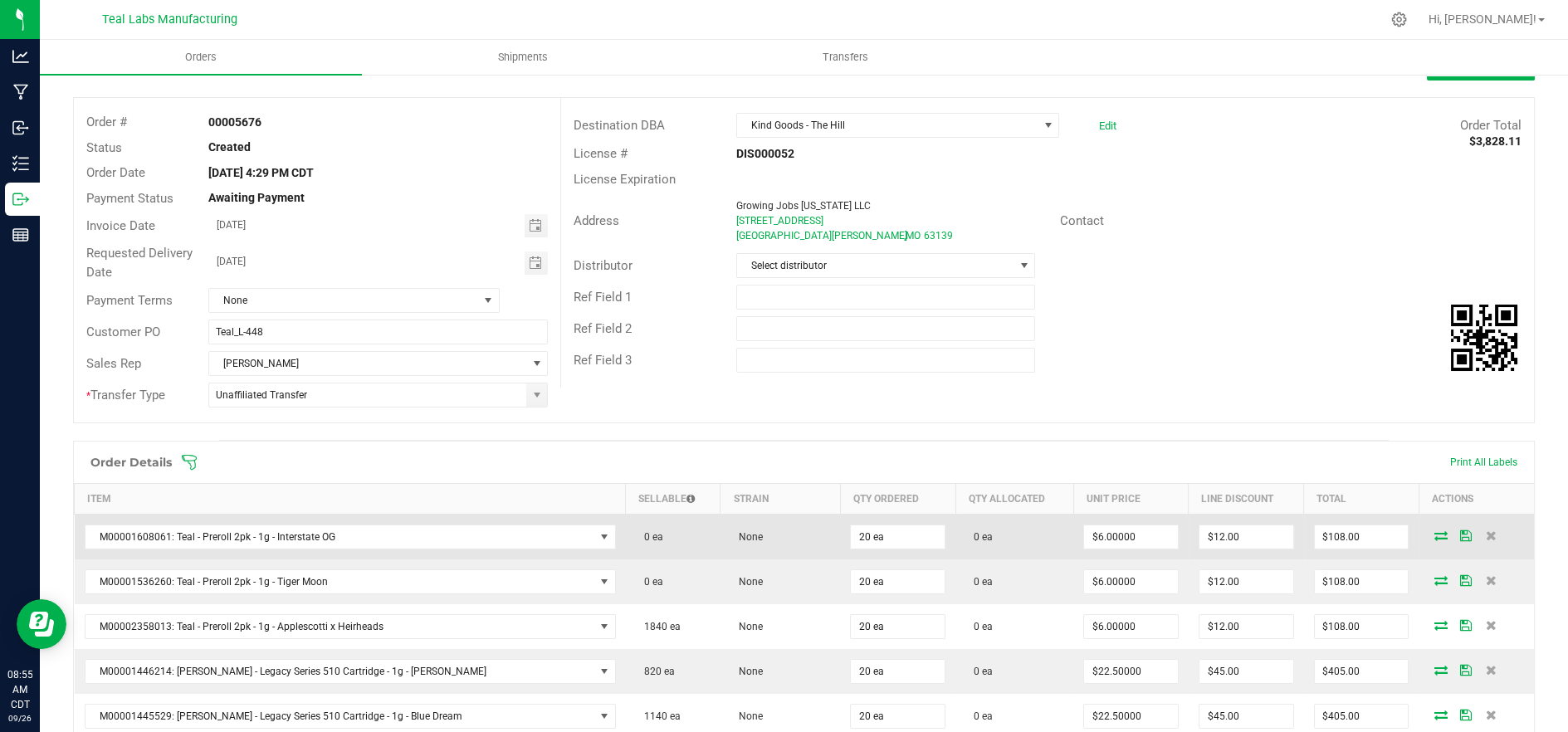
scroll to position [368, 0]
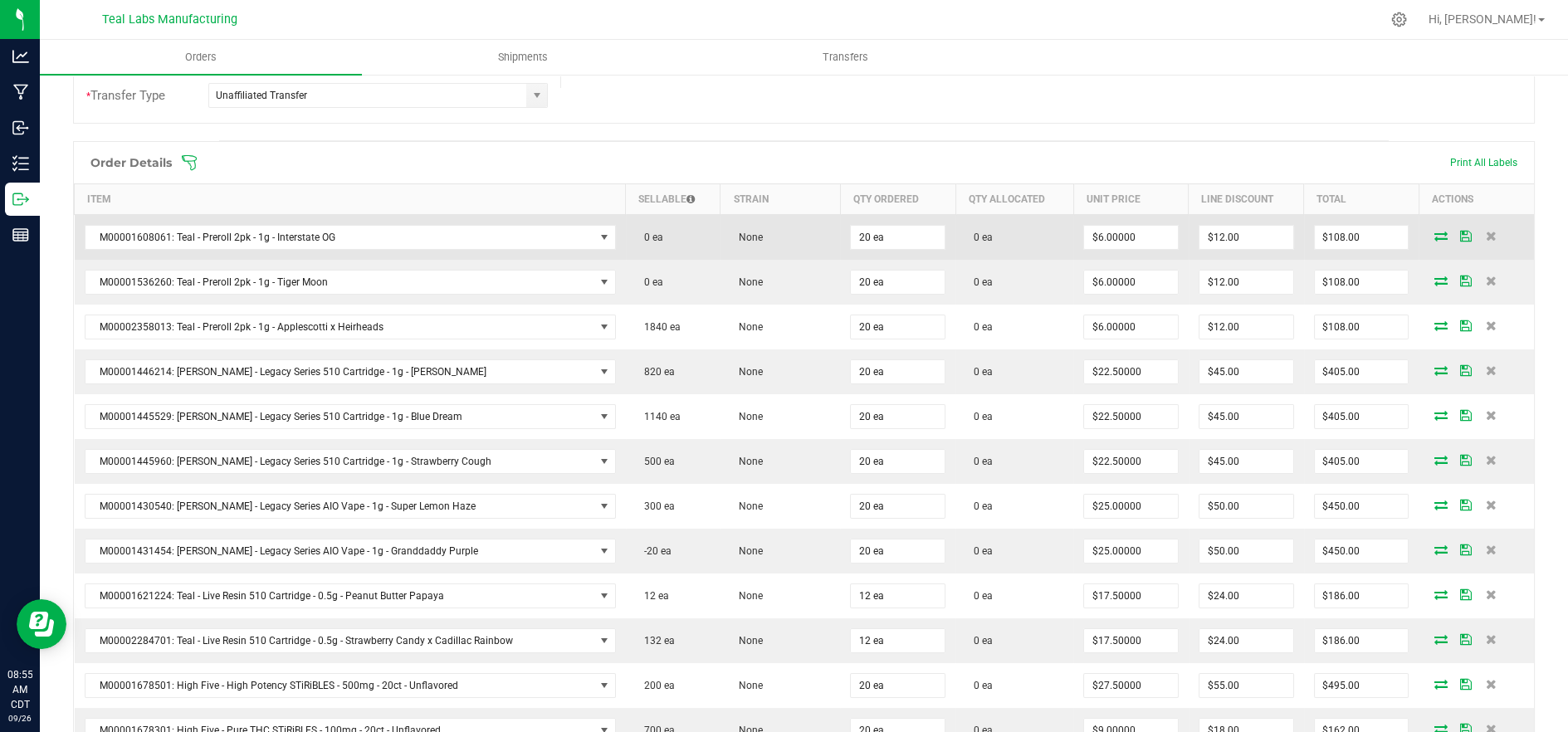
click at [1434, 233] on icon at bounding box center [1441, 235] width 14 height 10
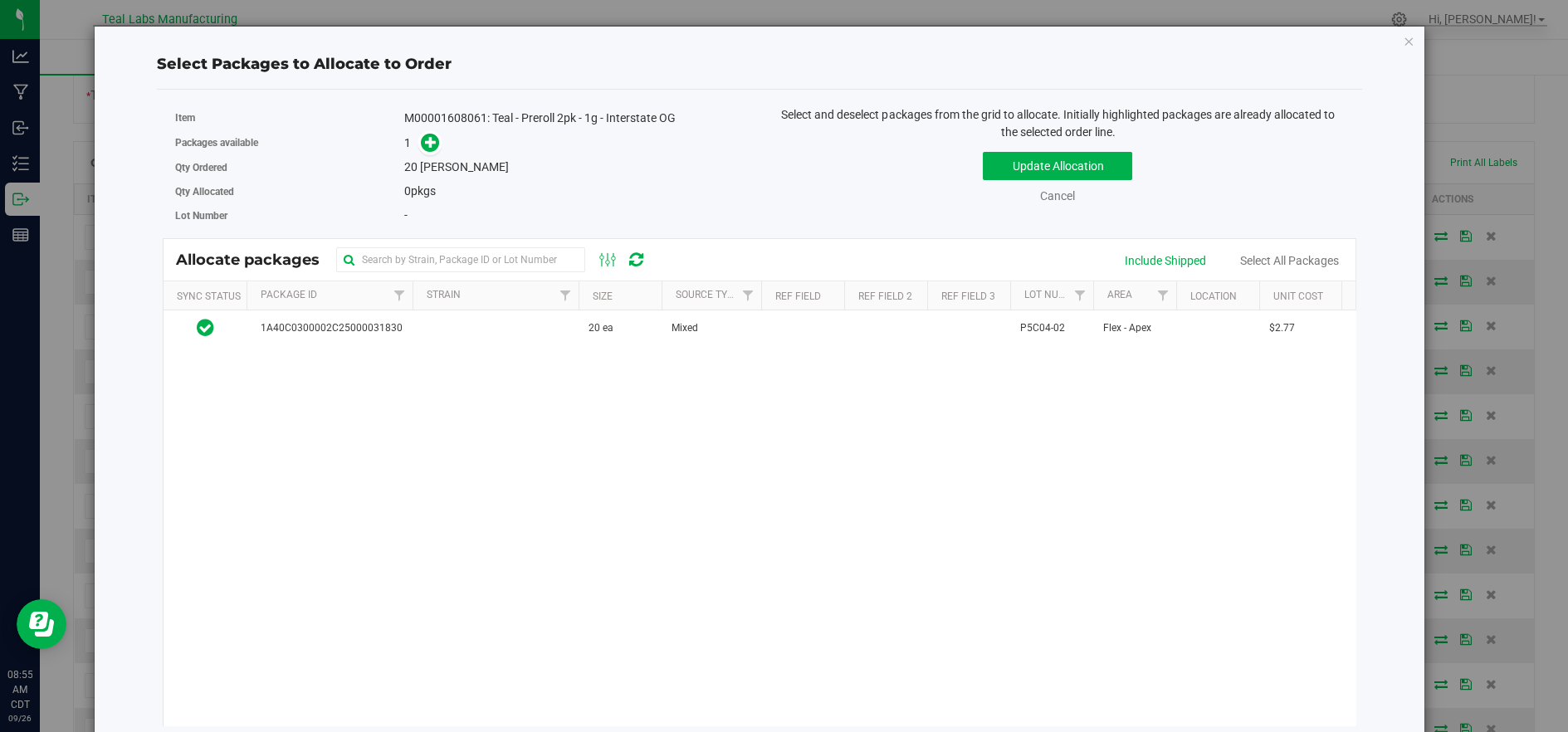
click at [427, 152] on div "Packages available 1" at bounding box center [460, 143] width 572 height 26
click at [425, 142] on icon at bounding box center [430, 142] width 12 height 12
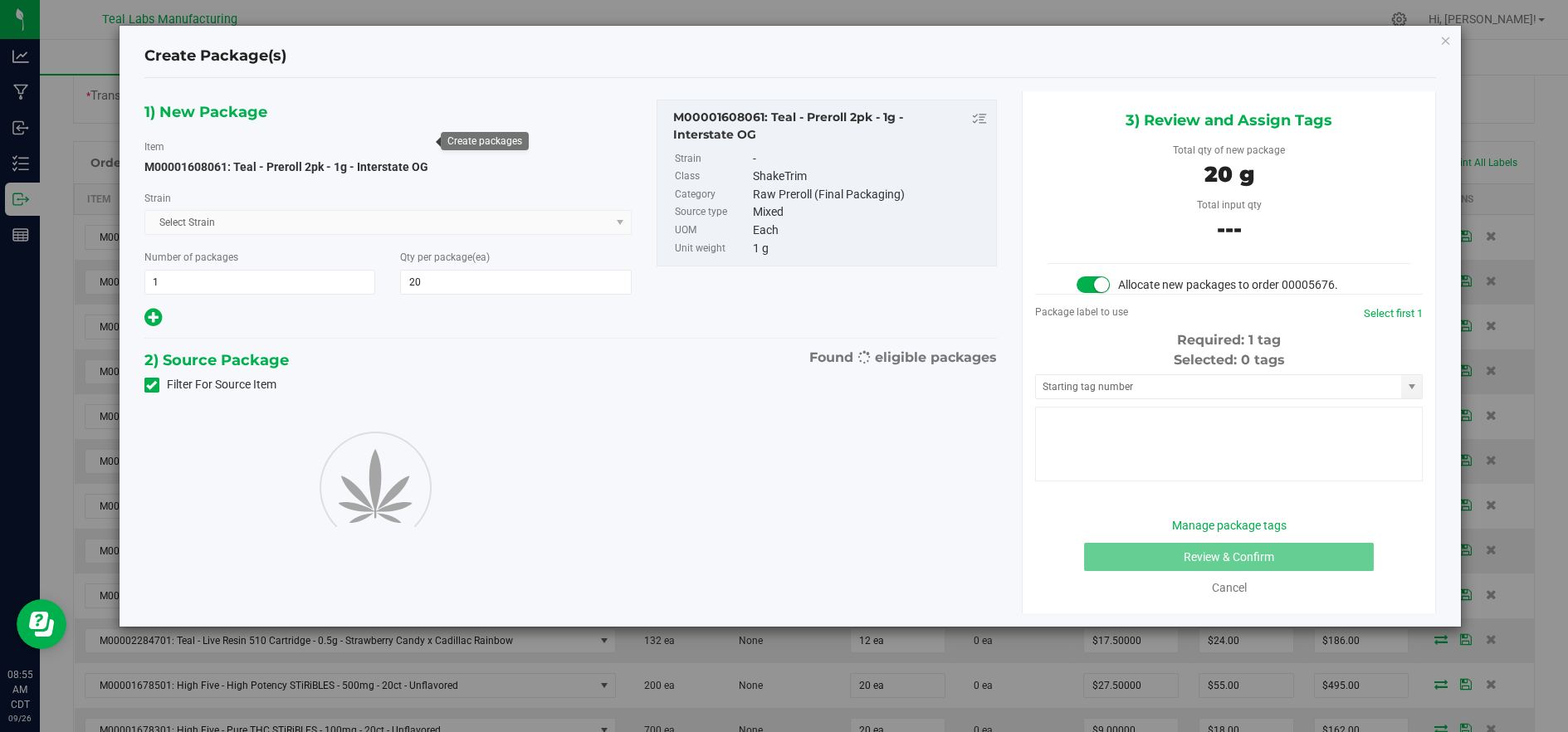
type input "20"
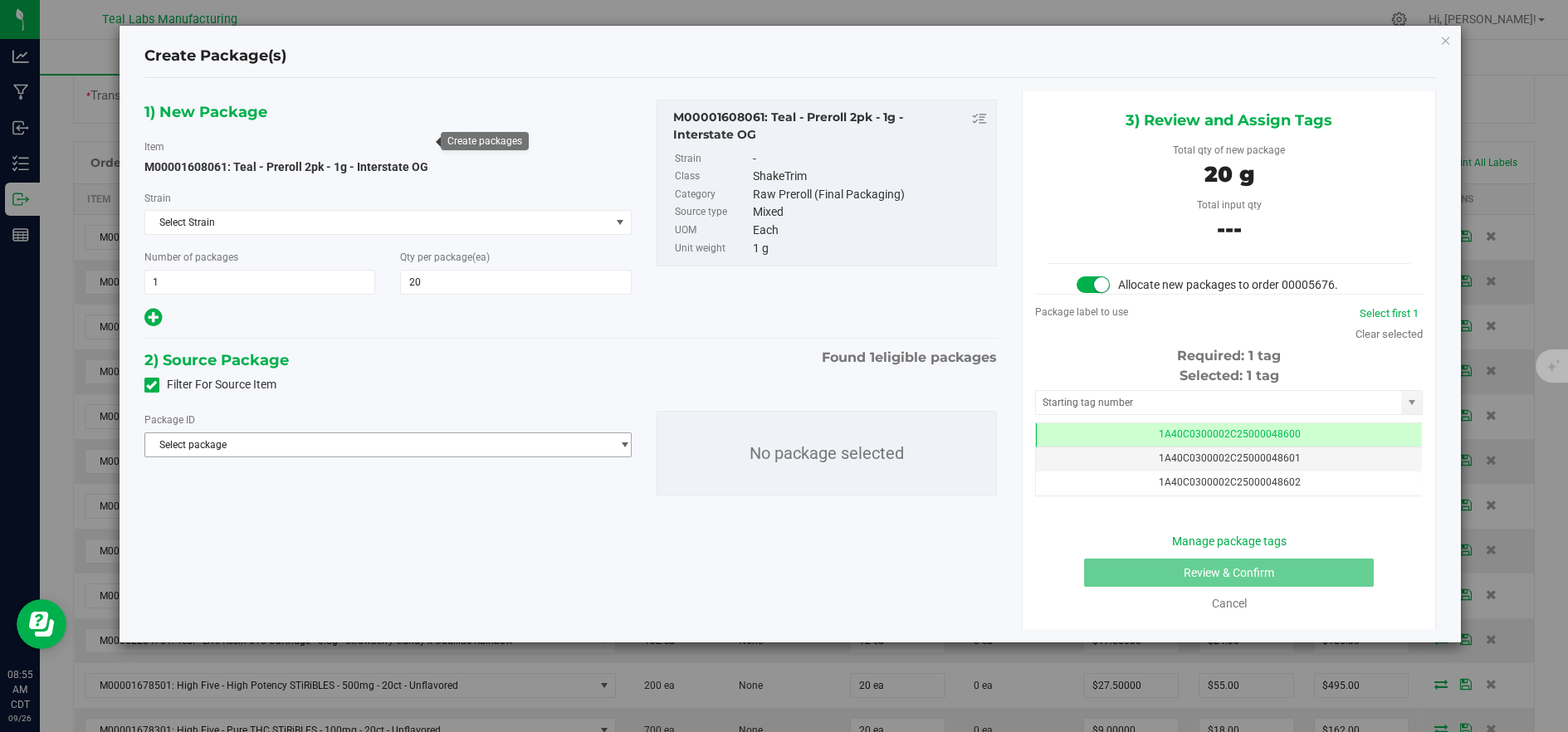
click at [461, 447] on span "Select package" at bounding box center [378, 445] width 465 height 23
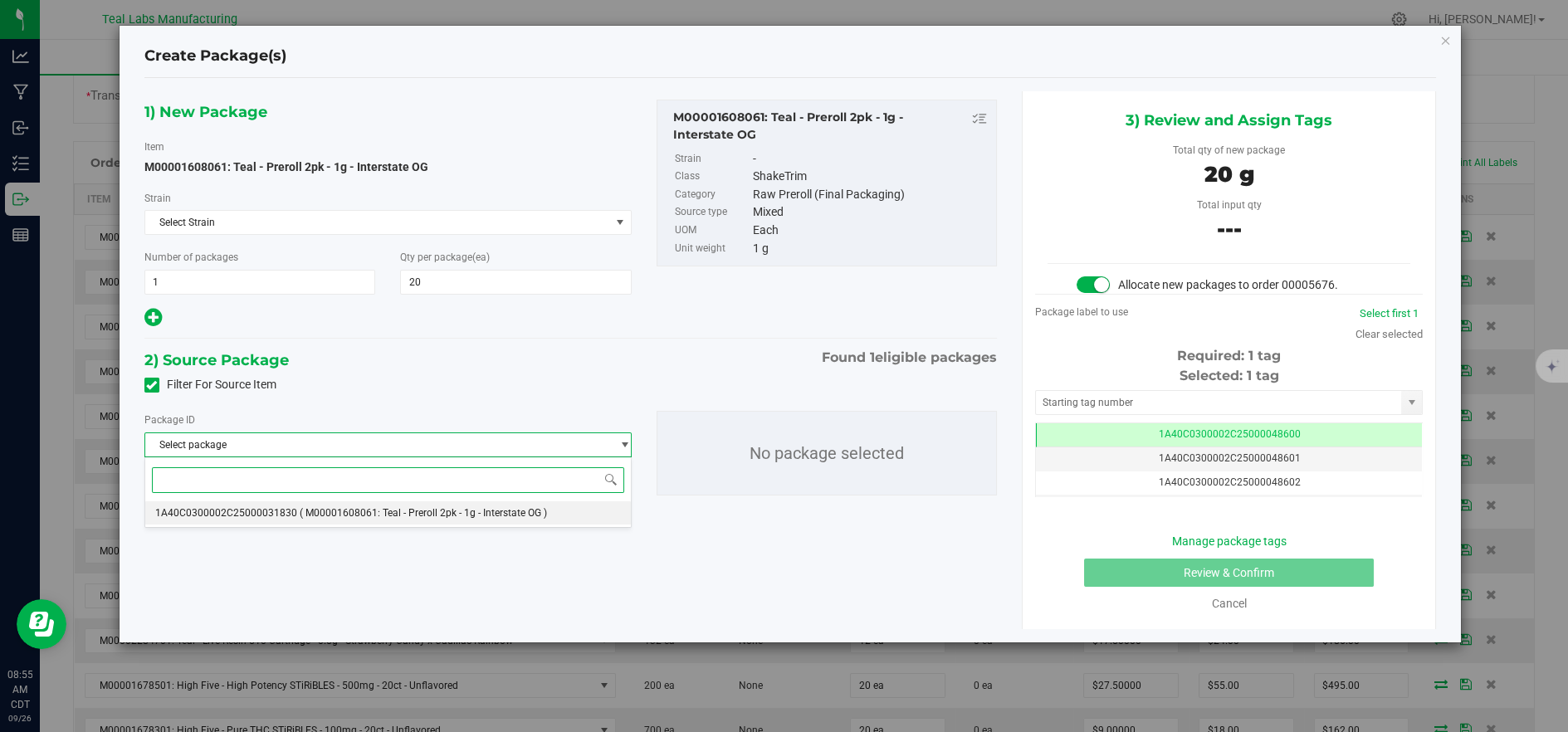
click at [476, 512] on span "( M00001608061: Teal - Preroll 2pk - 1g - Interstate OG )" at bounding box center [423, 512] width 247 height 12
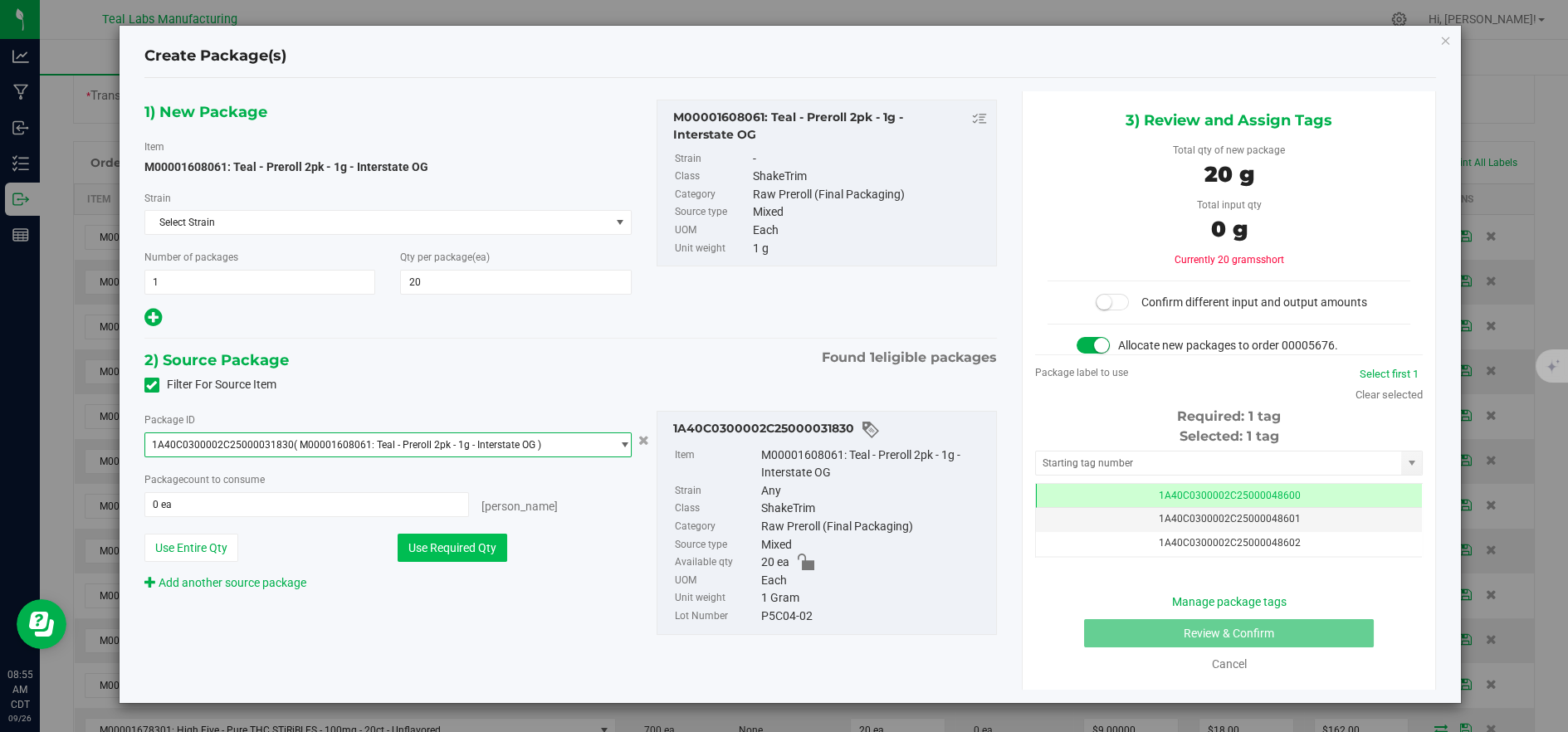
click at [453, 540] on button "Use Required Qty" at bounding box center [453, 547] width 110 height 28
type input "20 ea"
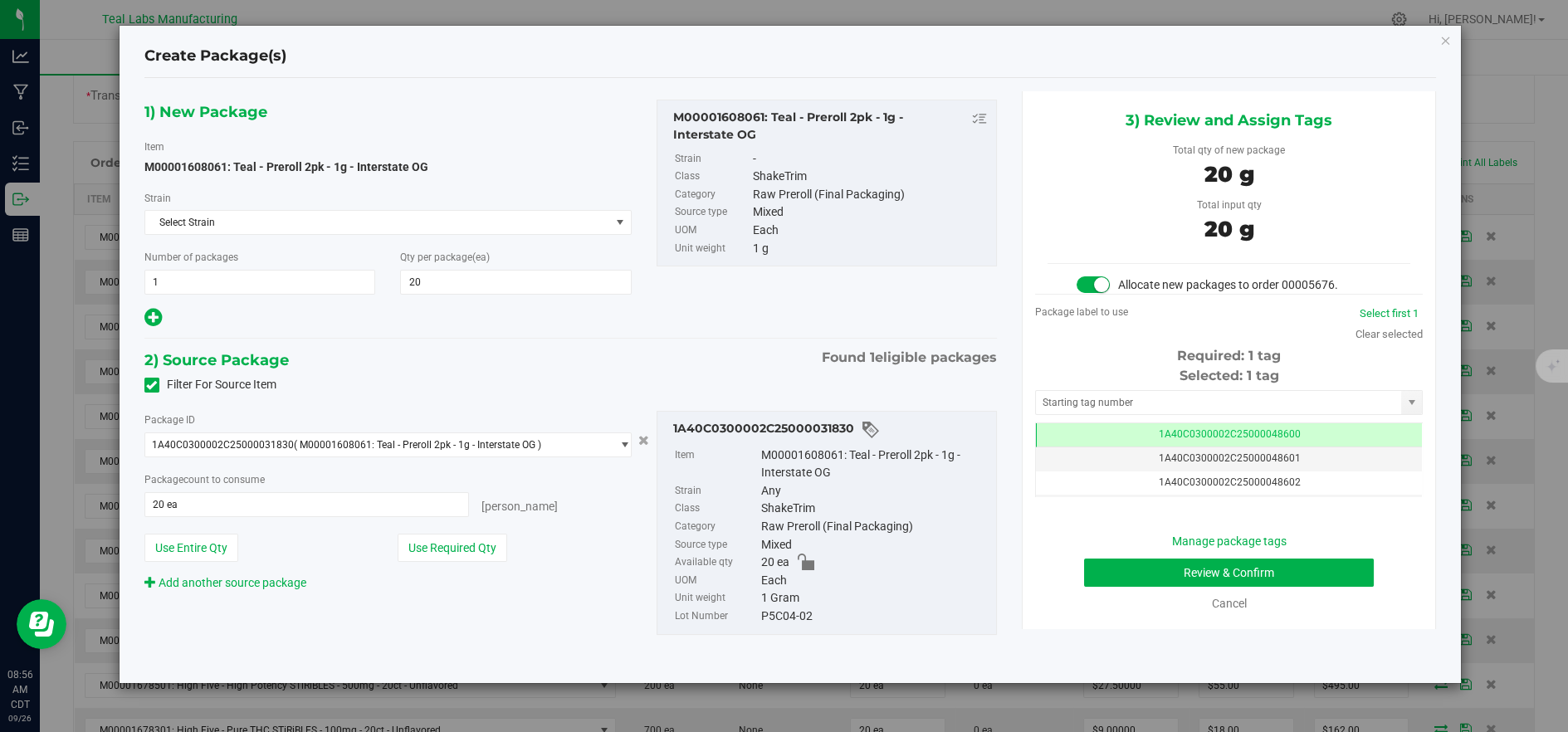
click at [1190, 588] on div "Manage package tags Review & Confirm Cancel" at bounding box center [1228, 572] width 363 height 80
click at [1160, 548] on div "Manage package tags" at bounding box center [1228, 541] width 180 height 17
click at [1157, 572] on button "Review & Confirm" at bounding box center [1228, 572] width 289 height 28
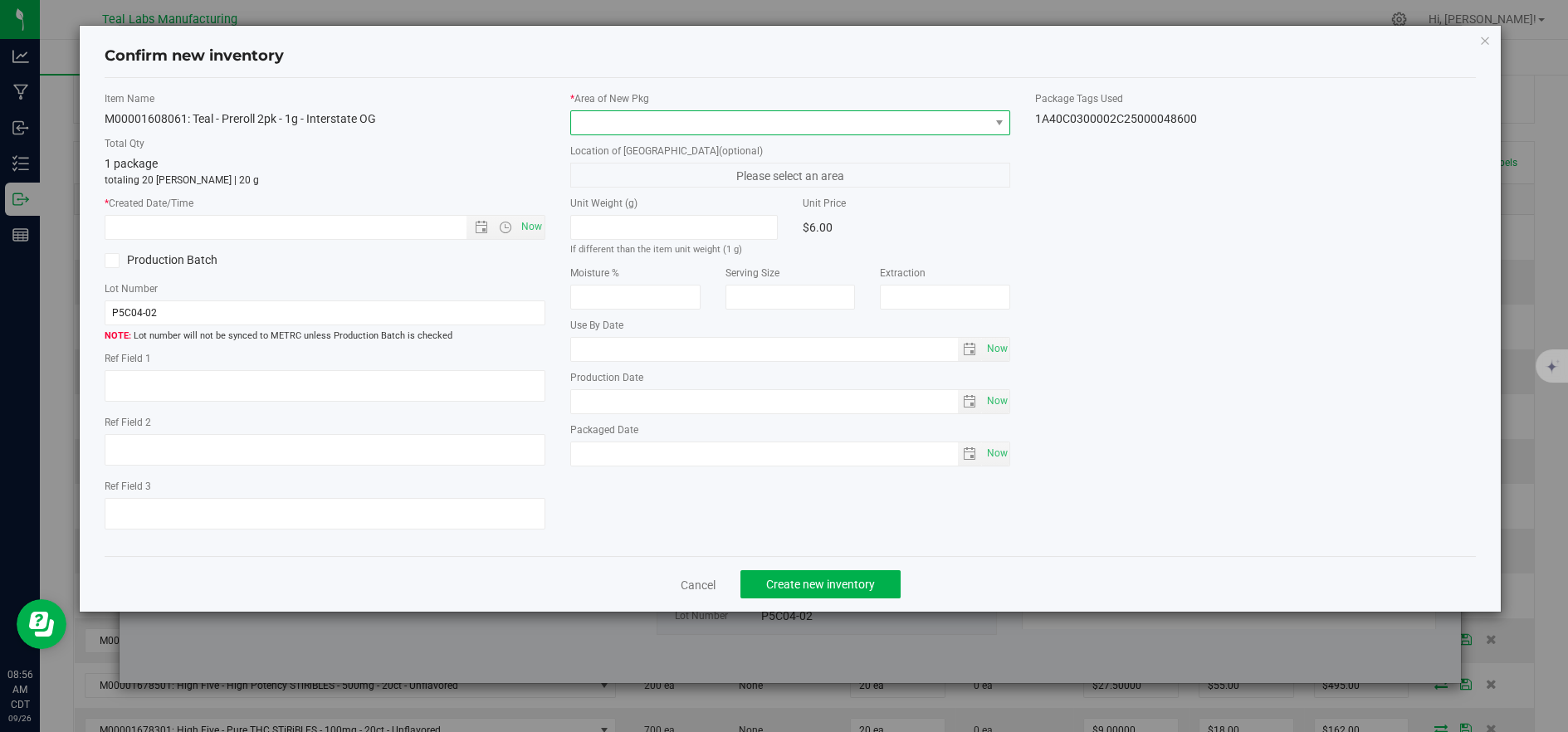
click at [620, 122] on span at bounding box center [780, 122] width 418 height 23
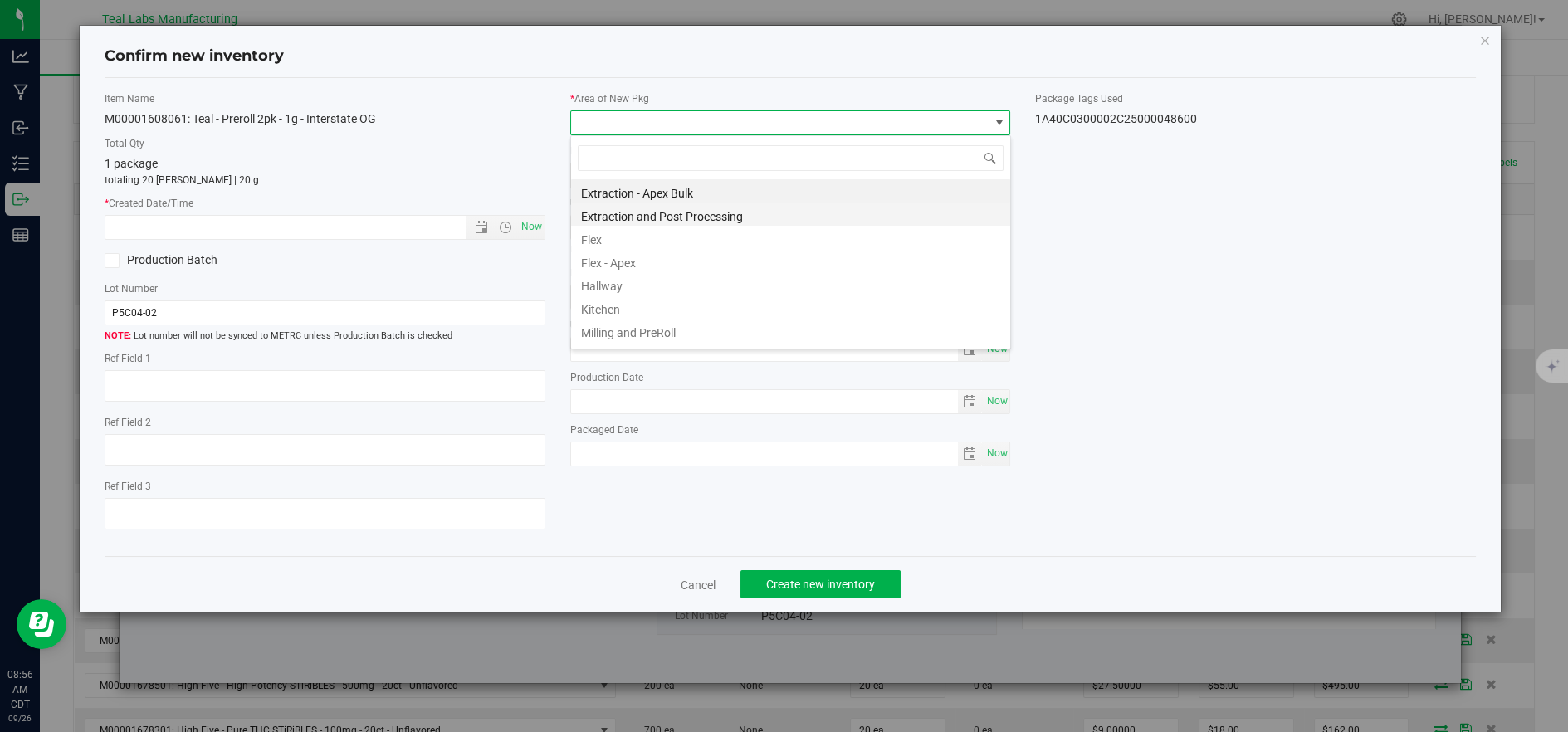
click at [591, 210] on li "Extraction and Post Processing" at bounding box center [790, 214] width 439 height 23
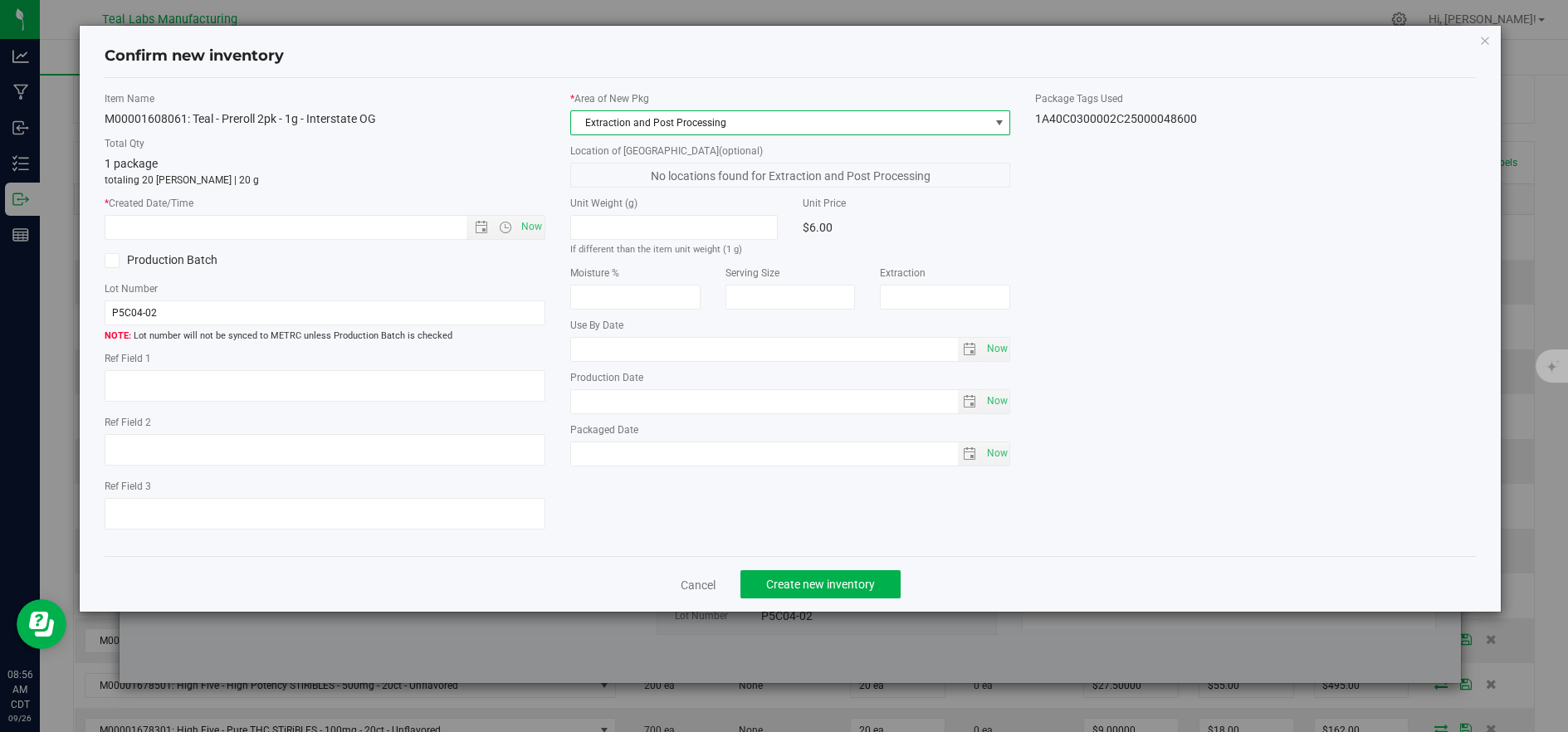
click at [608, 115] on div "* Area of New Pkg Extraction and Post Processing" at bounding box center [790, 114] width 441 height 44
click at [625, 122] on span "Extraction and Post Processing" at bounding box center [780, 122] width 418 height 23
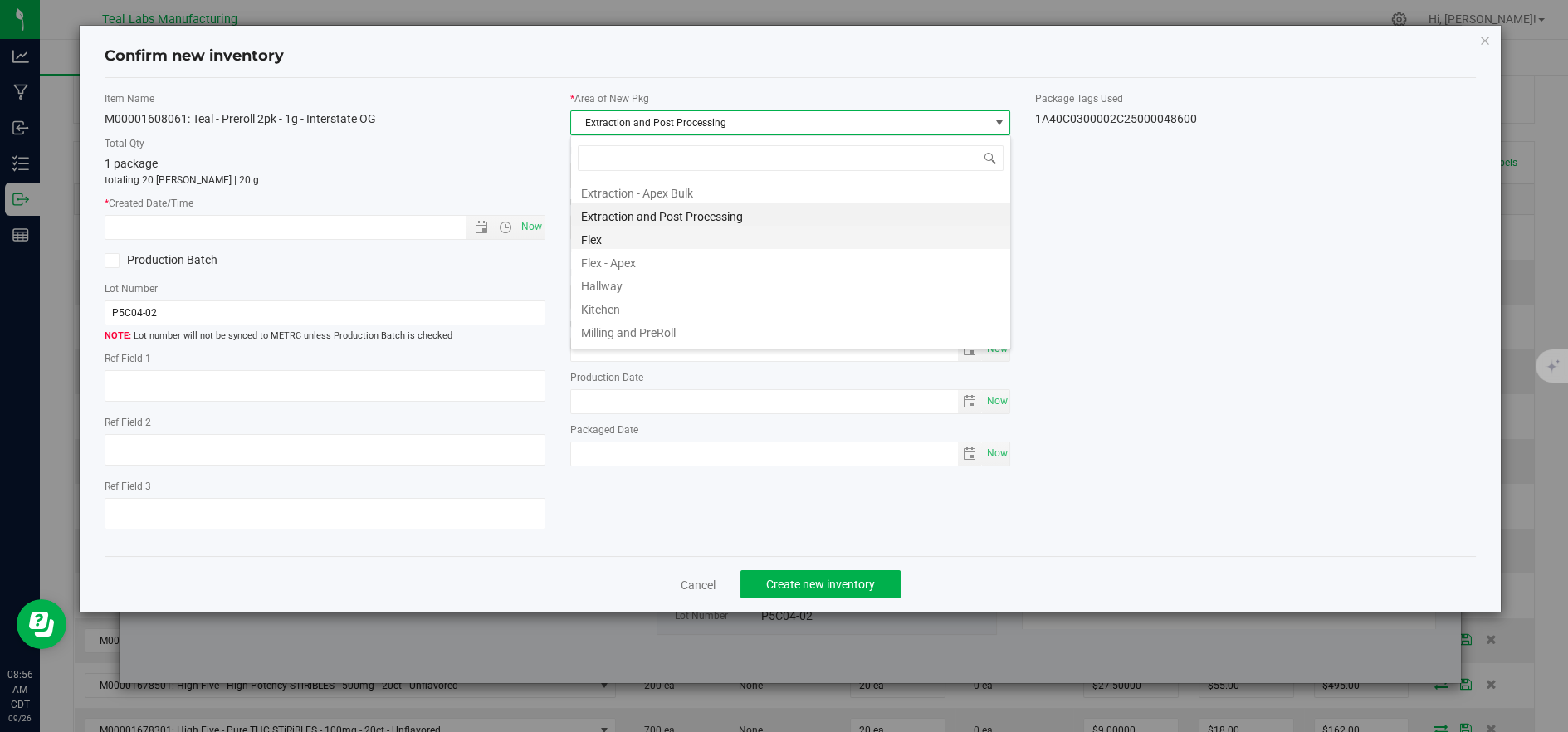
click at [600, 237] on li "Flex" at bounding box center [790, 237] width 439 height 23
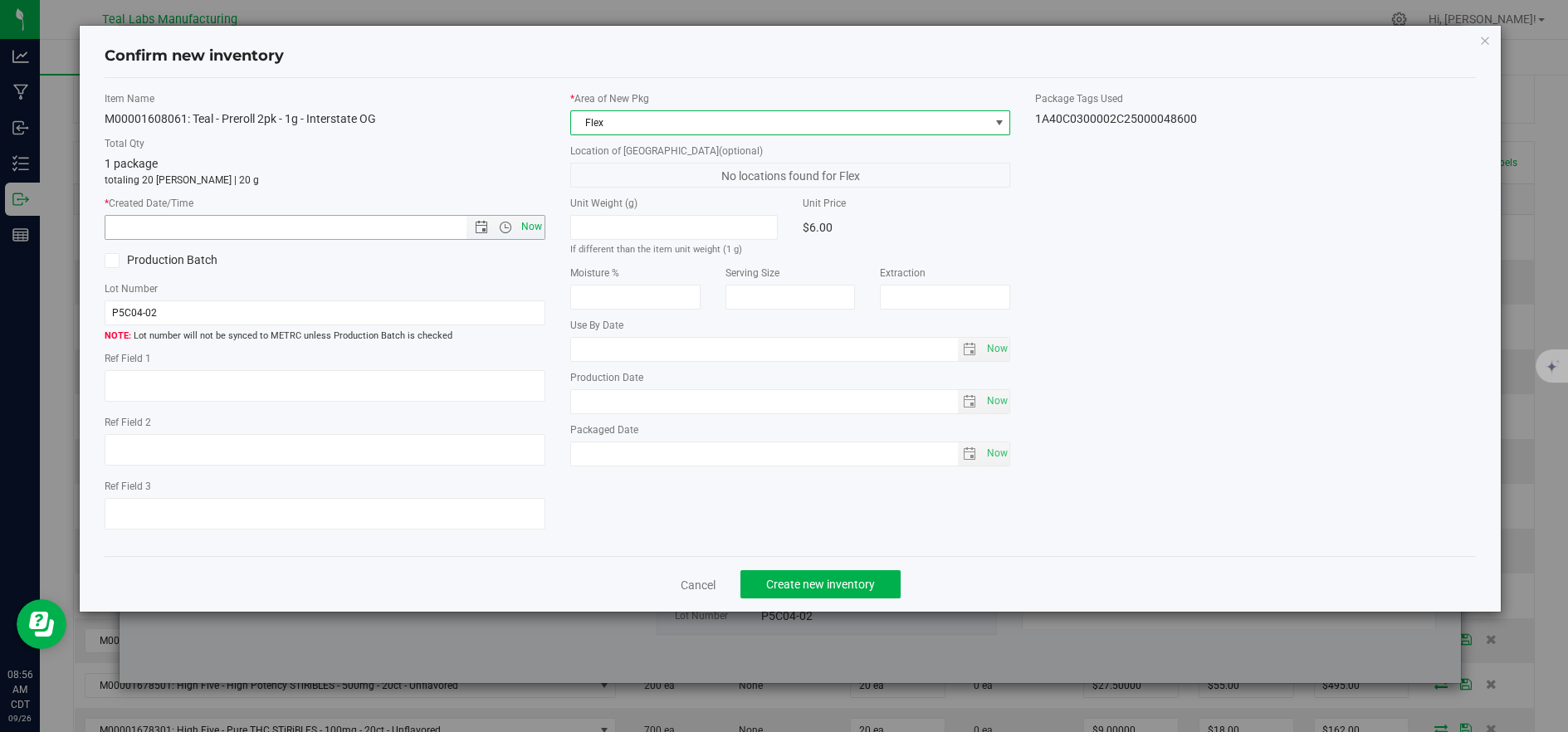
drag, startPoint x: 504, startPoint y: 224, endPoint x: 534, endPoint y: 227, distance: 30.1
click at [505, 225] on span "Open the time view" at bounding box center [506, 228] width 14 height 14
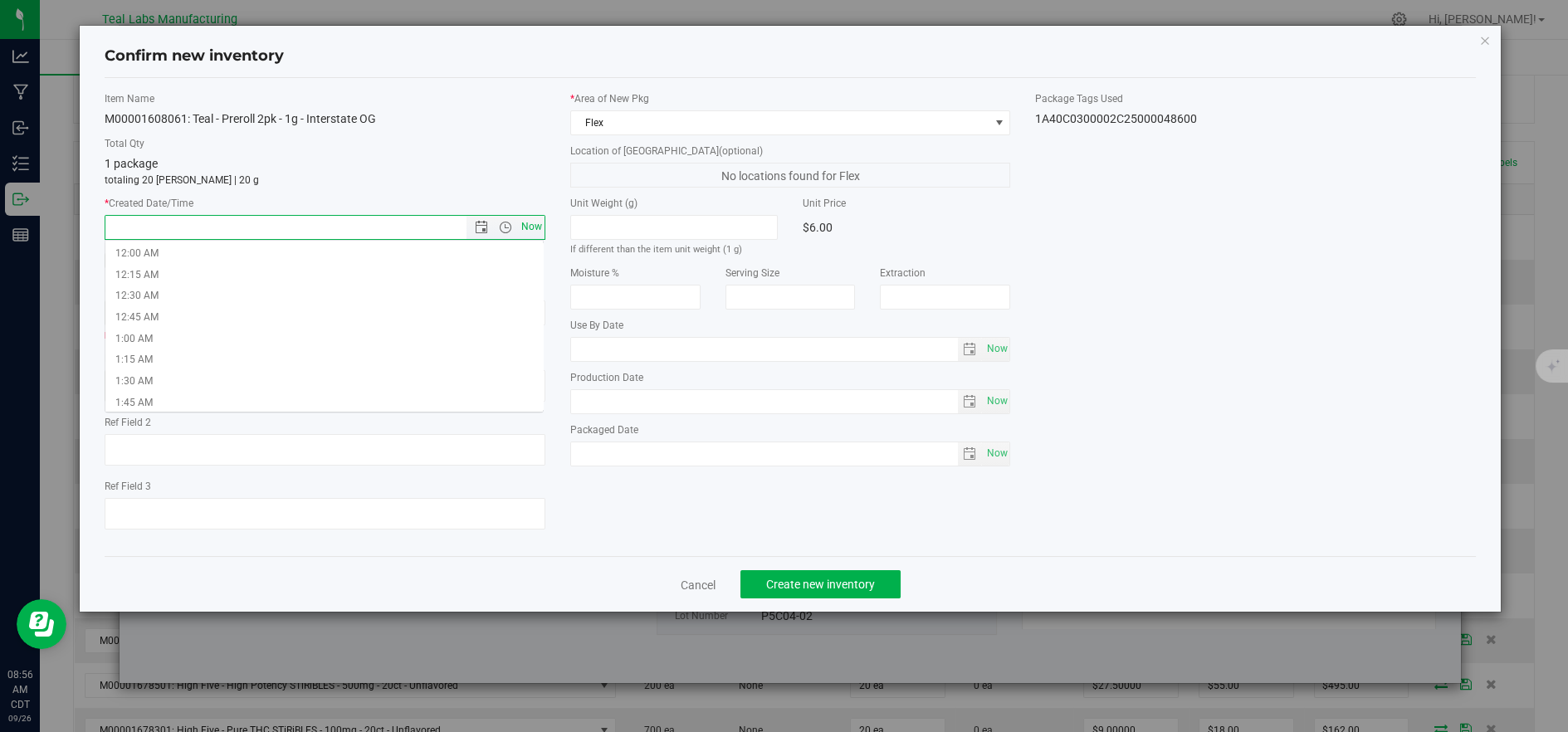
click at [536, 227] on span "Now" at bounding box center [531, 227] width 28 height 24
type input "9/26/2025 8:56 AM"
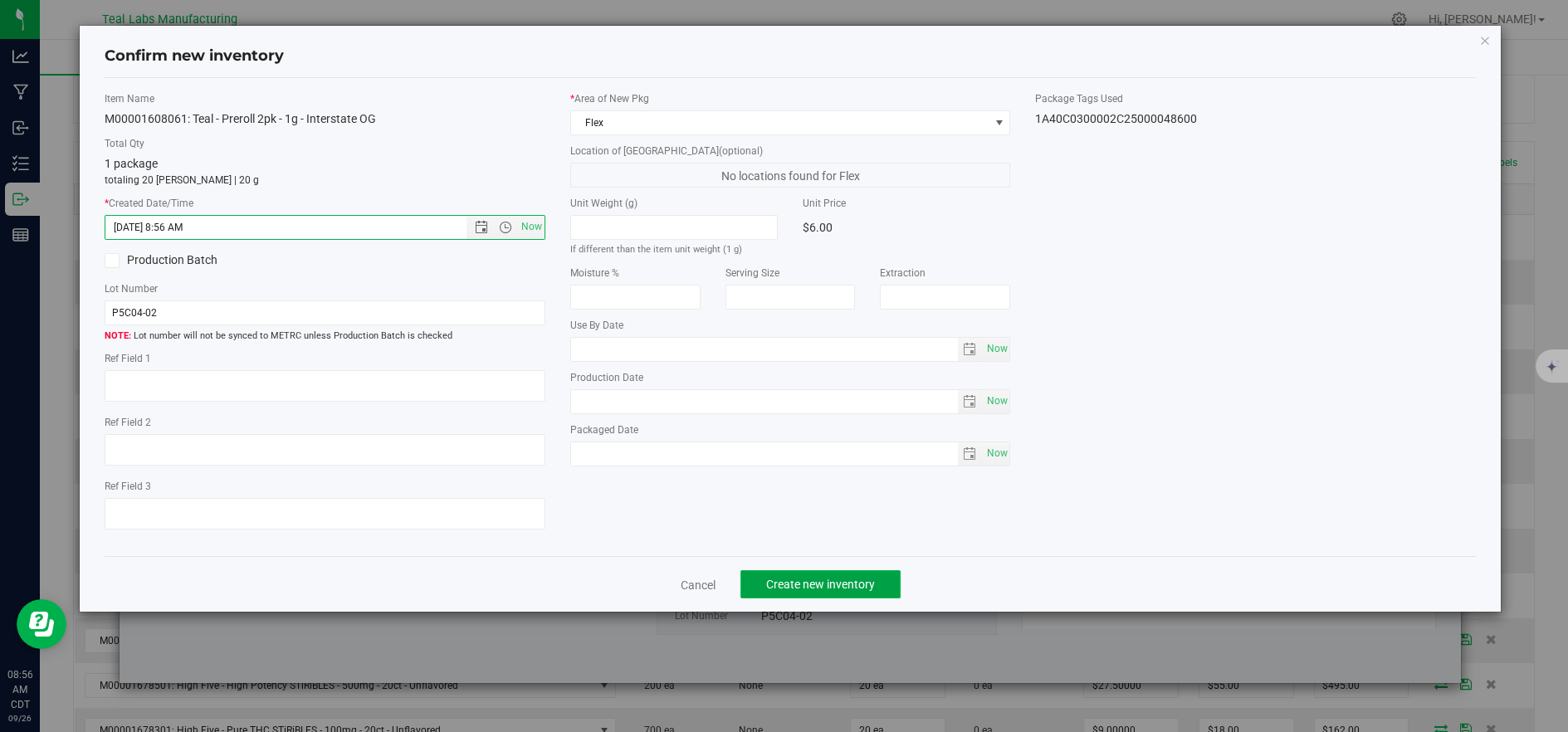
click at [843, 583] on span "Create new inventory" at bounding box center [820, 584] width 109 height 14
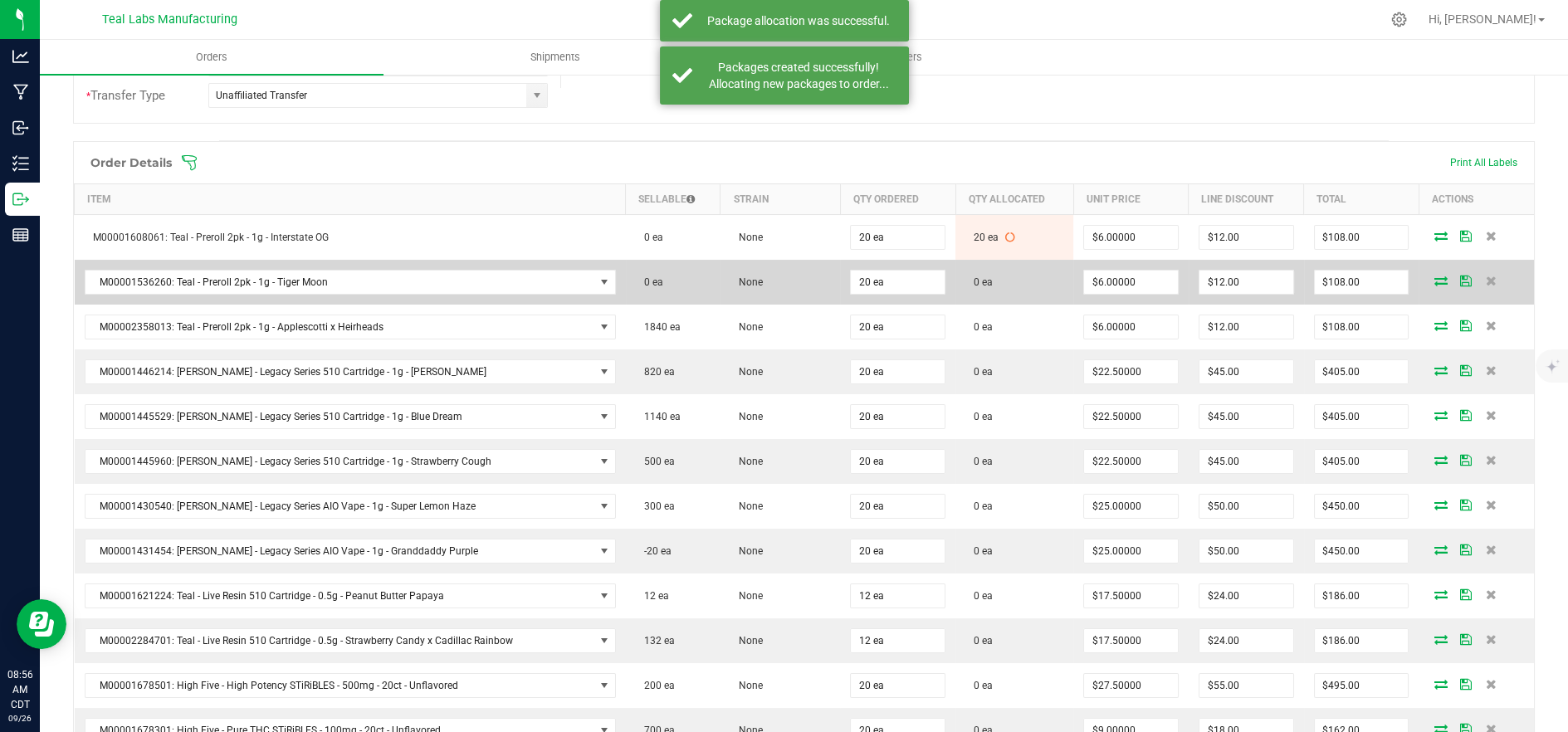
click at [1434, 282] on icon at bounding box center [1441, 281] width 14 height 10
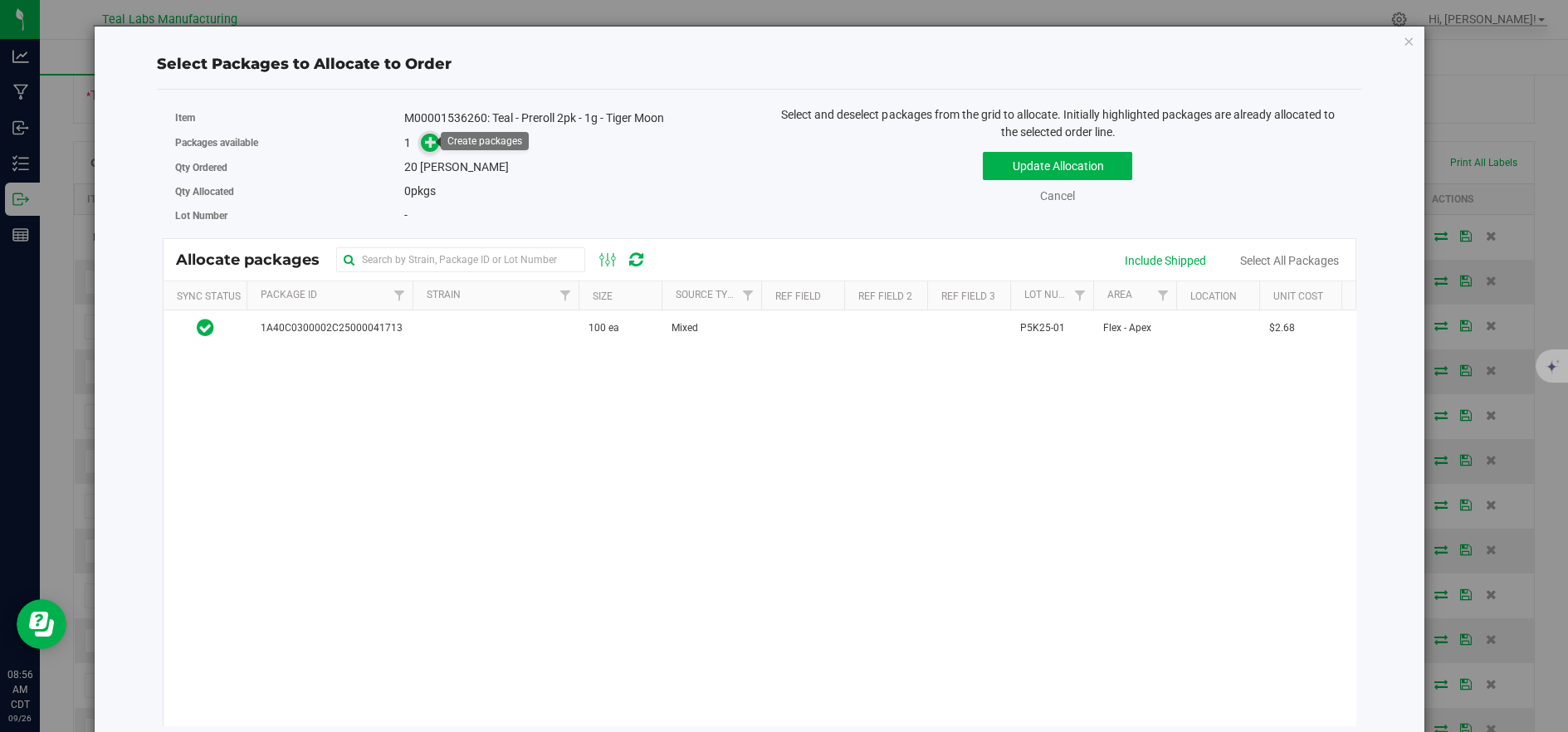
click at [436, 141] on span at bounding box center [430, 143] width 19 height 19
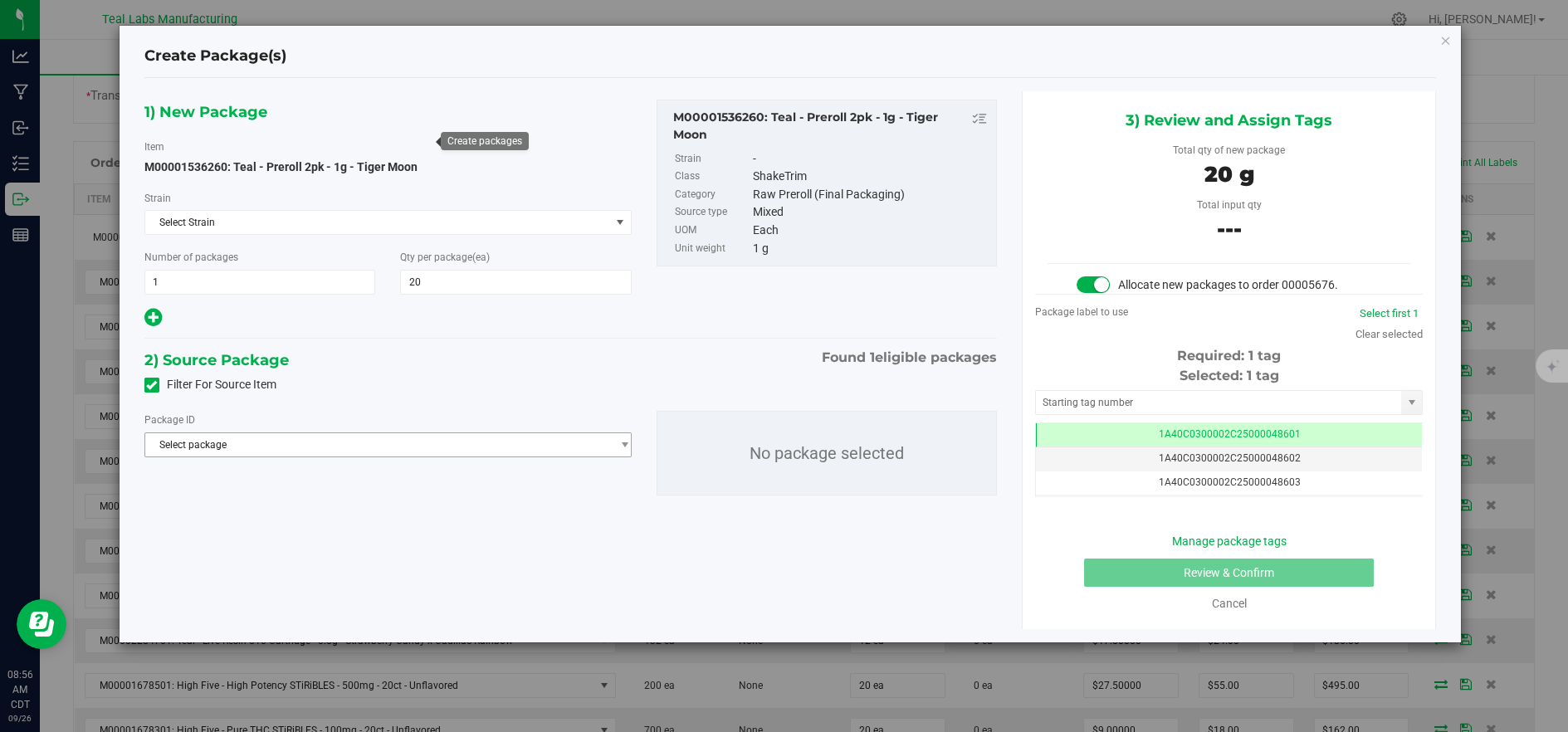
drag, startPoint x: 541, startPoint y: 435, endPoint x: 545, endPoint y: 450, distance: 15.5
click at [541, 437] on span "Select package" at bounding box center [378, 445] width 465 height 23
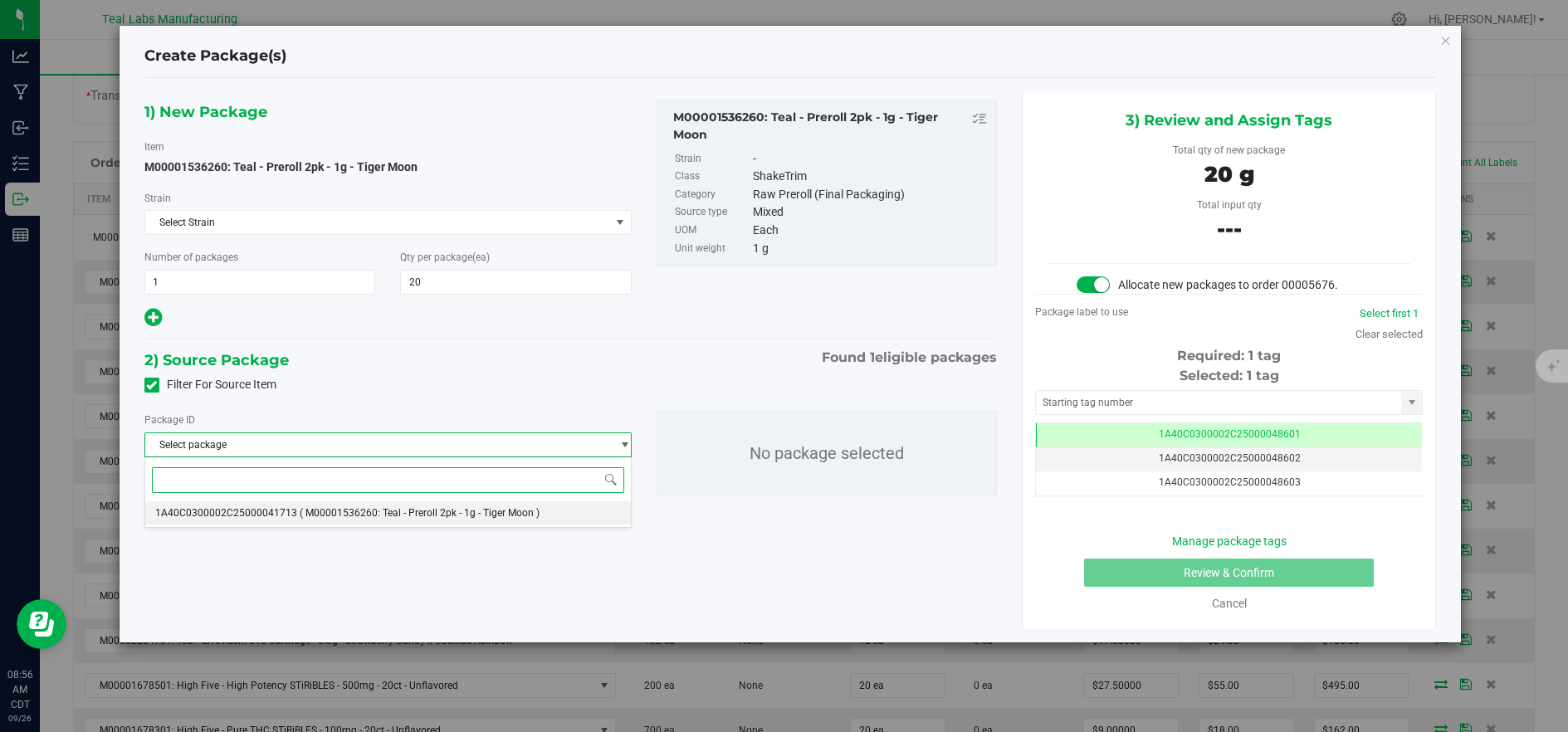
click at [522, 502] on li "1A40C0300002C25000041713 ( M00001536260: Teal - Preroll 2pk - 1g - Tiger Moon )" at bounding box center [388, 512] width 485 height 23
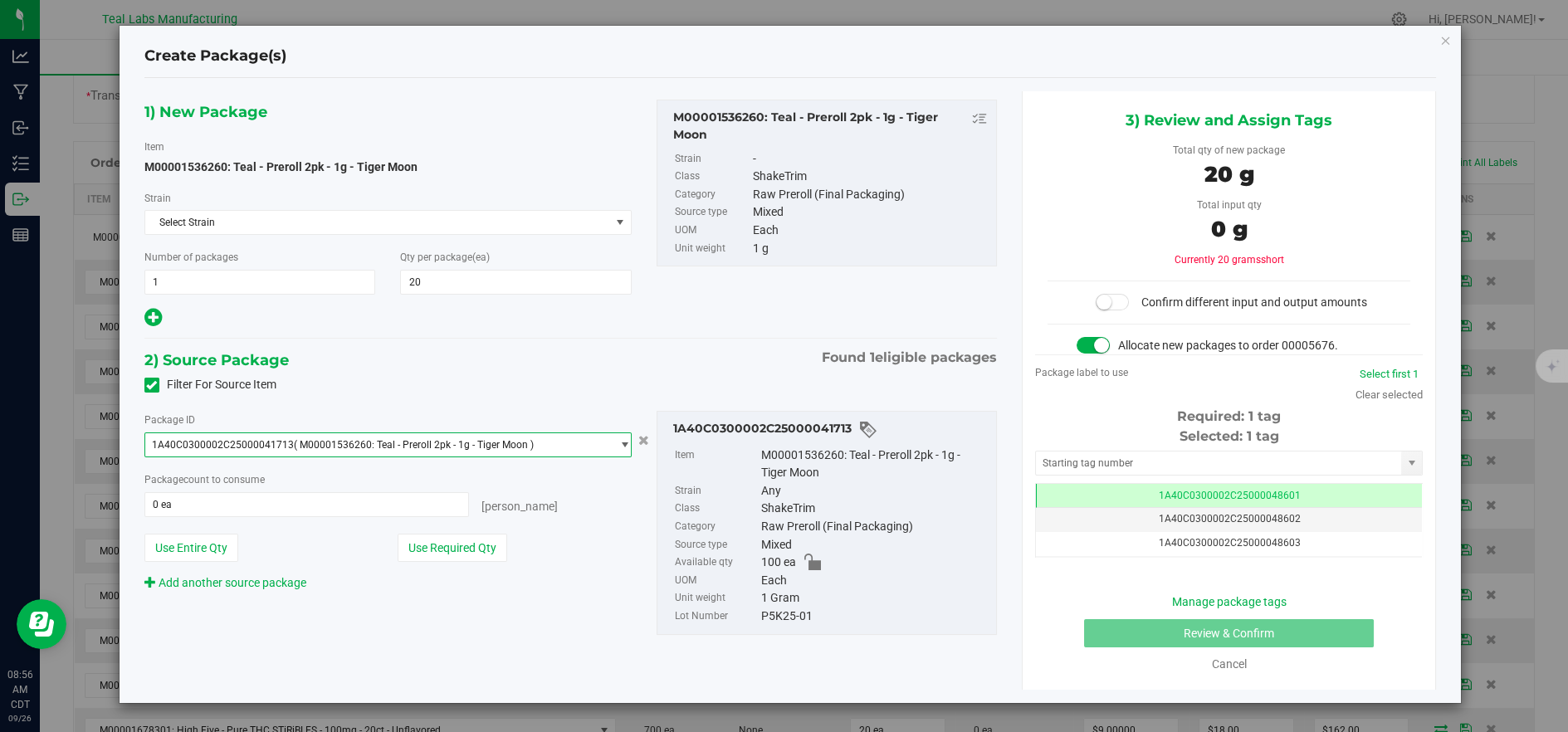
click at [480, 530] on div "Package ID 1A40C0300002C25000041713 ( M00001536260: Teal - Preroll 2pk - 1g - T…" at bounding box center [388, 501] width 512 height 180
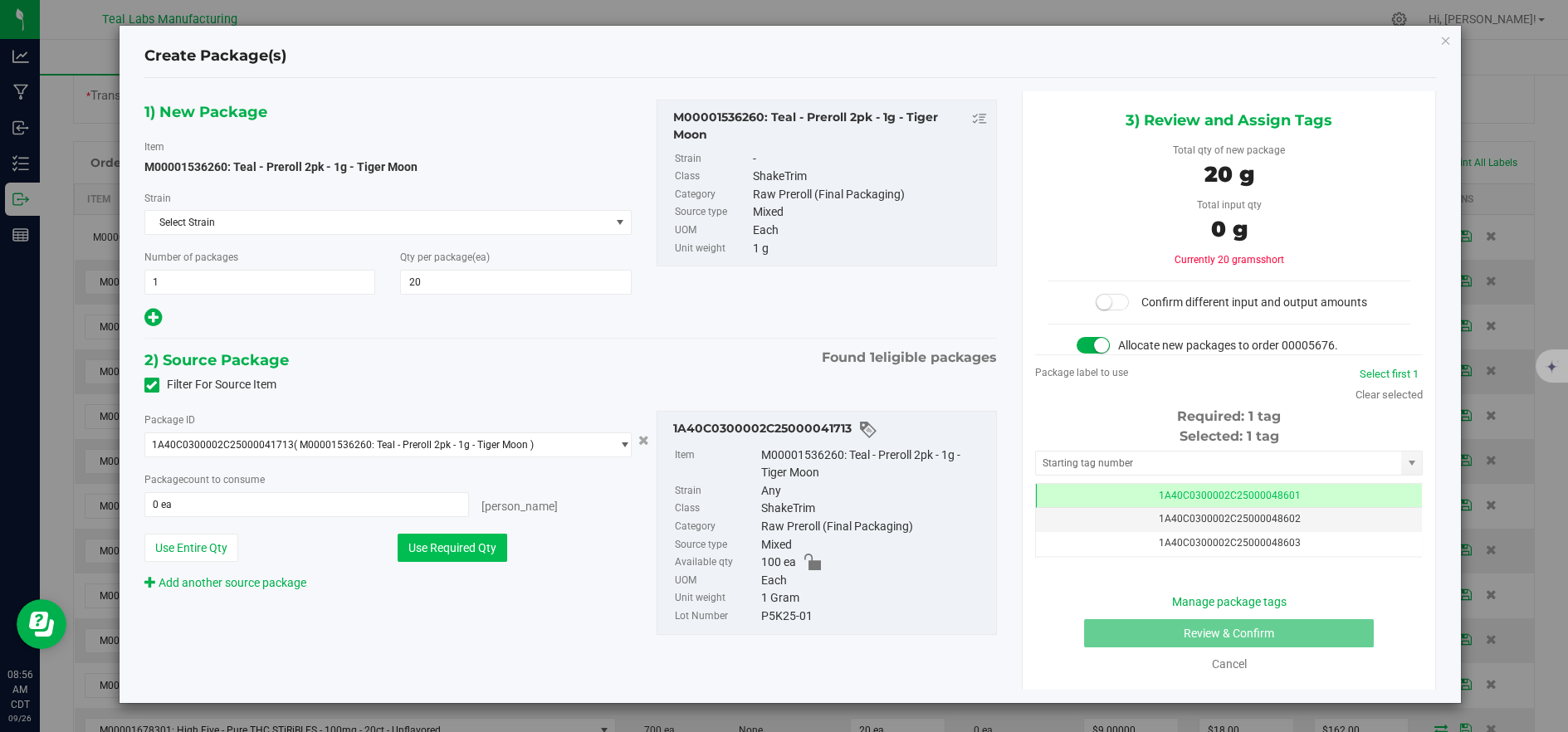
click at [479, 536] on button "Use Required Qty" at bounding box center [453, 547] width 110 height 28
type input "20 ea"
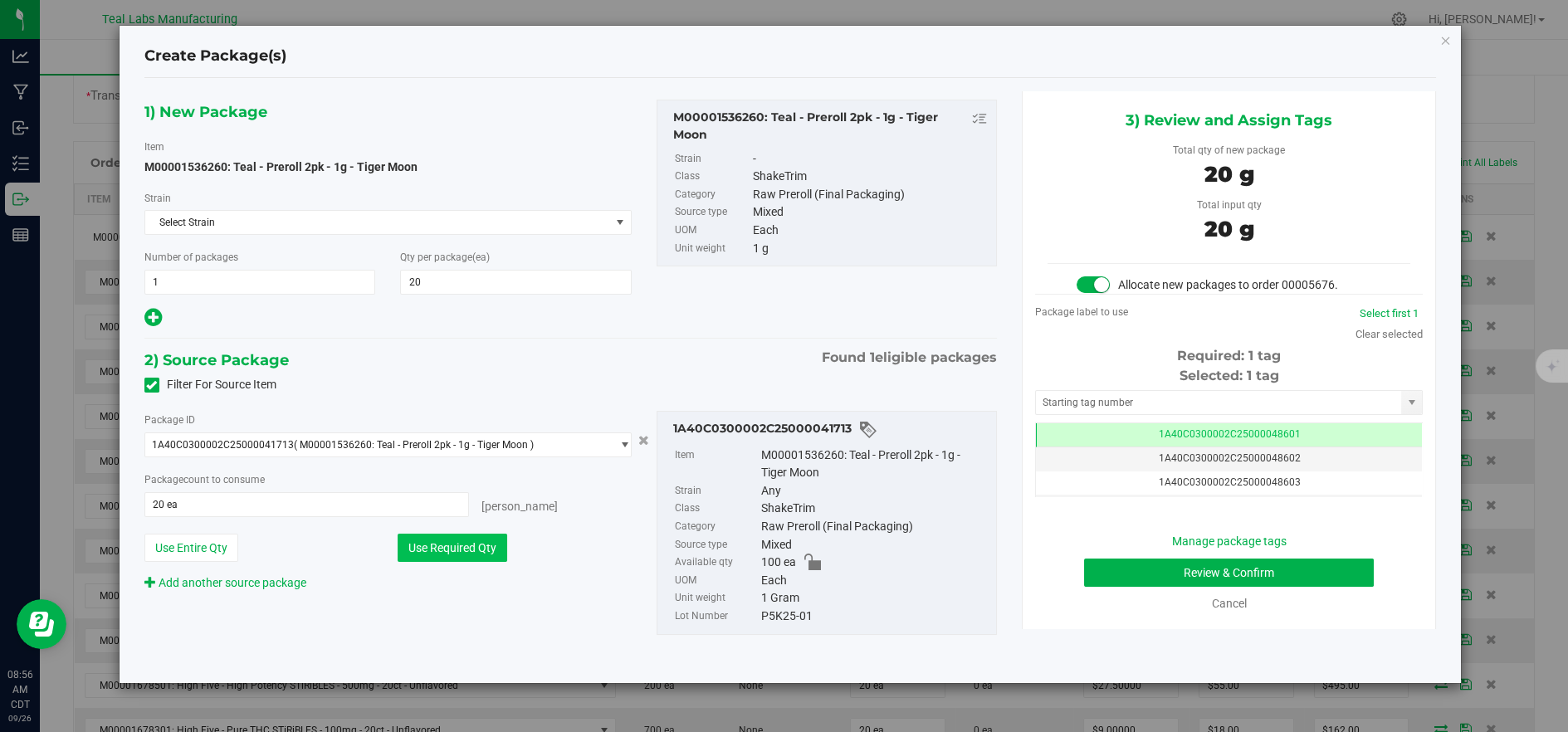
click at [447, 543] on button "Use Required Qty" at bounding box center [453, 547] width 110 height 28
click at [1103, 565] on button "Review & Confirm" at bounding box center [1228, 572] width 289 height 28
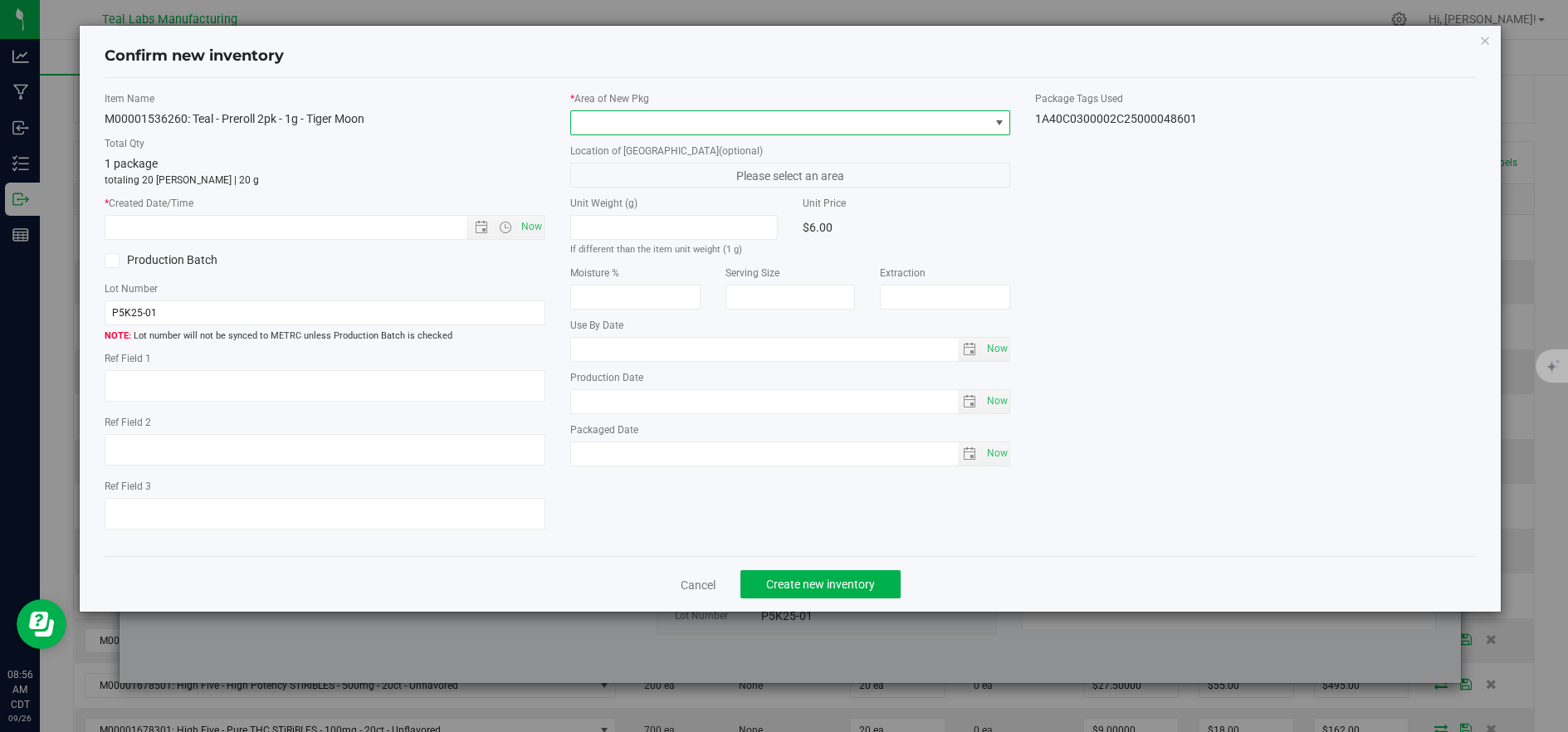
click at [589, 116] on span at bounding box center [780, 122] width 418 height 23
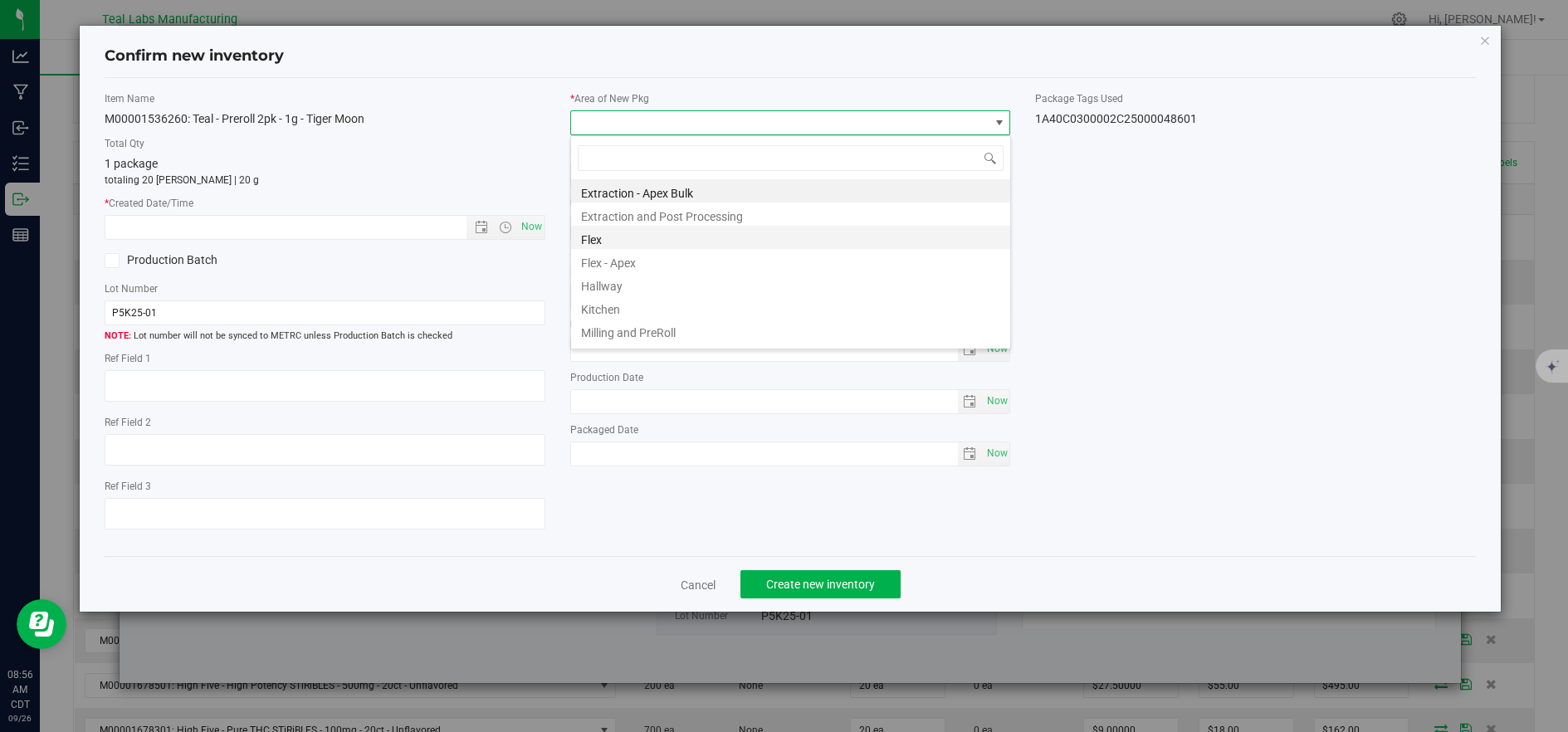
click at [614, 241] on li "Flex" at bounding box center [790, 237] width 439 height 23
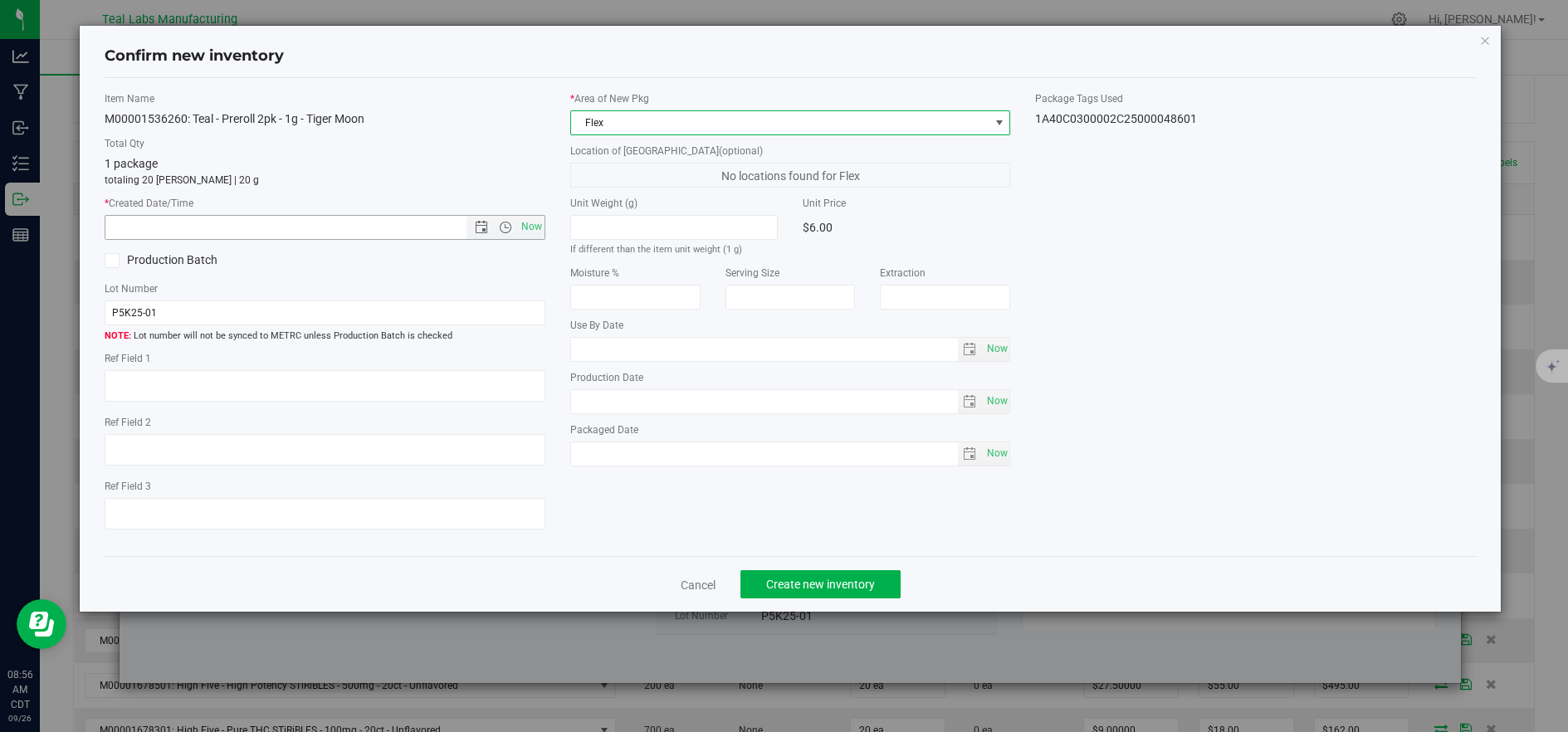
drag, startPoint x: 525, startPoint y: 230, endPoint x: 547, endPoint y: 270, distance: 45.7
click at [526, 230] on span "Now" at bounding box center [531, 227] width 28 height 24
type input "9/26/2025 8:56 AM"
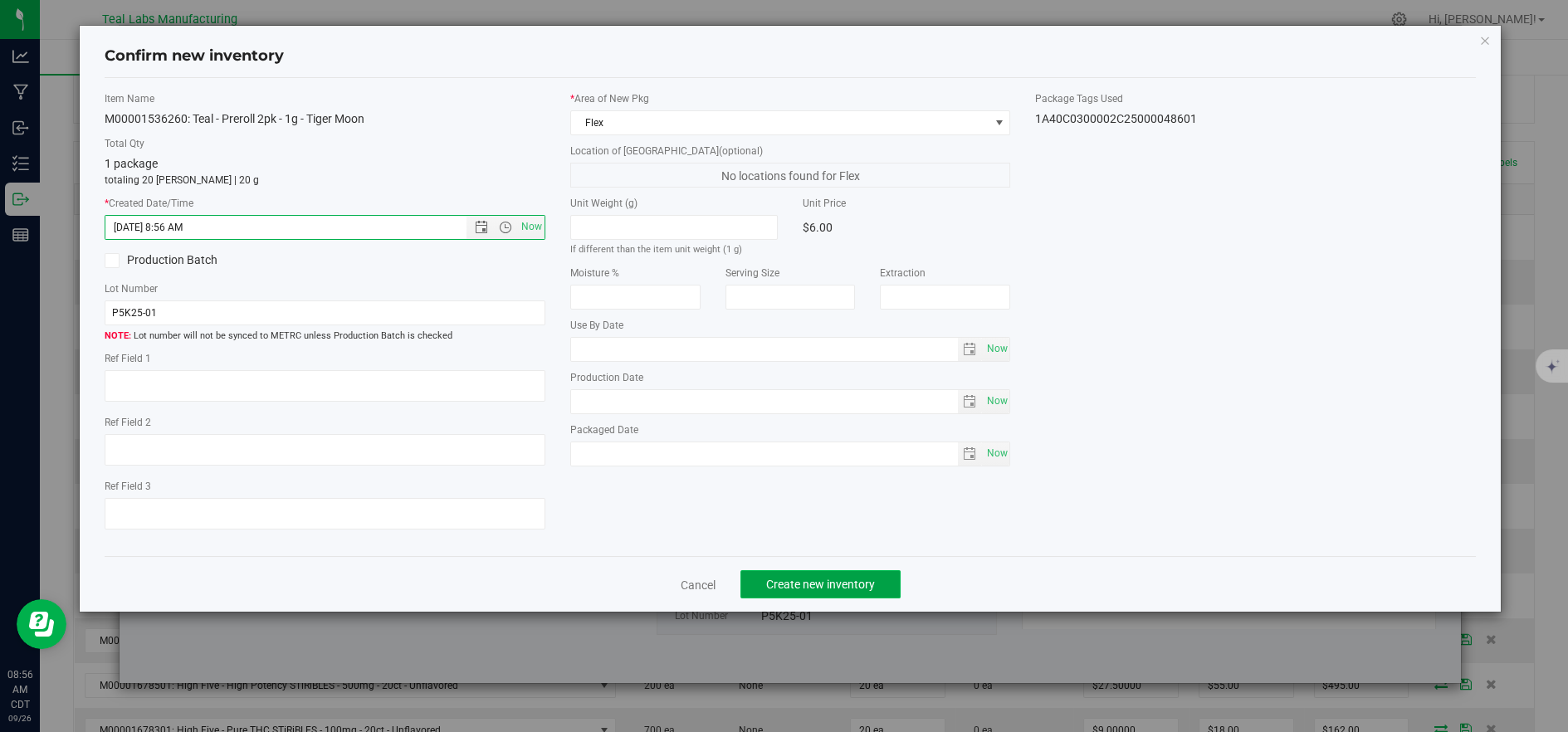
click at [815, 585] on span "Create new inventory" at bounding box center [820, 584] width 109 height 14
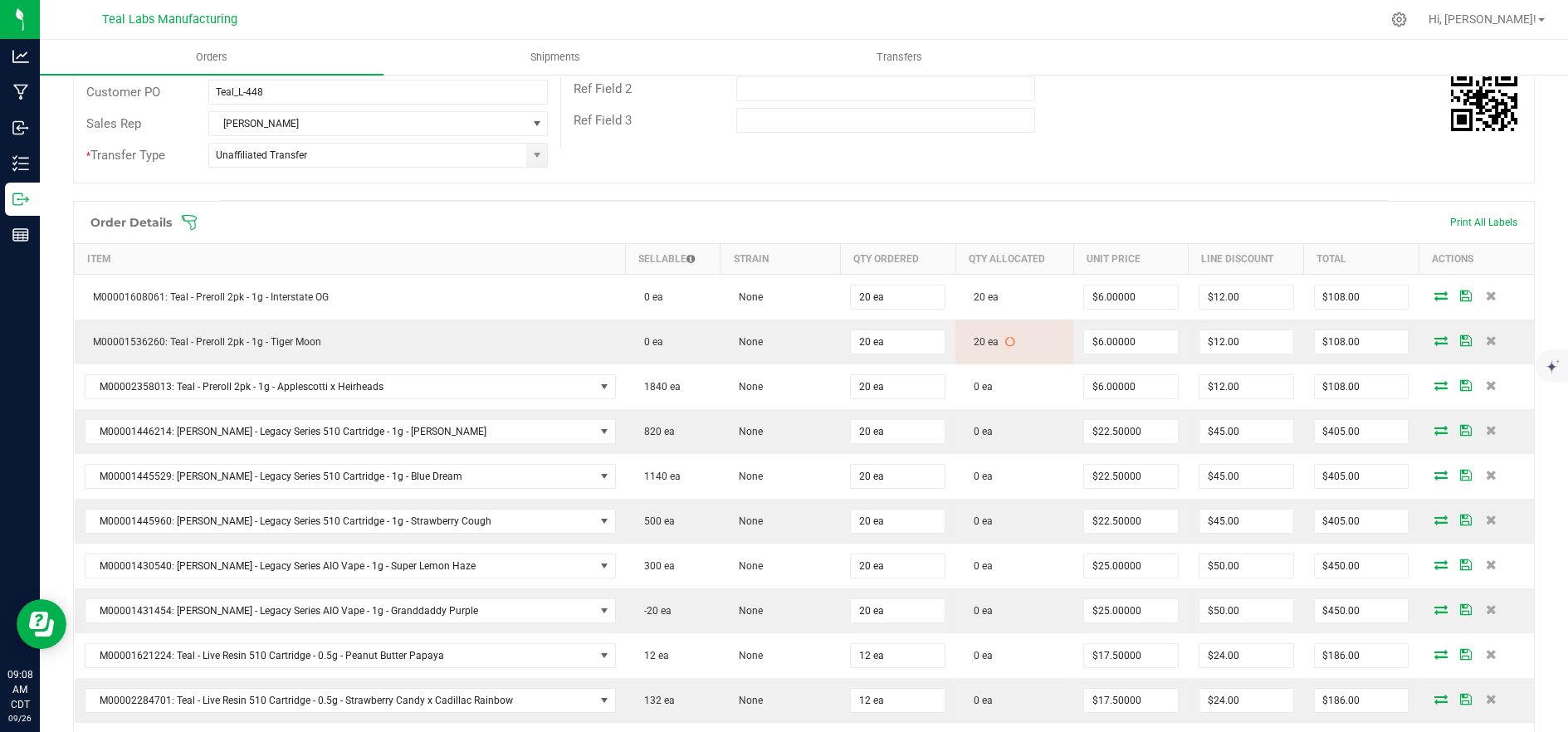
scroll to position [276, 0]
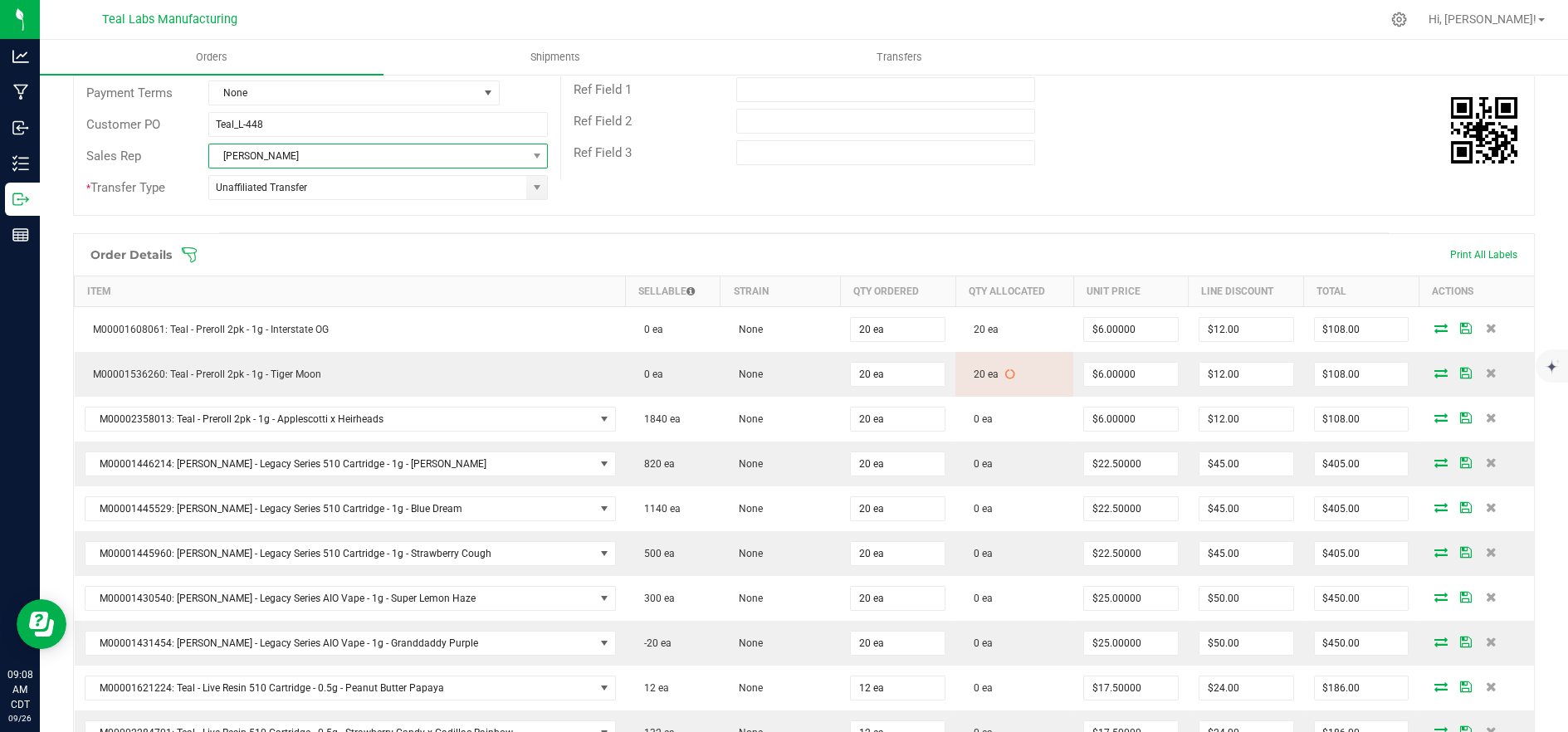
click at [436, 163] on span "[PERSON_NAME]" at bounding box center [368, 156] width 317 height 23
click at [190, 159] on div "Sales Rep" at bounding box center [135, 156] width 122 height 19
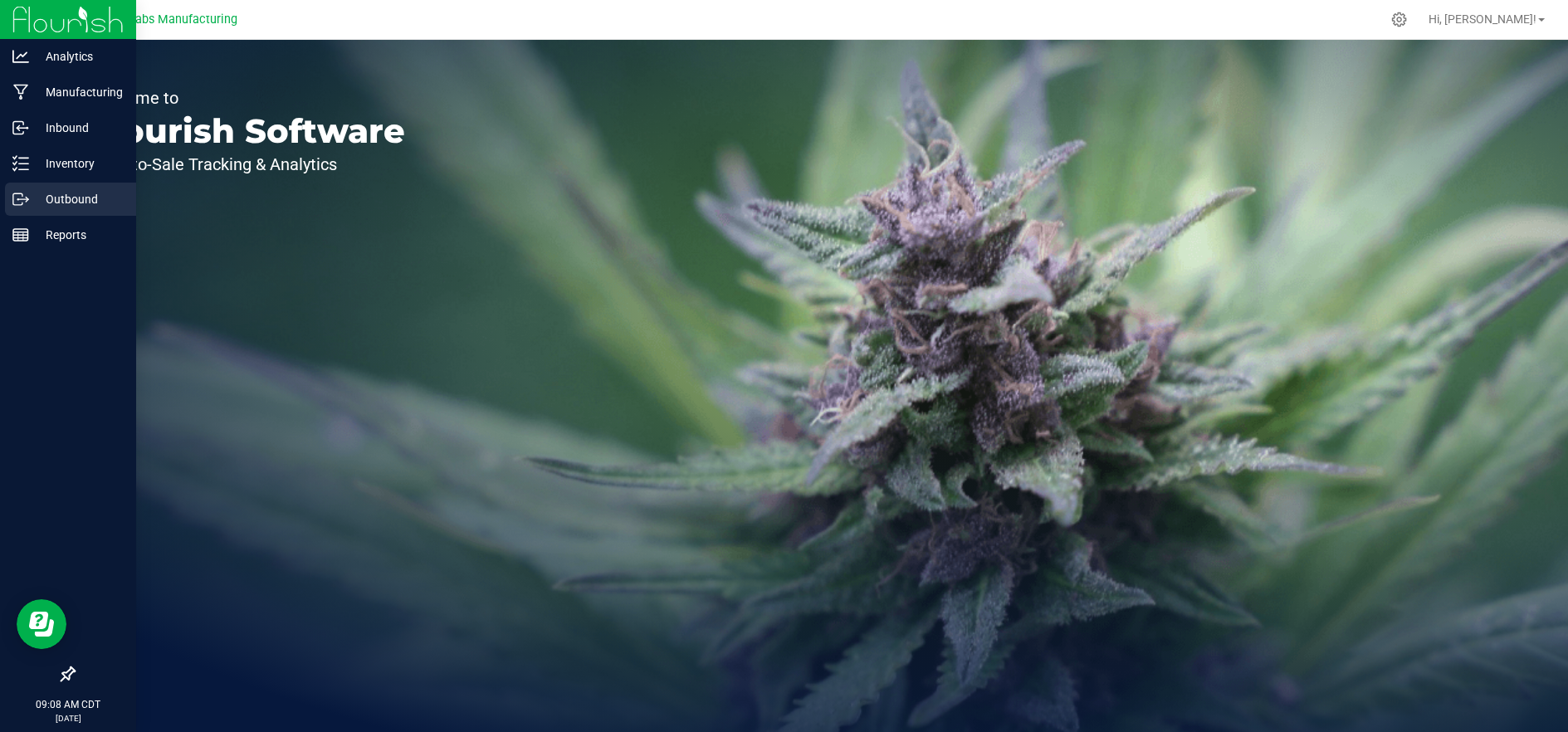
click at [31, 192] on p "Outbound" at bounding box center [78, 199] width 99 height 20
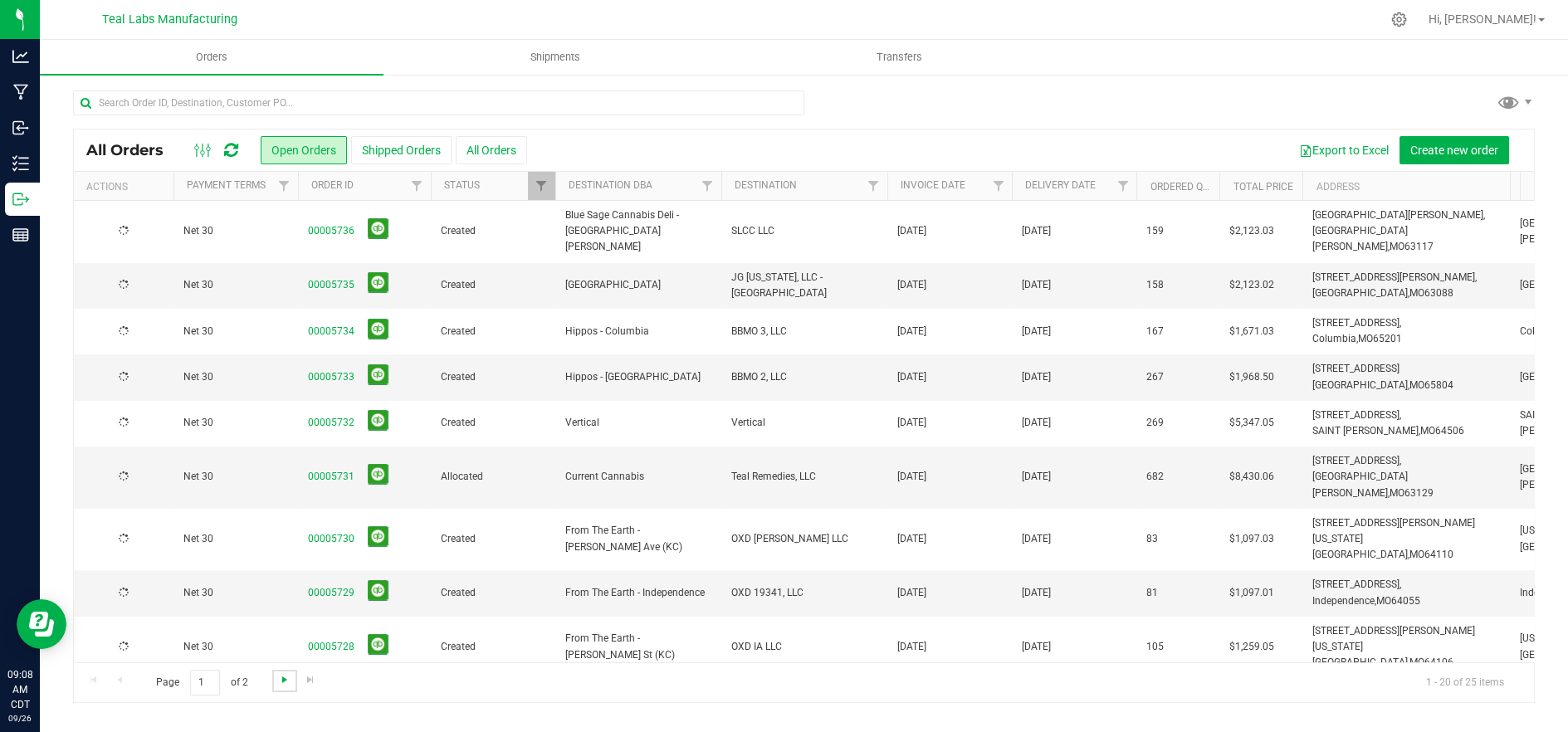
click at [281, 680] on span "Go to the next page" at bounding box center [285, 679] width 14 height 14
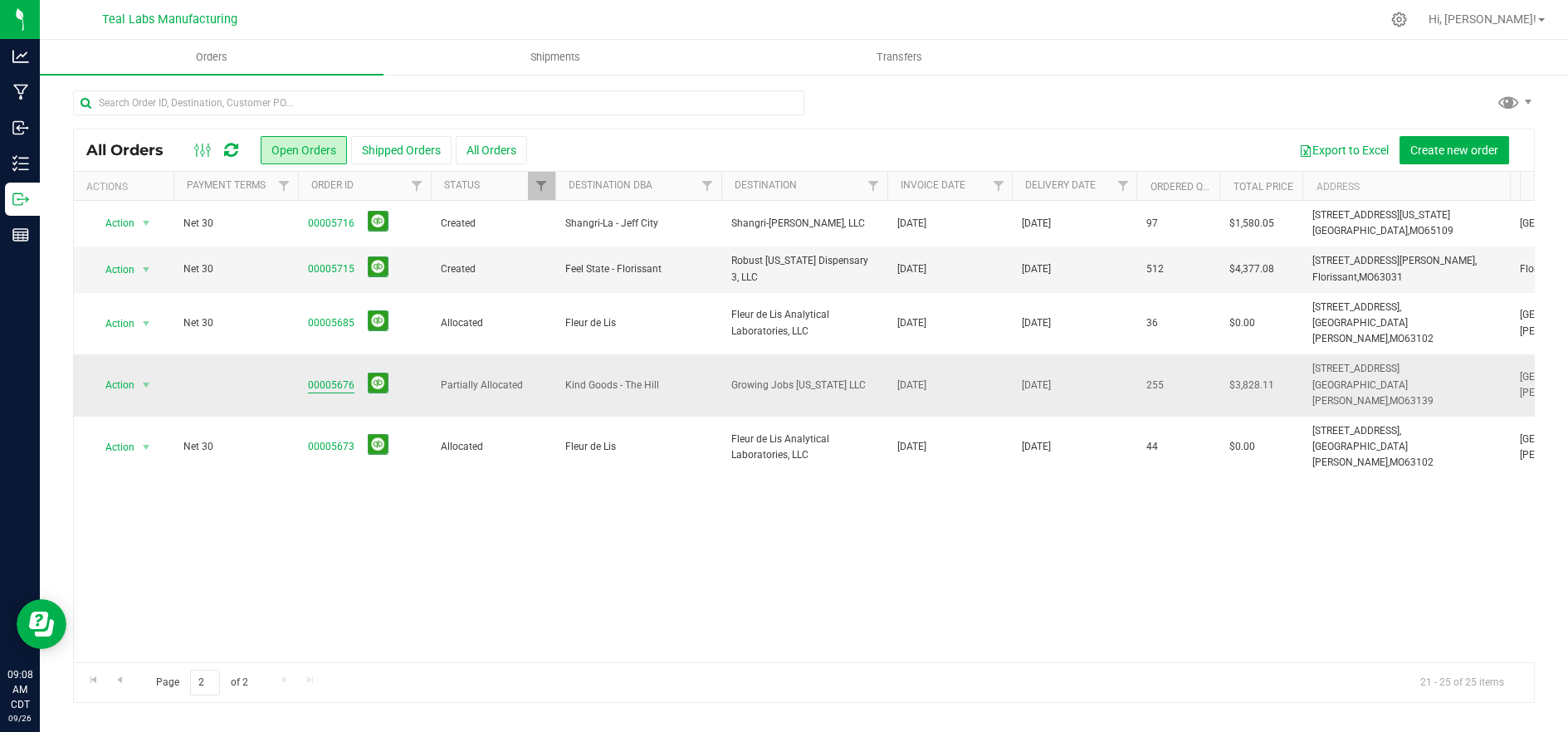
click at [335, 377] on link "00005676" at bounding box center [331, 385] width 46 height 15
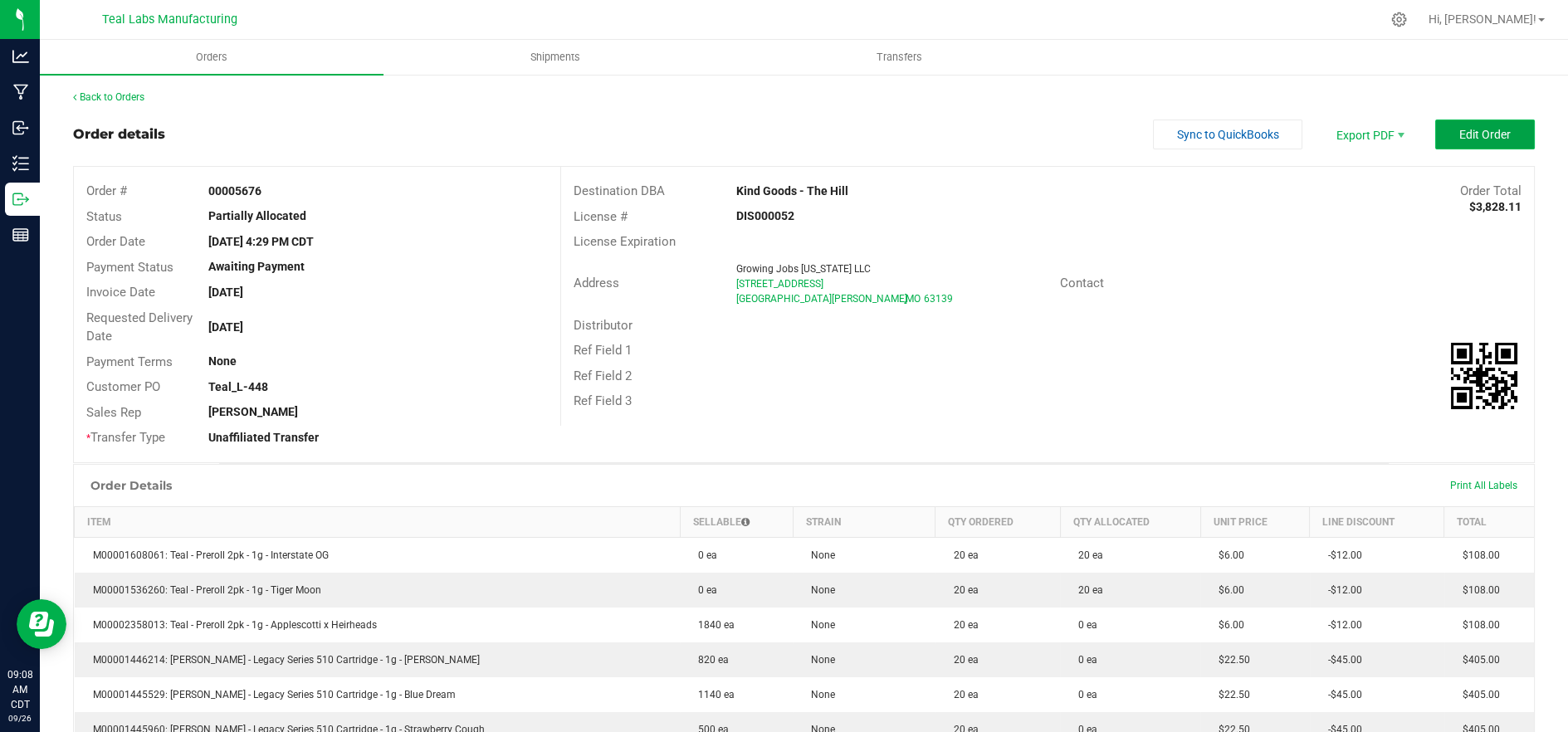
click at [1499, 128] on button "Edit Order" at bounding box center [1484, 134] width 99 height 30
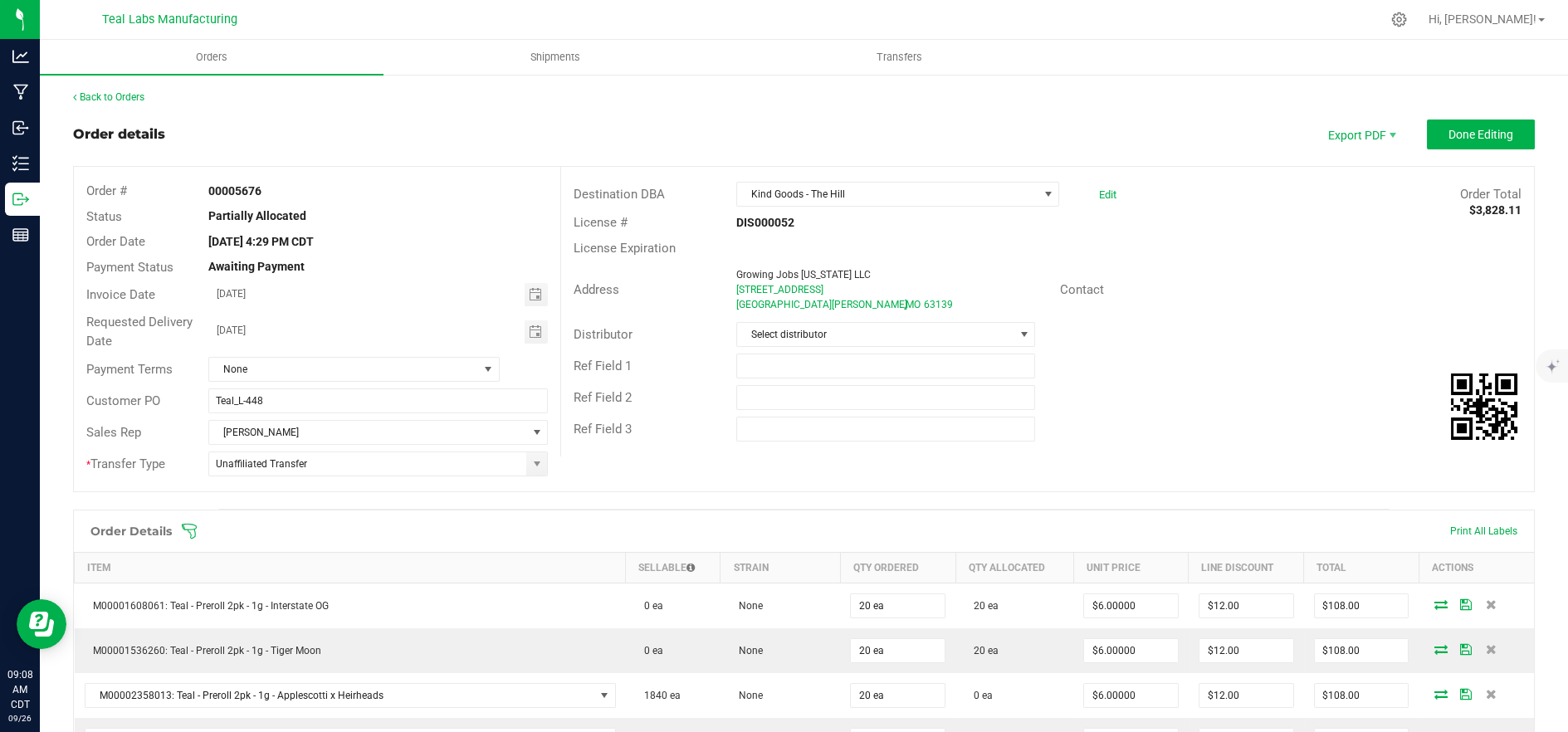
click at [446, 538] on span at bounding box center [911, 530] width 1461 height 16
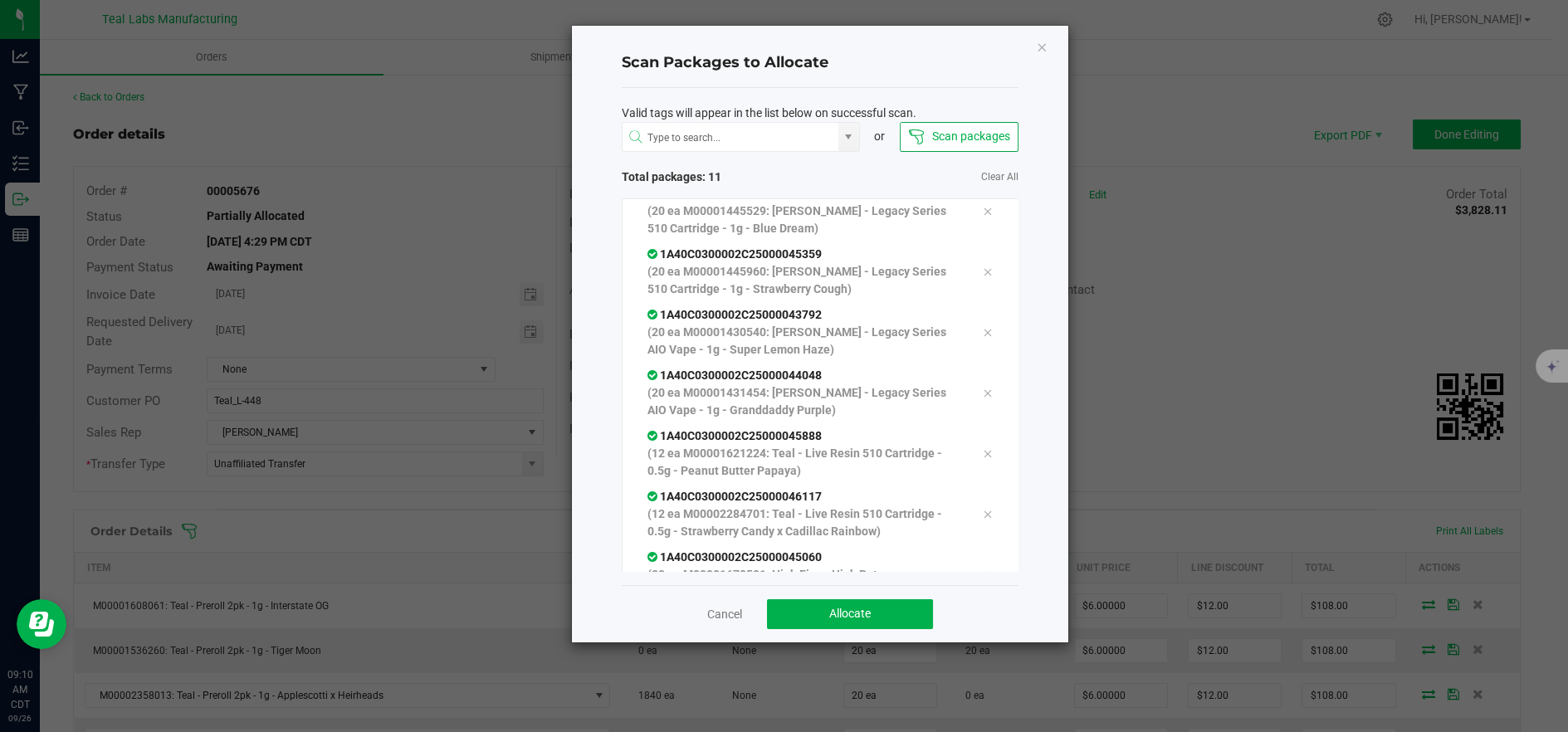
scroll to position [147, 0]
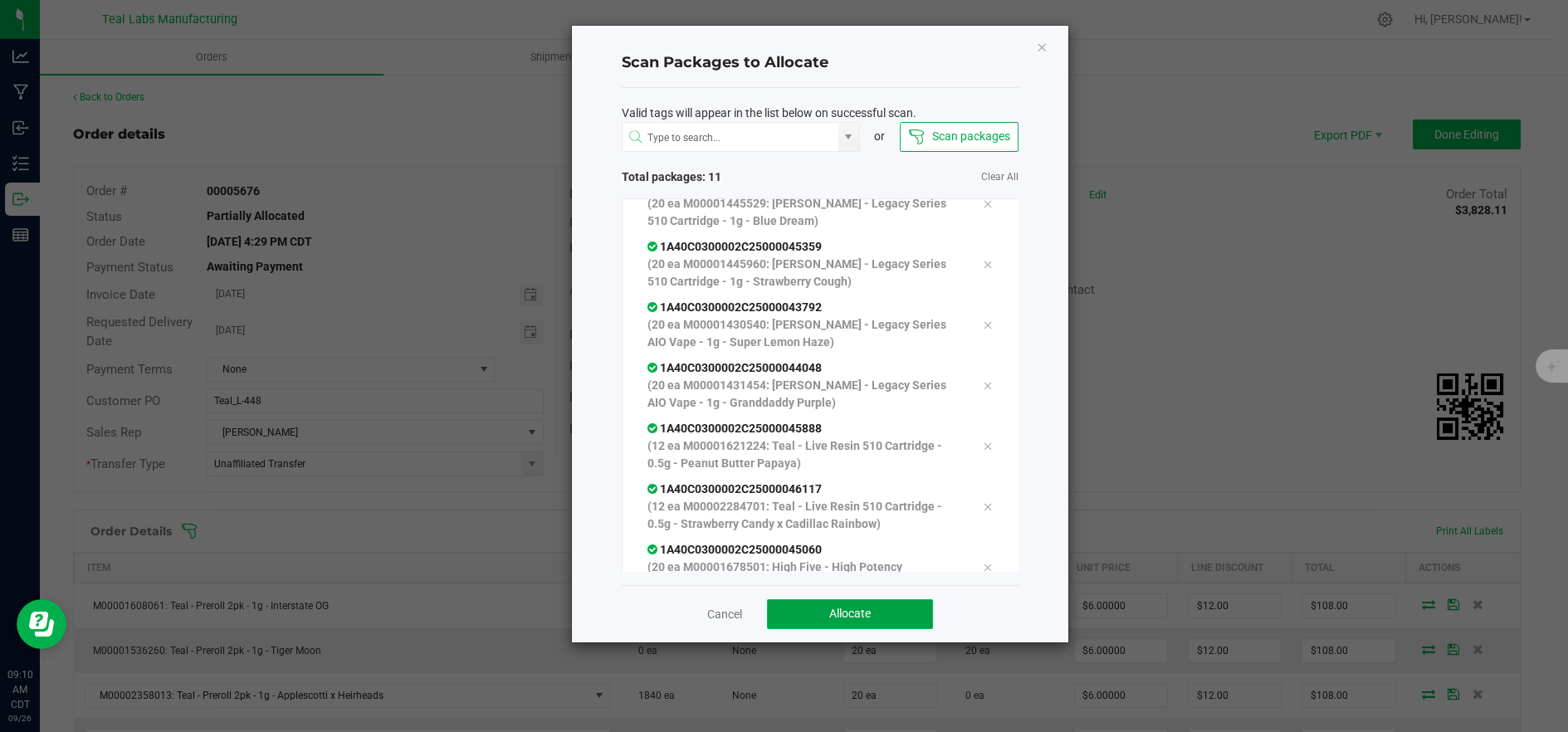
click at [843, 613] on span "Allocate" at bounding box center [849, 613] width 41 height 14
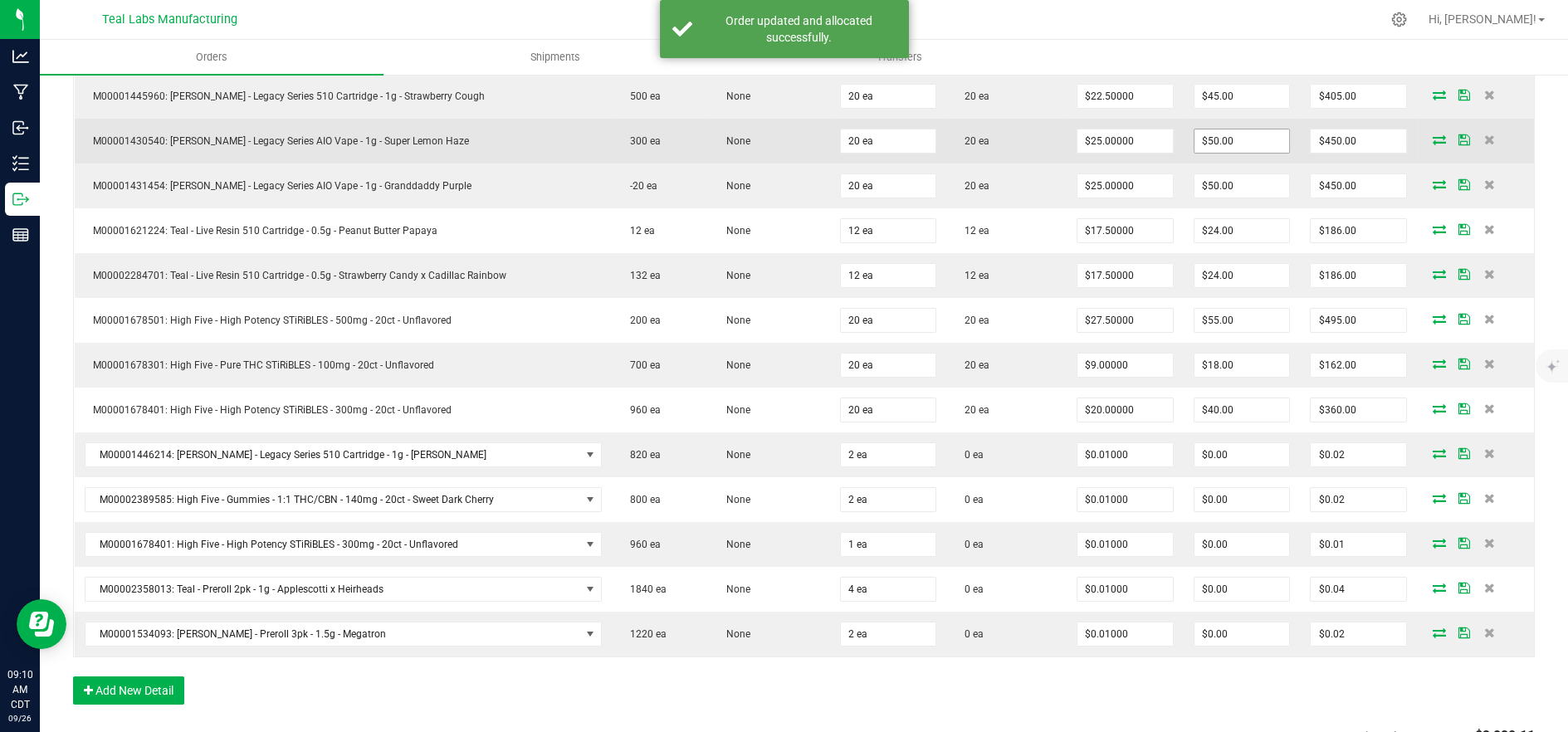
scroll to position [737, 0]
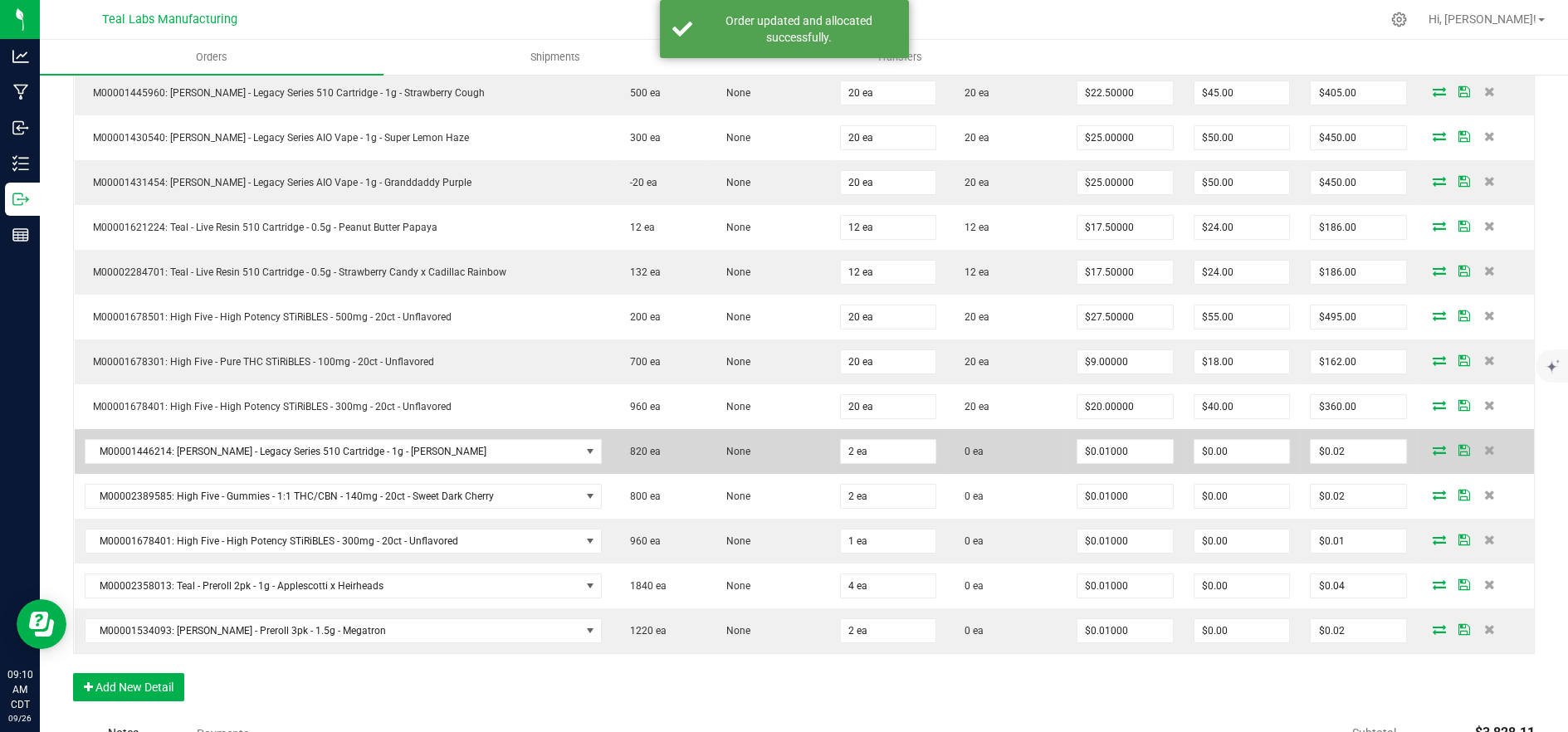
click at [1432, 447] on icon at bounding box center [1439, 449] width 14 height 10
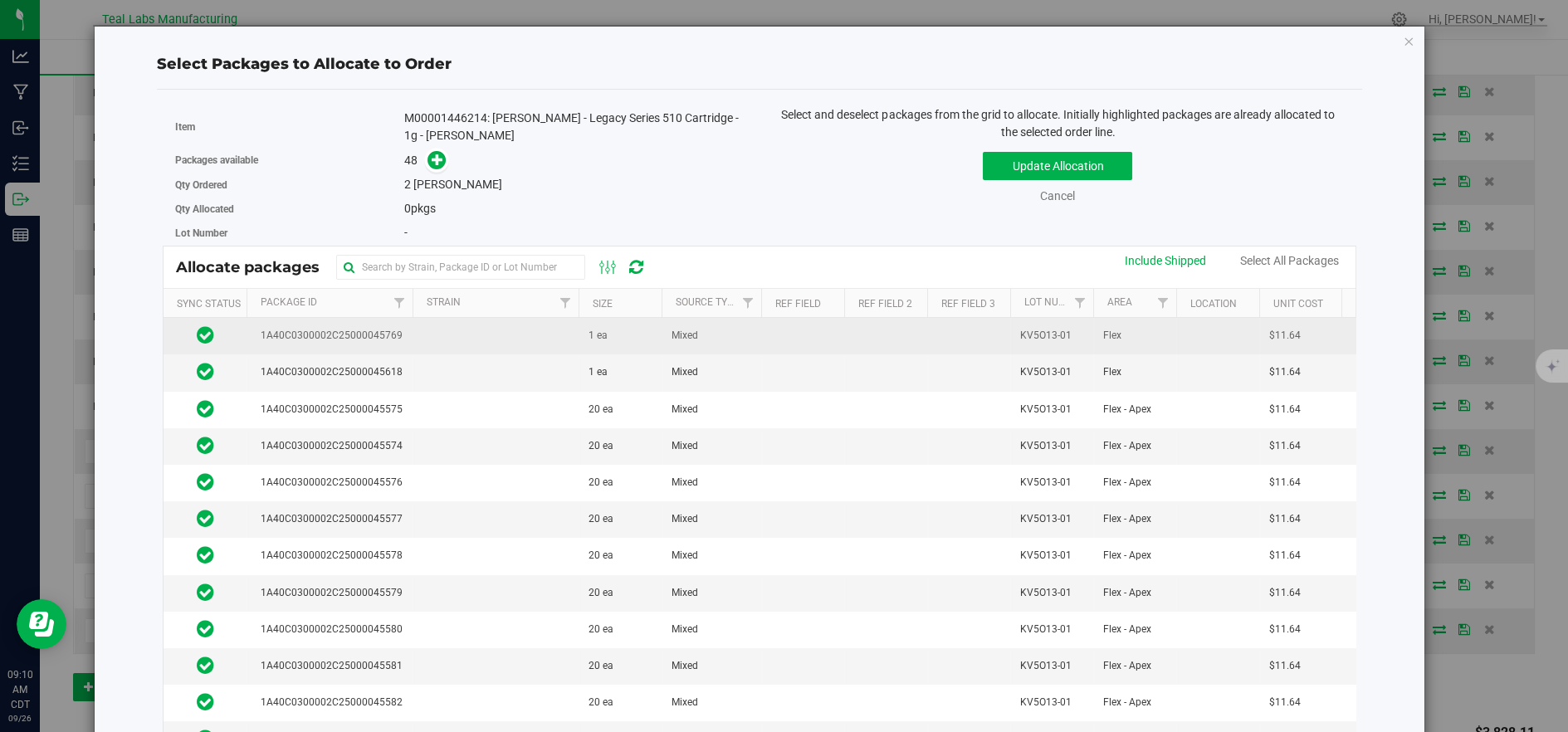
click at [433, 335] on td at bounding box center [495, 336] width 166 height 37
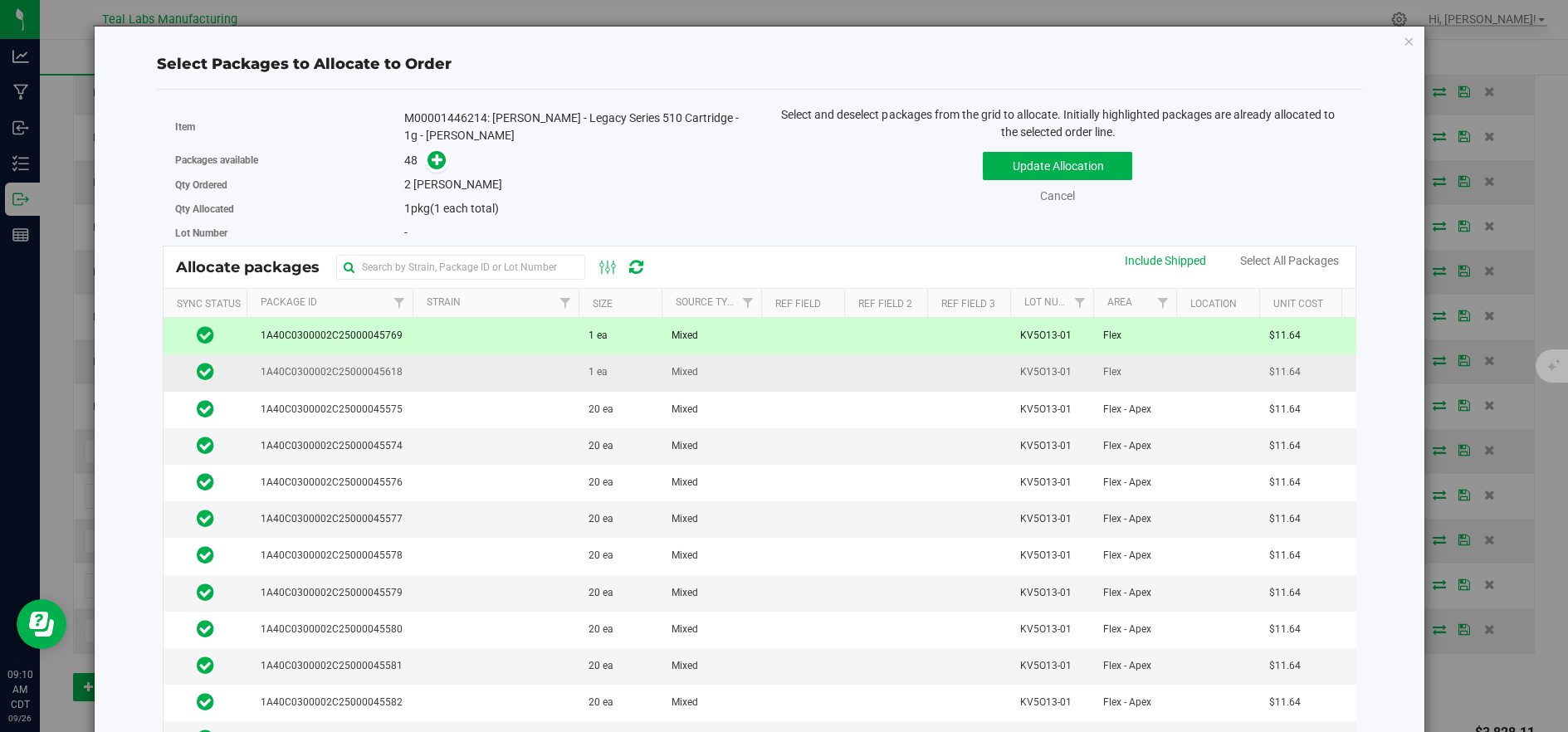
click at [460, 382] on td at bounding box center [495, 372] width 166 height 37
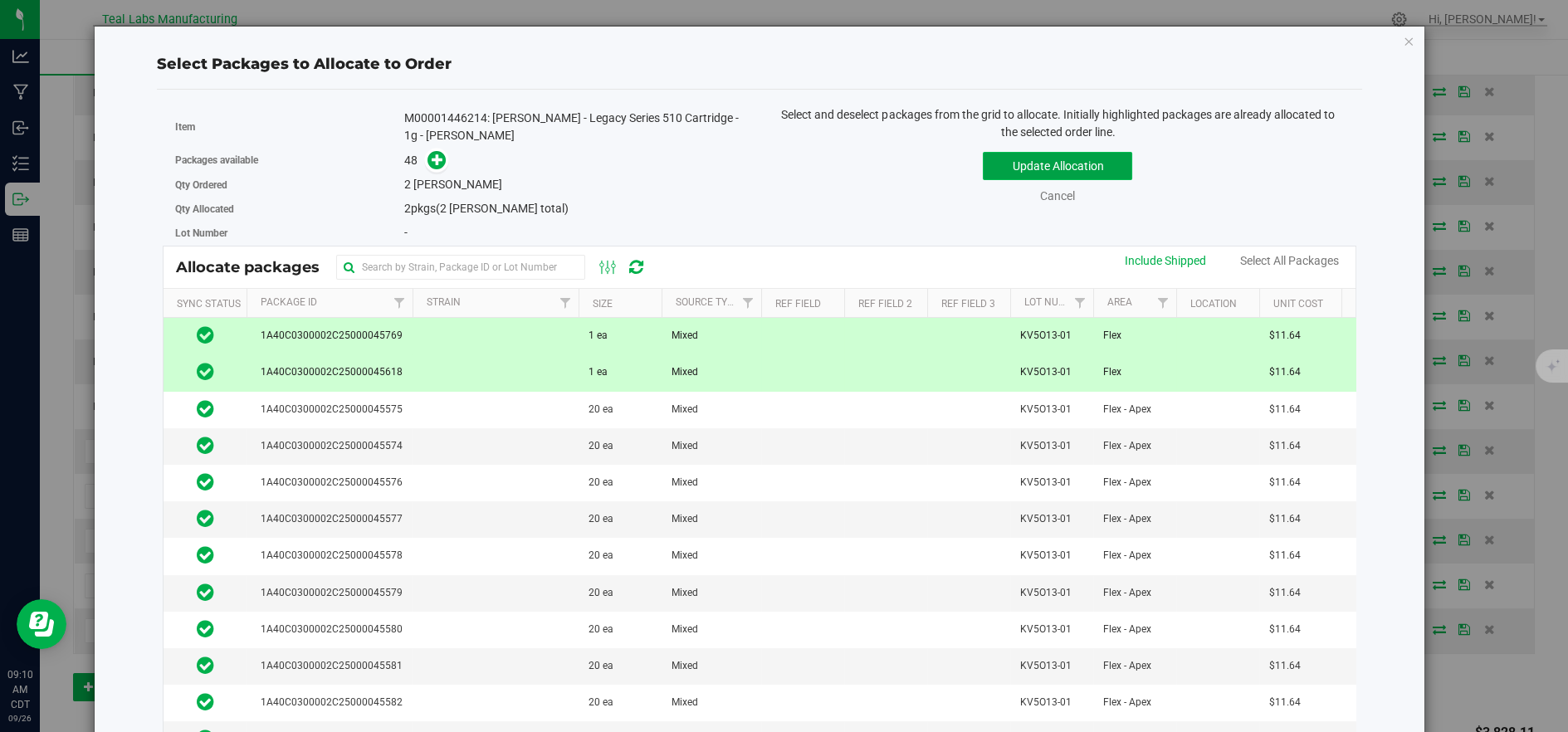
click at [1068, 156] on button "Update Allocation" at bounding box center [1057, 165] width 150 height 28
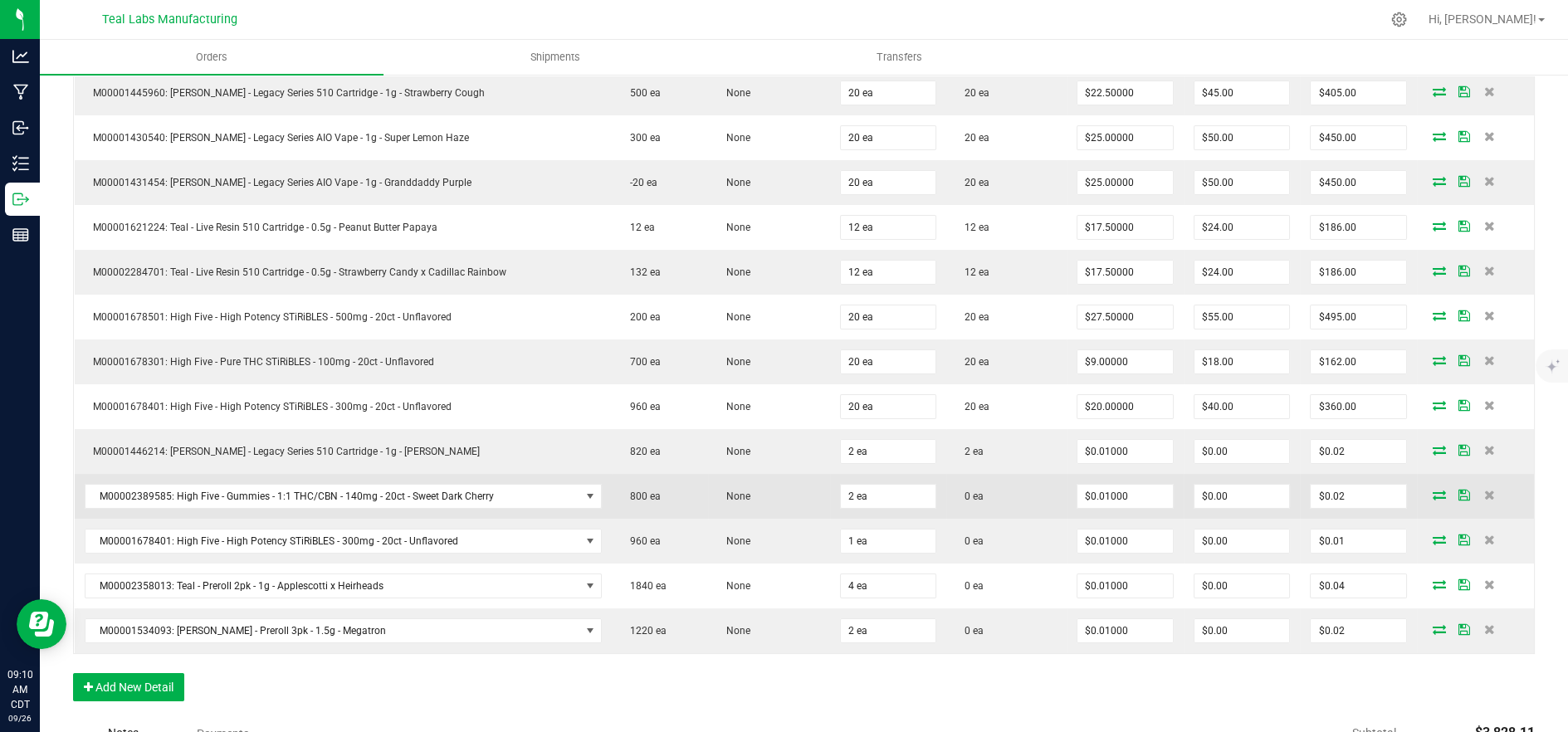
click at [1432, 491] on icon at bounding box center [1439, 494] width 14 height 10
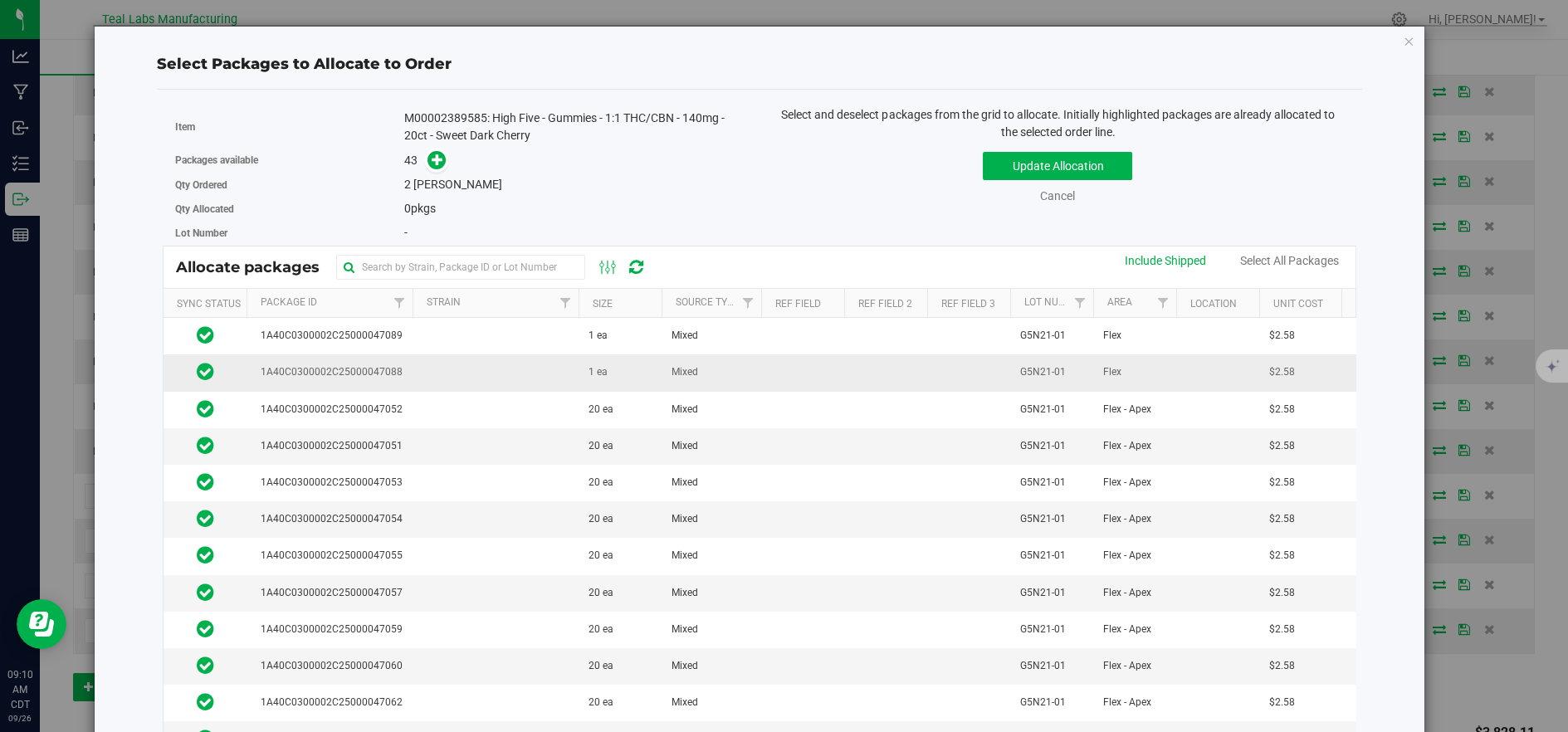
click at [501, 368] on td at bounding box center [495, 372] width 166 height 37
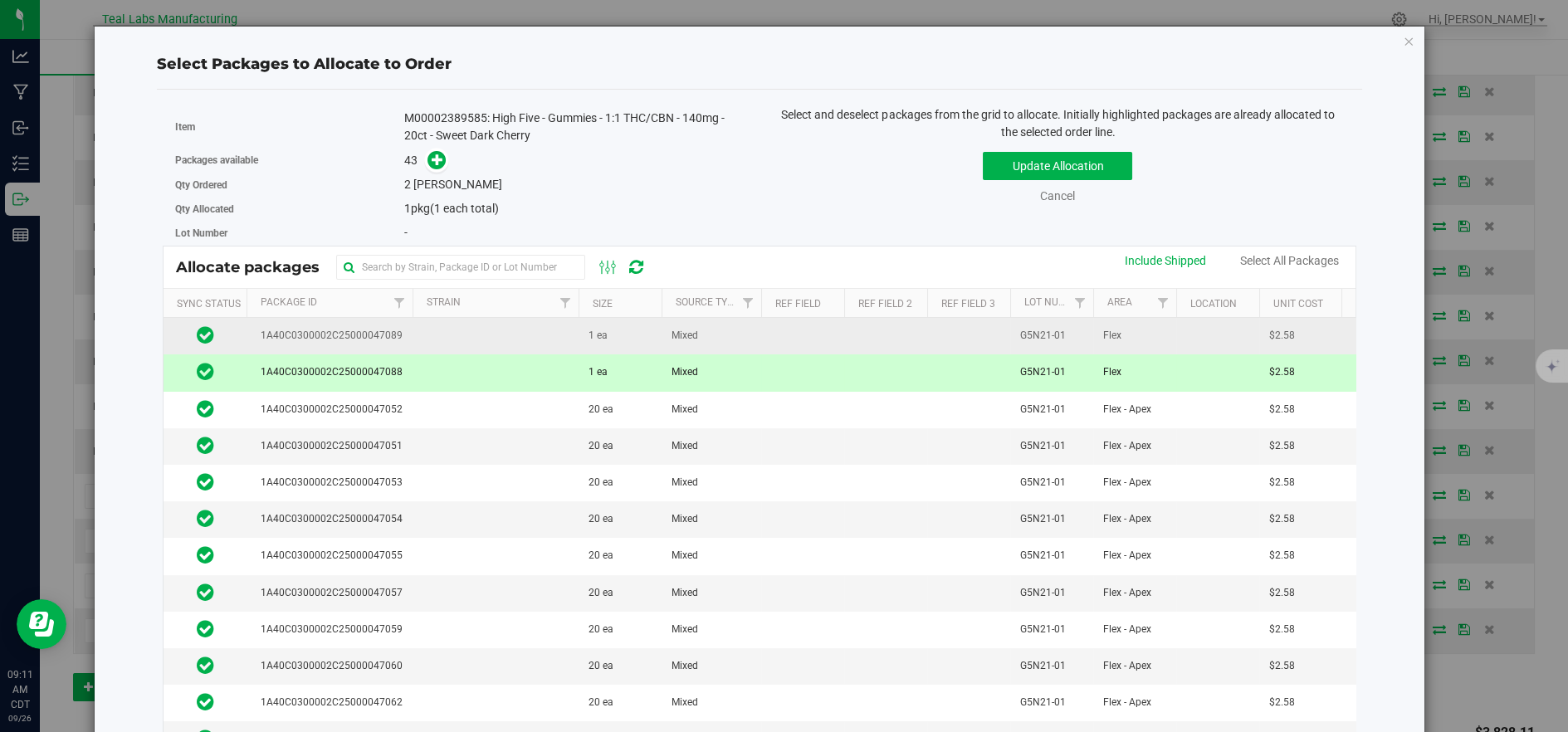
click at [503, 350] on td at bounding box center [495, 336] width 166 height 37
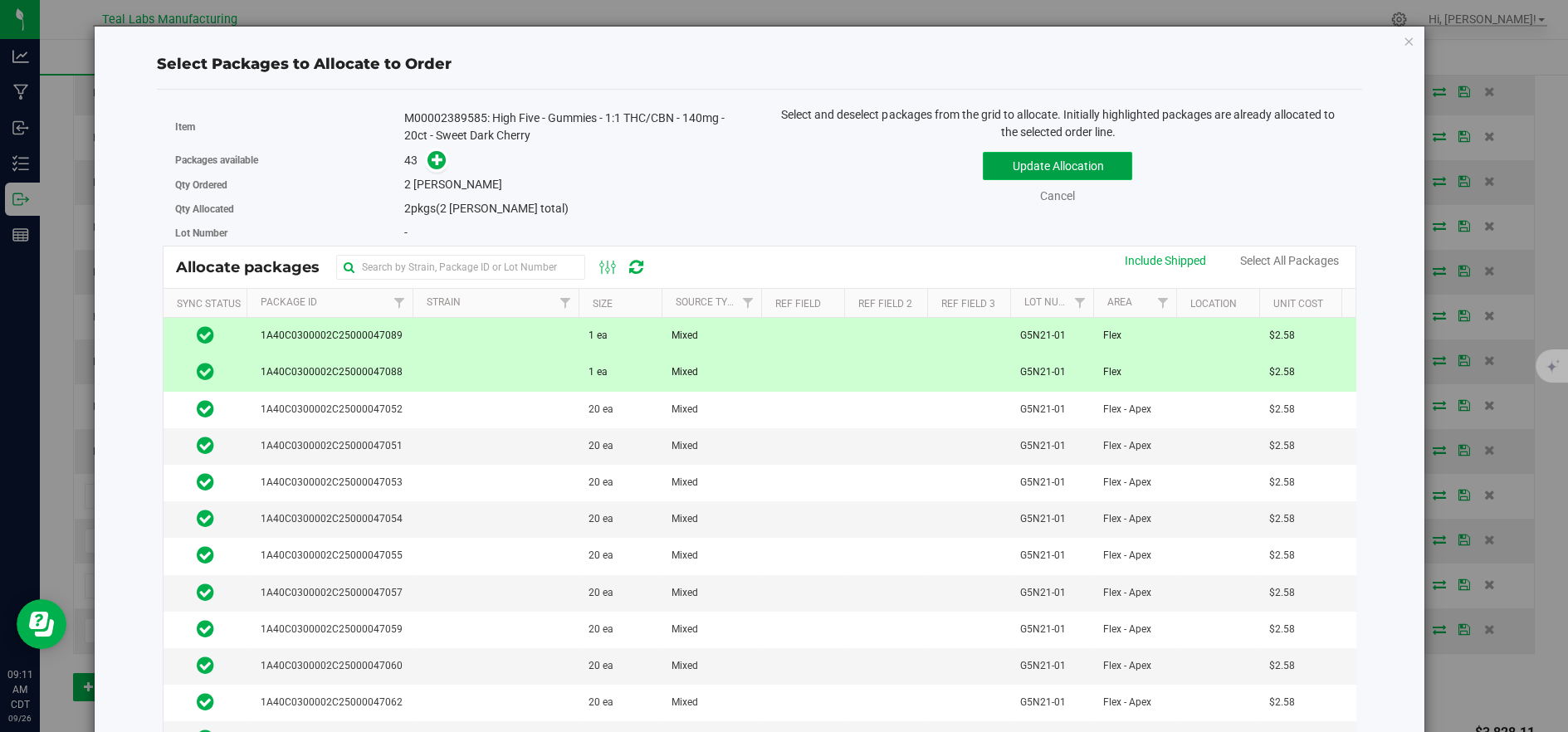
click at [997, 154] on button "Update Allocation" at bounding box center [1057, 165] width 150 height 28
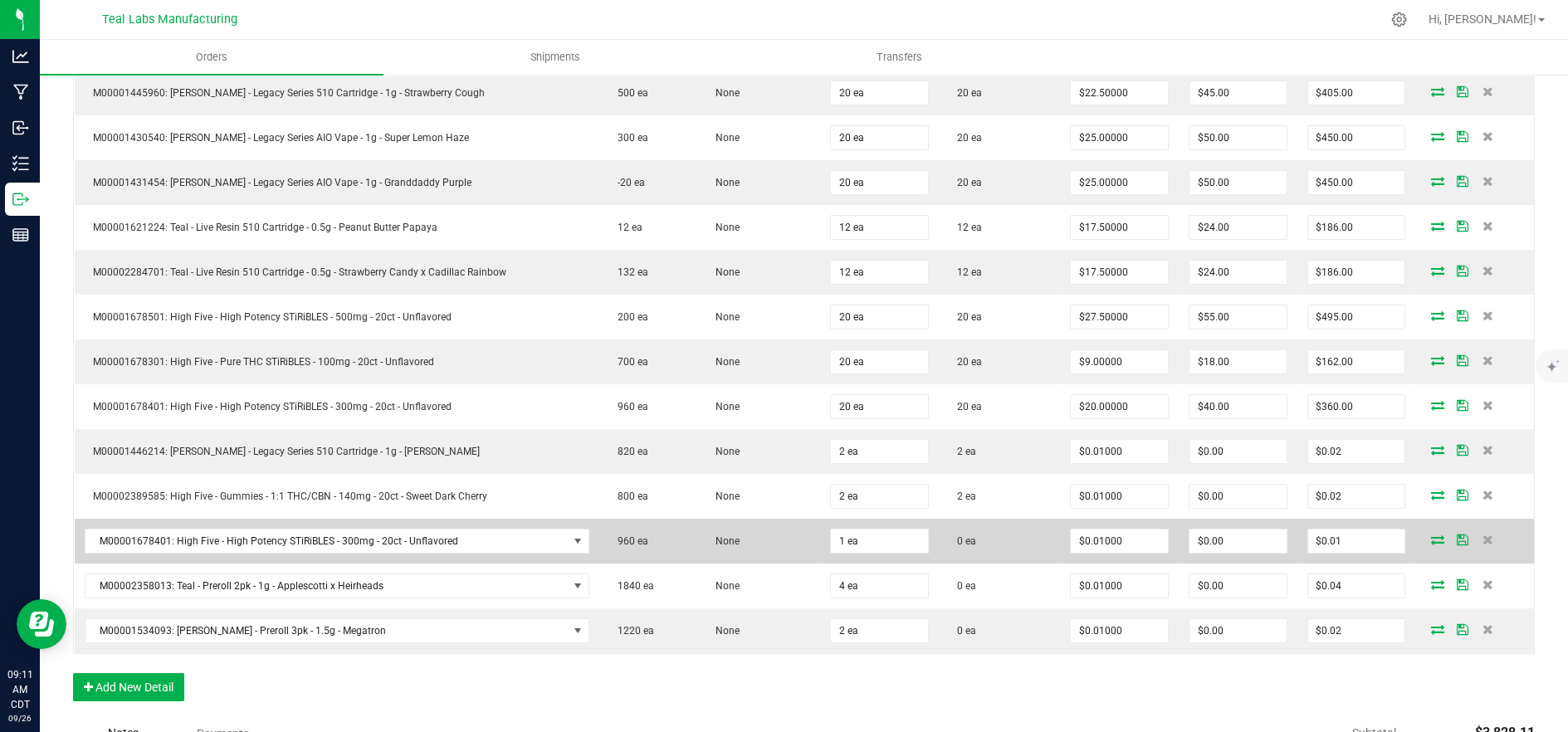
click at [1431, 538] on icon at bounding box center [1438, 539] width 14 height 10
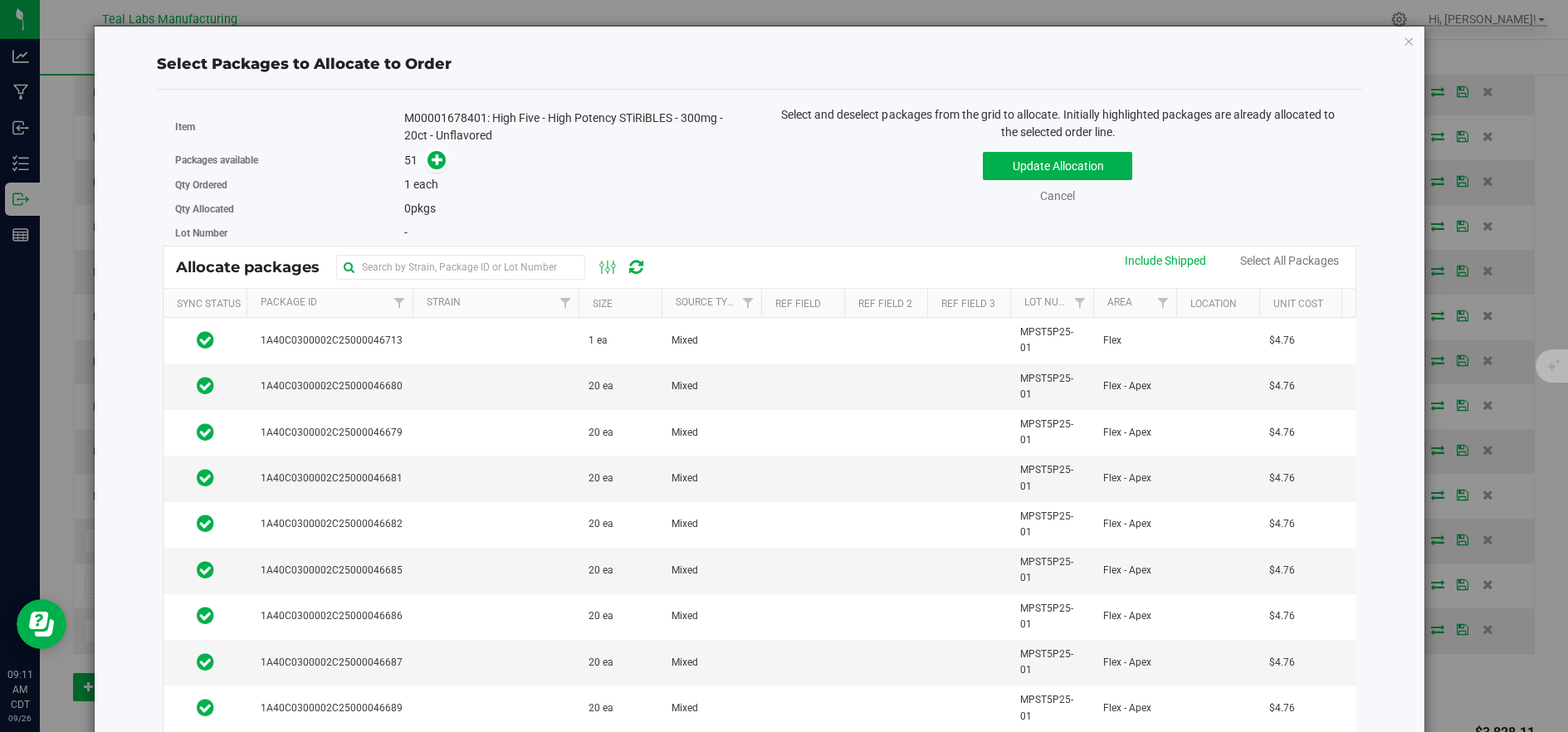
click at [497, 342] on td at bounding box center [495, 339] width 166 height 45
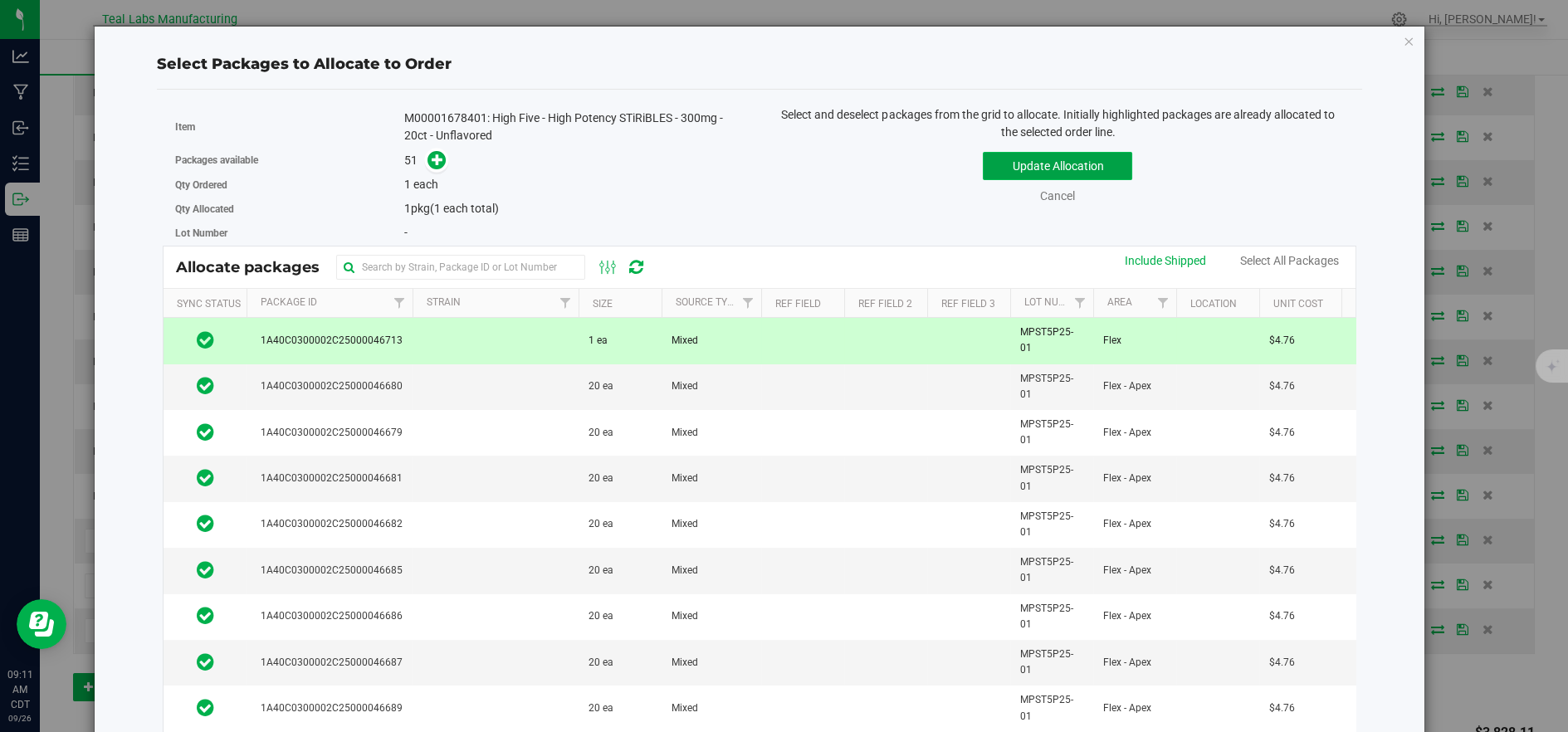
click at [1023, 155] on button "Update Allocation" at bounding box center [1057, 165] width 150 height 28
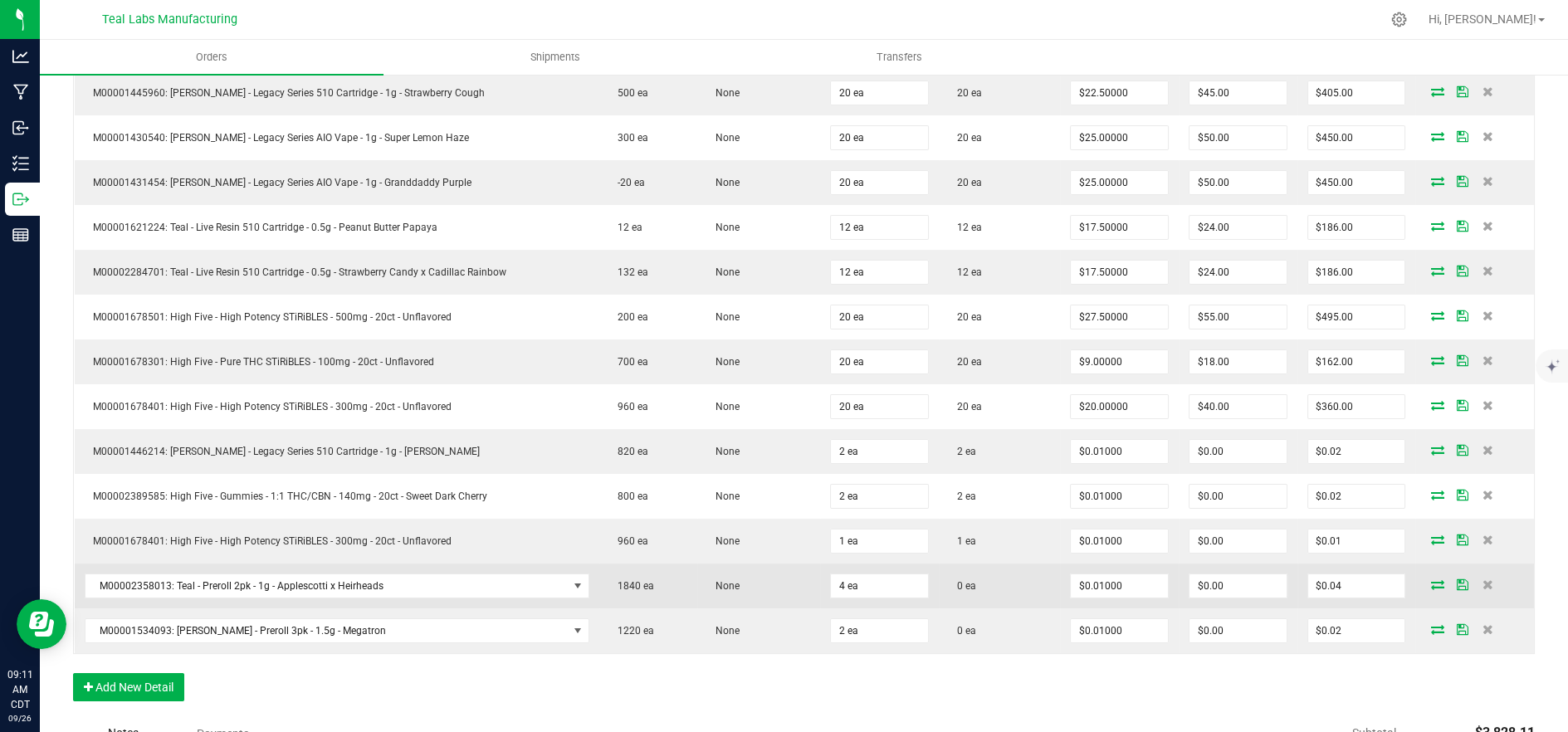
click at [1431, 580] on icon at bounding box center [1438, 583] width 14 height 10
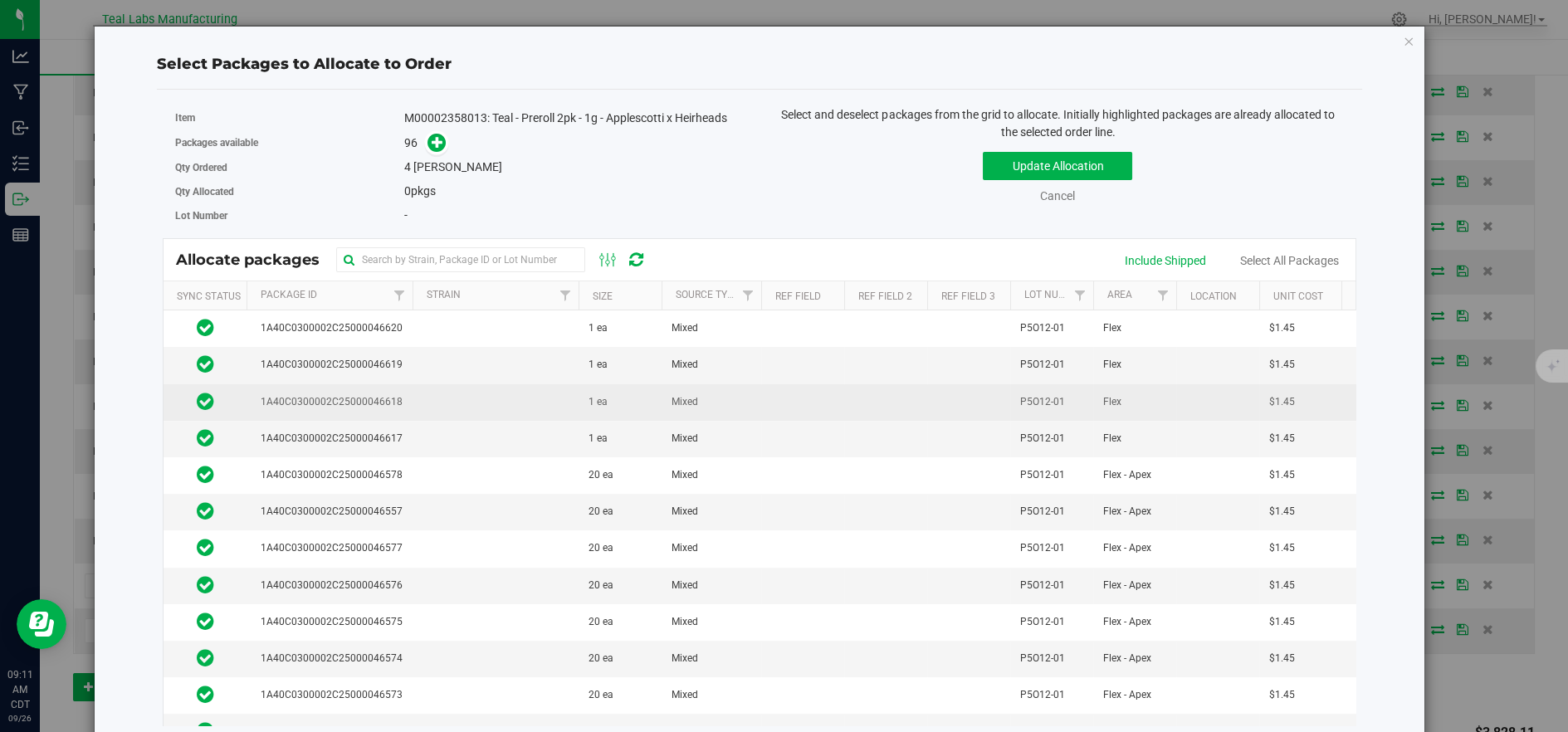
click at [504, 409] on td at bounding box center [495, 402] width 166 height 37
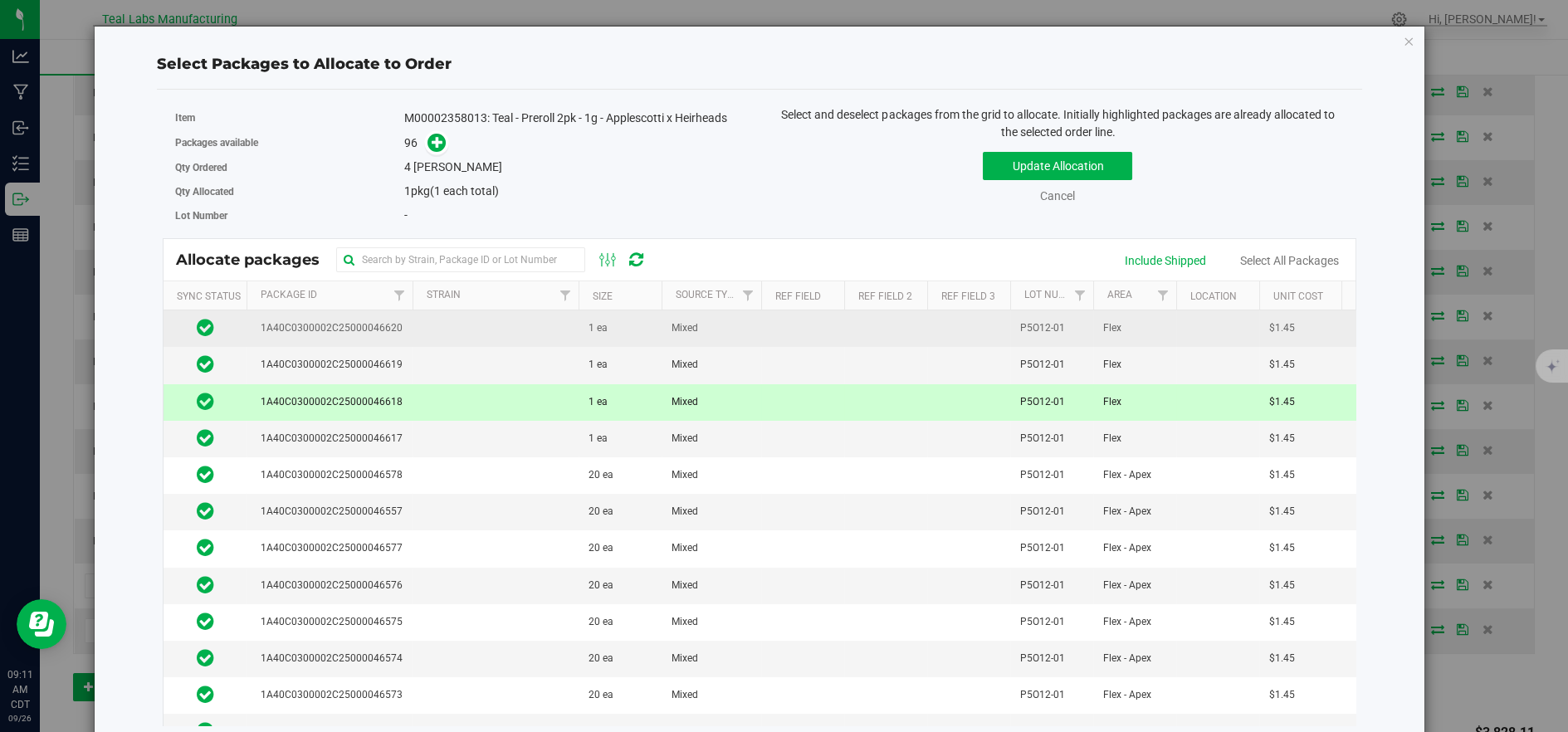
click at [460, 329] on td at bounding box center [495, 329] width 166 height 37
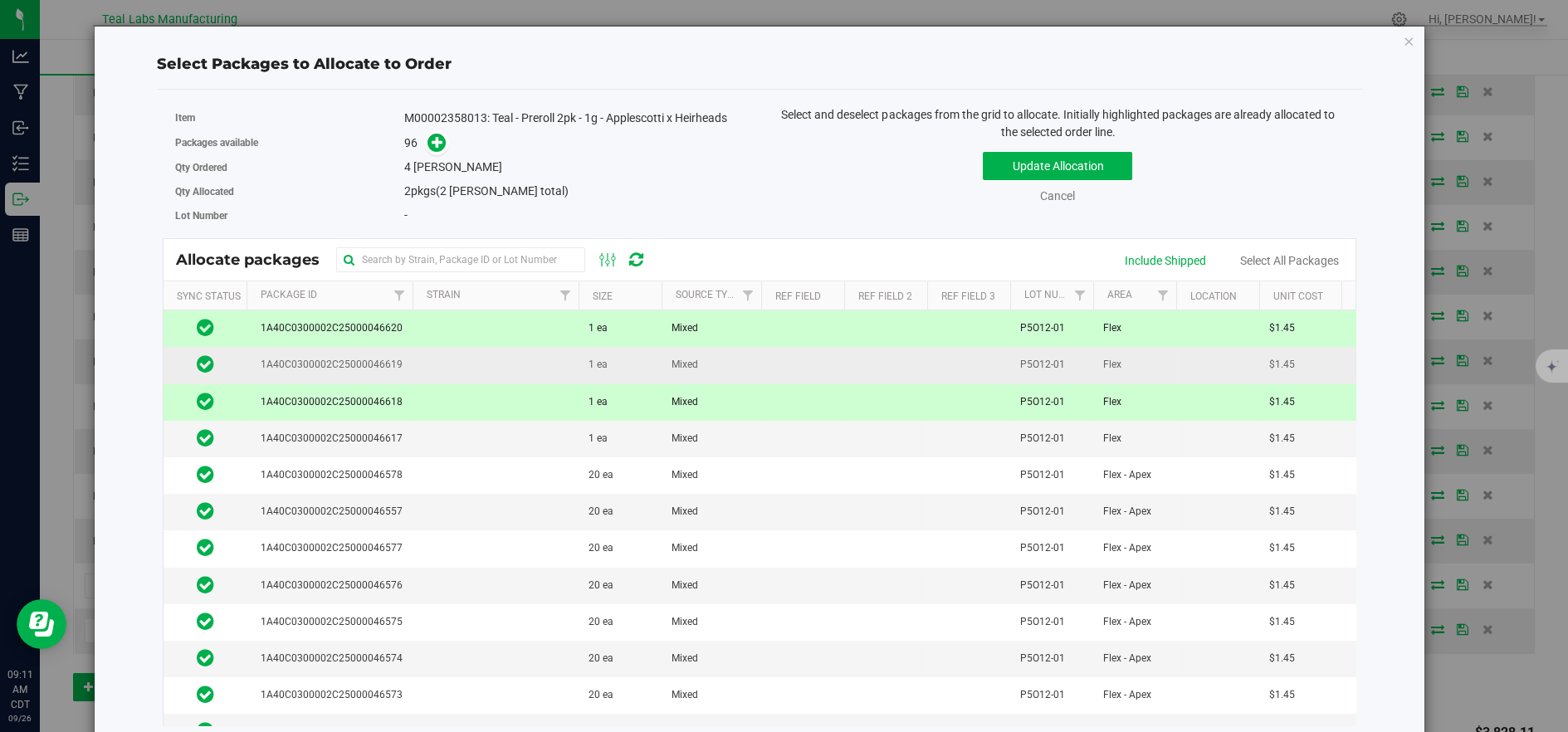
click at [471, 352] on td at bounding box center [495, 365] width 166 height 37
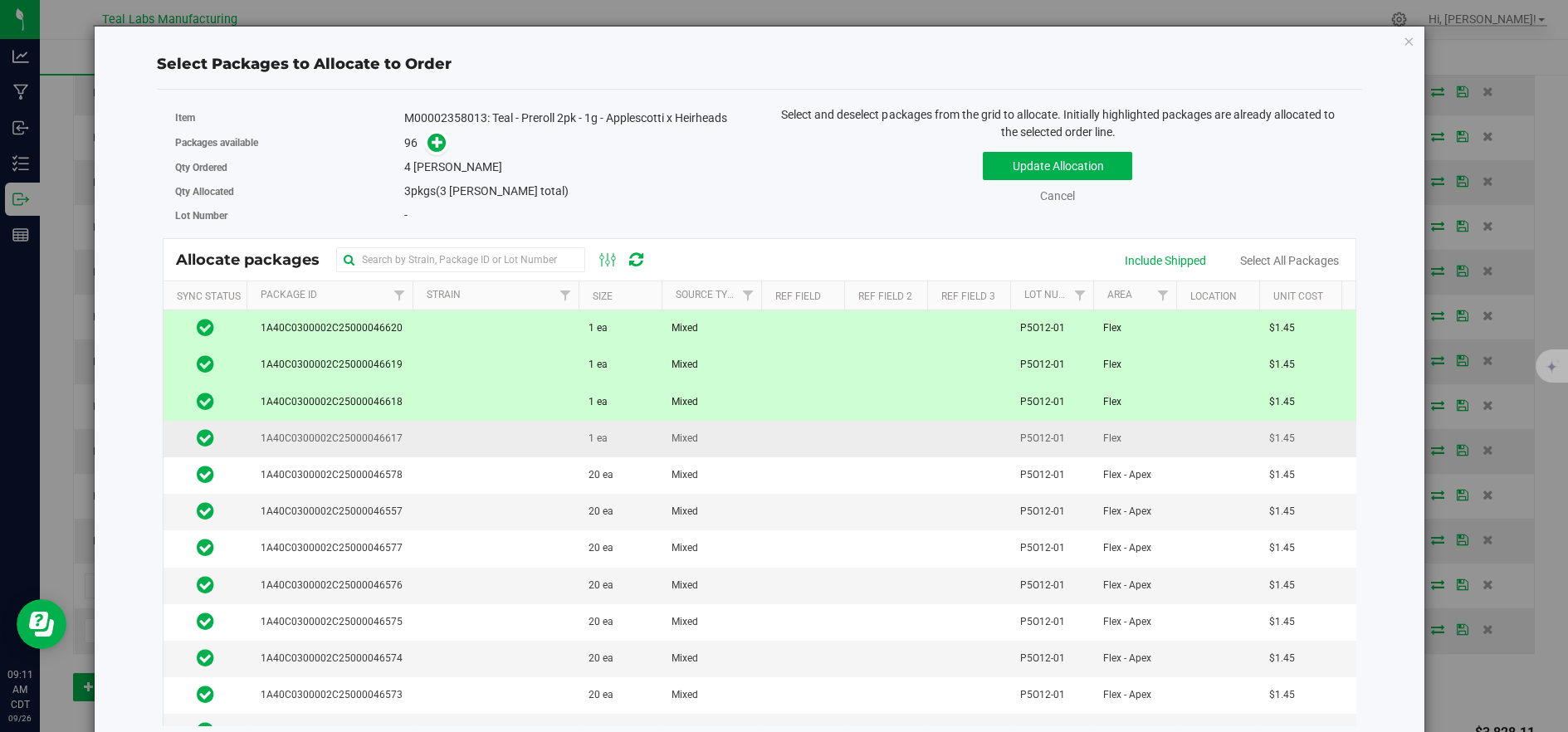
click at [553, 432] on td at bounding box center [495, 439] width 166 height 37
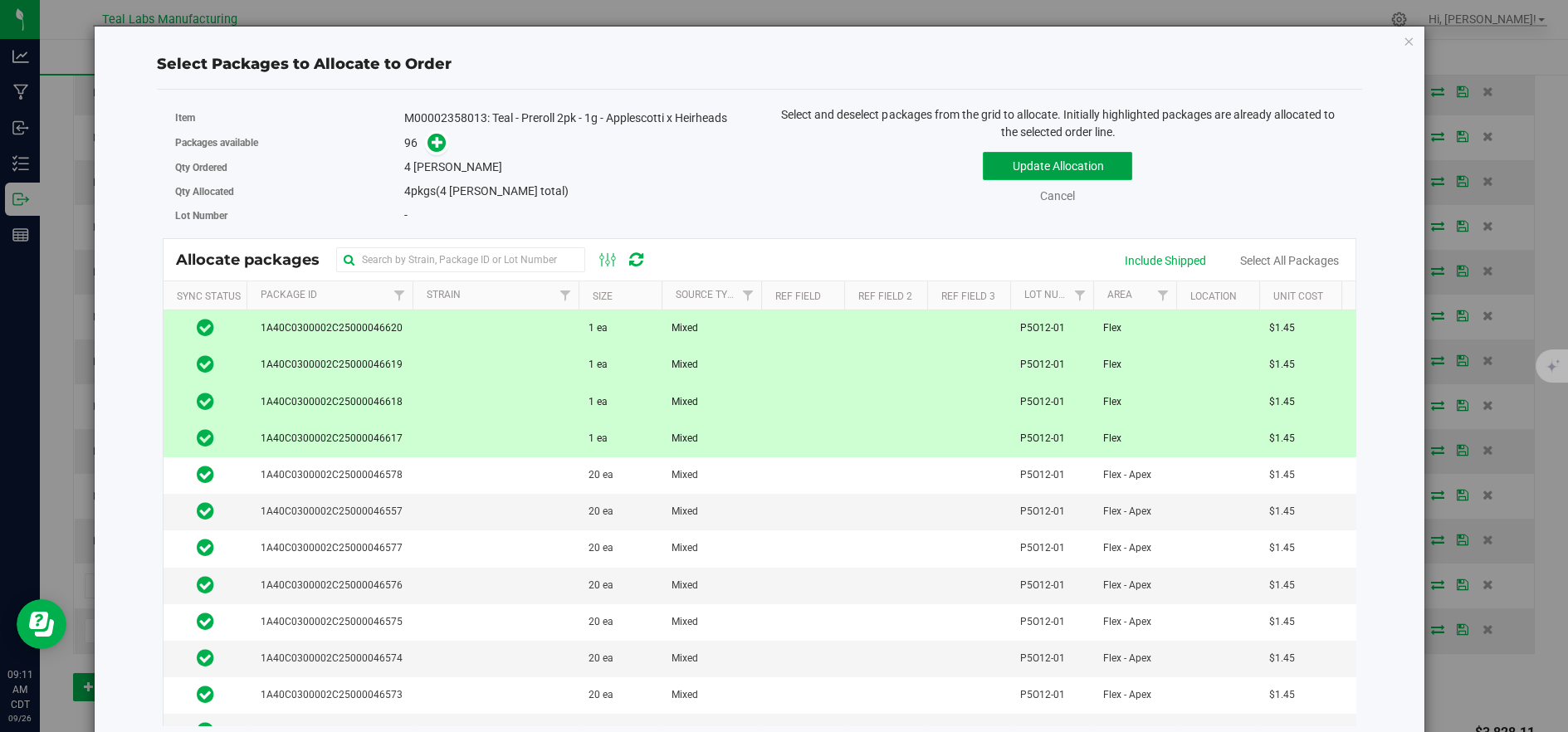
click at [1033, 167] on button "Update Allocation" at bounding box center [1057, 165] width 150 height 28
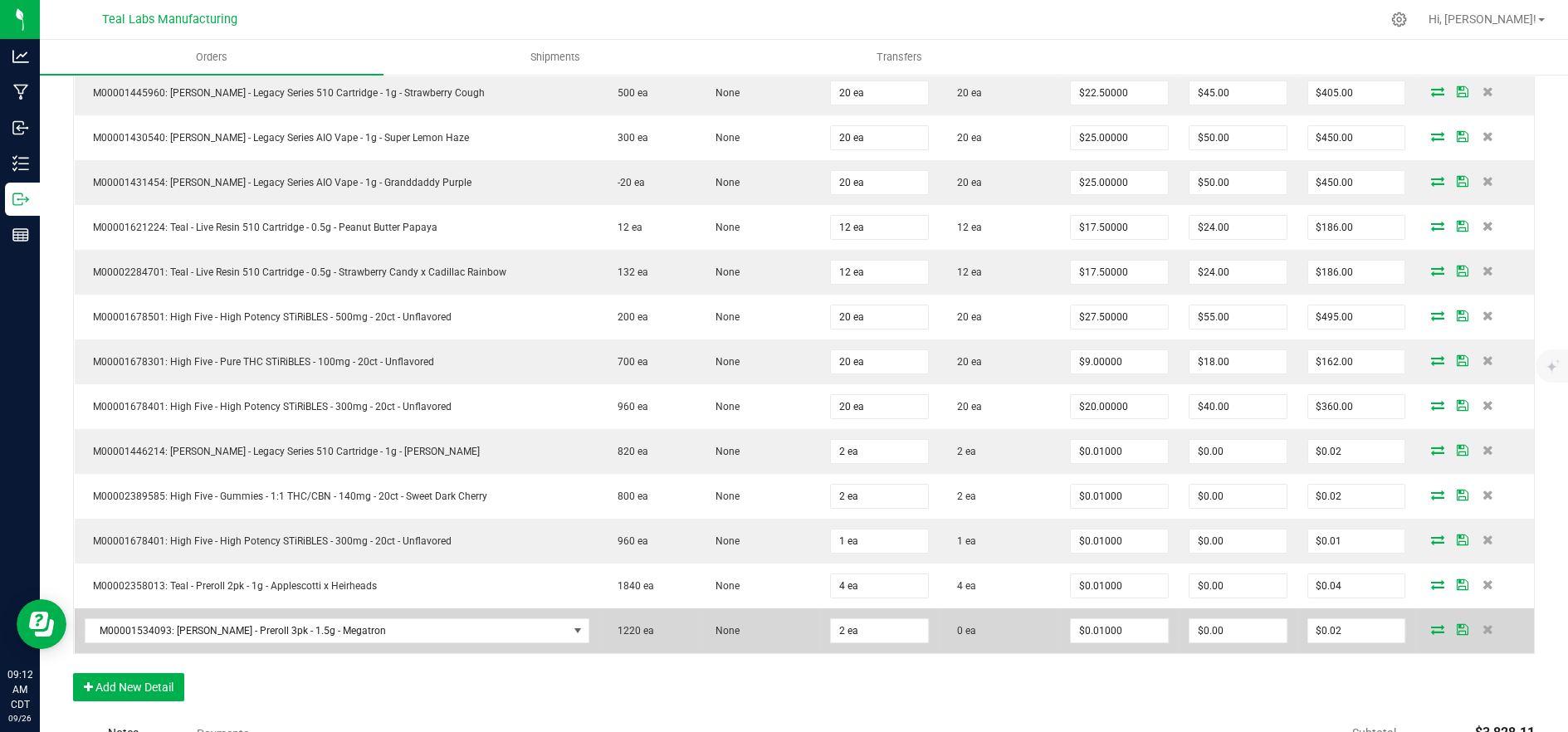
click at [1431, 626] on icon at bounding box center [1438, 629] width 14 height 10
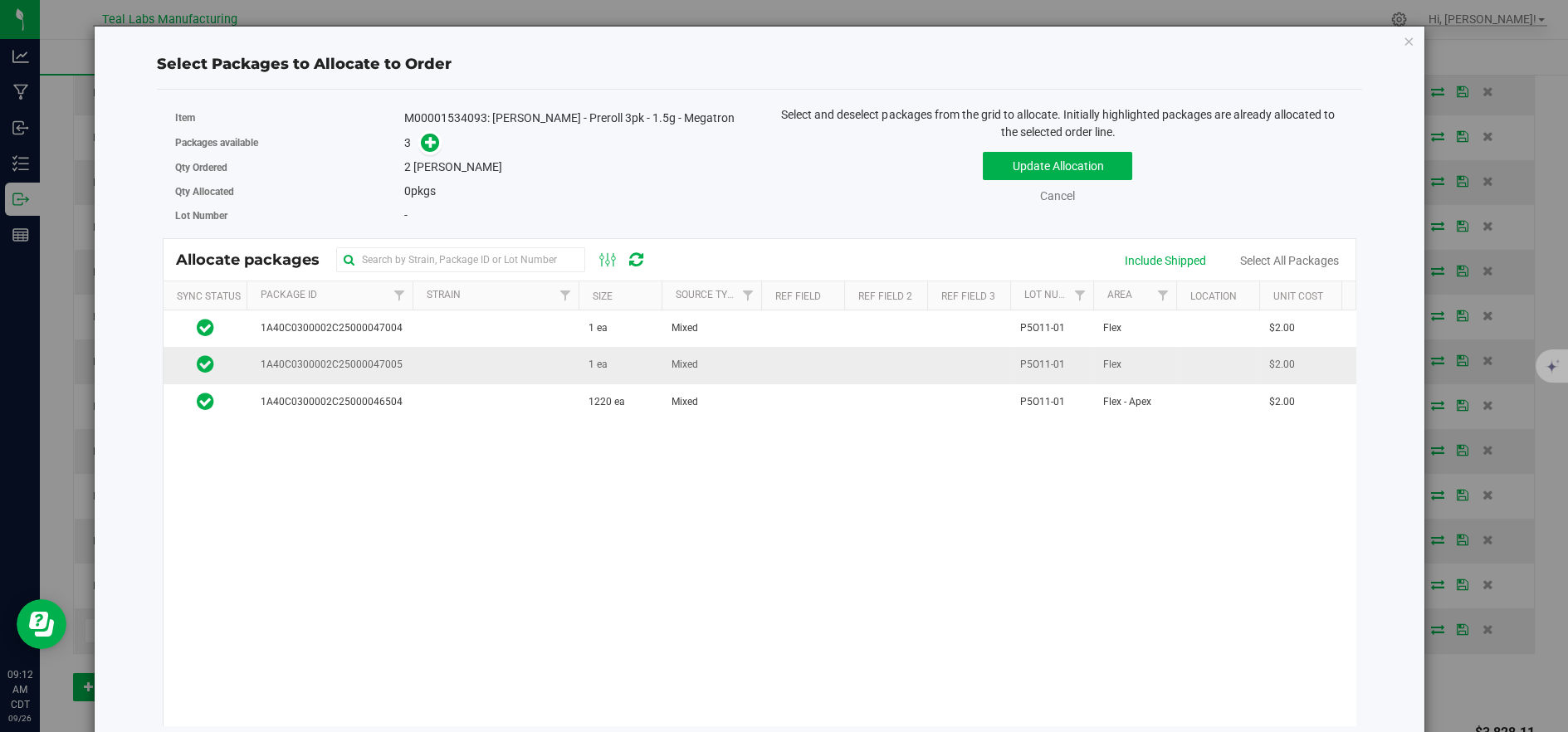
click at [474, 366] on td at bounding box center [495, 365] width 166 height 37
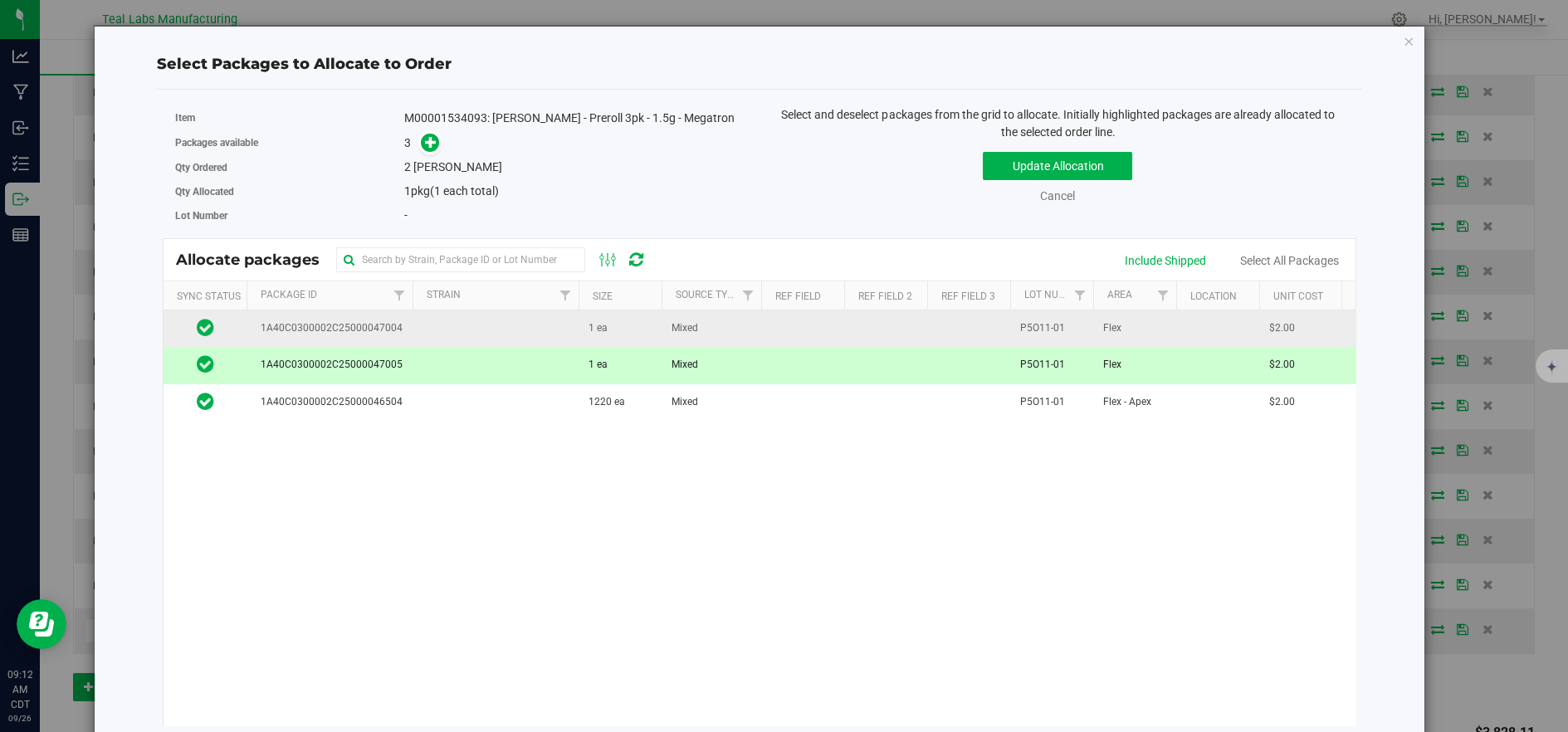
click at [475, 340] on td at bounding box center [495, 329] width 166 height 37
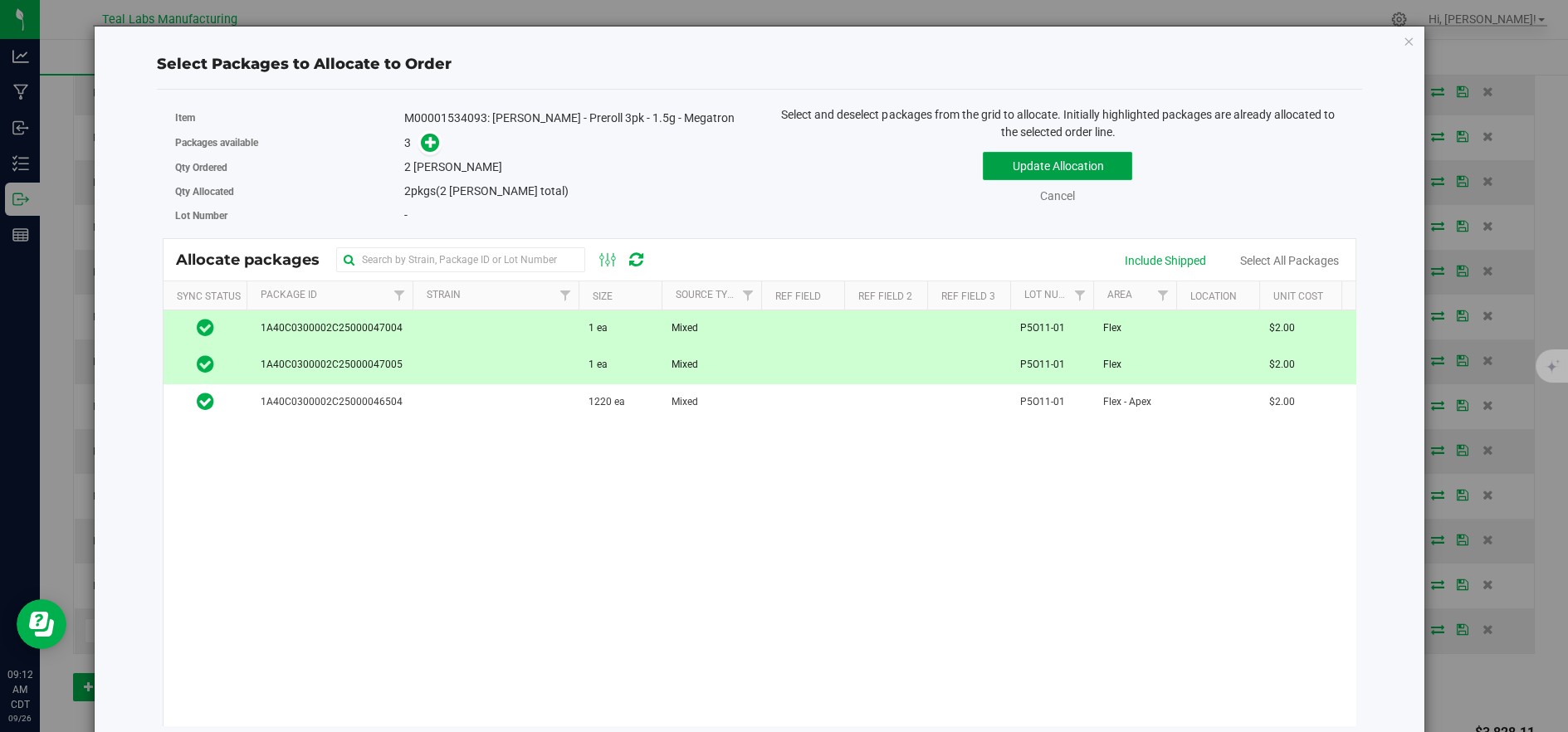
click at [1008, 163] on button "Update Allocation" at bounding box center [1057, 165] width 150 height 28
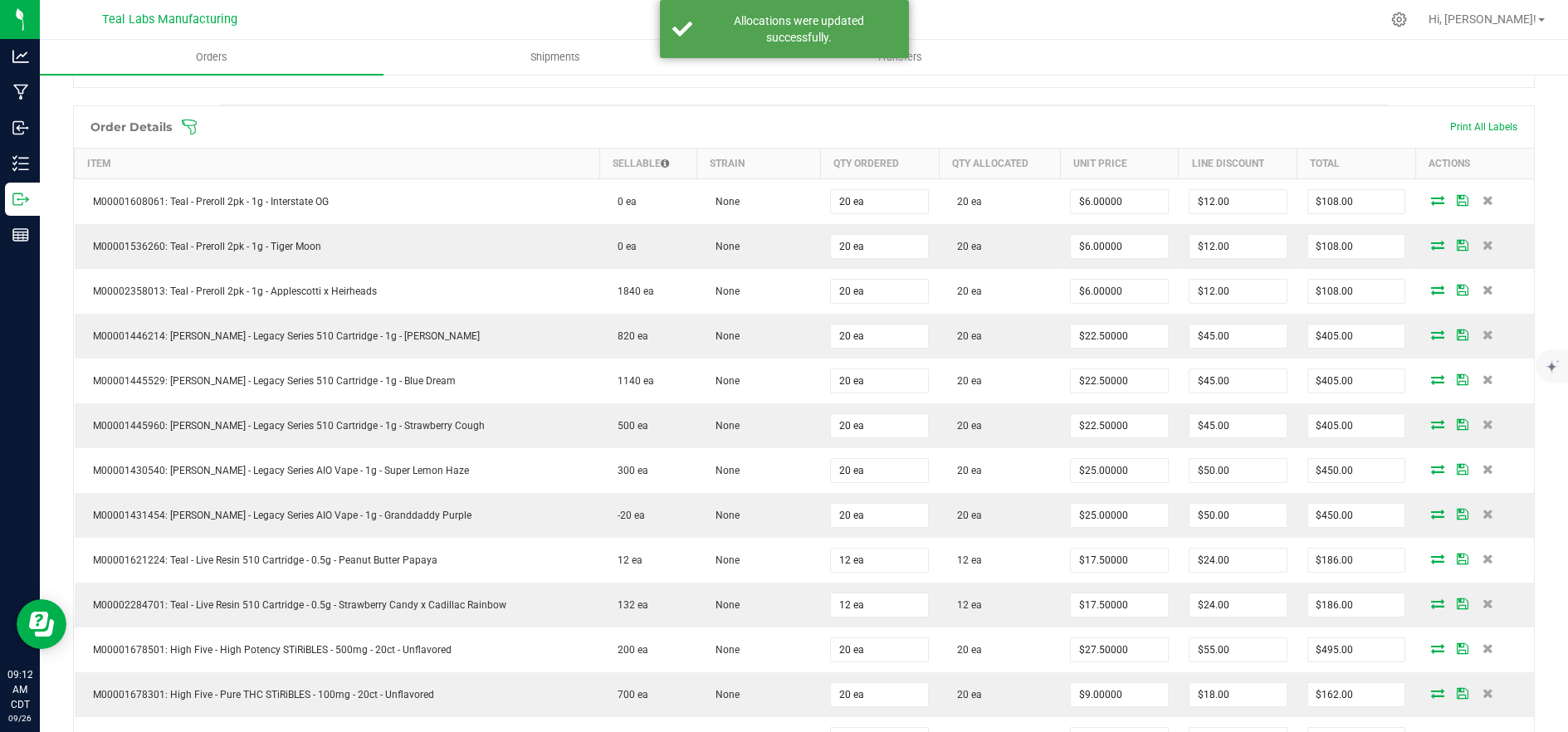
scroll to position [0, 0]
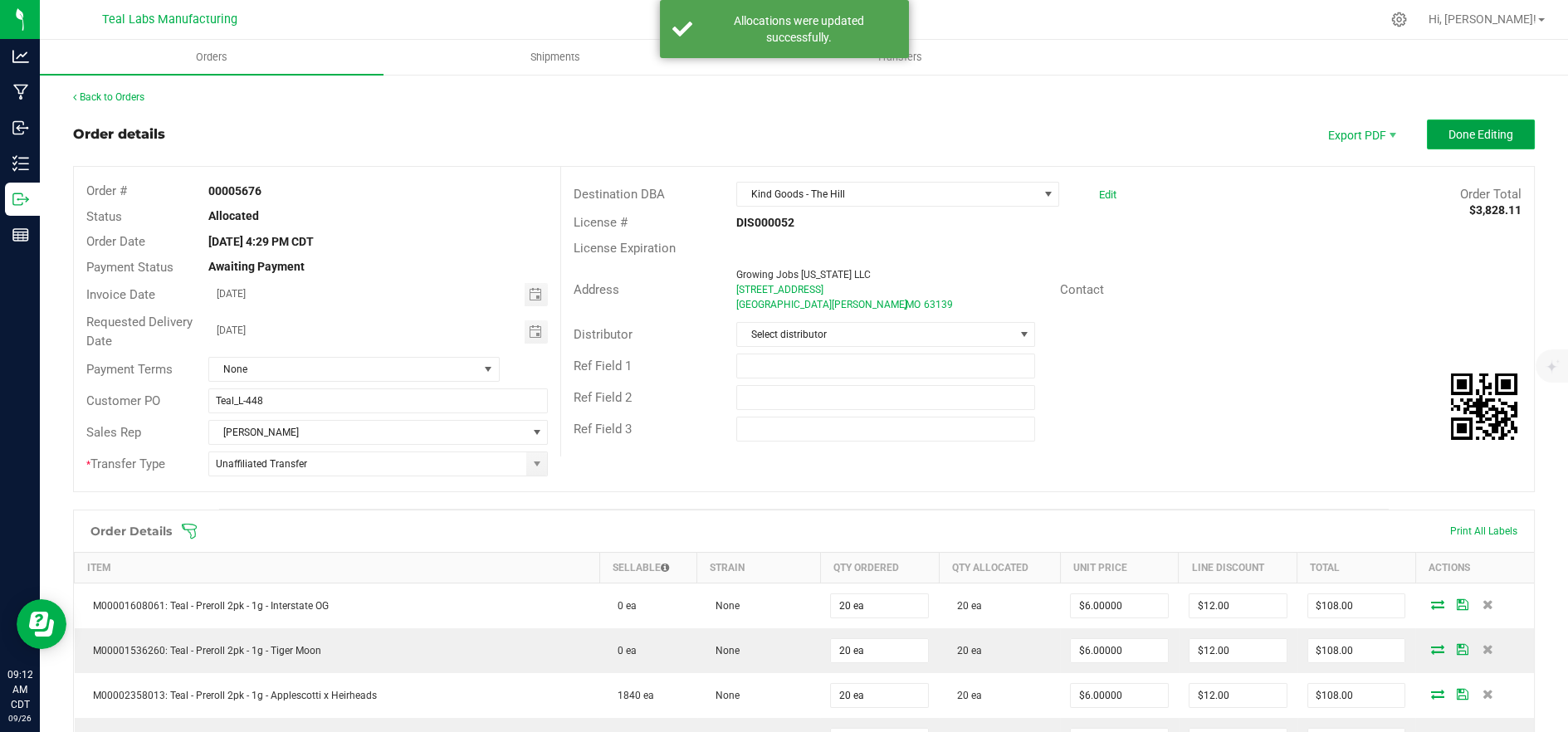
click at [1463, 141] on button "Done Editing" at bounding box center [1480, 134] width 108 height 30
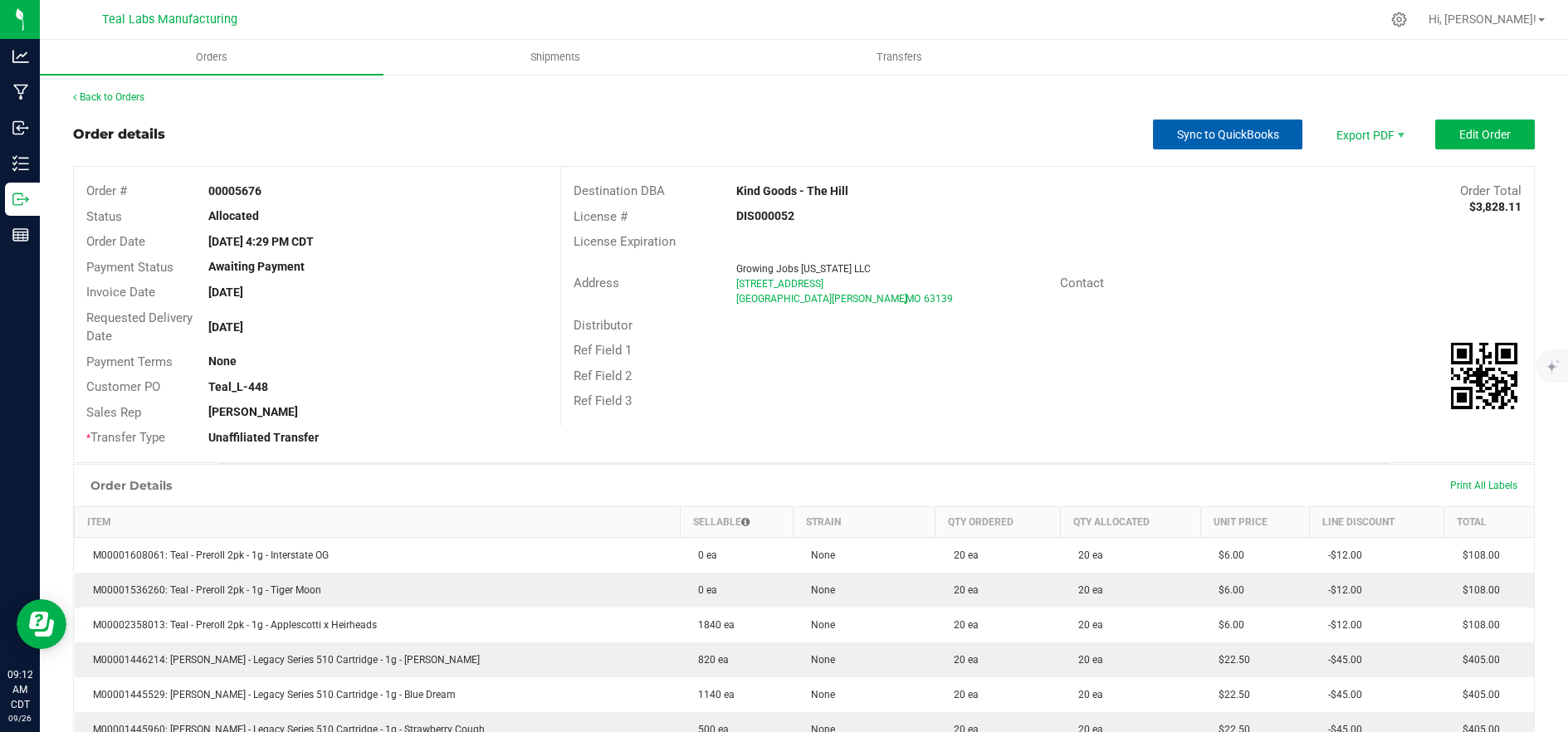
click at [1215, 139] on span "Sync to QuickBooks" at bounding box center [1228, 134] width 102 height 14
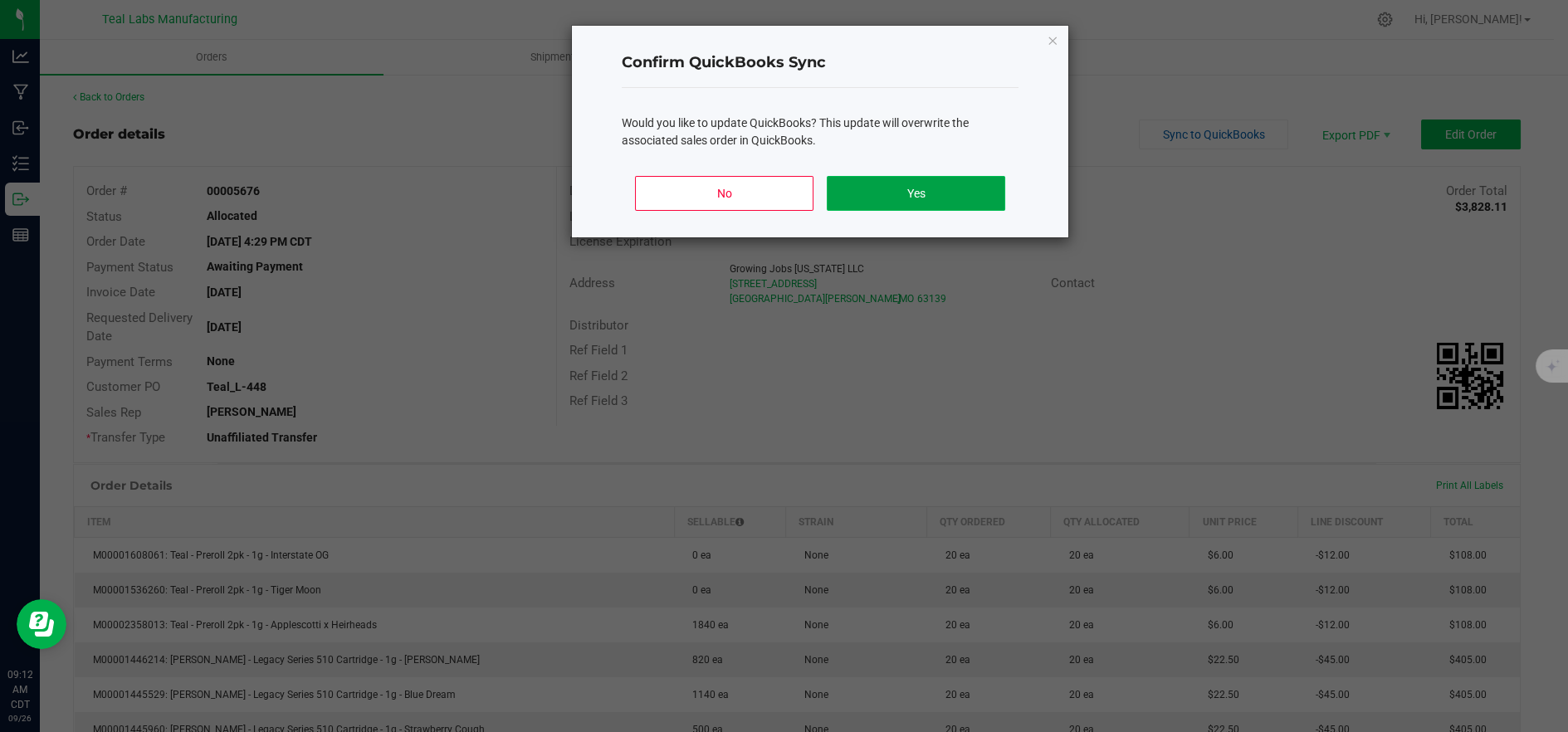
click at [992, 187] on button "Yes" at bounding box center [916, 193] width 179 height 35
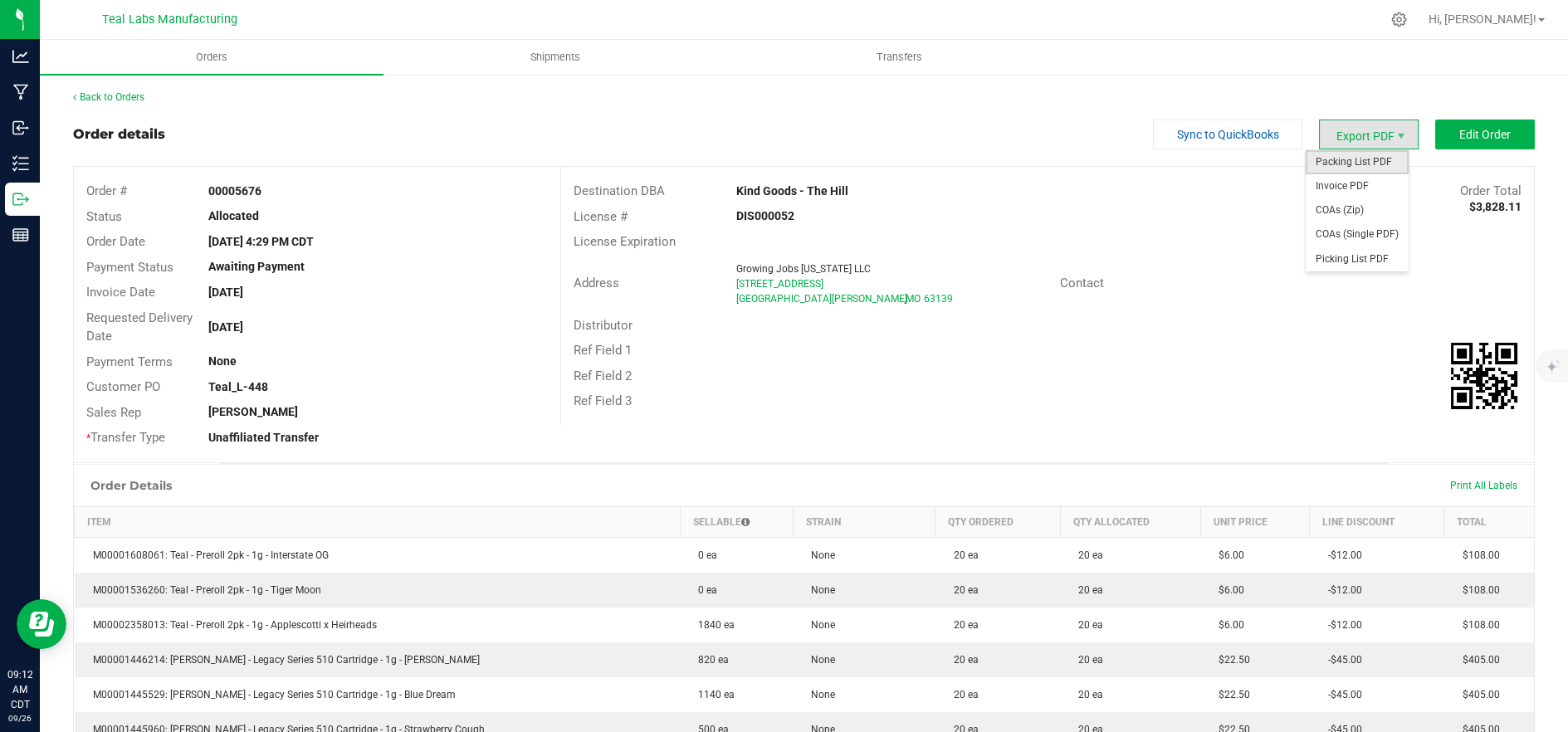
click at [1344, 154] on span "Packing List PDF" at bounding box center [1357, 162] width 103 height 24
click at [1342, 152] on span "Packing List PDF" at bounding box center [1357, 162] width 103 height 24
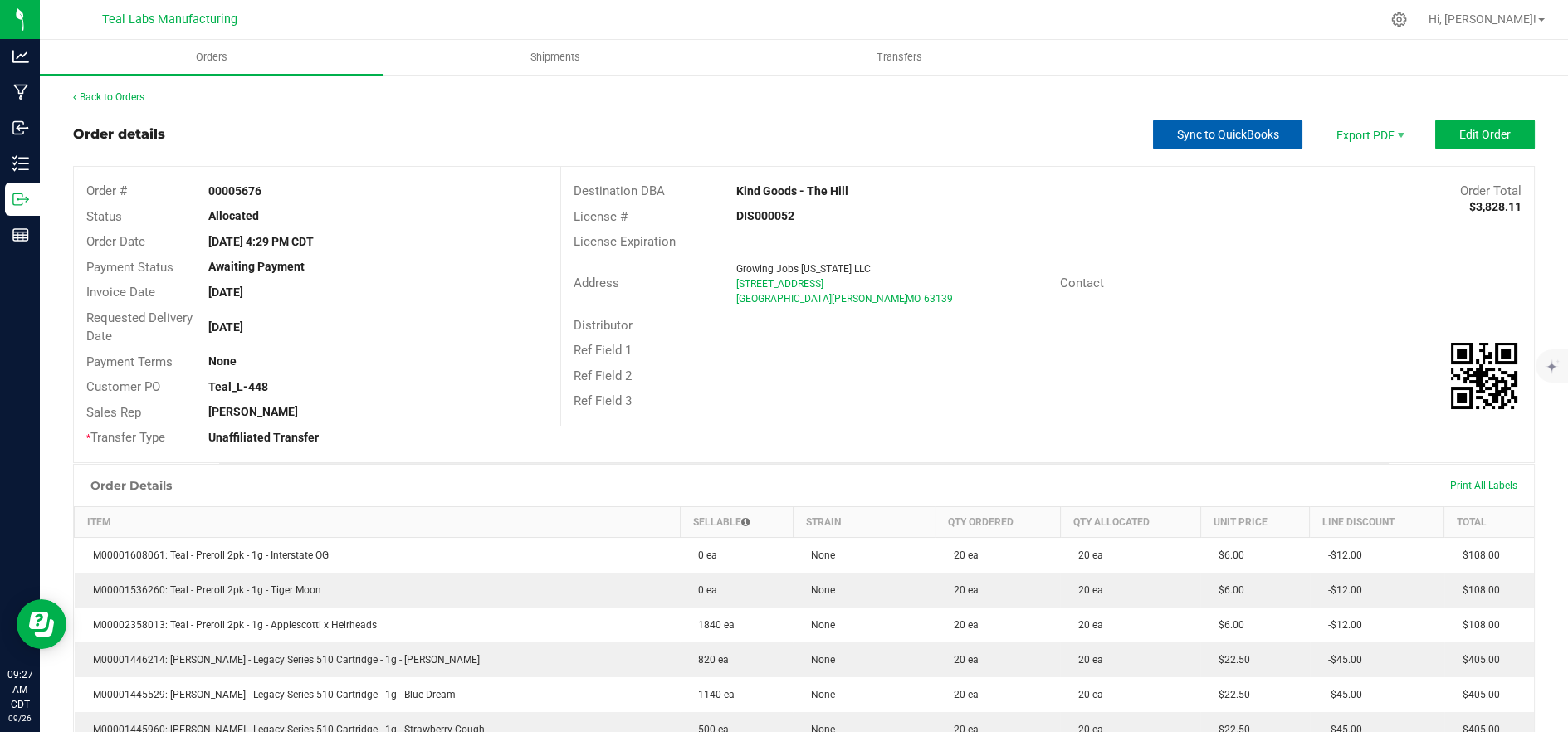
click at [1248, 135] on span "Sync to QuickBooks" at bounding box center [1228, 134] width 102 height 14
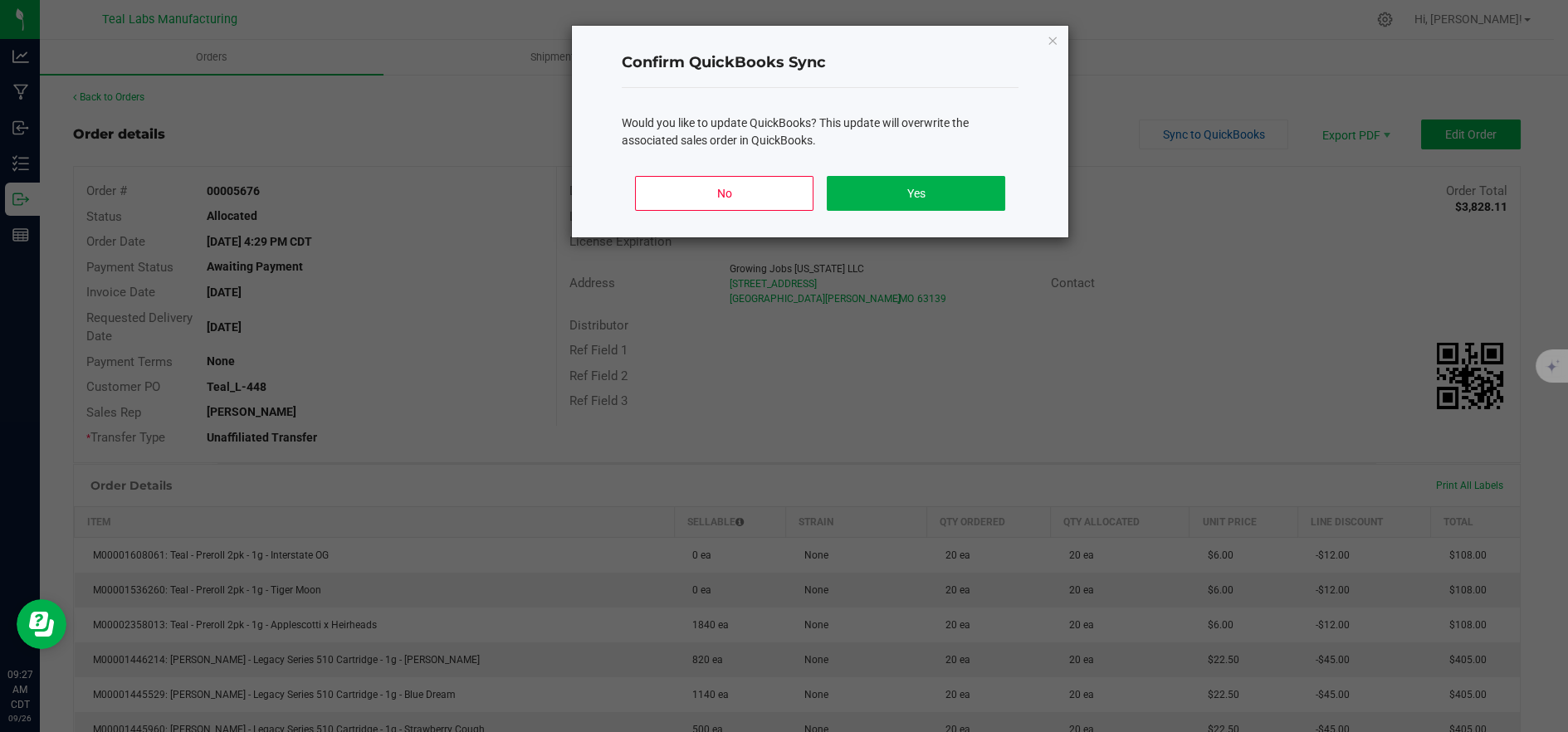
click at [953, 210] on div "No Yes" at bounding box center [819, 200] width 397 height 74
click at [959, 199] on button "Yes" at bounding box center [916, 193] width 179 height 35
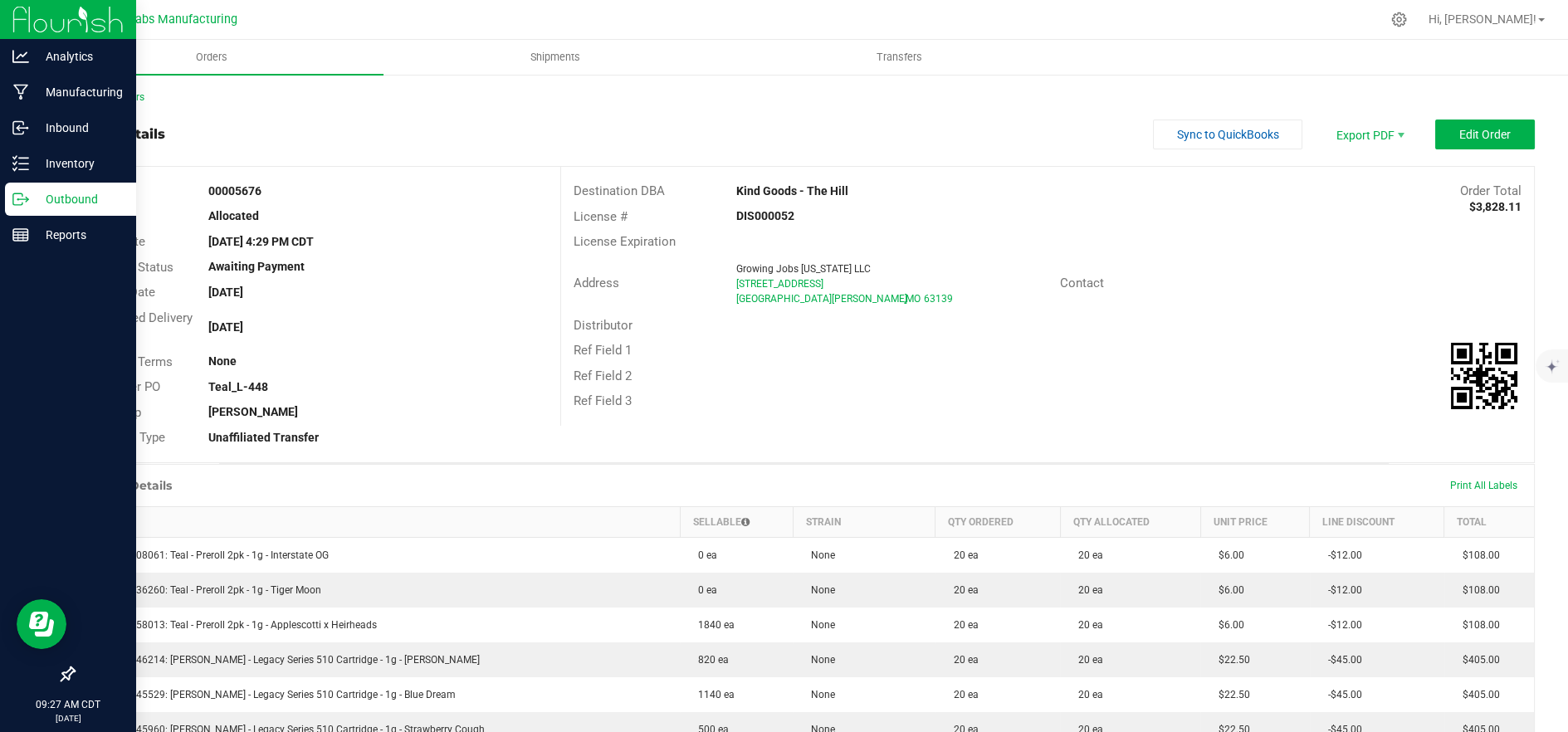
click at [37, 200] on p "Outbound" at bounding box center [78, 199] width 99 height 20
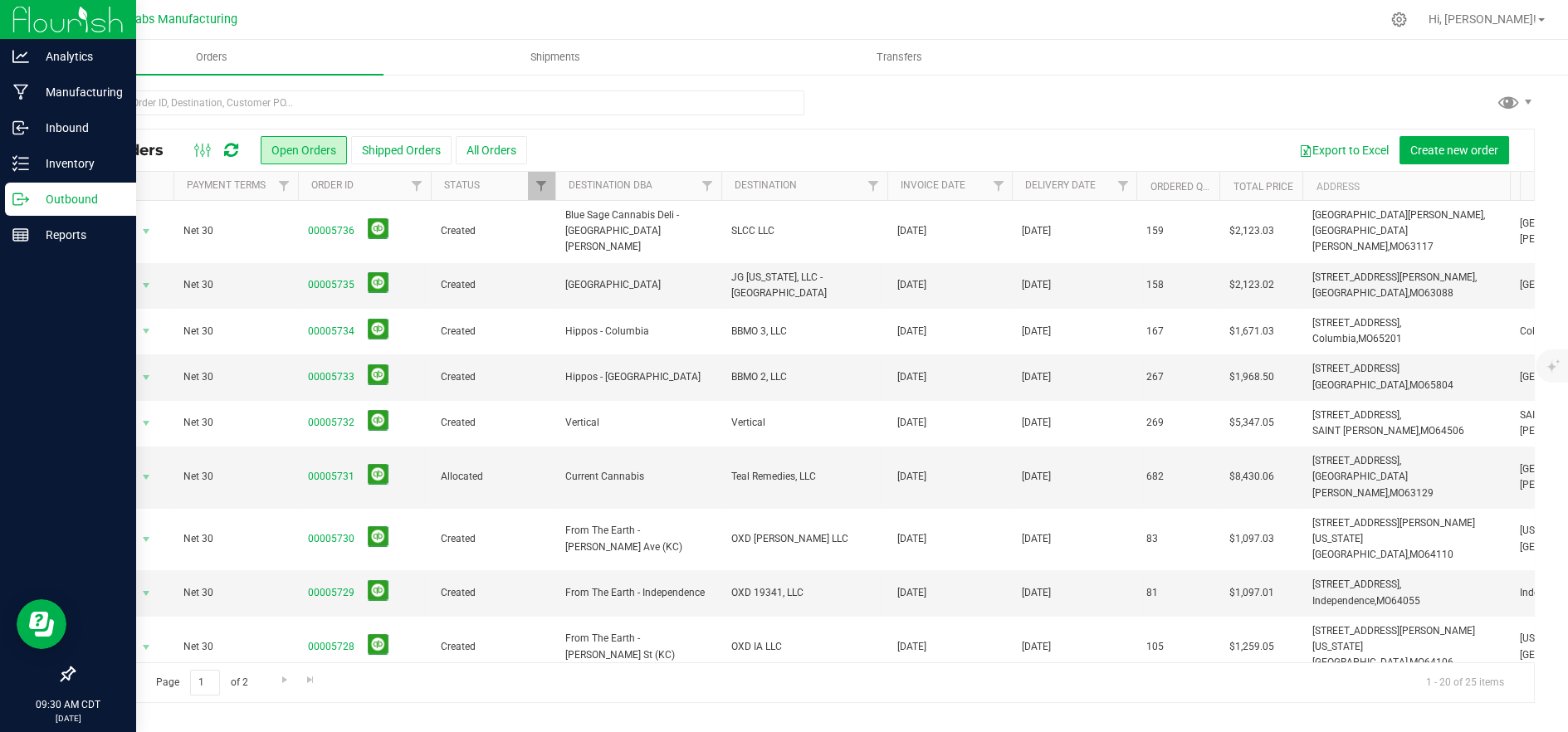
click at [982, 97] on div at bounding box center [804, 110] width 1461 height 39
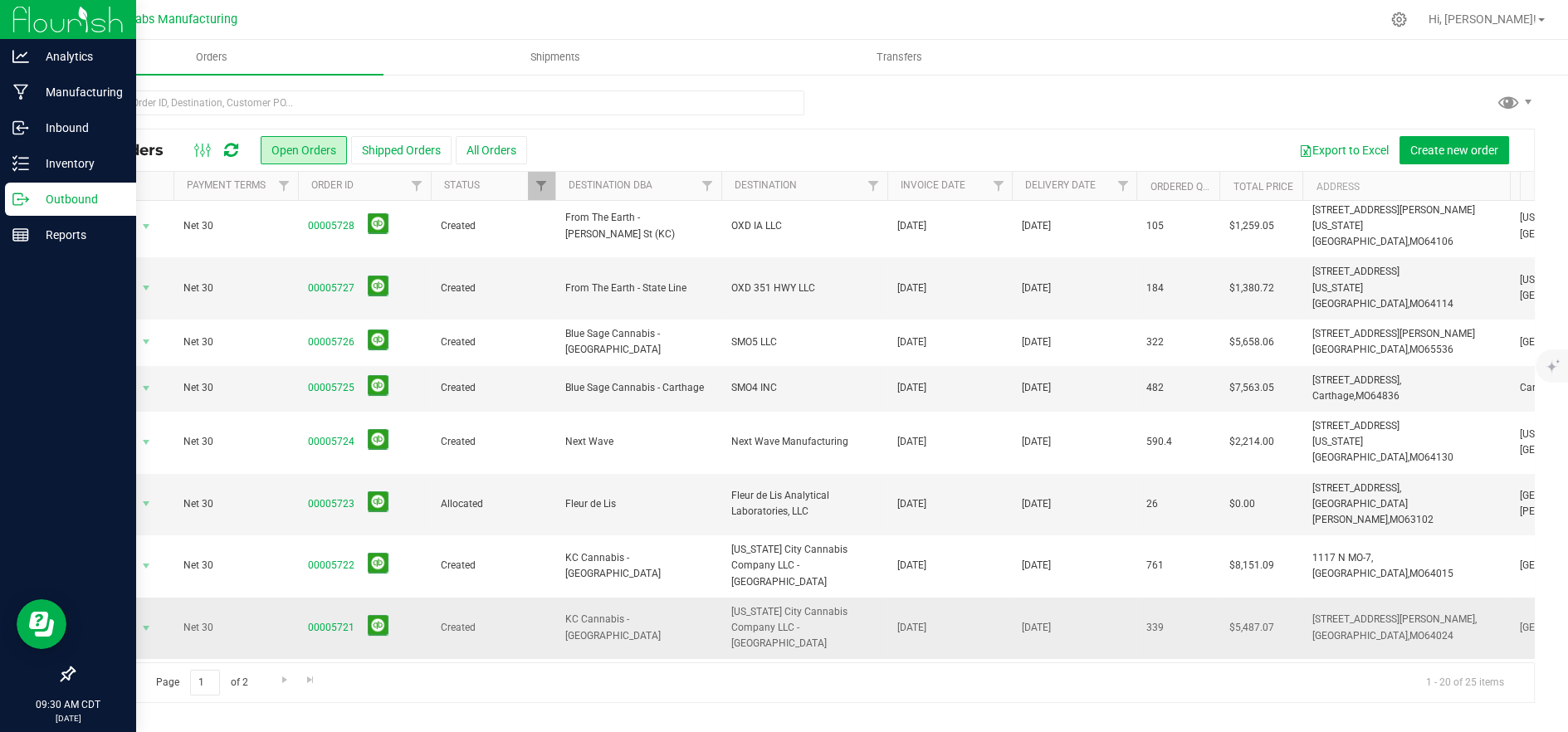
scroll to position [471, 0]
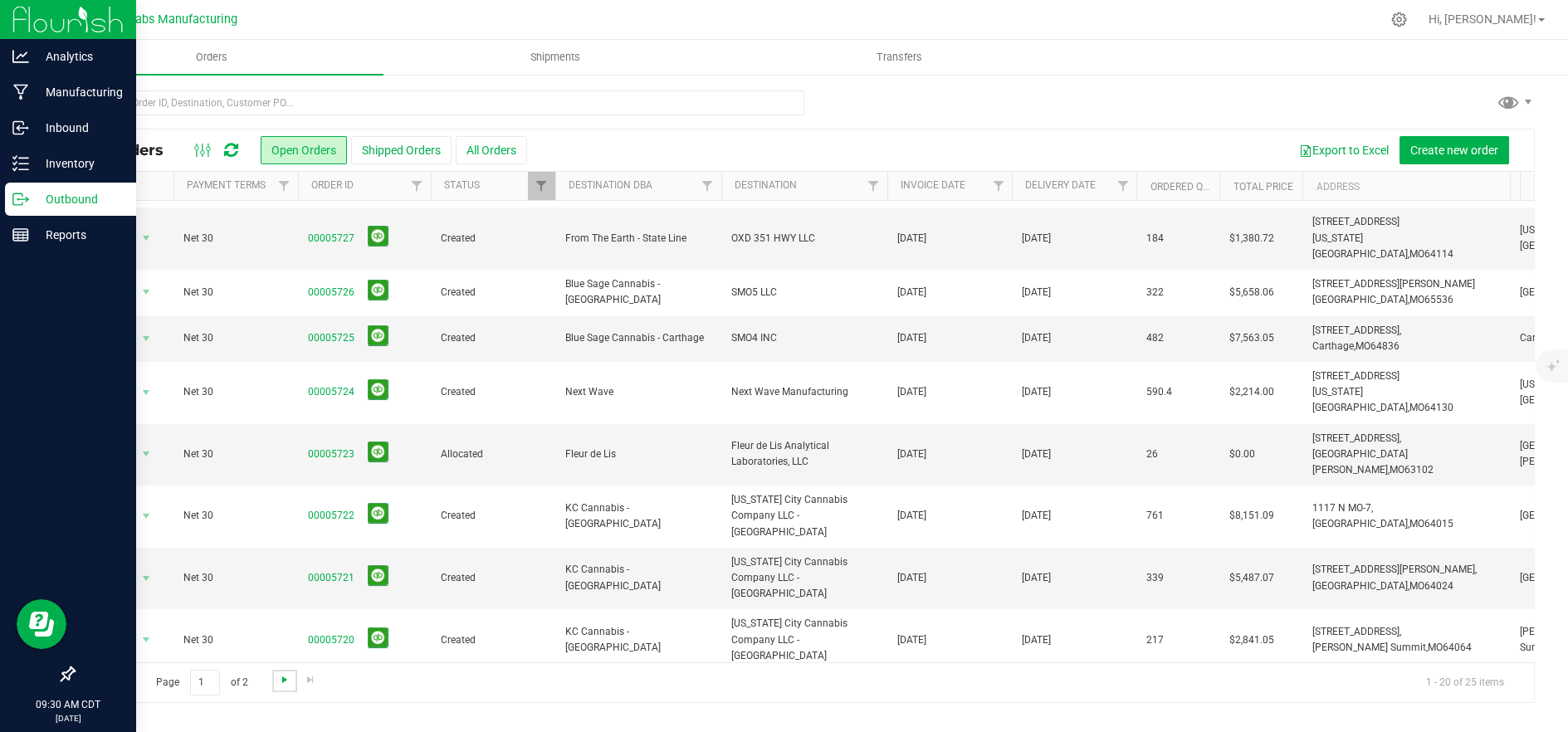
click at [278, 674] on span "Go to the next page" at bounding box center [285, 679] width 14 height 14
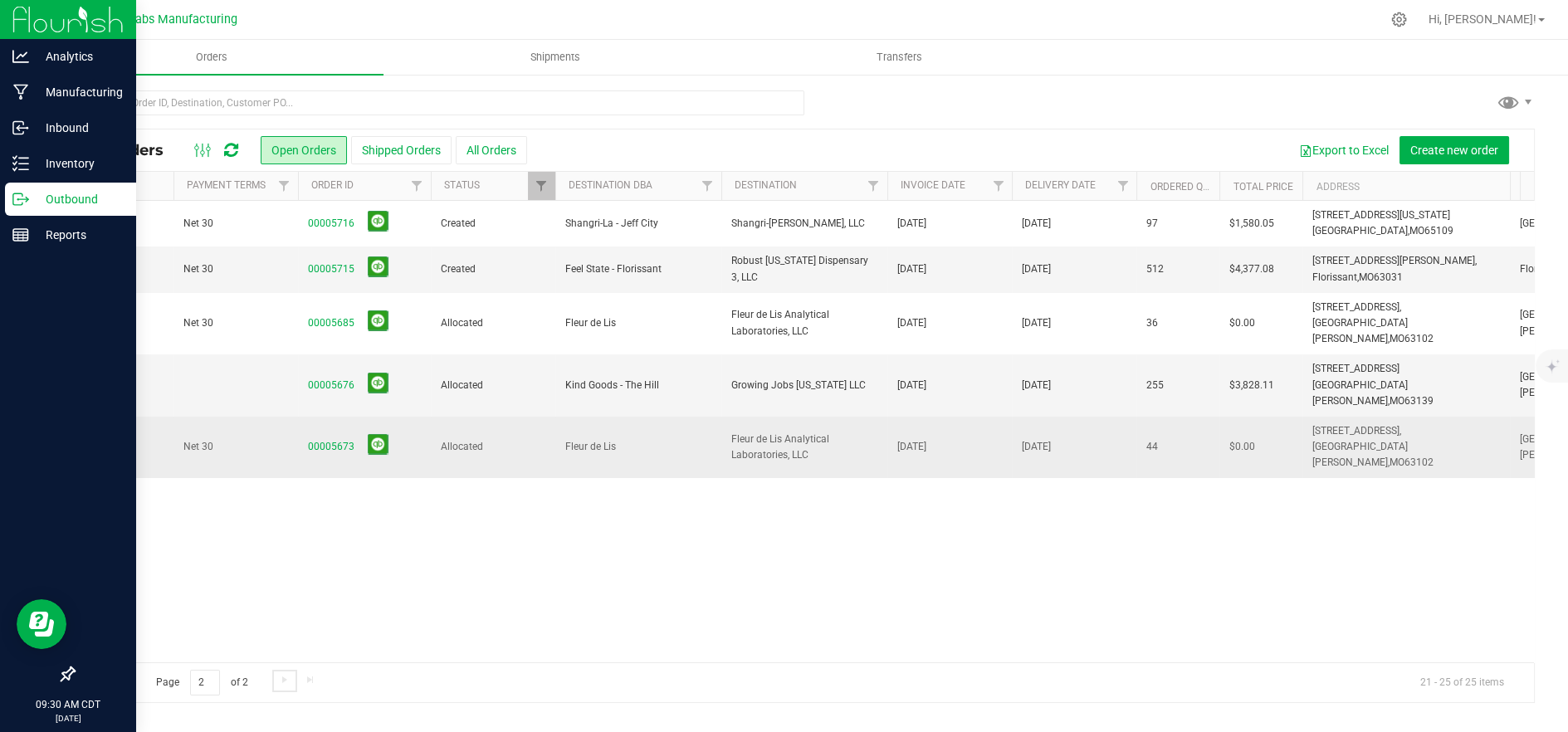
scroll to position [0, 0]
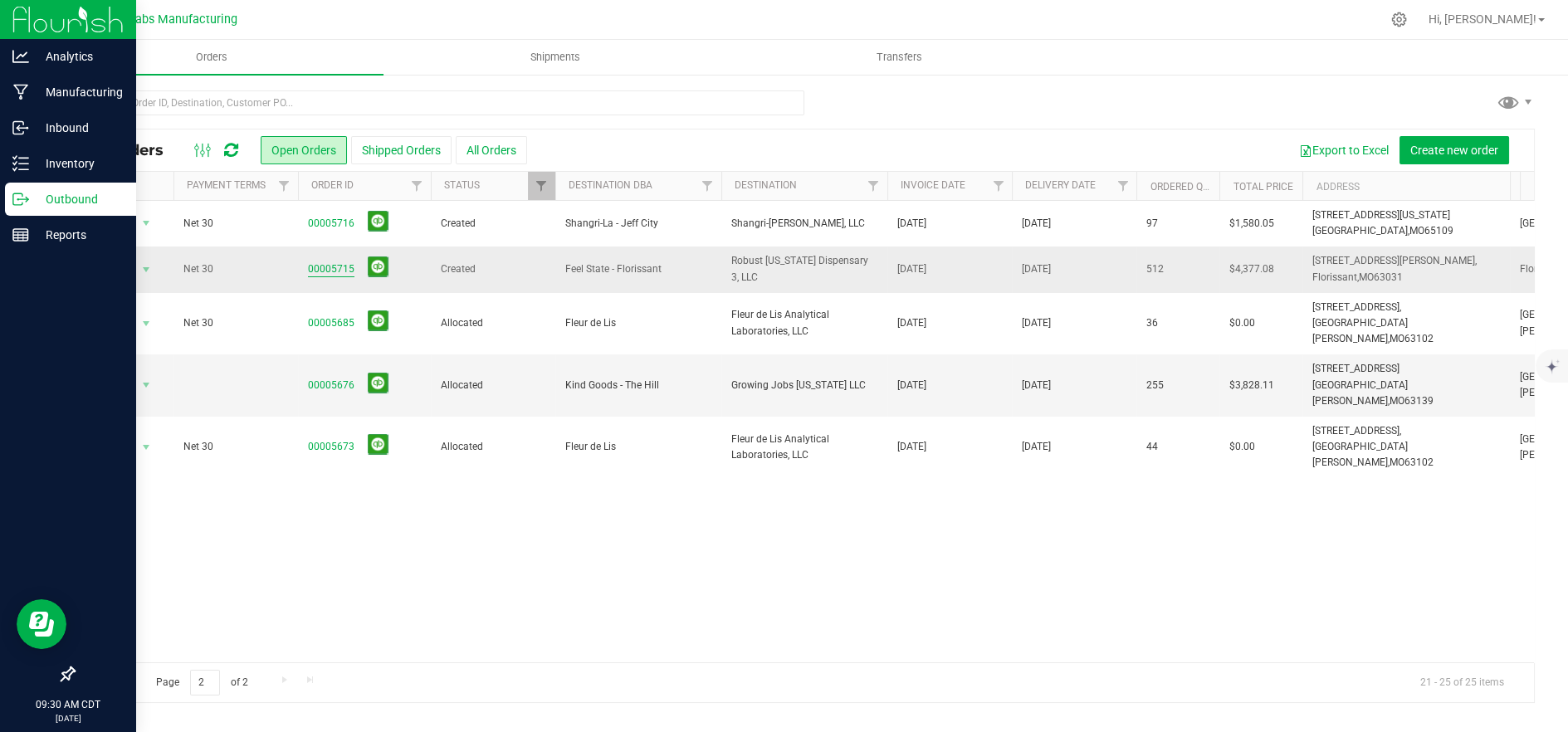
click at [337, 267] on link "00005715" at bounding box center [331, 269] width 46 height 15
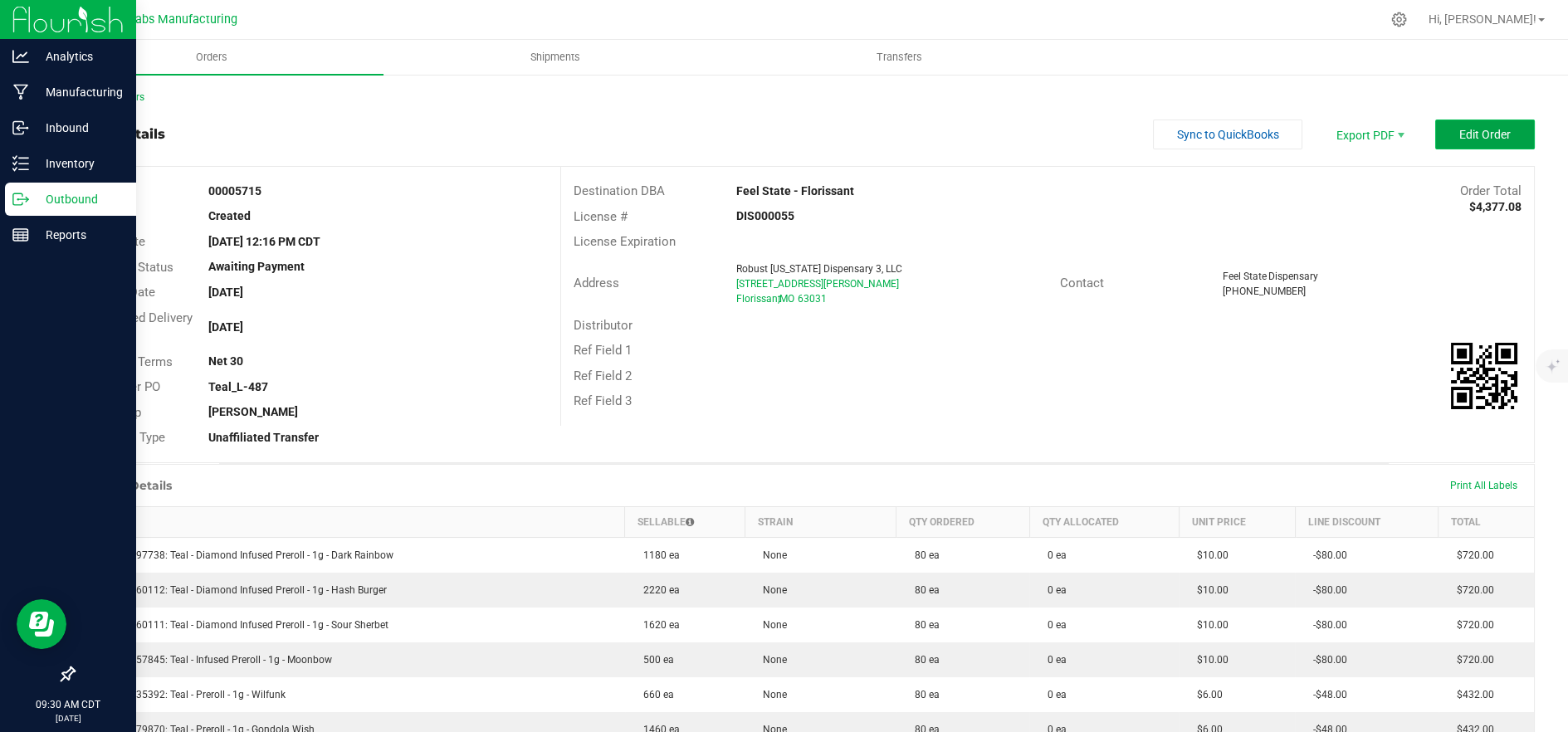
click at [1459, 133] on span "Edit Order" at bounding box center [1484, 134] width 51 height 14
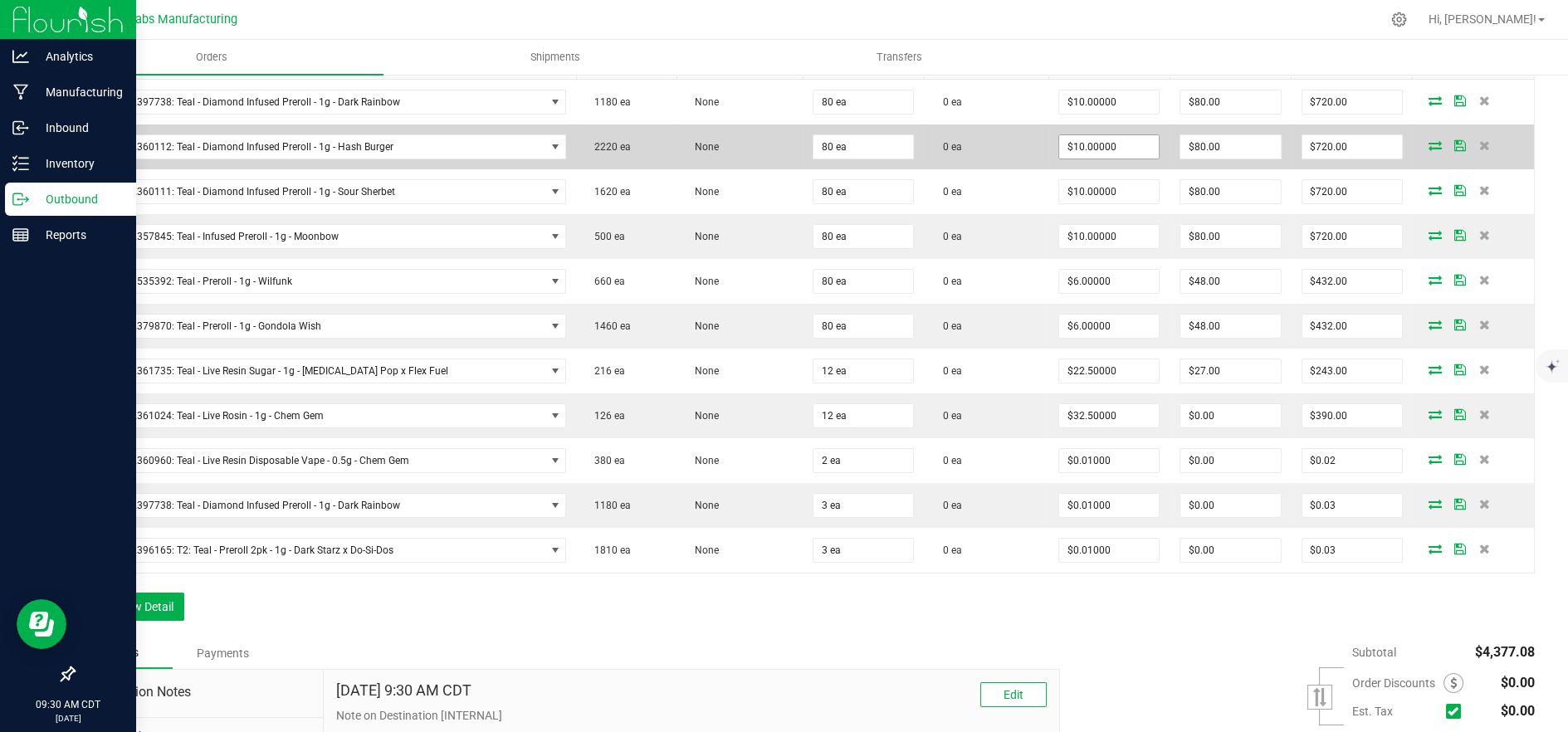
scroll to position [184, 0]
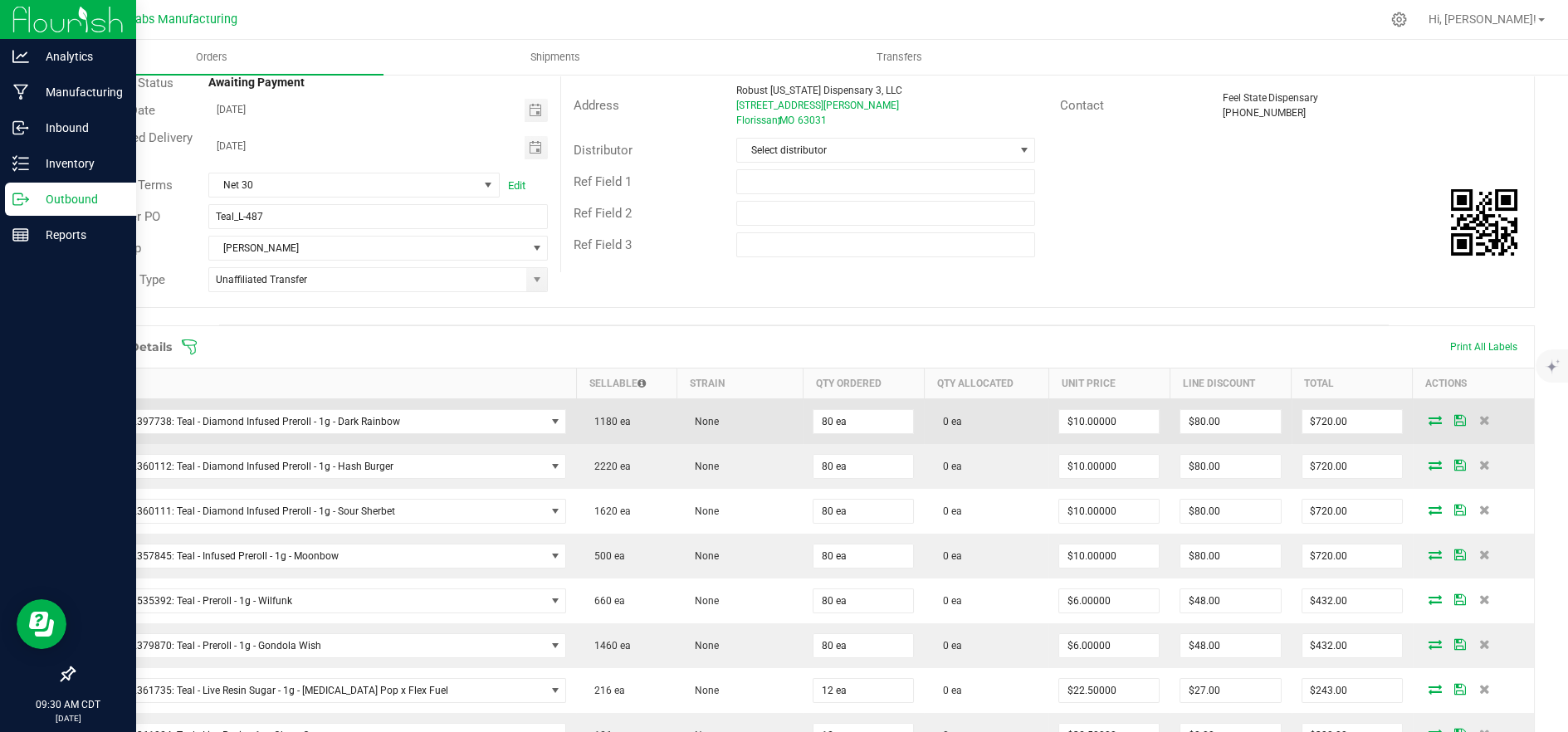
click at [1428, 415] on icon at bounding box center [1435, 420] width 14 height 10
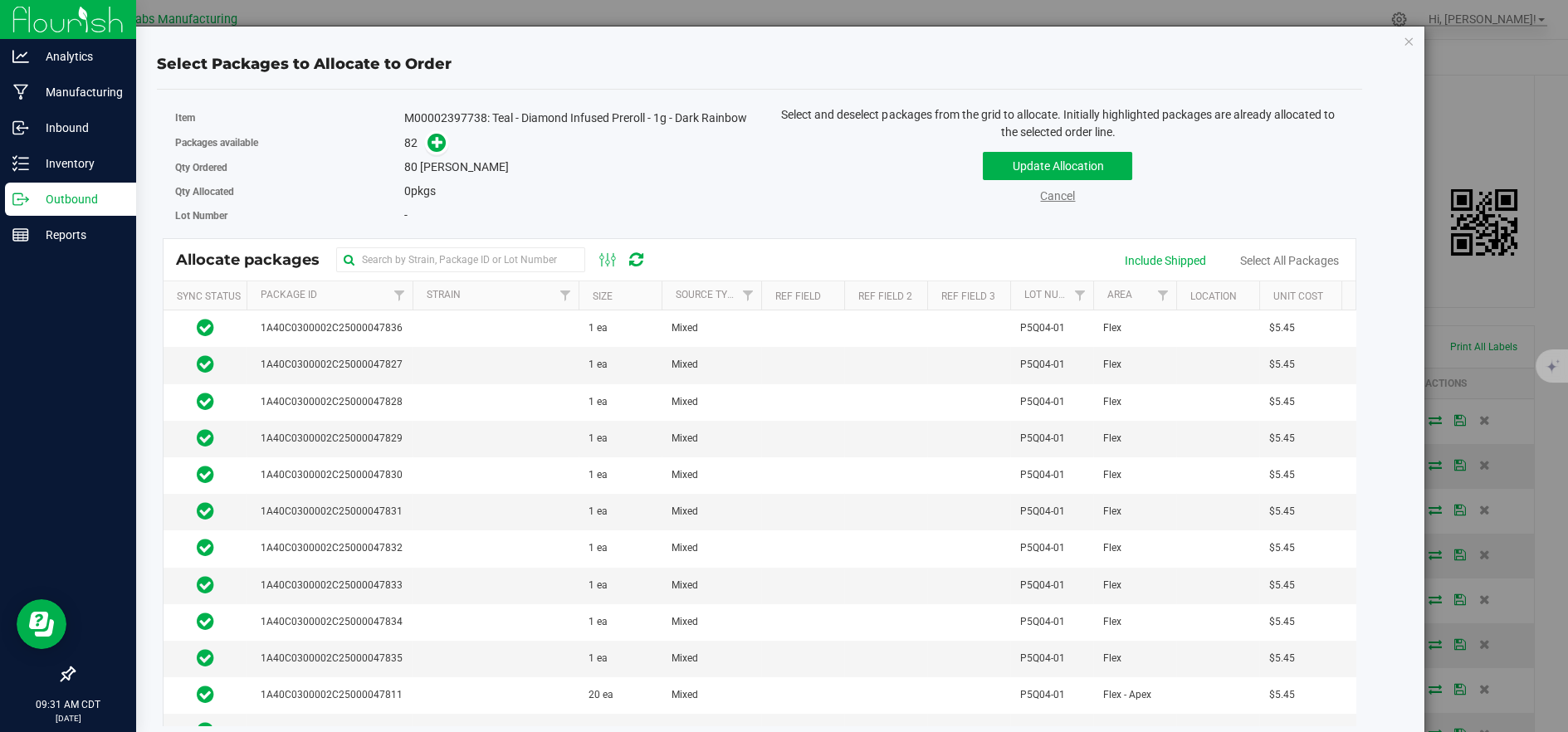
click at [1052, 192] on link "Cancel" at bounding box center [1058, 196] width 35 height 14
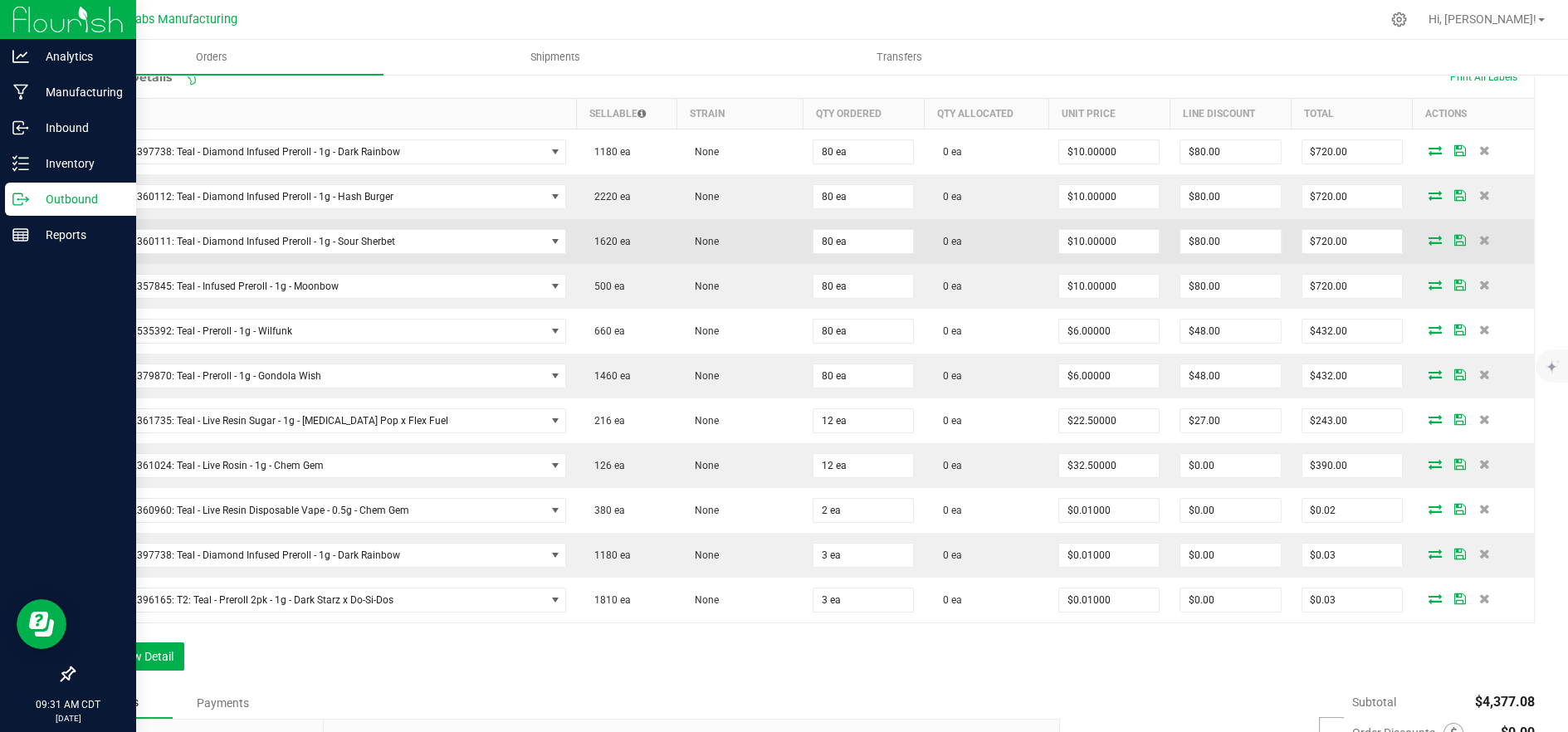
scroll to position [460, 0]
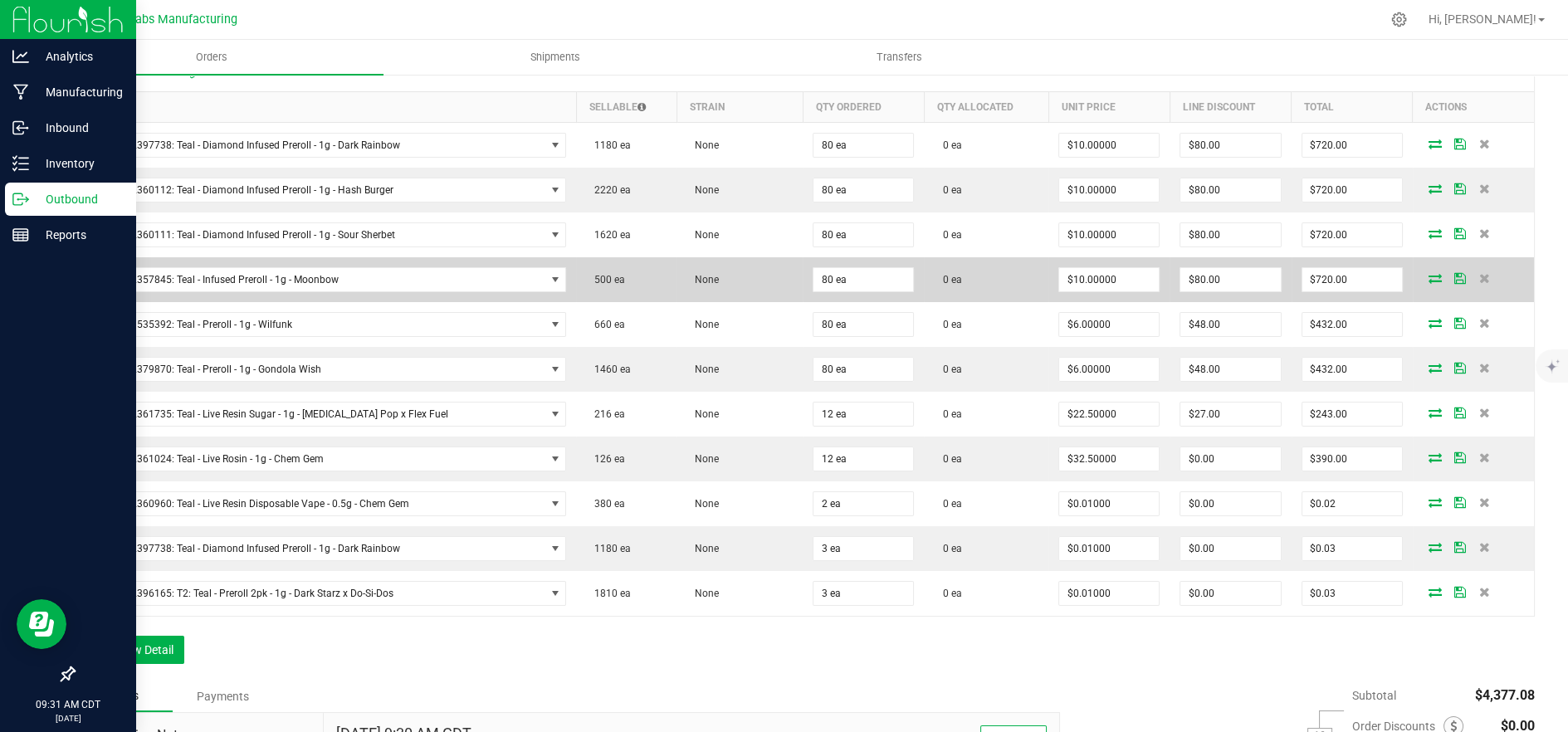
click at [1428, 273] on icon at bounding box center [1435, 278] width 14 height 10
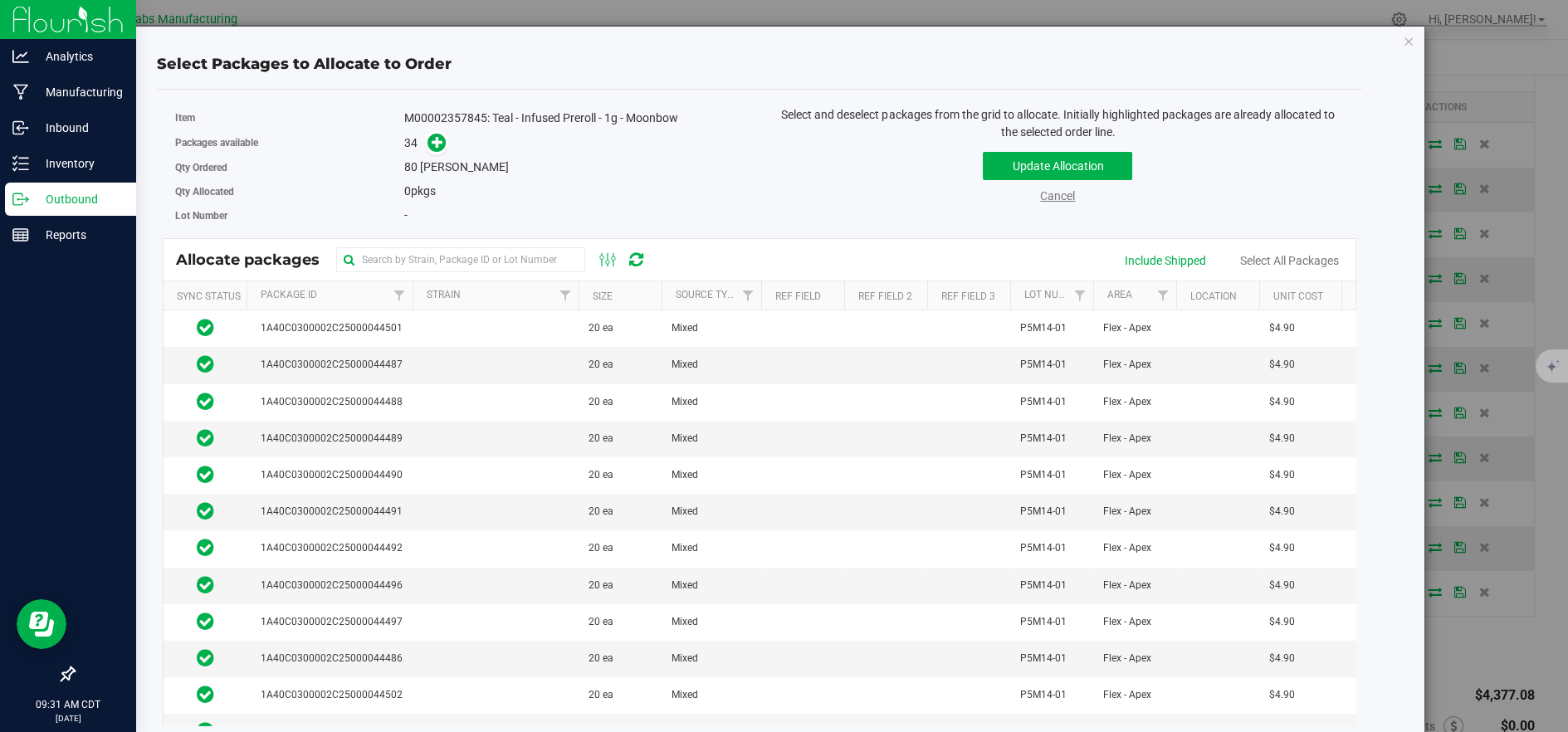
click at [1053, 196] on link "Cancel" at bounding box center [1058, 196] width 35 height 14
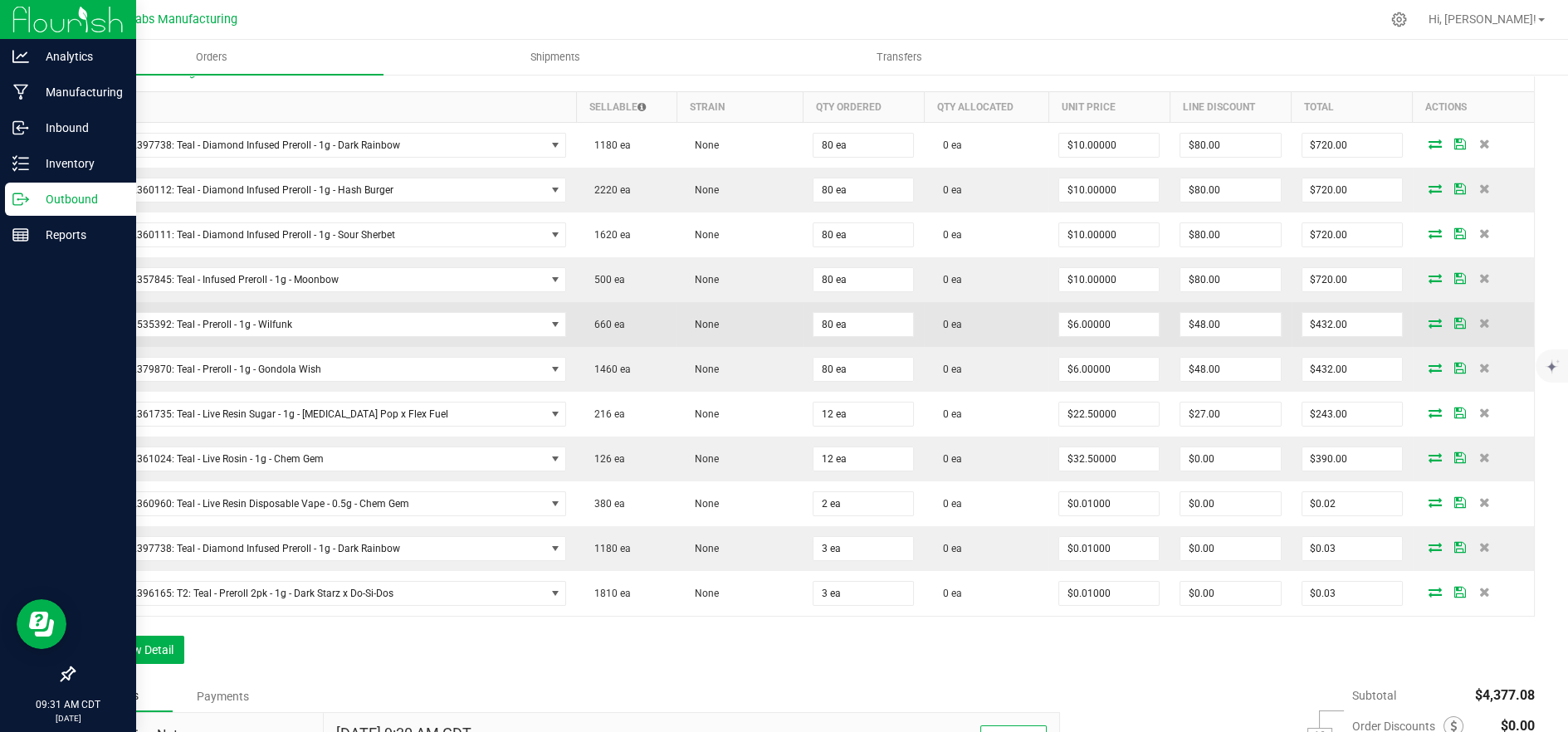
click at [1428, 324] on icon at bounding box center [1435, 322] width 14 height 10
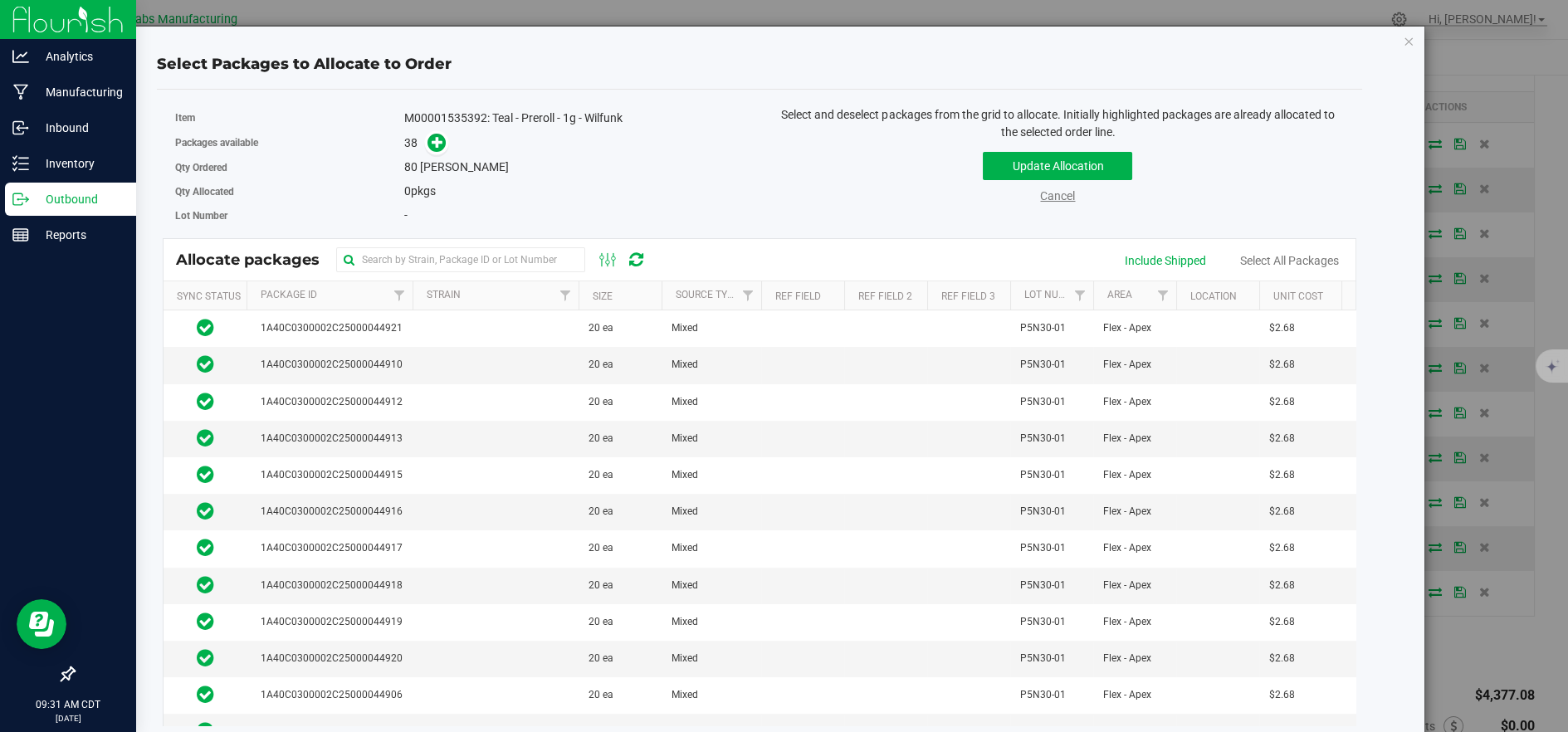
click at [1042, 194] on link "Cancel" at bounding box center [1058, 196] width 35 height 14
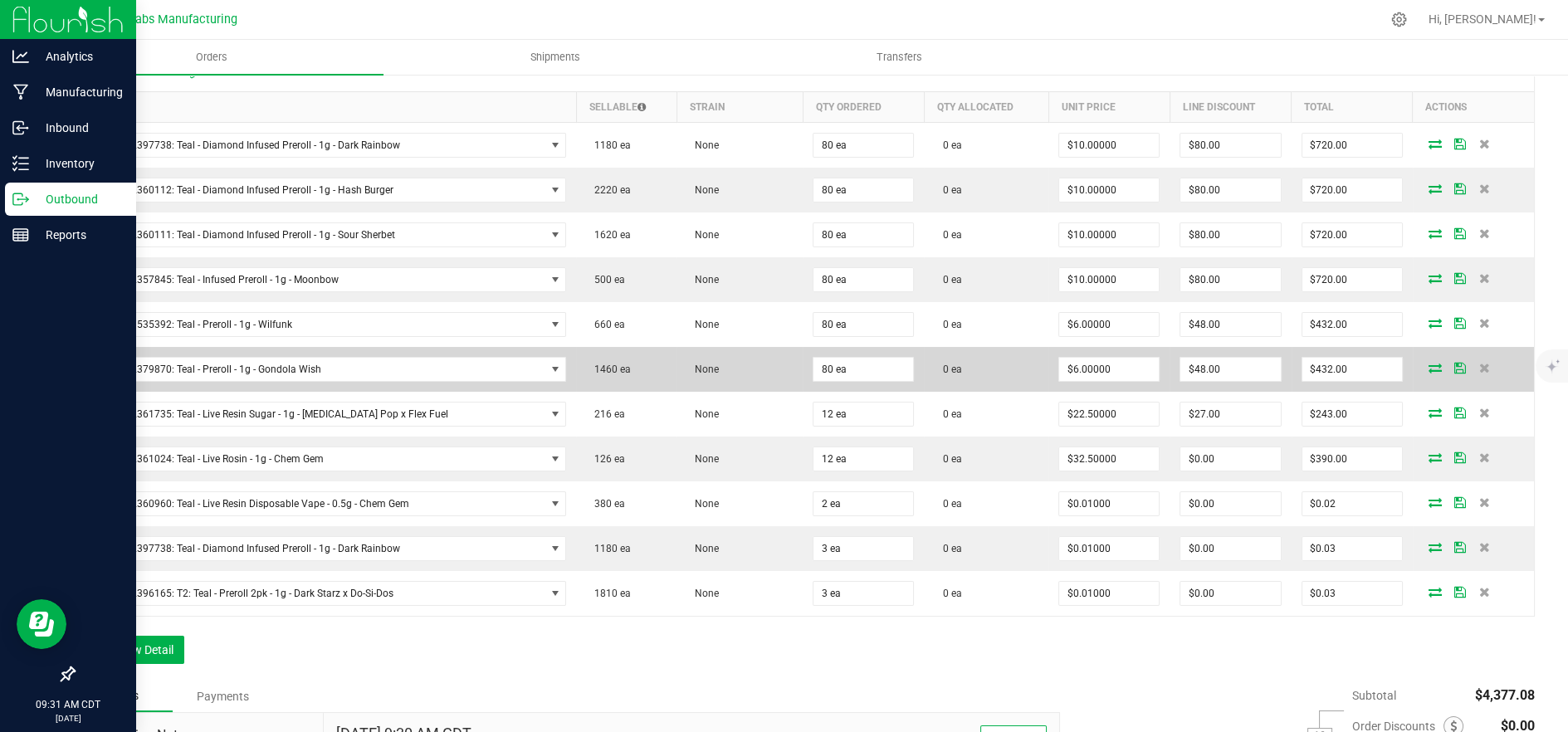
click at [1428, 366] on icon at bounding box center [1435, 367] width 14 height 10
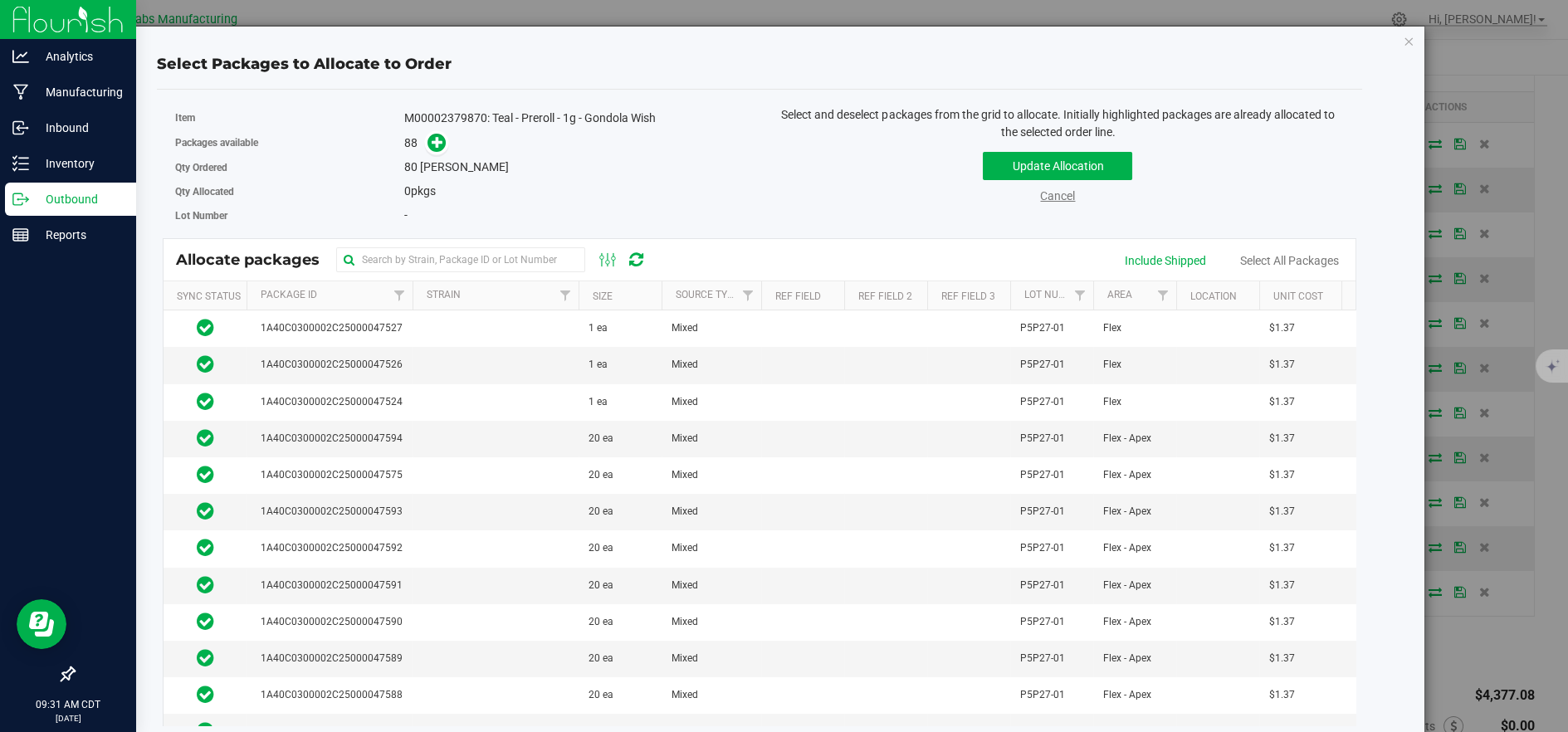
click at [1057, 187] on div "Update Allocation Cancel Include Shipped Select All Packages" at bounding box center [1058, 175] width 572 height 61
click at [1057, 194] on link "Cancel" at bounding box center [1058, 196] width 35 height 14
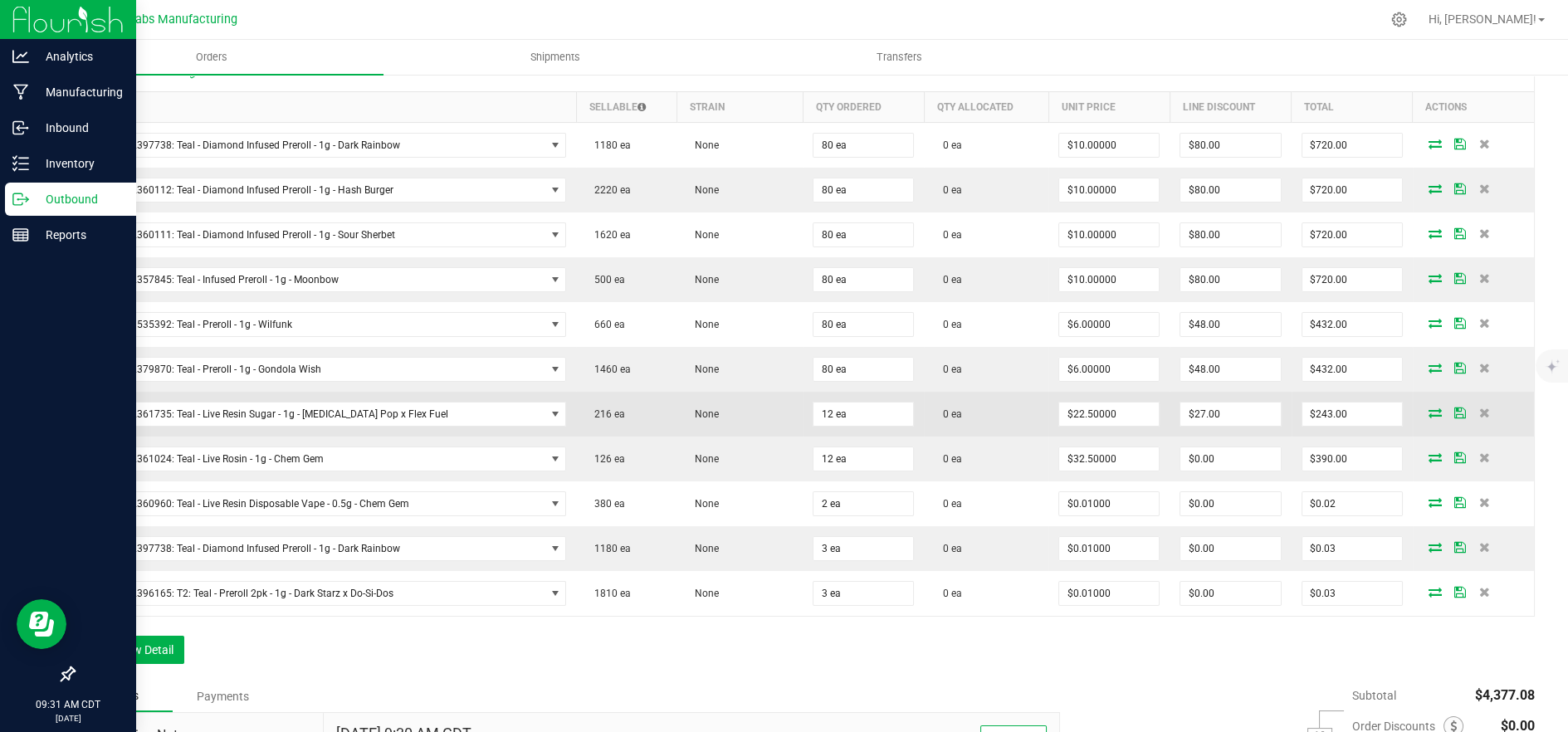
click at [1428, 407] on icon at bounding box center [1435, 412] width 14 height 10
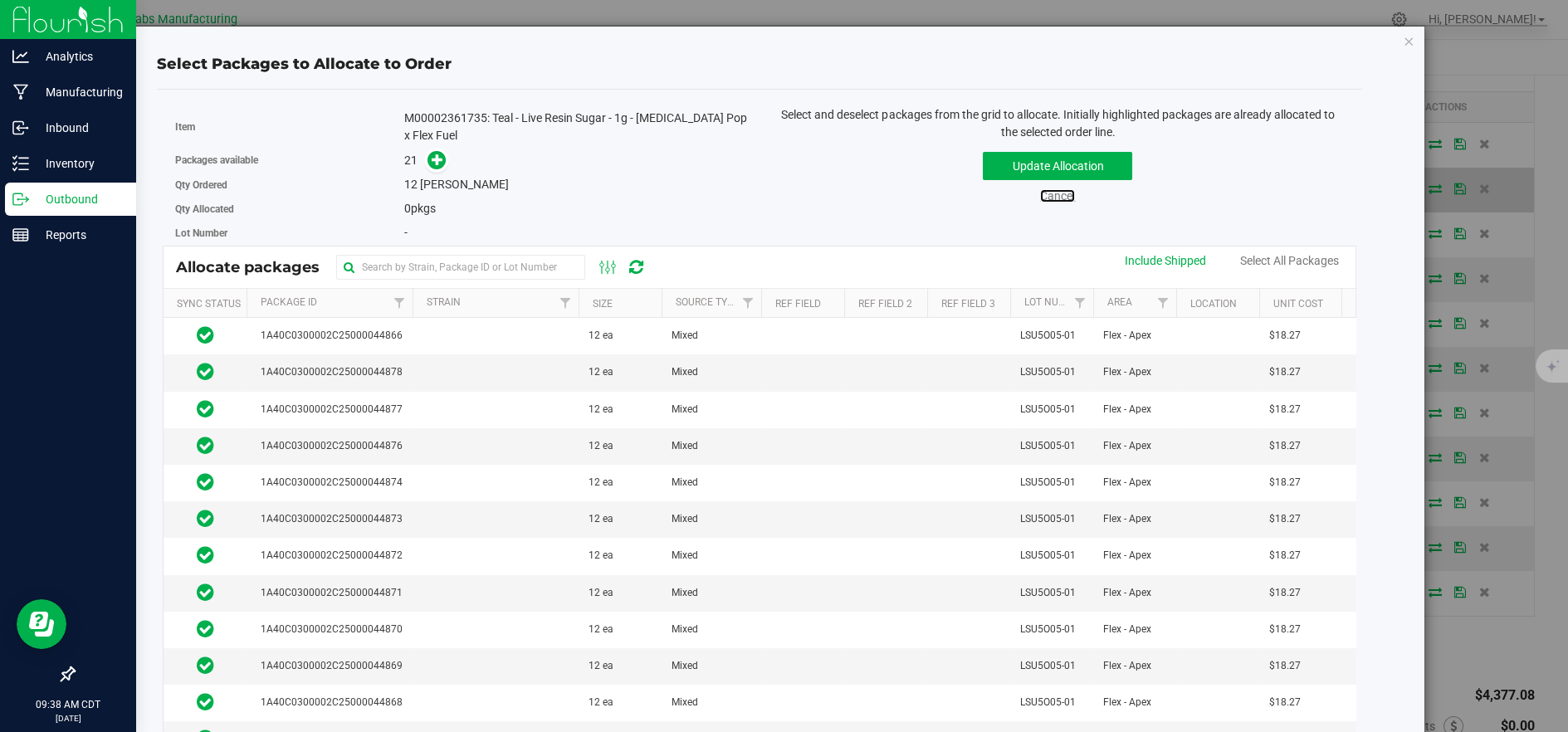
drag, startPoint x: 1043, startPoint y: 191, endPoint x: 1041, endPoint y: 200, distance: 9.2
click at [1043, 190] on link "Cancel" at bounding box center [1058, 196] width 35 height 14
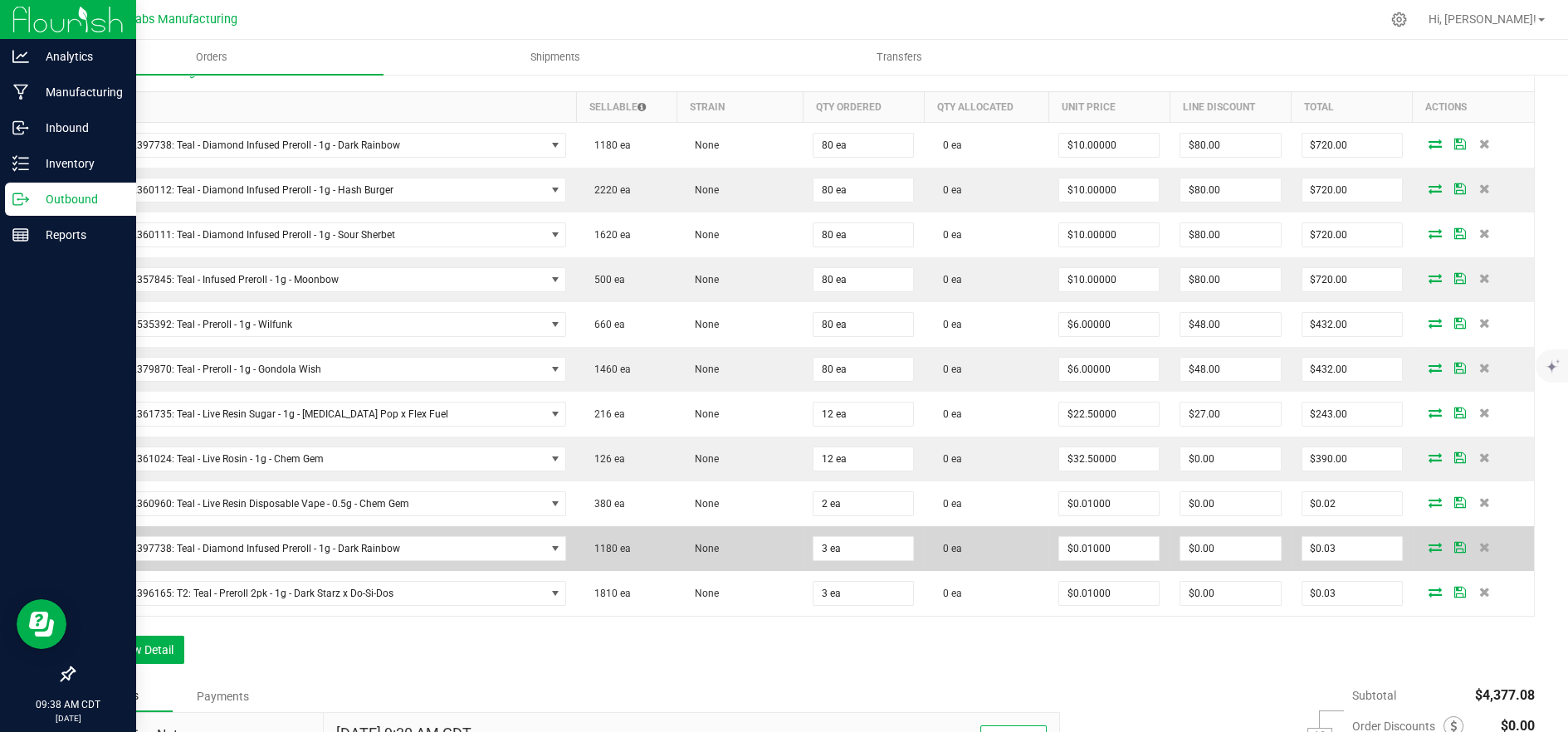
scroll to position [0, 0]
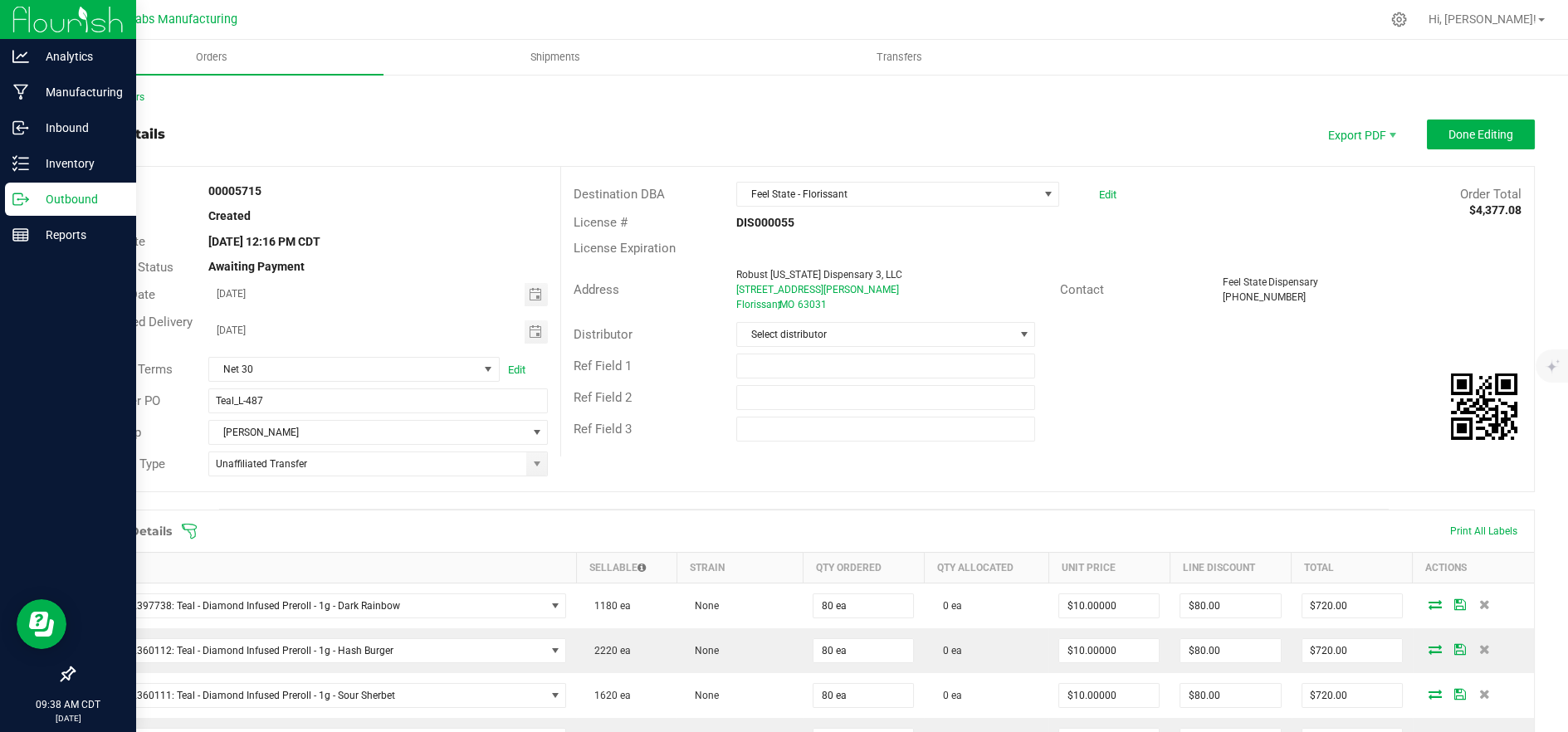
click at [480, 530] on span at bounding box center [911, 530] width 1461 height 16
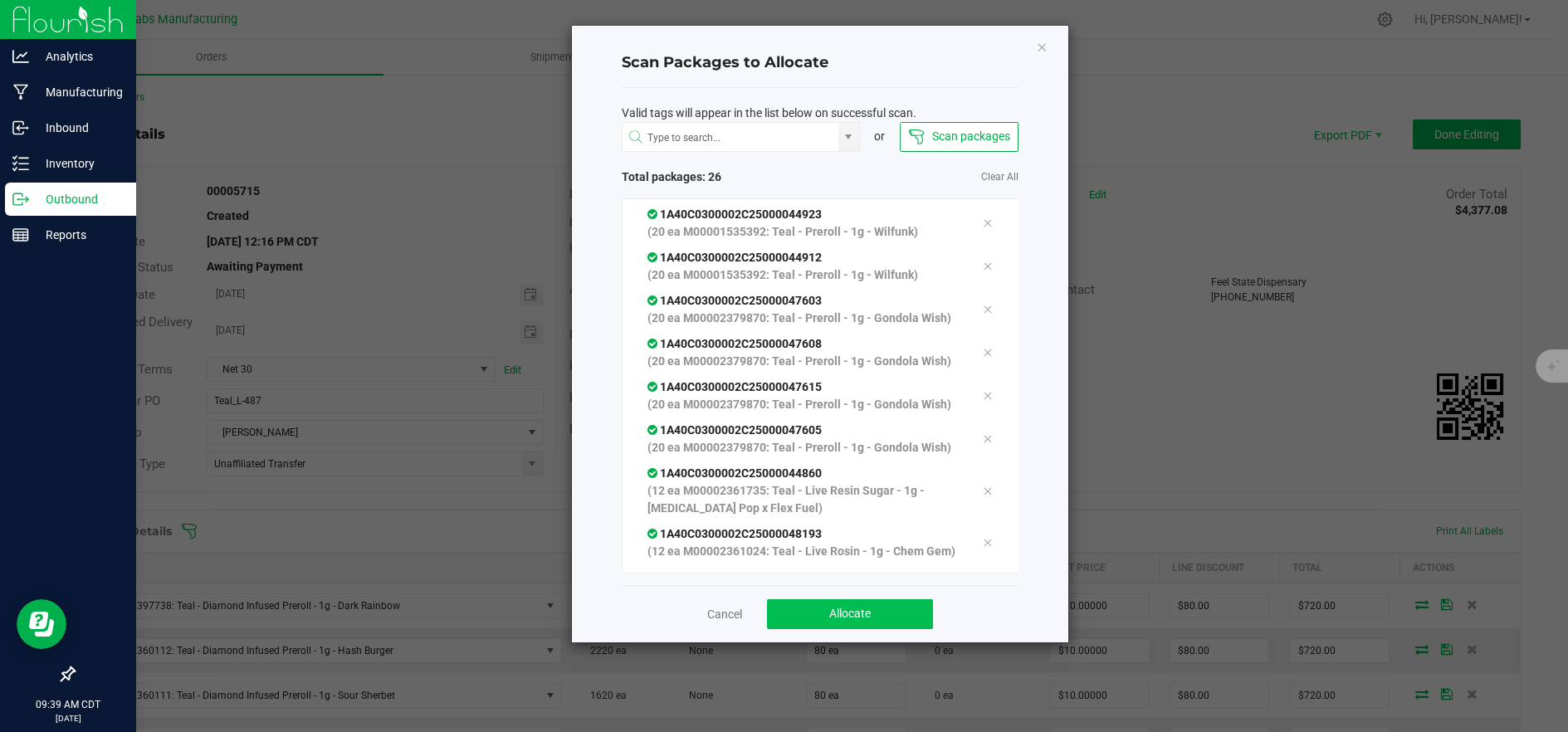
scroll to position [1020, 0]
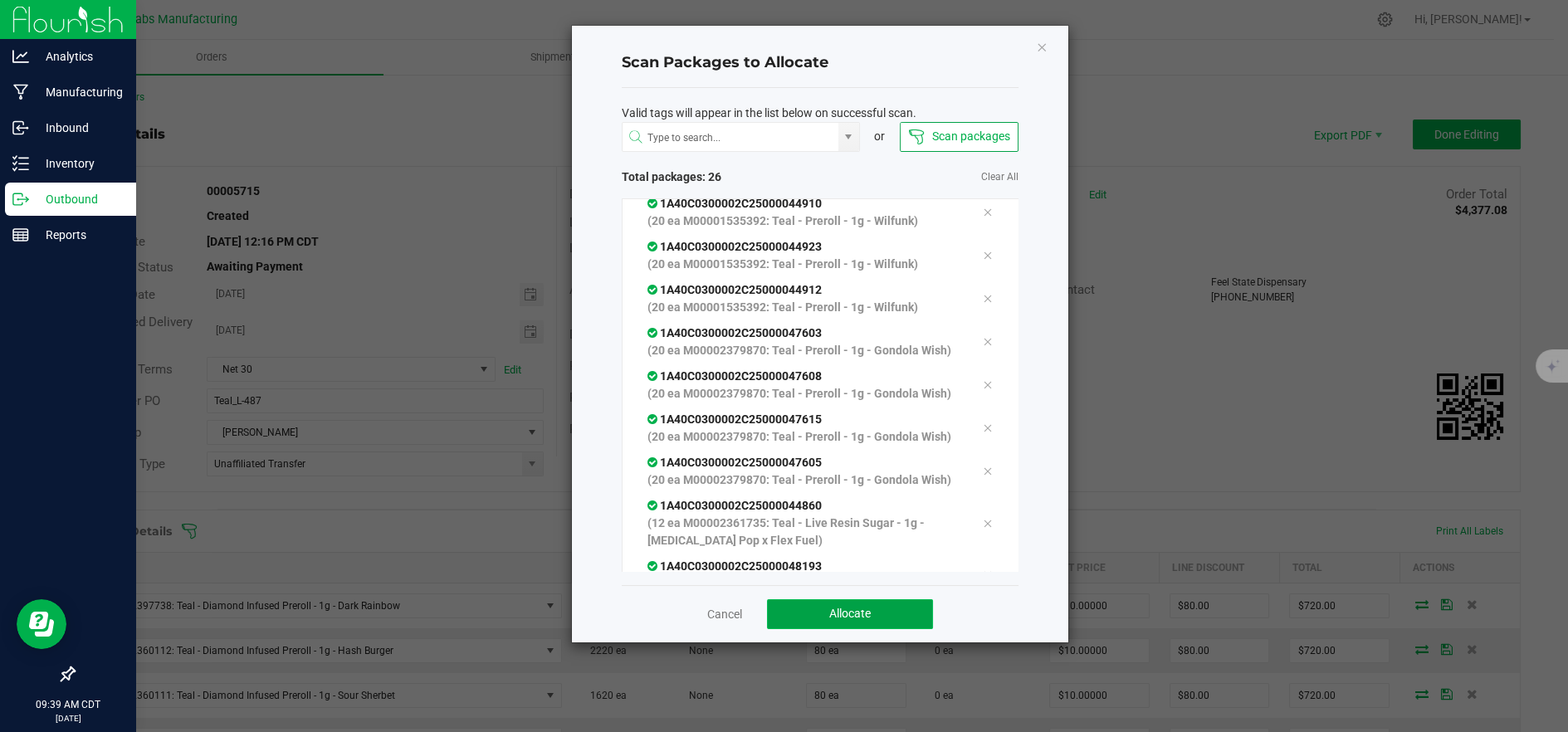
click at [850, 621] on button "Allocate" at bounding box center [850, 613] width 166 height 30
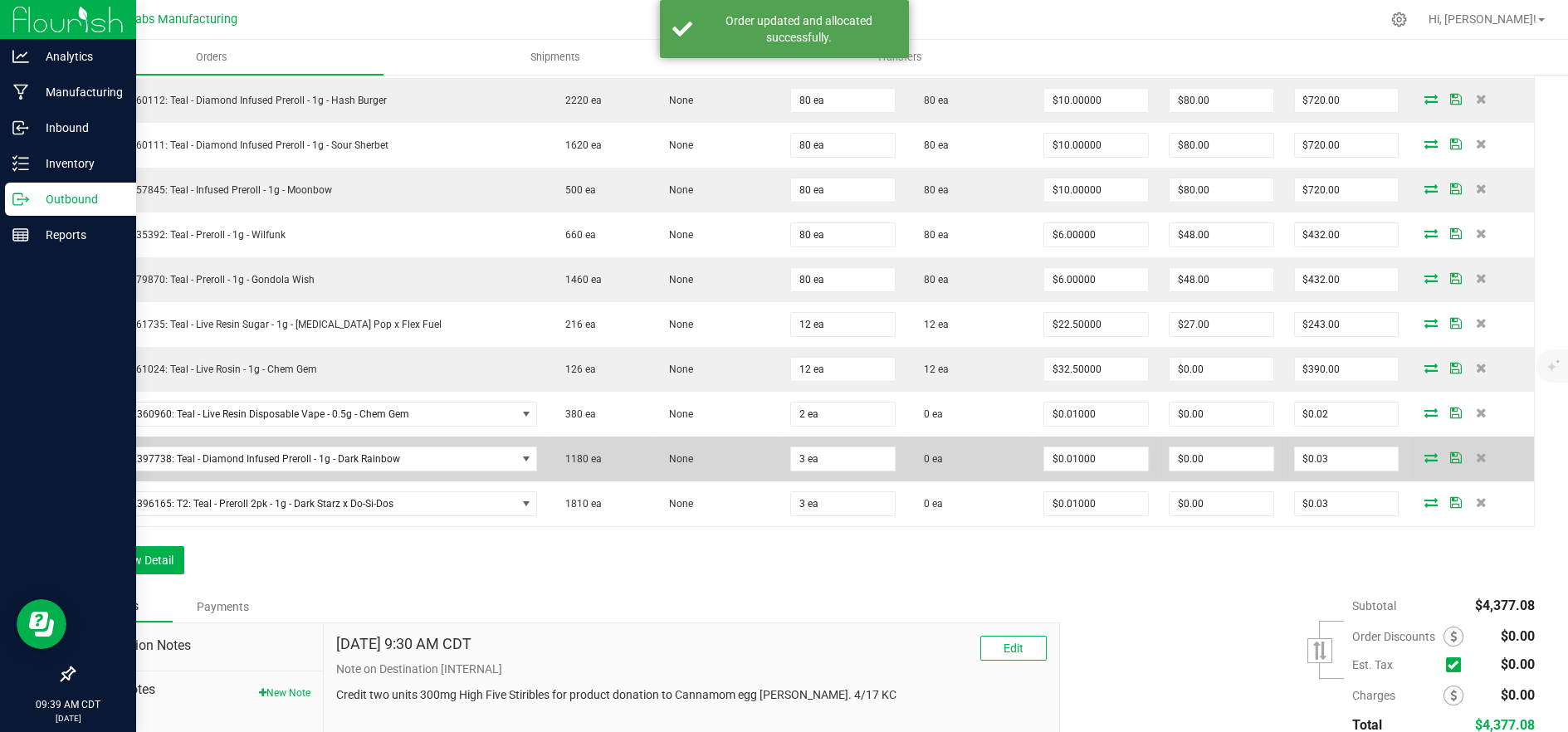
scroll to position [553, 0]
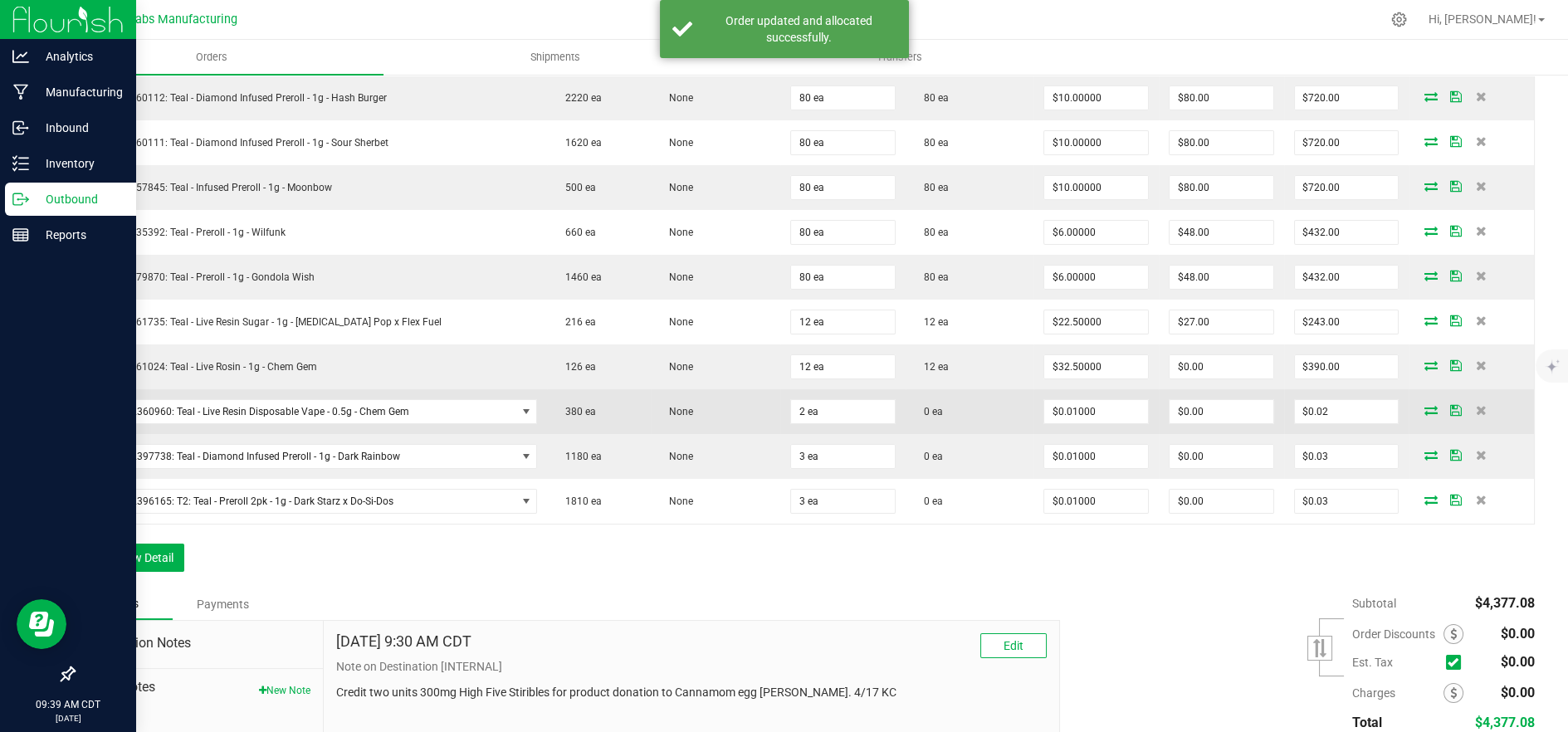
click at [1424, 406] on icon at bounding box center [1431, 410] width 14 height 10
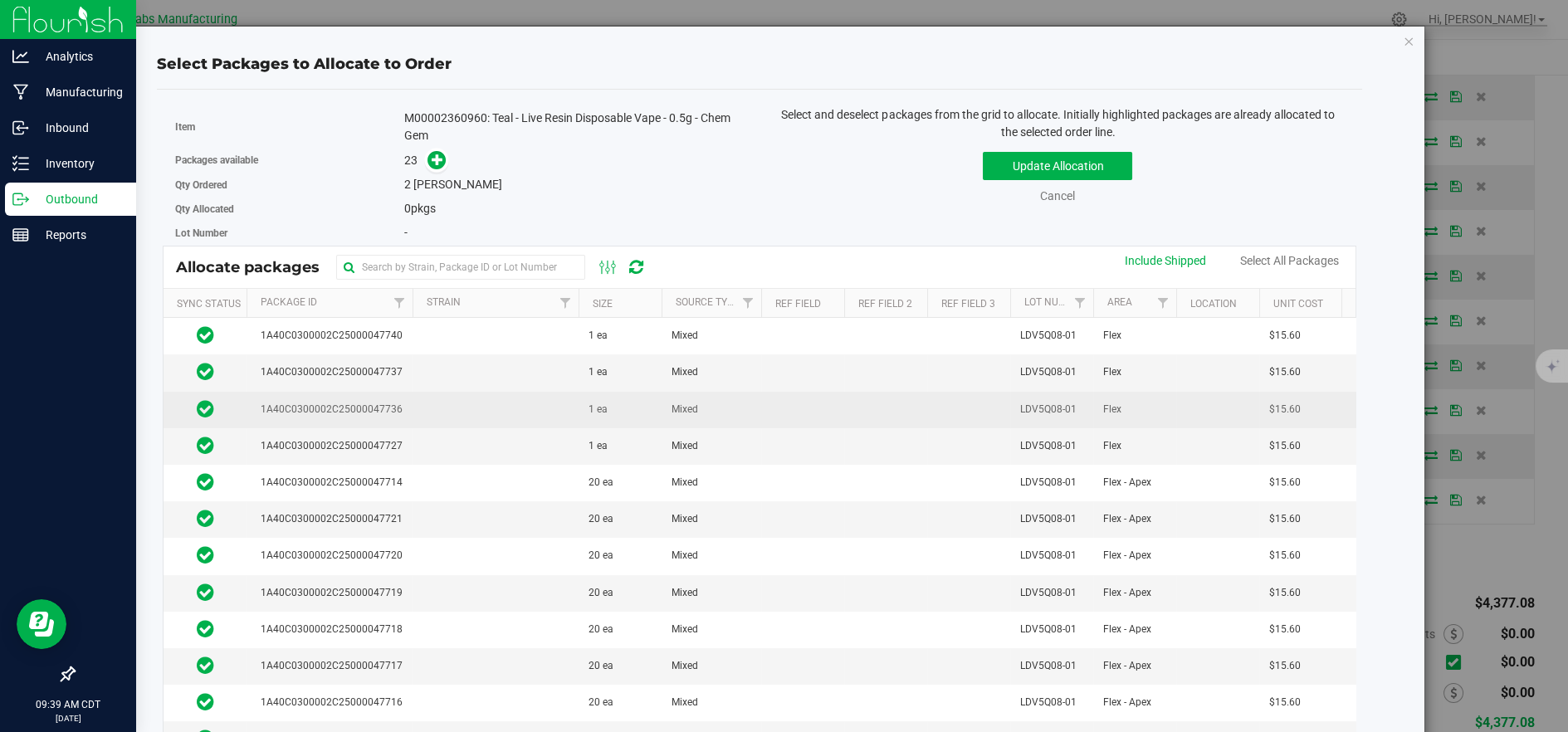
click at [499, 415] on td at bounding box center [495, 410] width 166 height 37
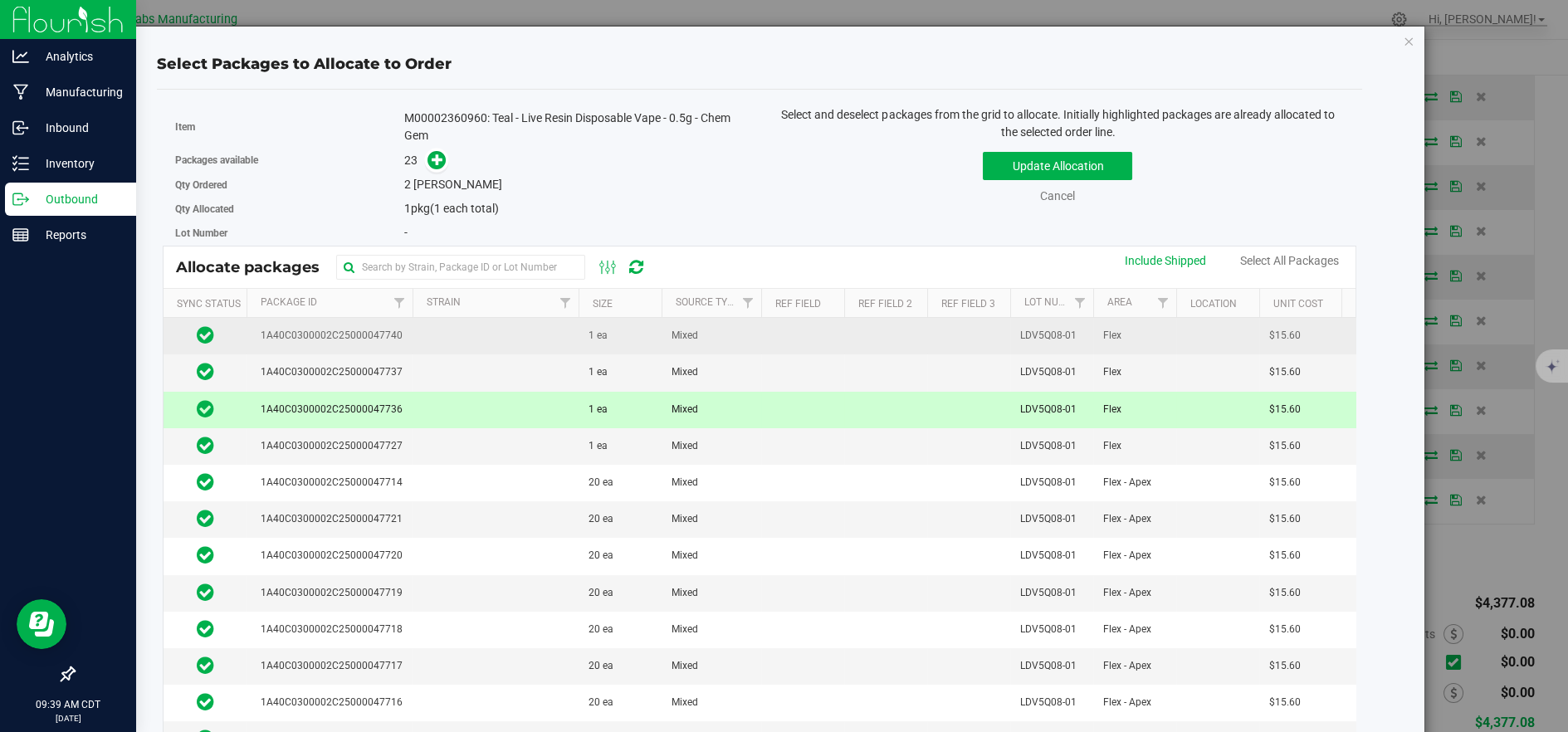
click at [490, 335] on td at bounding box center [495, 336] width 166 height 37
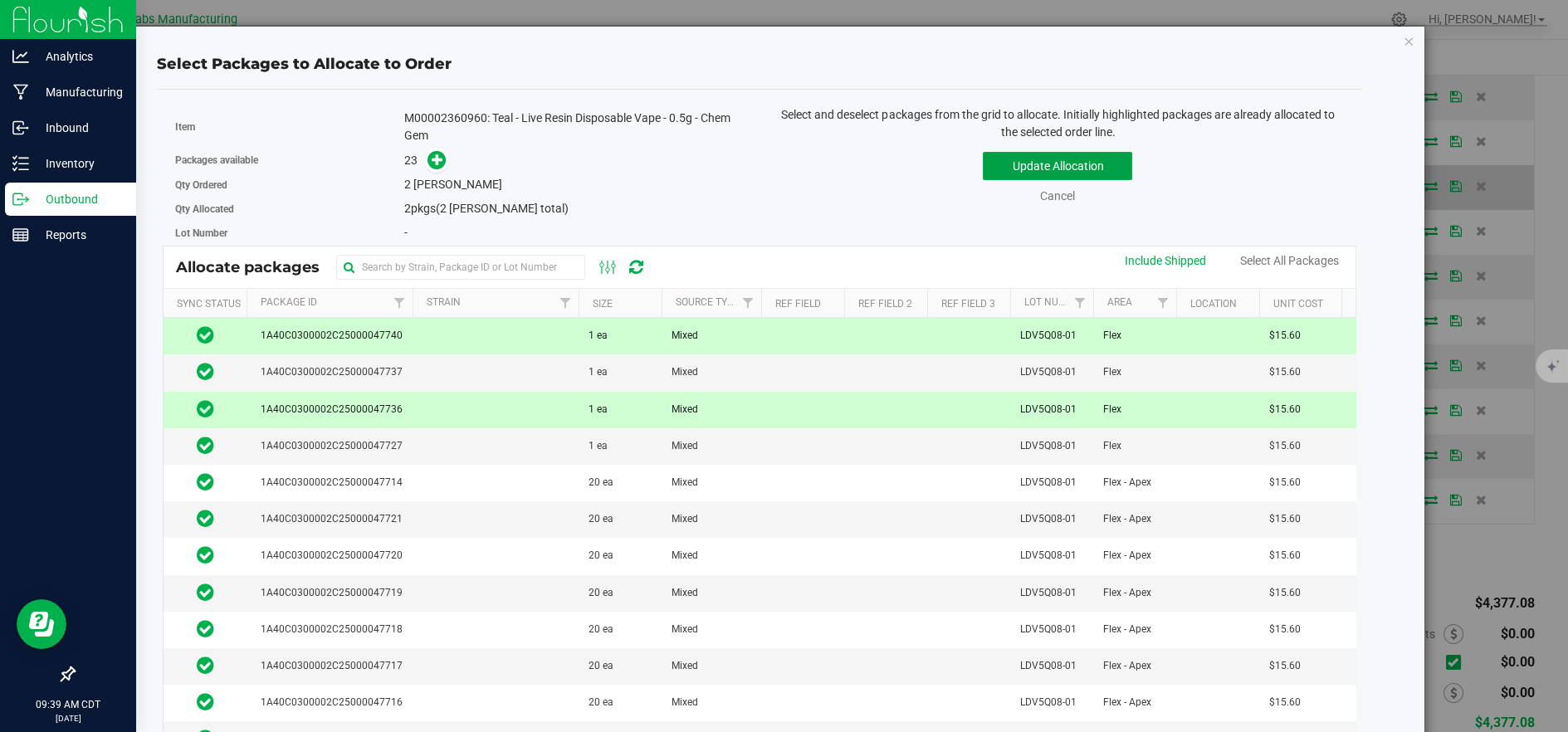
click at [1027, 162] on button "Update Allocation" at bounding box center [1057, 165] width 150 height 28
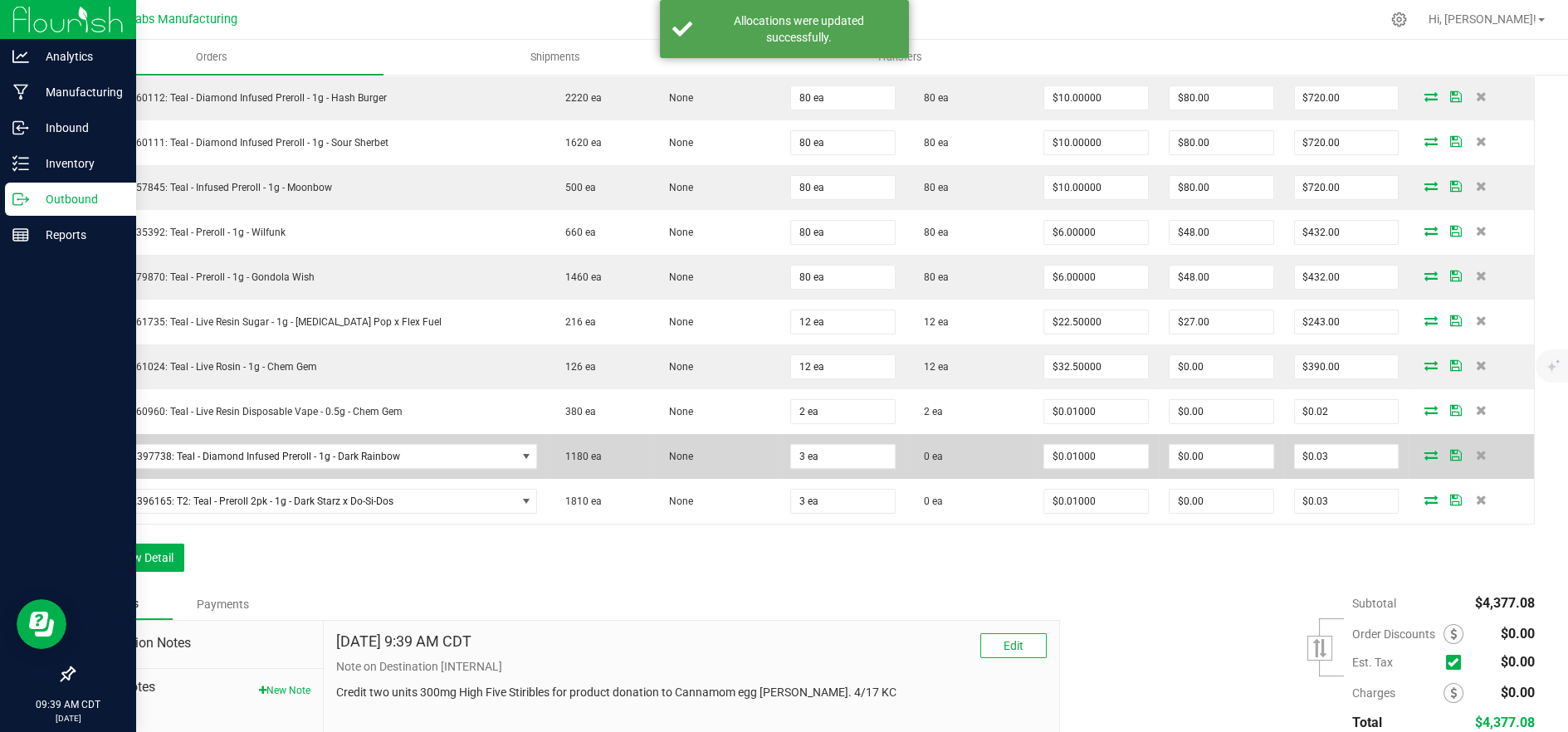
click at [1424, 453] on icon at bounding box center [1431, 454] width 14 height 10
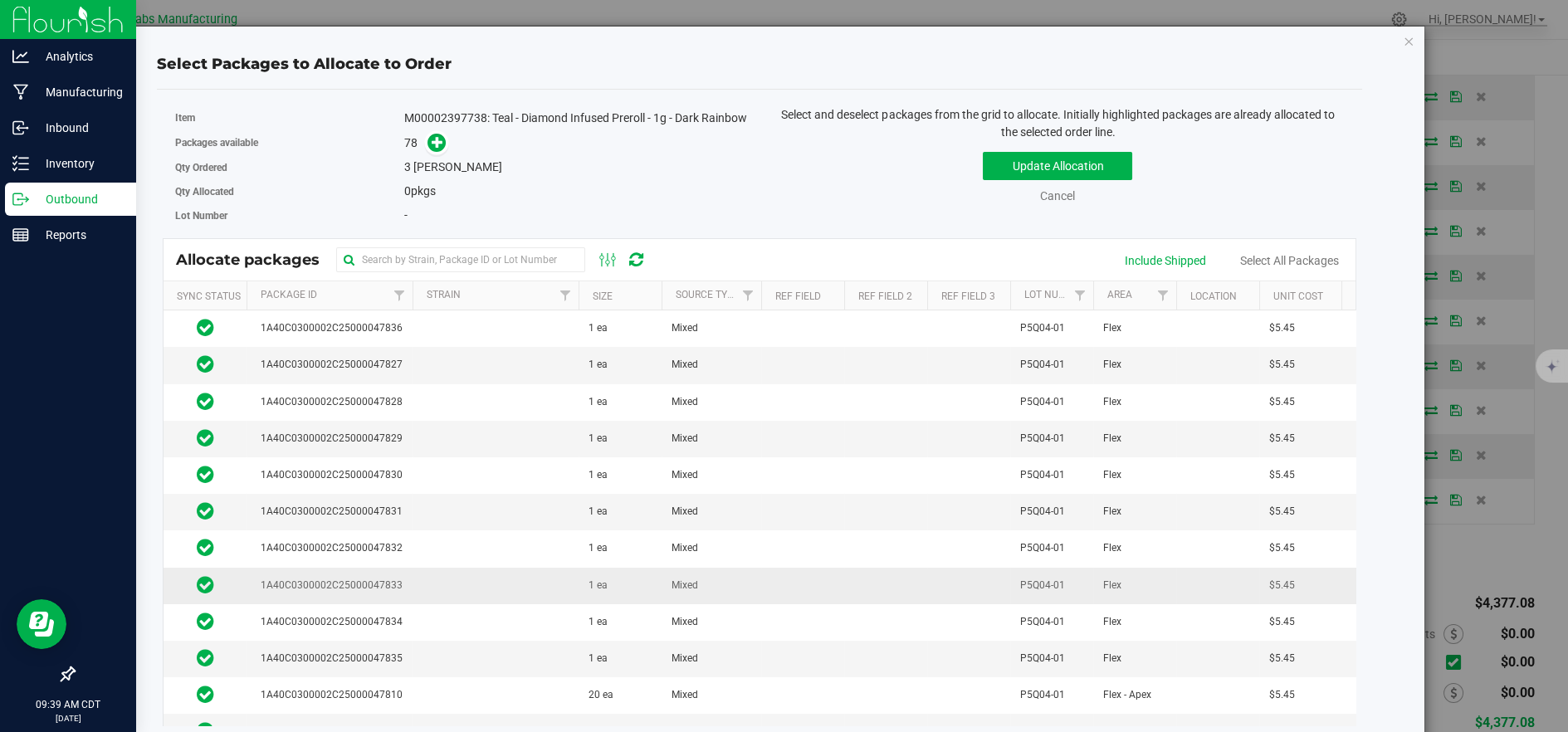
click at [488, 588] on td at bounding box center [495, 585] width 166 height 37
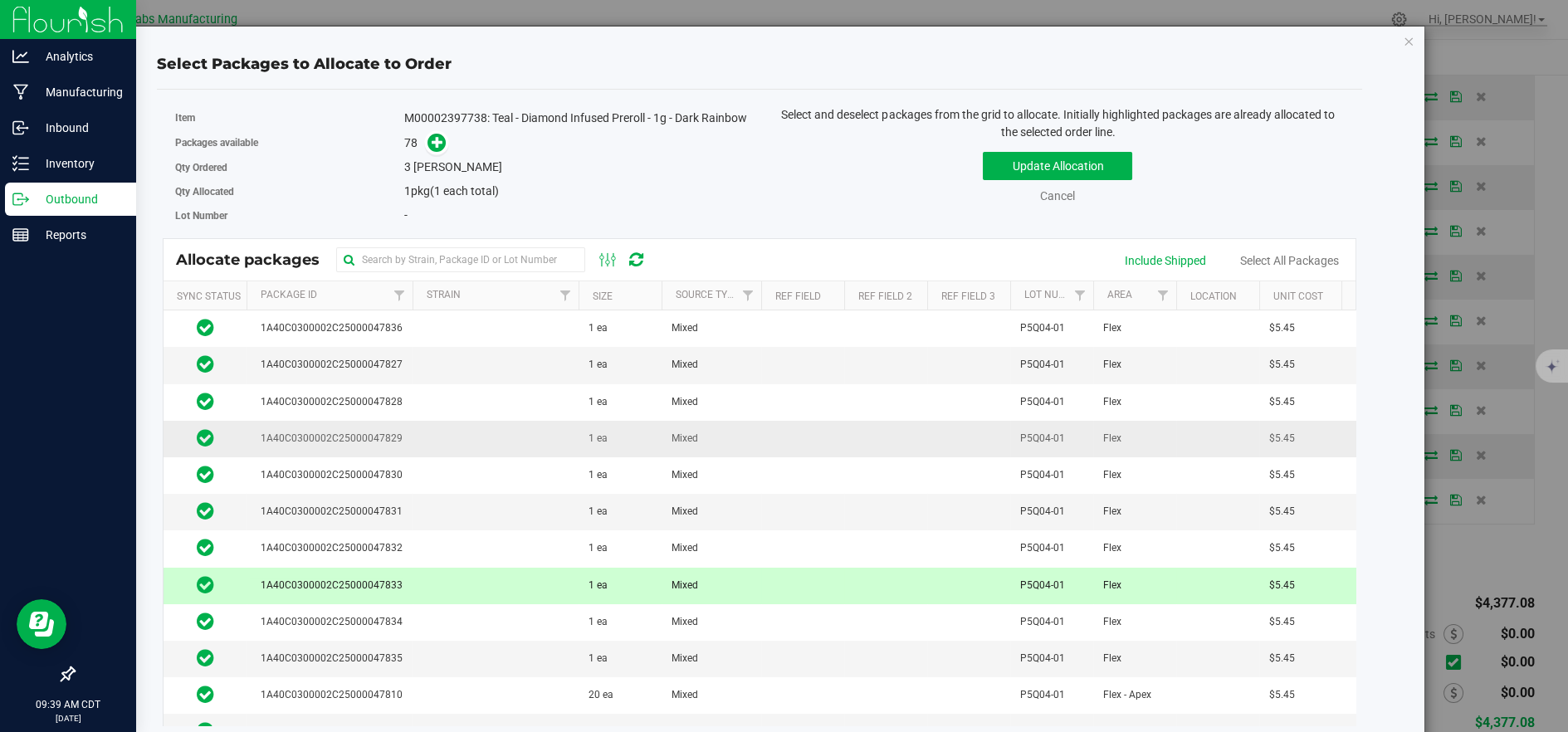
click at [458, 429] on td at bounding box center [495, 439] width 166 height 37
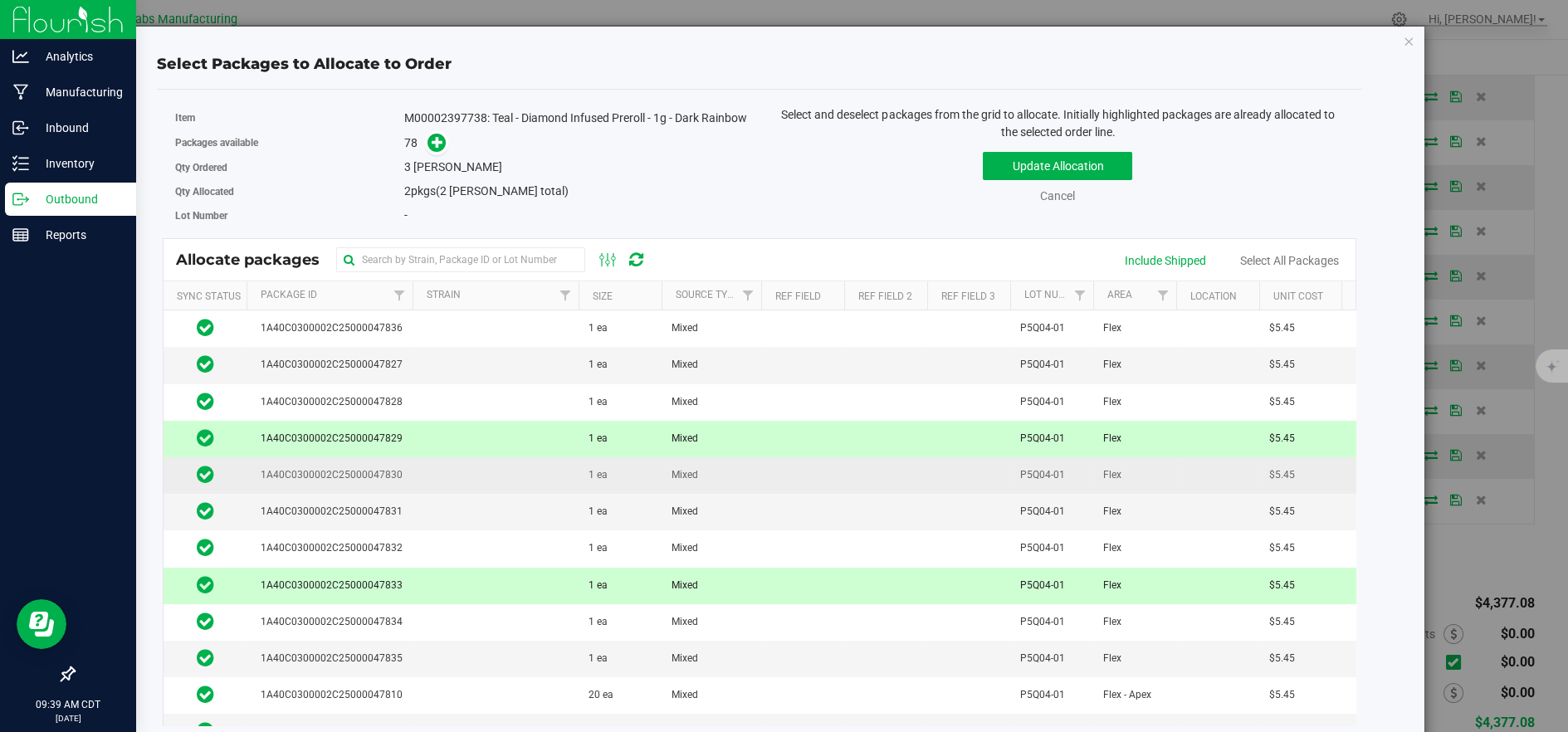
click at [440, 486] on td at bounding box center [495, 475] width 166 height 37
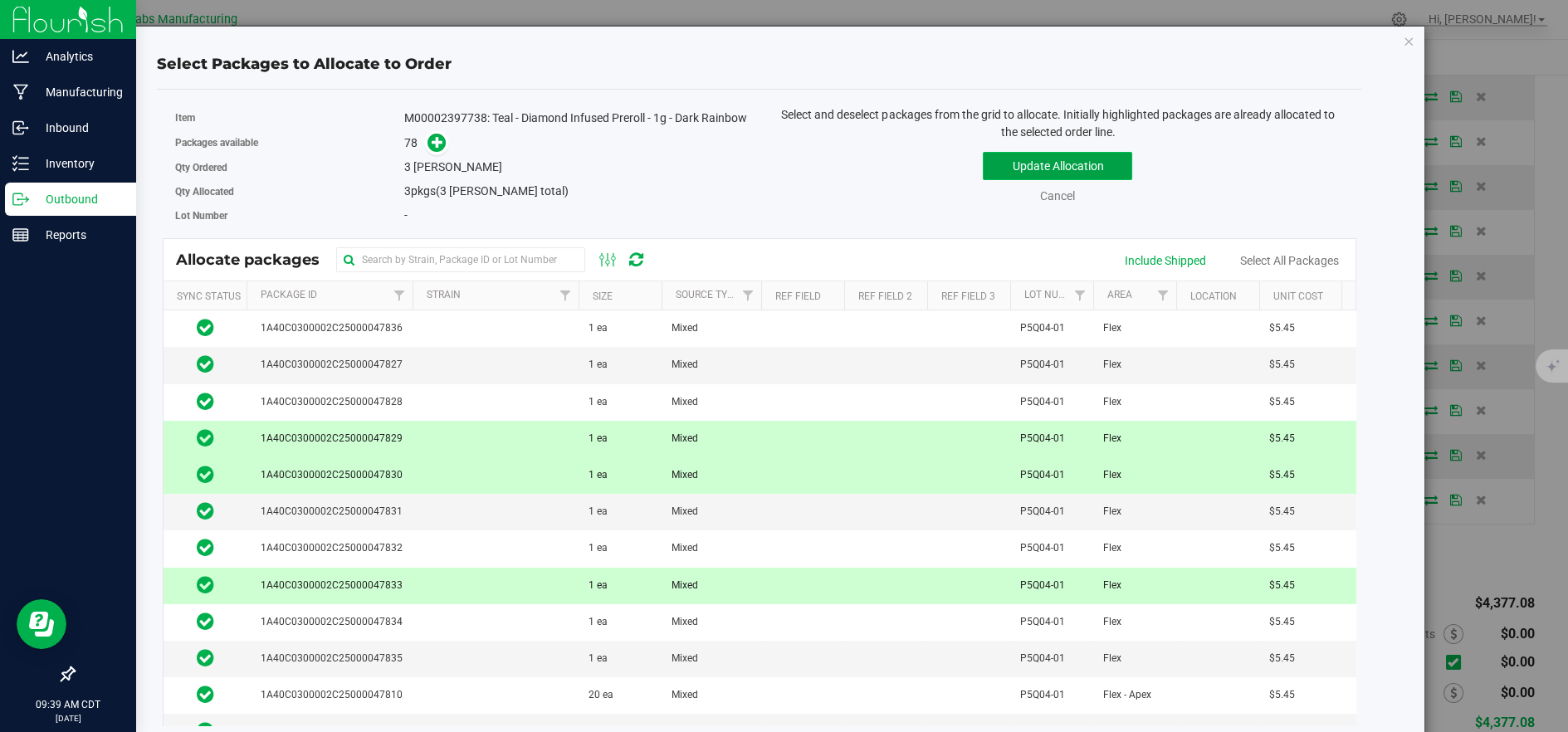
click at [1029, 159] on button "Update Allocation" at bounding box center [1057, 165] width 150 height 28
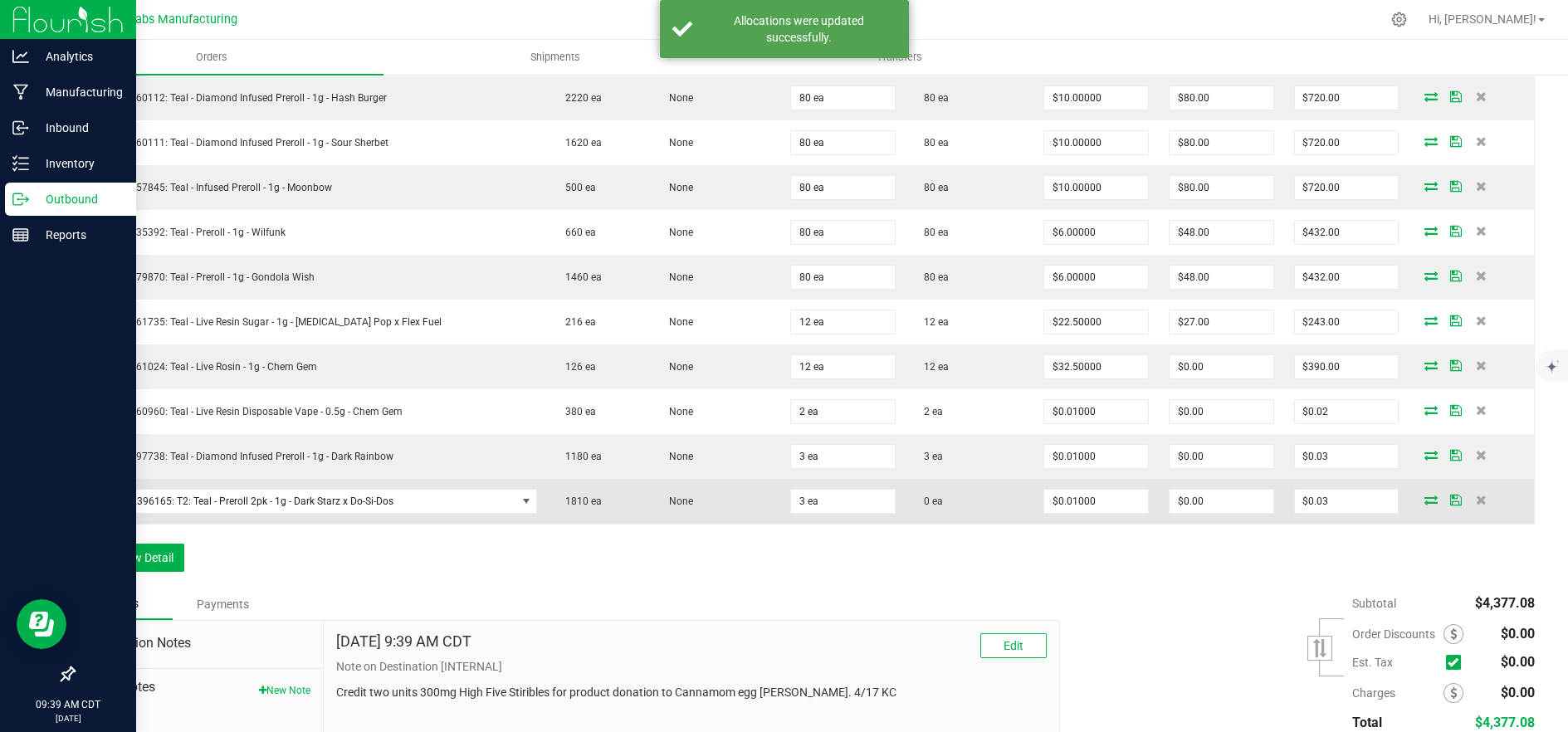
click at [1424, 497] on icon at bounding box center [1431, 500] width 14 height 10
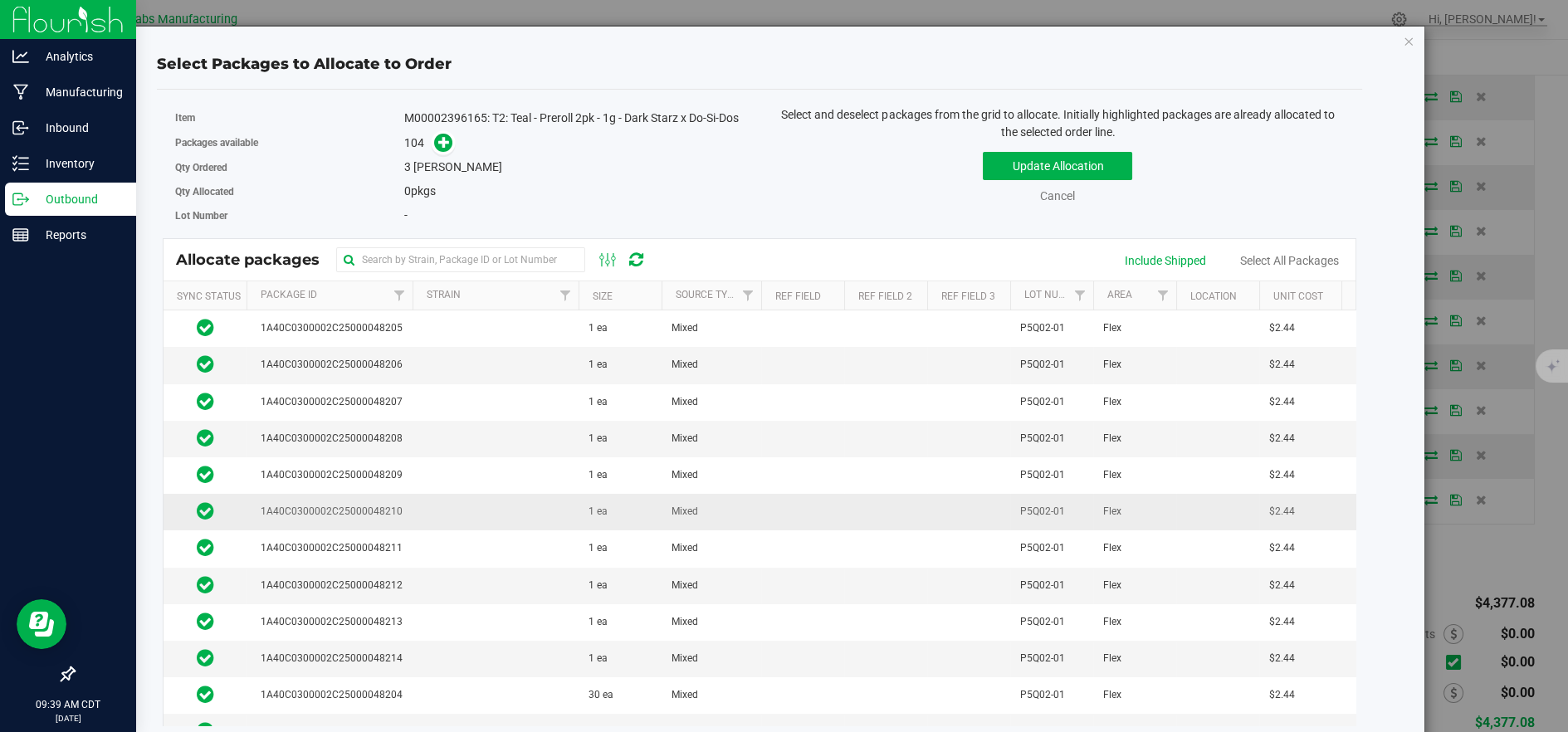
click at [471, 499] on td at bounding box center [495, 512] width 166 height 37
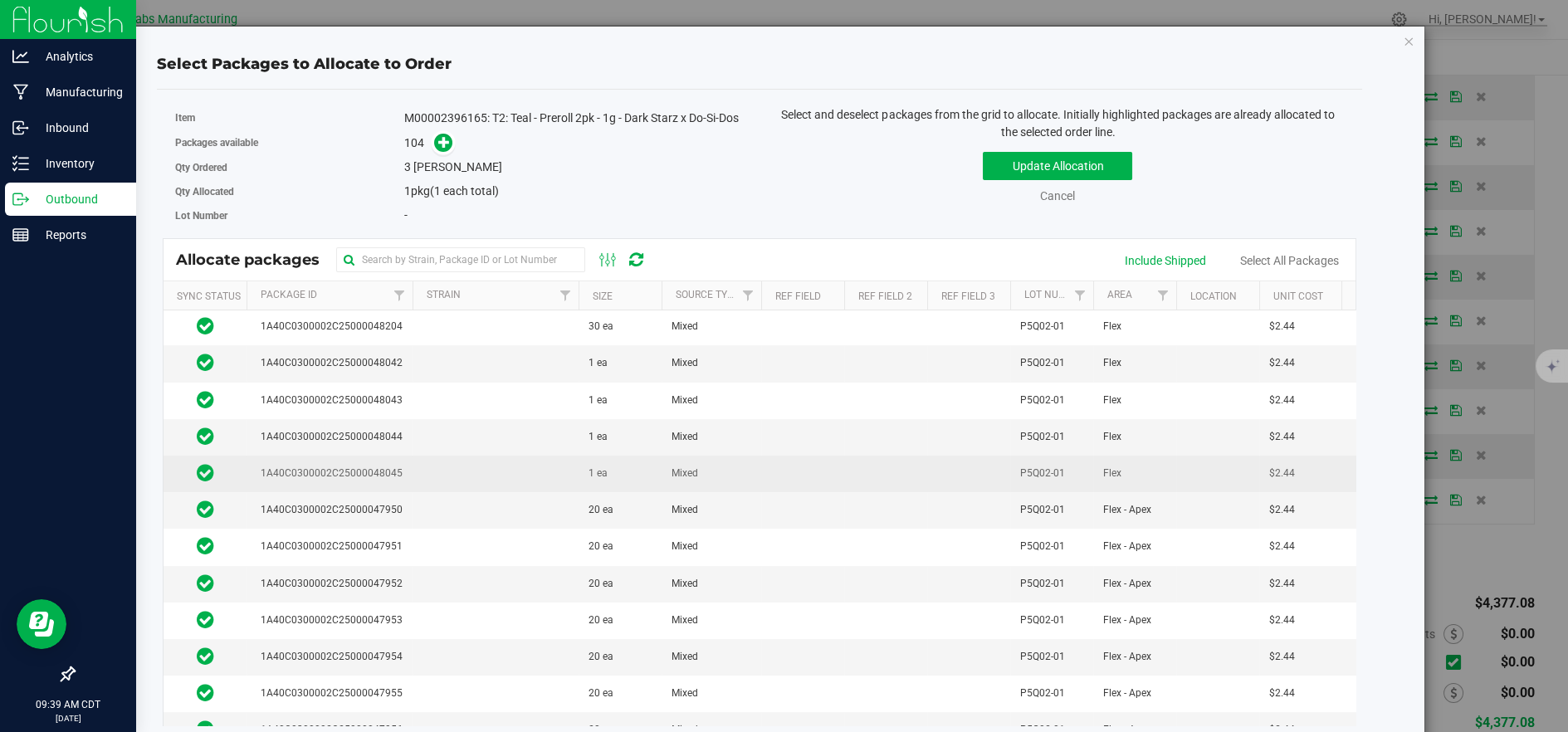
click at [465, 455] on td at bounding box center [495, 474] width 166 height 37
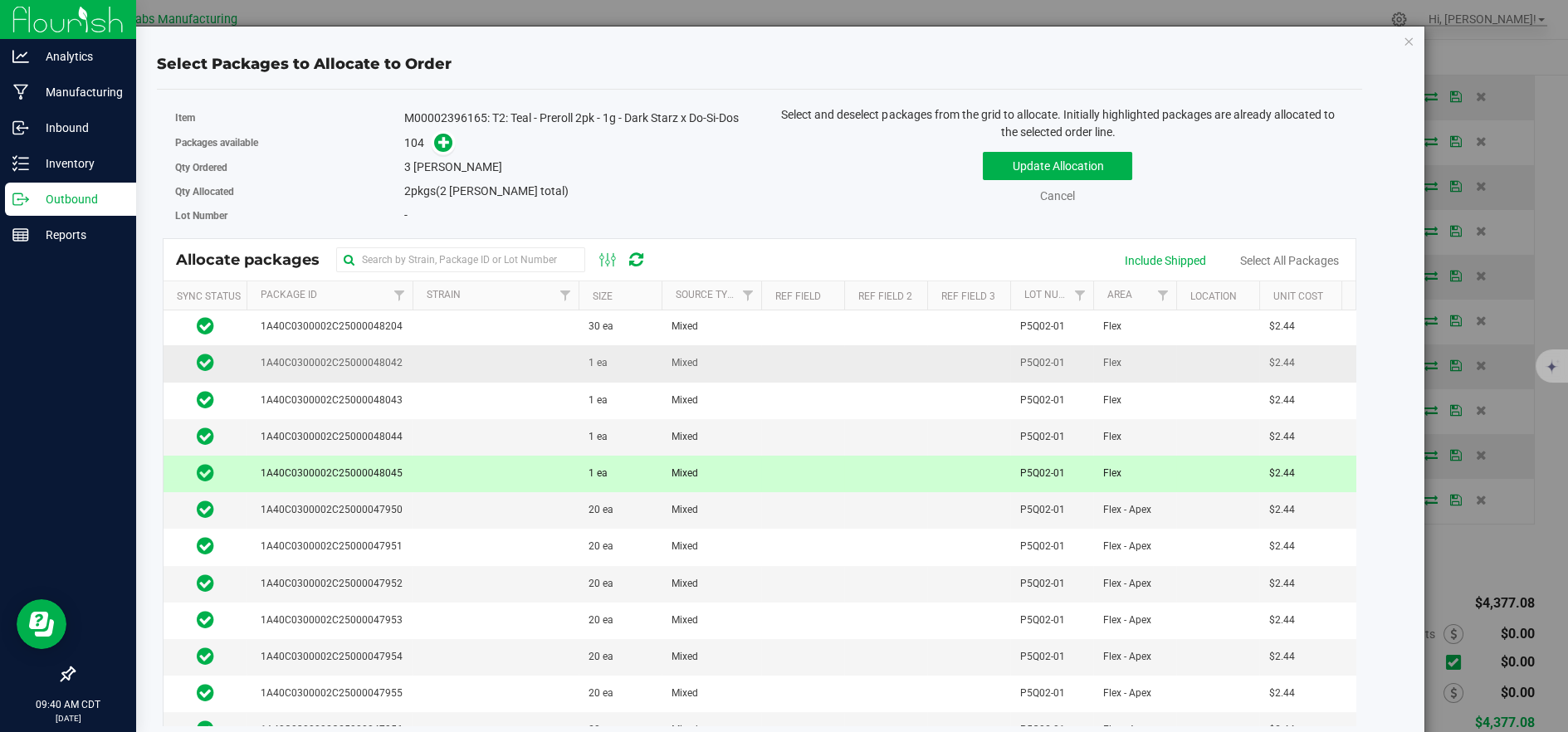
click at [483, 357] on td at bounding box center [495, 364] width 166 height 37
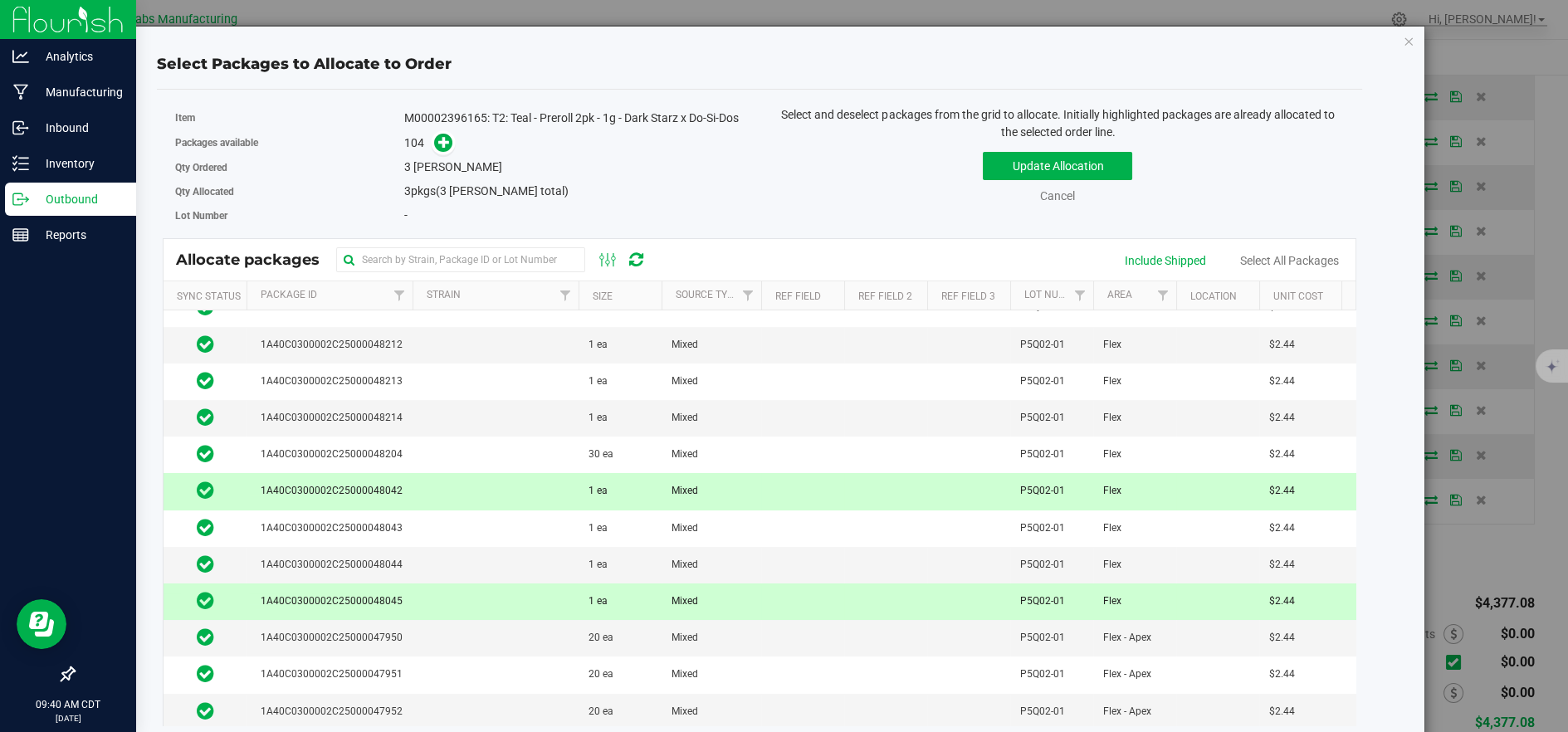
scroll to position [184, 0]
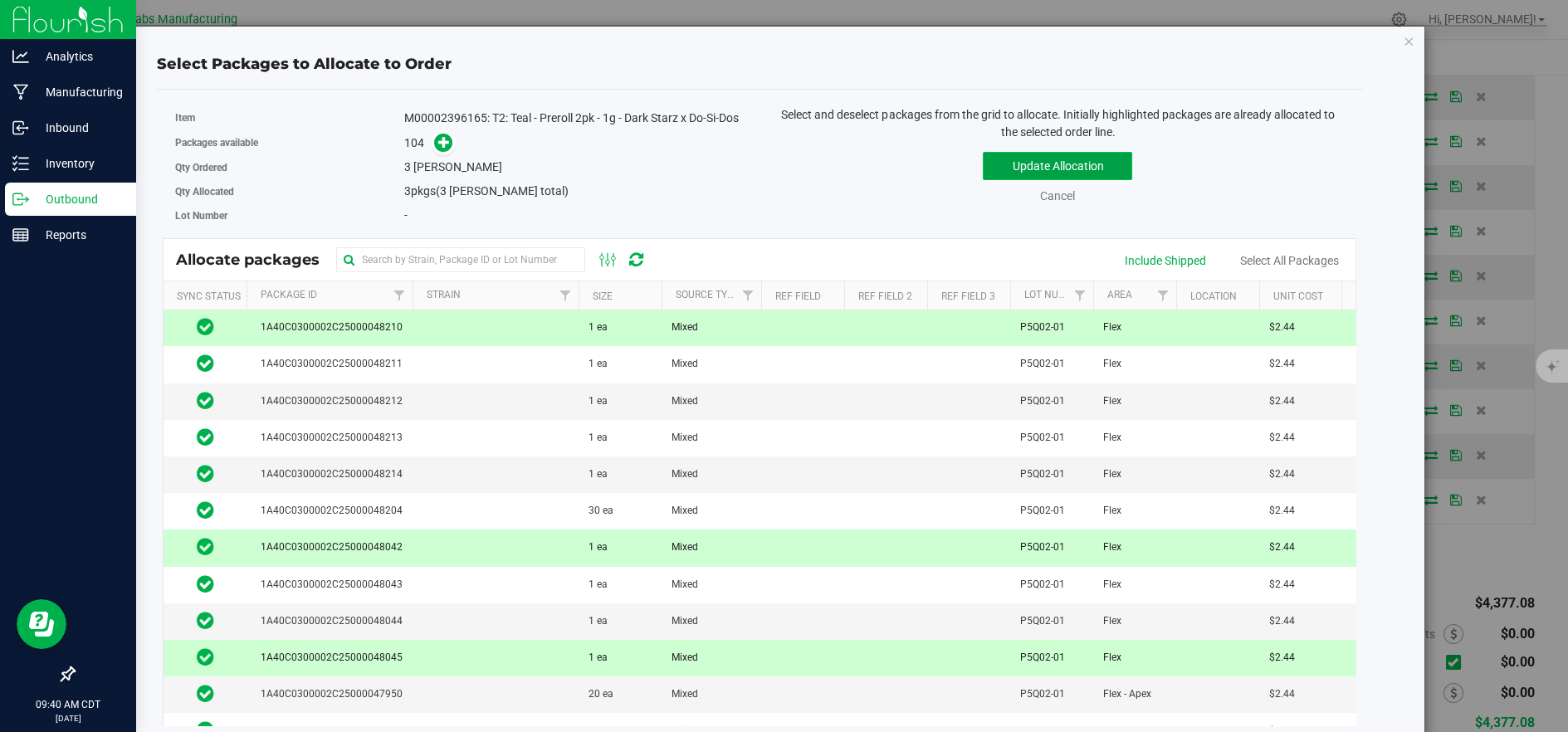
click at [1052, 161] on button "Update Allocation" at bounding box center [1057, 165] width 150 height 28
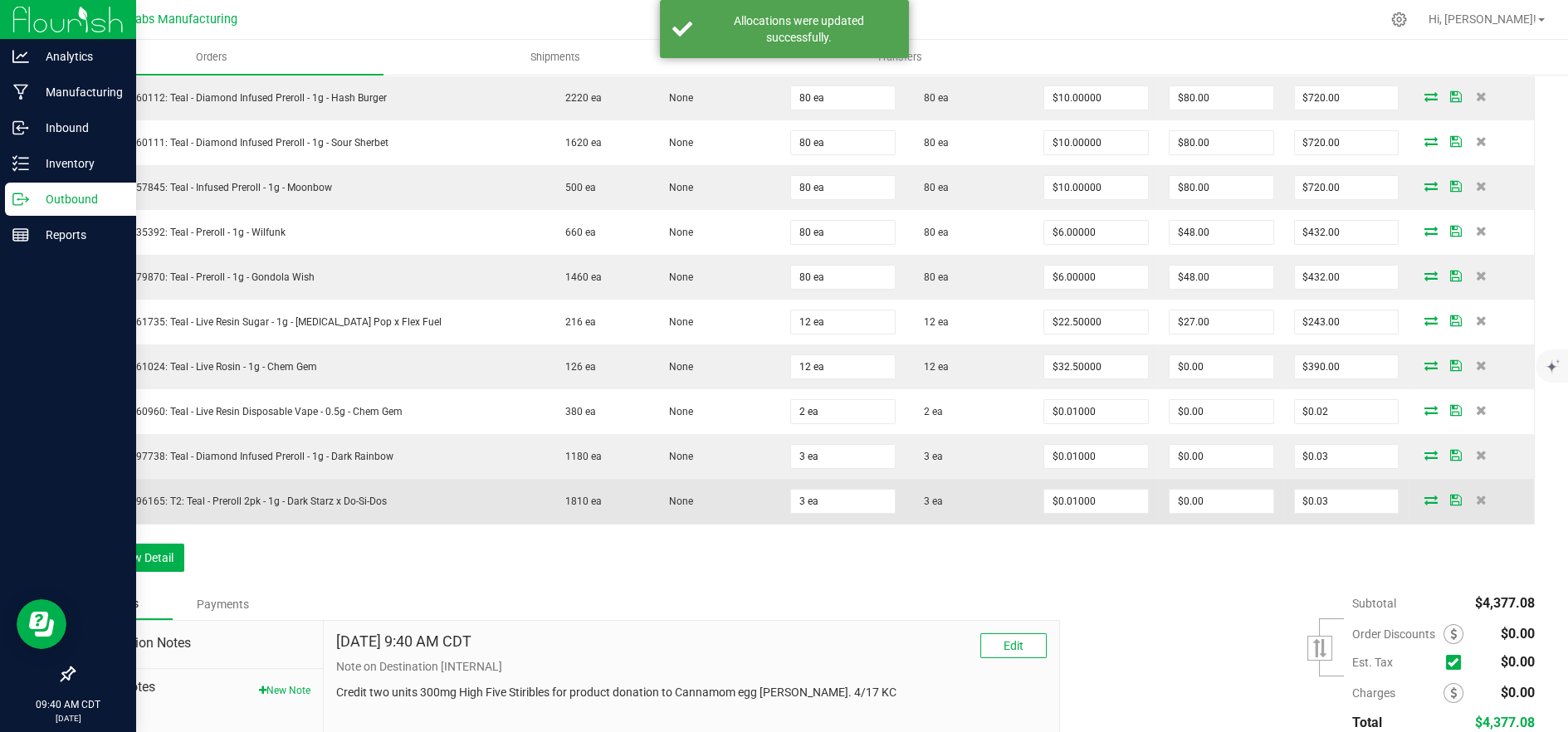
click at [1424, 499] on icon at bounding box center [1431, 500] width 14 height 10
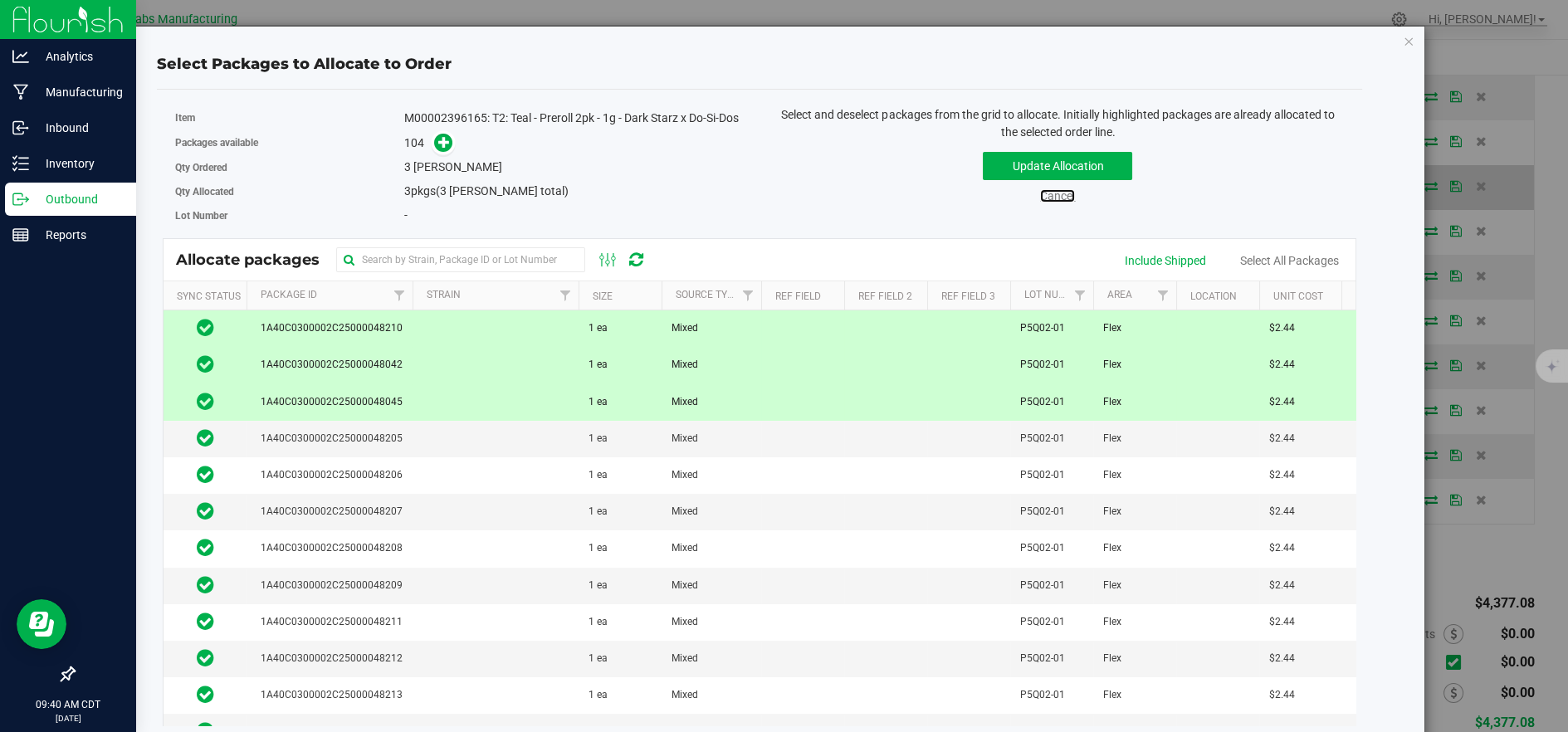
click at [1044, 198] on link "Cancel" at bounding box center [1058, 196] width 35 height 14
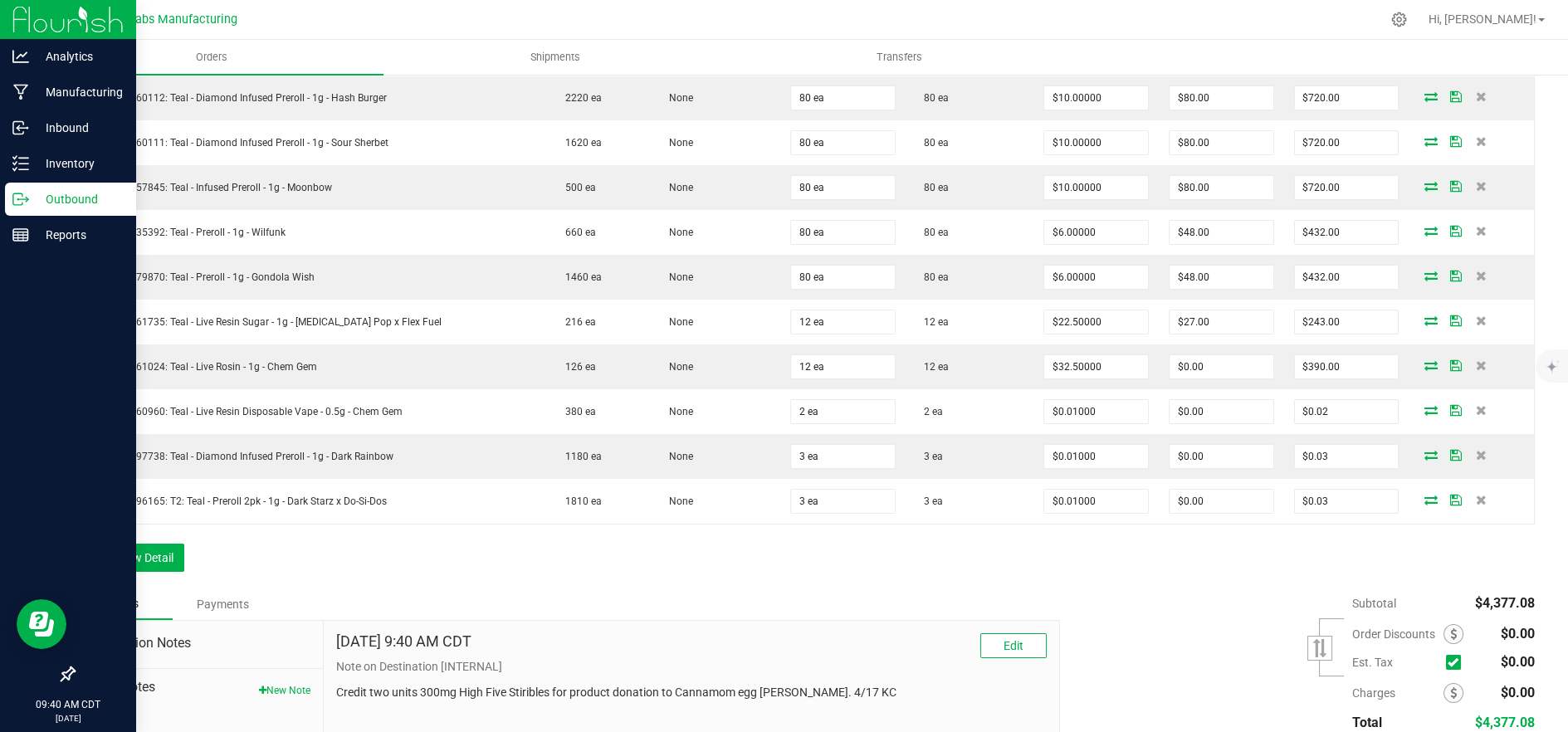
scroll to position [0, 0]
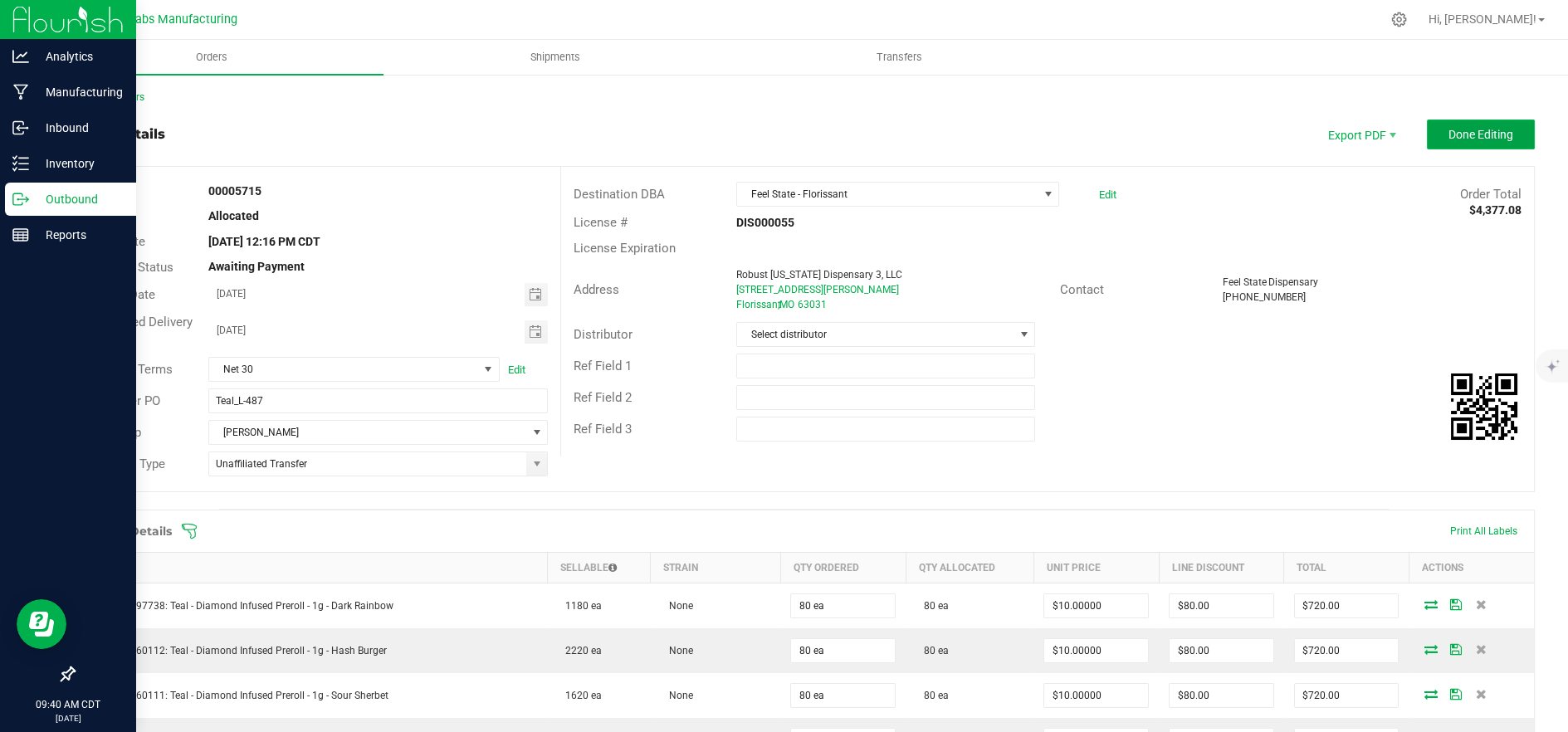
click at [1478, 134] on span "Done Editing" at bounding box center [1480, 134] width 65 height 14
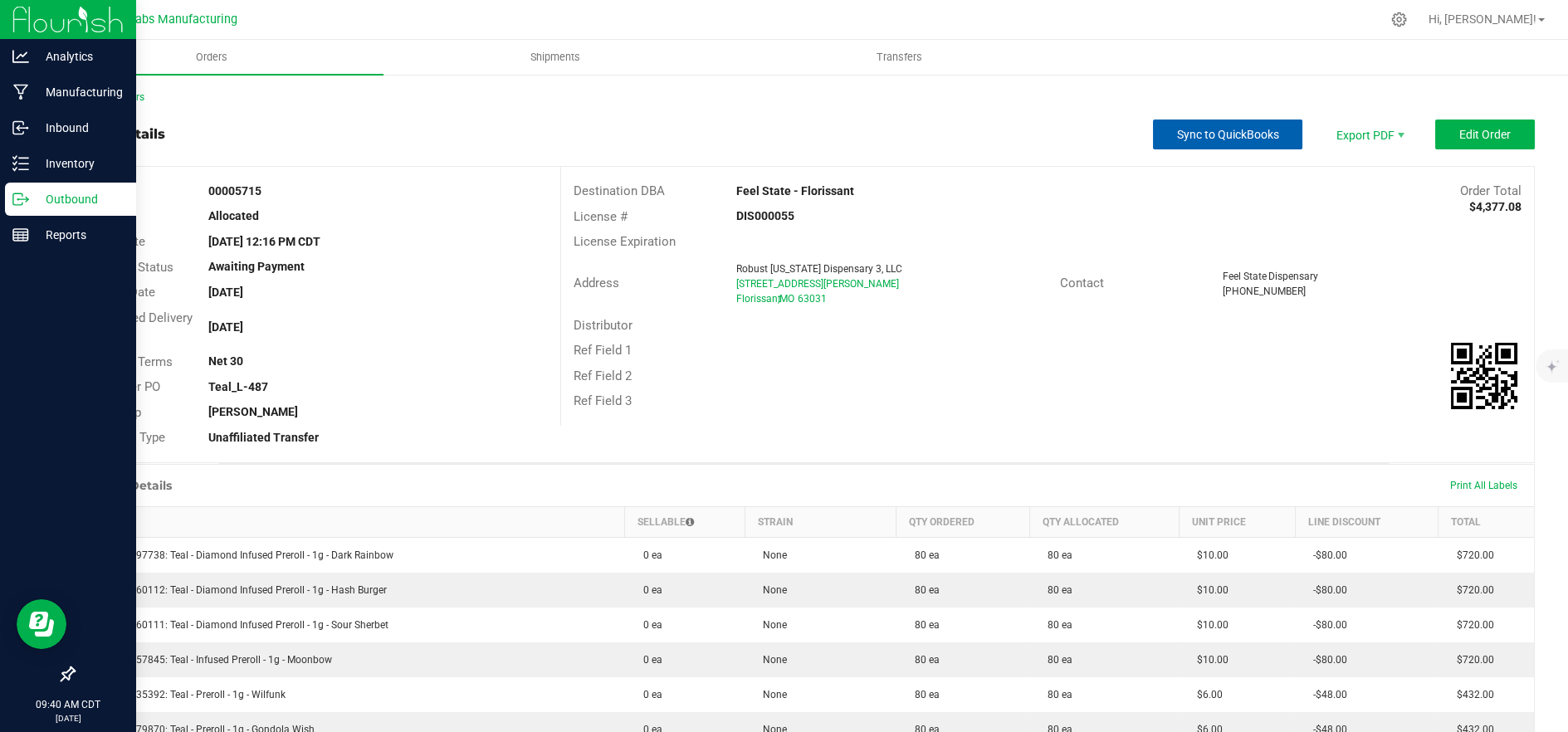
click at [1204, 133] on span "Sync to QuickBooks" at bounding box center [1228, 134] width 102 height 14
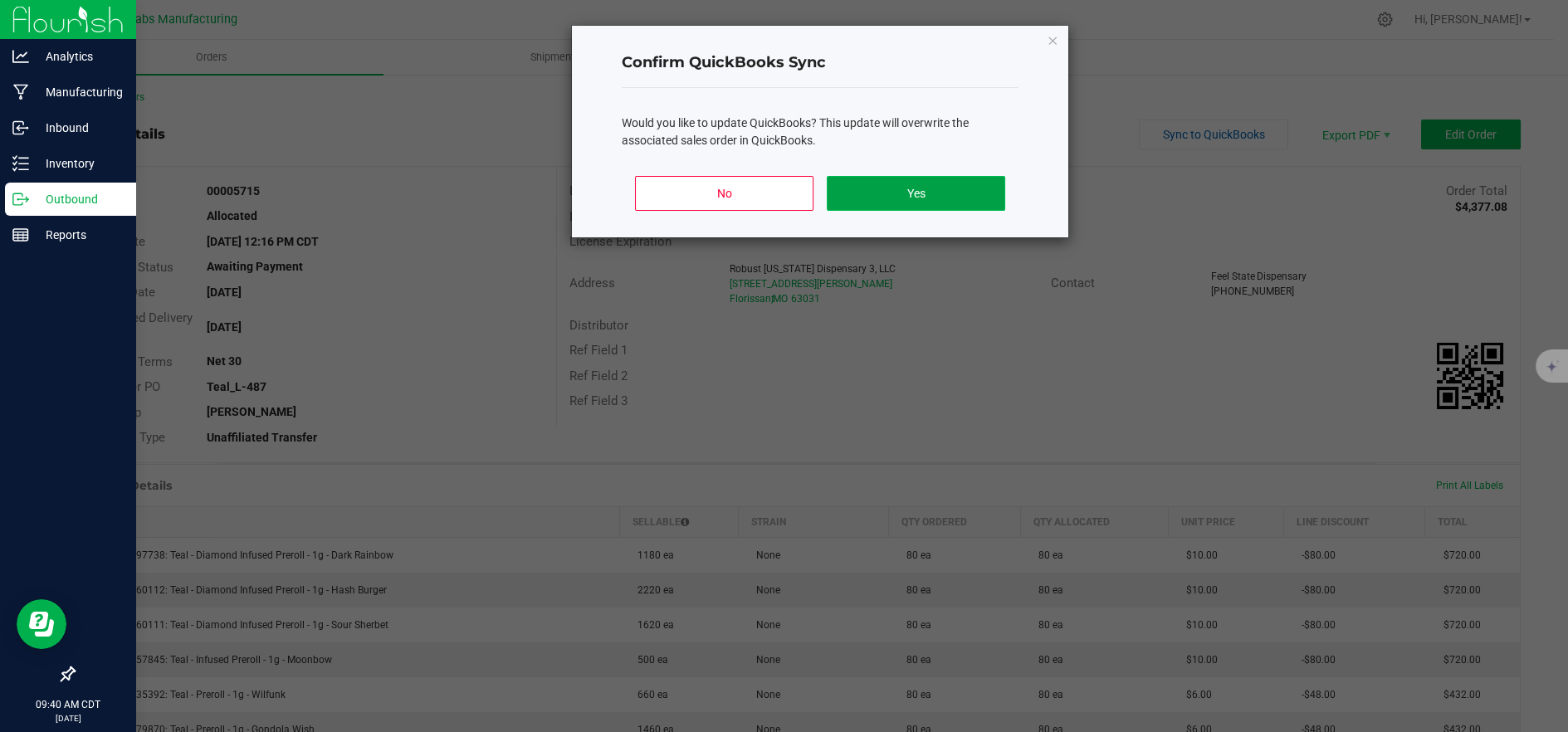
click at [894, 195] on button "Yes" at bounding box center [916, 193] width 179 height 35
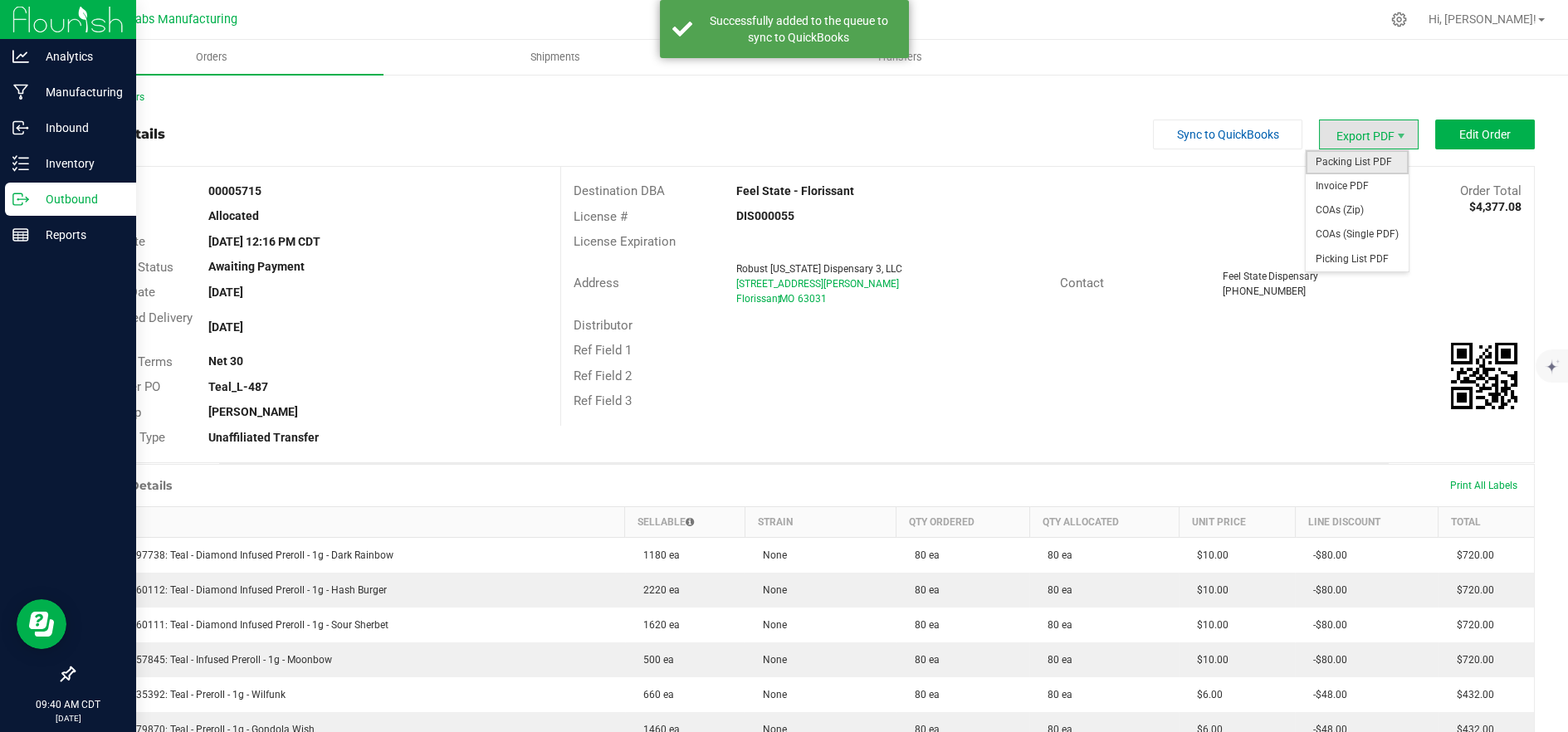
click at [1355, 164] on span "Packing List PDF" at bounding box center [1357, 162] width 103 height 24
